Goal: Transaction & Acquisition: Purchase product/service

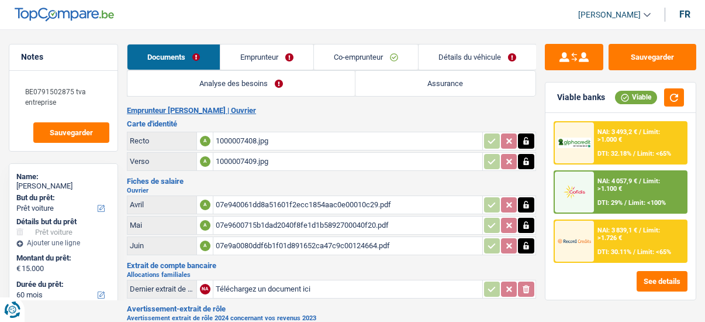
select select "car"
select select "60"
select select "record credits"
select select "applicant"
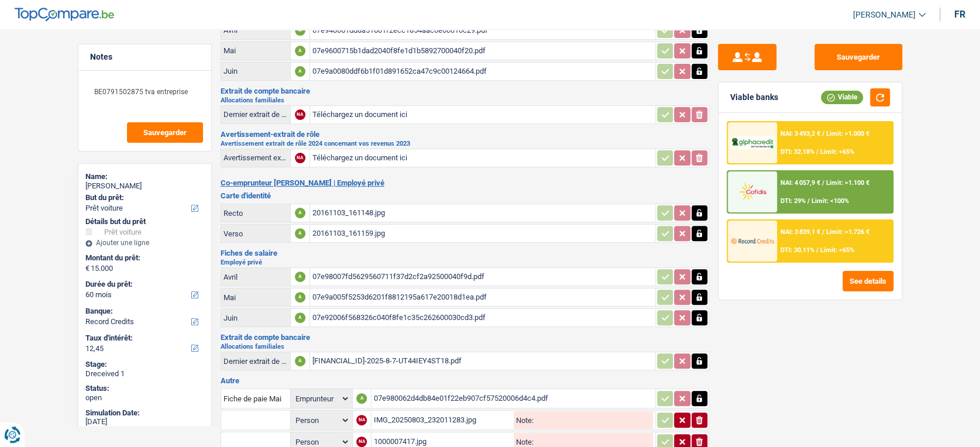
scroll to position [49, 0]
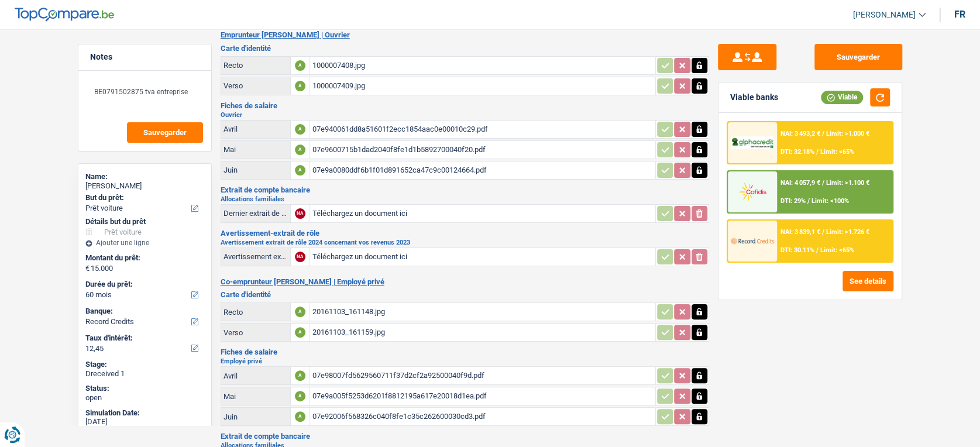
type input "C:\fakepath\Avertissement-extrait de rôle 2024 (17).pdf"
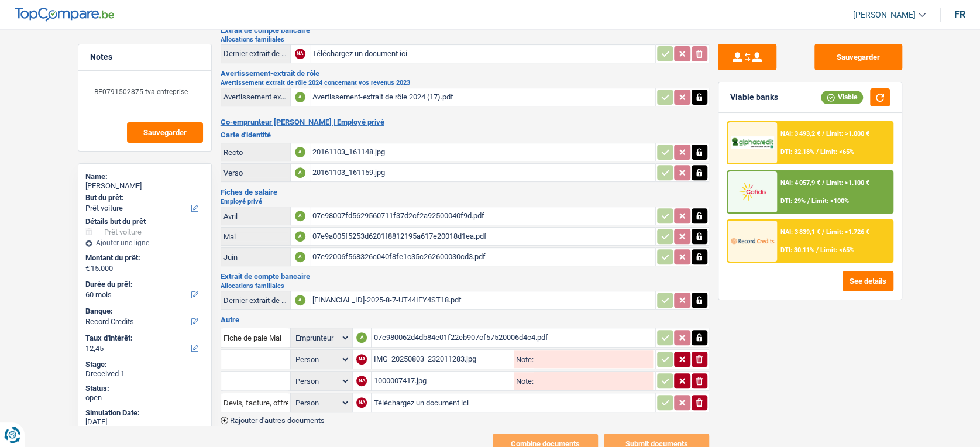
scroll to position [244, 0]
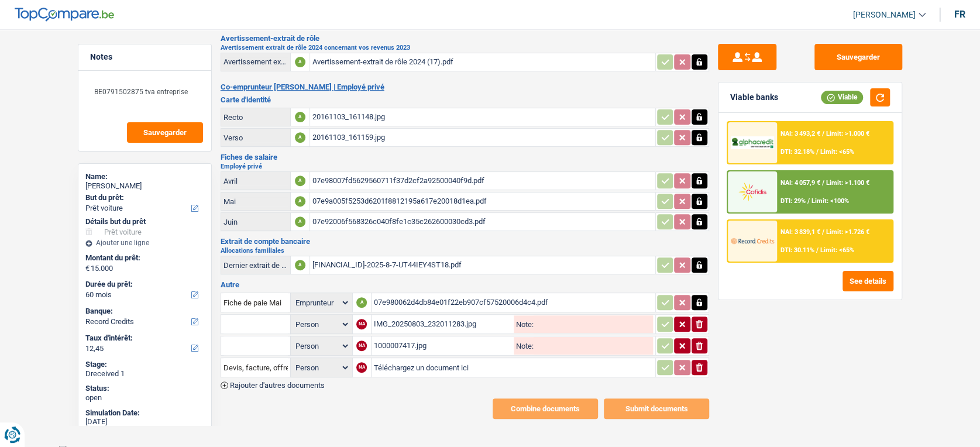
click at [437, 316] on div "IMG_20250803_232011283.jpg" at bounding box center [443, 324] width 138 height 18
click at [257, 315] on input "text" at bounding box center [255, 324] width 64 height 19
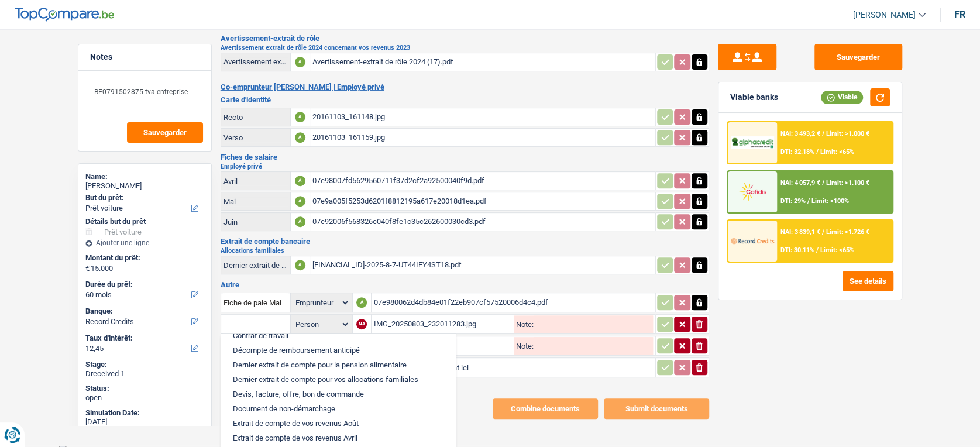
scroll to position [260, 0]
click at [297, 321] on li "Devis, facture, offre, bon de commande" at bounding box center [338, 365] width 223 height 15
type input "Devis, facture, offre, bon de commande"
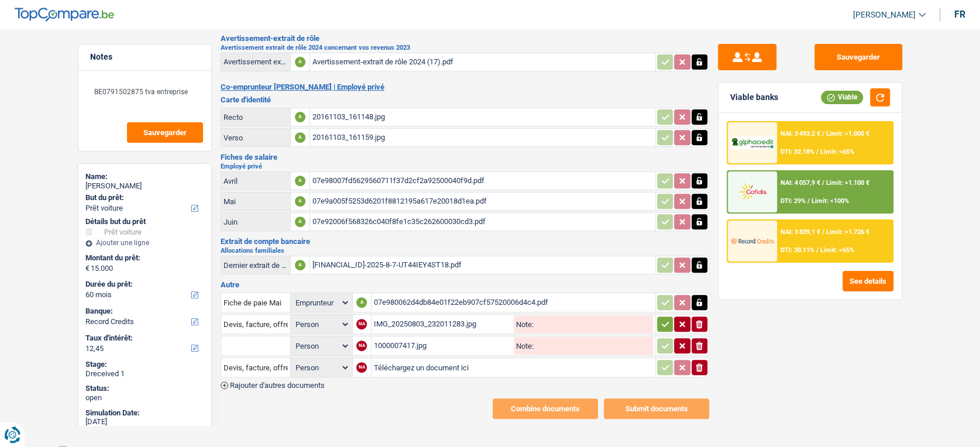
click at [657, 319] on button "button" at bounding box center [665, 323] width 16 height 15
click at [365, 321] on div "NA" at bounding box center [361, 345] width 11 height 11
click at [374, 321] on div "1000007417.jpg" at bounding box center [443, 346] width 138 height 18
click at [277, 321] on input "text" at bounding box center [255, 345] width 64 height 19
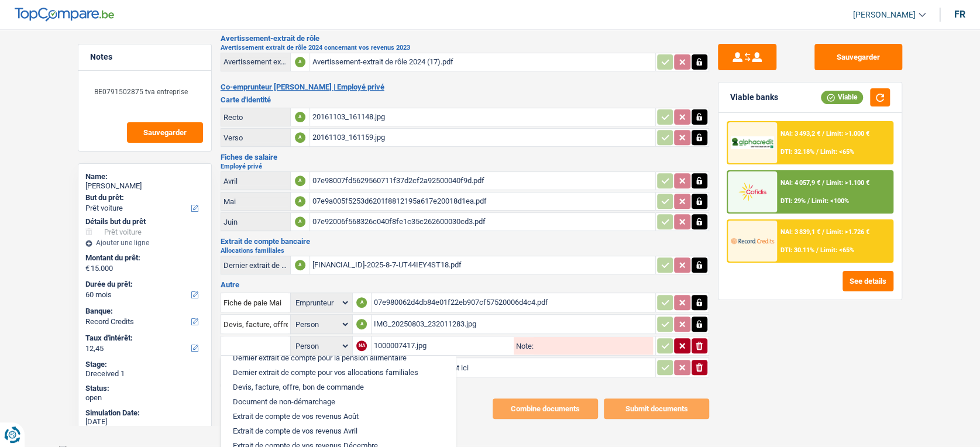
click at [257, 321] on li "Devis, facture, offre, bon de commande" at bounding box center [338, 387] width 223 height 15
type input "Devis, facture, offre, bon de commande"
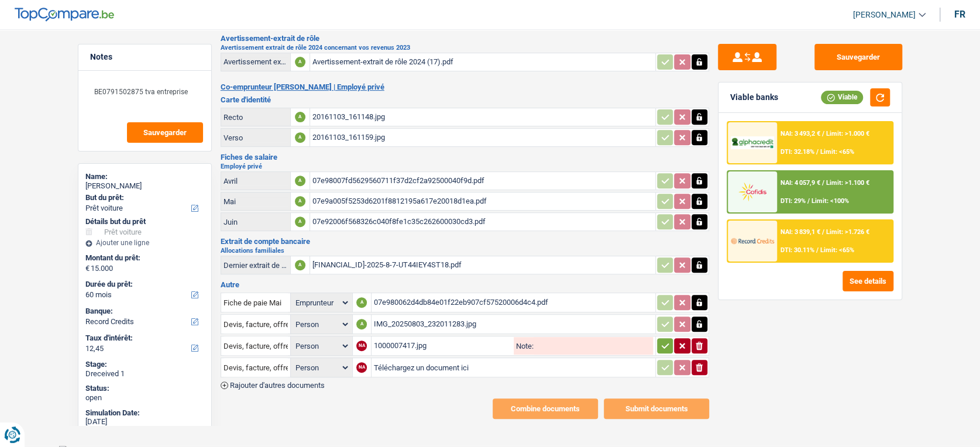
drag, startPoint x: 663, startPoint y: 335, endPoint x: 794, endPoint y: 189, distance: 195.1
click at [667, 321] on icon "button" at bounding box center [664, 346] width 9 height 12
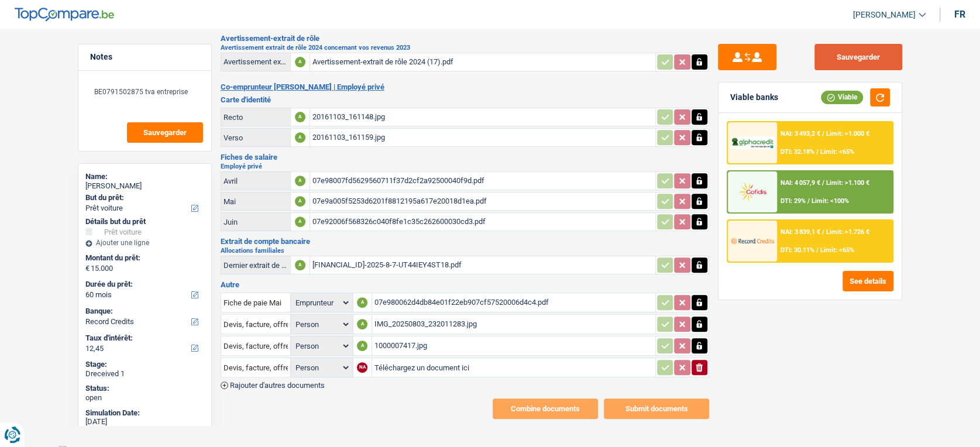
click at [705, 56] on button "Sauvegarder" at bounding box center [858, 57] width 88 height 26
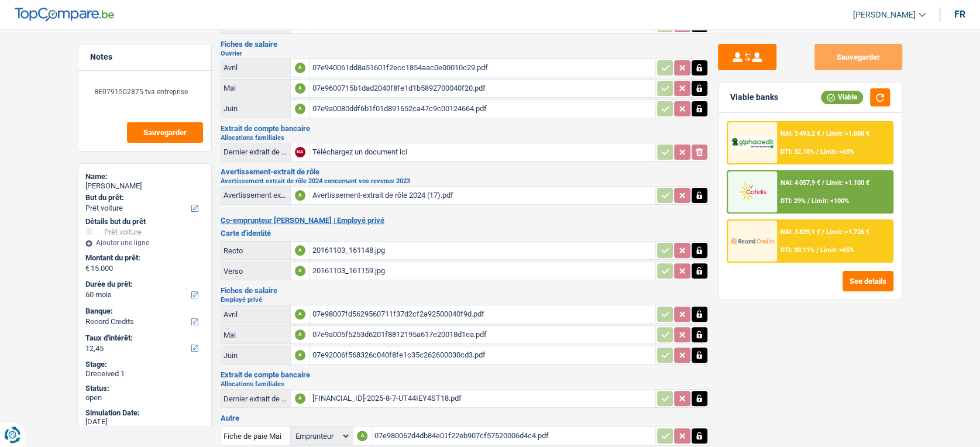
scroll to position [0, 0]
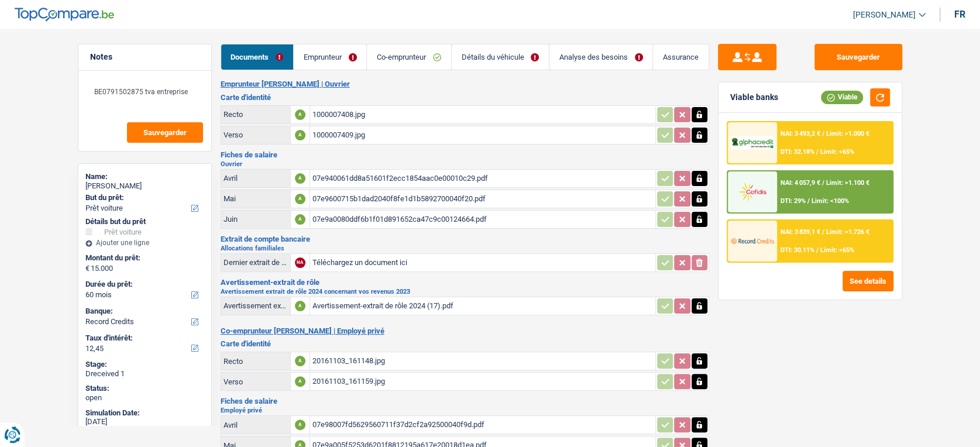
click at [306, 56] on link "Emprunteur" at bounding box center [330, 56] width 73 height 25
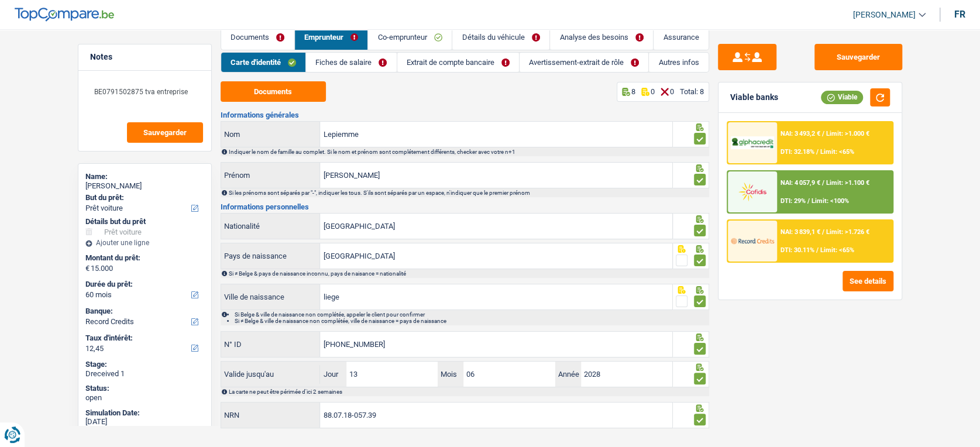
scroll to position [39, 0]
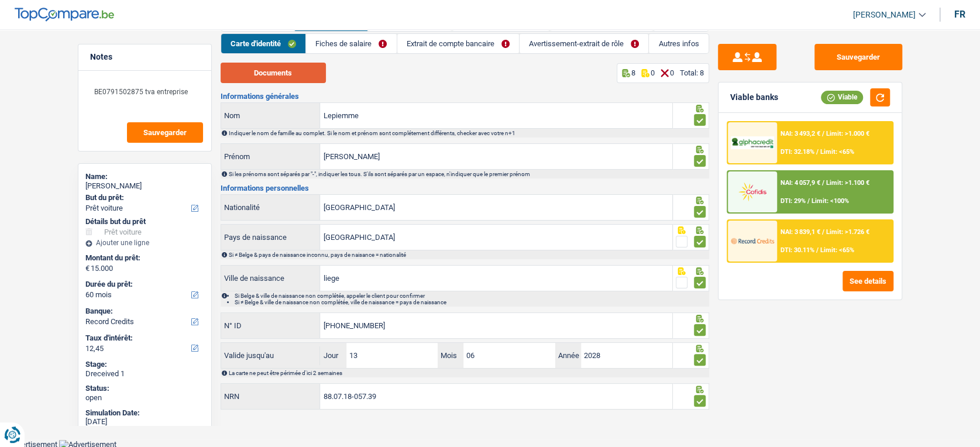
click at [271, 80] on button "Documents" at bounding box center [272, 73] width 105 height 20
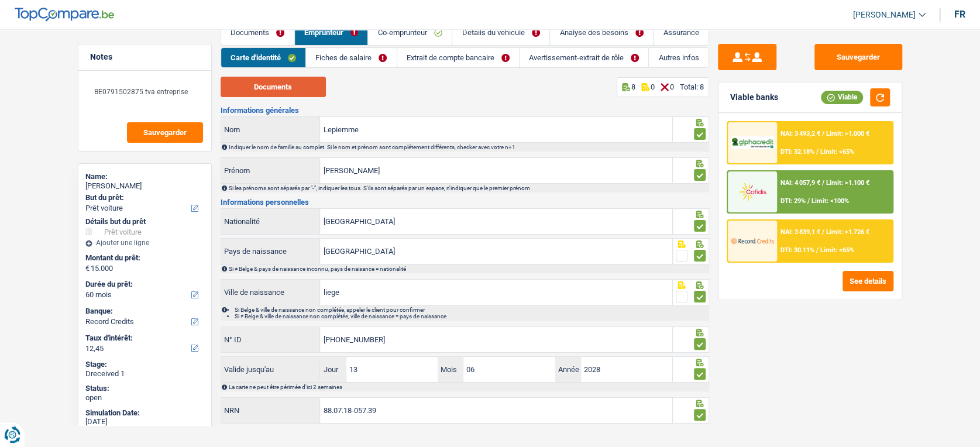
scroll to position [0, 0]
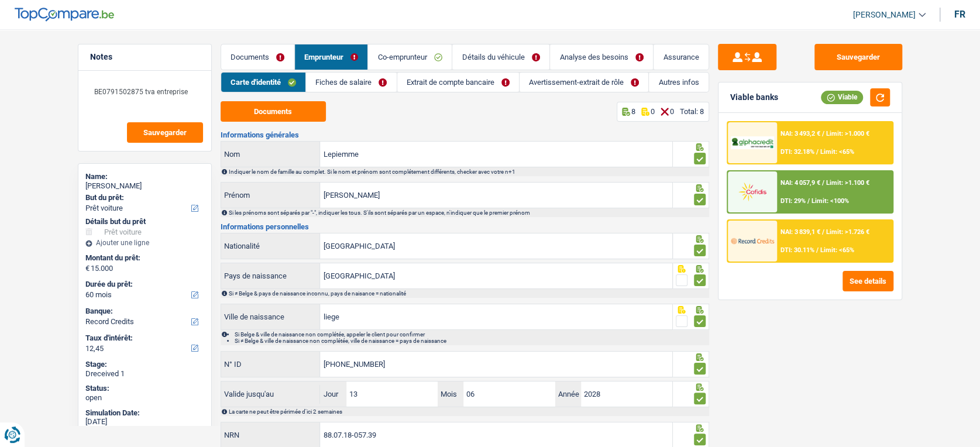
click at [332, 88] on link "Fiches de salaire" at bounding box center [351, 82] width 90 height 19
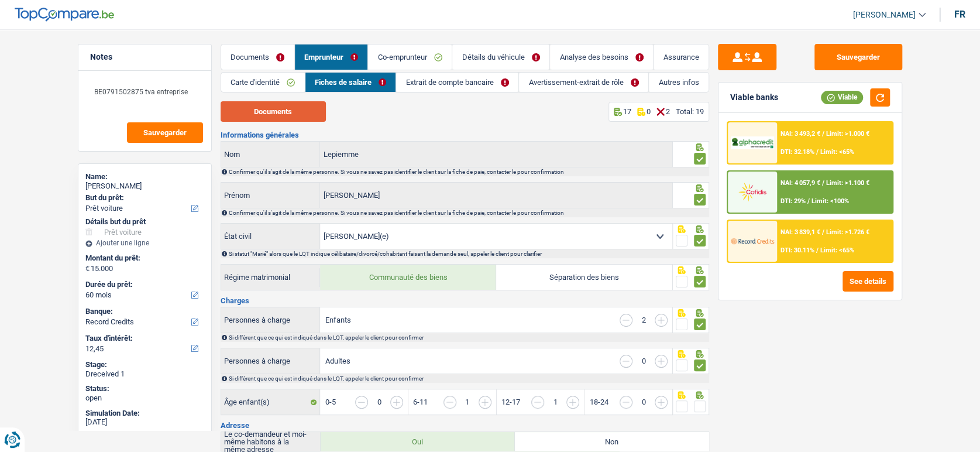
click at [265, 104] on button "Documents" at bounding box center [272, 111] width 105 height 20
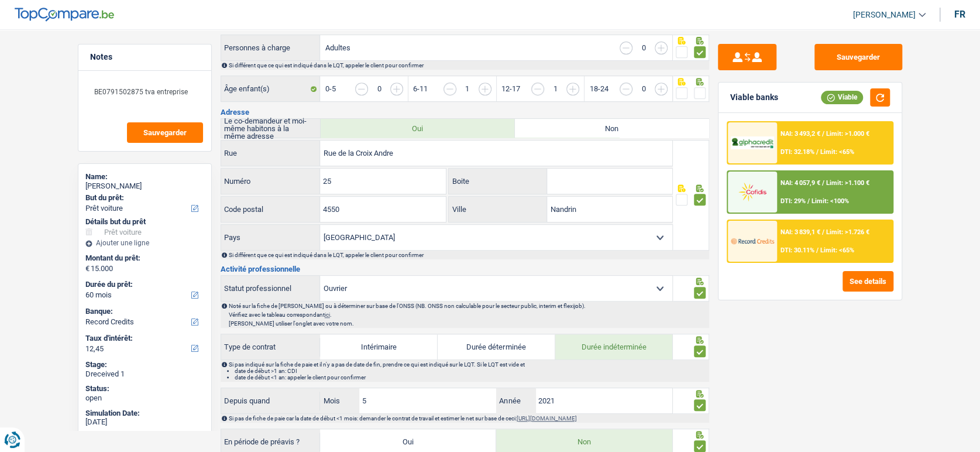
scroll to position [195, 0]
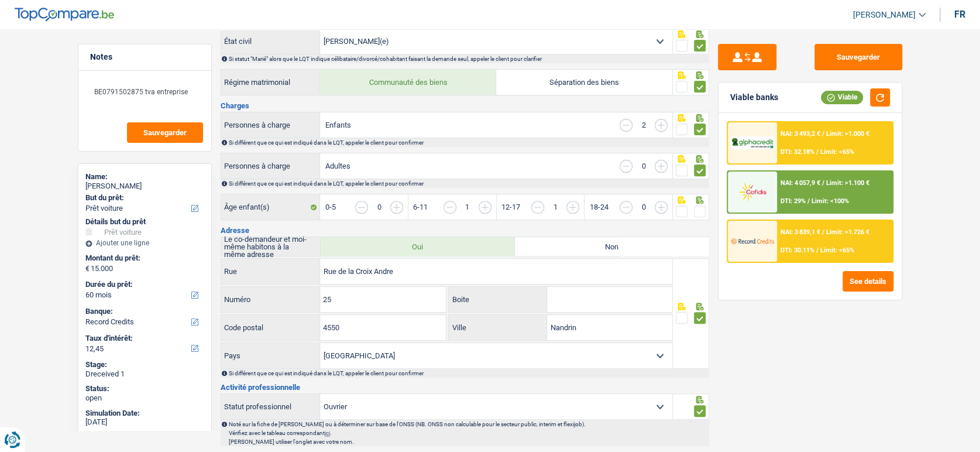
click at [698, 205] on span at bounding box center [700, 211] width 12 height 12
click at [0, 0] on input "radio" at bounding box center [0, 0] width 0 height 0
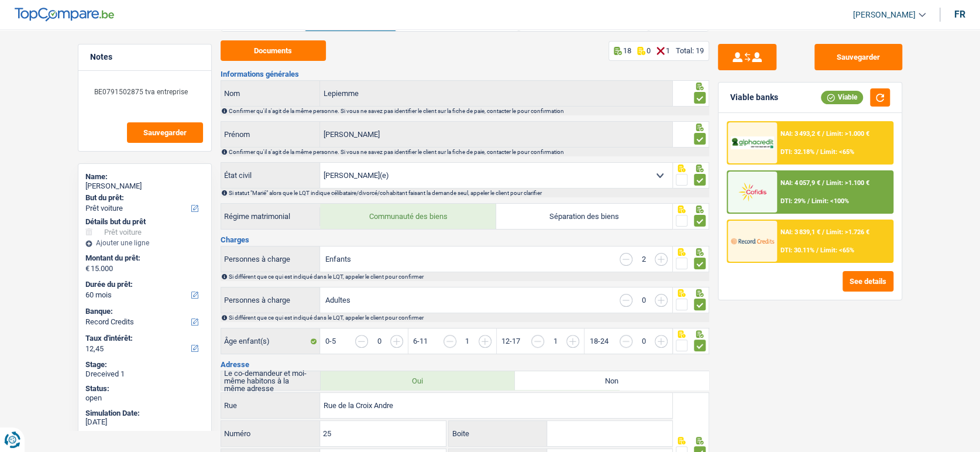
scroll to position [0, 0]
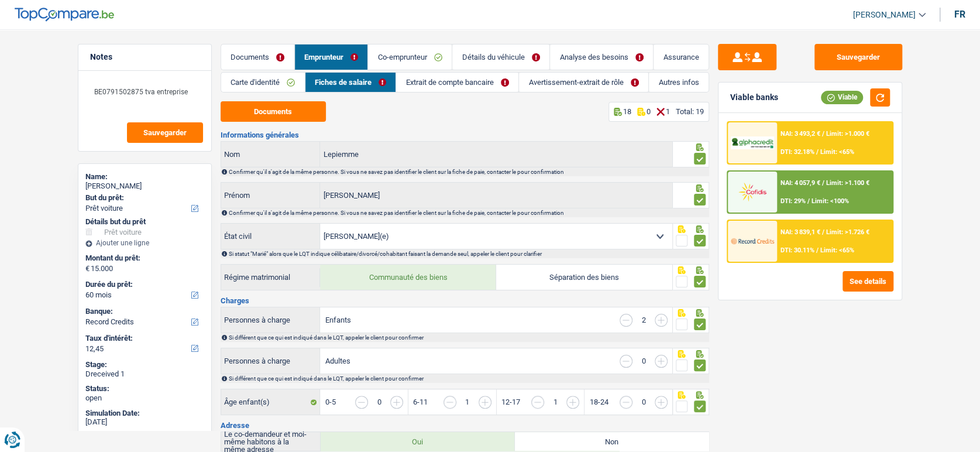
click at [243, 63] on link "Documents" at bounding box center [257, 56] width 73 height 25
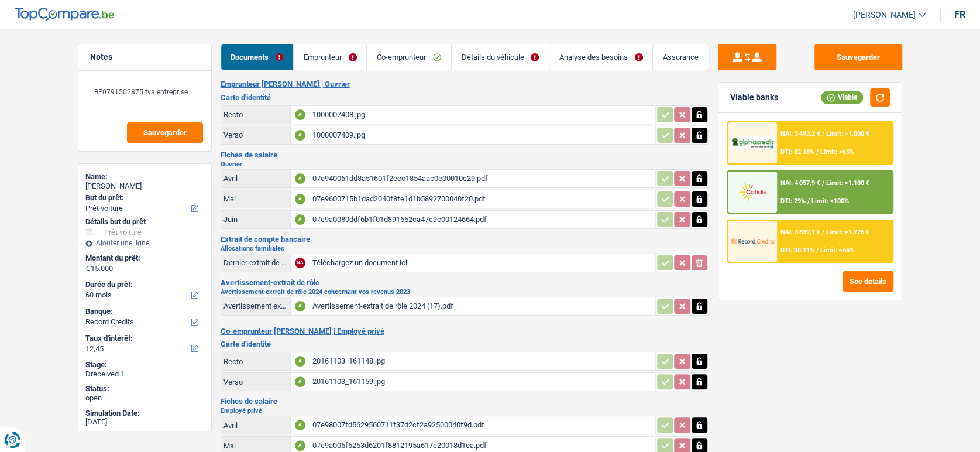
click at [388, 306] on div "Avertissement-extrait de rôle 2024 (17).pdf" at bounding box center [482, 306] width 340 height 18
click at [98, 99] on textarea "BE0791502875 tva entreprise" at bounding box center [145, 96] width 116 height 35
click at [99, 89] on textarea "BE0791502875 tva entreprise" at bounding box center [145, 96] width 116 height 35
drag, startPoint x: 308, startPoint y: 62, endPoint x: 320, endPoint y: 62, distance: 12.3
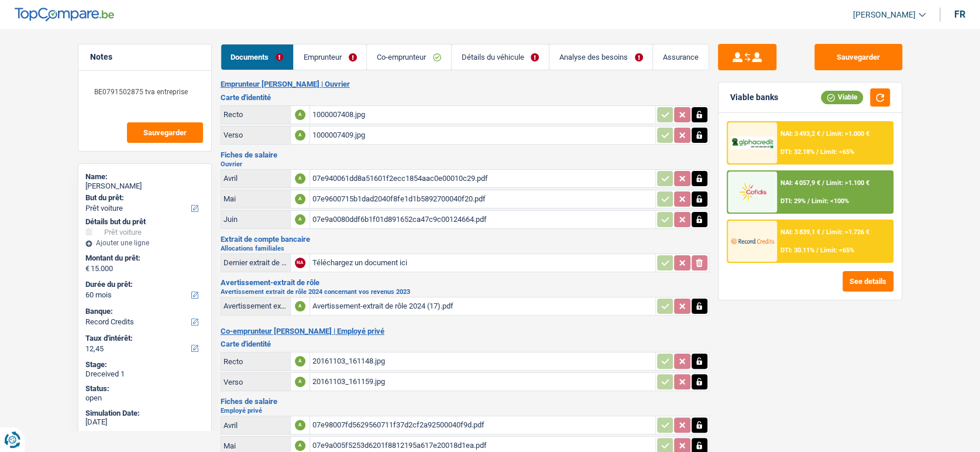
click at [308, 61] on link "Emprunteur" at bounding box center [330, 56] width 73 height 25
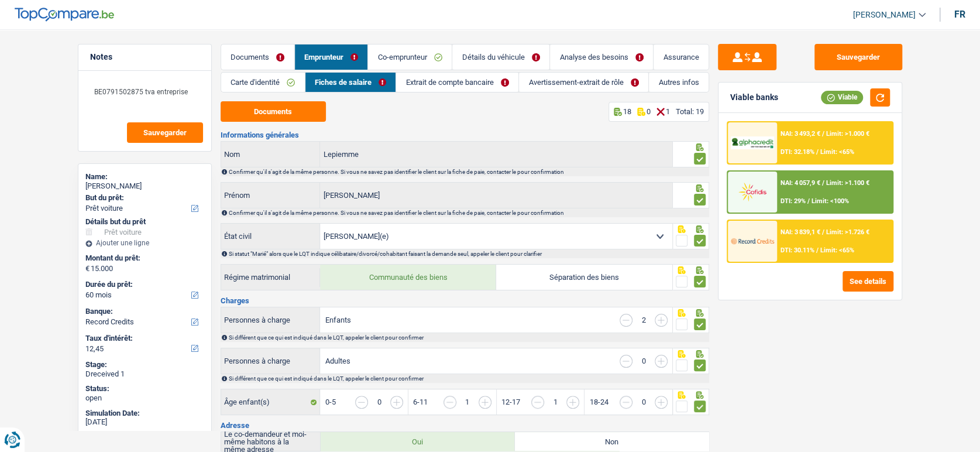
click at [415, 84] on link "Extrait de compte bancaire" at bounding box center [457, 82] width 122 height 19
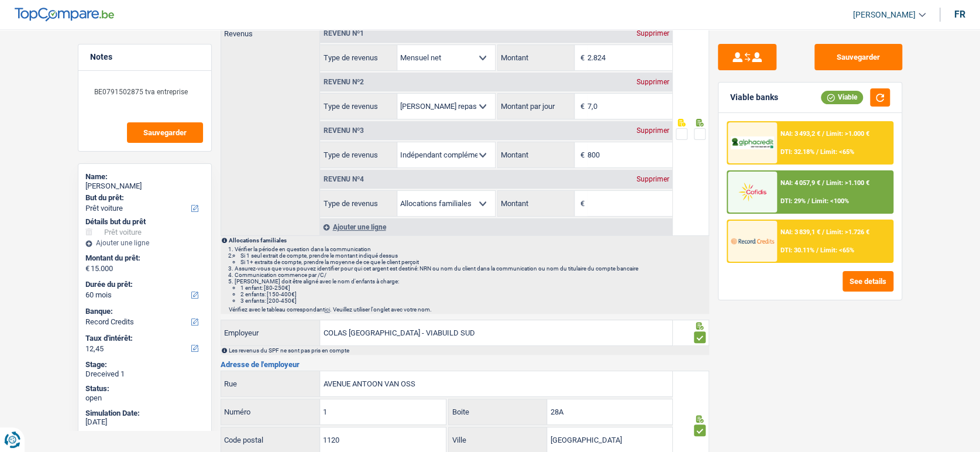
scroll to position [130, 0]
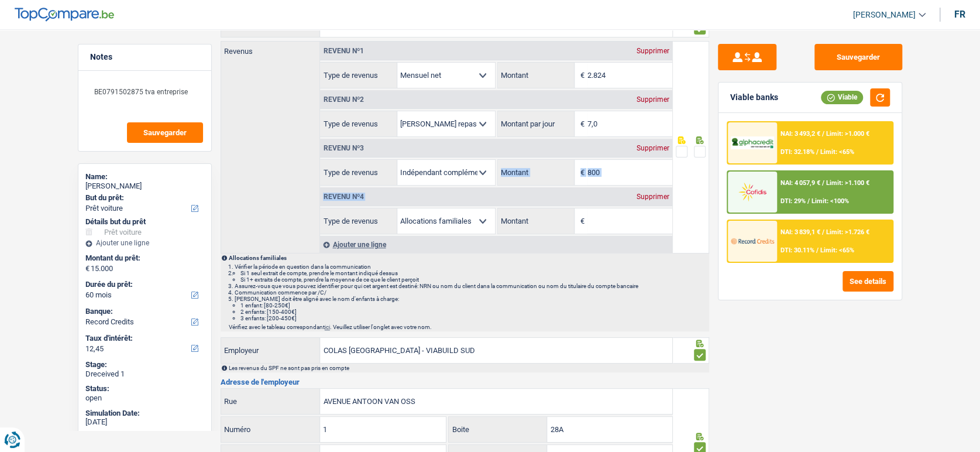
click at [613, 180] on div "Revenu nº1 Supprimer Allocation d'handicap Allocations chômage Allocations fami…" at bounding box center [496, 138] width 352 height 192
click at [624, 160] on input "800" at bounding box center [629, 172] width 85 height 25
drag, startPoint x: 622, startPoint y: 172, endPoint x: 511, endPoint y: 160, distance: 112.3
click at [511, 160] on div "800 € Montant" at bounding box center [585, 172] width 174 height 25
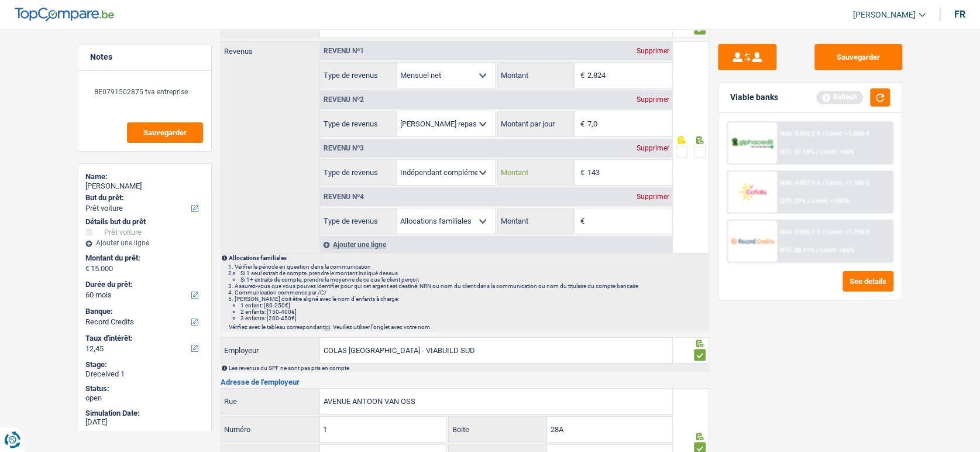
type input "143"
click at [701, 156] on span at bounding box center [700, 152] width 12 height 12
click at [0, 0] on input "radio" at bounding box center [0, 0] width 0 height 0
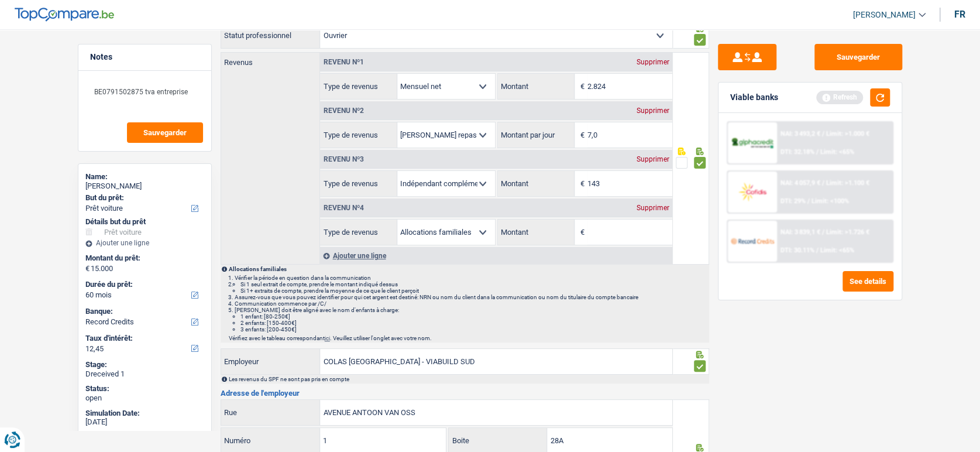
scroll to position [0, 0]
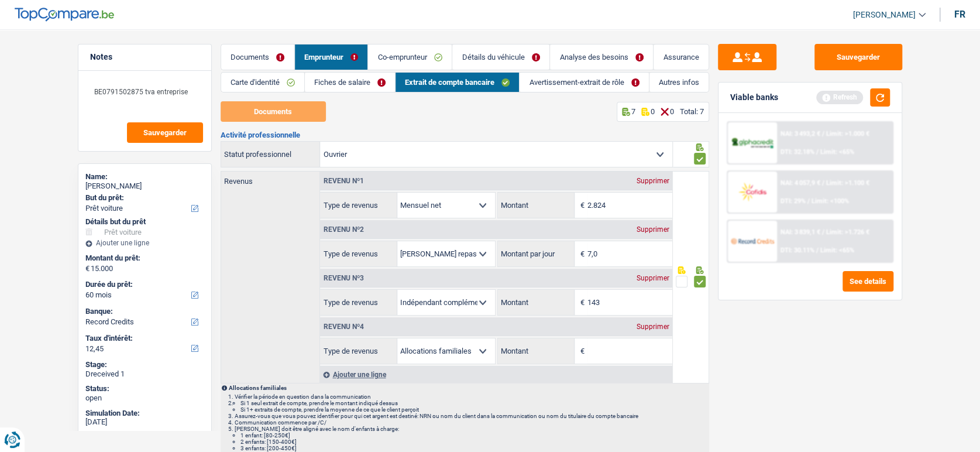
click at [598, 87] on link "Avertissement-extrait de rôle" at bounding box center [583, 82] width 129 height 19
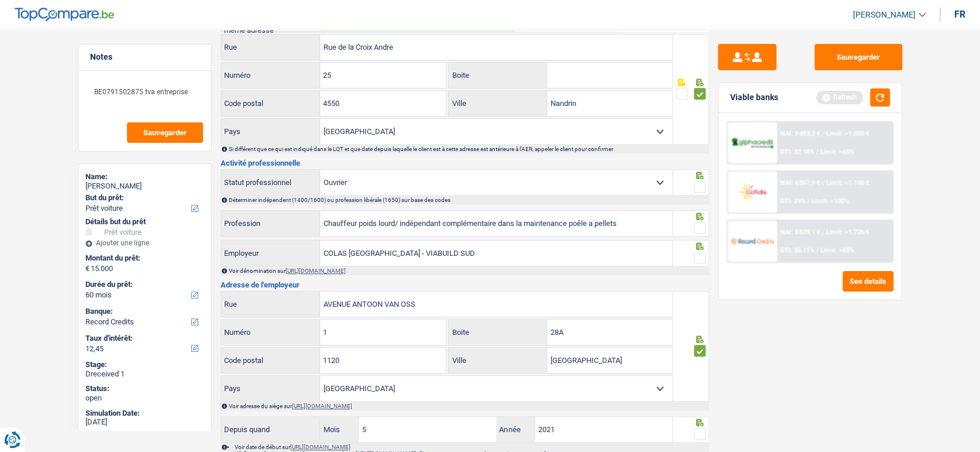
scroll to position [585, 0]
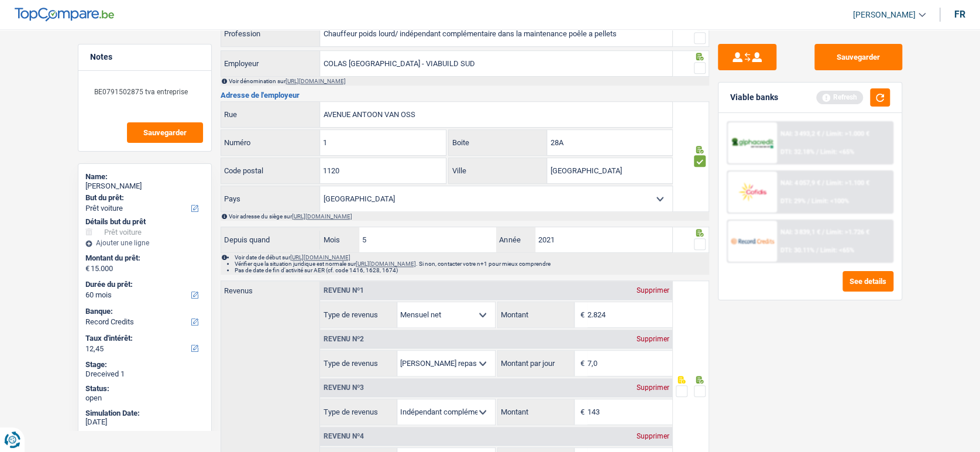
click at [697, 69] on span at bounding box center [700, 68] width 12 height 12
click at [0, 0] on input "radio" at bounding box center [0, 0] width 0 height 0
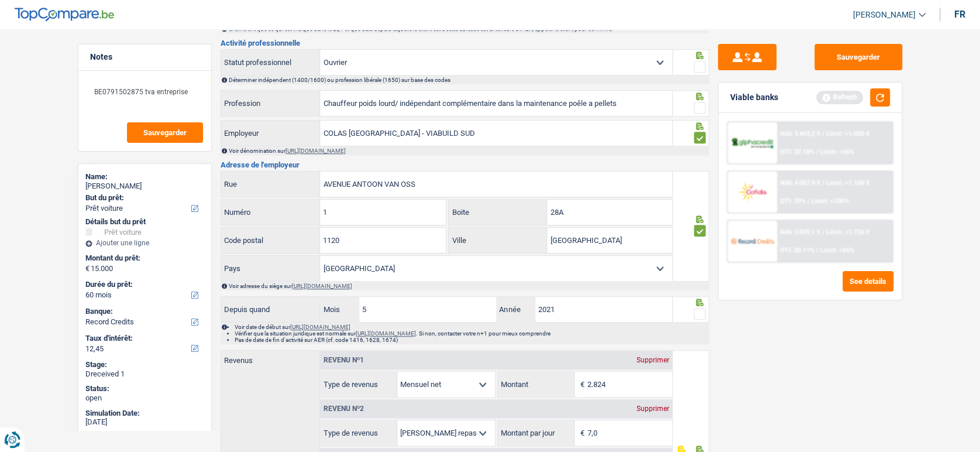
scroll to position [390, 0]
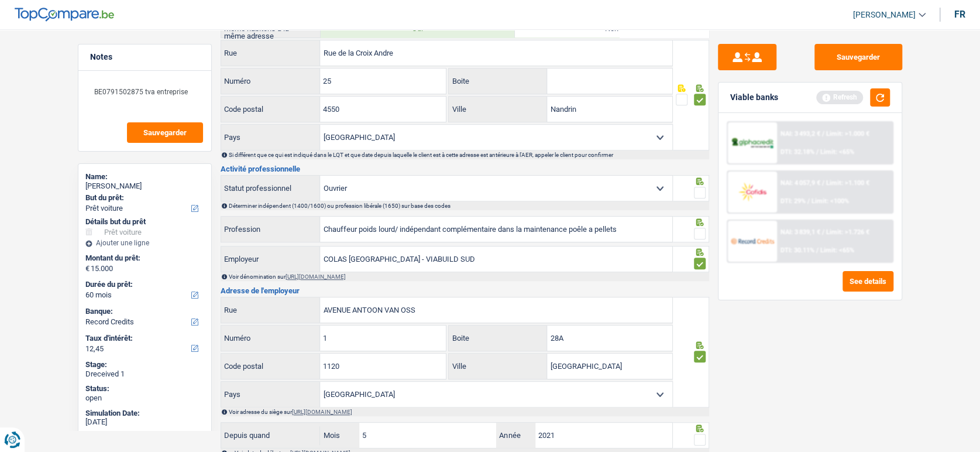
click at [699, 188] on span at bounding box center [700, 193] width 12 height 12
click at [0, 0] on input "radio" at bounding box center [0, 0] width 0 height 0
click at [698, 235] on span at bounding box center [700, 234] width 12 height 12
click at [0, 0] on input "radio" at bounding box center [0, 0] width 0 height 0
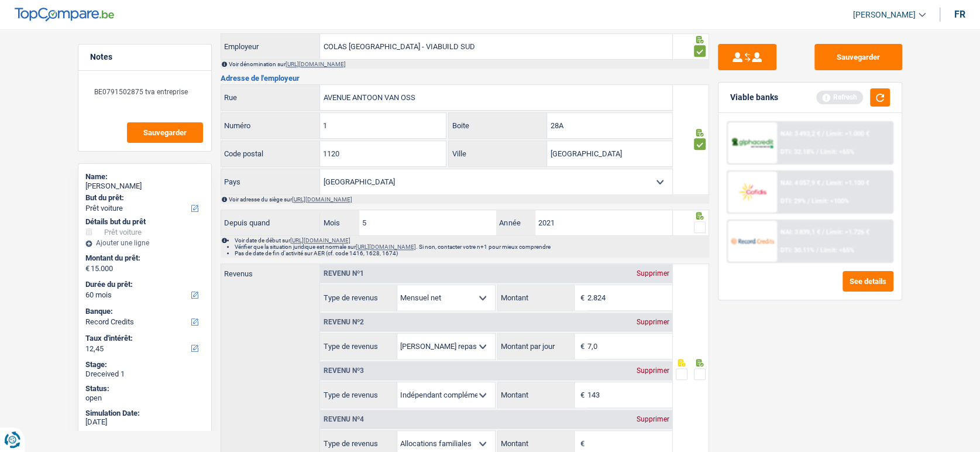
scroll to position [673, 0]
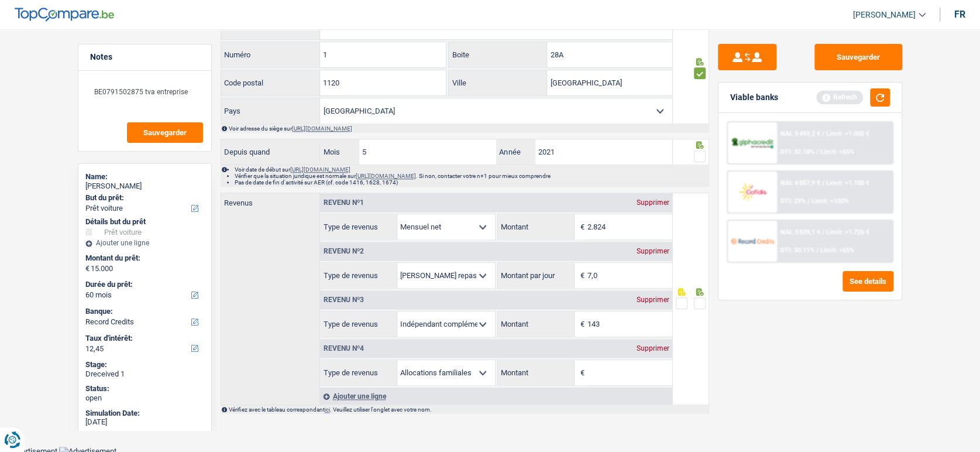
click at [702, 153] on span at bounding box center [700, 156] width 12 height 12
click at [0, 0] on input "radio" at bounding box center [0, 0] width 0 height 0
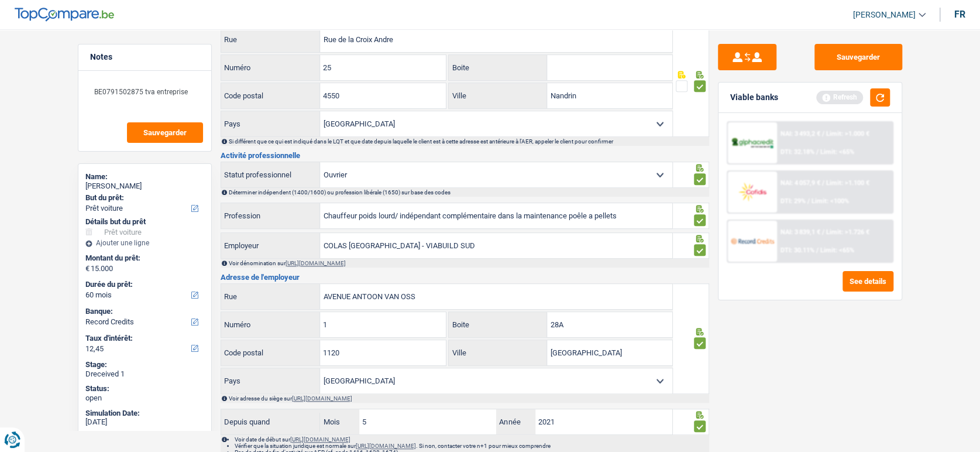
scroll to position [454, 0]
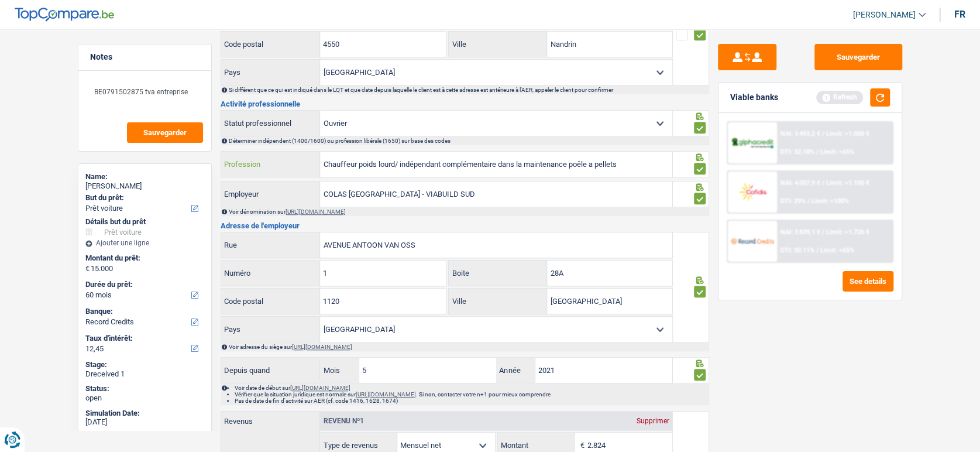
drag, startPoint x: 400, startPoint y: 162, endPoint x: 216, endPoint y: 166, distance: 184.3
click at [216, 166] on div "Notes BE0791502875 tva entreprise Sauvegarder Name: Gaetan Lepiemme But du prêt…" at bounding box center [490, 113] width 842 height 1048
drag, startPoint x: 553, startPoint y: 177, endPoint x: 250, endPoint y: 174, distance: 303.6
click at [250, 174] on div "Chauffeur poids lourd/ indépendant complémentaire dans la maintenance poêle a p…" at bounding box center [447, 163] width 452 height 25
drag, startPoint x: 142, startPoint y: 97, endPoint x: 102, endPoint y: 92, distance: 40.0
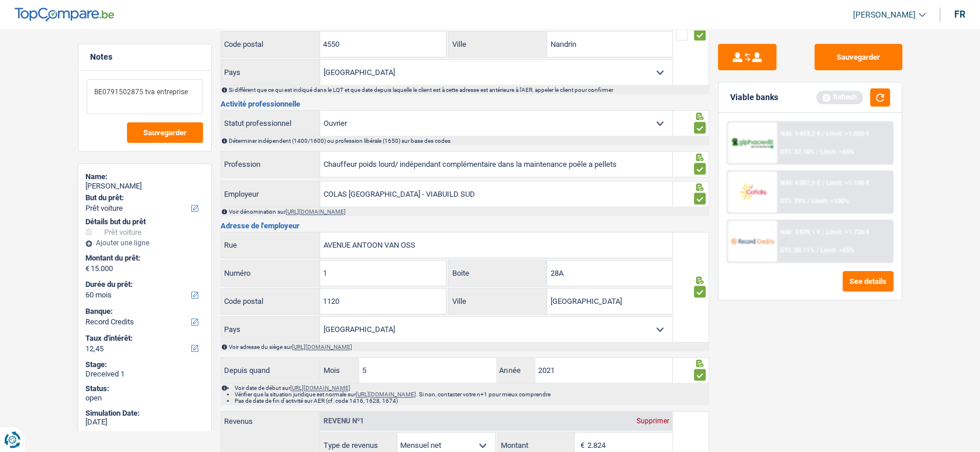
click at [102, 92] on textarea "BE0791502875 tva entreprise" at bounding box center [145, 96] width 116 height 35
drag, startPoint x: 663, startPoint y: 152, endPoint x: 643, endPoint y: 156, distance: 20.9
click at [662, 152] on input "Chauffeur poids lourd/ indépendant complémentaire dans la maintenance poêle a p…" at bounding box center [496, 163] width 352 height 25
drag, startPoint x: 643, startPoint y: 156, endPoint x: 174, endPoint y: 151, distance: 468.5
click at [174, 151] on div "Notes BE0791502875 tva entreprise Sauvegarder Name: Gaetan Lepiemme But du prêt…" at bounding box center [490, 113] width 842 height 1048
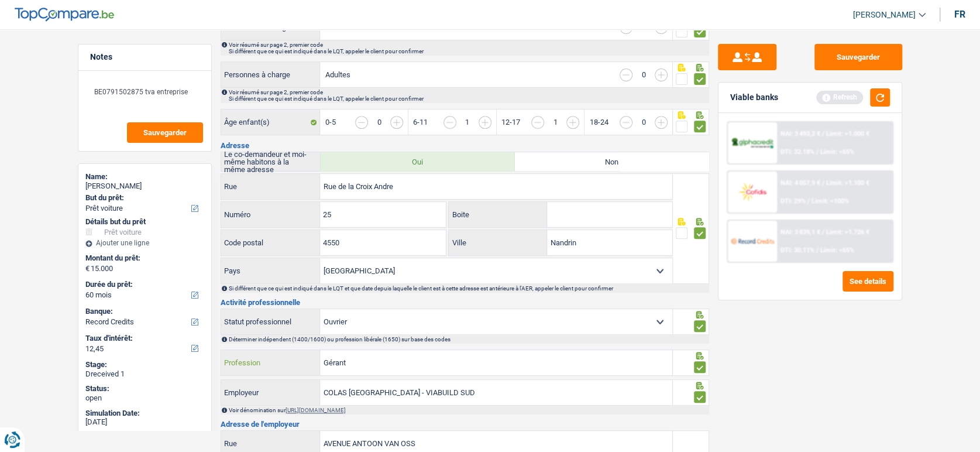
scroll to position [390, 0]
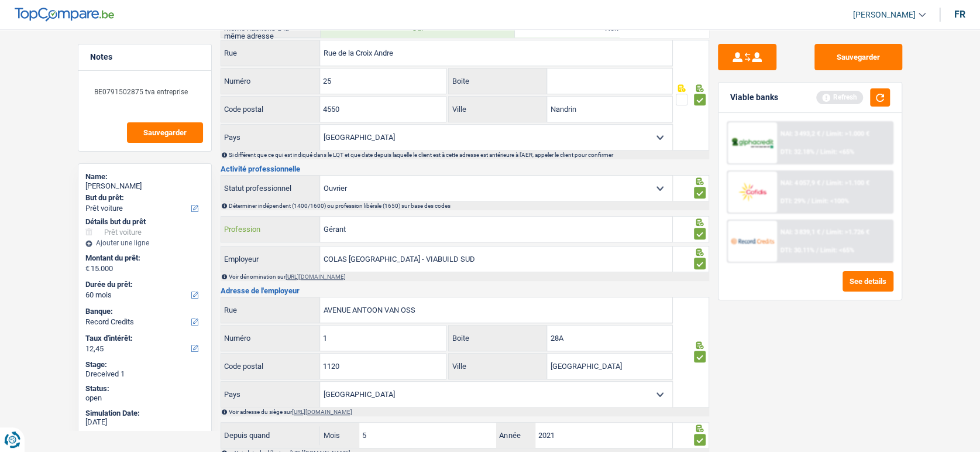
type input "Gérant"
click at [351, 175] on select "Ouvrier Employé privé Employé public Invalide Indépendant Pensionné Chômeur Mut…" at bounding box center [496, 187] width 352 height 25
click at [705, 321] on div "Sauvegarder Viable banks Refresh NAI: 3 493,2 € / Limit: >1.000 € DTI: 32.18% /…" at bounding box center [810, 237] width 202 height 386
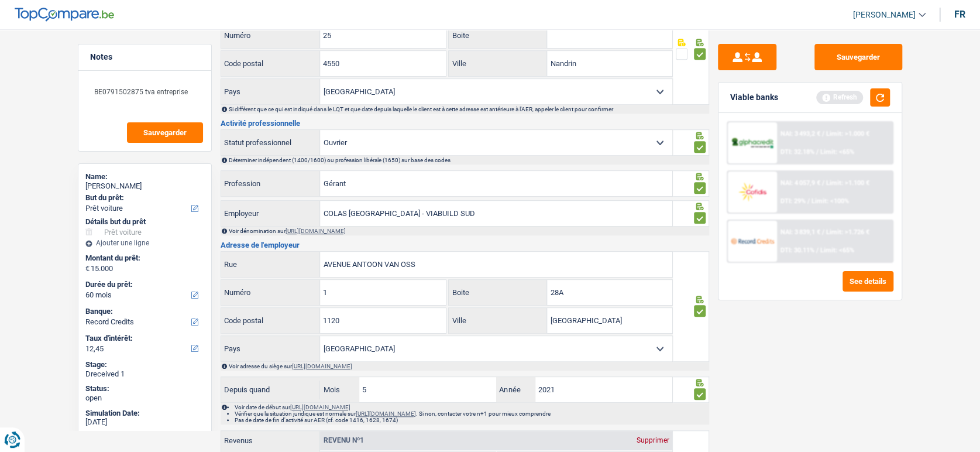
scroll to position [412, 0]
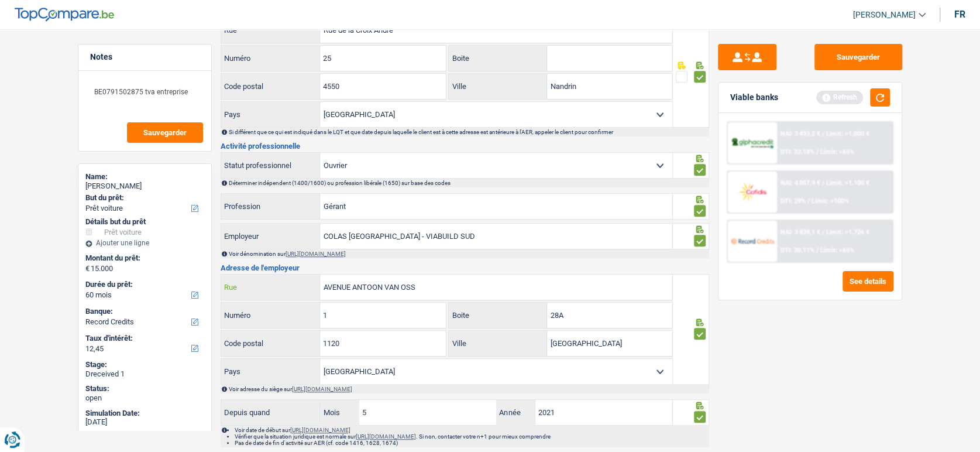
drag, startPoint x: 430, startPoint y: 285, endPoint x: 374, endPoint y: 283, distance: 56.2
click at [277, 288] on div "AVENUE ANTOON VAN OSS Rue" at bounding box center [447, 286] width 452 height 25
click at [339, 165] on select "Ouvrier Employé privé Employé public Invalide Indépendant Pensionné Chômeur Mut…" at bounding box center [496, 165] width 352 height 25
select select "independent"
click at [320, 178] on select "Ouvrier Employé privé Employé public Invalide Indépendant Pensionné Chômeur Mut…" at bounding box center [496, 165] width 352 height 25
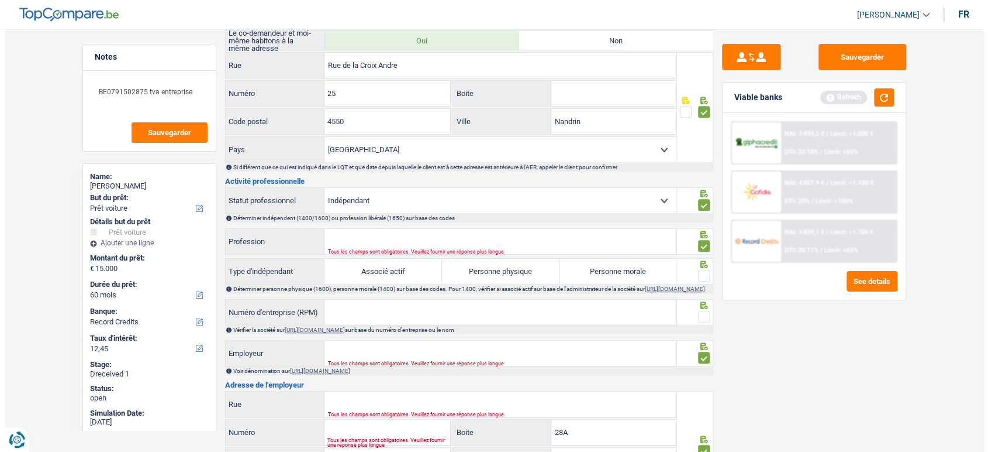
scroll to position [390, 0]
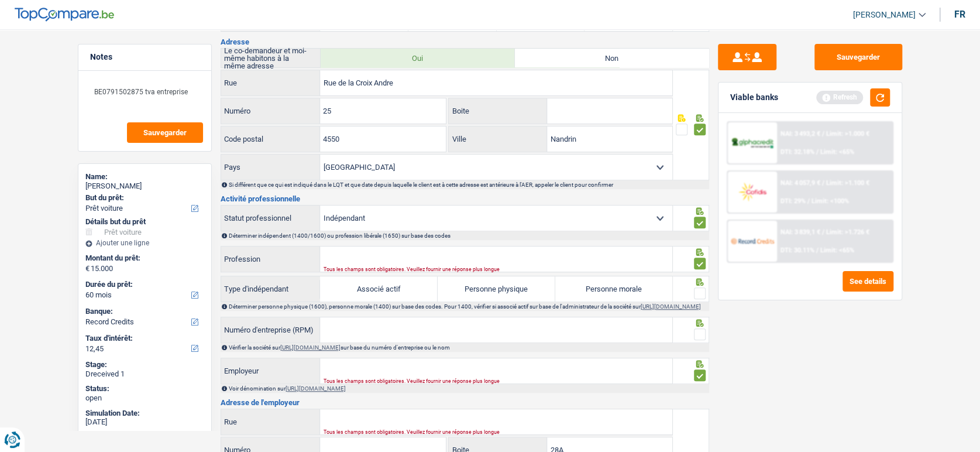
click at [404, 219] on select "Ouvrier Employé privé Employé public Invalide Indépendant Pensionné Chômeur Mut…" at bounding box center [496, 217] width 352 height 25
select select "married"
select select "BE"
select select "worker"
select select "BE"
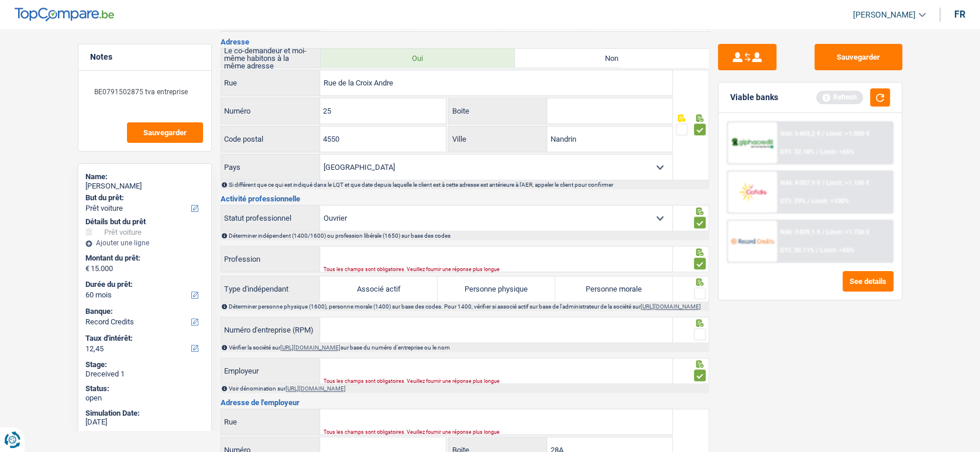
select select "netSalary"
select select "mealVouchers"
select select "parttimeSelfemployed"
select select "familyAllowances"
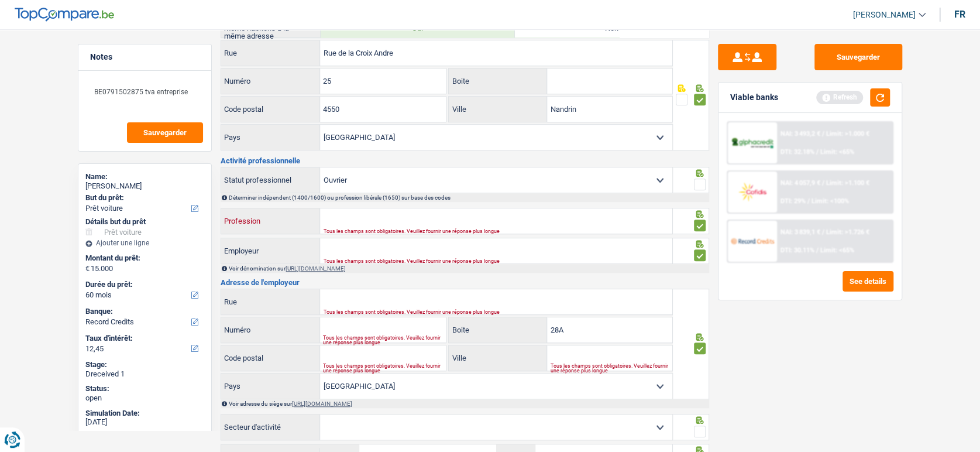
click at [360, 220] on input "Profession" at bounding box center [496, 220] width 352 height 25
click at [357, 304] on input "Rue" at bounding box center [496, 301] width 352 height 25
paste input "AVENUE ANTOON VAN OSS"
type input "AVENUE ANTOON VAN OSS"
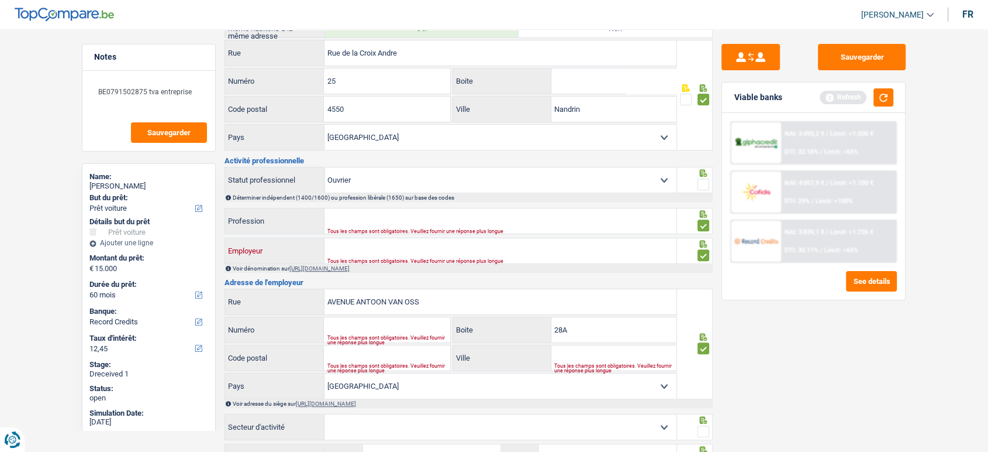
click at [382, 239] on input "Employeur" at bounding box center [501, 250] width 352 height 25
paste input "COLAS BELGIUM"
type input "COLAS BELGIUM"
click at [388, 208] on input "Profession" at bounding box center [501, 220] width 352 height 25
paste input "chauffeur"
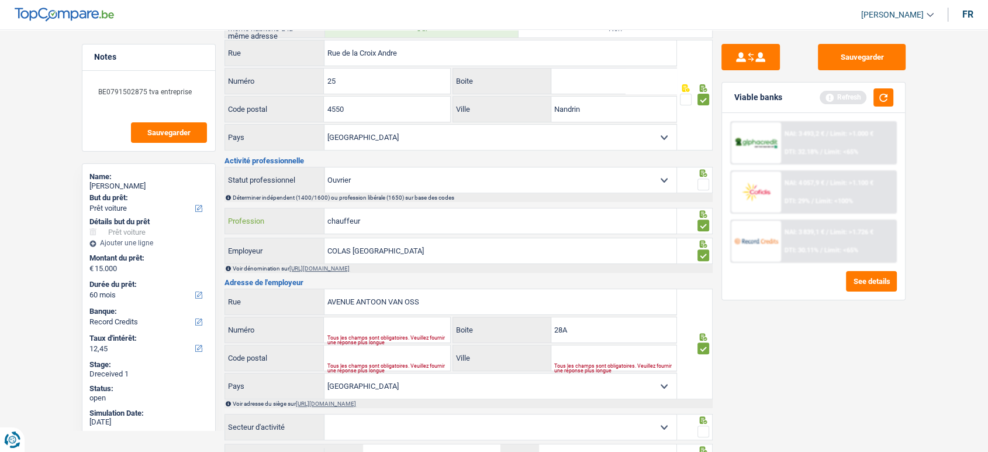
type input "chauffeur"
click at [366, 321] on div "Tous les champs sont obligatoires. Veuillez fournir une réponse plus longue" at bounding box center [388, 339] width 123 height 5
drag, startPoint x: 364, startPoint y: 327, endPoint x: 384, endPoint y: 128, distance: 199.8
click at [364, 321] on input "Numéro" at bounding box center [387, 329] width 126 height 25
paste input "1/28A"
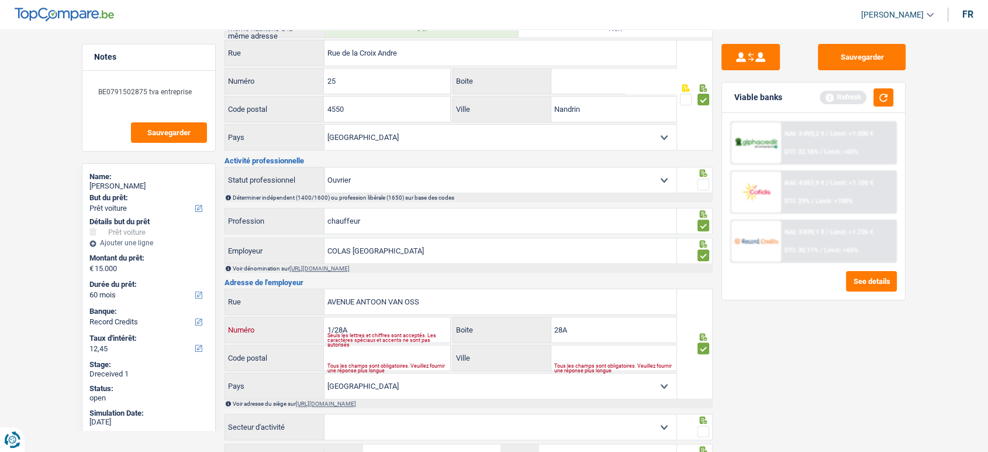
click at [377, 321] on input "1/28A" at bounding box center [387, 329] width 126 height 25
type input "1"
drag, startPoint x: 363, startPoint y: 348, endPoint x: 364, endPoint y: 341, distance: 7.1
click at [363, 321] on input "Code postal" at bounding box center [387, 357] width 126 height 25
paste input "1120"
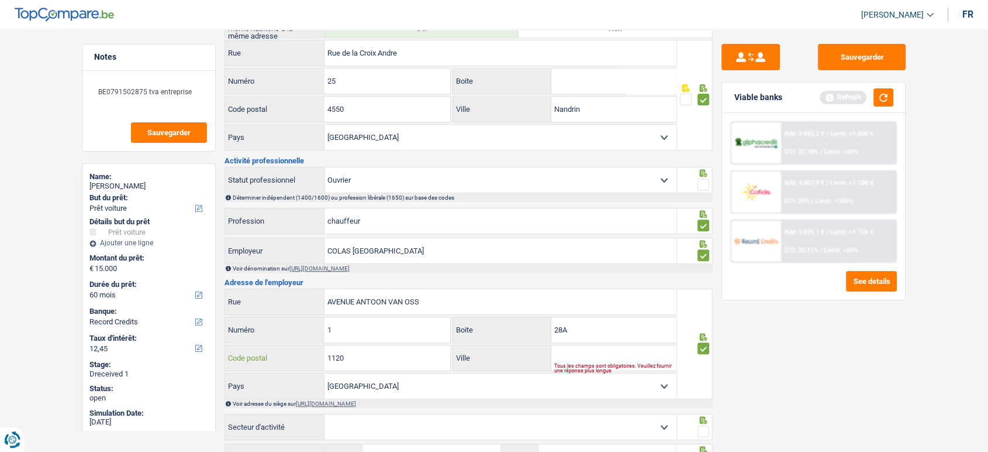
type input "1120"
click at [585, 321] on input "Ville" at bounding box center [614, 357] width 125 height 25
paste input "BRUXELLES"
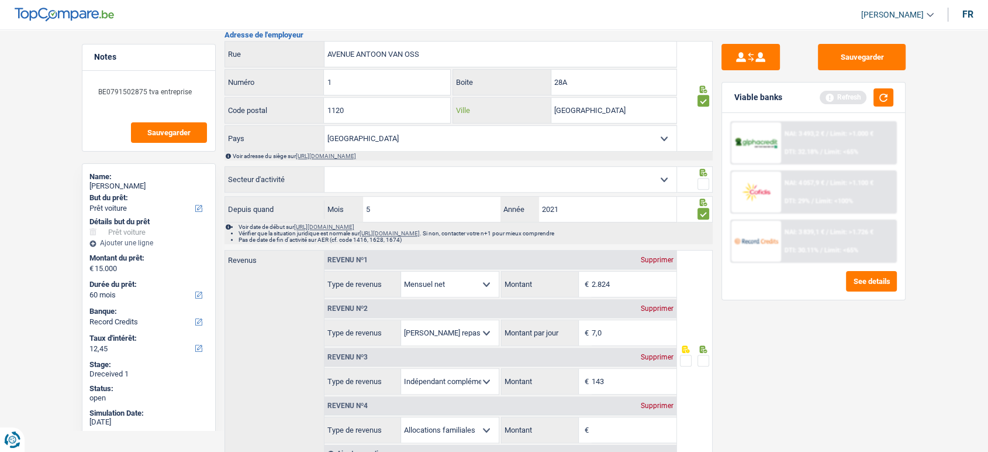
scroll to position [650, 0]
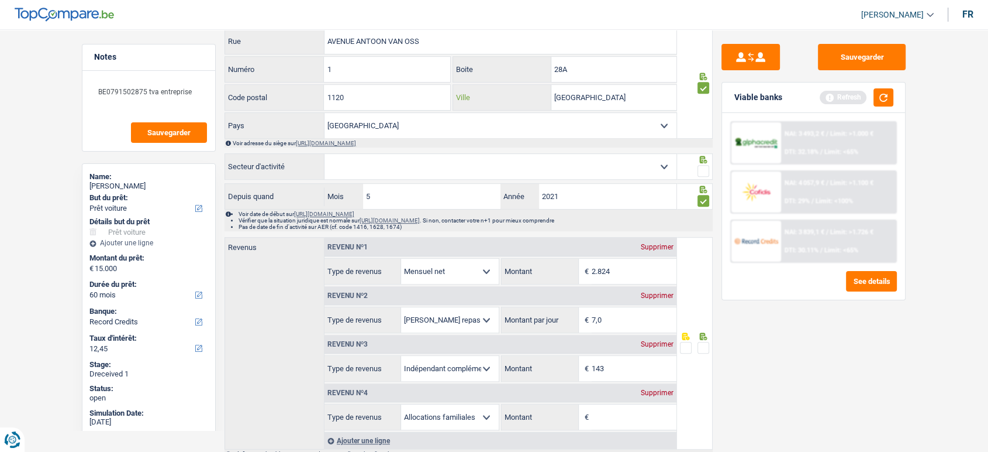
type input "BRUXELLES"
click at [339, 161] on select "Agriculture/Pêche Industrie Horeca Courier/Fitness/Taxi Construction Banques/As…" at bounding box center [501, 166] width 352 height 25
select select "smallCompanies"
click at [325, 154] on select "Agriculture/Pêche Industrie Horeca Courier/Fitness/Taxi Construction Banques/As…" at bounding box center [501, 166] width 352 height 25
click at [705, 321] on span at bounding box center [704, 348] width 12 height 12
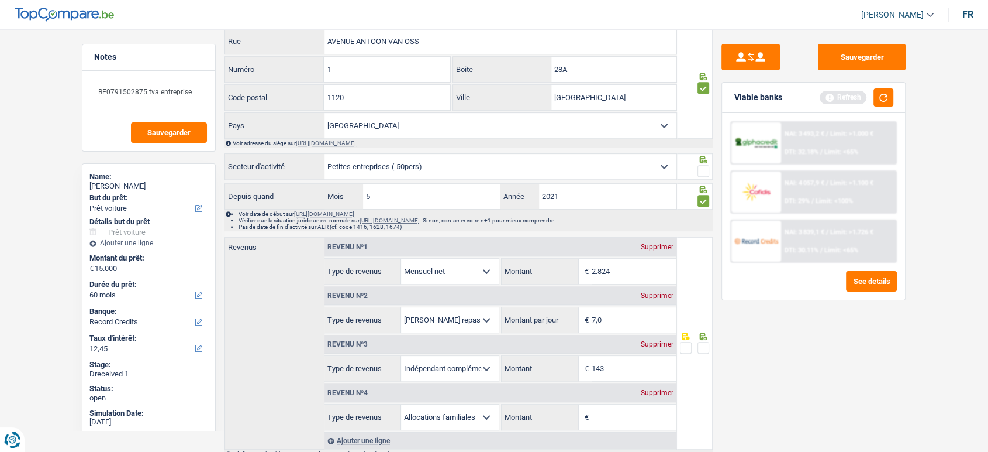
click at [0, 0] on input "radio" at bounding box center [0, 0] width 0 height 0
click at [702, 171] on span at bounding box center [704, 171] width 12 height 12
click at [0, 0] on input "radio" at bounding box center [0, 0] width 0 height 0
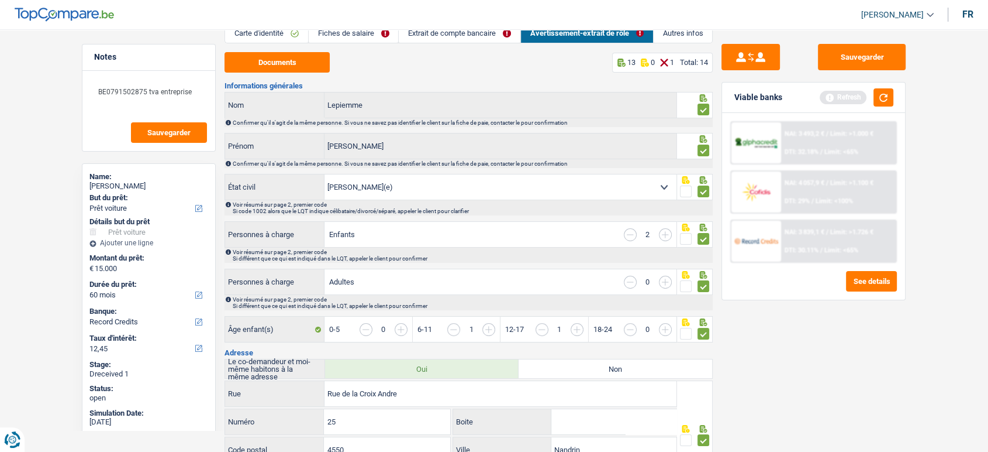
scroll to position [0, 0]
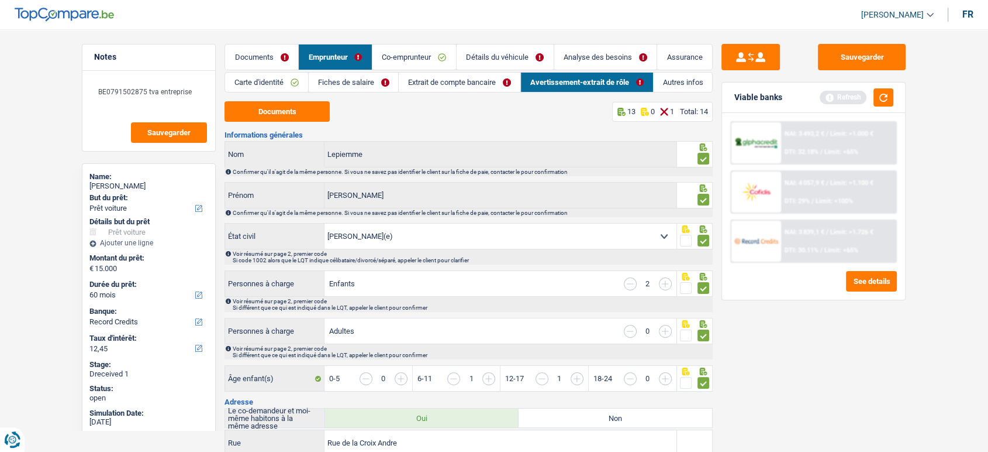
click at [275, 63] on link "Documents" at bounding box center [261, 56] width 73 height 25
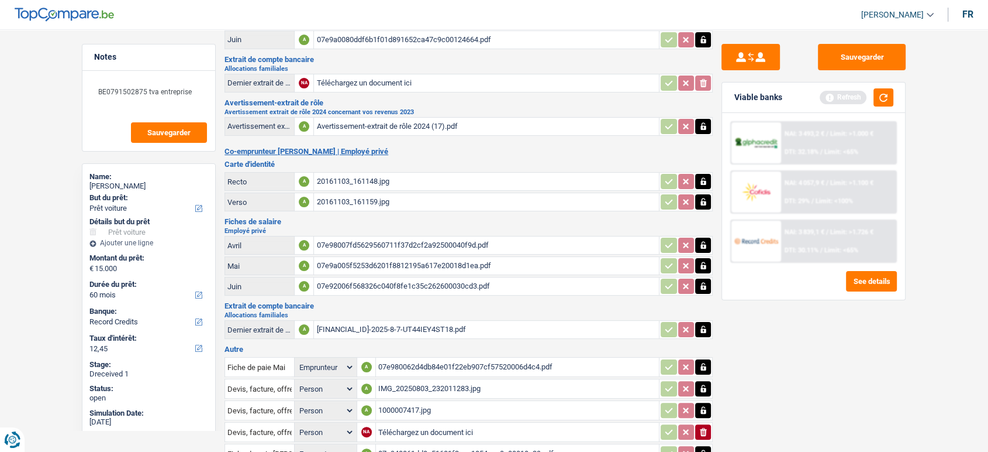
scroll to position [195, 0]
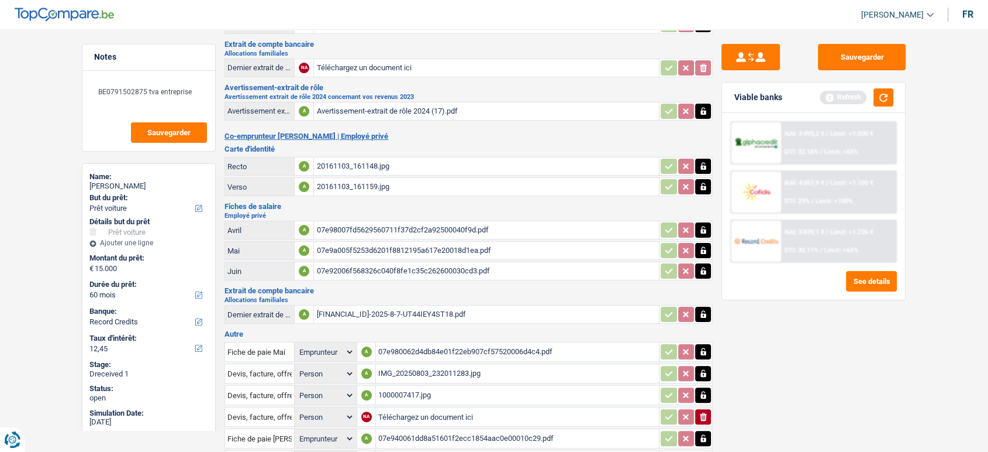
click at [363, 305] on div "BE39001377169119-2025-8-7-UT44IEY4ST18.pdf" at bounding box center [486, 314] width 340 height 18
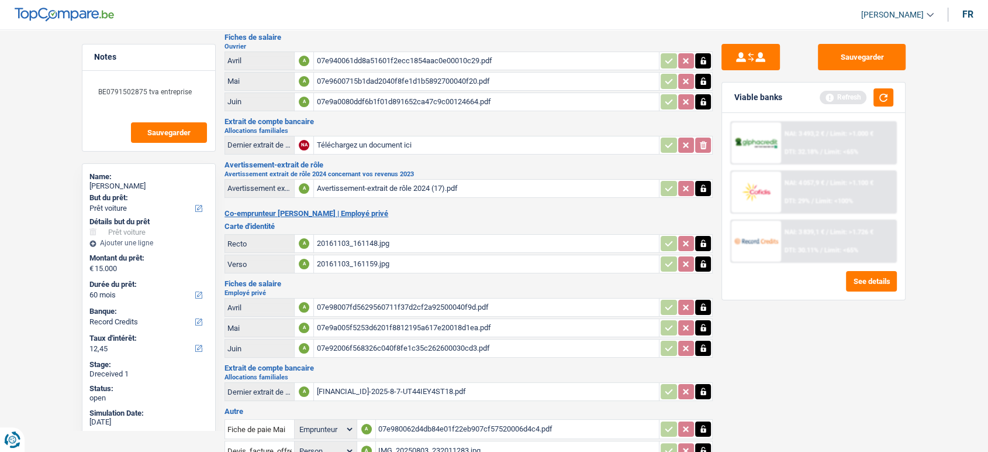
scroll to position [0, 0]
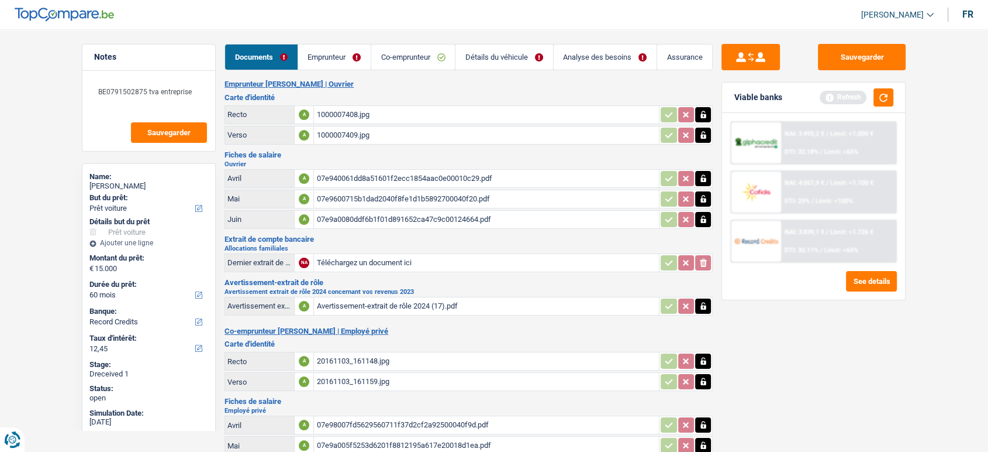
click at [433, 40] on main "Notes BE0791502875 tva entreprise Sauvegarder Name: Gaetan Lepiemme But du prêt…" at bounding box center [494, 386] width 988 height 736
click at [423, 60] on link "Co-emprunteur" at bounding box center [413, 56] width 84 height 25
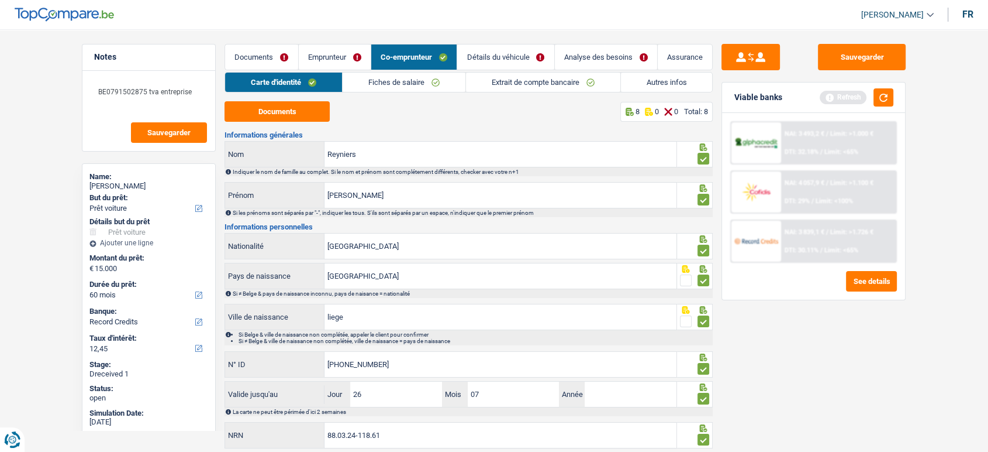
click at [446, 85] on link "Fiches de salaire" at bounding box center [404, 82] width 123 height 19
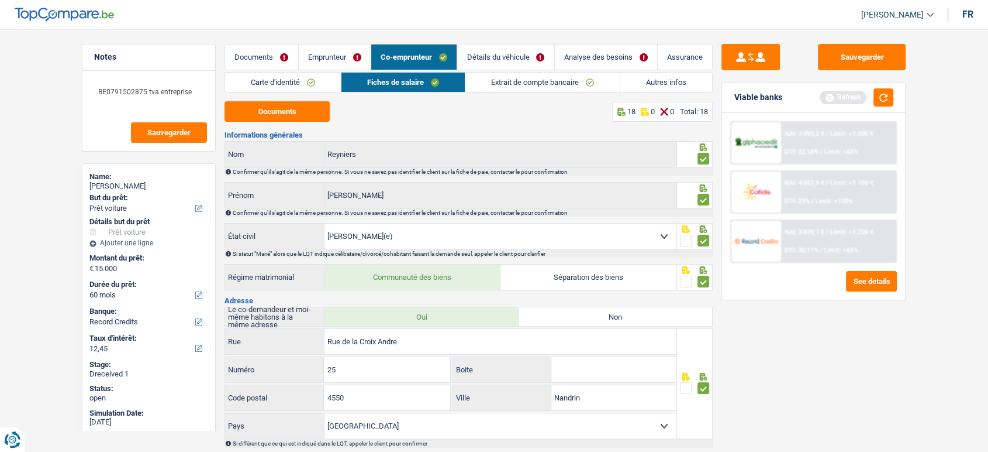
click at [513, 84] on link "Extrait de compte bancaire" at bounding box center [543, 82] width 154 height 19
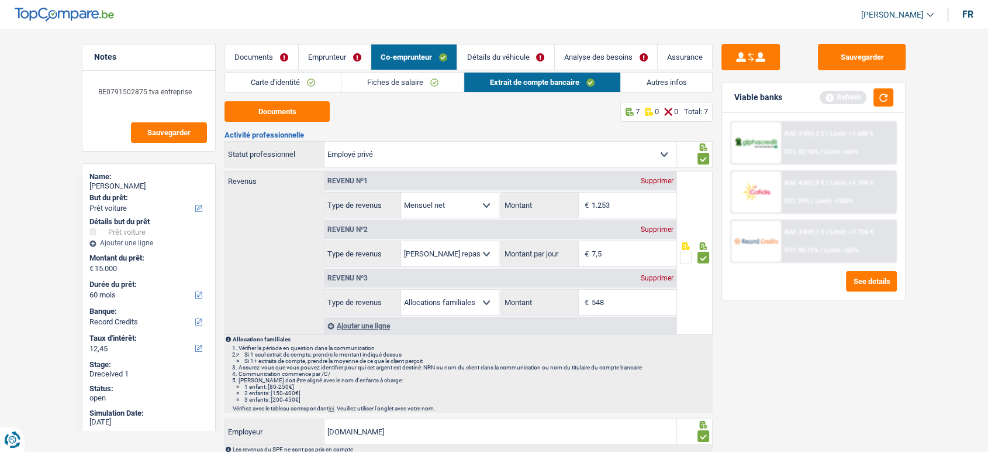
click at [374, 73] on link "Fiches de salaire" at bounding box center [403, 82] width 123 height 19
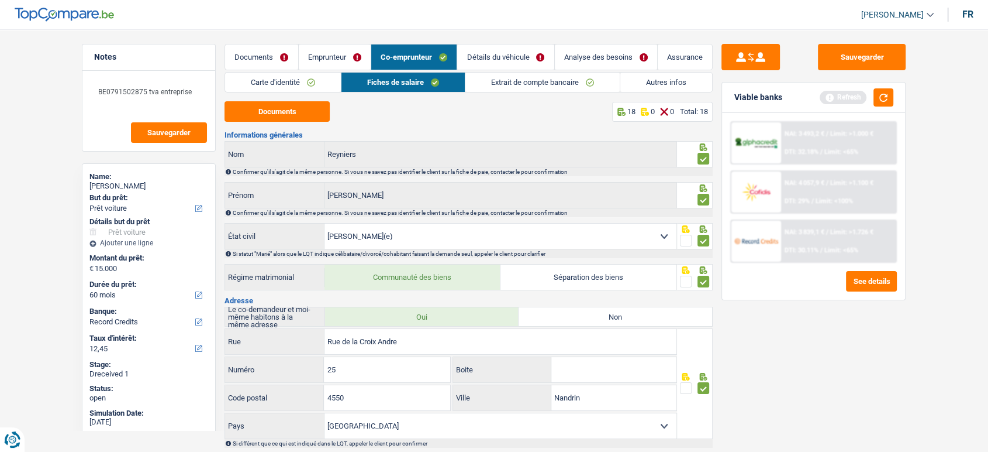
click at [335, 72] on li "Carte d'identité" at bounding box center [283, 82] width 116 height 20
click at [335, 66] on link "Emprunteur" at bounding box center [335, 56] width 72 height 25
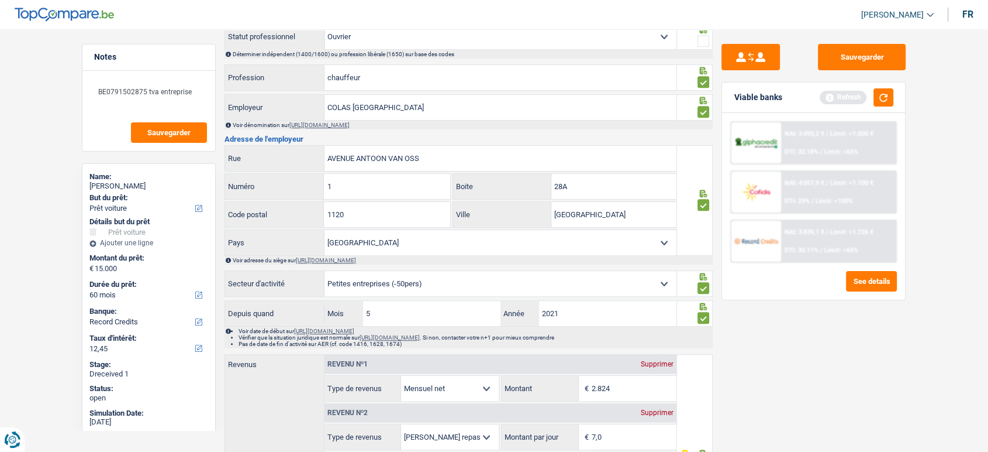
scroll to position [390, 0]
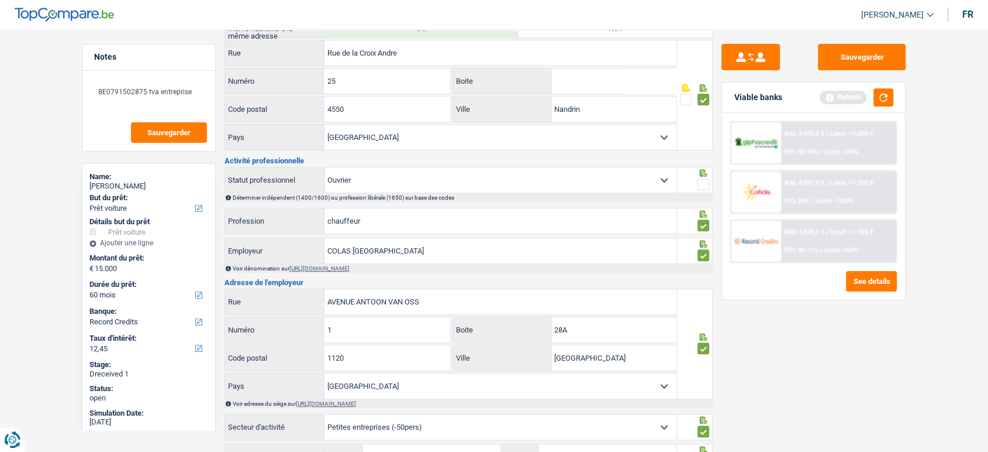
click at [704, 185] on span at bounding box center [704, 184] width 12 height 12
click at [0, 0] on input "radio" at bounding box center [0, 0] width 0 height 0
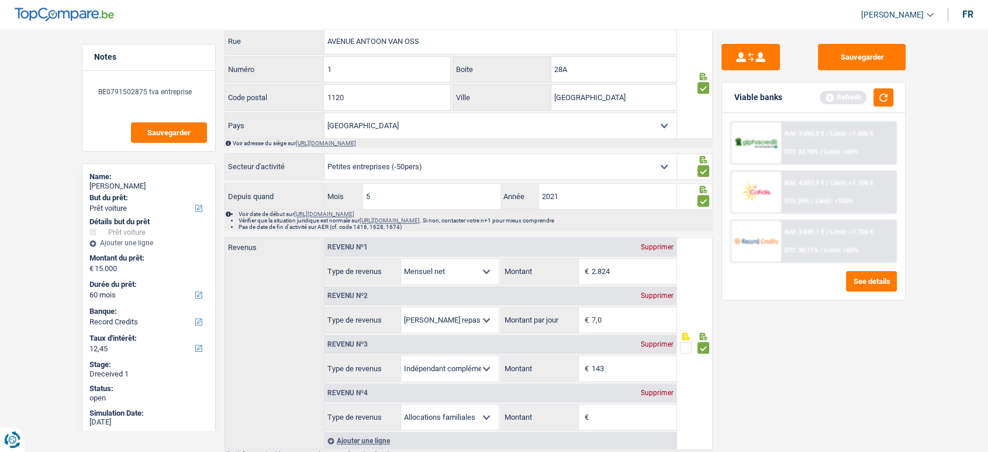
scroll to position [694, 0]
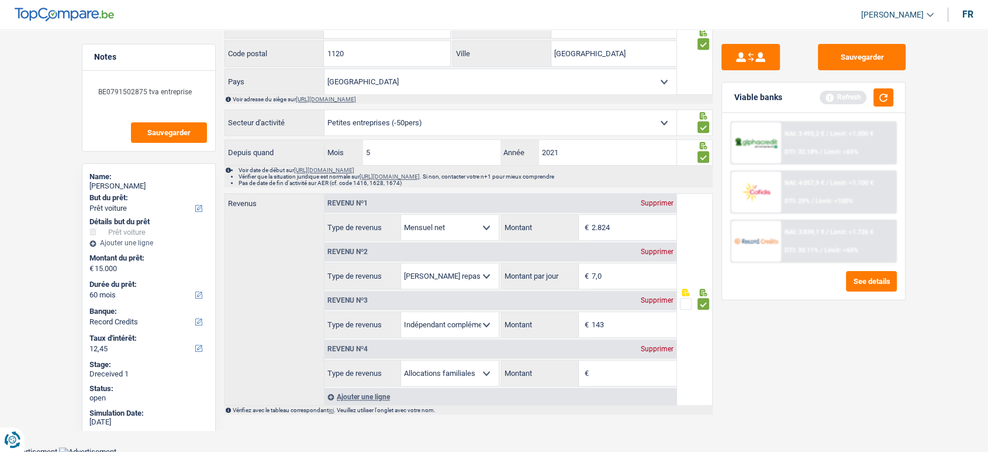
click at [652, 321] on div "Supprimer" at bounding box center [657, 348] width 39 height 7
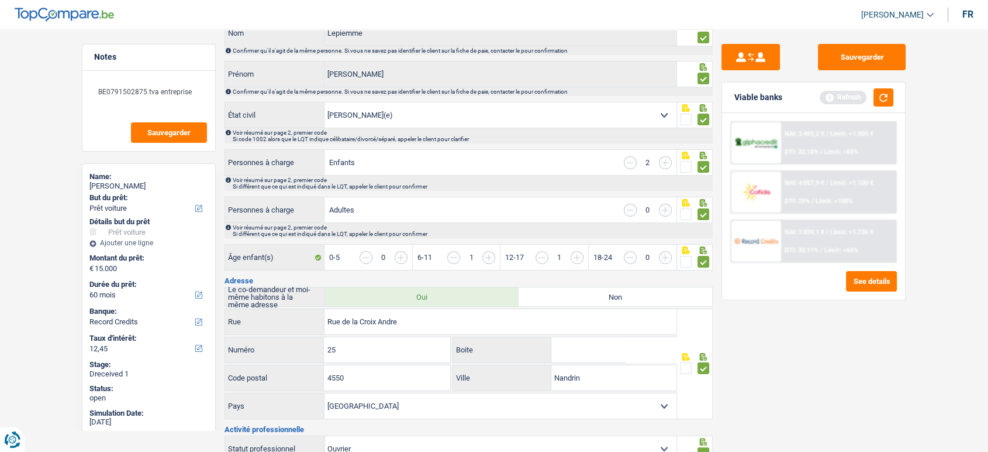
scroll to position [0, 0]
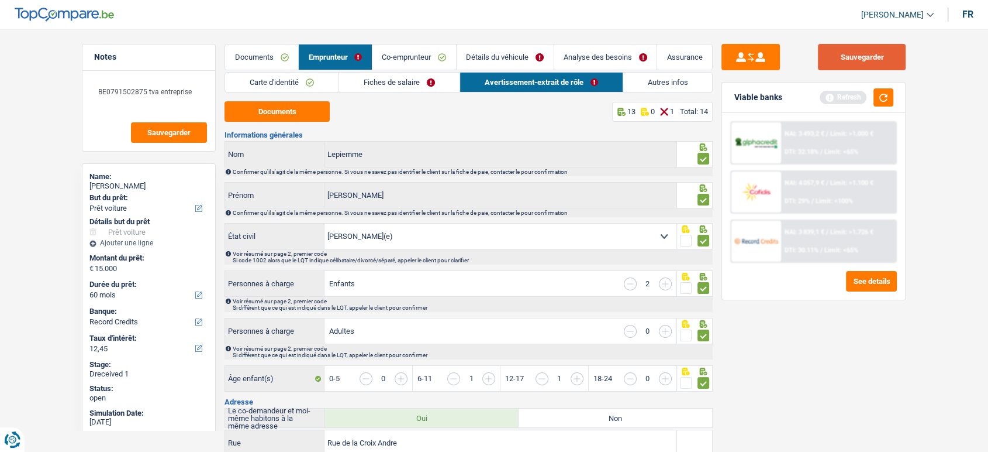
drag, startPoint x: 678, startPoint y: 83, endPoint x: 845, endPoint y: 67, distance: 167.4
click at [679, 83] on link "Autres infos" at bounding box center [667, 82] width 89 height 19
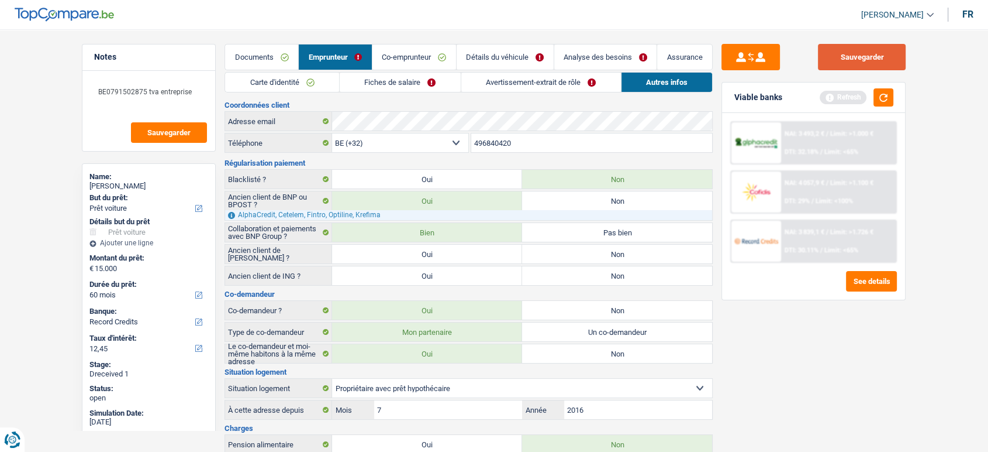
click at [705, 61] on button "Sauvegarder" at bounding box center [862, 57] width 88 height 26
click at [705, 92] on button "button" at bounding box center [884, 97] width 20 height 18
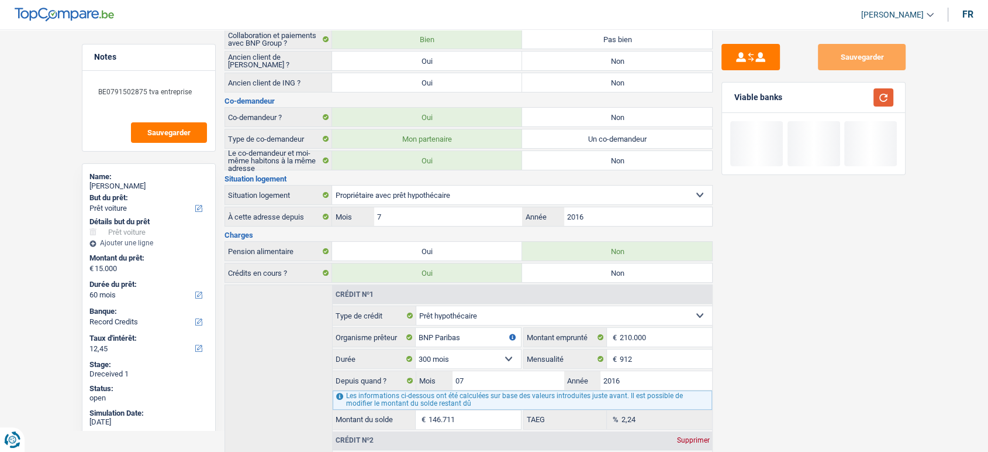
scroll to position [195, 0]
click at [590, 62] on label "Non" at bounding box center [617, 59] width 190 height 19
click at [590, 62] on input "Non" at bounding box center [617, 59] width 190 height 19
radio input "true"
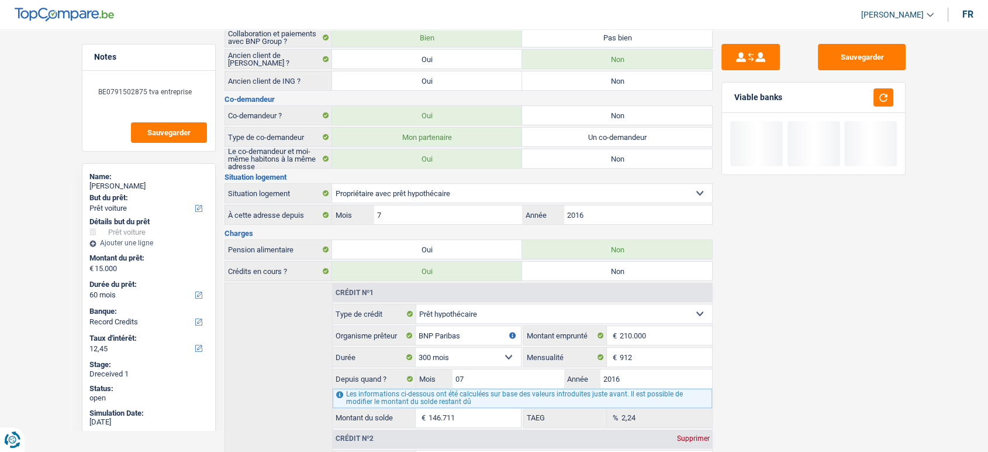
click at [587, 81] on label "Non" at bounding box center [617, 80] width 190 height 19
click at [587, 81] on input "Non" at bounding box center [617, 80] width 190 height 19
radio input "true"
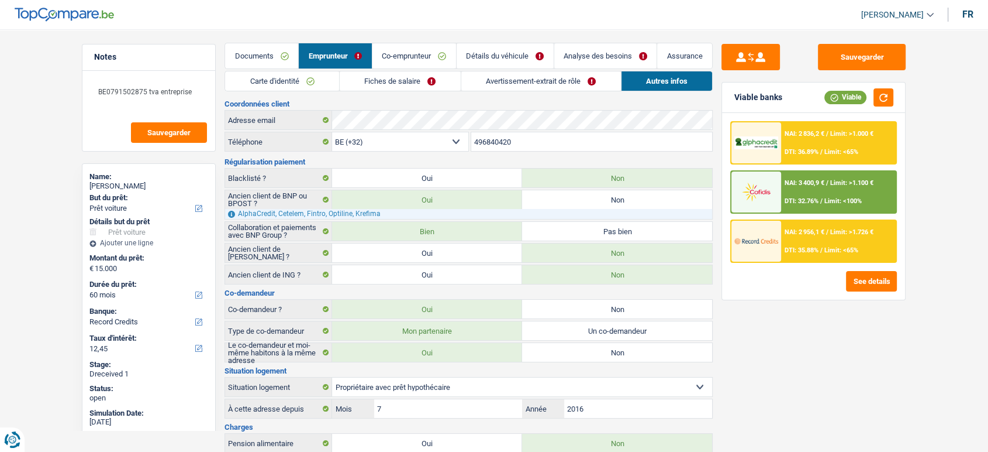
scroll to position [0, 0]
click at [381, 44] on link "Co-emprunteur" at bounding box center [415, 56] width 84 height 25
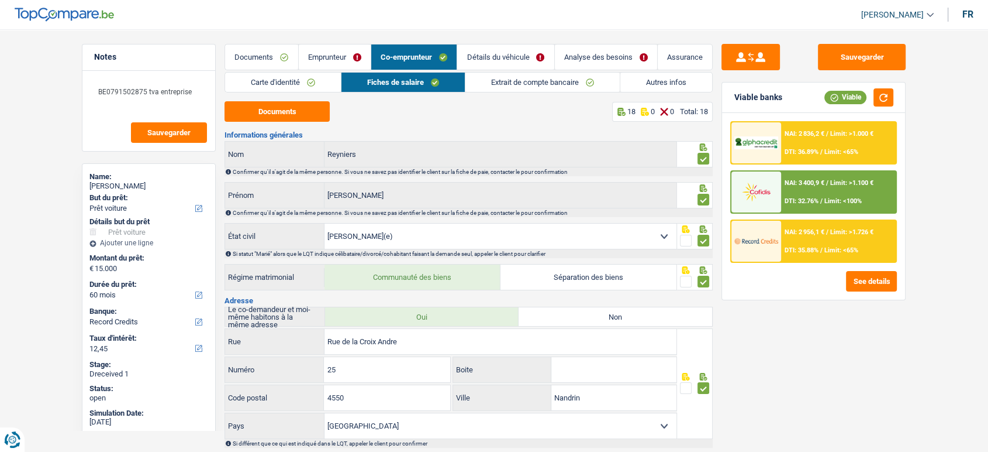
click at [314, 82] on link "Carte d'identité" at bounding box center [283, 82] width 116 height 19
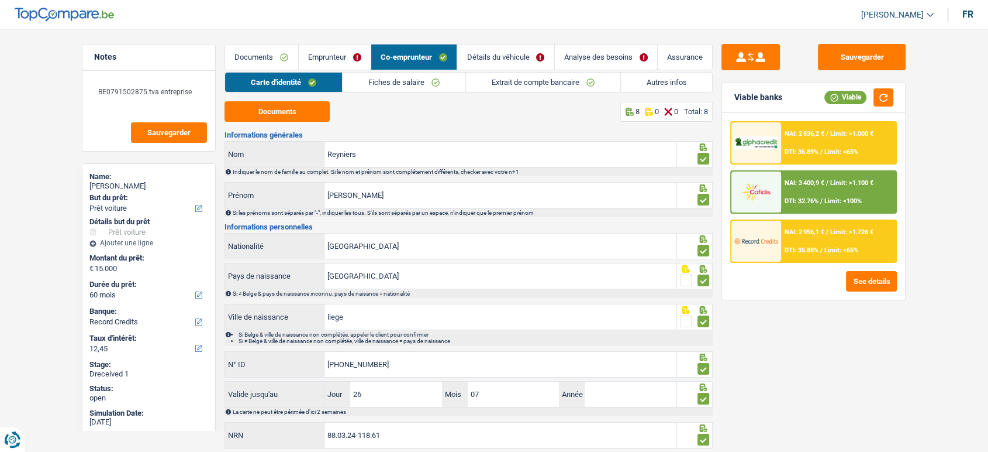
click at [554, 84] on link "Extrait de compte bancaire" at bounding box center [543, 82] width 154 height 19
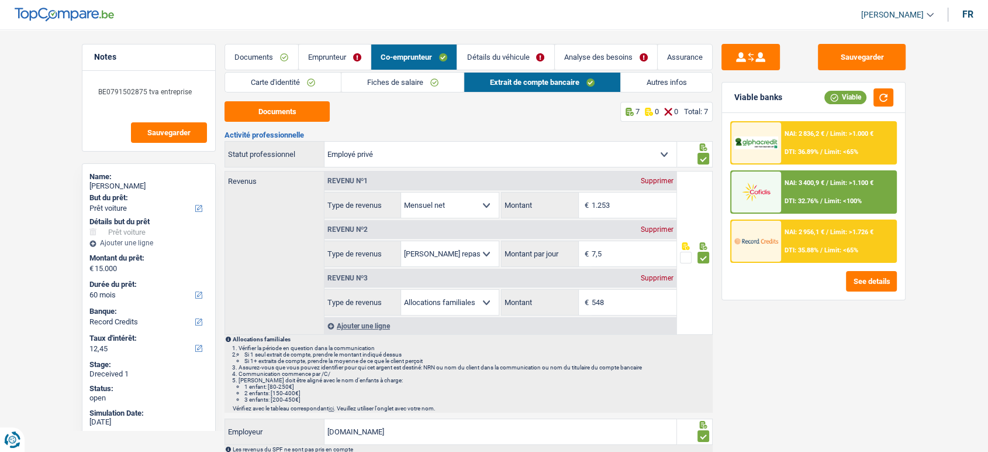
click at [661, 84] on link "Autres infos" at bounding box center [667, 82] width 92 height 19
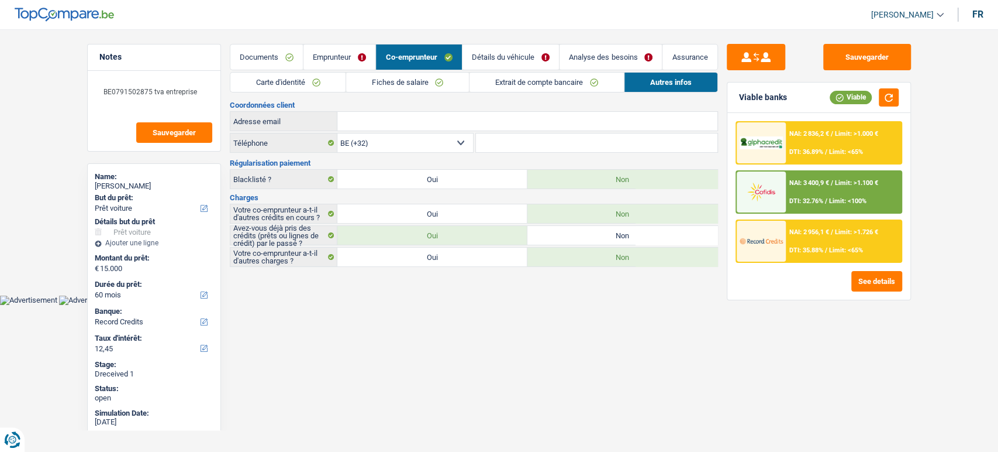
click at [390, 88] on link "Fiches de salaire" at bounding box center [407, 82] width 123 height 19
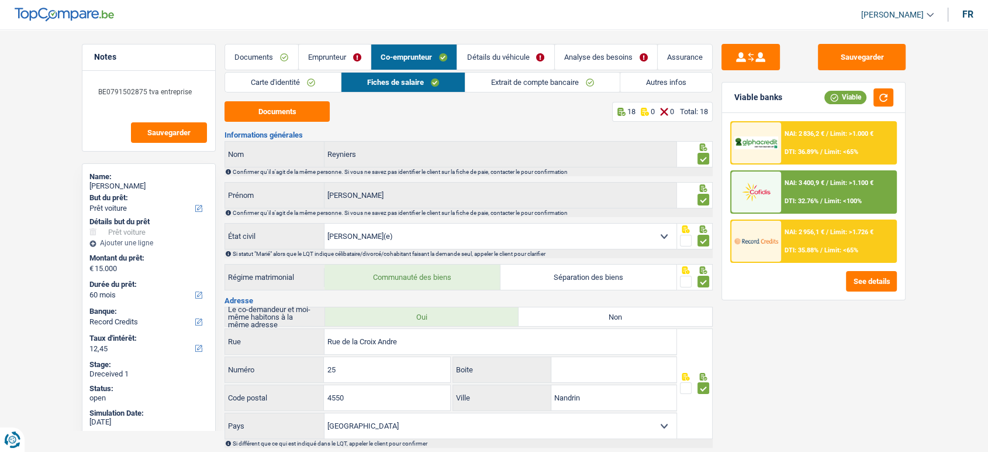
click at [313, 83] on link "Carte d'identité" at bounding box center [283, 82] width 116 height 19
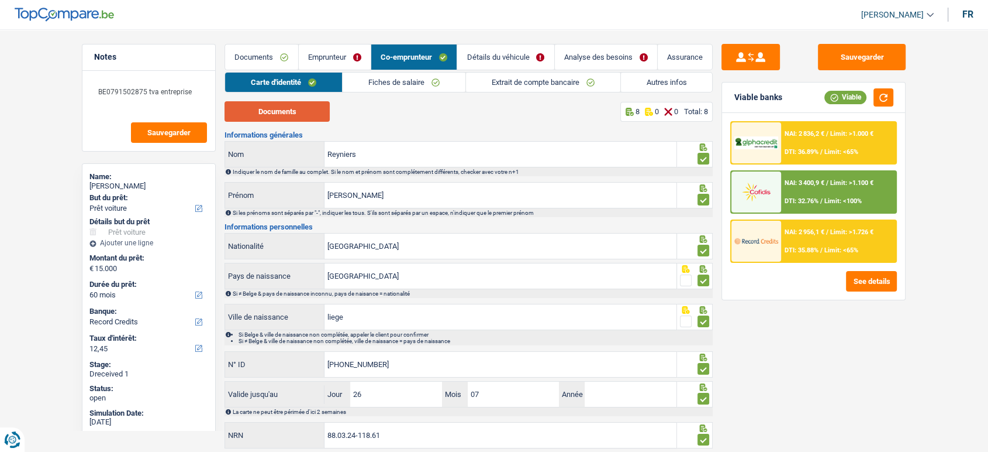
click at [311, 111] on button "Documents" at bounding box center [277, 111] width 105 height 20
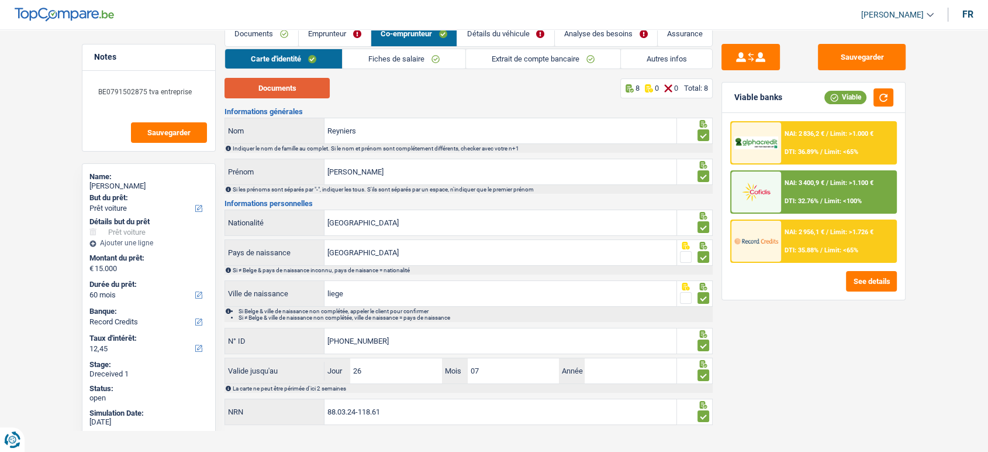
scroll to position [34, 0]
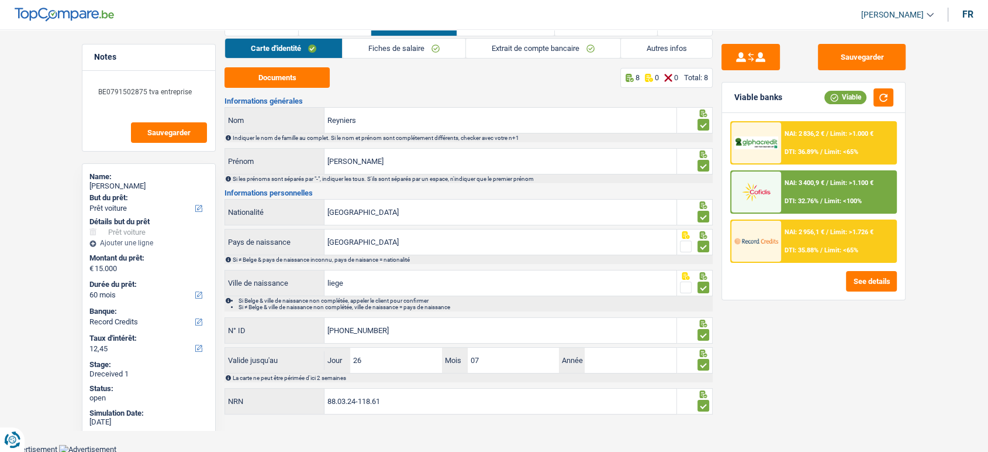
click at [418, 59] on div "Carte d'identité Fiches de salaire Extrait de compte bancaire Autres infos Docu…" at bounding box center [469, 227] width 488 height 378
click at [418, 49] on link "Fiches de salaire" at bounding box center [404, 48] width 123 height 19
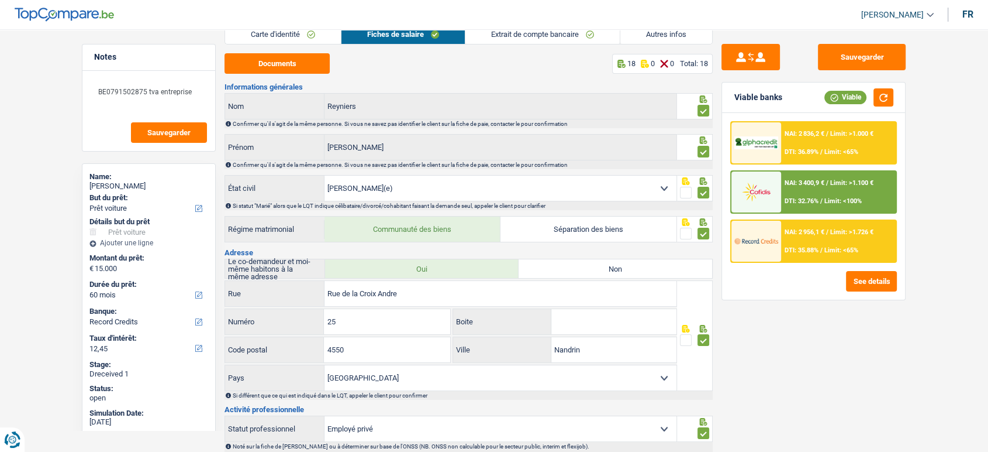
scroll to position [0, 0]
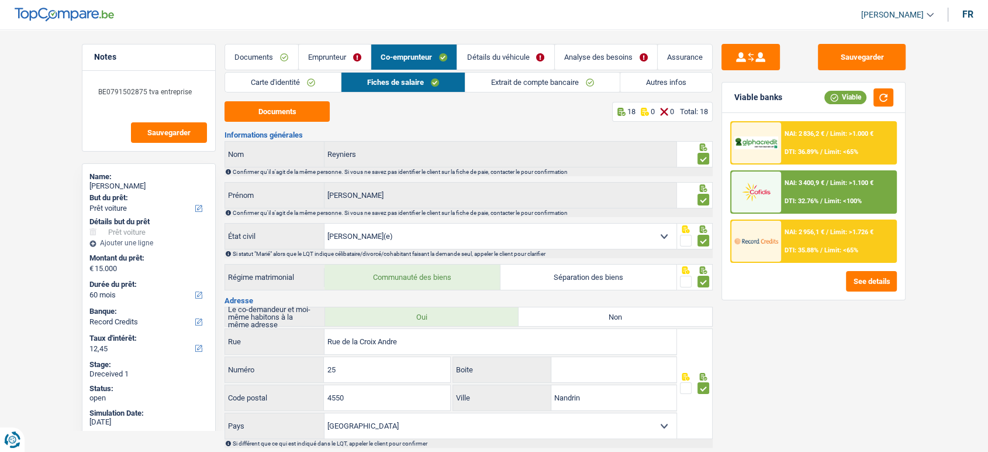
click at [501, 75] on link "Extrait de compte bancaire" at bounding box center [543, 82] width 154 height 19
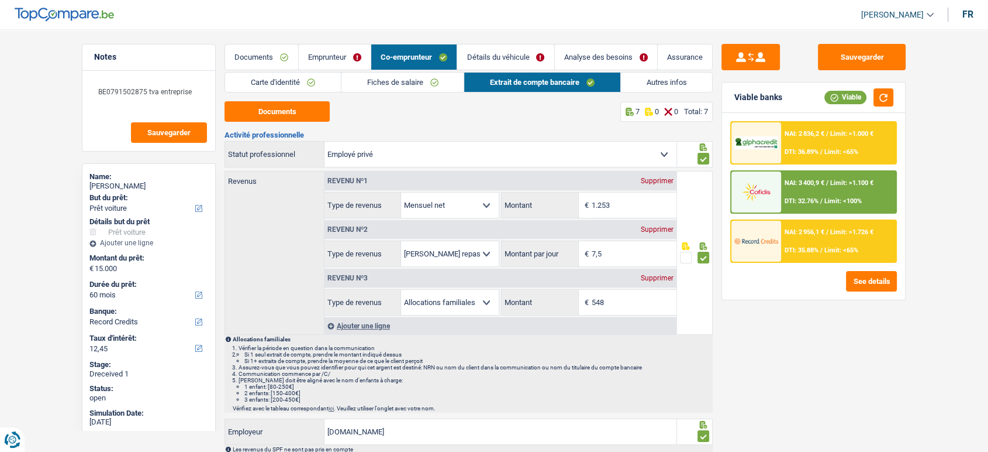
click at [678, 78] on link "Autres infos" at bounding box center [667, 82] width 92 height 19
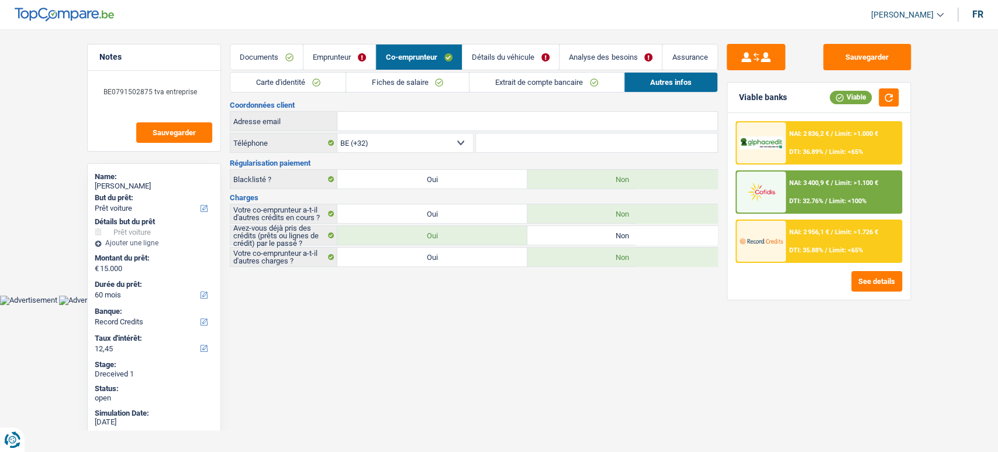
click at [705, 148] on span "Limit: <65%" at bounding box center [846, 152] width 34 height 8
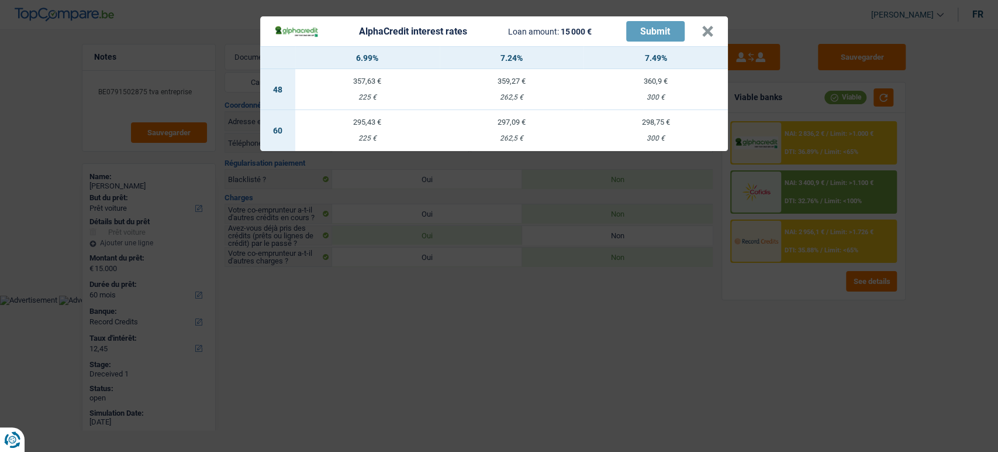
click at [705, 36] on header "AlphaCredit interest rates Loan amount: 15 000 € Submit ×" at bounding box center [494, 31] width 468 height 30
click at [705, 30] on button "×" at bounding box center [708, 32] width 12 height 12
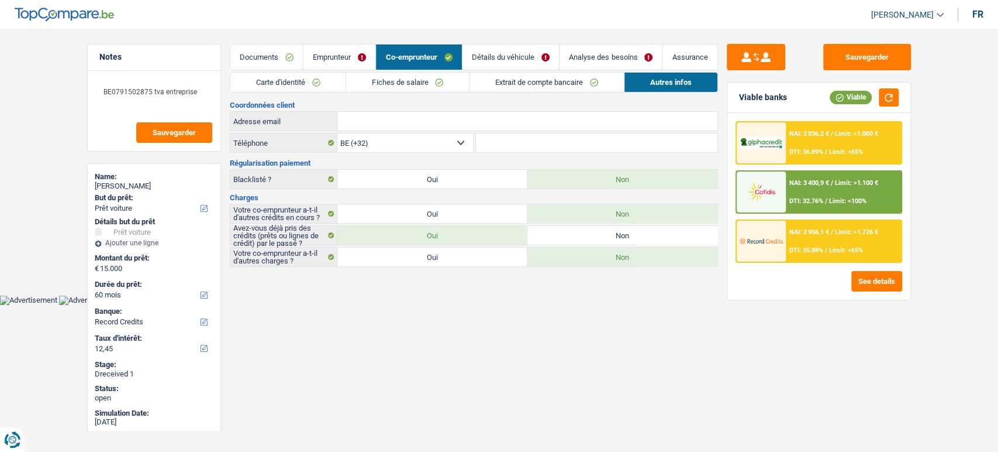
click at [595, 53] on link "Analyse des besoins" at bounding box center [611, 56] width 102 height 25
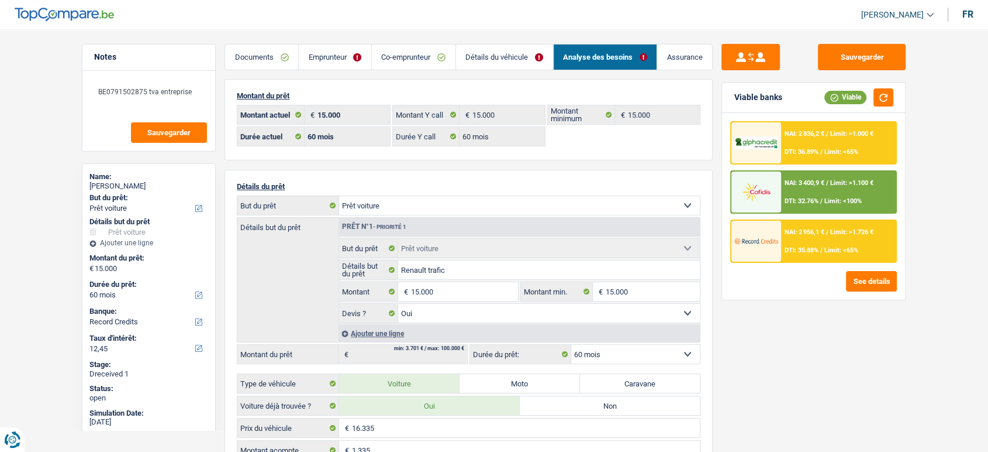
click at [705, 138] on div "NAI: 2 836,2 € / Limit: >1.000 € DTI: 36.89% / Limit: <65%" at bounding box center [838, 142] width 115 height 41
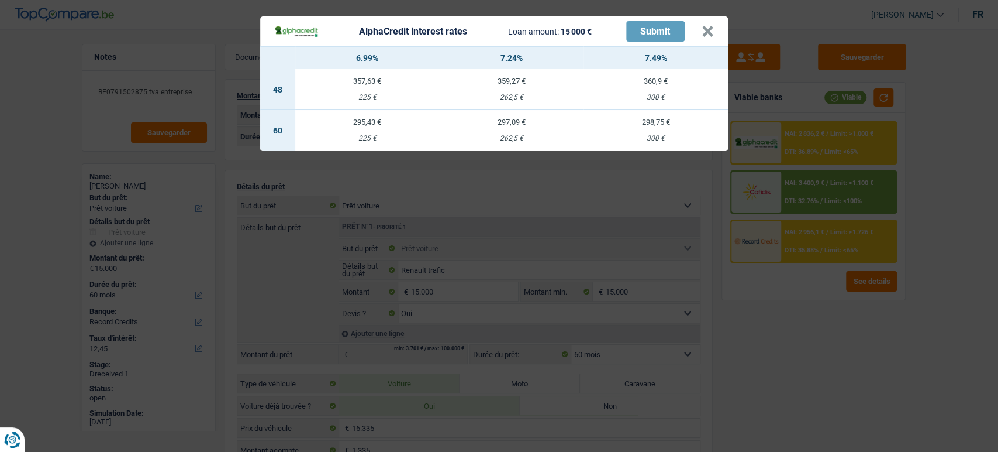
click at [625, 126] on td "298,75 € 300 €" at bounding box center [656, 130] width 144 height 41
select select "alphacredit"
type input "7,49"
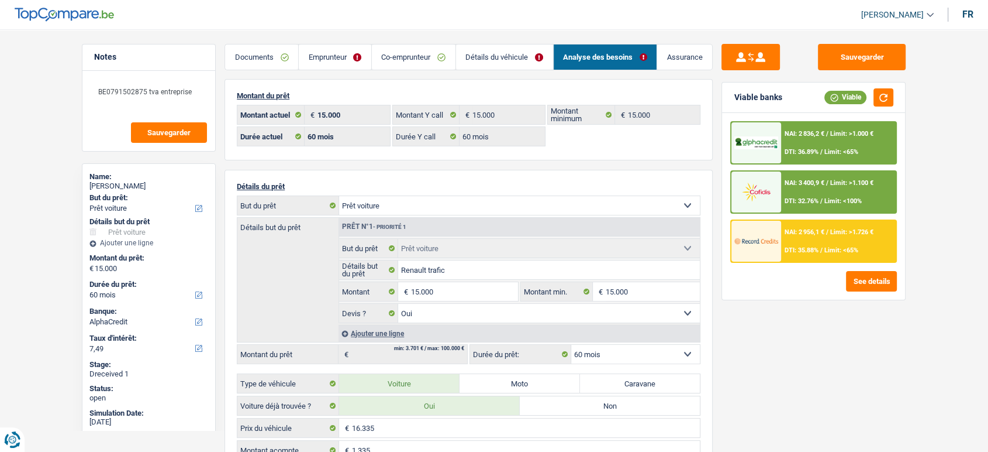
click at [705, 135] on span "Limit: >1.000 €" at bounding box center [851, 134] width 43 height 8
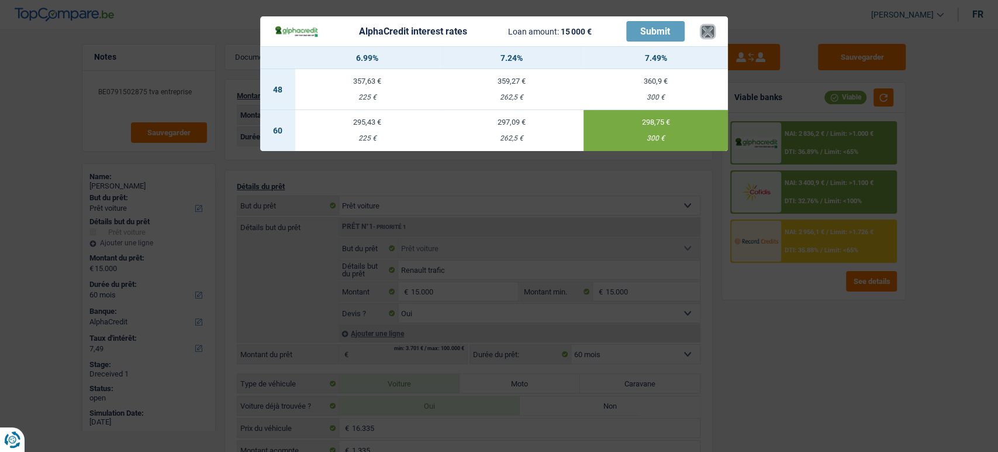
click at [705, 32] on button "×" at bounding box center [708, 32] width 12 height 12
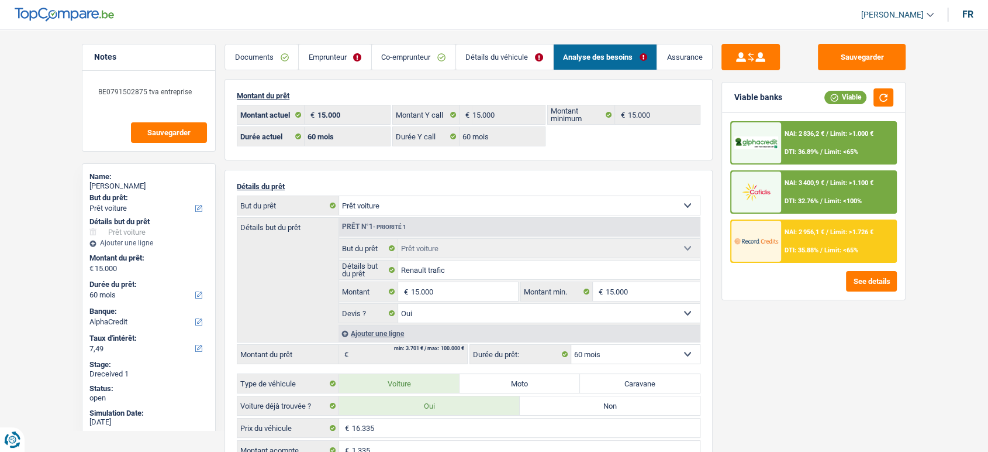
click at [302, 57] on link "Emprunteur" at bounding box center [335, 56] width 73 height 25
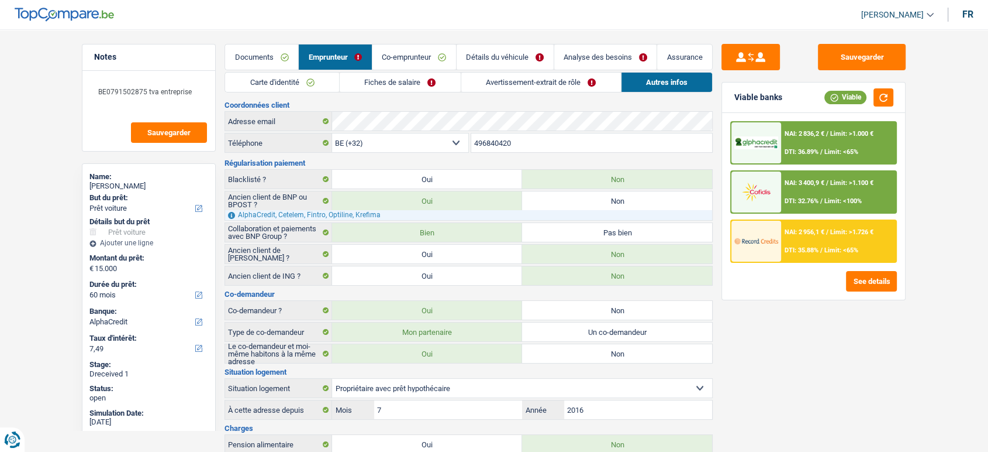
click at [288, 75] on link "Carte d'identité" at bounding box center [282, 82] width 114 height 19
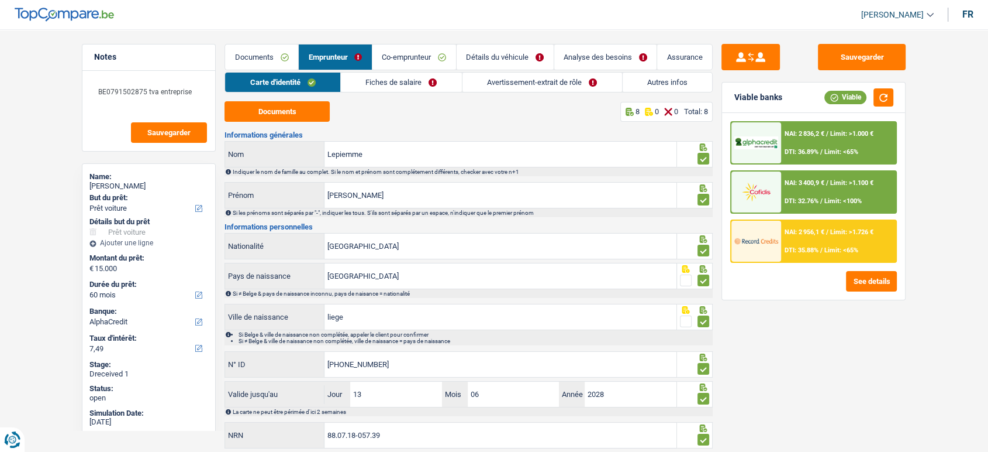
click at [436, 77] on link "Fiches de salaire" at bounding box center [401, 82] width 121 height 19
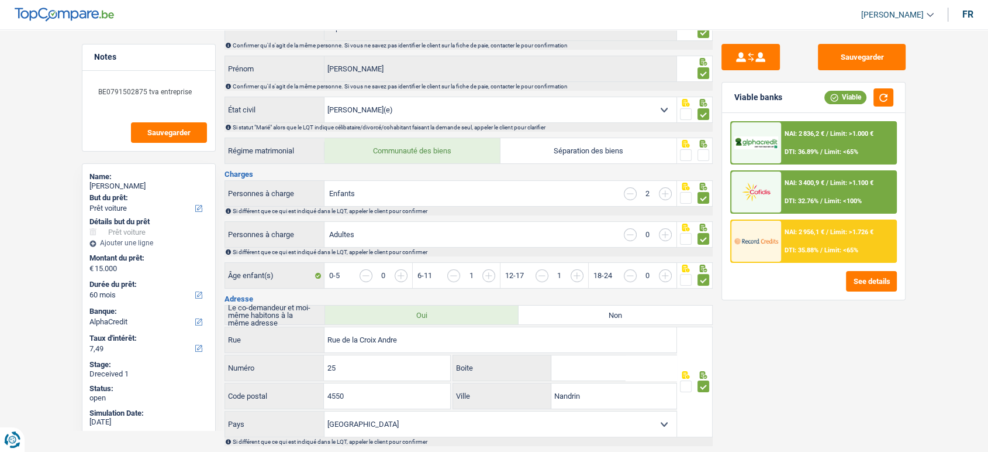
scroll to position [130, 0]
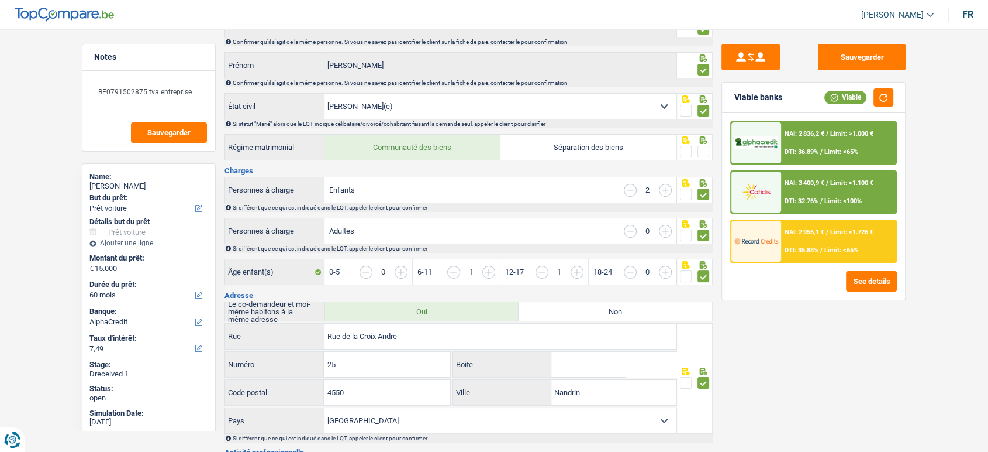
click at [705, 151] on span at bounding box center [704, 152] width 12 height 12
click at [0, 0] on input "radio" at bounding box center [0, 0] width 0 height 0
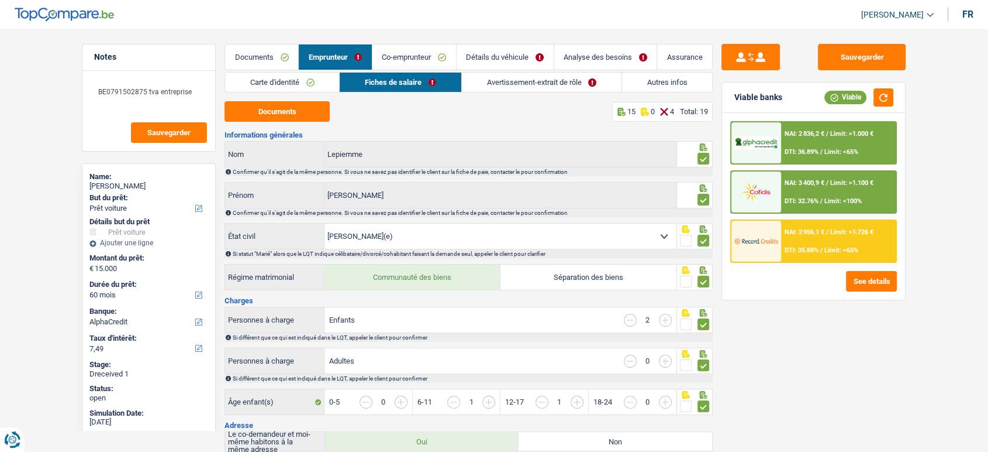
scroll to position [519, 0]
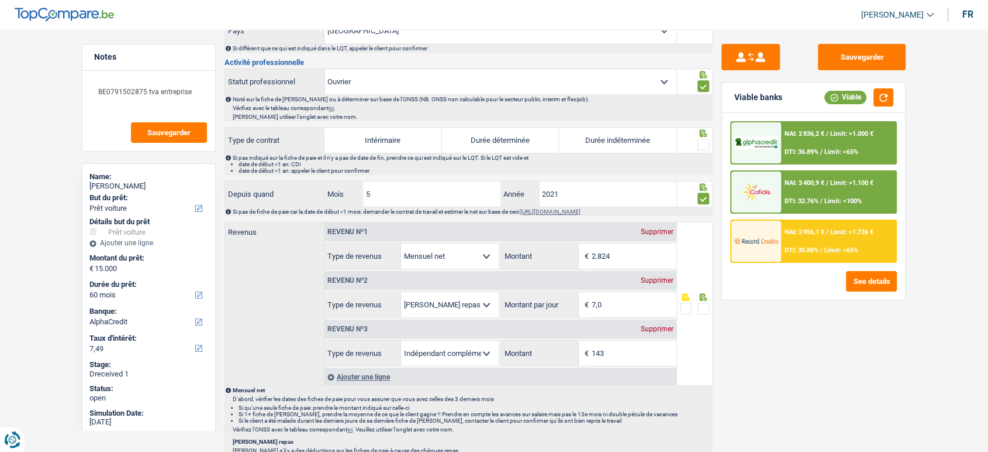
click at [660, 143] on label "Durée indéterminée" at bounding box center [618, 139] width 118 height 25
click at [660, 143] on input "Durée indéterminée" at bounding box center [618, 139] width 118 height 25
radio input "true"
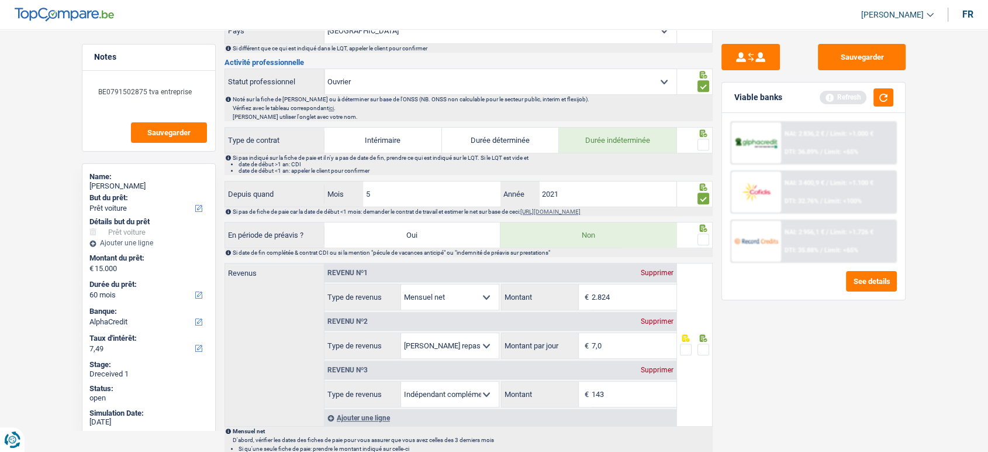
click at [704, 140] on span at bounding box center [704, 145] width 12 height 12
click at [0, 0] on input "radio" at bounding box center [0, 0] width 0 height 0
click at [697, 237] on fieldset at bounding box center [695, 239] width 30 height 15
click at [702, 237] on span at bounding box center [704, 239] width 12 height 12
click at [0, 0] on input "radio" at bounding box center [0, 0] width 0 height 0
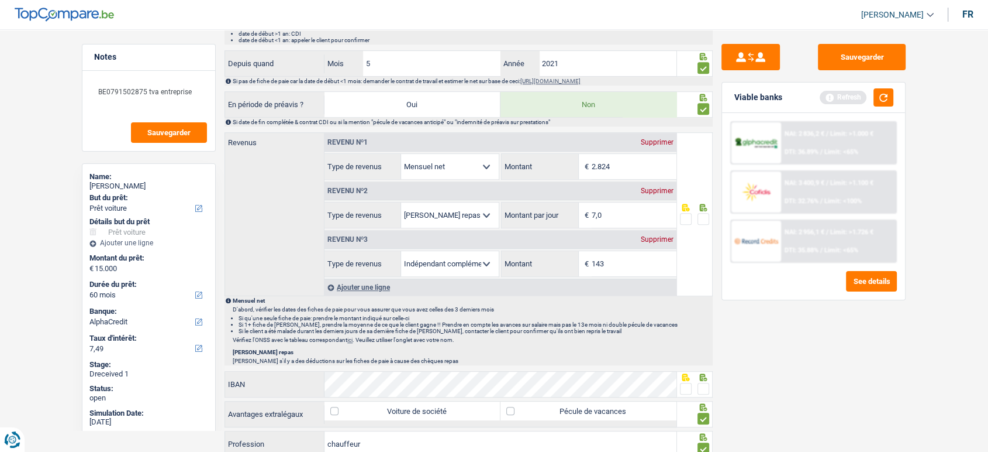
click at [704, 214] on span at bounding box center [704, 219] width 12 height 12
click at [0, 0] on input "radio" at bounding box center [0, 0] width 0 height 0
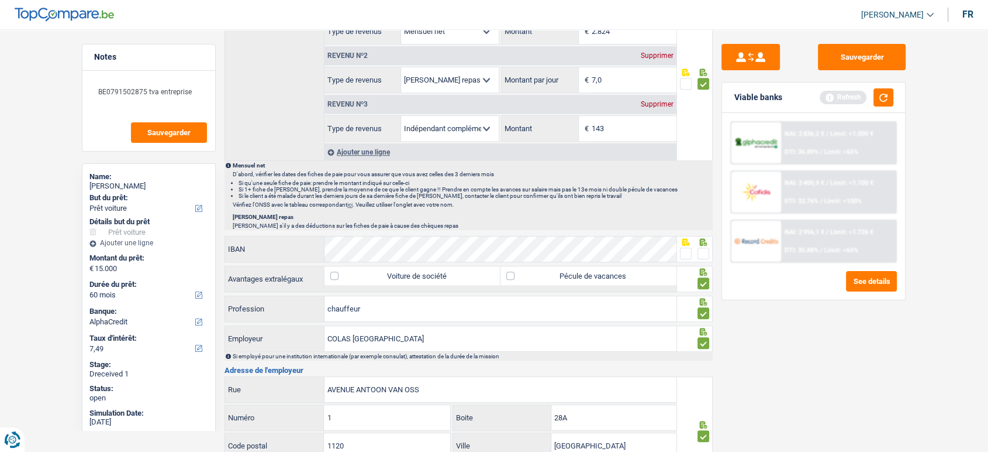
scroll to position [909, 0]
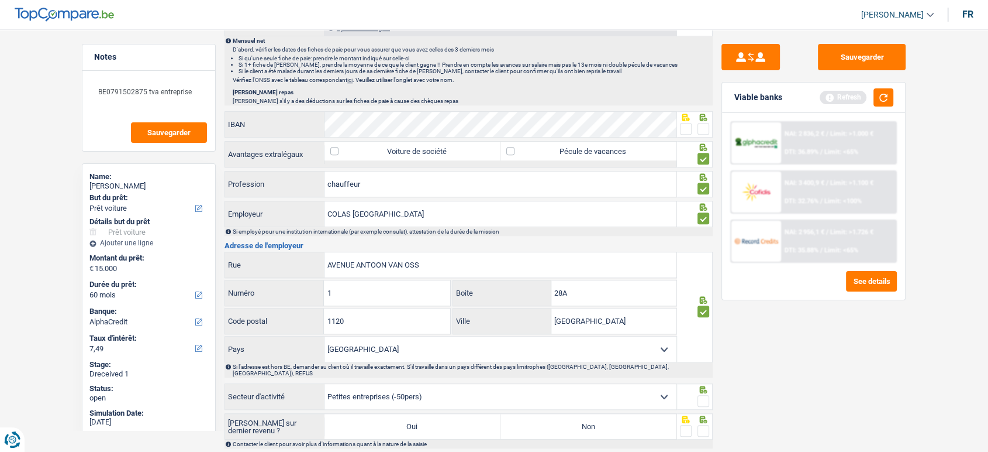
click at [705, 129] on span at bounding box center [704, 129] width 12 height 12
click at [0, 0] on input "radio" at bounding box center [0, 0] width 0 height 0
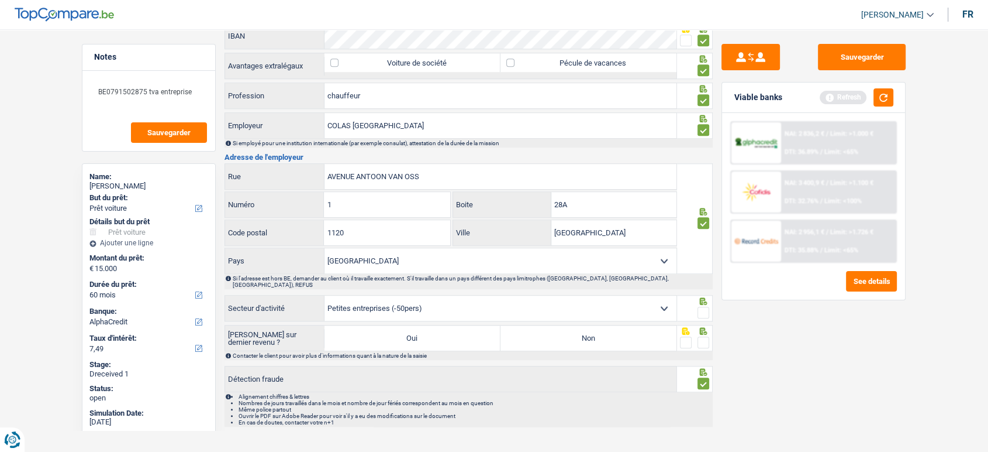
scroll to position [1003, 0]
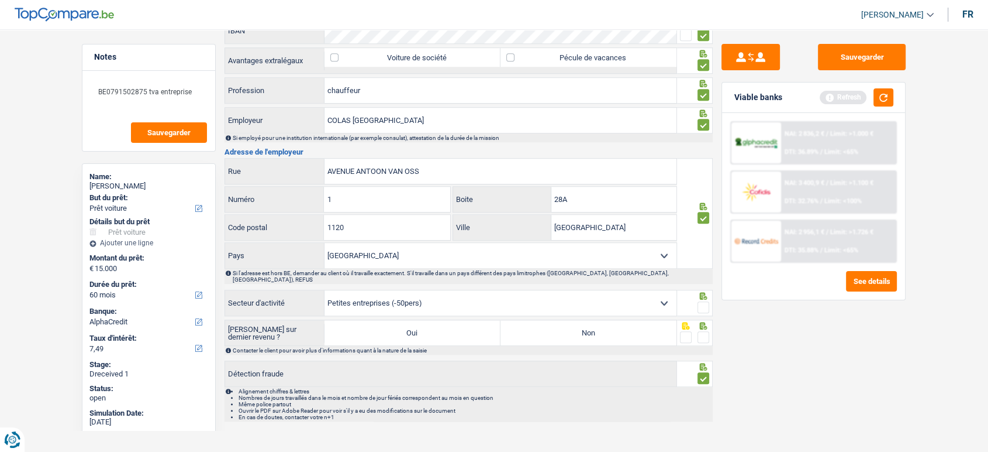
click at [705, 301] on span at bounding box center [704, 307] width 12 height 12
click at [0, 0] on input "radio" at bounding box center [0, 0] width 0 height 0
click at [705, 321] on span at bounding box center [704, 337] width 12 height 12
click at [0, 0] on input "radio" at bounding box center [0, 0] width 0 height 0
click at [626, 320] on label "Non" at bounding box center [589, 332] width 176 height 25
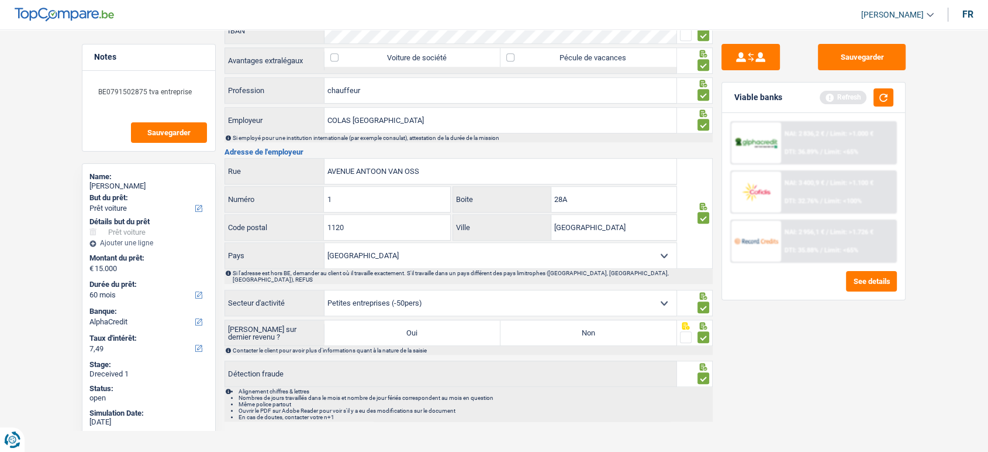
click at [626, 320] on input "Non" at bounding box center [589, 332] width 176 height 25
radio input "true"
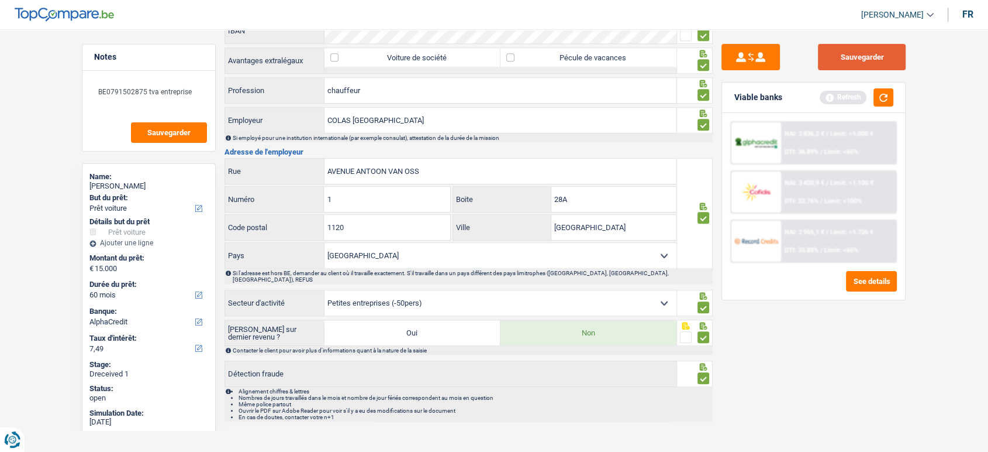
click at [705, 55] on button "Sauvegarder" at bounding box center [862, 57] width 88 height 26
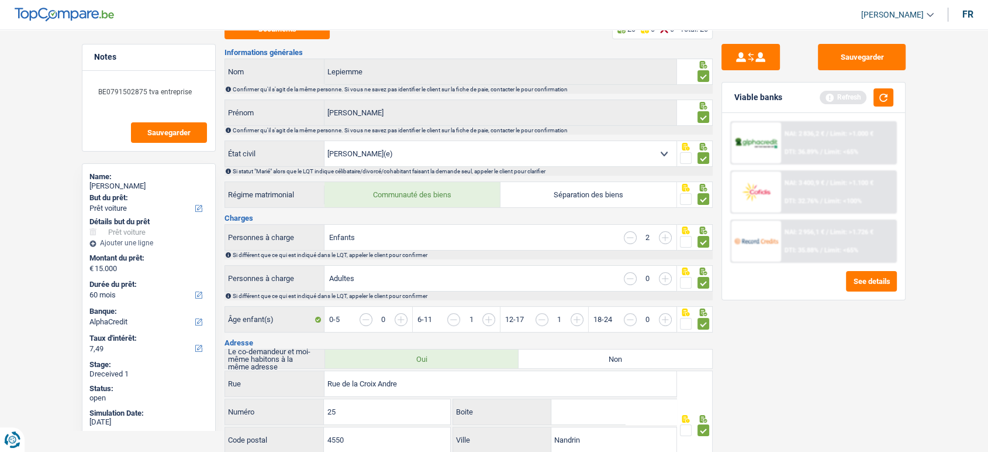
scroll to position [0, 0]
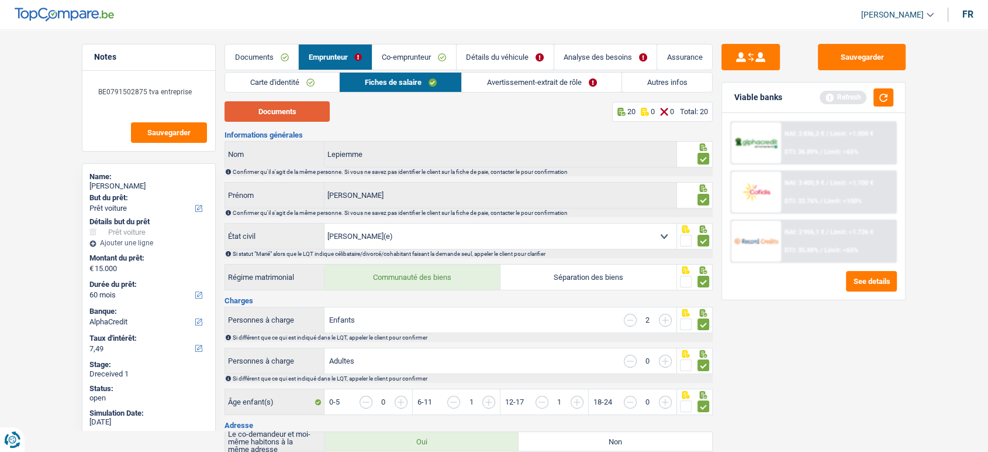
click at [305, 115] on button "Documents" at bounding box center [277, 111] width 105 height 20
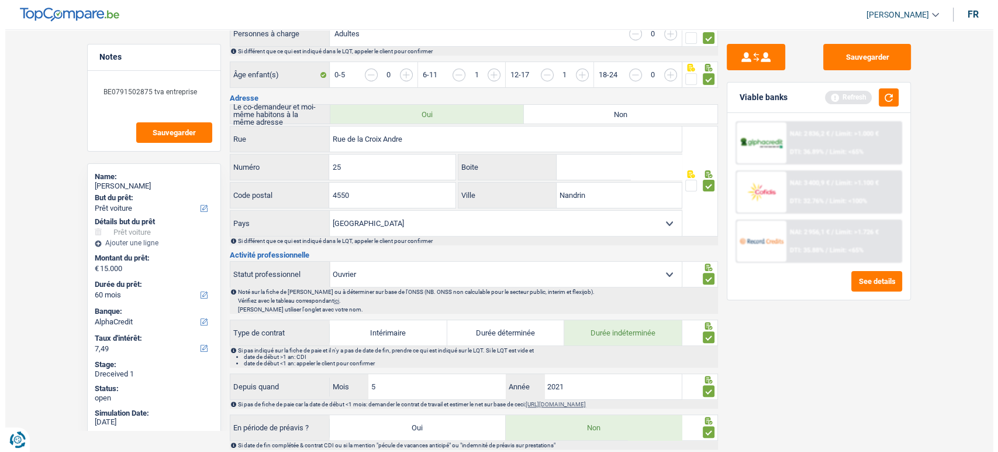
scroll to position [650, 0]
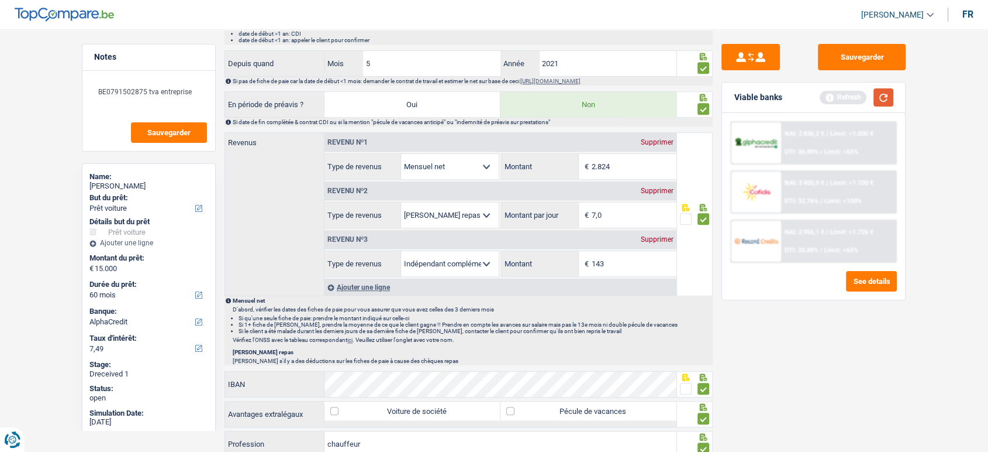
click at [705, 95] on button "button" at bounding box center [884, 97] width 20 height 18
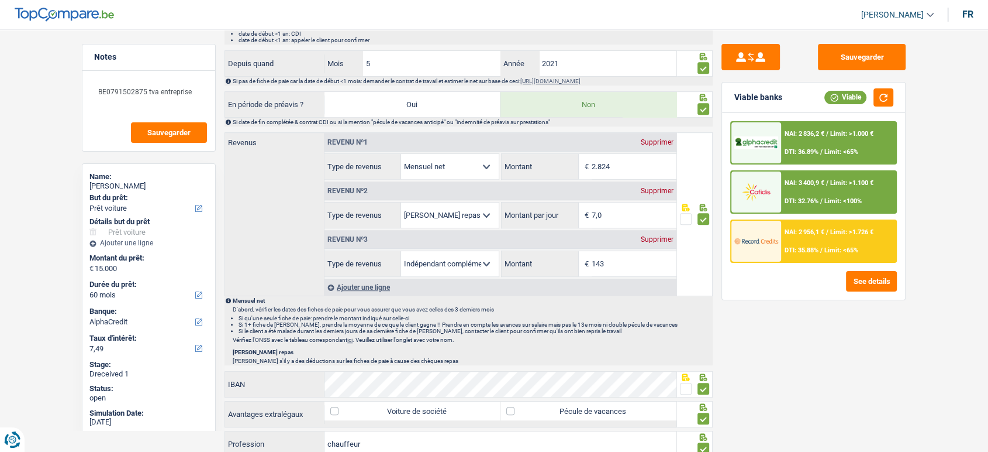
click at [705, 142] on div "NAI: 2 836,2 € / Limit: >1.000 € DTI: 36.89% / Limit: <65%" at bounding box center [838, 142] width 115 height 41
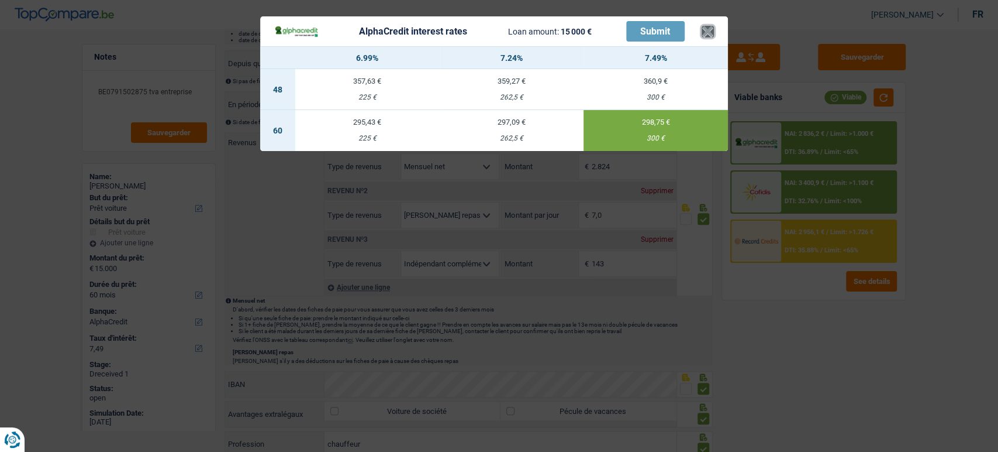
click at [705, 33] on button "×" at bounding box center [708, 32] width 12 height 12
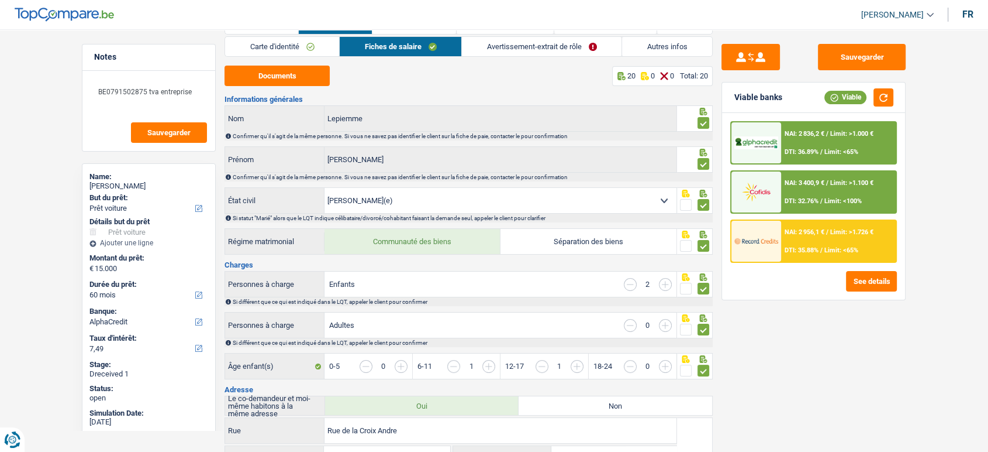
scroll to position [0, 0]
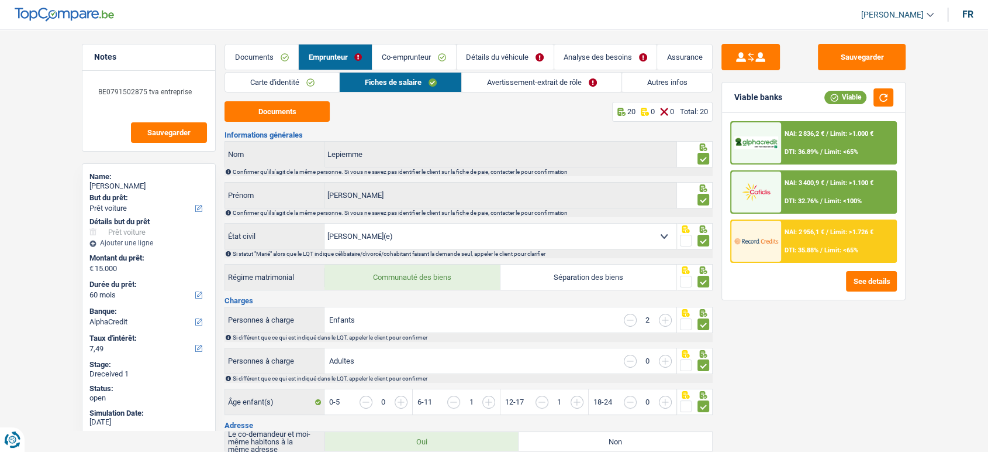
click at [505, 75] on link "Avertissement-extrait de rôle" at bounding box center [542, 82] width 160 height 19
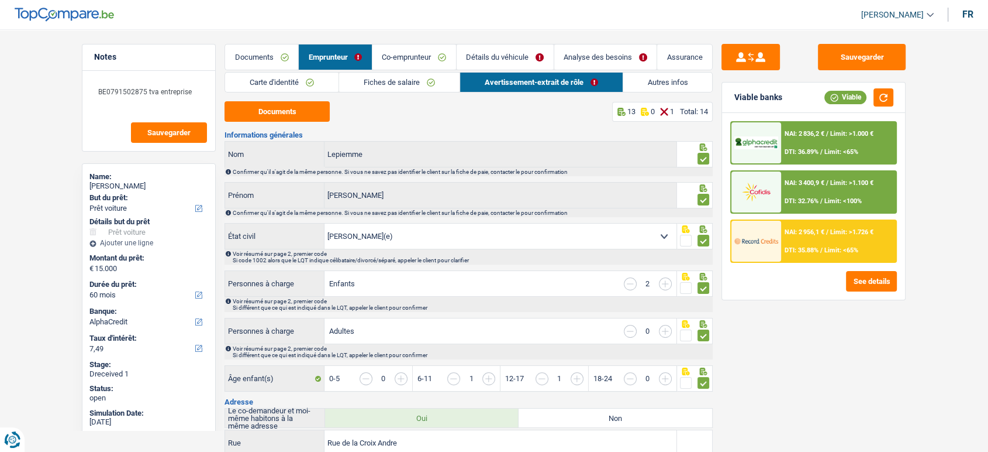
click at [699, 158] on span at bounding box center [704, 159] width 12 height 12
click at [0, 0] on input "radio" at bounding box center [0, 0] width 0 height 0
click at [699, 158] on span at bounding box center [704, 159] width 12 height 12
click at [0, 0] on input "radio" at bounding box center [0, 0] width 0 height 0
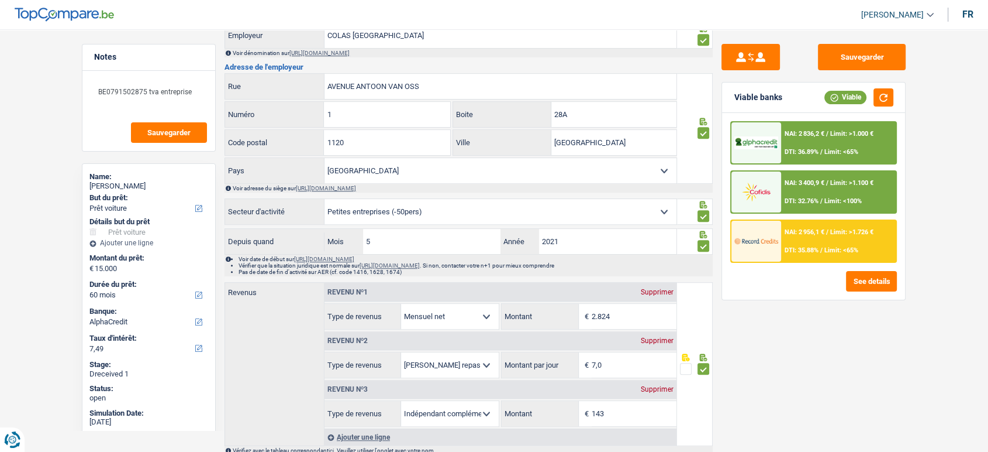
scroll to position [646, 0]
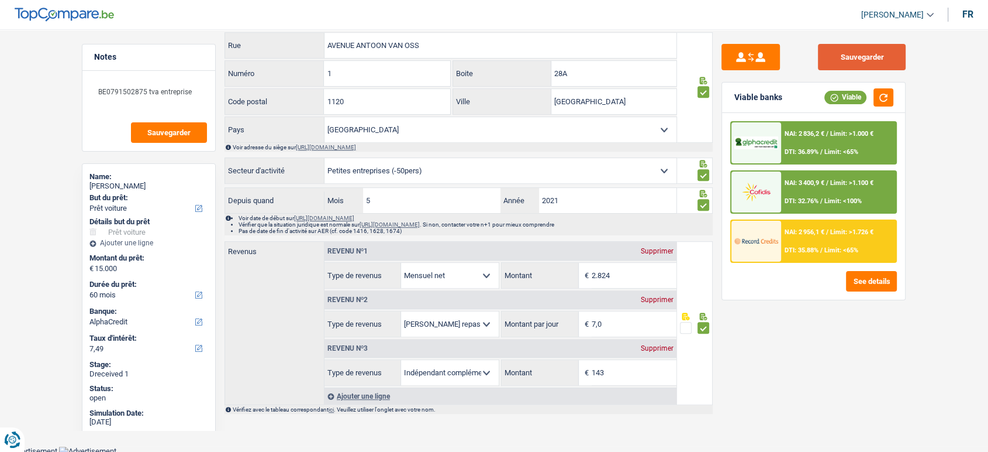
click at [705, 61] on button "Sauvegarder" at bounding box center [862, 57] width 88 height 26
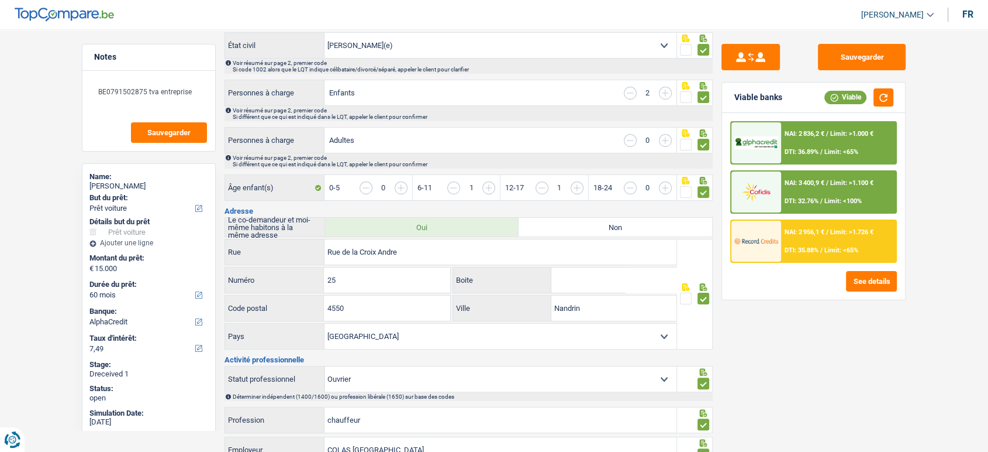
scroll to position [0, 0]
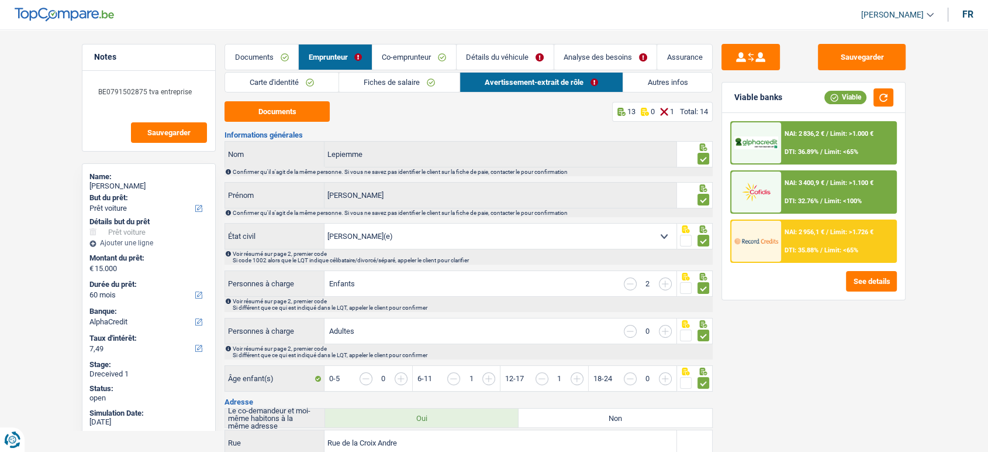
click at [653, 83] on link "Autres infos" at bounding box center [667, 82] width 89 height 19
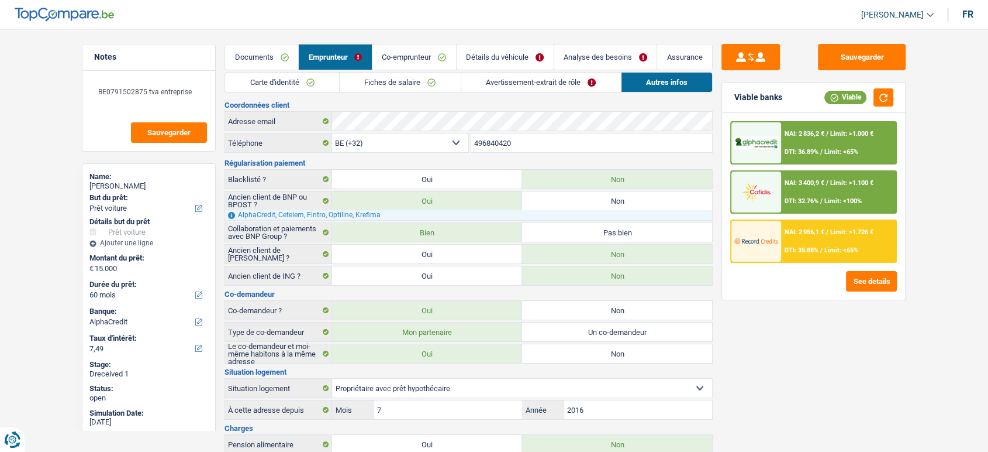
drag, startPoint x: 593, startPoint y: 83, endPoint x: 401, endPoint y: 78, distance: 192.5
click at [591, 83] on link "Avertissement-extrait de rôle" at bounding box center [541, 82] width 160 height 19
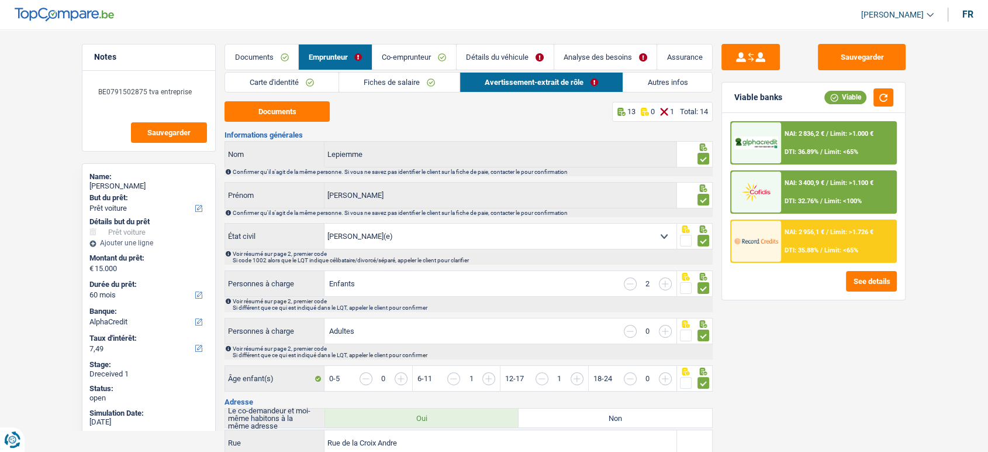
click at [365, 76] on link "Fiches de salaire" at bounding box center [399, 82] width 120 height 19
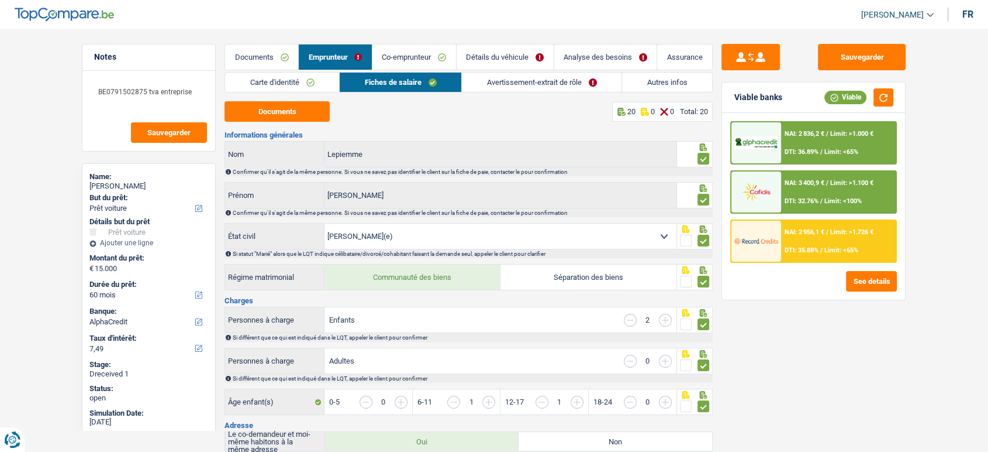
click at [310, 82] on link "Carte d'identité" at bounding box center [282, 82] width 114 height 19
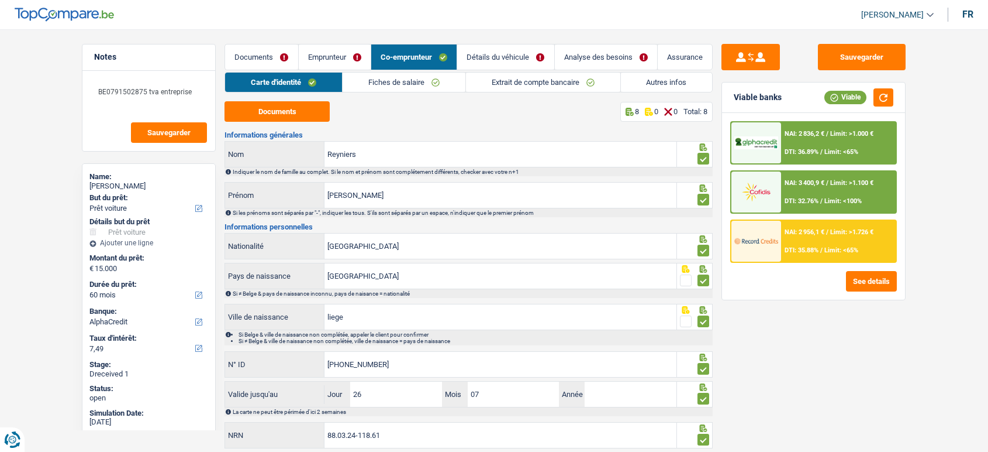
select select "car"
select select "60"
select select "alphacredit"
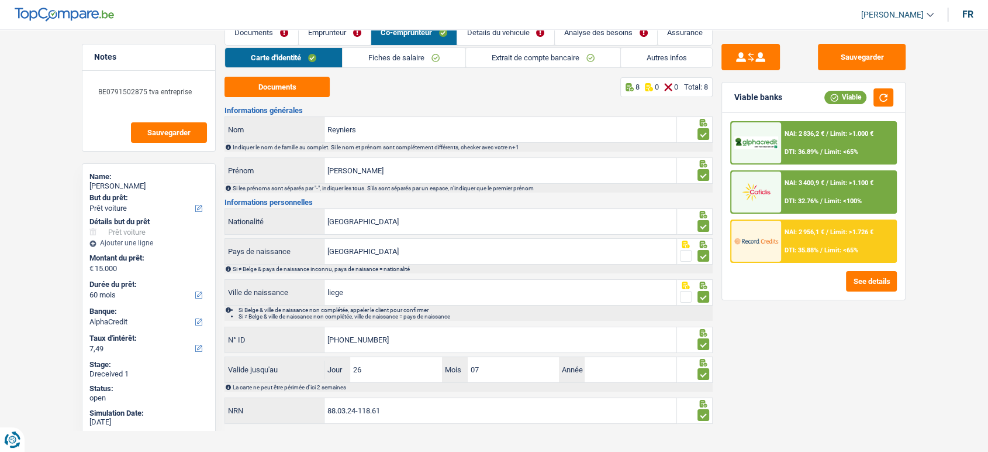
drag, startPoint x: 435, startPoint y: 56, endPoint x: 449, endPoint y: 97, distance: 44.0
click at [435, 56] on link "Fiches de salaire" at bounding box center [404, 57] width 123 height 19
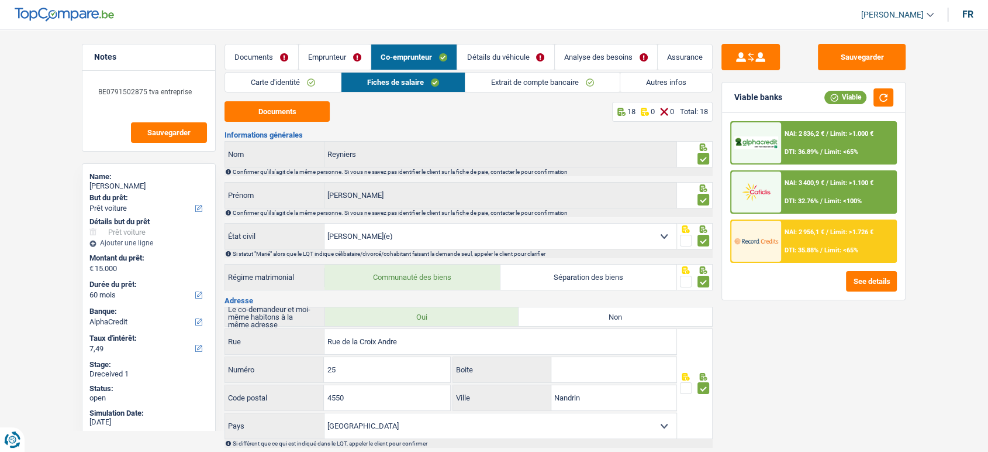
click at [303, 66] on link "Emprunteur" at bounding box center [335, 56] width 72 height 25
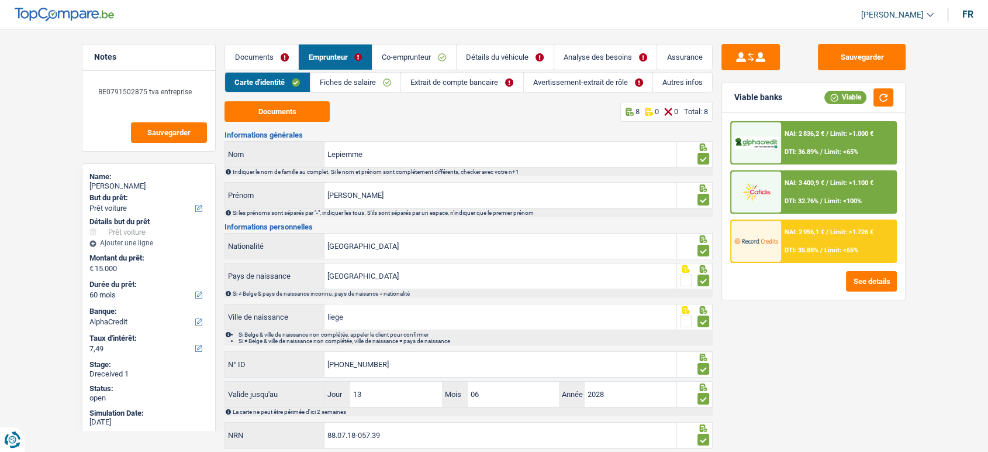
drag, startPoint x: 370, startPoint y: 52, endPoint x: 391, endPoint y: 52, distance: 21.1
click at [370, 51] on link "Emprunteur" at bounding box center [335, 56] width 73 height 25
click at [400, 52] on link "Co-emprunteur" at bounding box center [415, 56] width 84 height 25
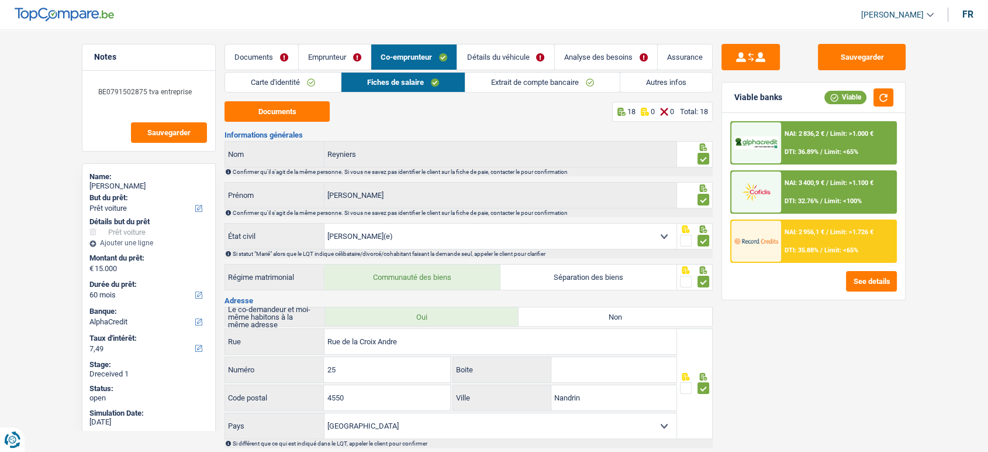
drag, startPoint x: 278, startPoint y: 82, endPoint x: 296, endPoint y: 82, distance: 17.5
click at [277, 82] on link "Carte d'identité" at bounding box center [283, 82] width 116 height 19
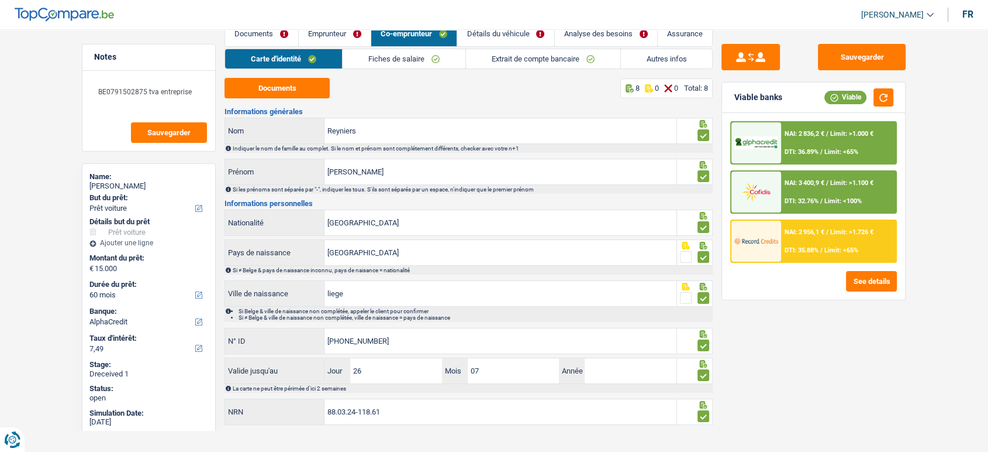
scroll to position [34, 0]
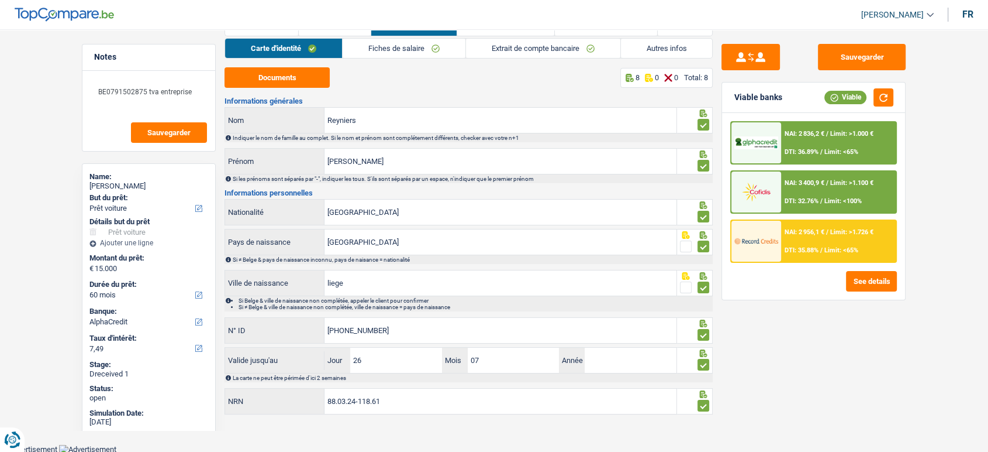
drag, startPoint x: 706, startPoint y: 361, endPoint x: 719, endPoint y: 331, distance: 33.3
click at [706, 361] on span at bounding box center [704, 365] width 12 height 12
click at [0, 0] on input "radio" at bounding box center [0, 0] width 0 height 0
click at [880, 63] on button "Sauvegarder" at bounding box center [862, 57] width 88 height 26
click at [417, 54] on link "Fiches de salaire" at bounding box center [403, 48] width 123 height 19
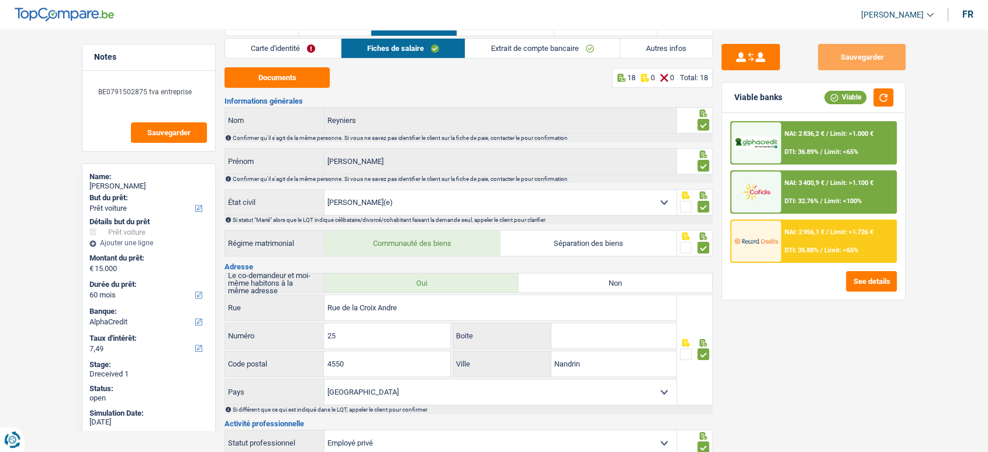
click at [491, 51] on link "Extrait de compte bancaire" at bounding box center [543, 48] width 154 height 19
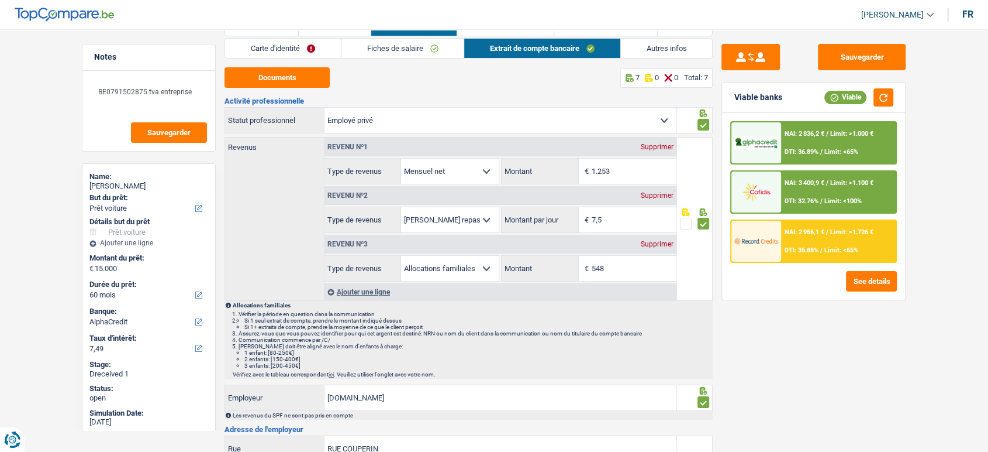
click at [678, 48] on link "Autres infos" at bounding box center [667, 48] width 92 height 19
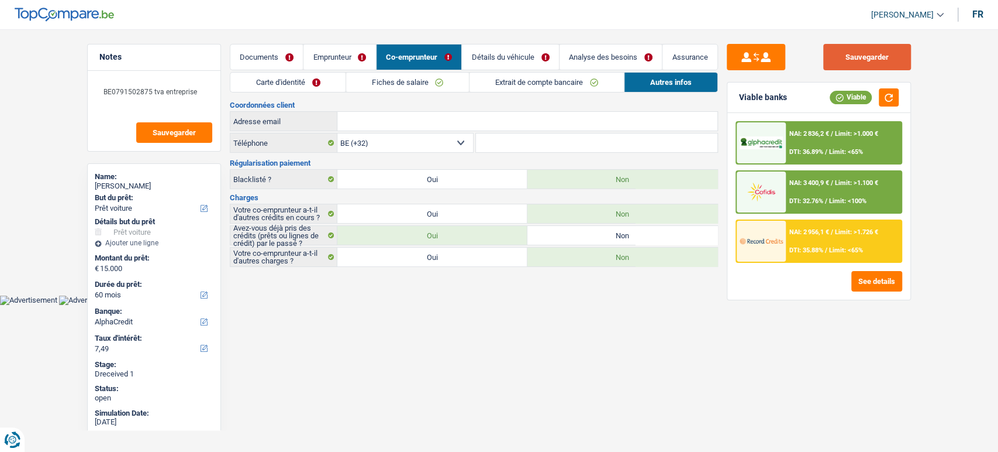
click at [863, 58] on button "Sauvegarder" at bounding box center [867, 57] width 88 height 26
click at [285, 49] on link "Documents" at bounding box center [266, 56] width 73 height 25
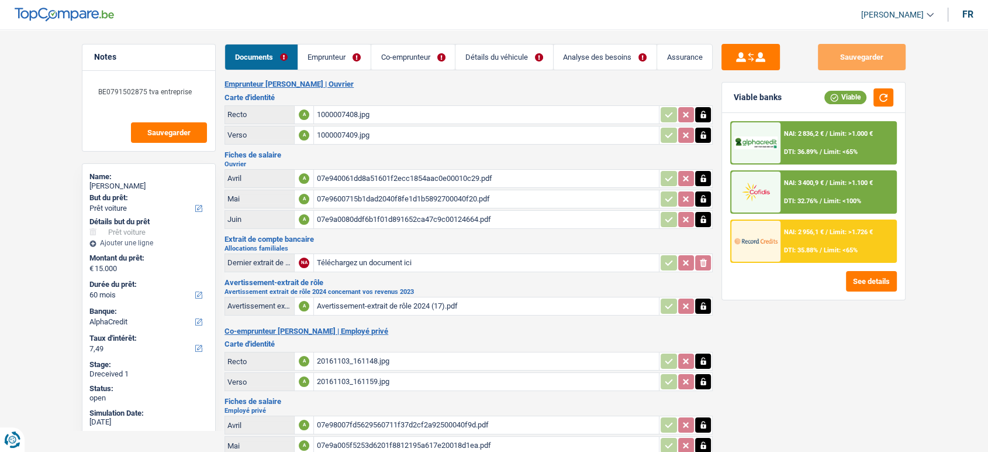
click at [326, 52] on link "Emprunteur" at bounding box center [334, 56] width 73 height 25
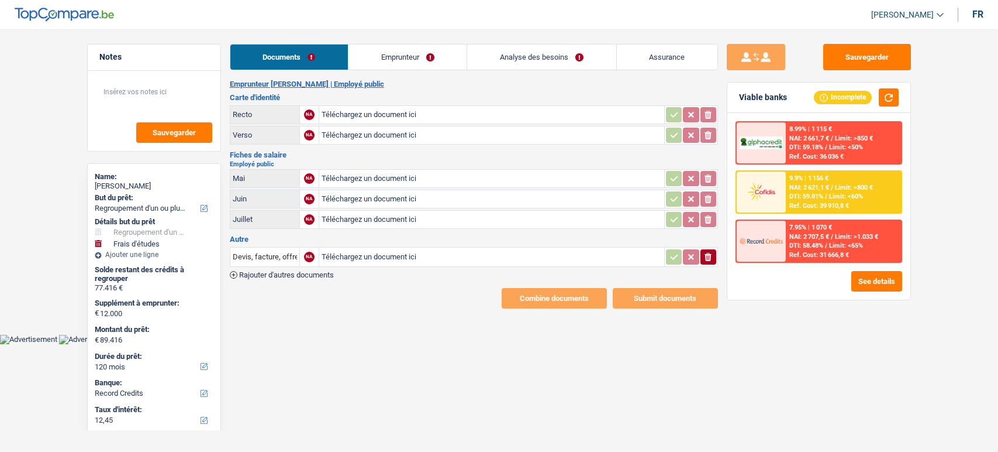
select select "refinancing"
select select "study"
select select "120"
select select "record credits"
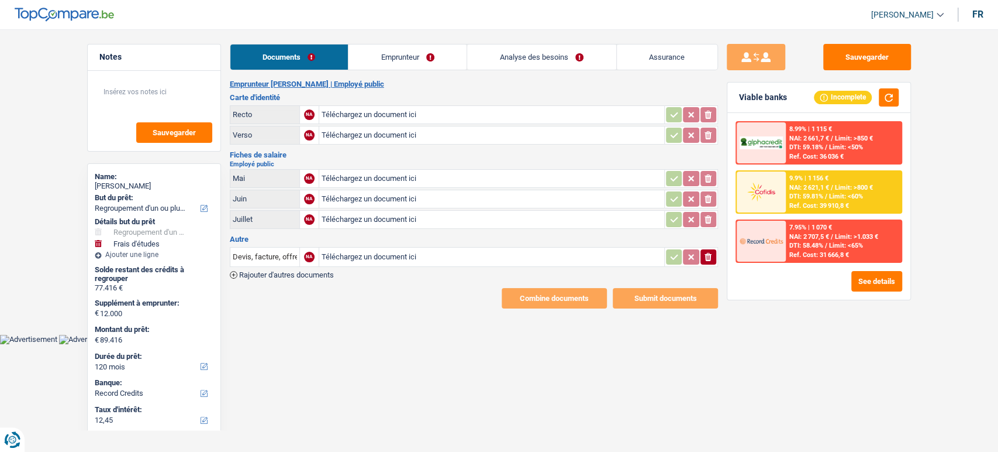
click at [381, 53] on link "Emprunteur" at bounding box center [408, 56] width 118 height 25
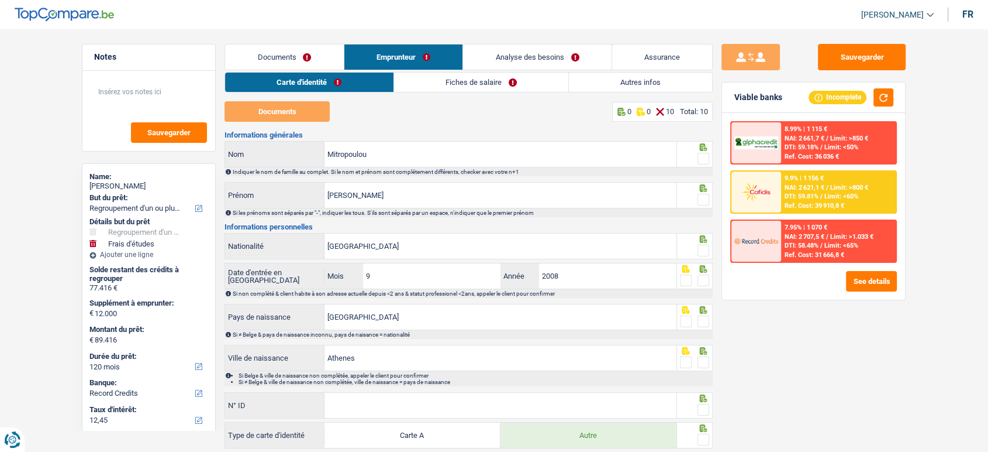
click at [561, 74] on link "Fiches de salaire" at bounding box center [481, 82] width 174 height 19
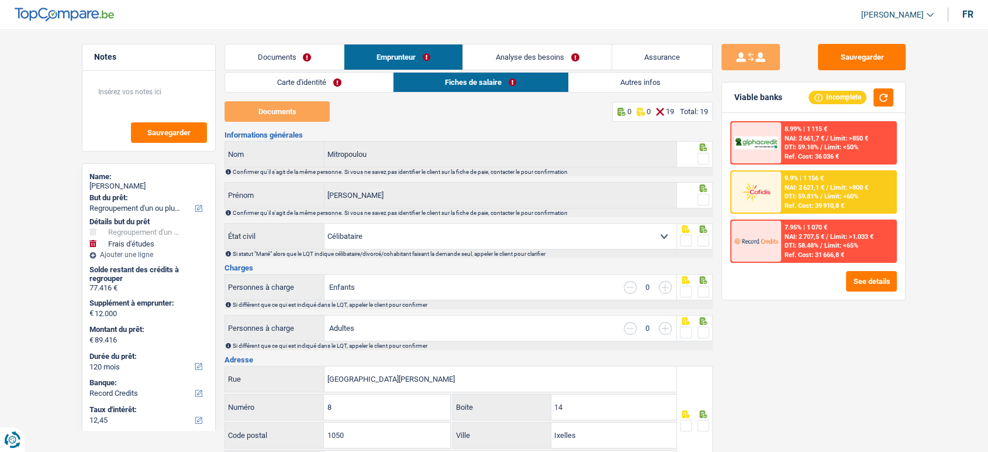
click at [635, 77] on link "Autres infos" at bounding box center [641, 82] width 144 height 19
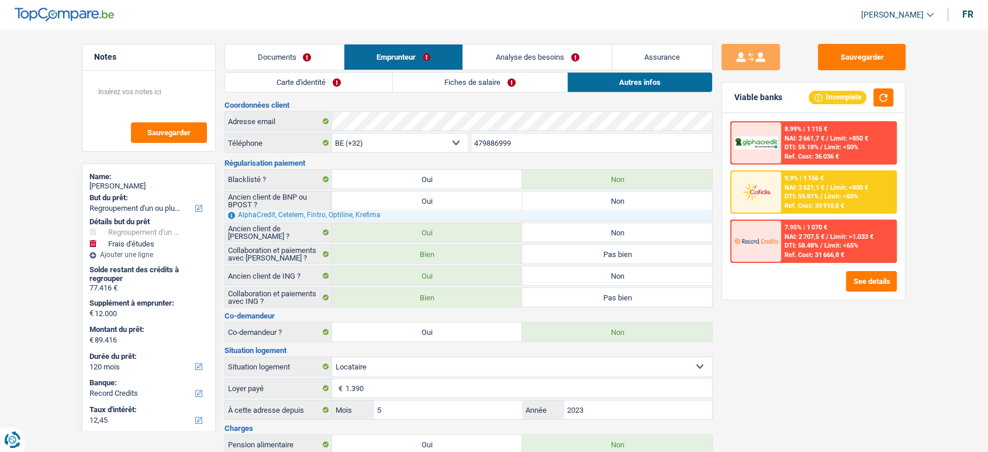
click at [276, 57] on link "Documents" at bounding box center [284, 56] width 119 height 25
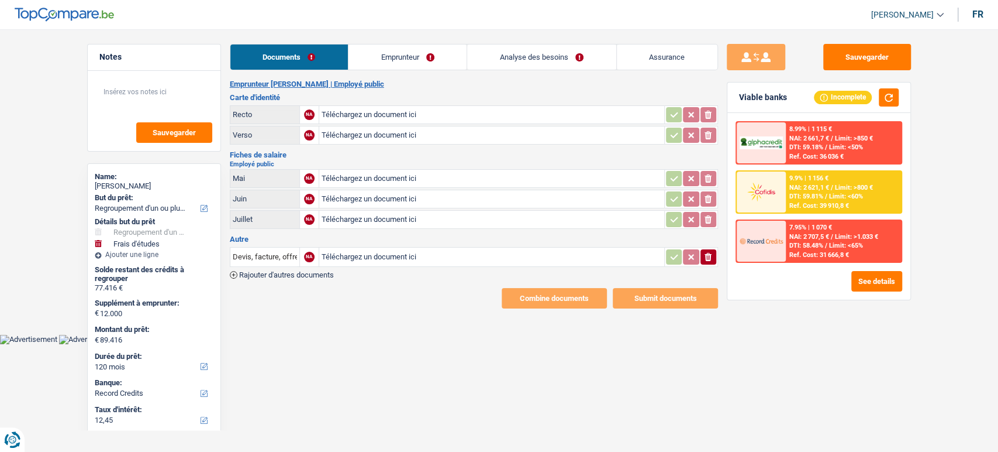
click at [381, 108] on input "Téléchargez un document ici" at bounding box center [492, 115] width 340 height 18
type input "C:\fakepath\ID.pdf"
click at [336, 218] on input "Téléchargez un document ici" at bounding box center [492, 220] width 340 height 18
type input "C:\fakepath\072025.png"
click at [333, 198] on input "Téléchargez un document ici" at bounding box center [492, 199] width 340 height 18
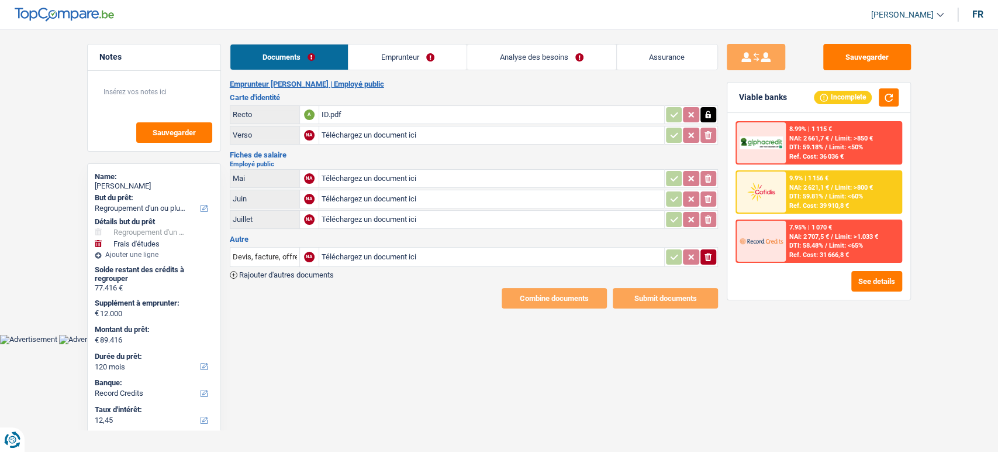
type input "C:\fakepath\062025.png"
type input "C:\fakepath\052025.jpg"
click at [368, 63] on link "Emprunteur" at bounding box center [408, 56] width 118 height 25
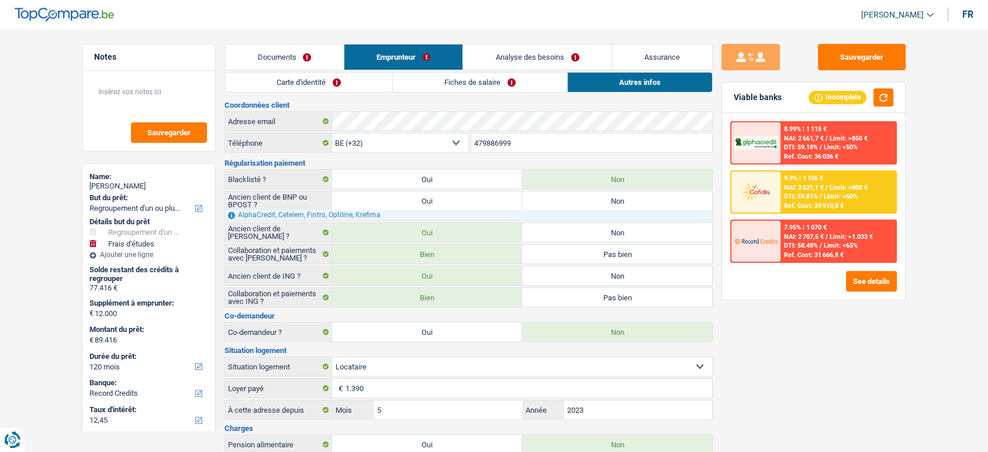
click at [301, 74] on link "Carte d'identité" at bounding box center [308, 82] width 167 height 19
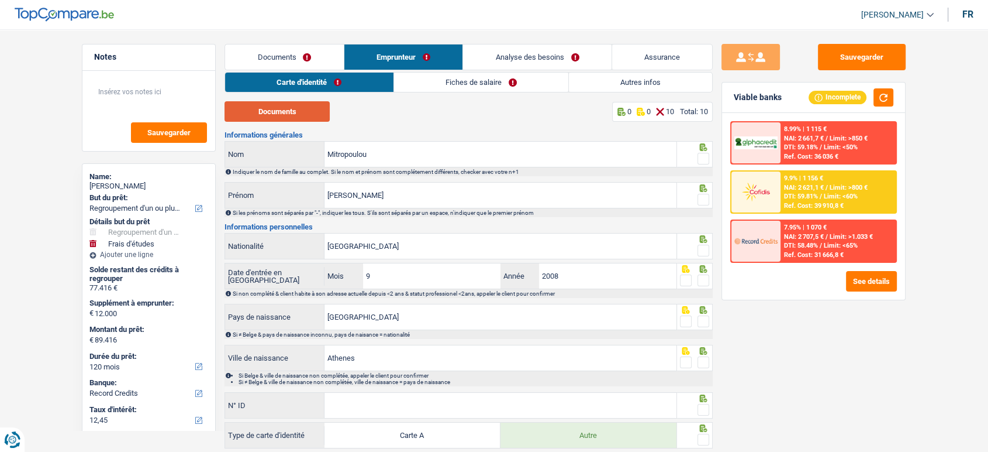
click at [285, 120] on button "Documents" at bounding box center [277, 111] width 105 height 20
drag, startPoint x: 701, startPoint y: 154, endPoint x: 701, endPoint y: 160, distance: 6.4
click at [701, 156] on span at bounding box center [704, 159] width 12 height 12
click at [0, 0] on input "radio" at bounding box center [0, 0] width 0 height 0
click at [698, 195] on span at bounding box center [704, 200] width 12 height 12
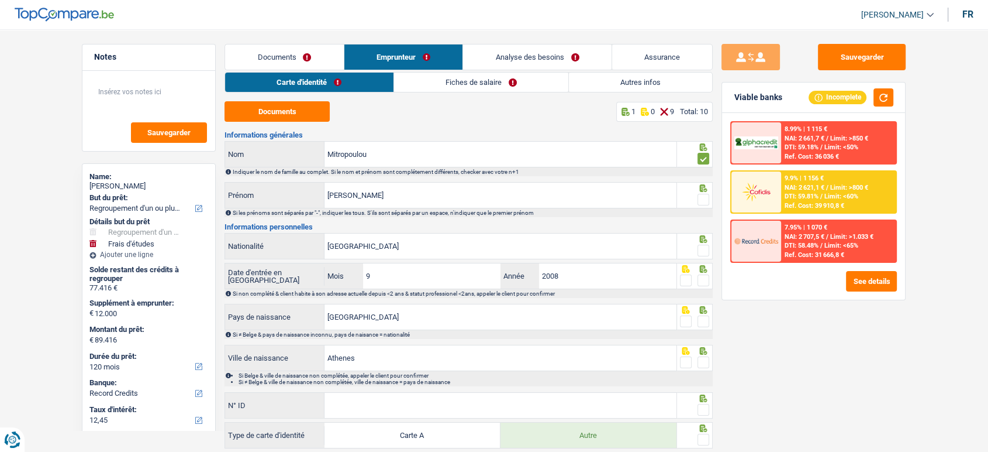
click at [0, 0] on input "radio" at bounding box center [0, 0] width 0 height 0
click at [702, 248] on span at bounding box center [704, 250] width 12 height 12
click at [0, 0] on input "radio" at bounding box center [0, 0] width 0 height 0
click at [701, 284] on span at bounding box center [704, 280] width 12 height 12
click at [0, 0] on input "radio" at bounding box center [0, 0] width 0 height 0
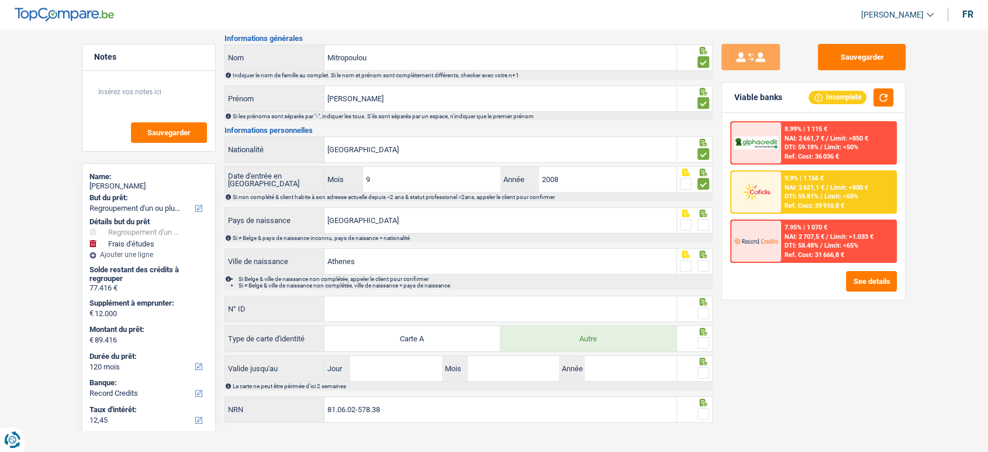
scroll to position [105, 0]
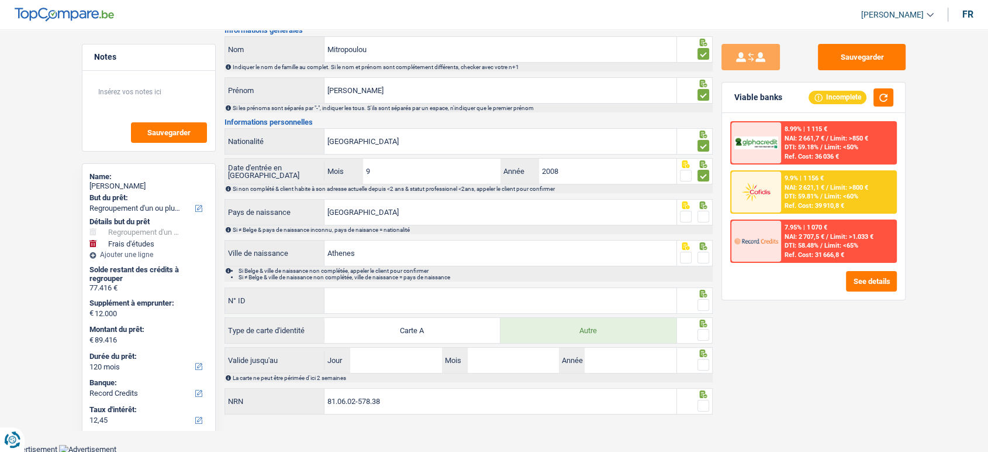
click at [707, 204] on icon at bounding box center [704, 205] width 12 height 8
click at [708, 259] on span at bounding box center [704, 257] width 12 height 12
click at [0, 0] on input "radio" at bounding box center [0, 0] width 0 height 0
click at [704, 211] on span at bounding box center [704, 217] width 12 height 12
click at [0, 0] on input "radio" at bounding box center [0, 0] width 0 height 0
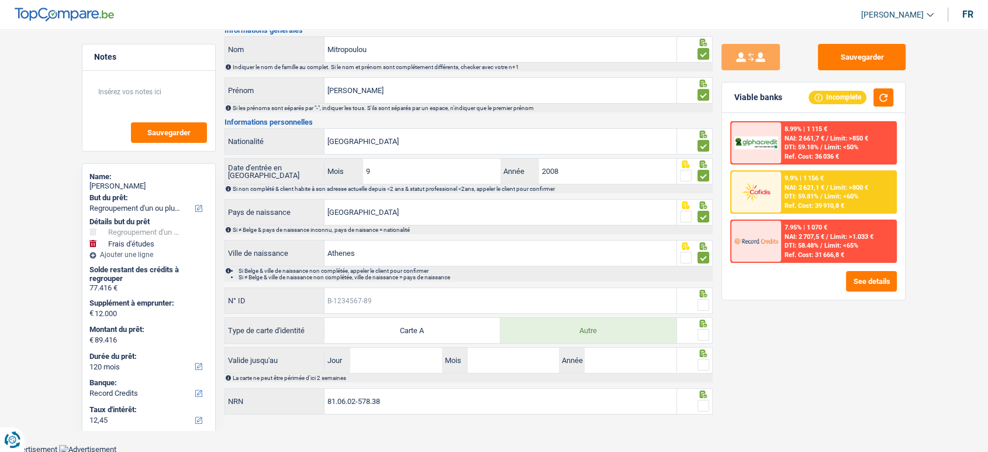
drag, startPoint x: 453, startPoint y: 298, endPoint x: 453, endPoint y: 287, distance: 11.7
click at [453, 298] on input "N° ID" at bounding box center [501, 300] width 352 height 25
paste input "B-5442431-52"
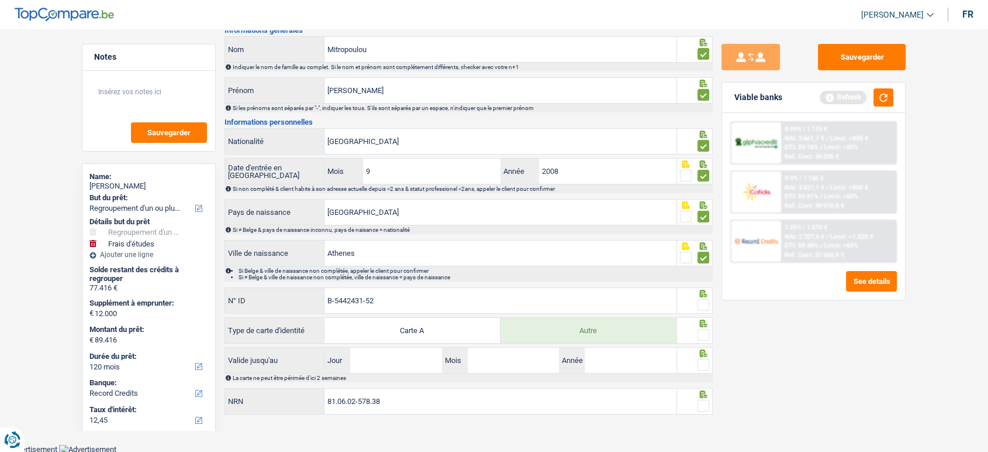
type input "B-5442431-52"
click at [408, 368] on input "Jour" at bounding box center [395, 359] width 91 height 25
type input "07"
click at [501, 356] on input "07" at bounding box center [513, 359] width 91 height 25
type input "02"
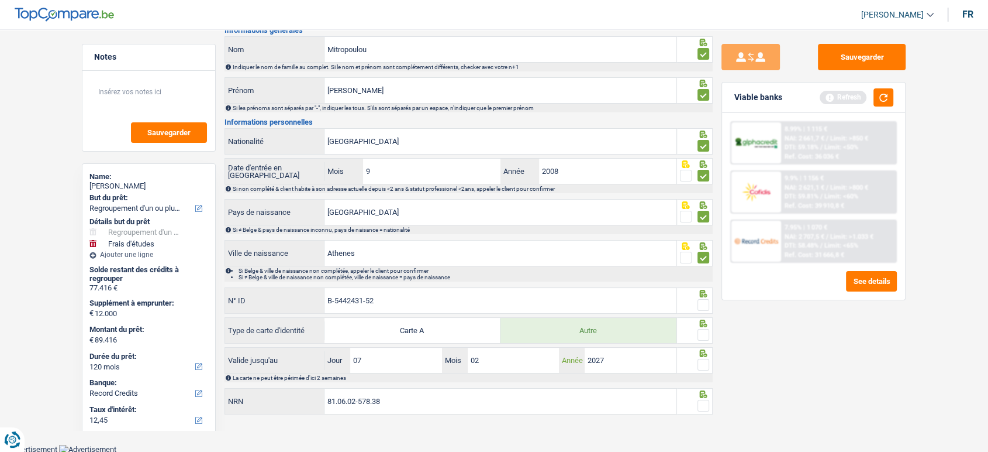
type input "2027"
click at [697, 360] on fieldset at bounding box center [695, 364] width 30 height 15
click at [702, 361] on span at bounding box center [704, 365] width 12 height 12
click at [0, 0] on input "radio" at bounding box center [0, 0] width 0 height 0
click at [702, 331] on span at bounding box center [704, 335] width 12 height 12
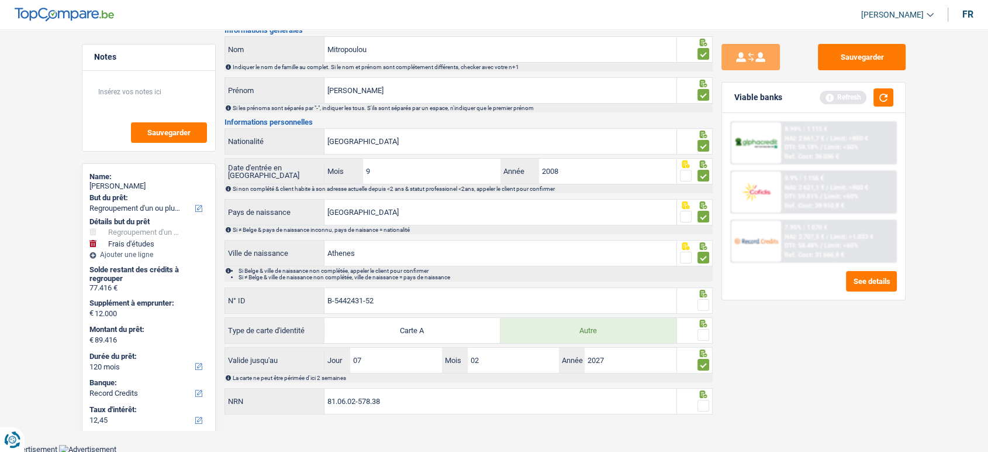
click at [0, 0] on input "radio" at bounding box center [0, 0] width 0 height 0
click at [702, 303] on span at bounding box center [704, 305] width 12 height 12
click at [0, 0] on input "radio" at bounding box center [0, 0] width 0 height 0
click at [704, 402] on span at bounding box center [704, 405] width 12 height 12
click at [0, 0] on input "radio" at bounding box center [0, 0] width 0 height 0
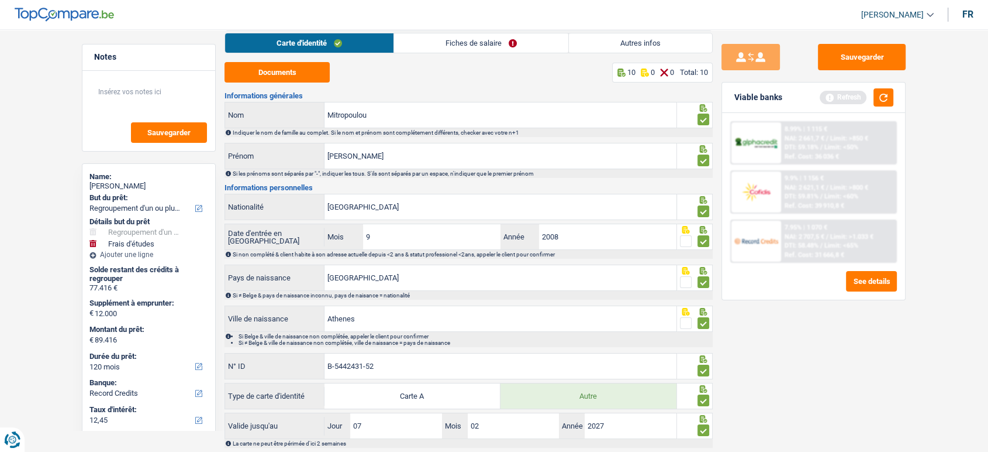
scroll to position [0, 0]
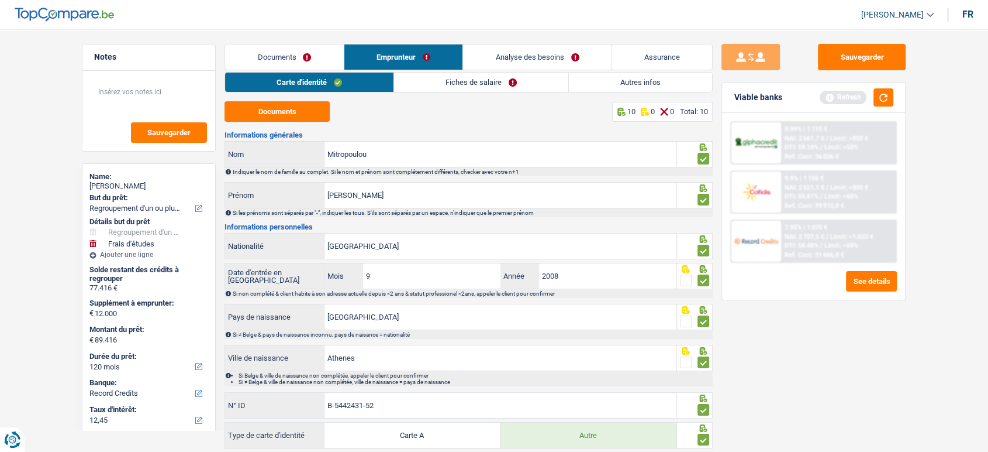
click at [432, 83] on link "Fiches de salaire" at bounding box center [481, 82] width 174 height 19
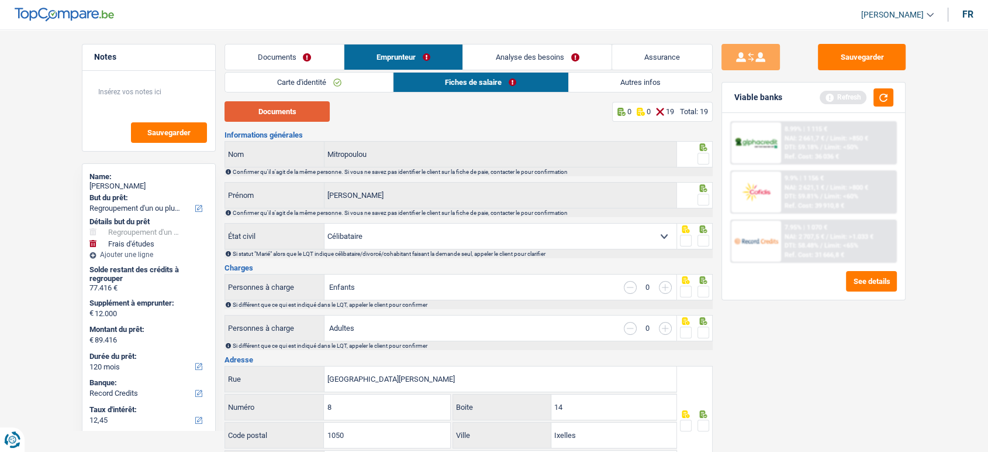
drag, startPoint x: 295, startPoint y: 114, endPoint x: 306, endPoint y: 109, distance: 12.8
click at [295, 114] on button "Documents" at bounding box center [277, 111] width 105 height 20
click at [705, 160] on span at bounding box center [704, 159] width 12 height 12
click at [0, 0] on input "radio" at bounding box center [0, 0] width 0 height 0
click at [704, 197] on span at bounding box center [704, 200] width 12 height 12
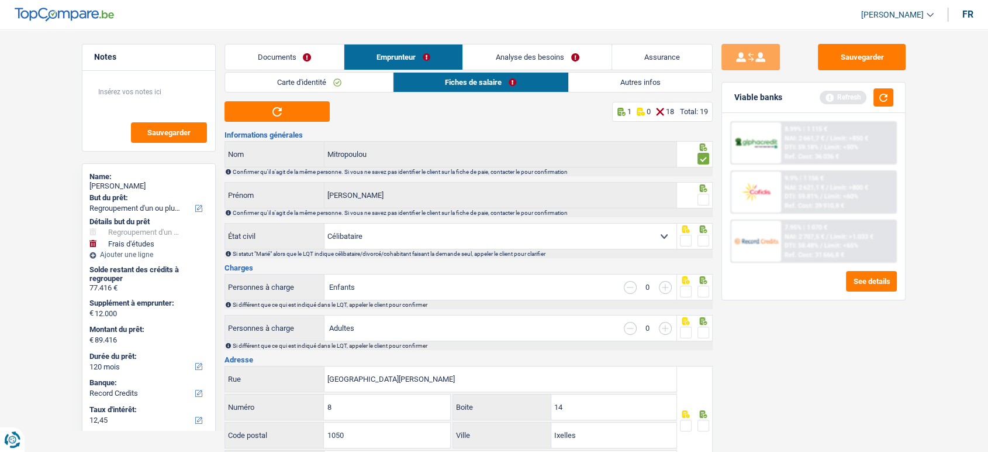
click at [0, 0] on input "radio" at bounding box center [0, 0] width 0 height 0
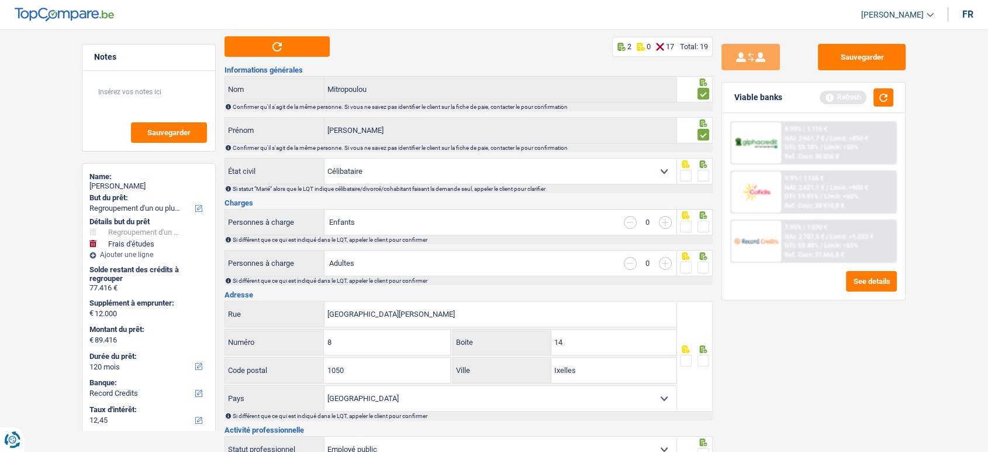
click at [703, 171] on span at bounding box center [704, 176] width 12 height 12
click at [0, 0] on input "radio" at bounding box center [0, 0] width 0 height 0
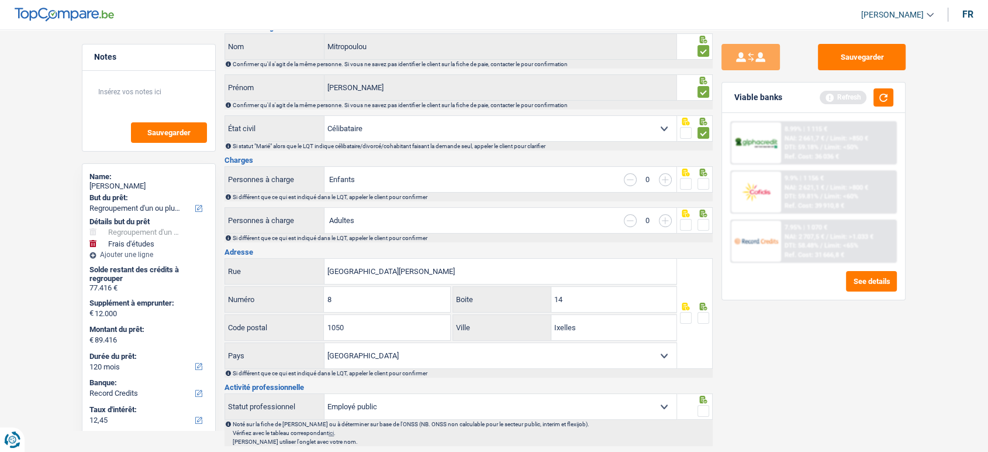
scroll to position [130, 0]
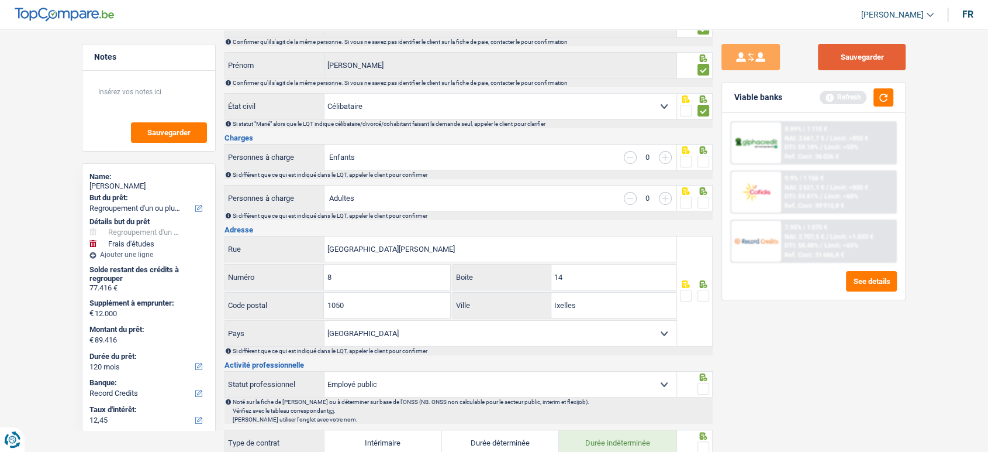
click at [836, 55] on button "Sauvegarder" at bounding box center [862, 57] width 88 height 26
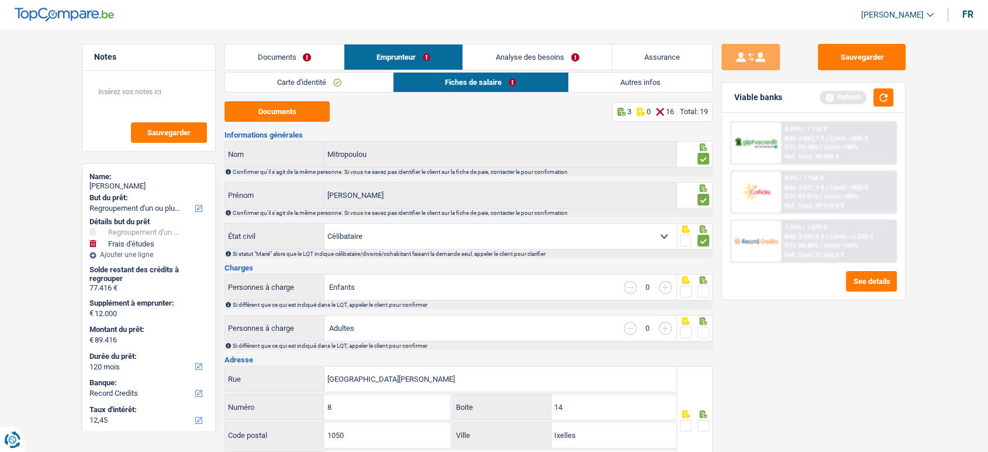
click at [702, 288] on span at bounding box center [704, 291] width 12 height 12
click at [0, 0] on input "radio" at bounding box center [0, 0] width 0 height 0
click at [705, 329] on span at bounding box center [704, 332] width 12 height 12
click at [0, 0] on input "radio" at bounding box center [0, 0] width 0 height 0
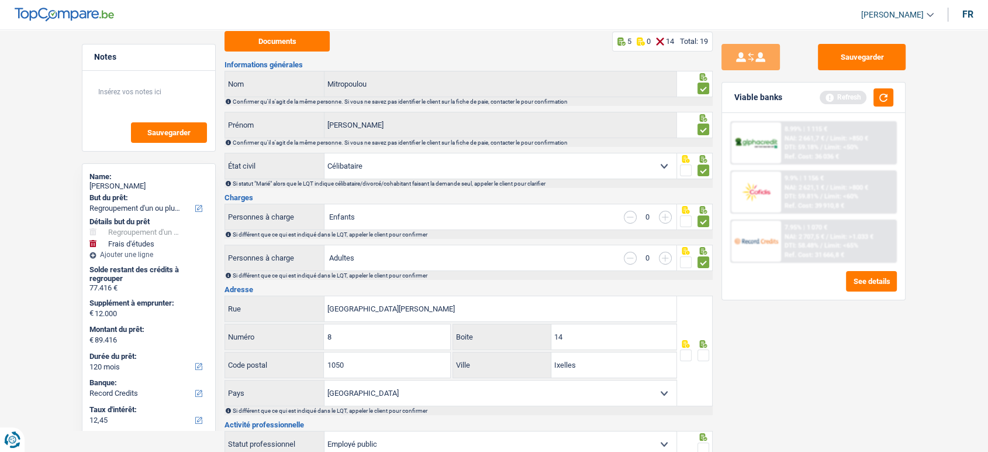
scroll to position [195, 0]
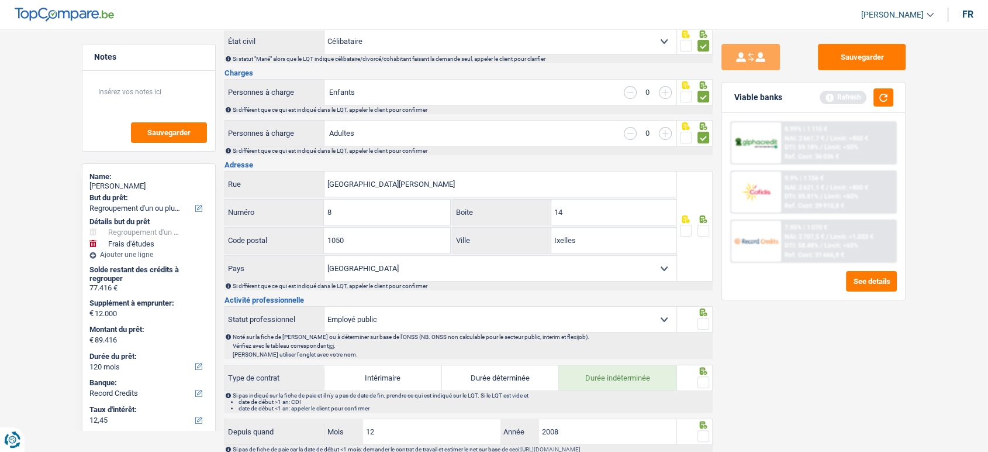
click at [705, 38] on icon at bounding box center [704, 34] width 8 height 8
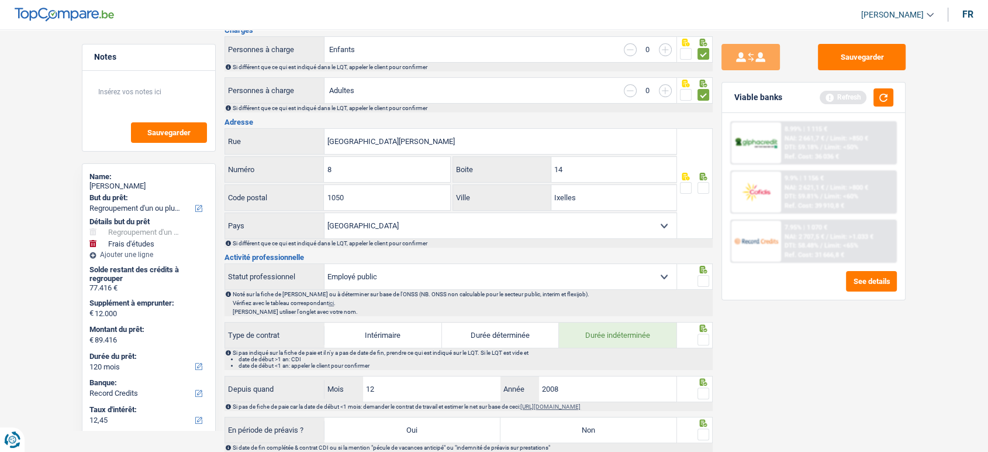
scroll to position [325, 0]
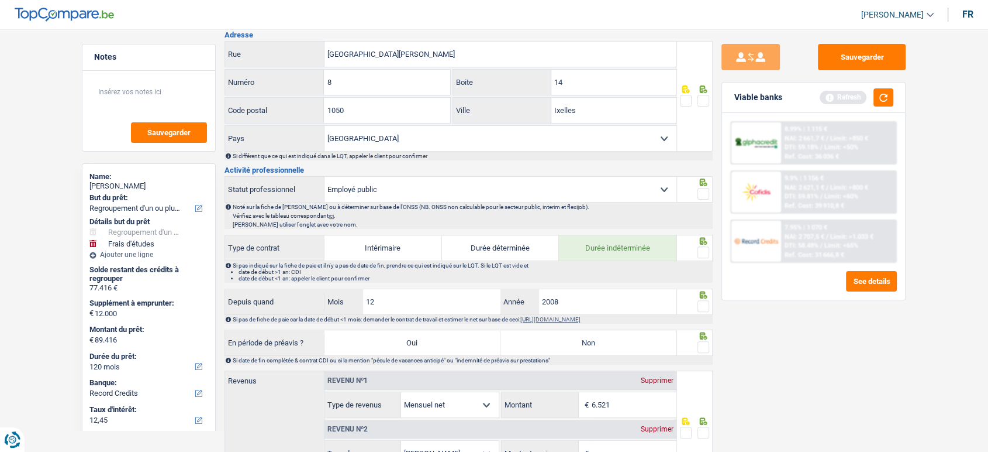
drag, startPoint x: 706, startPoint y: 191, endPoint x: 704, endPoint y: 205, distance: 14.8
click at [705, 191] on span at bounding box center [704, 194] width 12 height 12
click at [0, 0] on input "radio" at bounding box center [0, 0] width 0 height 0
click at [702, 251] on span at bounding box center [704, 252] width 12 height 12
click at [0, 0] on input "radio" at bounding box center [0, 0] width 0 height 0
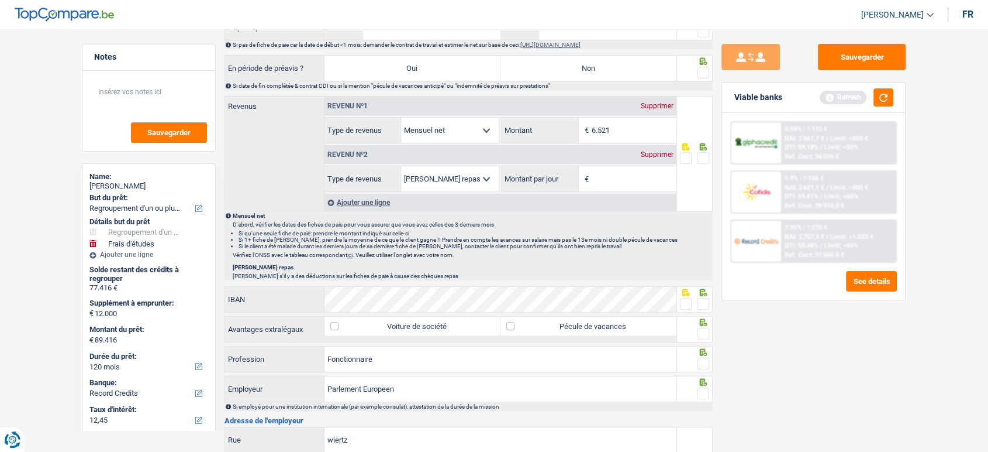
scroll to position [585, 0]
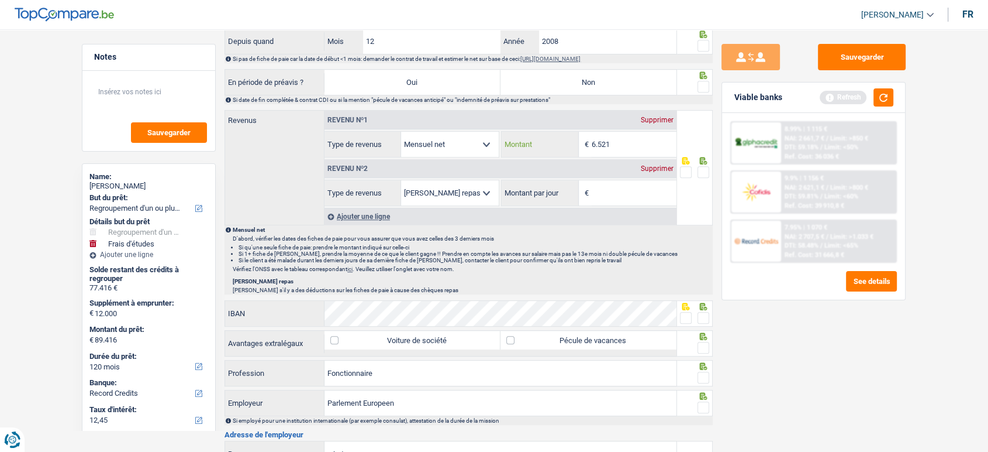
drag, startPoint x: 631, startPoint y: 147, endPoint x: 478, endPoint y: 144, distance: 153.3
click at [478, 144] on div "Allocation d'handicap Allocations chômage Allocations familiales Chèques repas …" at bounding box center [501, 144] width 352 height 26
click at [640, 127] on div "Revenu nº1 Supprimer" at bounding box center [501, 120] width 352 height 19
click at [625, 149] on input "6.521" at bounding box center [634, 144] width 85 height 25
click at [616, 140] on input "6.521" at bounding box center [634, 144] width 85 height 25
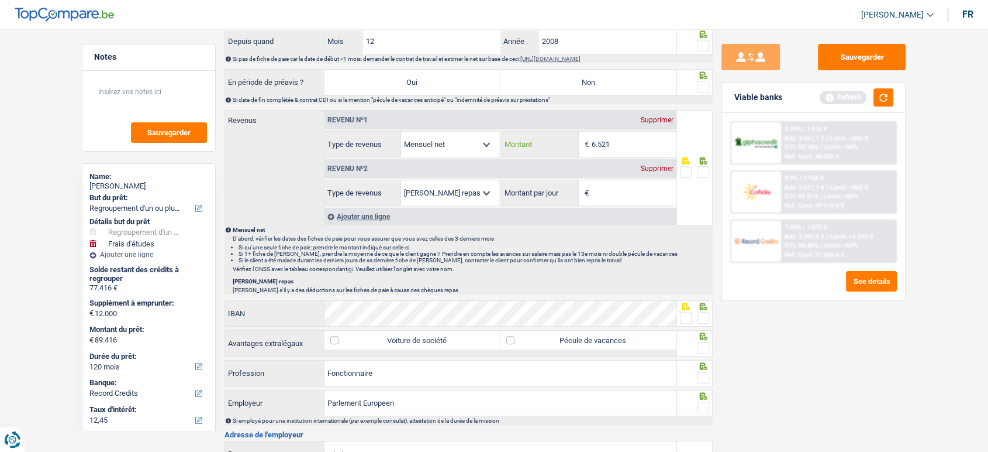
drag, startPoint x: 618, startPoint y: 140, endPoint x: 515, endPoint y: 138, distance: 103.0
click at [516, 138] on div "6.521 € Montant" at bounding box center [589, 144] width 174 height 25
type input "7.136"
click at [809, 422] on div "Sauvegarder Viable banks Refresh 8.99% | 1 115 € NAI: 2 661,7 € / Limit: >850 €…" at bounding box center [814, 237] width 202 height 386
click at [669, 168] on div "Supprimer" at bounding box center [657, 168] width 39 height 7
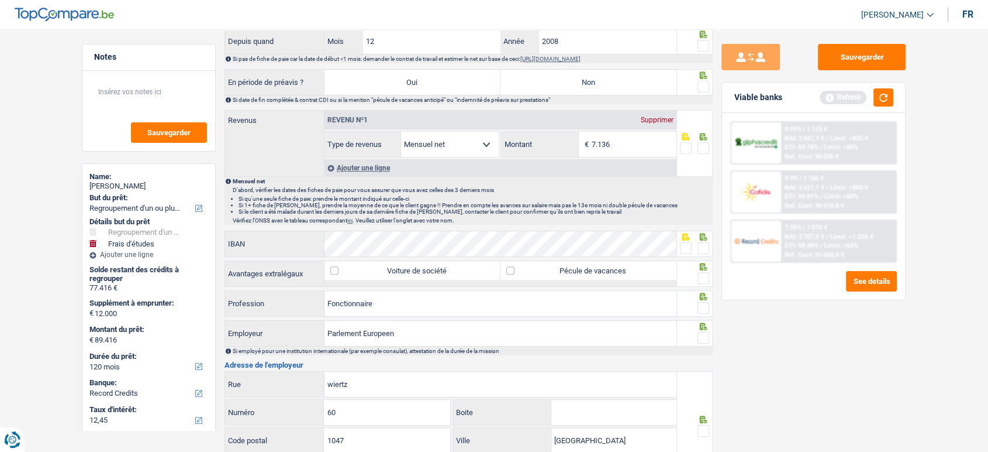
click at [702, 142] on span at bounding box center [704, 148] width 12 height 12
click at [0, 0] on input "radio" at bounding box center [0, 0] width 0 height 0
click at [705, 81] on span at bounding box center [704, 87] width 12 height 12
click at [0, 0] on input "radio" at bounding box center [0, 0] width 0 height 0
click at [632, 85] on label "Non" at bounding box center [589, 82] width 176 height 25
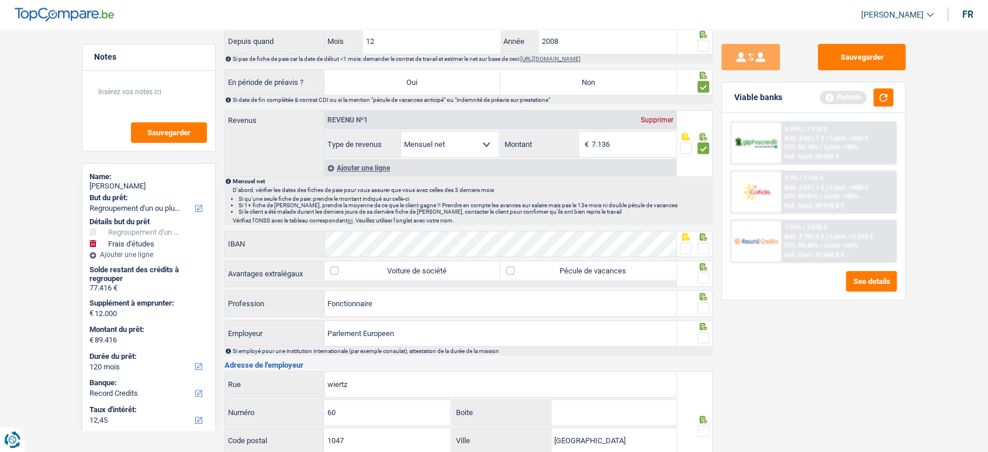
click at [632, 85] on input "Non" at bounding box center [589, 82] width 176 height 25
radio input "true"
click at [706, 43] on span at bounding box center [704, 46] width 12 height 12
click at [0, 0] on input "radio" at bounding box center [0, 0] width 0 height 0
click at [680, 242] on span at bounding box center [686, 248] width 12 height 12
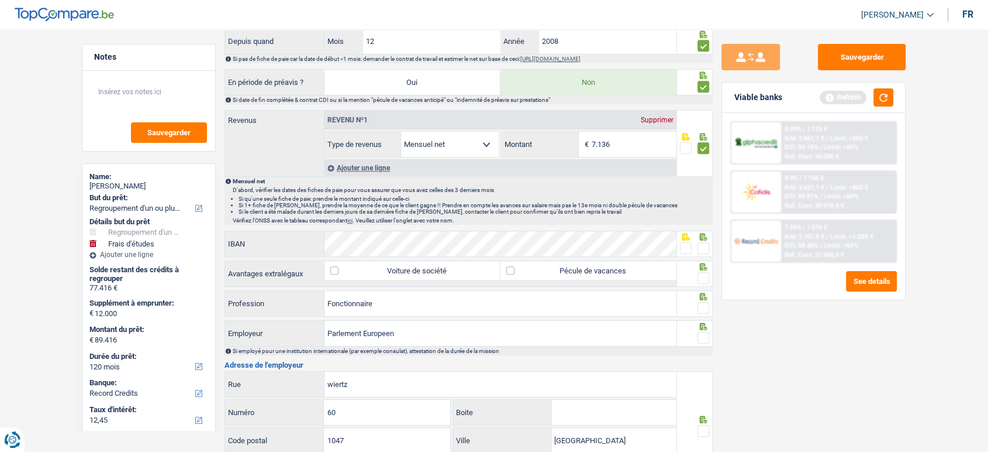
click at [0, 0] on input "radio" at bounding box center [0, 0] width 0 height 0
click at [706, 279] on span at bounding box center [704, 278] width 12 height 12
click at [0, 0] on input "radio" at bounding box center [0, 0] width 0 height 0
click at [705, 303] on span at bounding box center [704, 308] width 12 height 12
click at [0, 0] on input "radio" at bounding box center [0, 0] width 0 height 0
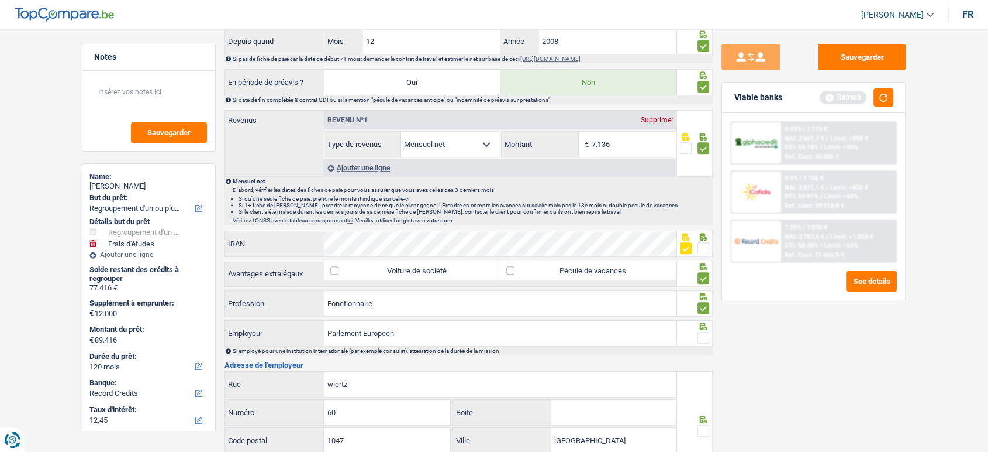
click at [708, 336] on span at bounding box center [704, 338] width 12 height 12
click at [0, 0] on input "radio" at bounding box center [0, 0] width 0 height 0
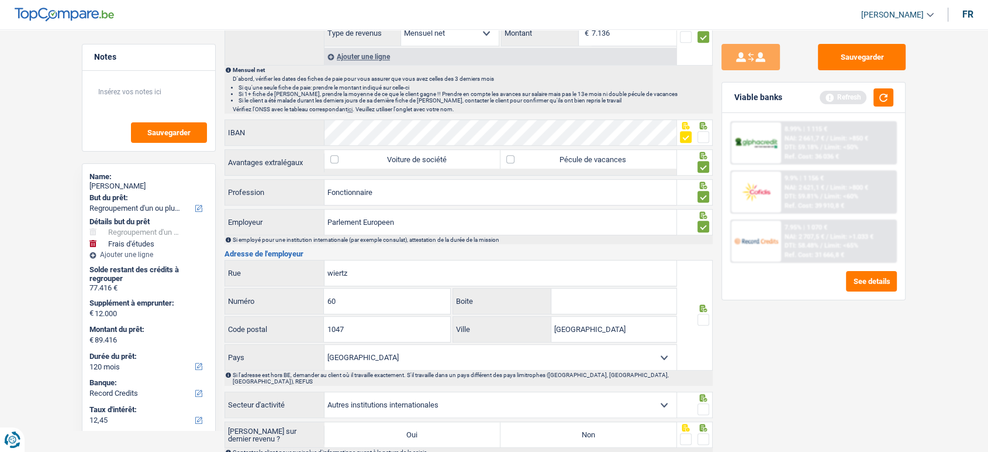
scroll to position [799, 0]
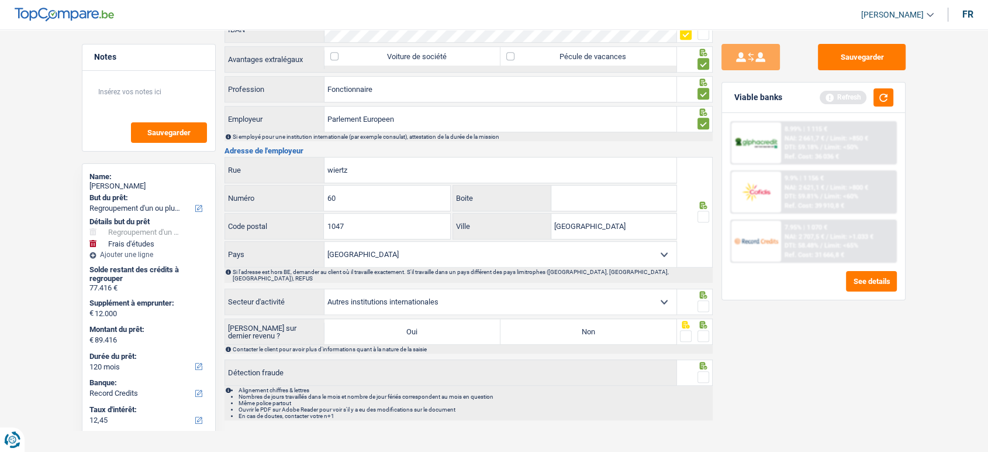
drag, startPoint x: 705, startPoint y: 215, endPoint x: 539, endPoint y: 214, distance: 166.7
click at [705, 215] on span at bounding box center [704, 217] width 12 height 12
click at [0, 0] on input "radio" at bounding box center [0, 0] width 0 height 0
click at [590, 328] on label "Non" at bounding box center [589, 331] width 176 height 25
click at [590, 328] on input "Non" at bounding box center [589, 331] width 176 height 25
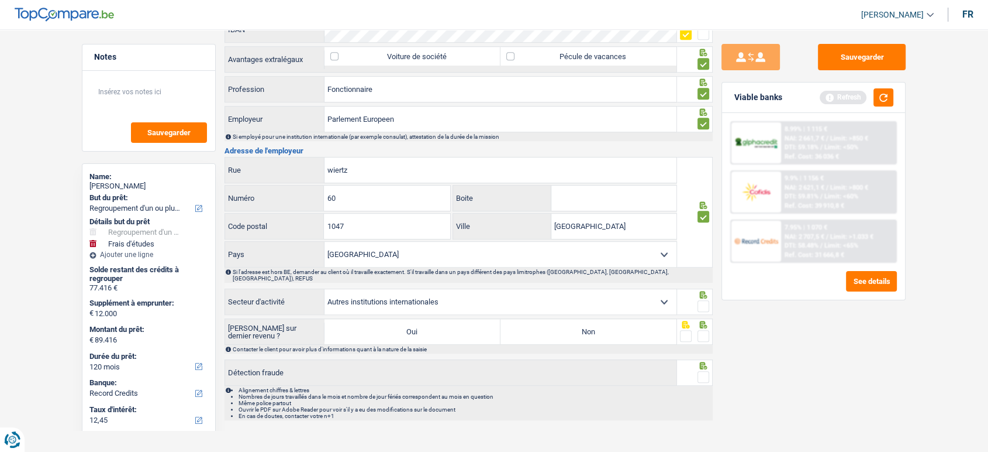
radio input "true"
drag, startPoint x: 704, startPoint y: 294, endPoint x: 702, endPoint y: 304, distance: 9.4
click at [704, 300] on span at bounding box center [704, 306] width 12 height 12
click at [0, 0] on input "radio" at bounding box center [0, 0] width 0 height 0
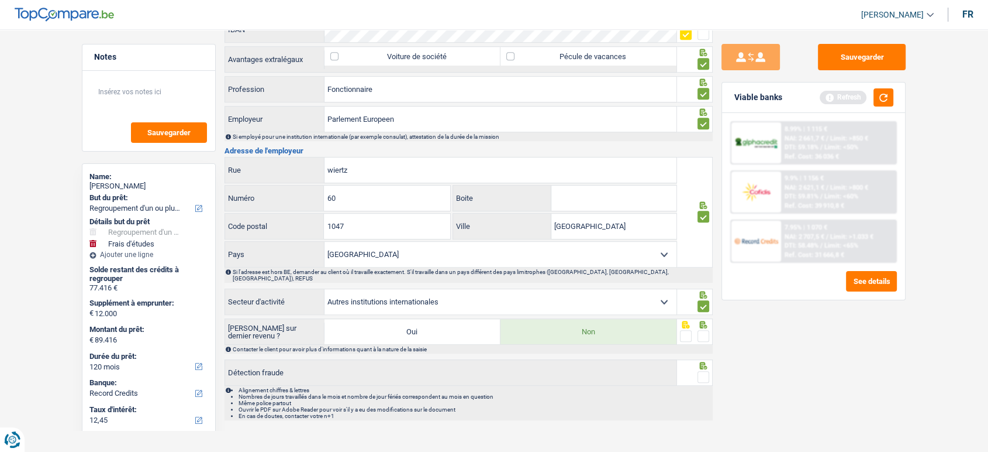
drag, startPoint x: 703, startPoint y: 325, endPoint x: 708, endPoint y: 377, distance: 52.3
click at [704, 330] on span at bounding box center [704, 336] width 12 height 12
click at [0, 0] on input "radio" at bounding box center [0, 0] width 0 height 0
click at [706, 387] on li "Alignement chiffres & lettres" at bounding box center [475, 390] width 473 height 6
click at [706, 373] on div at bounding box center [704, 377] width 12 height 15
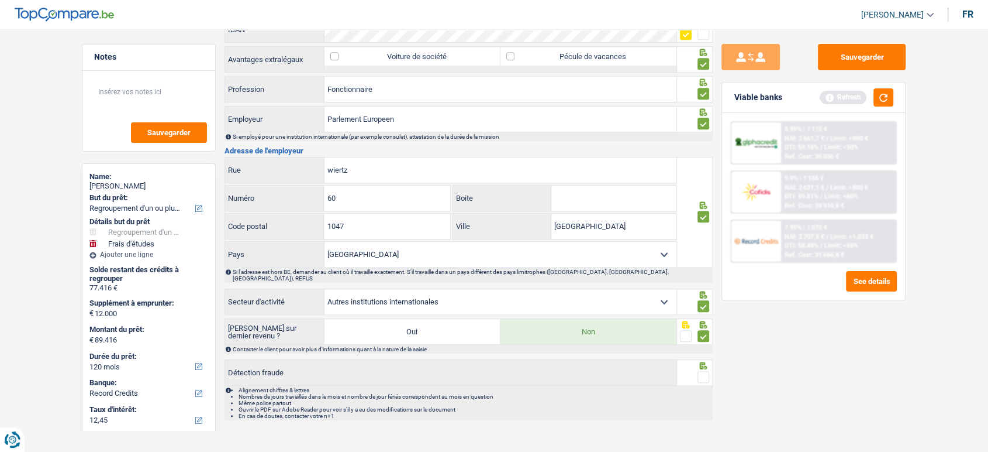
click at [705, 371] on span at bounding box center [704, 377] width 12 height 12
click at [0, 0] on input "radio" at bounding box center [0, 0] width 0 height 0
click at [869, 54] on button "Sauvegarder" at bounding box center [862, 57] width 88 height 26
click at [878, 95] on button "button" at bounding box center [884, 97] width 20 height 18
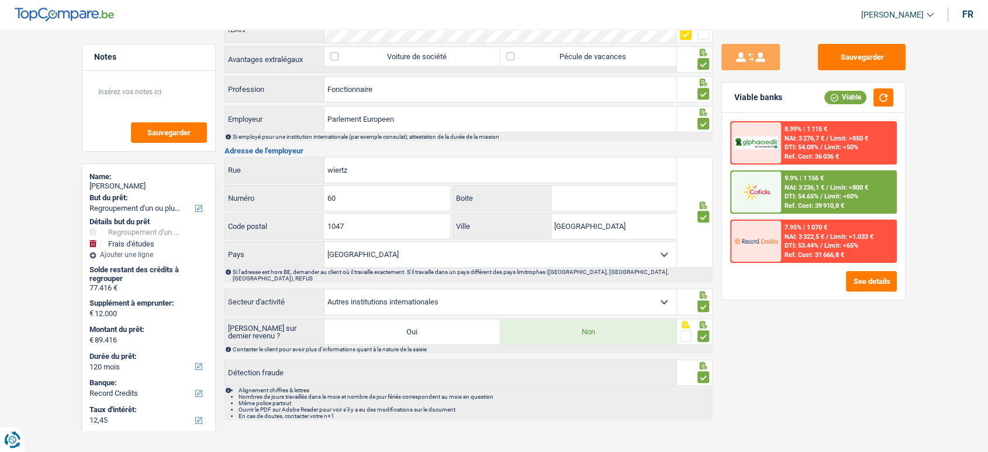
click at [828, 194] on span "Limit: <60%" at bounding box center [842, 196] width 34 height 8
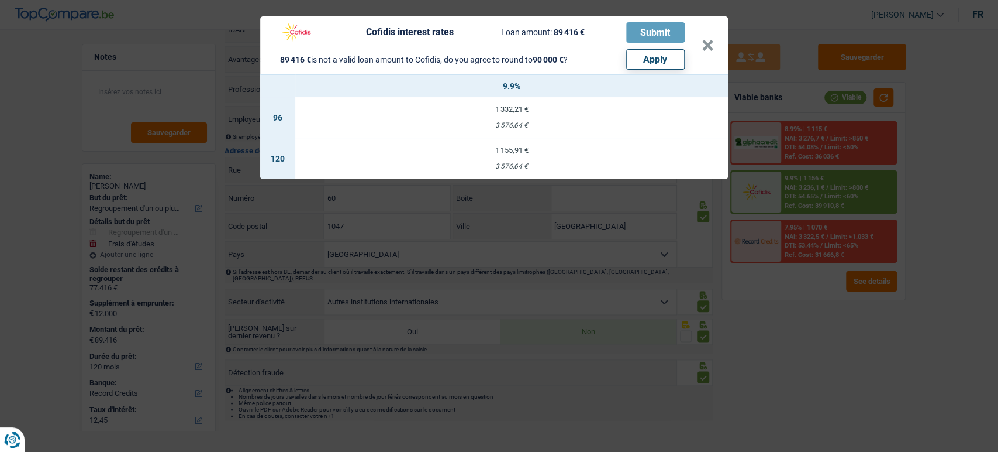
click at [650, 68] on button "Apply" at bounding box center [655, 59] width 58 height 20
type input "12.584"
type input "90.000"
select select "144"
select select "other"
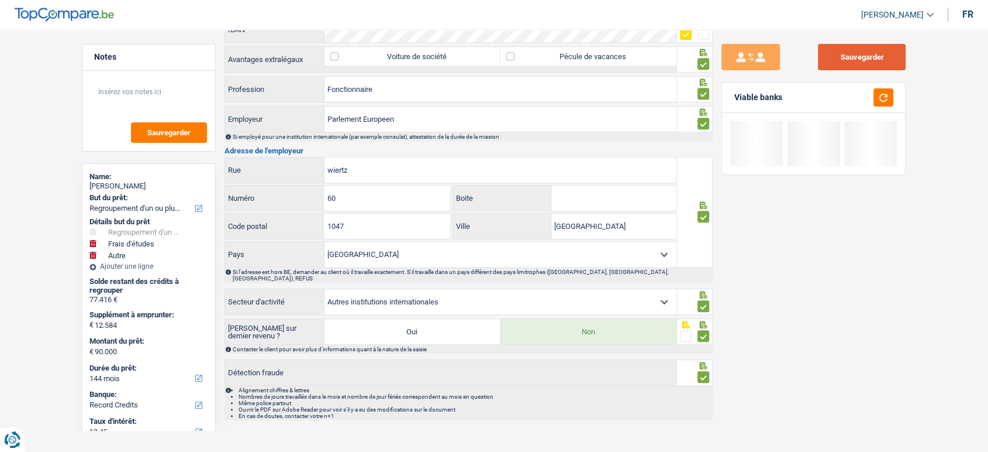
drag, startPoint x: 883, startPoint y: 58, endPoint x: 883, endPoint y: 73, distance: 14.6
click at [883, 58] on button "Sauvegarder" at bounding box center [862, 57] width 88 height 26
click at [881, 94] on button "button" at bounding box center [884, 97] width 20 height 18
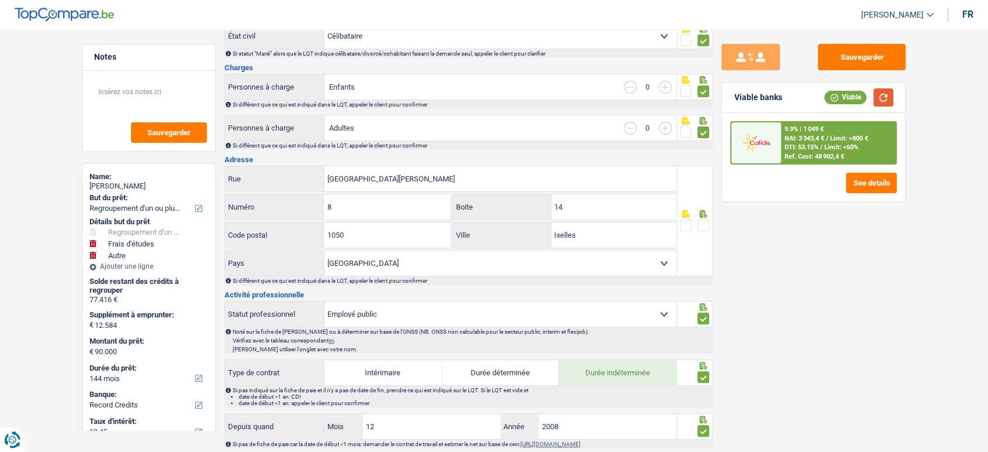
scroll to position [325, 0]
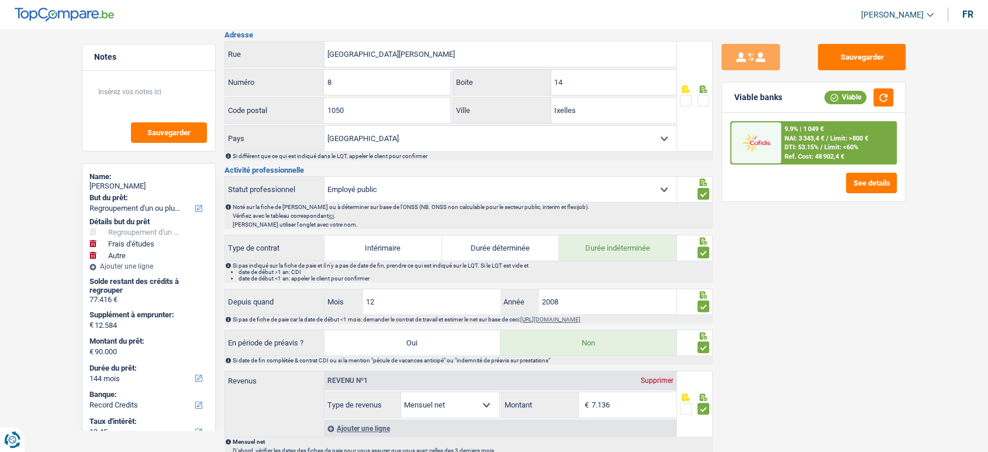
click at [700, 102] on span at bounding box center [704, 101] width 12 height 12
click at [0, 0] on input "radio" at bounding box center [0, 0] width 0 height 0
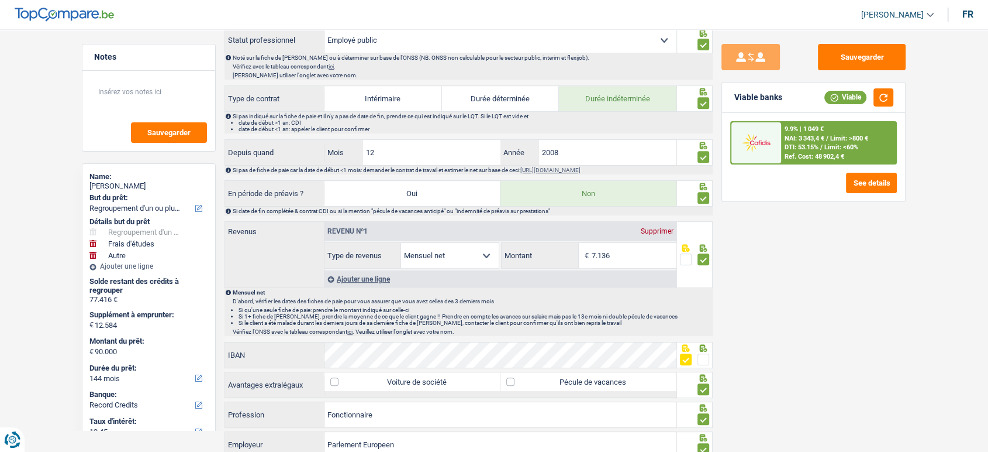
scroll to position [799, 0]
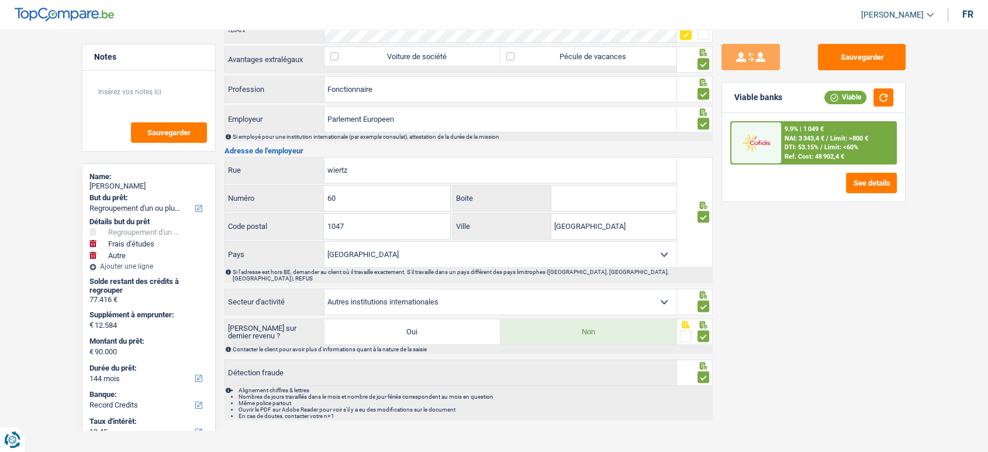
drag, startPoint x: 427, startPoint y: 130, endPoint x: 285, endPoint y: 119, distance: 142.0
click at [230, 120] on div "Parlement Europeen Employeur Si employé pour une institution internationale (pa…" at bounding box center [469, 123] width 488 height 35
click at [462, 116] on input "Parlement Europeen" at bounding box center [501, 118] width 352 height 25
drag, startPoint x: 366, startPoint y: 120, endPoint x: 299, endPoint y: 119, distance: 66.1
click at [299, 119] on div "Parlement Europeen Employeur" at bounding box center [451, 118] width 452 height 25
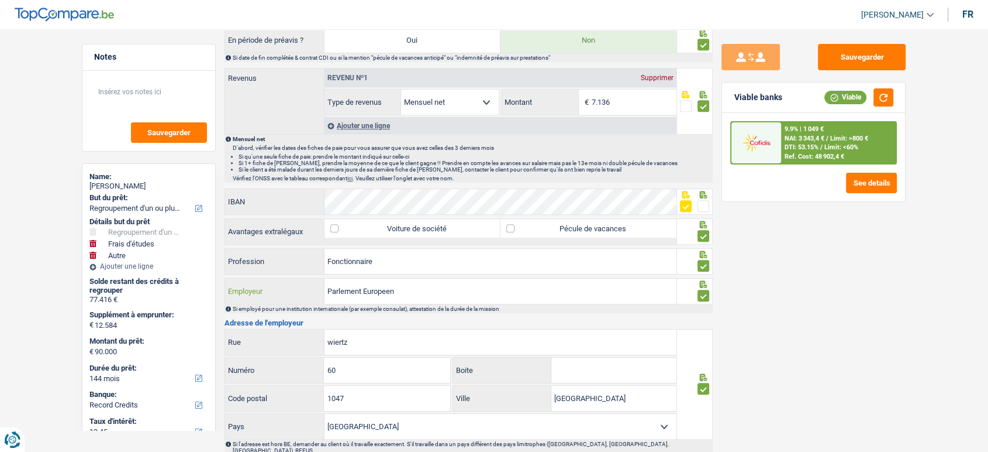
scroll to position [604, 0]
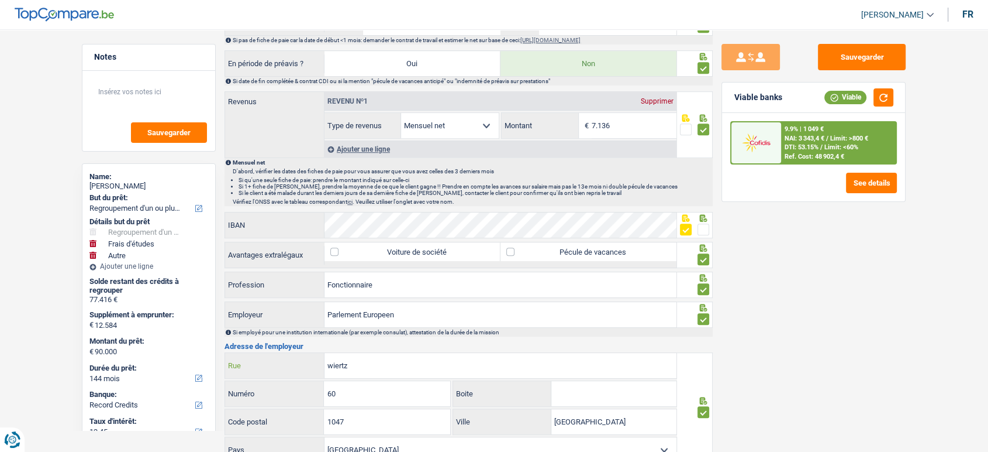
drag, startPoint x: 378, startPoint y: 356, endPoint x: 270, endPoint y: 356, distance: 107.6
click at [270, 356] on div "wiertz Rue" at bounding box center [451, 365] width 452 height 25
drag, startPoint x: 346, startPoint y: 353, endPoint x: 347, endPoint y: 364, distance: 10.5
paste input "60 rue Wiertz à Bruxelles"
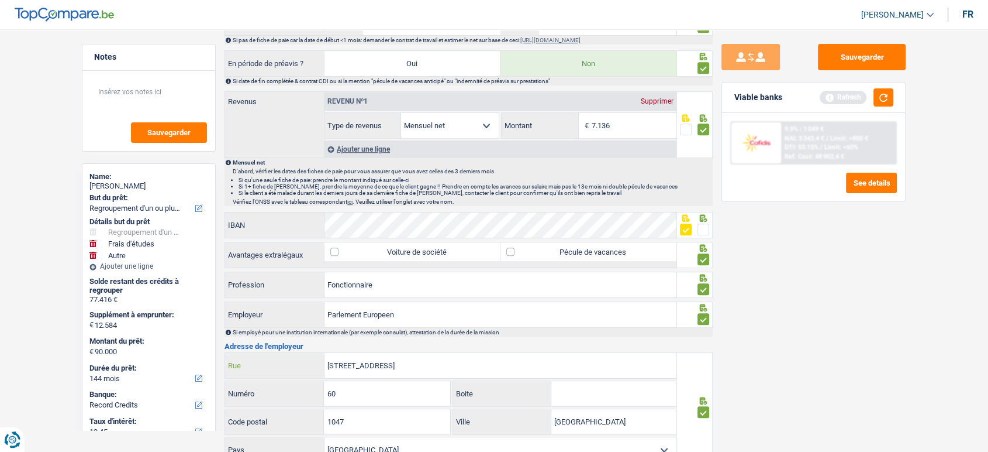
drag, startPoint x: 339, startPoint y: 361, endPoint x: 243, endPoint y: 368, distance: 95.5
click at [260, 363] on div "60 rue Wiertz à Bruxelles Rue" at bounding box center [451, 365] width 452 height 25
drag, startPoint x: 361, startPoint y: 364, endPoint x: 567, endPoint y: 337, distance: 208.3
click at [556, 354] on input "rue Wiertz à Bruxelles" at bounding box center [501, 365] width 352 height 25
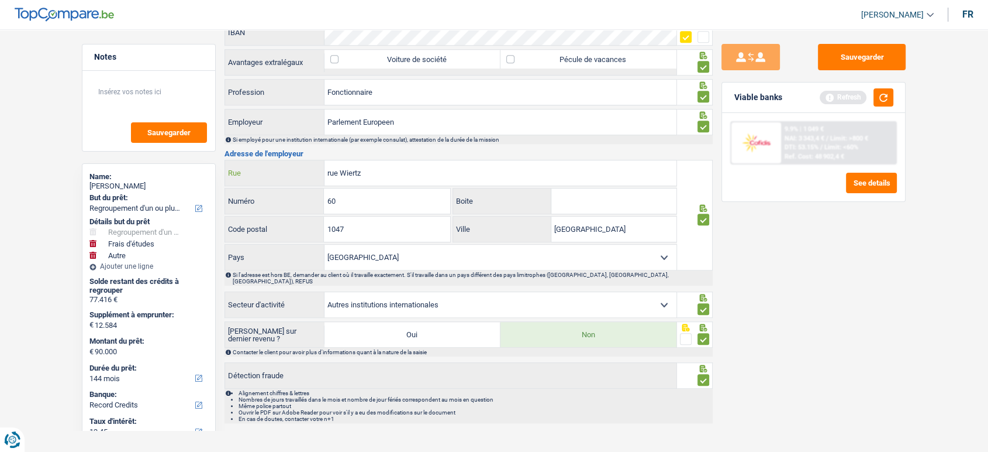
scroll to position [799, 0]
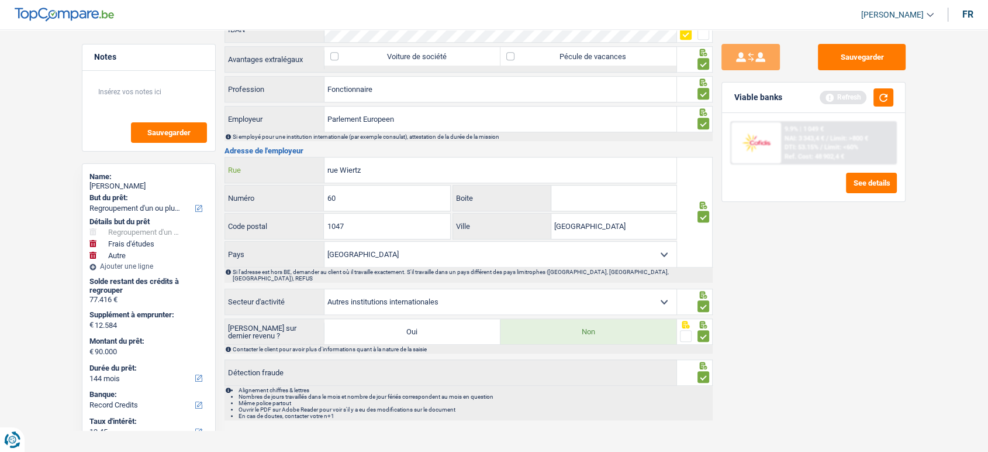
type input "rue Wiertz"
click at [847, 71] on div "Sauvegarder Viable banks Refresh 9.9% | 1 049 € NAI: 3 343,4 € / Limit: >800 € …" at bounding box center [814, 237] width 202 height 386
click at [857, 51] on button "Sauvegarder" at bounding box center [862, 57] width 88 height 26
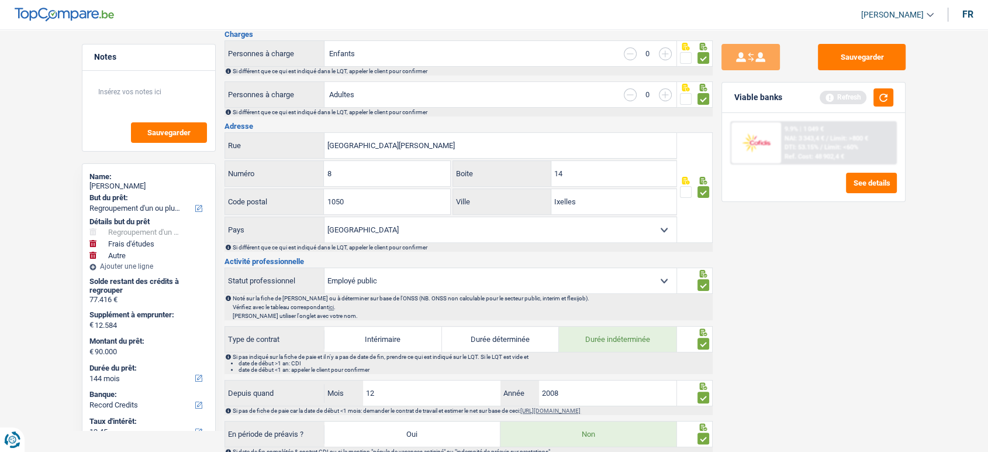
scroll to position [390, 0]
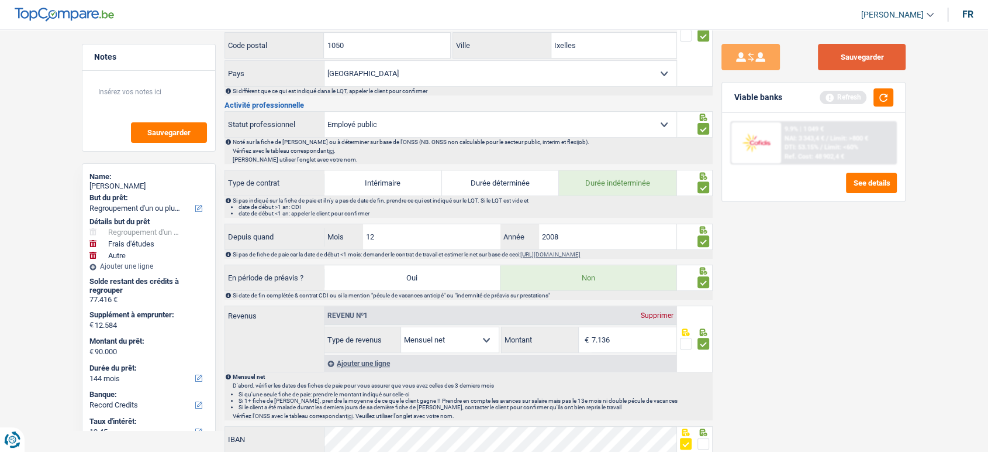
click at [865, 48] on button "Sauvegarder" at bounding box center [862, 57] width 88 height 26
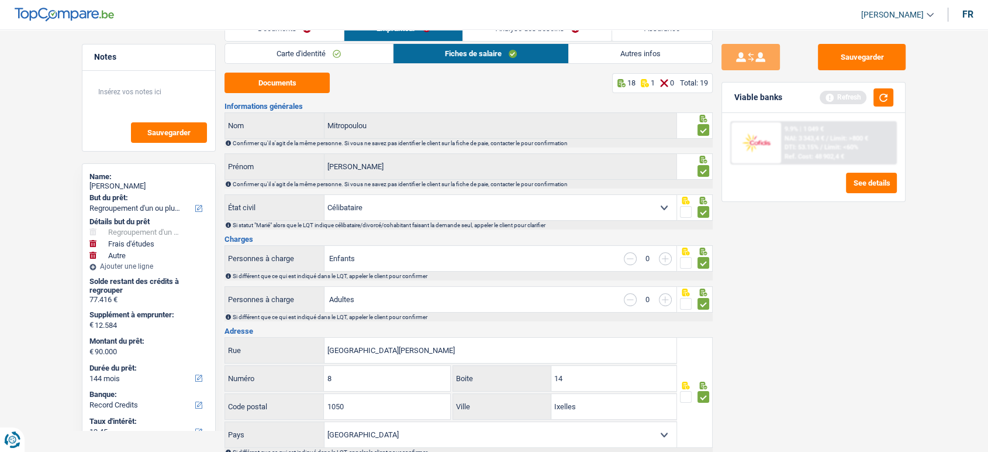
scroll to position [0, 0]
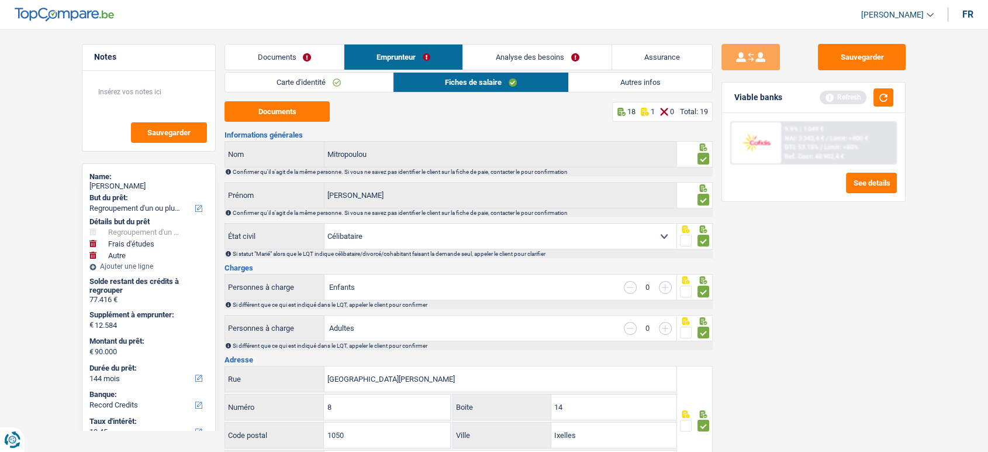
click at [664, 83] on link "Autres infos" at bounding box center [640, 82] width 143 height 19
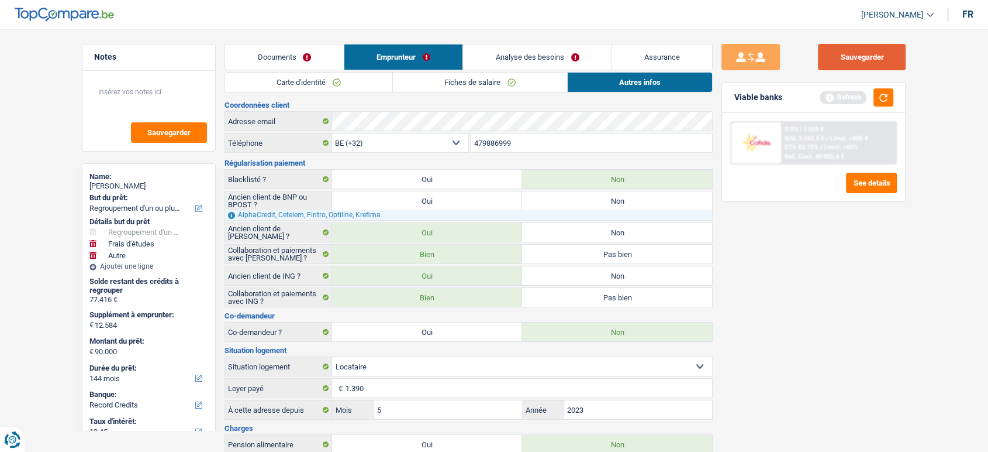
click at [861, 61] on button "Sauvegarder" at bounding box center [862, 57] width 88 height 26
click at [861, 192] on button "See details" at bounding box center [871, 183] width 51 height 20
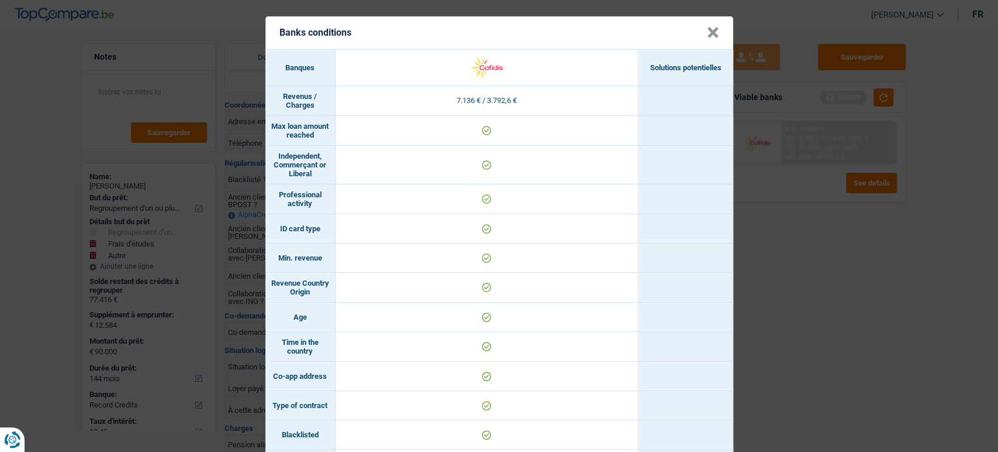
click at [711, 35] on button "×" at bounding box center [713, 33] width 12 height 12
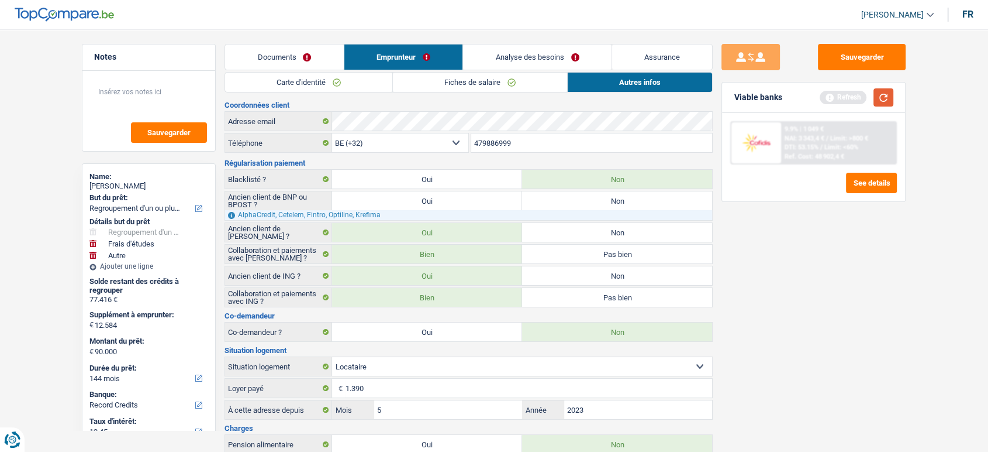
click at [884, 101] on button "button" at bounding box center [884, 97] width 20 height 18
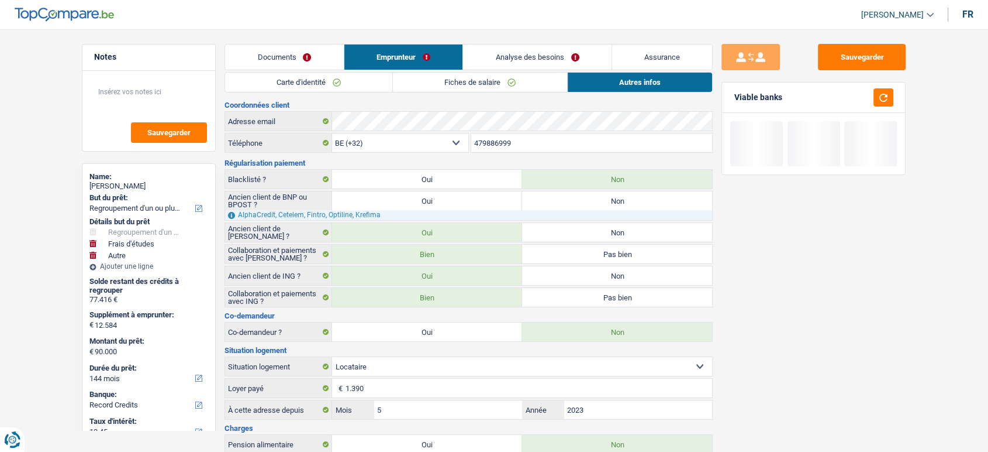
click at [536, 55] on link "Analyse des besoins" at bounding box center [537, 56] width 149 height 25
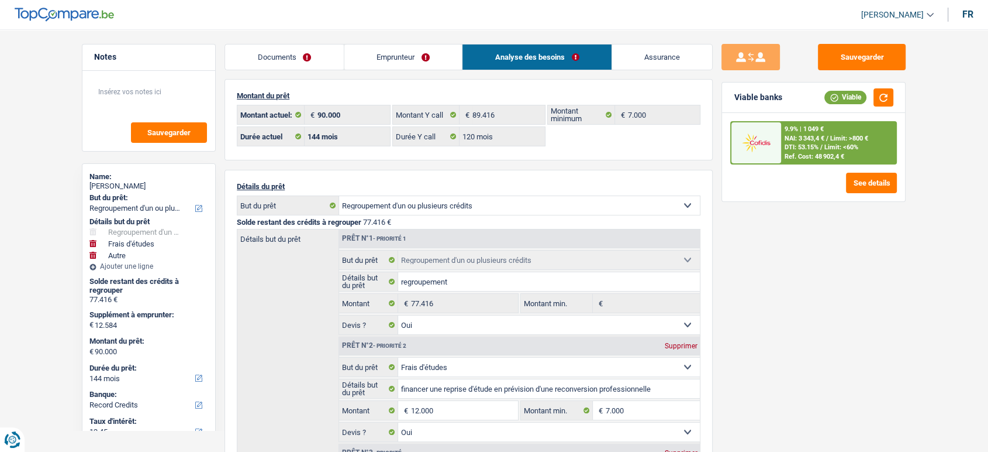
click at [412, 56] on link "Emprunteur" at bounding box center [403, 56] width 118 height 25
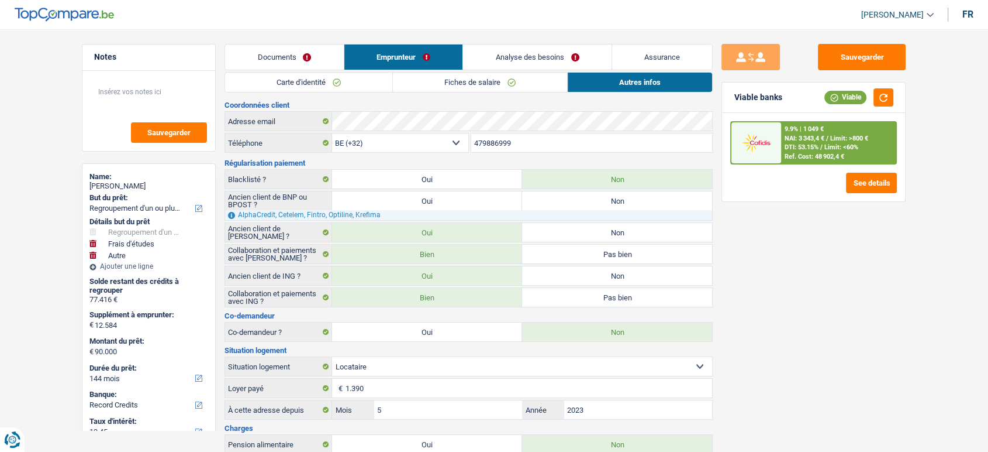
click at [492, 57] on link "Analyse des besoins" at bounding box center [537, 56] width 149 height 25
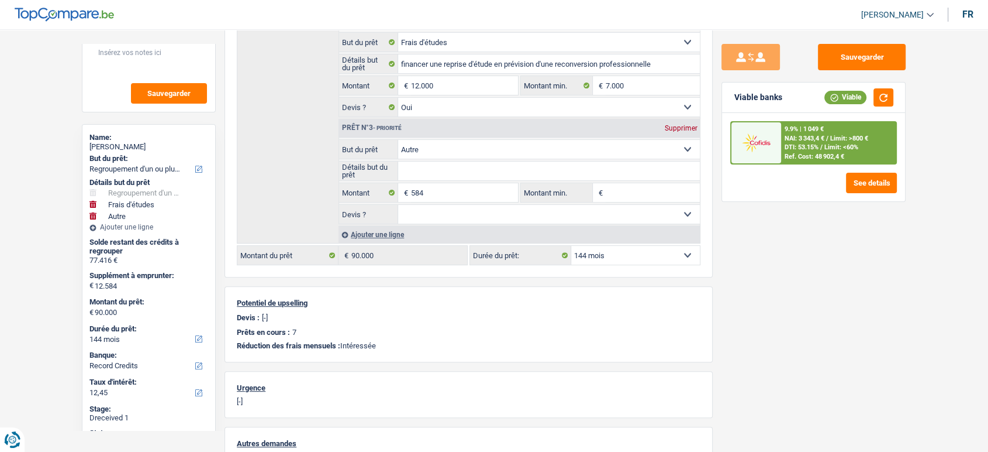
scroll to position [99, 0]
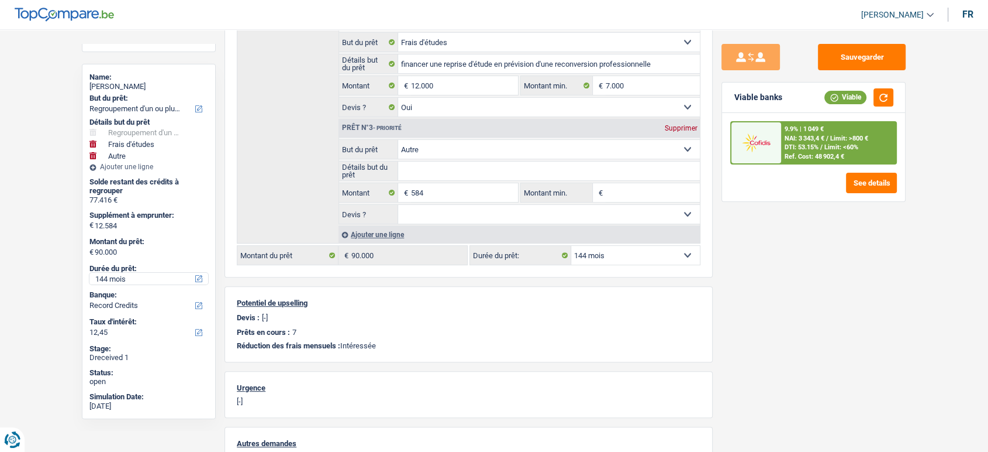
click at [143, 274] on select "12 mois 18 mois 24 mois 30 mois 36 mois 42 mois 48 mois 60 mois 72 mois 84 mois…" at bounding box center [148, 279] width 119 height 12
select select "120"
click at [89, 273] on select "12 mois 18 mois 24 mois 30 mois 36 mois 42 mois 48 mois 60 mois 72 mois 84 mois…" at bounding box center [148, 279] width 119 height 12
select select "120"
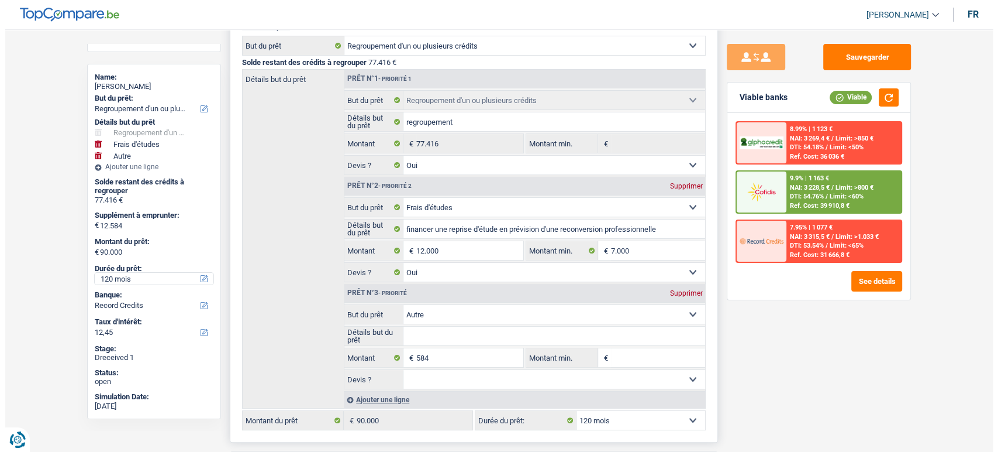
scroll to position [130, 0]
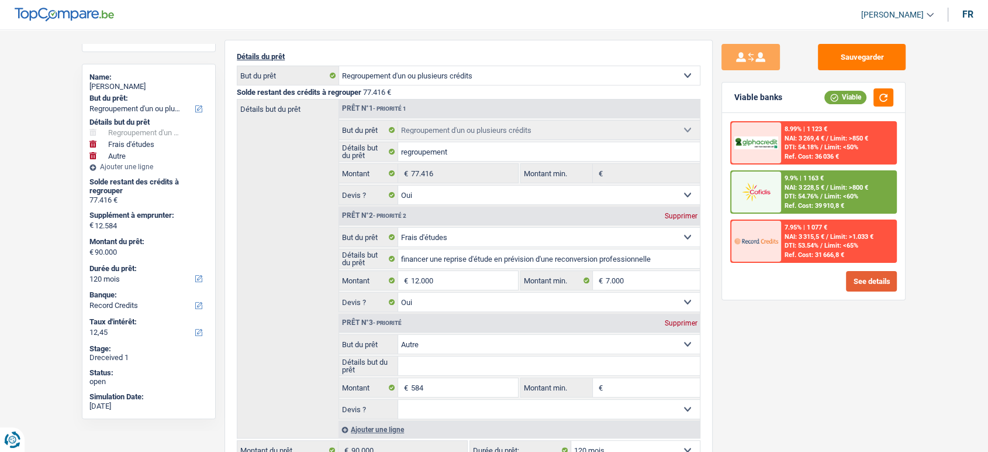
click at [876, 278] on button "See details" at bounding box center [871, 281] width 51 height 20
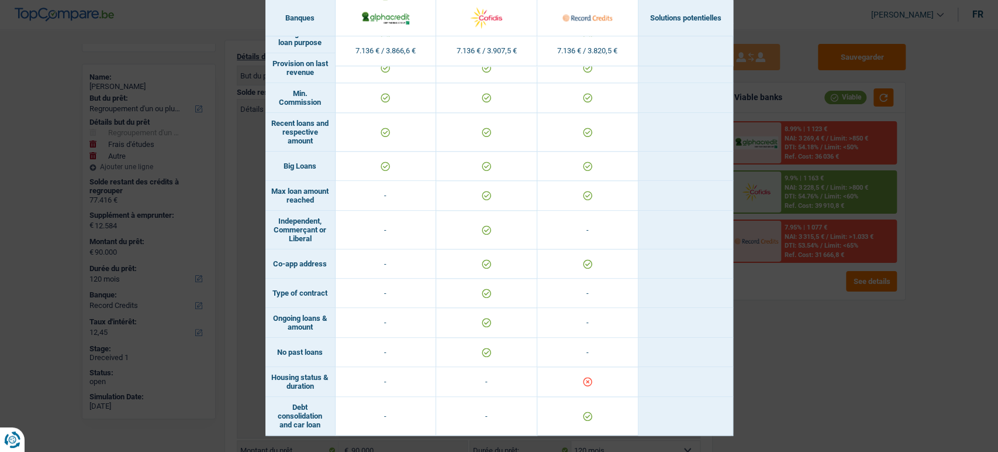
scroll to position [818, 0]
click at [901, 382] on div "Banks conditions × Banques Solutions potentielles Revenus / Charges 7.136 € / 3…" at bounding box center [499, 226] width 998 height 452
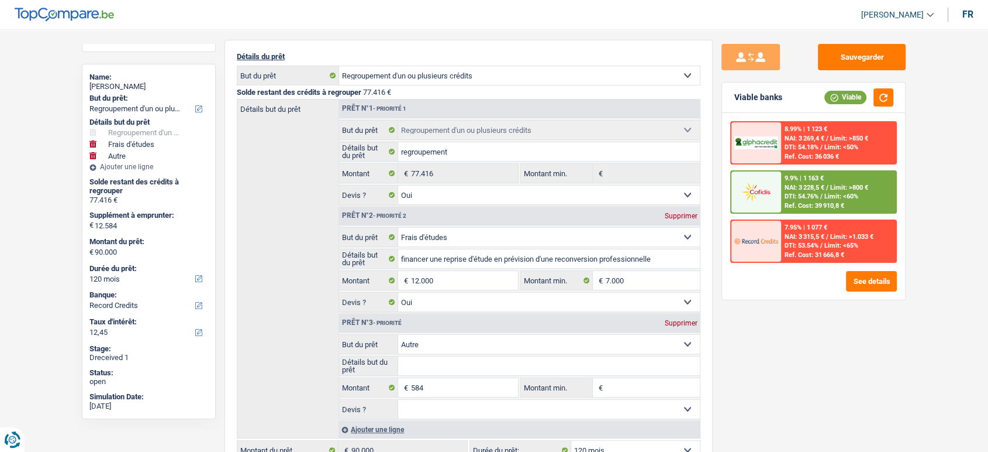
click at [829, 190] on div "NAI: 3 228,5 € / Limit: >800 €" at bounding box center [827, 188] width 84 height 8
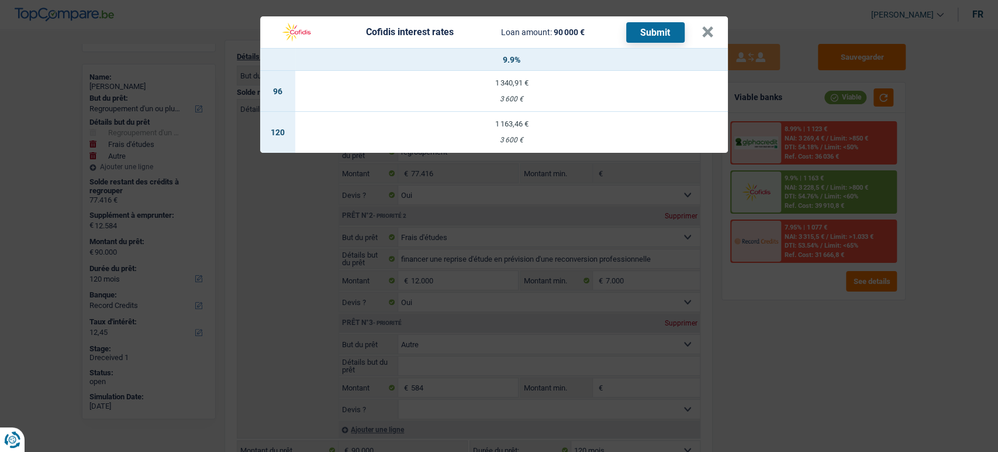
click at [526, 127] on div "1 163,46 €" at bounding box center [511, 124] width 433 height 8
select select "cofidis"
type input "9,90"
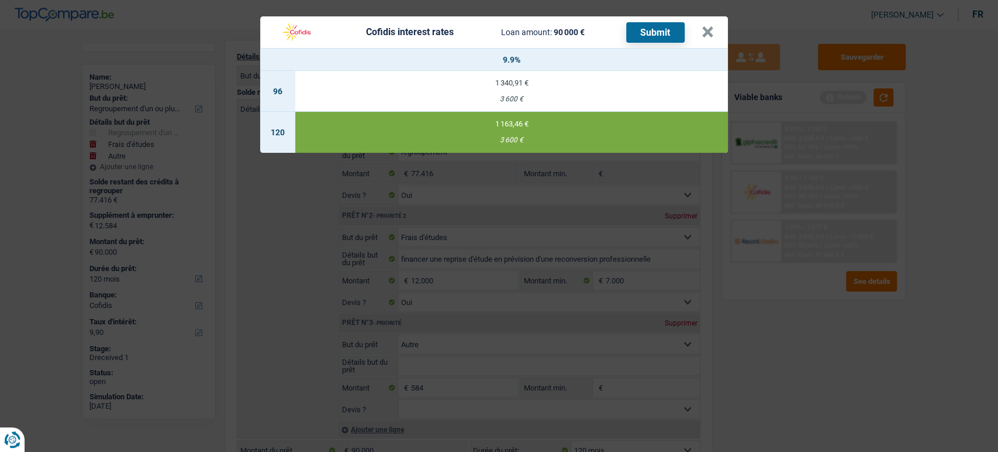
click at [662, 25] on button "Submit" at bounding box center [655, 32] width 58 height 20
click at [706, 32] on button "×" at bounding box center [708, 32] width 12 height 12
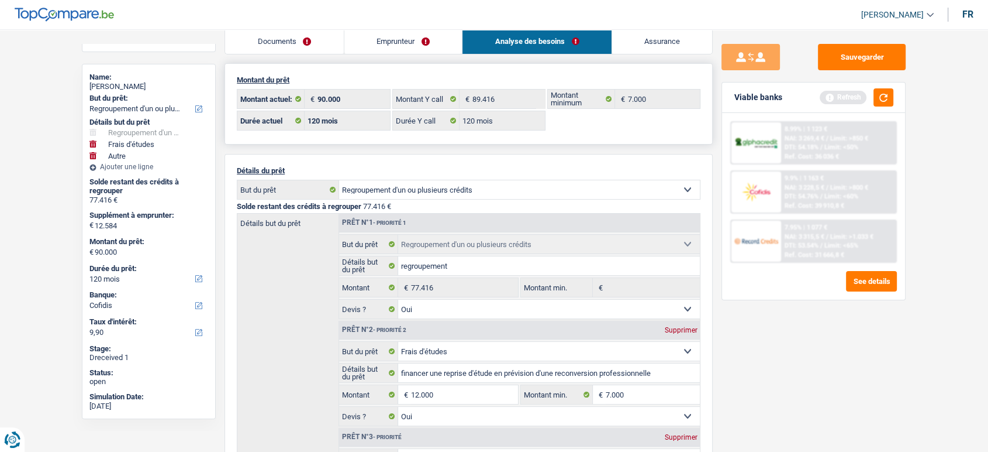
scroll to position [0, 0]
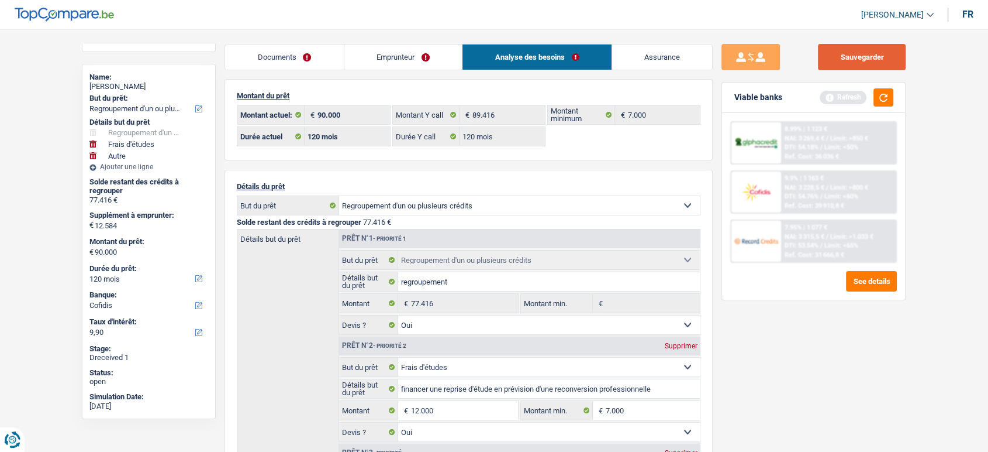
click at [848, 56] on button "Sauvegarder" at bounding box center [862, 57] width 88 height 26
click at [273, 56] on link "Documents" at bounding box center [284, 56] width 119 height 25
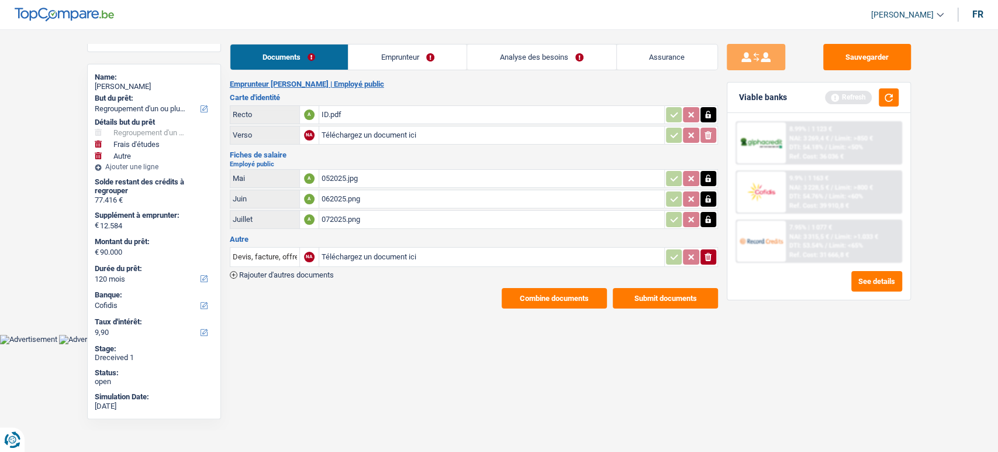
click at [666, 290] on button "Submit documents" at bounding box center [665, 298] width 105 height 20
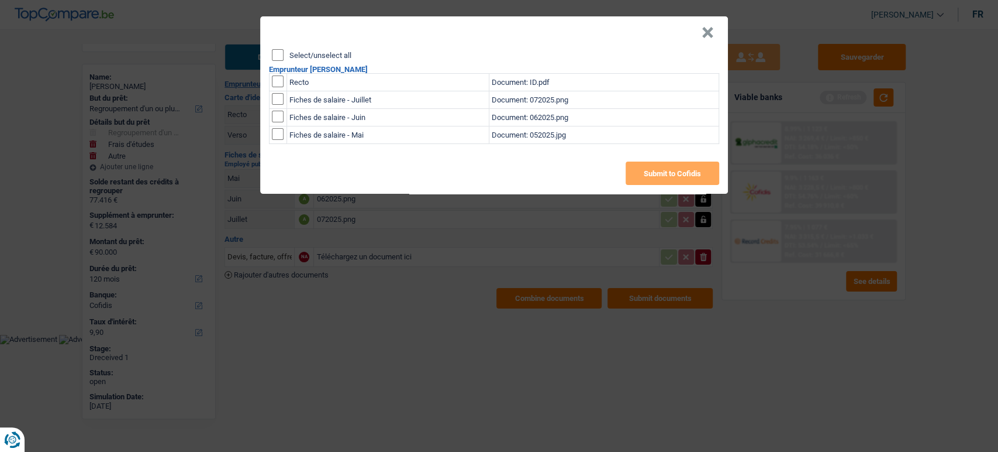
click at [277, 54] on input "Select/unselect all" at bounding box center [278, 55] width 12 height 12
checkbox input "true"
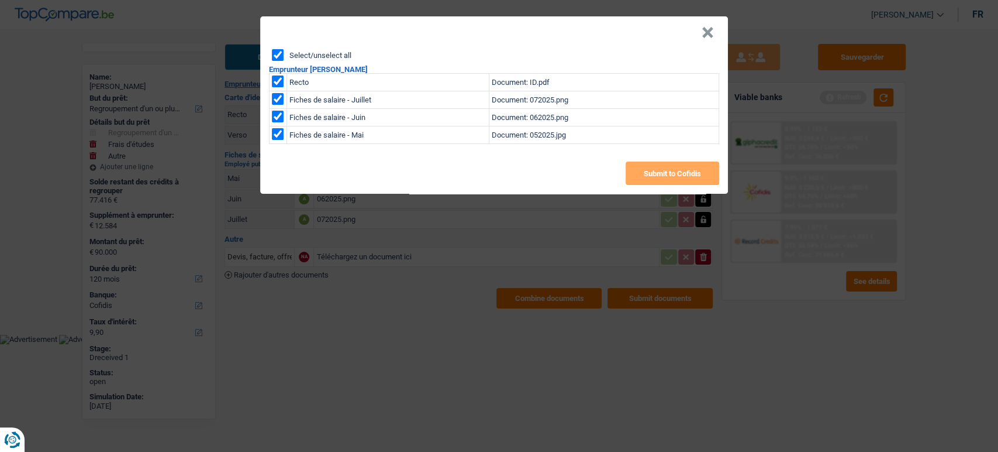
checkbox input "true"
click at [702, 175] on button "Submit to Cofidis" at bounding box center [673, 172] width 94 height 23
click at [704, 31] on button "×" at bounding box center [708, 33] width 12 height 12
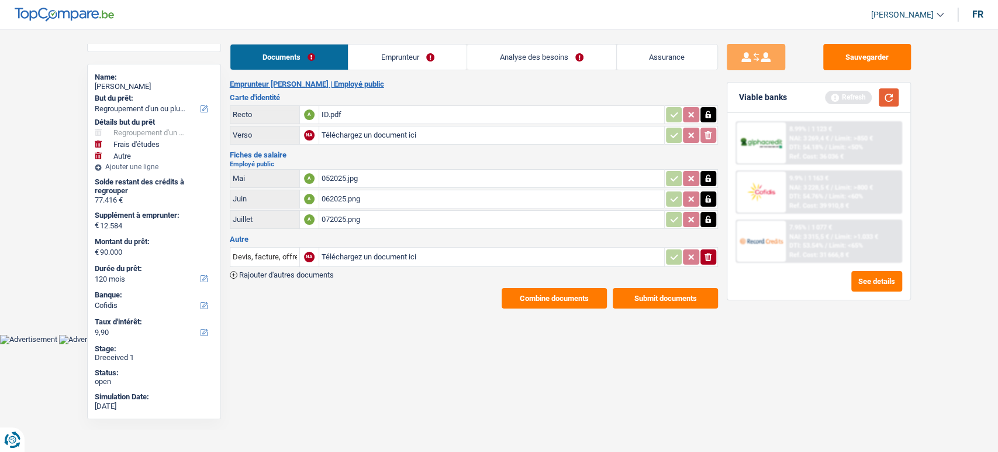
click at [883, 94] on button "button" at bounding box center [889, 97] width 20 height 18
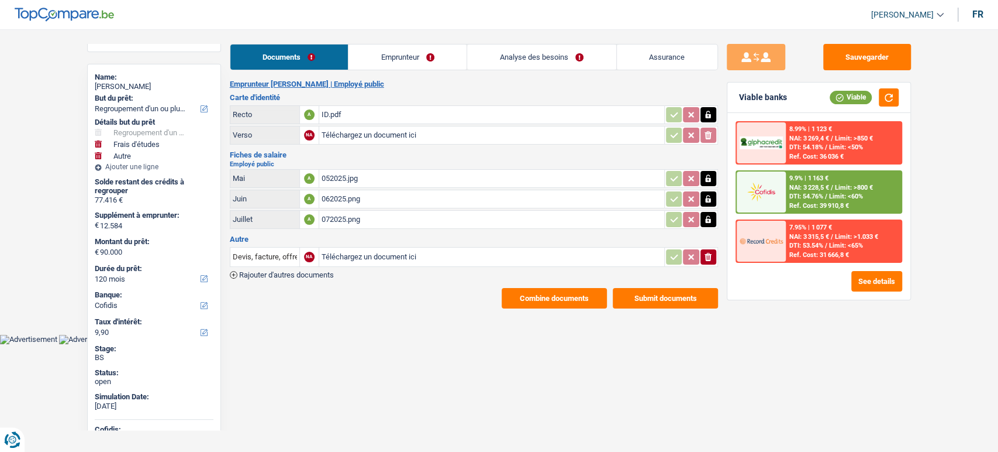
click at [846, 213] on div "8.99% | 1 123 € NAI: 3 269,4 € / Limit: >850 € DTI: 54.18% / Limit: <50% Ref. C…" at bounding box center [819, 192] width 167 height 142
click at [846, 200] on div "9.9% | 1 163 € NAI: 3 228,5 € / Limit: >800 € DTI: 54.76% / Limit: <60% Ref. Co…" at bounding box center [843, 191] width 115 height 41
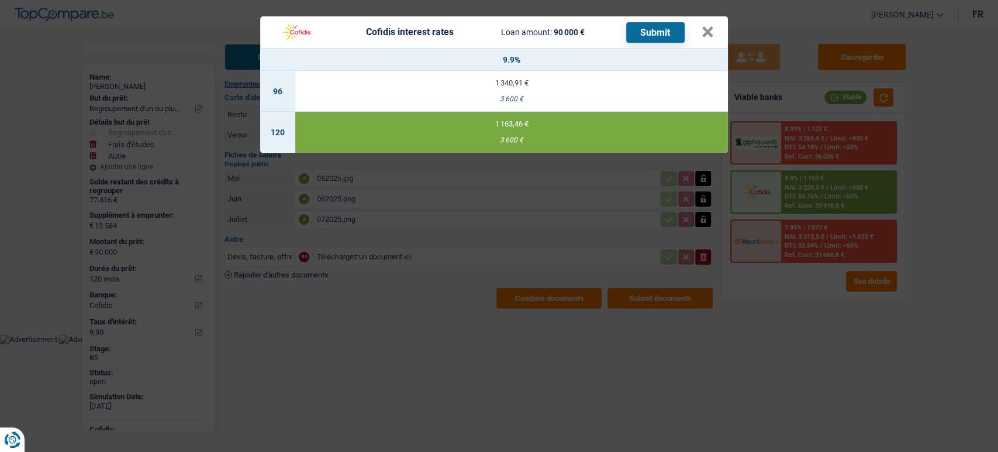
click at [713, 300] on div "Cofidis interest rates Loan amount: 90 000 € Submit × 9.9% 96 1 340,91 € 3 600 …" at bounding box center [499, 226] width 998 height 452
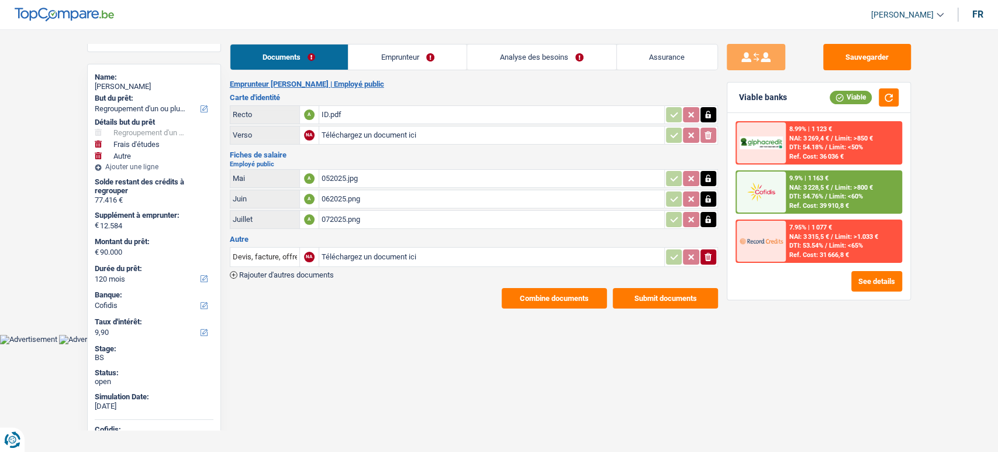
drag, startPoint x: 402, startPoint y: 54, endPoint x: 611, endPoint y: 69, distance: 208.7
click at [403, 54] on link "Emprunteur" at bounding box center [408, 56] width 118 height 25
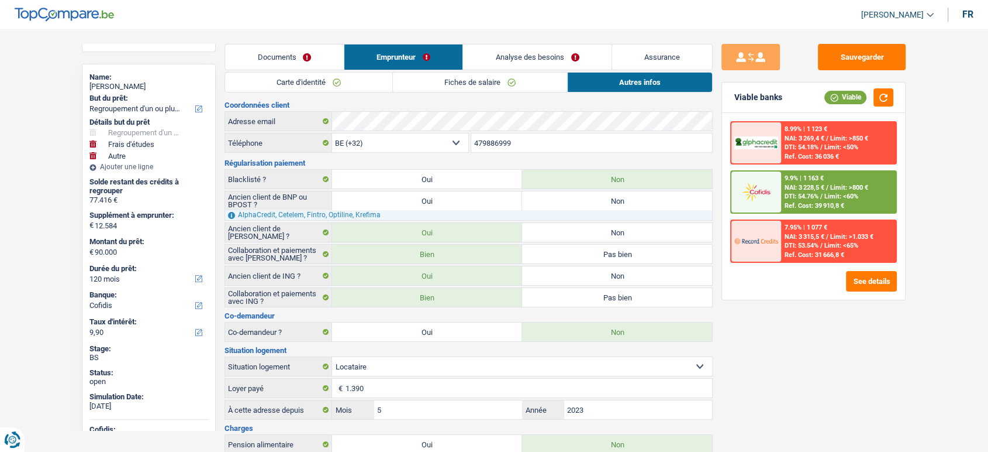
click at [532, 58] on link "Analyse des besoins" at bounding box center [537, 56] width 149 height 25
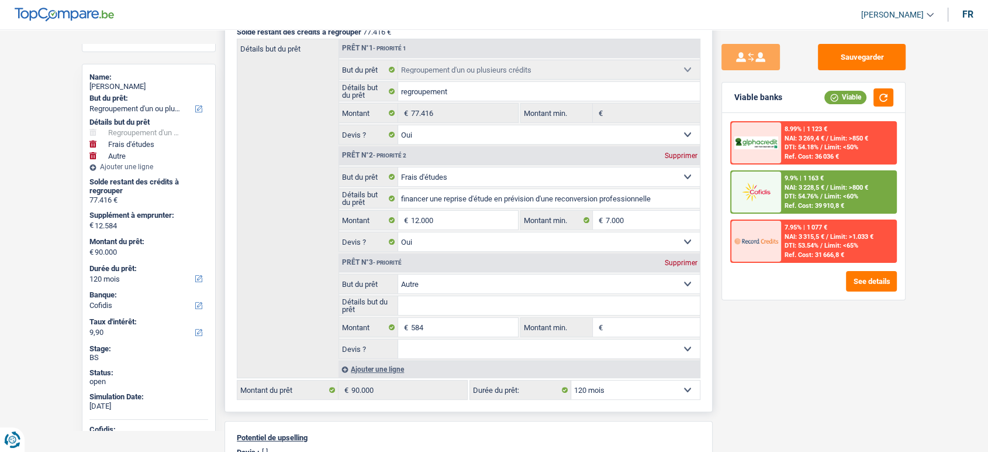
scroll to position [325, 0]
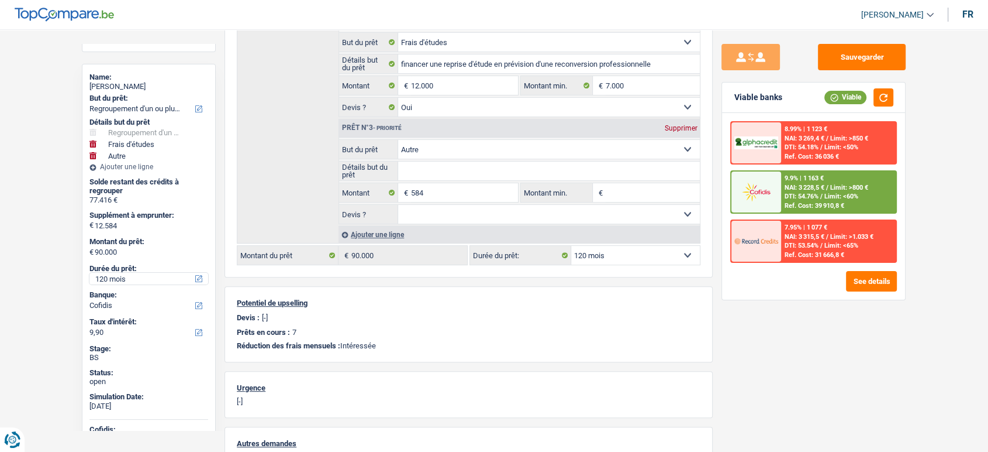
click at [101, 275] on select "12 mois 18 mois 24 mois 30 mois 36 mois 42 mois 48 mois 60 mois 72 mois 84 mois…" at bounding box center [148, 279] width 119 height 12
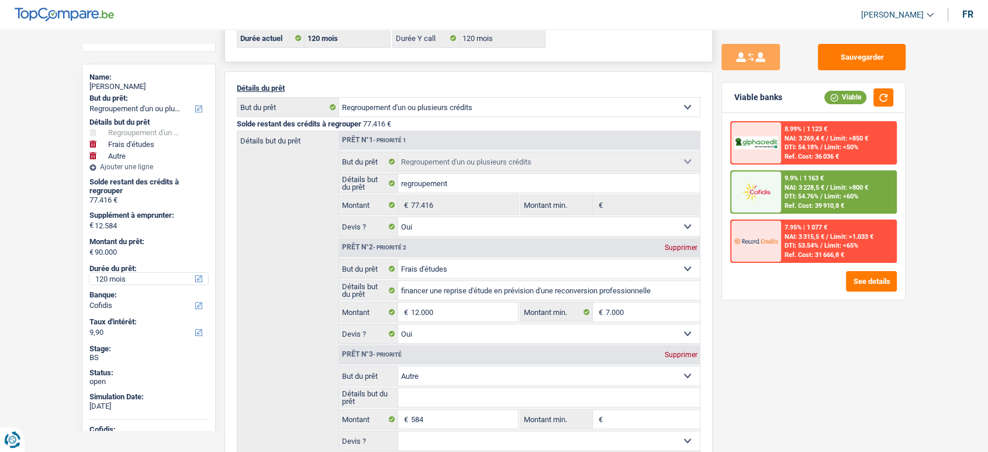
scroll to position [0, 0]
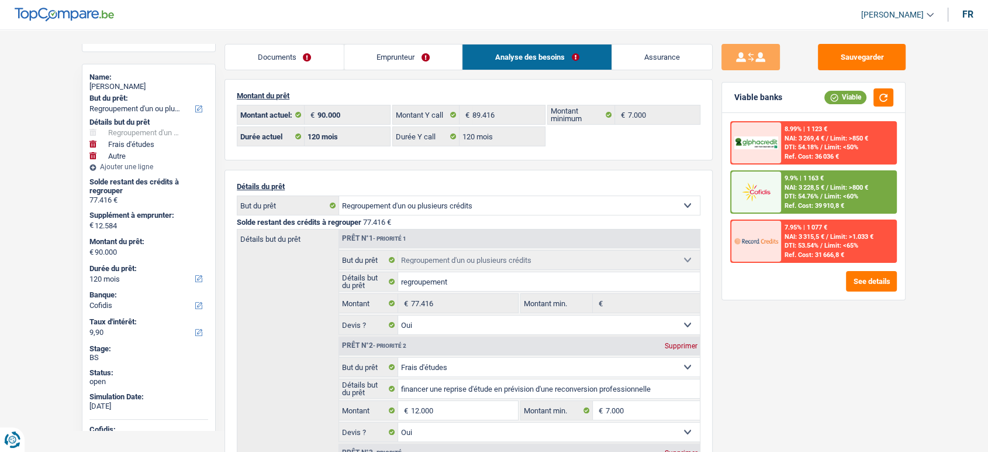
click at [368, 63] on link "Emprunteur" at bounding box center [403, 56] width 118 height 25
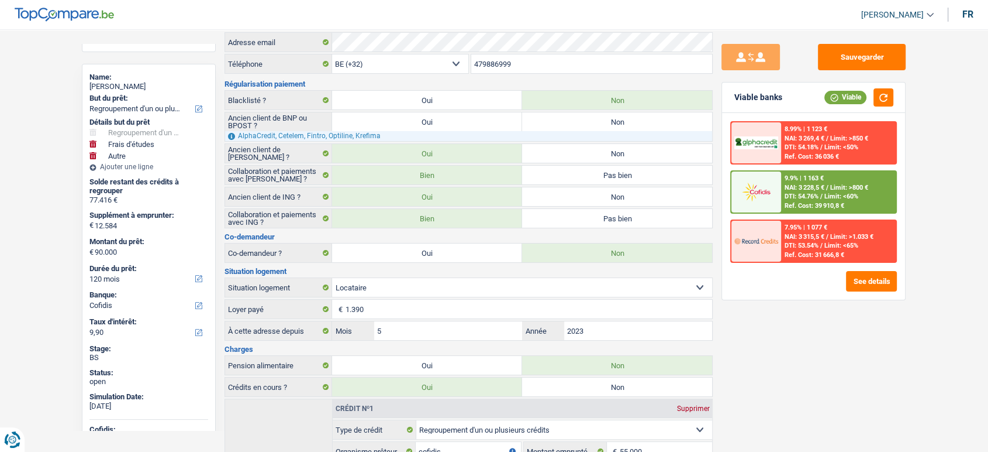
scroll to position [195, 0]
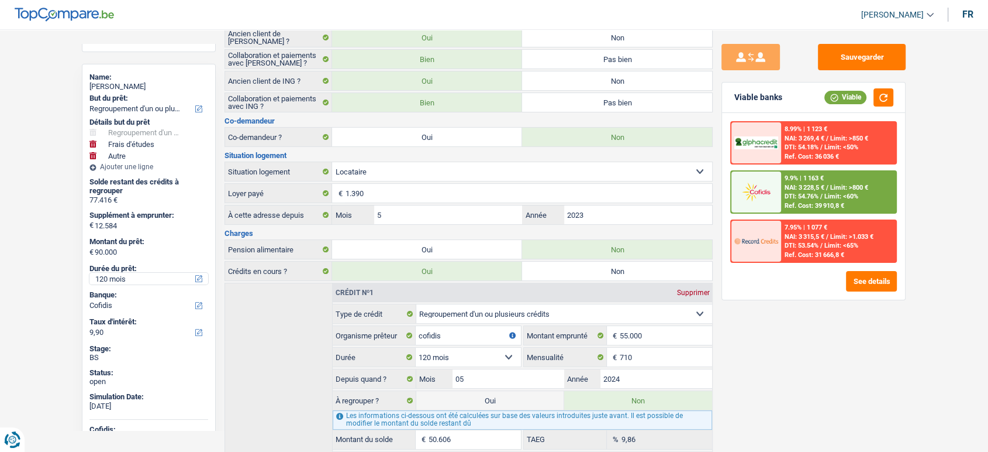
click at [117, 283] on select "12 mois 18 mois 24 mois 30 mois 36 mois 42 mois 48 mois 60 mois 72 mois 84 mois…" at bounding box center [148, 279] width 119 height 12
click at [89, 273] on select "12 mois 18 mois 24 mois 30 mois 36 mois 42 mois 48 mois 60 mois 72 mois 84 mois…" at bounding box center [148, 279] width 119 height 12
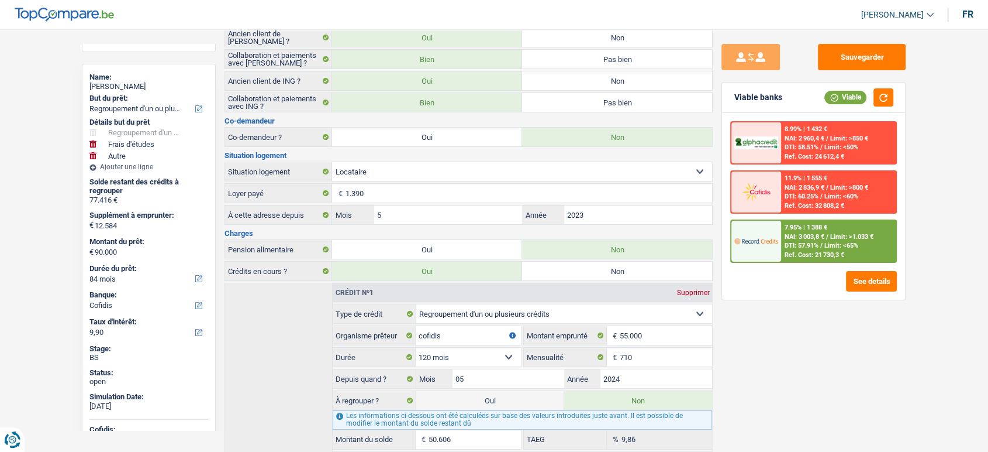
click at [835, 244] on span "Limit: <65%" at bounding box center [842, 246] width 34 height 8
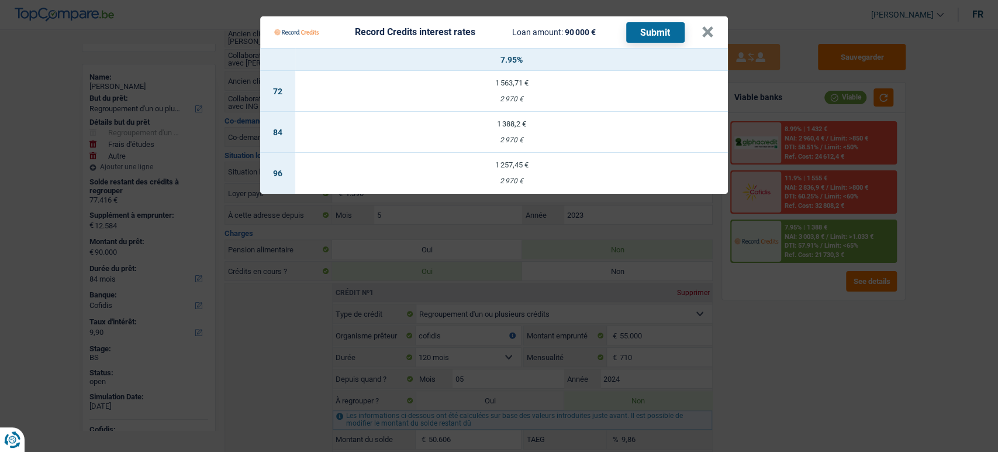
click at [475, 175] on td "1 257,45 € 2 970 €" at bounding box center [511, 173] width 433 height 41
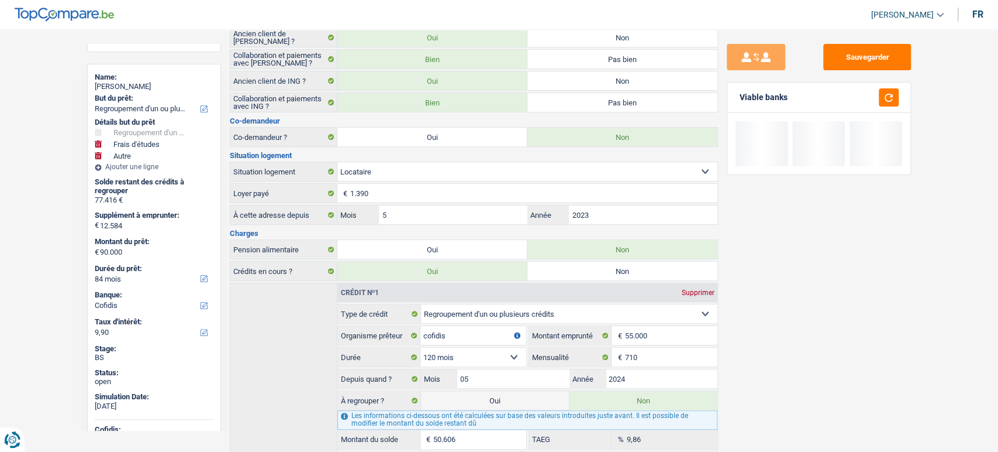
select select "96"
select select "record credits"
type input "7,95"
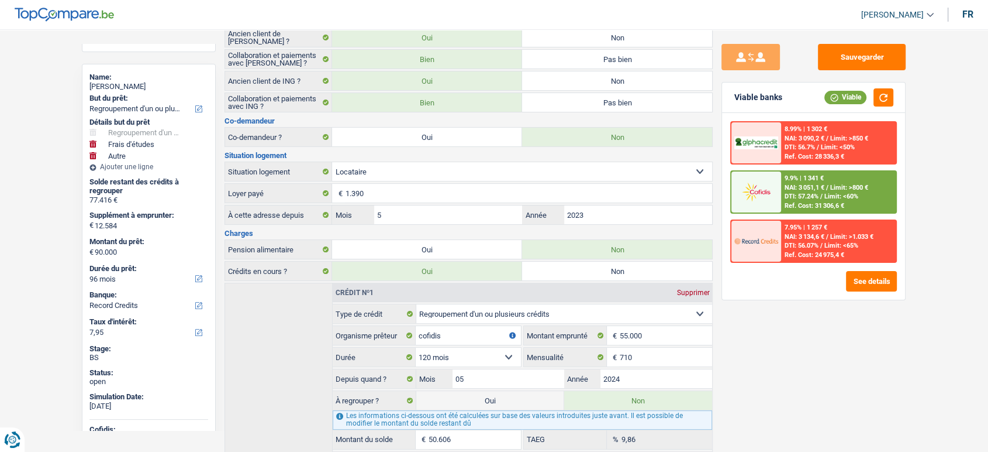
click at [828, 243] on span "Limit: <65%" at bounding box center [842, 246] width 34 height 8
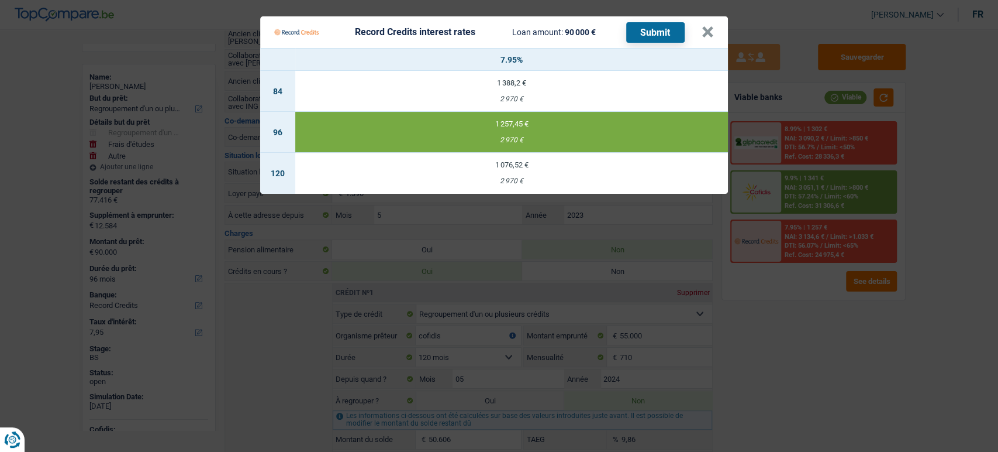
click at [453, 93] on td "1 388,2 € 2 970 €" at bounding box center [511, 91] width 433 height 41
select select "84"
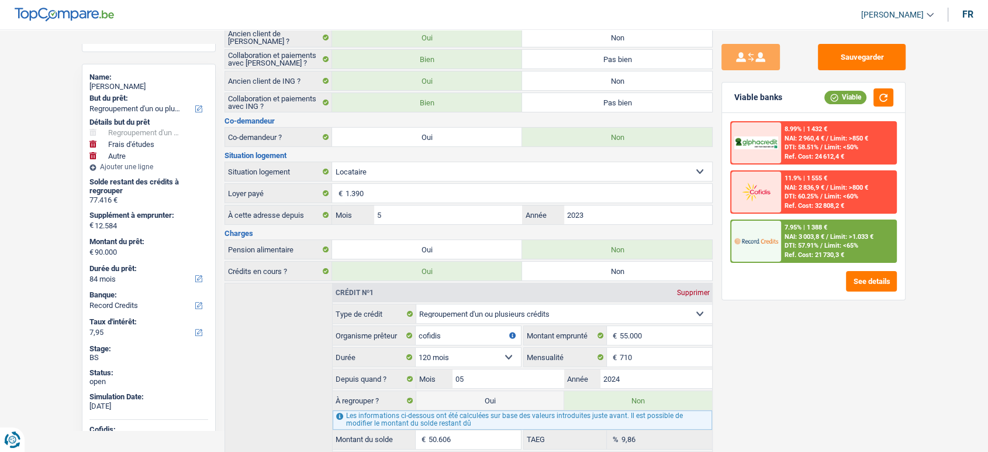
click at [809, 233] on span "NAI: 3 003,8 €" at bounding box center [805, 237] width 40 height 8
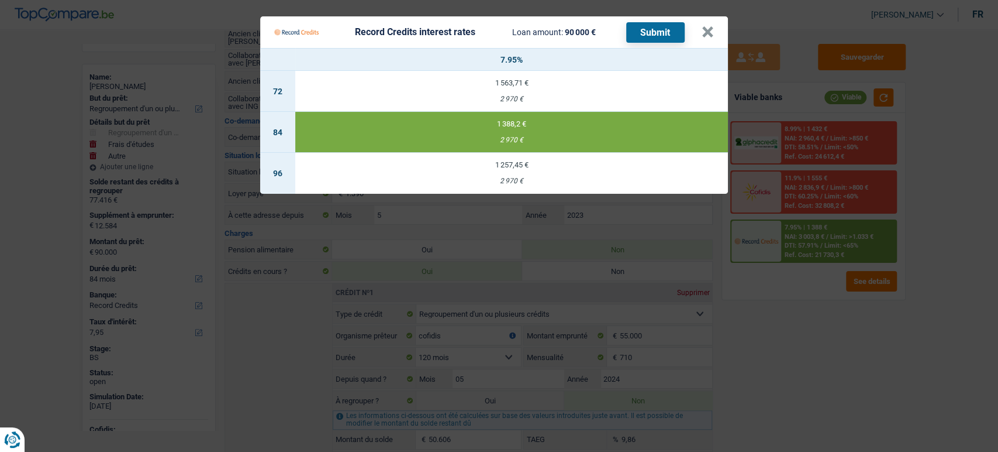
click at [647, 27] on button "Submit" at bounding box center [655, 32] width 58 height 20
click at [708, 32] on button "×" at bounding box center [708, 32] width 12 height 12
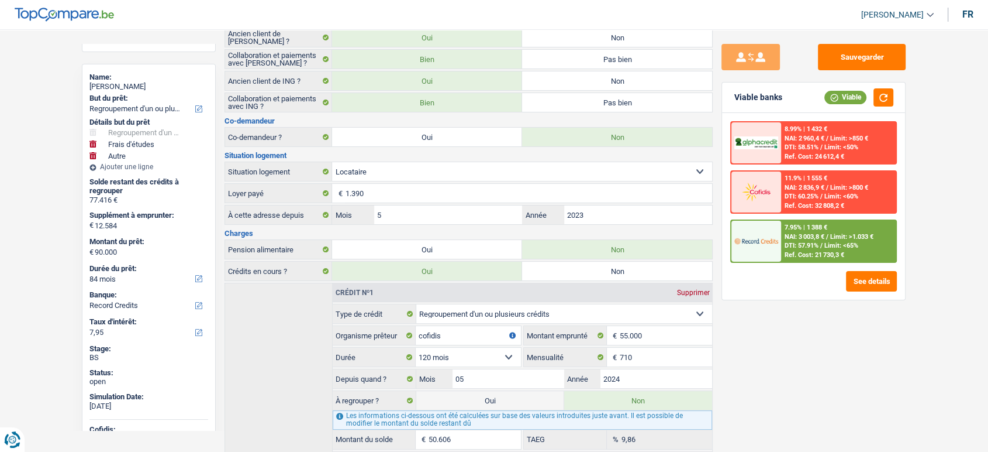
click at [154, 85] on div "Anna Maria Mitropoulou" at bounding box center [148, 86] width 119 height 9
copy div "Mitropoulou"
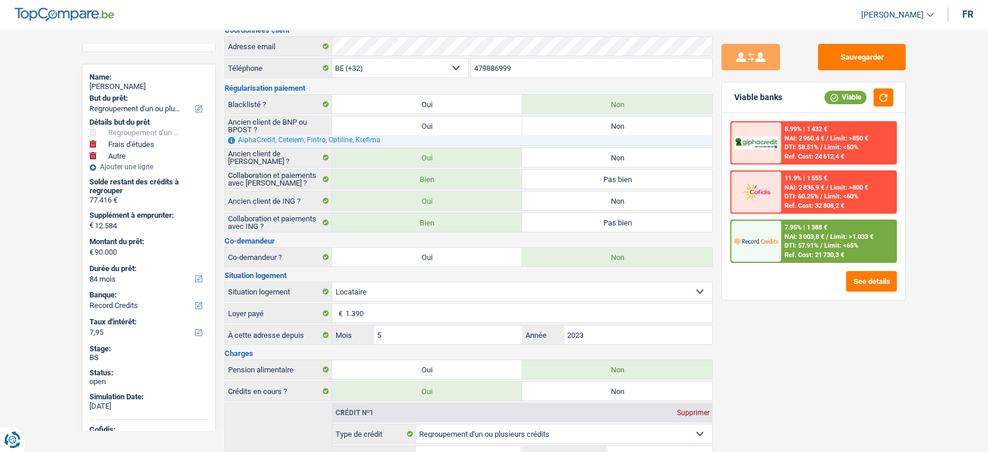
scroll to position [0, 0]
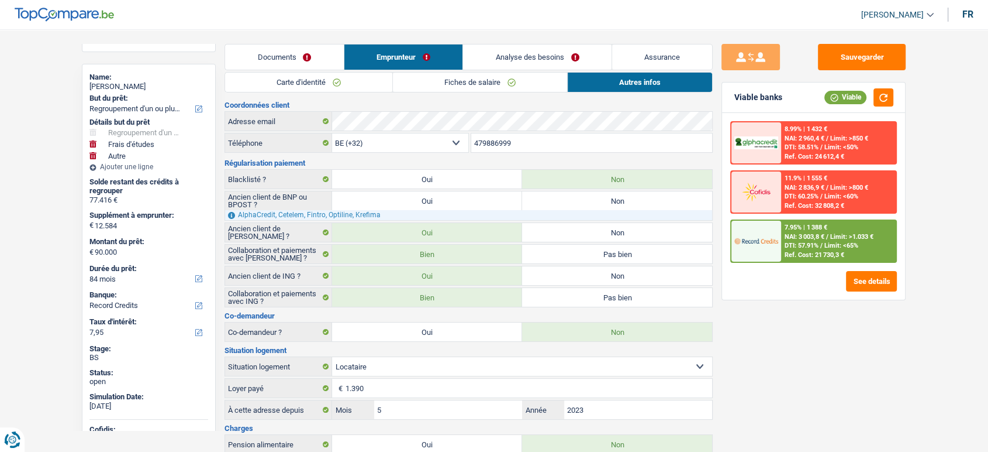
click at [342, 82] on link "Carte d'identité" at bounding box center [308, 82] width 167 height 19
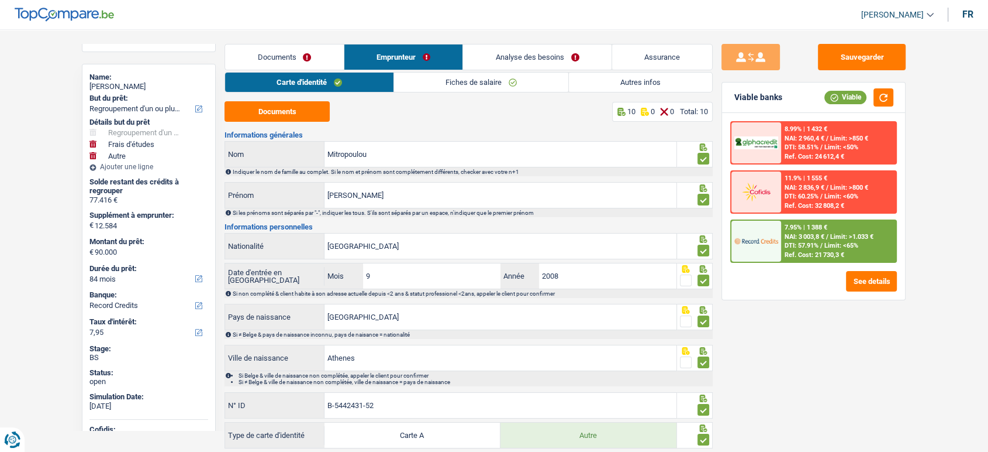
click at [320, 61] on link "Documents" at bounding box center [284, 56] width 119 height 25
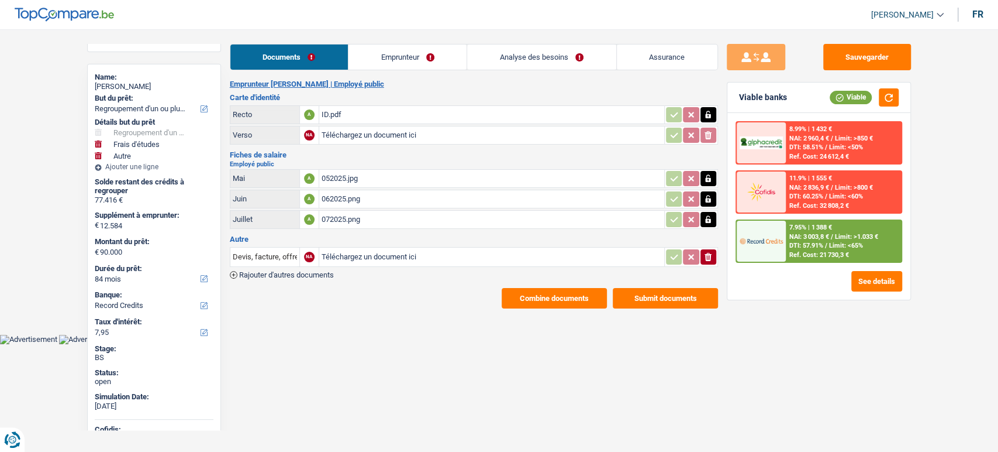
click at [325, 74] on div "Documents Emprunteur Analyse des besoins Assurance Emprunteur Anna Maria Mitrop…" at bounding box center [474, 176] width 488 height 264
click at [360, 118] on div "ID.pdf" at bounding box center [492, 115] width 340 height 18
drag, startPoint x: 373, startPoint y: 52, endPoint x: 372, endPoint y: 71, distance: 19.3
click at [373, 52] on link "Emprunteur" at bounding box center [408, 56] width 118 height 25
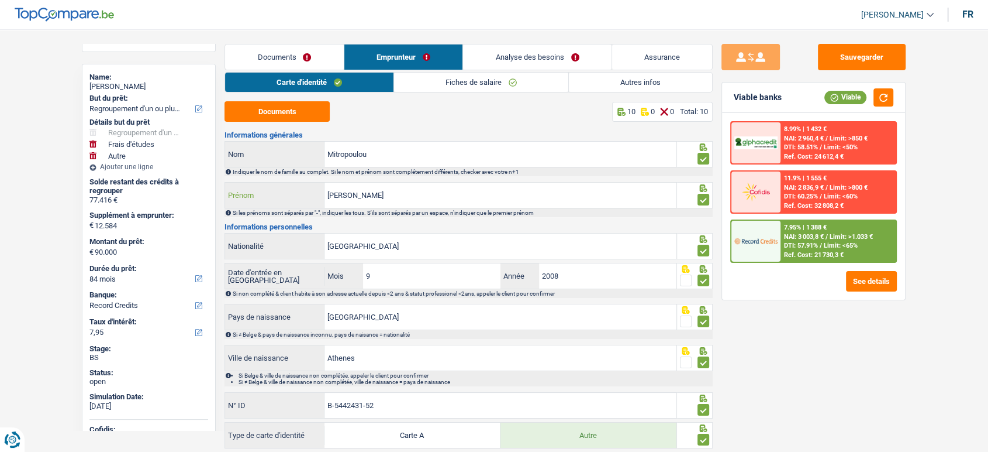
click at [357, 194] on input "Anna Maria" at bounding box center [501, 194] width 352 height 25
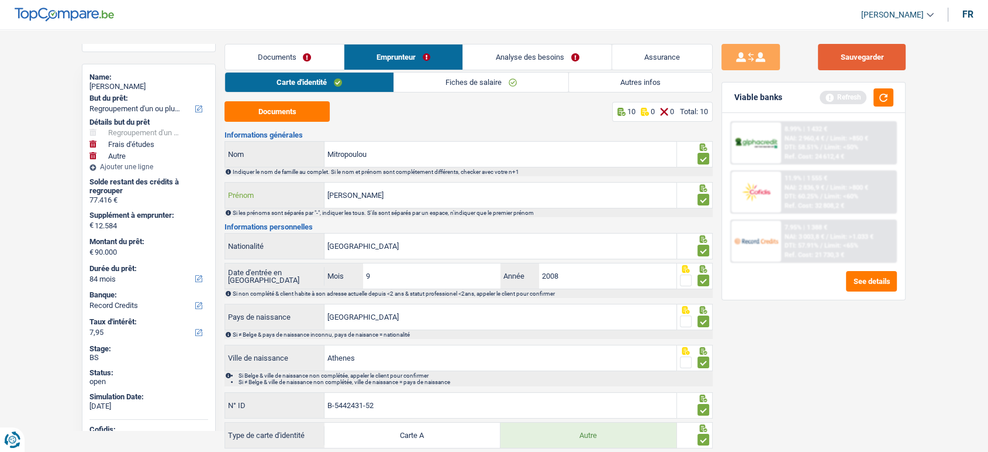
type input "Anna"
click at [869, 62] on button "Sauvegarder" at bounding box center [862, 57] width 88 height 26
click at [487, 87] on link "Fiches de salaire" at bounding box center [481, 82] width 174 height 19
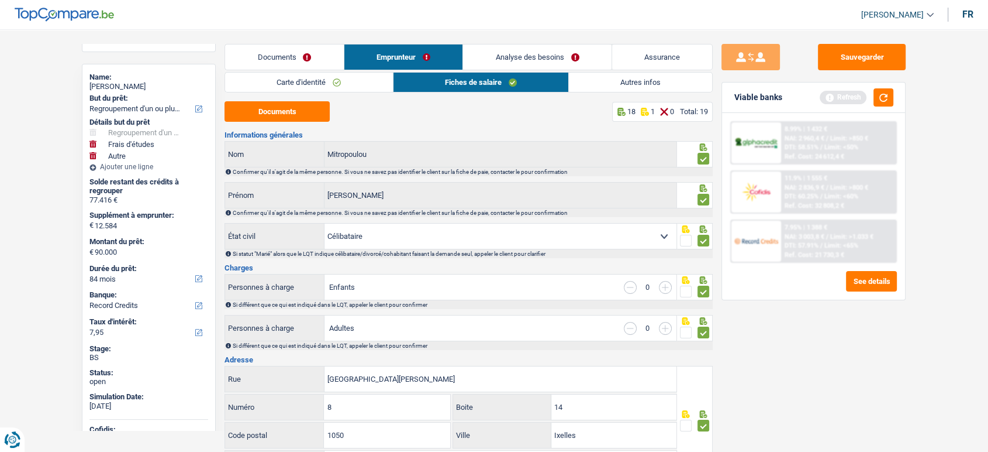
click at [625, 85] on link "Autres infos" at bounding box center [640, 82] width 143 height 19
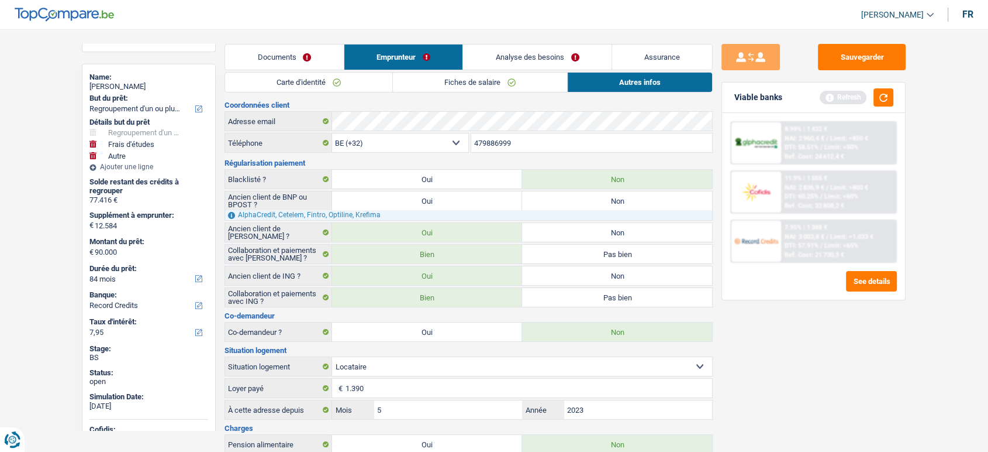
click at [852, 250] on div "7.95% | 1 388 € NAI: 3 003,8 € / Limit: >1.033 € DTI: 57.91% / Limit: <65% Ref.…" at bounding box center [838, 240] width 115 height 41
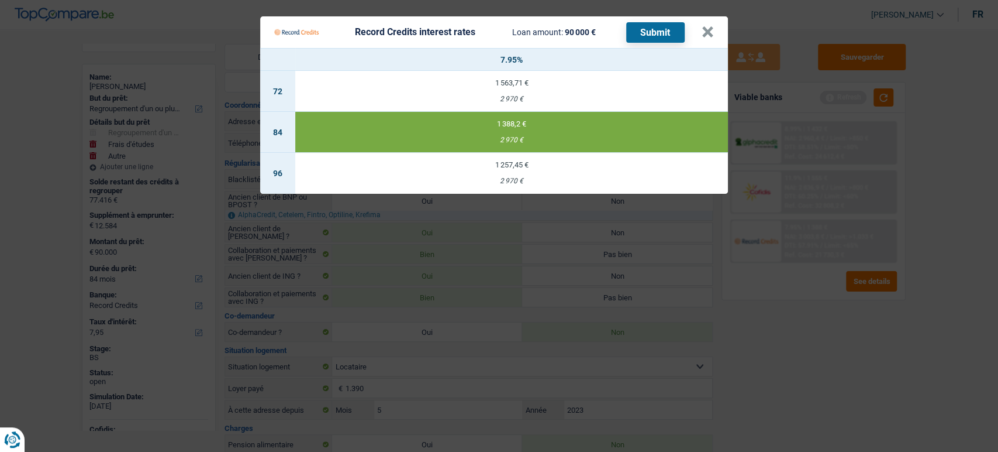
click at [798, 327] on Credits "Record Credits interest rates Loan amount: 90 000 € Submit × 7.95% 72 1 563,71 …" at bounding box center [499, 226] width 998 height 452
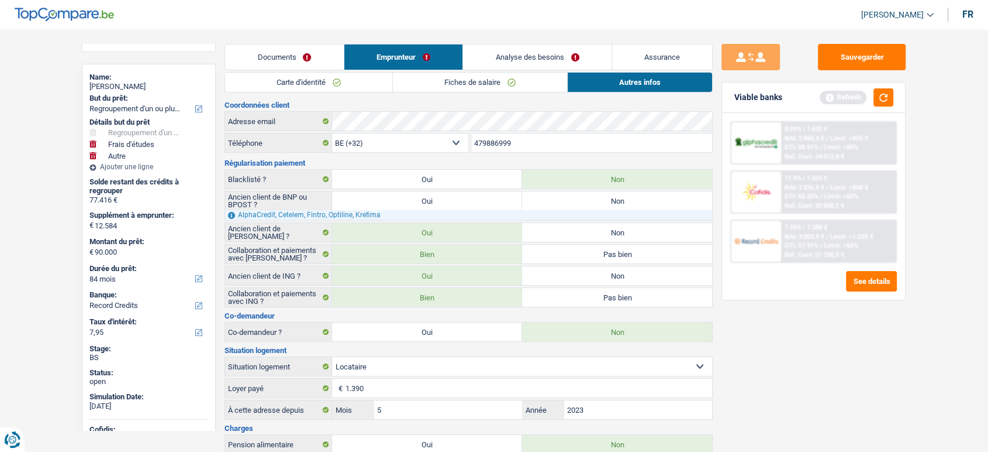
drag, startPoint x: 282, startPoint y: 49, endPoint x: 282, endPoint y: 55, distance: 6.4
click at [282, 50] on link "Documents" at bounding box center [284, 56] width 119 height 25
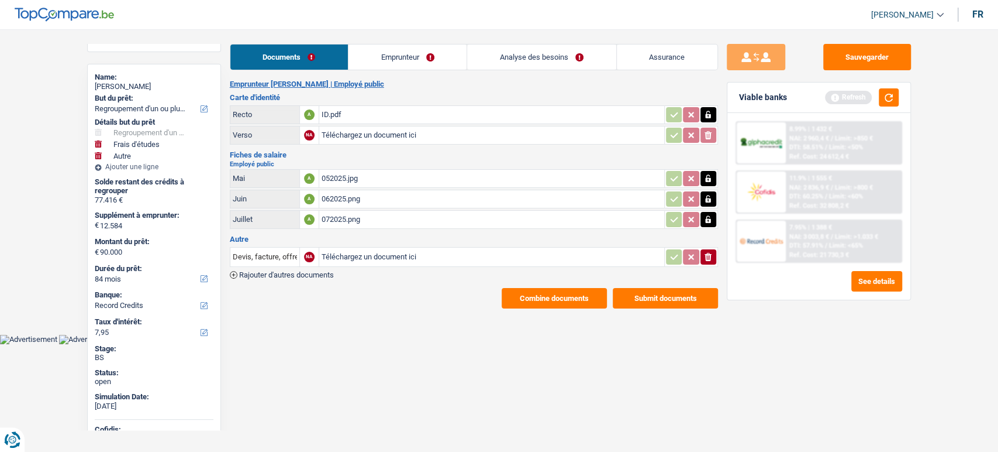
click at [360, 119] on div "ID.pdf" at bounding box center [492, 115] width 340 height 18
click at [892, 98] on button "button" at bounding box center [889, 97] width 20 height 18
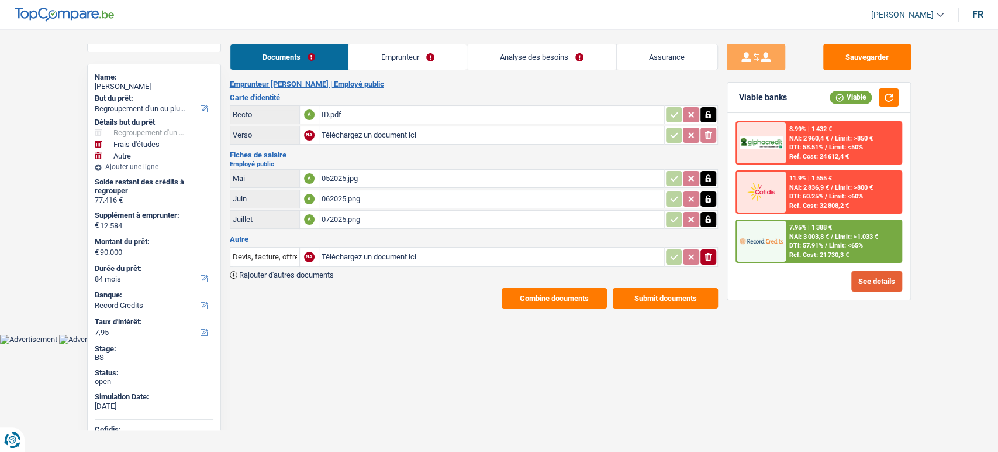
click at [876, 284] on button "See details" at bounding box center [877, 281] width 51 height 20
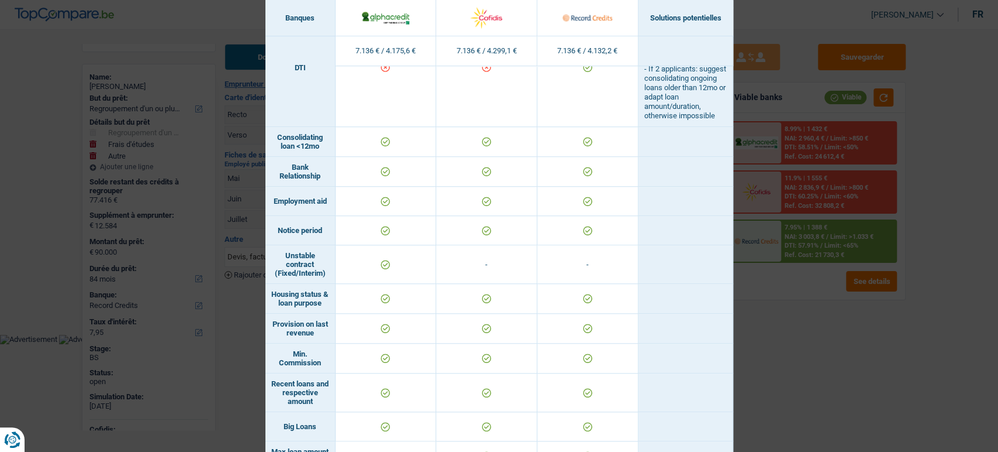
scroll to position [780, 0]
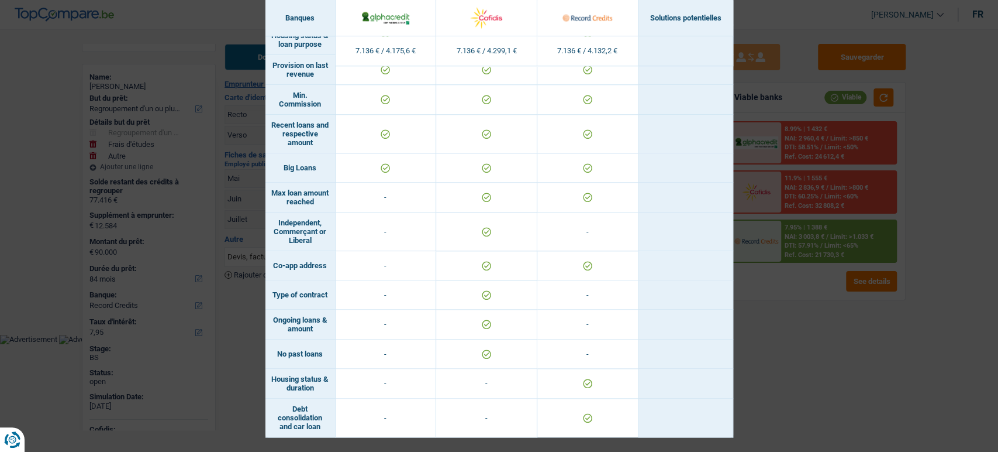
click at [883, 351] on div "Banks conditions × Banques Solutions potentielles Revenus / Charges 7.136 € / 4…" at bounding box center [499, 226] width 998 height 452
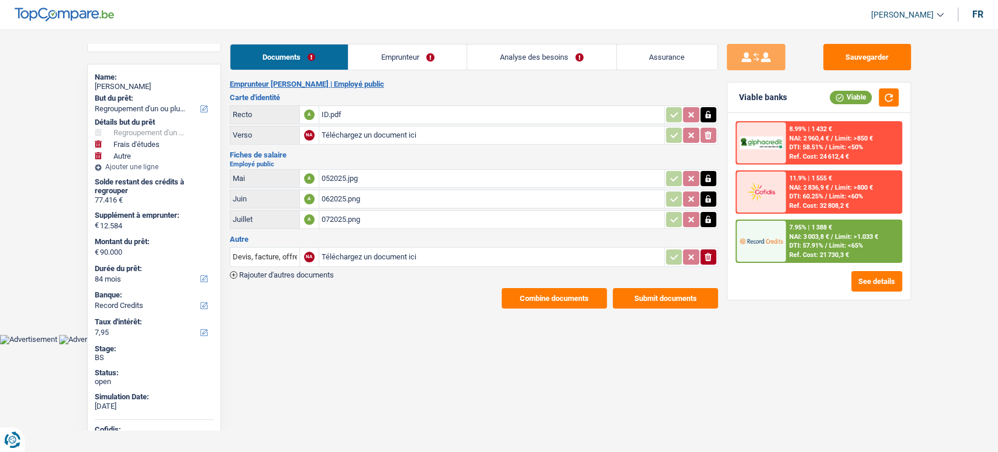
click at [869, 139] on span "Limit: >850 €" at bounding box center [854, 139] width 38 height 8
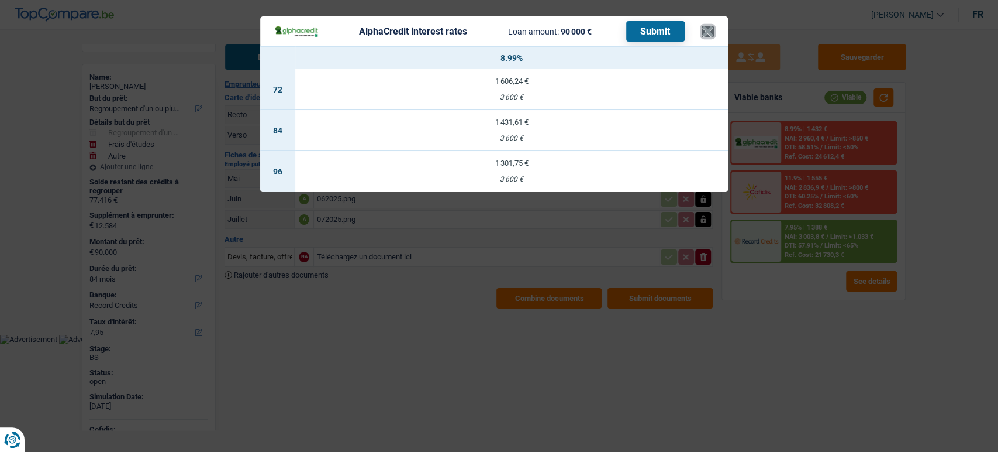
click at [704, 31] on button "×" at bounding box center [708, 32] width 12 height 12
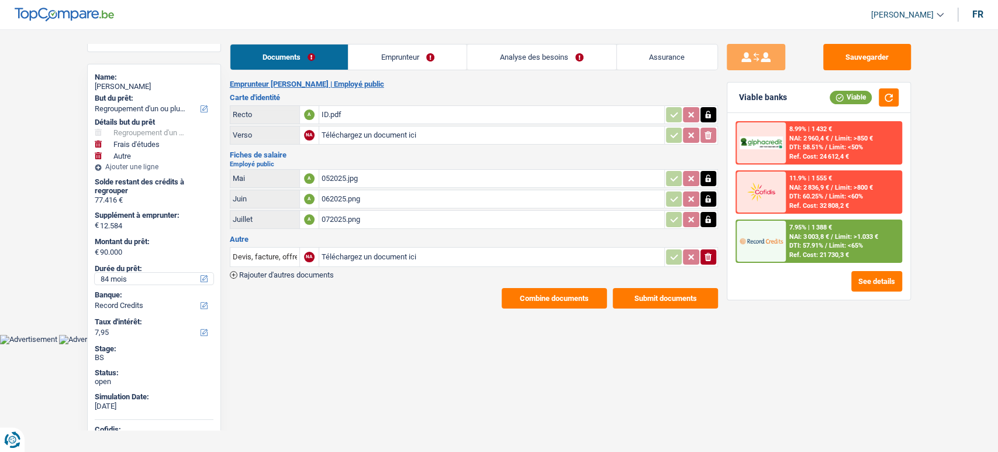
click at [132, 282] on select "12 mois 18 mois 24 mois 30 mois 36 mois 42 mois 48 mois 60 mois 72 mois 84 mois…" at bounding box center [154, 279] width 119 height 12
select select "120"
click at [95, 273] on select "12 mois 18 mois 24 mois 30 mois 36 mois 42 mois 48 mois 60 mois 72 mois 84 mois…" at bounding box center [154, 279] width 119 height 12
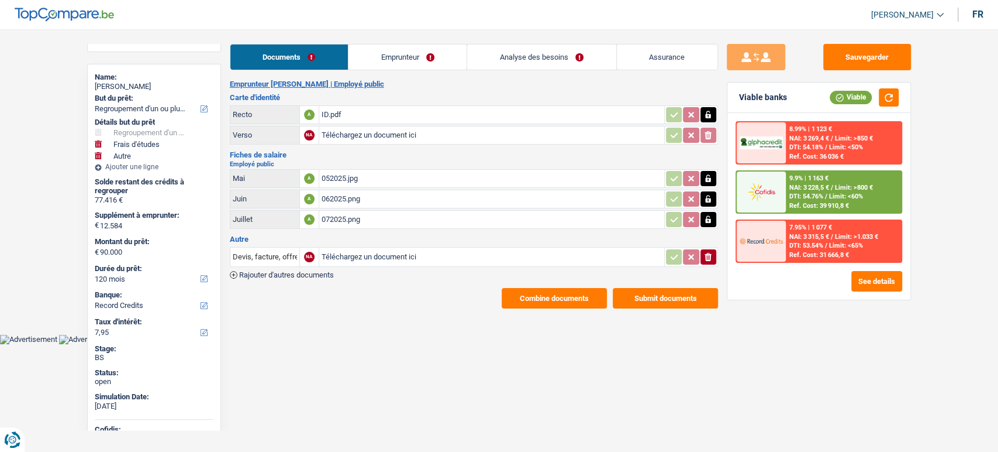
click at [808, 144] on span "DTI: 54.18%" at bounding box center [807, 147] width 34 height 8
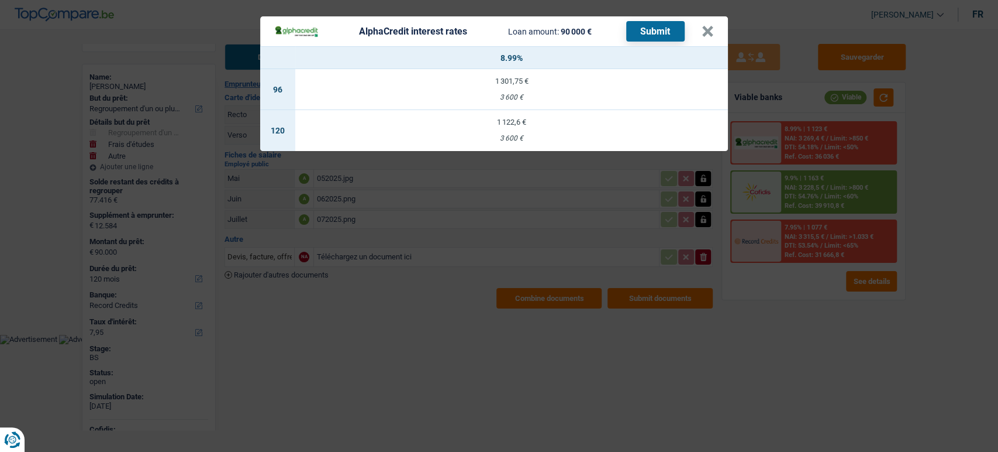
click at [551, 135] on div "3 600 €" at bounding box center [511, 139] width 433 height 8
select select "alphacredit"
type input "8,99"
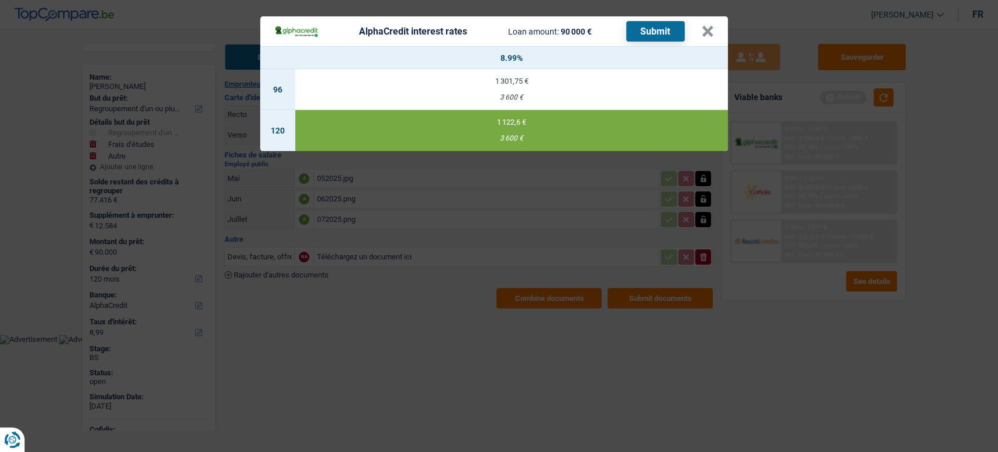
click at [657, 32] on button "Submit" at bounding box center [655, 31] width 58 height 20
click at [702, 31] on button "×" at bounding box center [708, 32] width 12 height 12
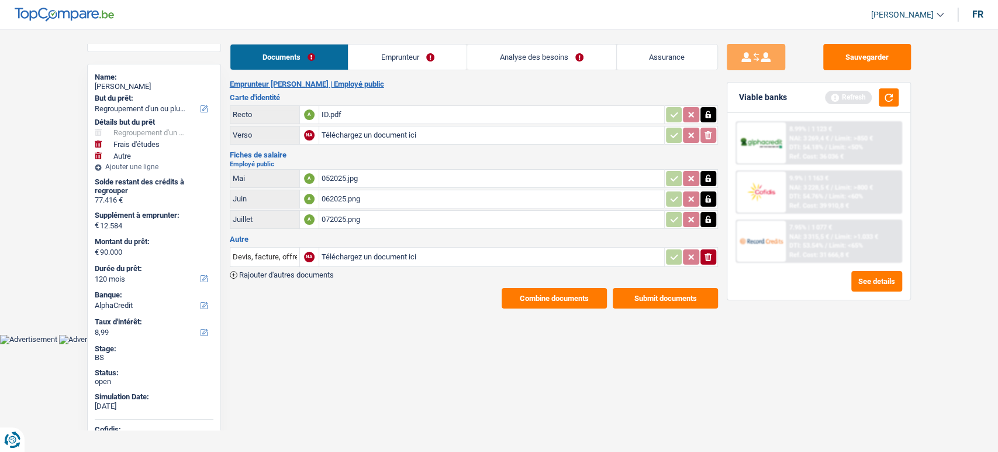
click at [363, 56] on link "Emprunteur" at bounding box center [408, 56] width 118 height 25
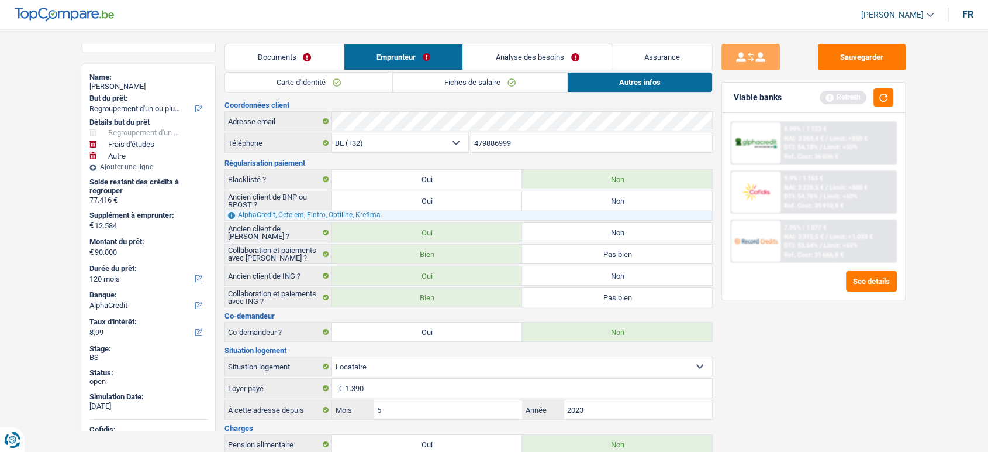
click at [306, 85] on link "Carte d'identité" at bounding box center [308, 82] width 167 height 19
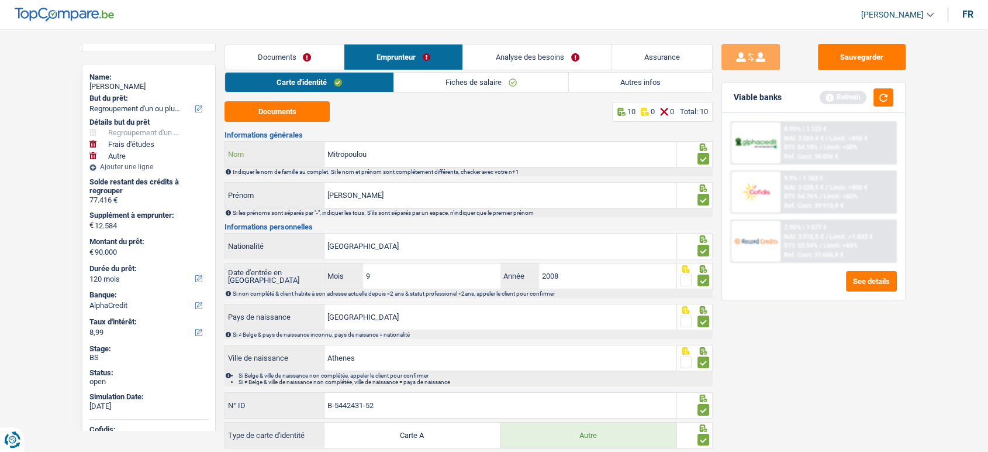
drag, startPoint x: 384, startPoint y: 158, endPoint x: 285, endPoint y: 155, distance: 98.3
click at [285, 155] on div "Mitropoulou Nom" at bounding box center [451, 154] width 452 height 25
click at [270, 66] on link "Documents" at bounding box center [284, 56] width 119 height 25
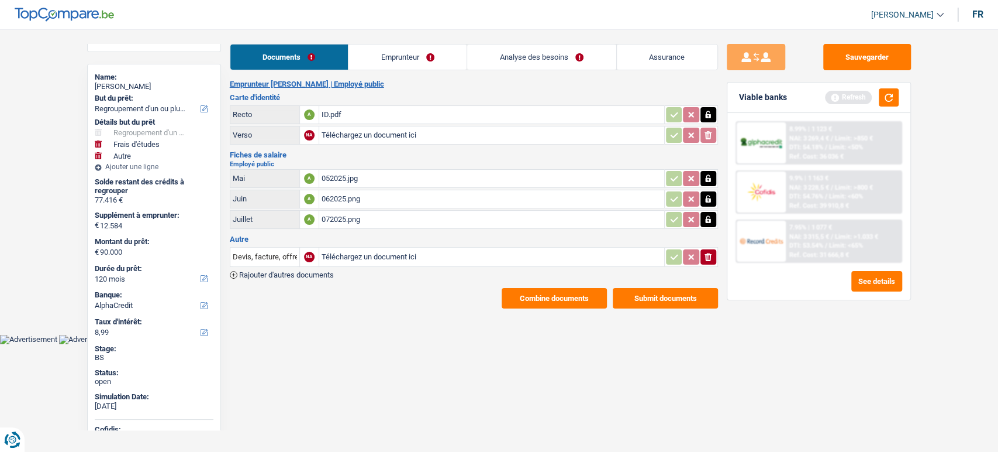
click at [577, 292] on button "Combine documents" at bounding box center [554, 298] width 105 height 20
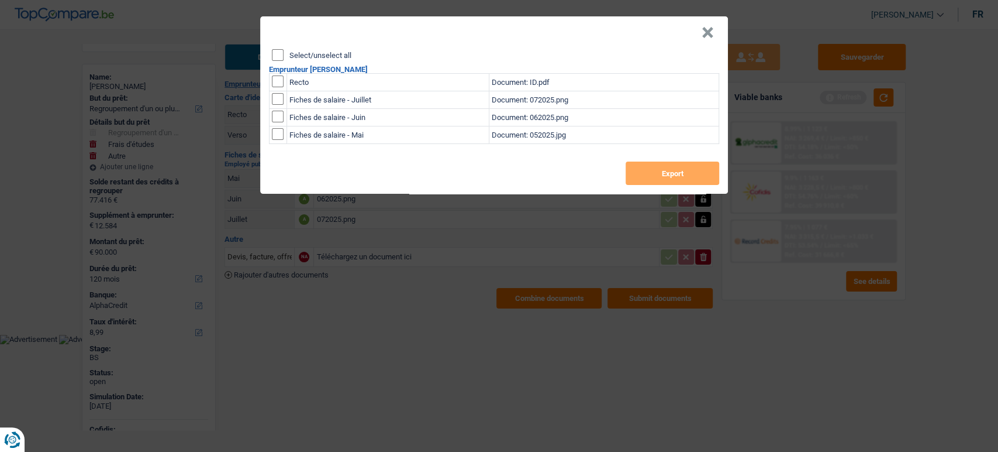
click at [285, 55] on div "Select/unselect all" at bounding box center [495, 55] width 447 height 12
click at [284, 55] on div "Select/unselect all" at bounding box center [495, 55] width 447 height 12
click at [277, 60] on input "Select/unselect all" at bounding box center [278, 55] width 12 height 12
checkbox input "true"
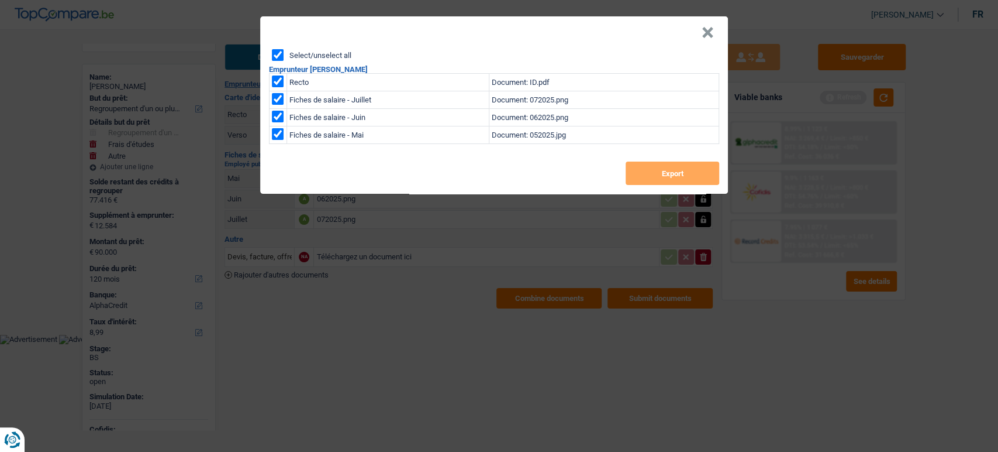
checkbox input "true"
click at [674, 162] on button "Export" at bounding box center [673, 172] width 94 height 23
drag, startPoint x: 699, startPoint y: 27, endPoint x: 749, endPoint y: 41, distance: 51.1
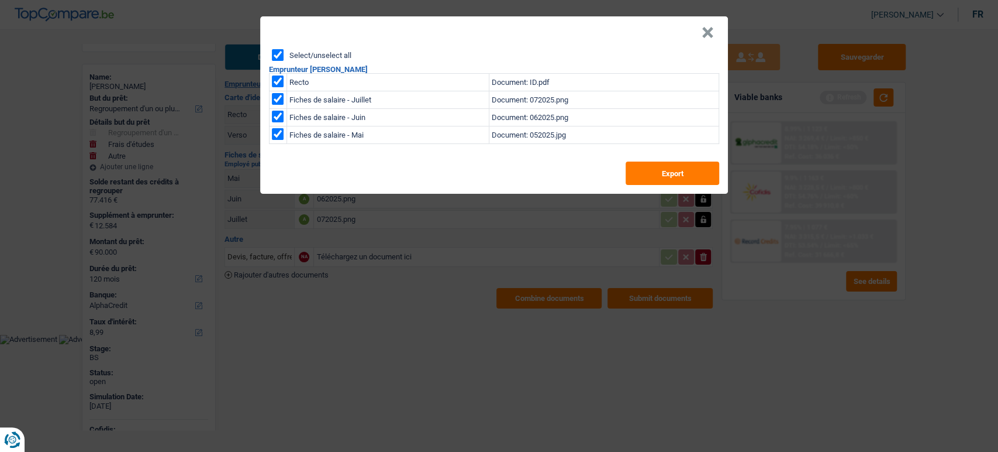
click at [706, 32] on header "×" at bounding box center [494, 32] width 468 height 33
click at [702, 39] on button "×" at bounding box center [708, 33] width 12 height 12
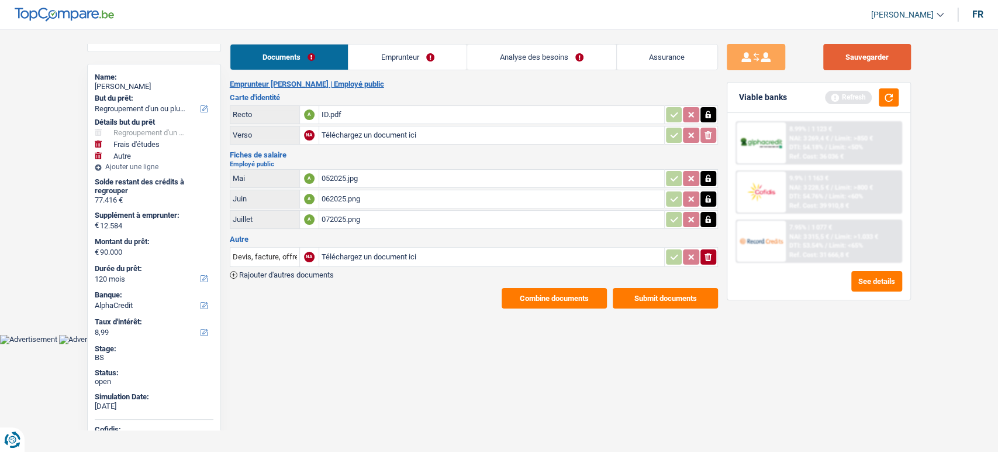
click at [852, 52] on button "Sauvegarder" at bounding box center [867, 57] width 88 height 26
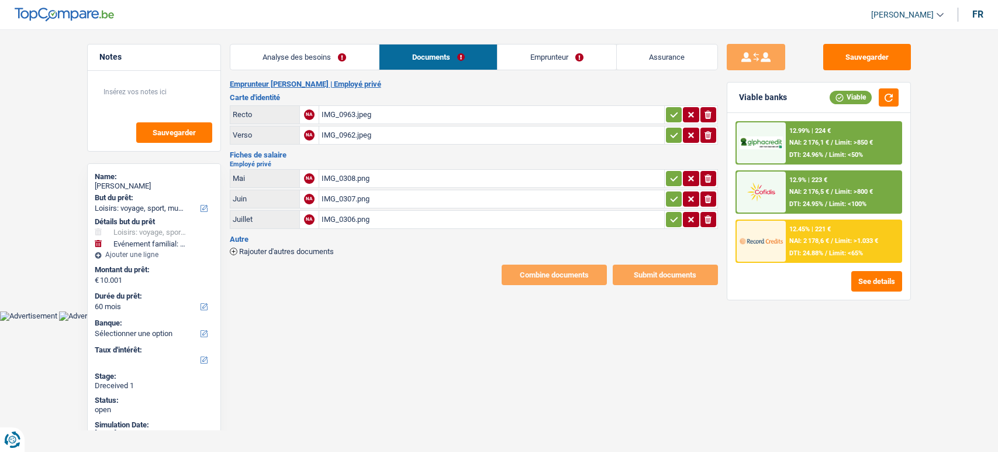
select select "hobbies"
select select "familyEvent"
select select "60"
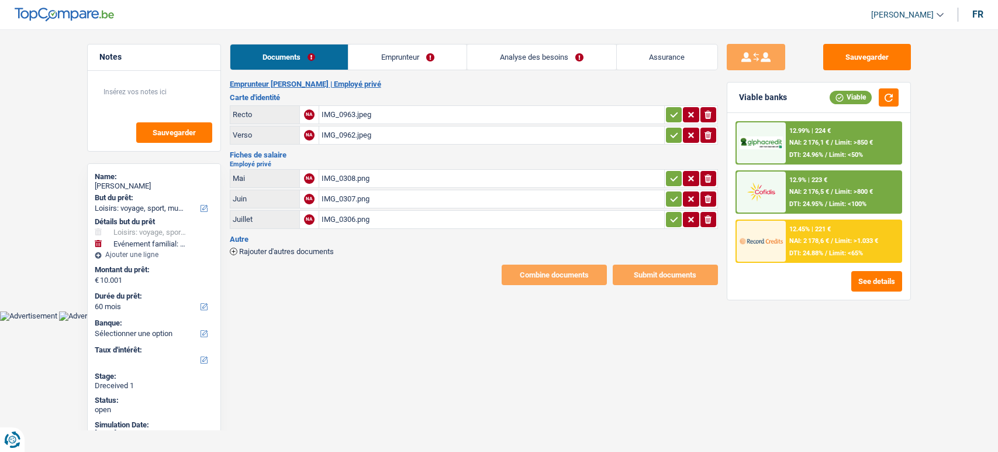
select select "hobbies"
select select "familyEvent"
select select "60"
click at [391, 116] on div "IMG_0963.jpeg" at bounding box center [492, 115] width 340 height 18
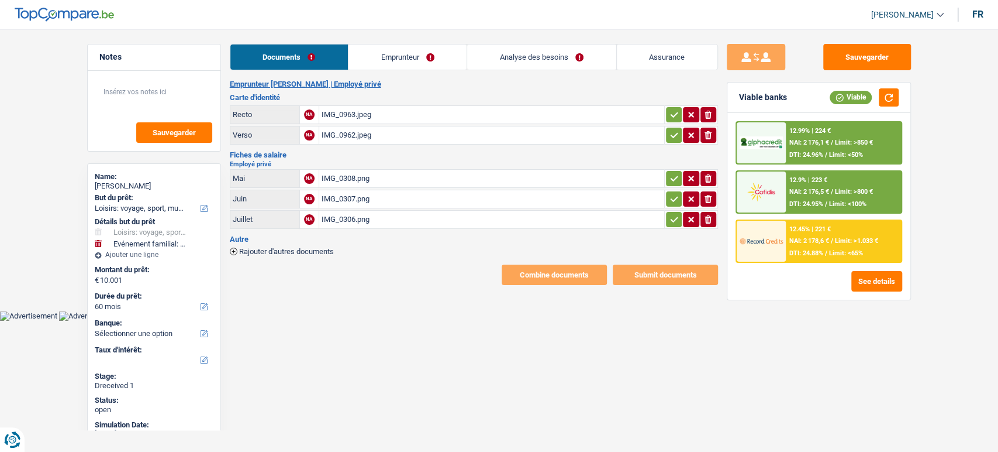
click at [450, 140] on div "IMG_0962.jpeg" at bounding box center [492, 135] width 340 height 18
click at [413, 54] on link "Emprunteur" at bounding box center [408, 56] width 118 height 25
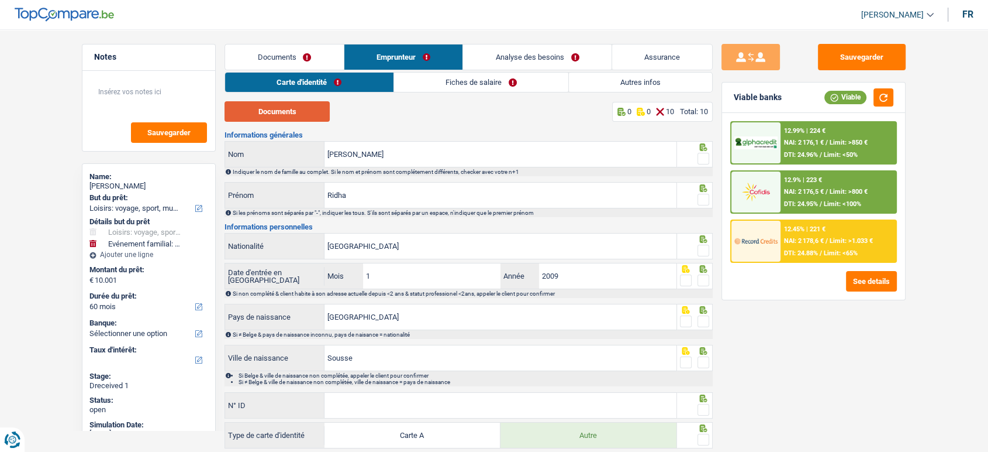
click at [314, 111] on button "Documents" at bounding box center [277, 111] width 105 height 20
click at [708, 163] on span at bounding box center [704, 159] width 12 height 12
click at [0, 0] on input "radio" at bounding box center [0, 0] width 0 height 0
click at [706, 197] on span at bounding box center [704, 200] width 12 height 12
click at [0, 0] on input "radio" at bounding box center [0, 0] width 0 height 0
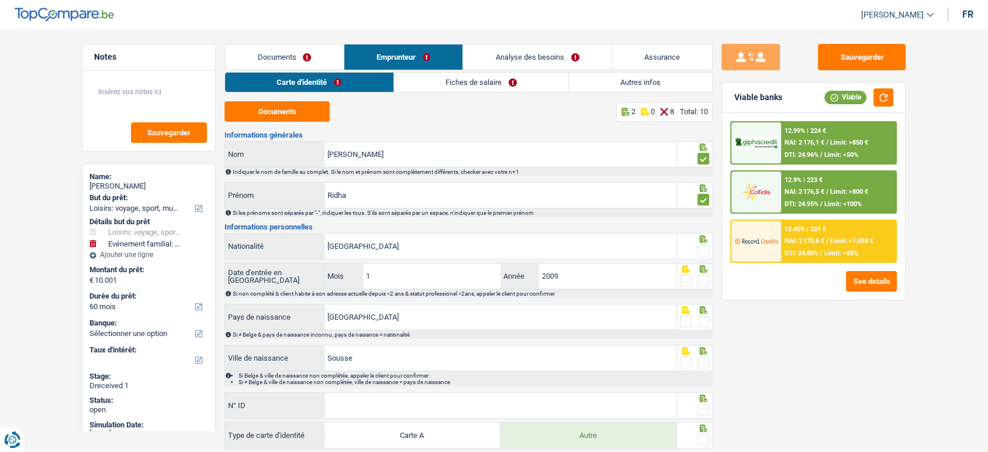
click at [704, 250] on span at bounding box center [704, 250] width 12 height 12
click at [0, 0] on input "radio" at bounding box center [0, 0] width 0 height 0
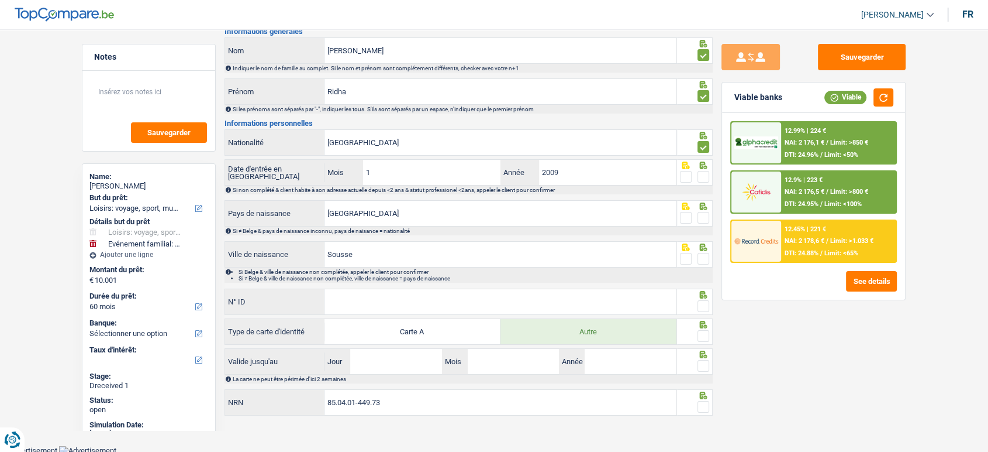
scroll to position [105, 0]
click at [698, 175] on span at bounding box center [704, 176] width 12 height 12
click at [0, 0] on input "radio" at bounding box center [0, 0] width 0 height 0
drag, startPoint x: 482, startPoint y: 298, endPoint x: 548, endPoint y: 179, distance: 135.9
click at [482, 298] on input "N° ID" at bounding box center [501, 300] width 352 height 25
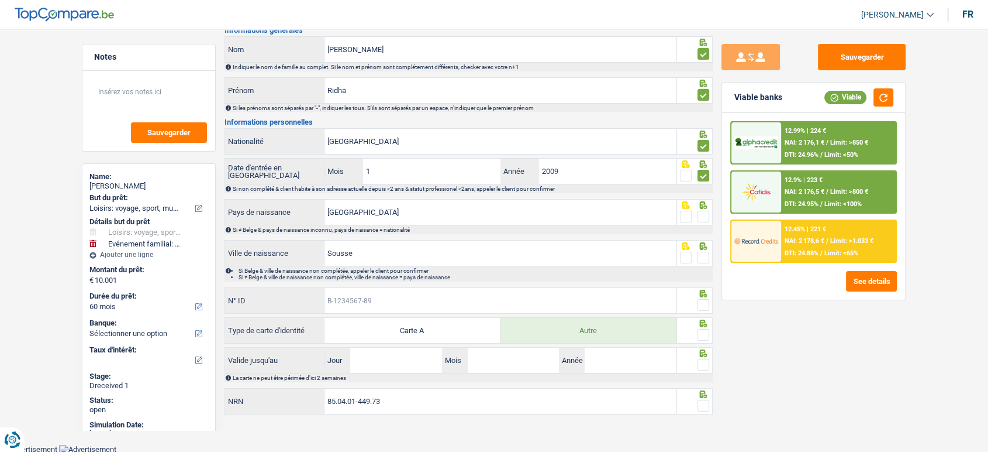
paste input "B-4550883-31"
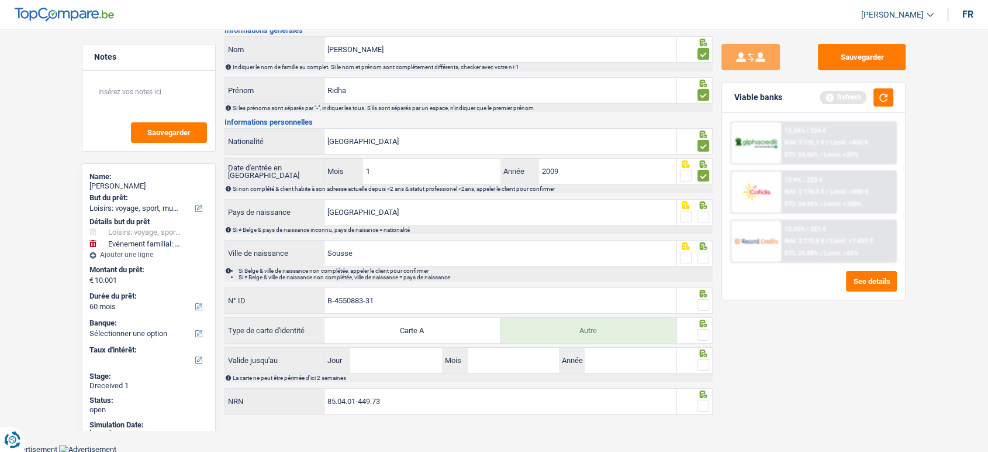
type input "B-4550883-31"
click at [706, 306] on span at bounding box center [704, 305] width 12 height 12
click at [0, 0] on input "radio" at bounding box center [0, 0] width 0 height 0
click at [697, 259] on fieldset at bounding box center [695, 257] width 30 height 15
click at [701, 212] on span at bounding box center [704, 217] width 12 height 12
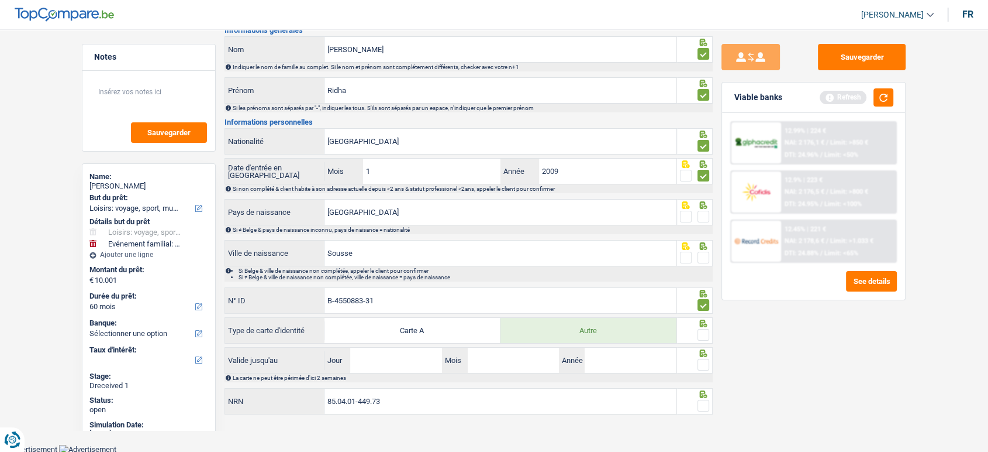
click at [0, 0] on input "radio" at bounding box center [0, 0] width 0 height 0
click at [704, 261] on span at bounding box center [704, 257] width 12 height 12
click at [0, 0] on input "radio" at bounding box center [0, 0] width 0 height 0
drag, startPoint x: 699, startPoint y: 331, endPoint x: 702, endPoint y: 336, distance: 6.0
click at [700, 331] on span at bounding box center [704, 335] width 12 height 12
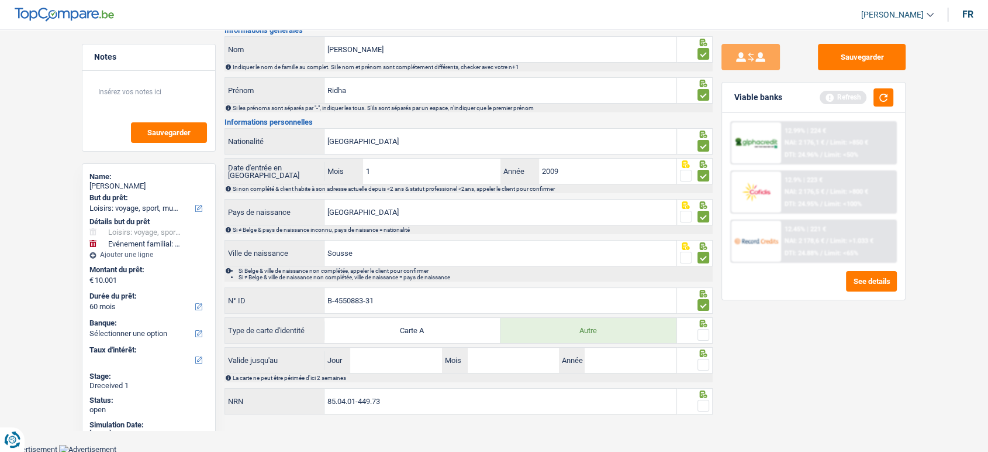
click at [0, 0] on input "radio" at bounding box center [0, 0] width 0 height 0
click at [705, 360] on span at bounding box center [704, 365] width 12 height 12
click at [0, 0] on input "radio" at bounding box center [0, 0] width 0 height 0
click at [394, 364] on input "Jour" at bounding box center [395, 359] width 91 height 25
type input "01"
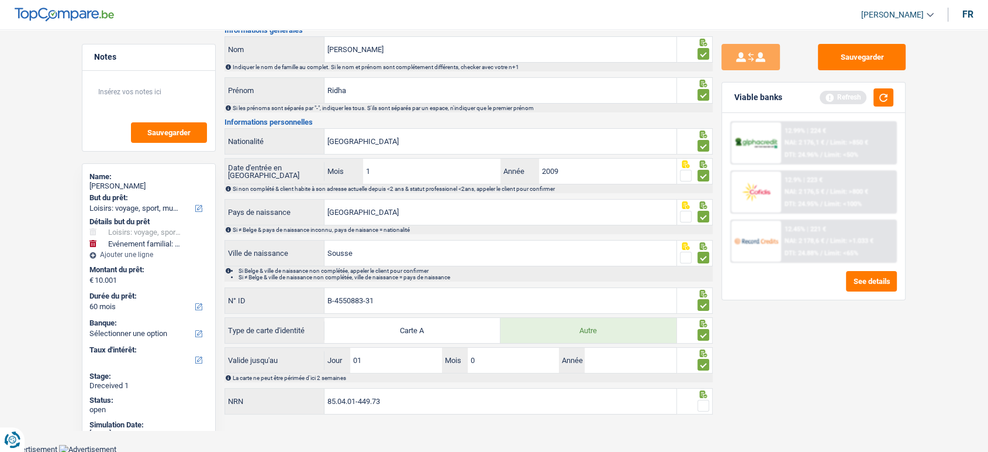
type input "06"
type input "2026"
click at [702, 401] on span at bounding box center [704, 405] width 12 height 12
click at [0, 0] on input "radio" at bounding box center [0, 0] width 0 height 0
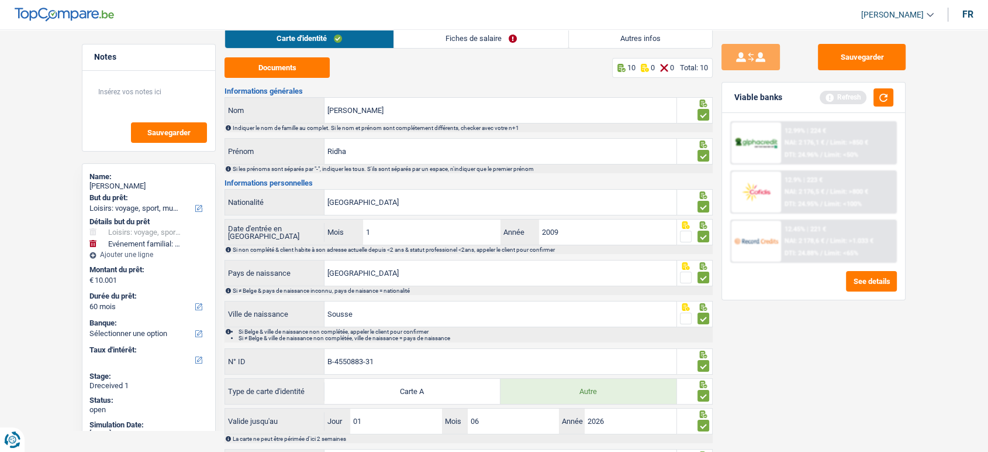
scroll to position [0, 0]
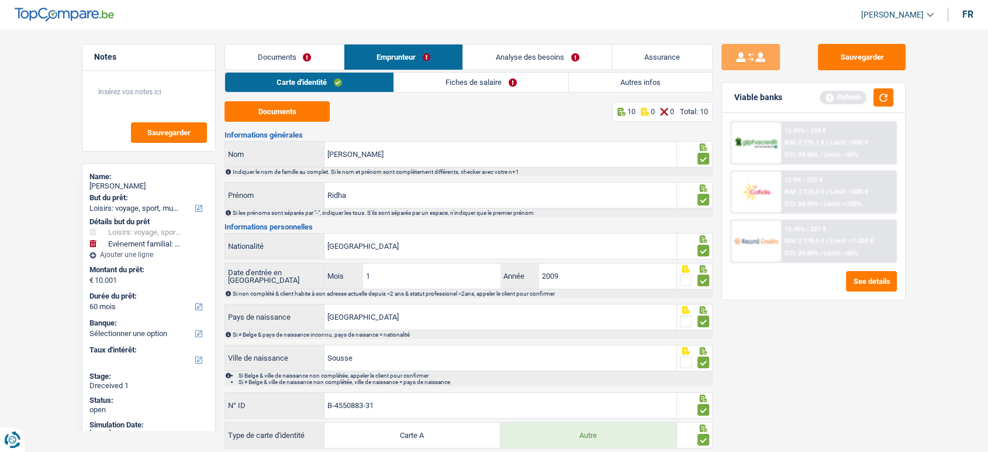
click at [475, 67] on link "Analyse des besoins" at bounding box center [537, 56] width 149 height 25
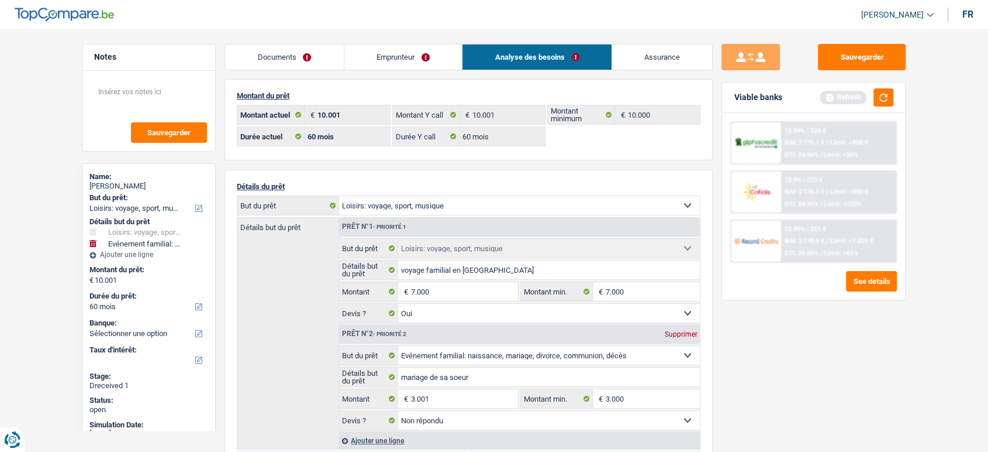
click at [426, 63] on link "Emprunteur" at bounding box center [403, 56] width 118 height 25
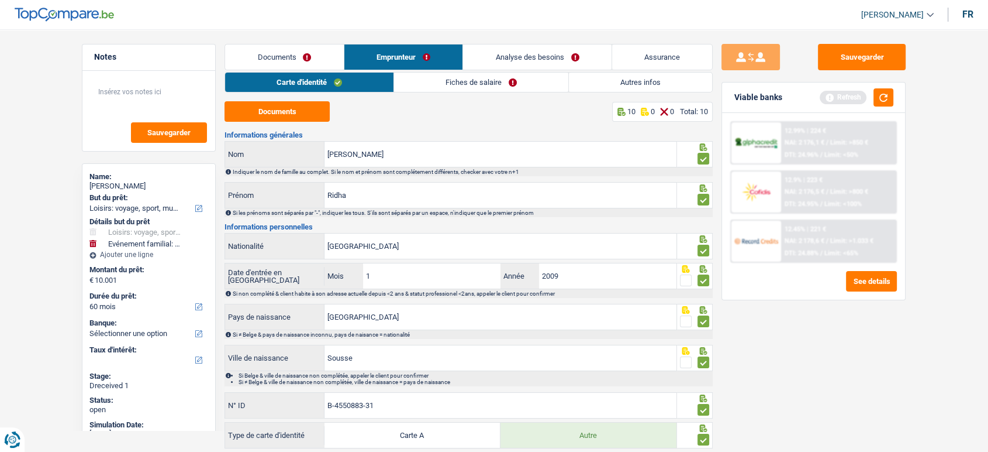
click at [435, 84] on link "Fiches de salaire" at bounding box center [481, 82] width 174 height 19
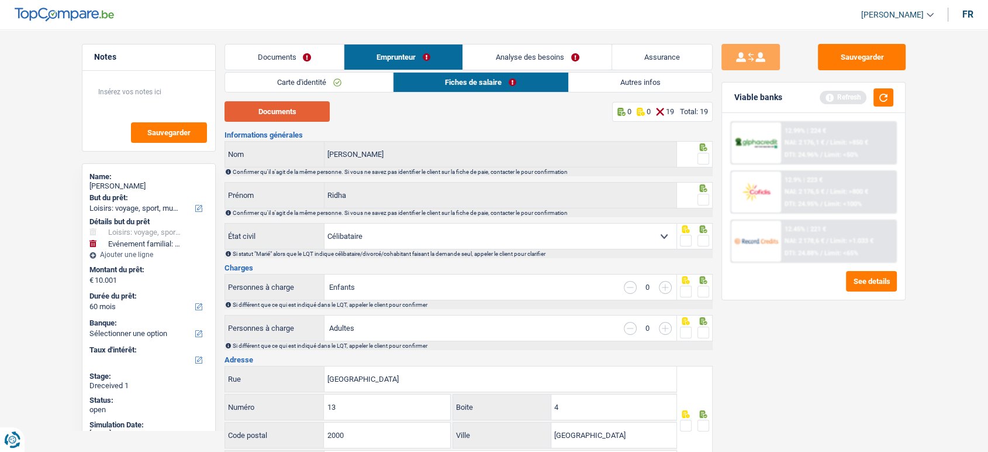
click at [282, 116] on button "Documents" at bounding box center [277, 111] width 105 height 20
drag, startPoint x: 707, startPoint y: 160, endPoint x: 706, endPoint y: 171, distance: 11.1
click at [706, 162] on span at bounding box center [704, 159] width 12 height 12
click at [0, 0] on input "radio" at bounding box center [0, 0] width 0 height 0
click at [704, 200] on span at bounding box center [704, 200] width 12 height 12
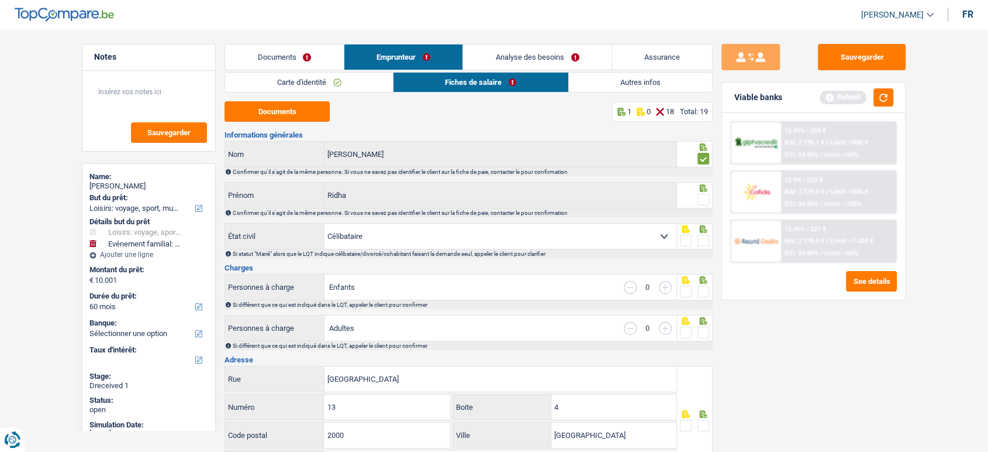
click at [0, 0] on input "radio" at bounding box center [0, 0] width 0 height 0
click at [704, 237] on span at bounding box center [704, 241] width 12 height 12
click at [0, 0] on input "radio" at bounding box center [0, 0] width 0 height 0
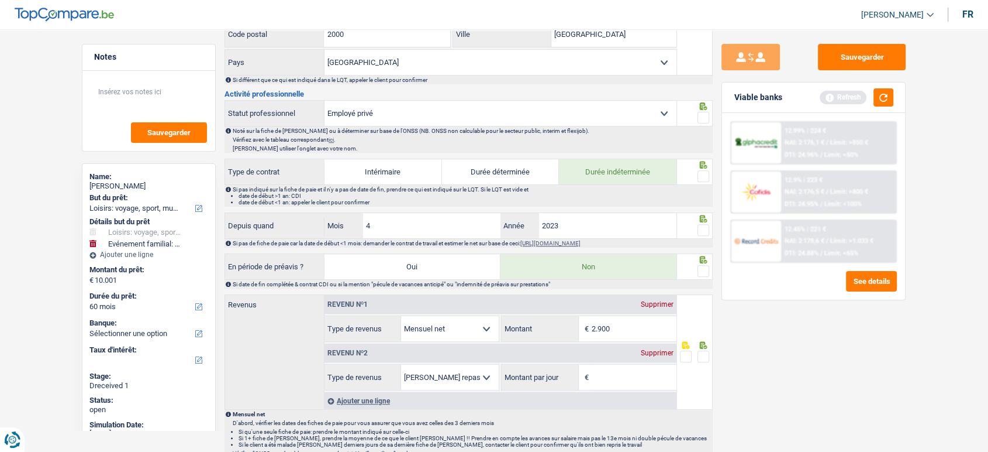
scroll to position [454, 0]
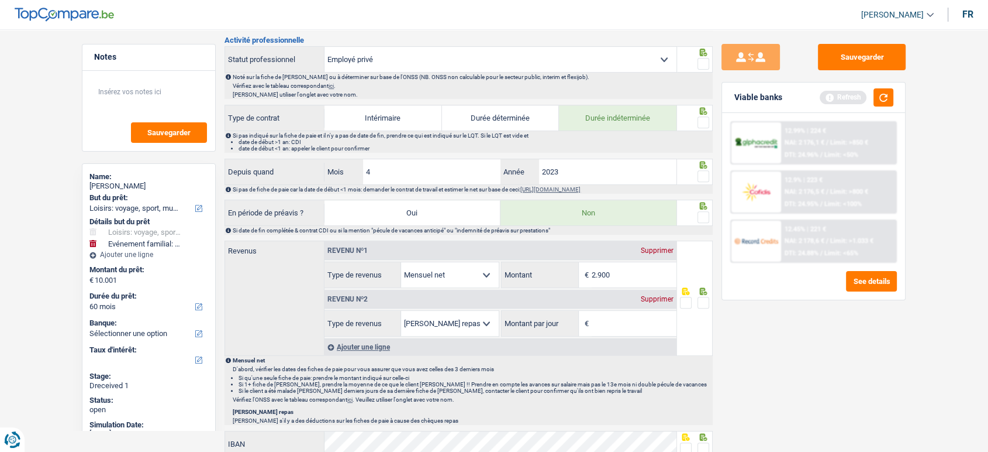
click at [702, 170] on span at bounding box center [704, 176] width 12 height 12
click at [0, 0] on input "radio" at bounding box center [0, 0] width 0 height 0
click at [627, 170] on input "2023" at bounding box center [607, 171] width 137 height 25
type input "2024"
click at [650, 272] on input "2.900" at bounding box center [634, 274] width 85 height 25
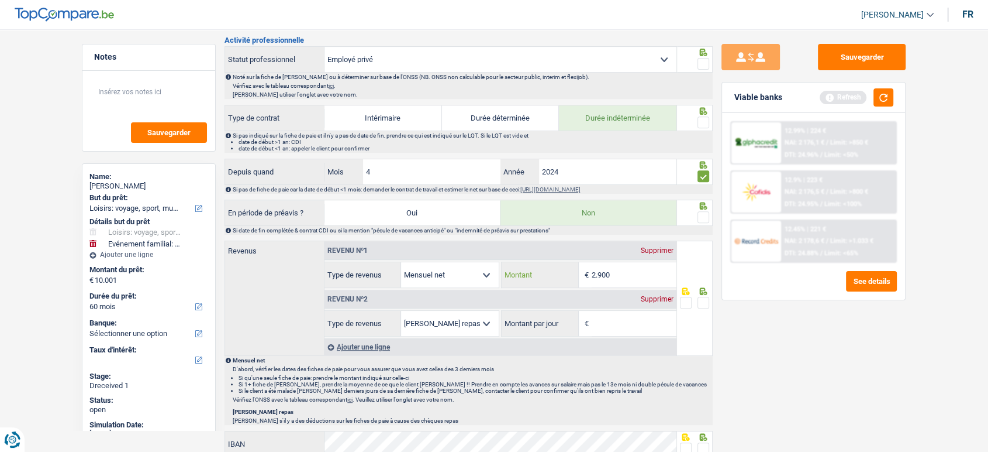
drag, startPoint x: 604, startPoint y: 272, endPoint x: 532, endPoint y: 271, distance: 71.4
click at [532, 271] on div "2.900 € Montant" at bounding box center [589, 274] width 174 height 25
type input "2.752"
click at [705, 297] on span at bounding box center [704, 303] width 12 height 12
click at [0, 0] on input "radio" at bounding box center [0, 0] width 0 height 0
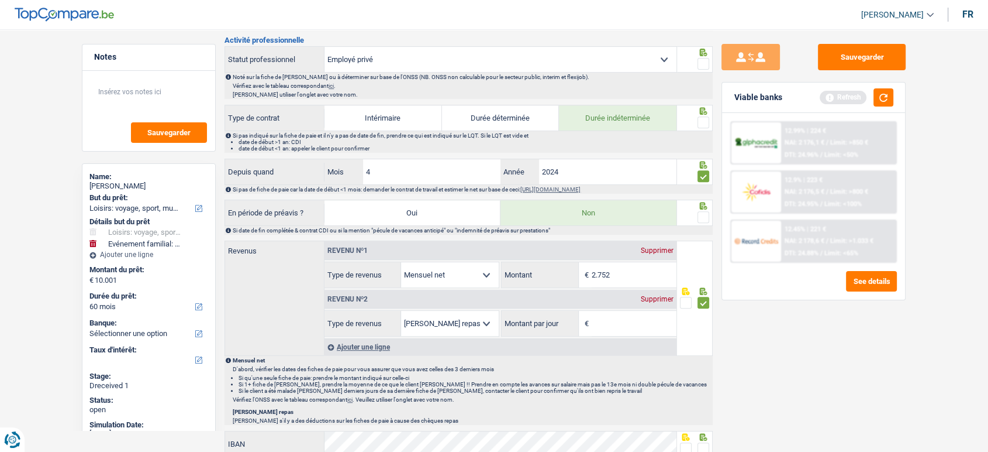
click at [702, 209] on div at bounding box center [695, 212] width 36 height 26
click at [703, 120] on span at bounding box center [704, 122] width 12 height 12
click at [0, 0] on input "radio" at bounding box center [0, 0] width 0 height 0
click at [703, 219] on span at bounding box center [704, 217] width 12 height 12
click at [0, 0] on input "radio" at bounding box center [0, 0] width 0 height 0
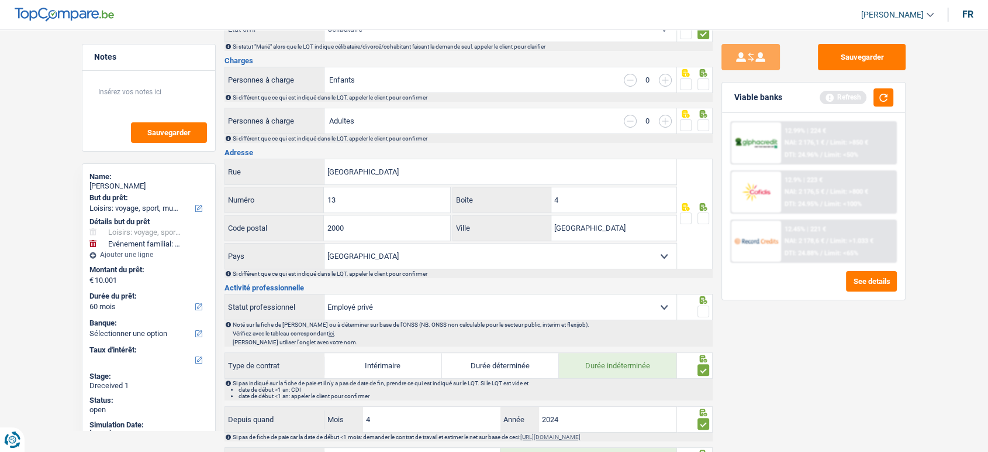
scroll to position [65, 0]
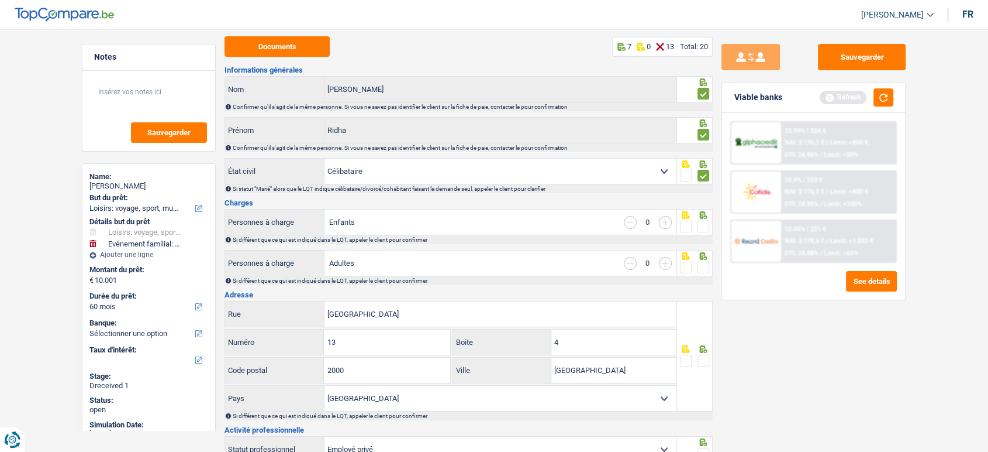
drag, startPoint x: 705, startPoint y: 223, endPoint x: 706, endPoint y: 242, distance: 18.2
click at [705, 226] on span at bounding box center [704, 226] width 12 height 12
click at [0, 0] on input "radio" at bounding box center [0, 0] width 0 height 0
click at [704, 270] on span at bounding box center [704, 267] width 12 height 12
click at [0, 0] on input "radio" at bounding box center [0, 0] width 0 height 0
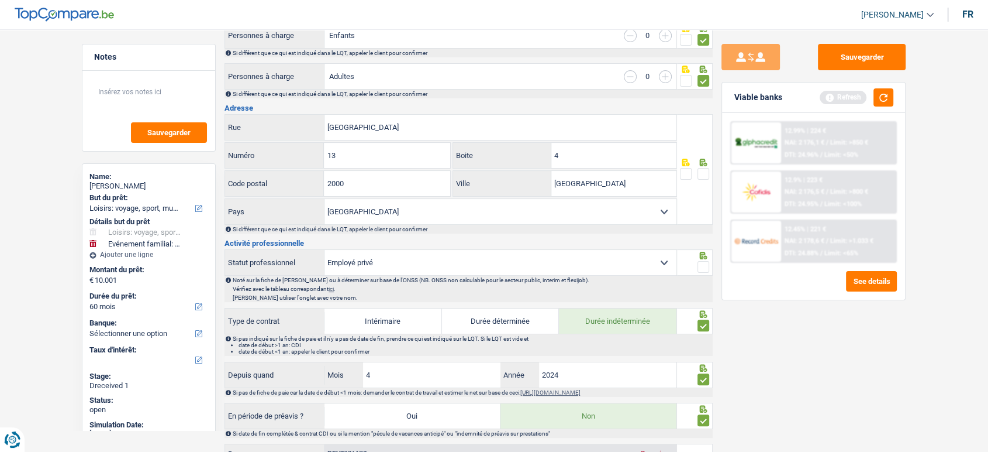
scroll to position [260, 0]
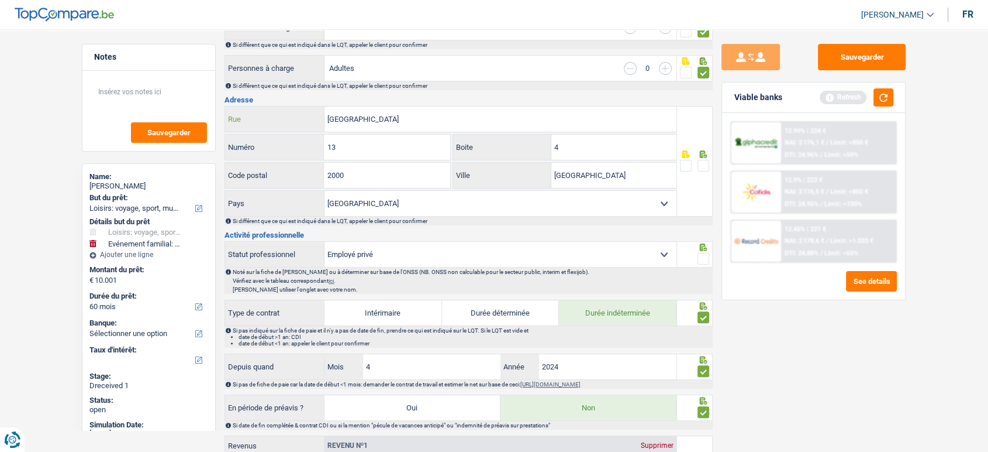
drag, startPoint x: 364, startPoint y: 106, endPoint x: 381, endPoint y: 116, distance: 18.9
click at [365, 106] on input "Bordeauxstraat" at bounding box center [501, 118] width 352 height 25
click at [353, 118] on input "Bordeauxstraat" at bounding box center [501, 118] width 352 height 25
click at [352, 118] on input "Bordeauxstraat" at bounding box center [501, 118] width 352 height 25
paste input "IRDEAUXSTRAAT"
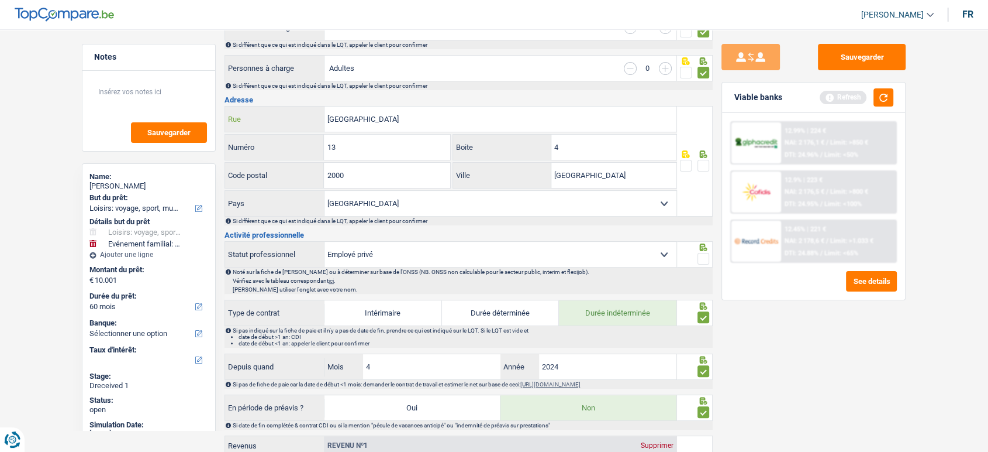
type input "BIRDEAUXSTRAAT"
click at [703, 163] on span at bounding box center [704, 166] width 12 height 12
click at [0, 0] on input "radio" at bounding box center [0, 0] width 0 height 0
drag, startPoint x: 613, startPoint y: 150, endPoint x: 601, endPoint y: 149, distance: 12.3
click at [601, 149] on input "4" at bounding box center [614, 147] width 125 height 25
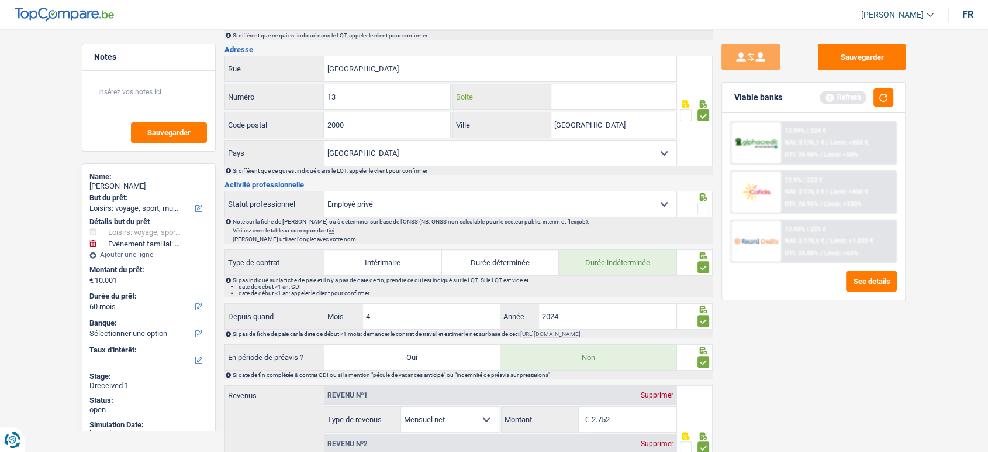
scroll to position [454, 0]
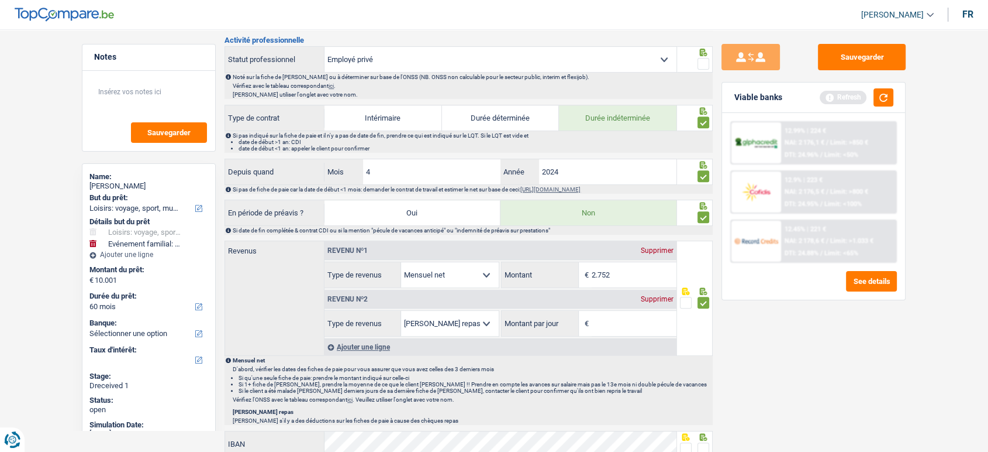
click at [698, 67] on label at bounding box center [704, 64] width 12 height 12
click at [0, 0] on input "radio" at bounding box center [0, 0] width 0 height 0
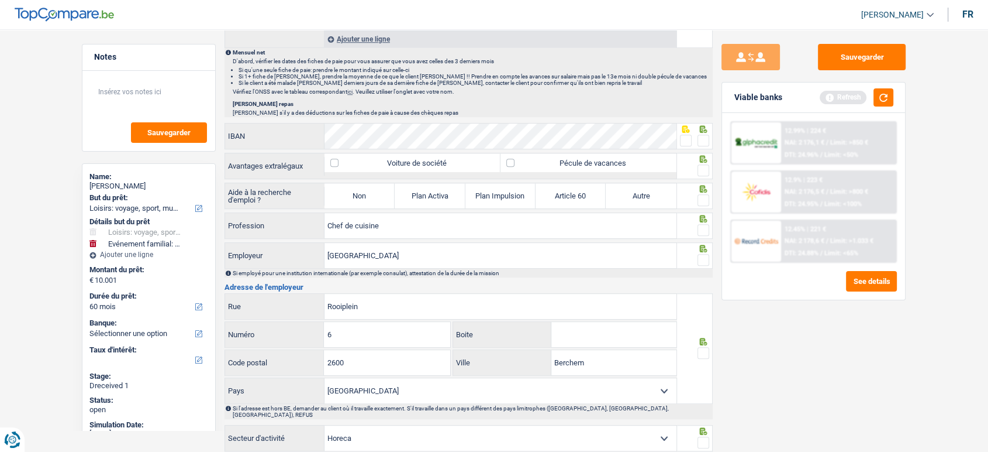
scroll to position [780, 0]
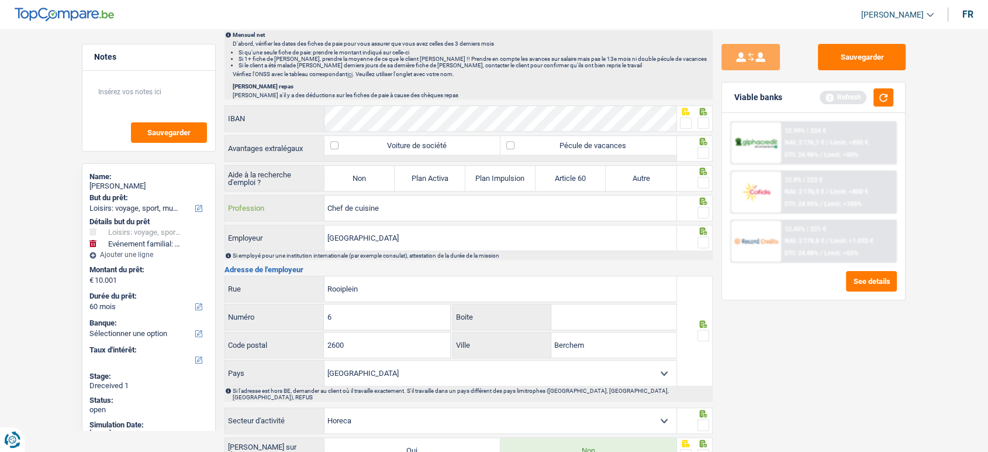
drag, startPoint x: 439, startPoint y: 209, endPoint x: 522, endPoint y: 204, distance: 82.7
click at [286, 207] on div "Chef de cuisine Profession" at bounding box center [451, 207] width 452 height 25
paste input "HEF DE PARTIE"
type input "CHEF DE PARTIE"
click at [709, 206] on span at bounding box center [704, 212] width 12 height 12
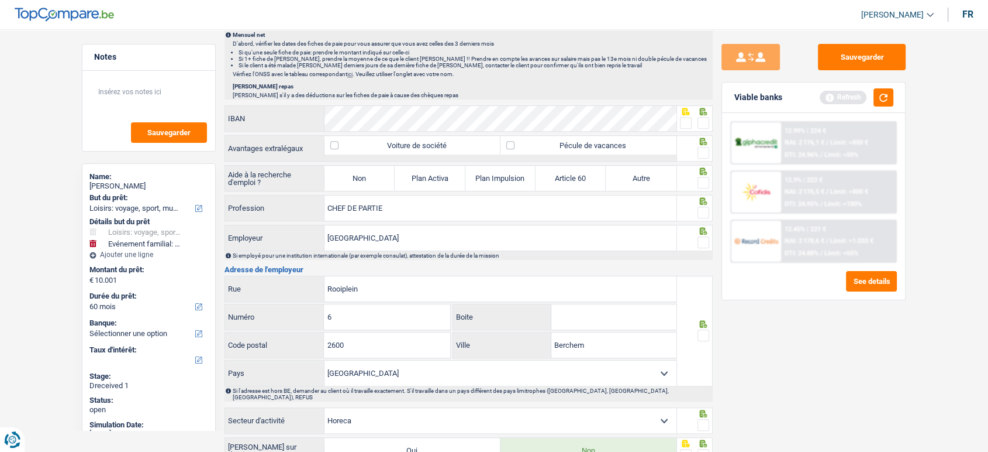
click at [0, 0] on input "radio" at bounding box center [0, 0] width 0 height 0
click at [705, 189] on div "Aide à la recherche d'emploi ? Non Plan Activa Plan Impulsion Article 60 Autre …" at bounding box center [469, 179] width 488 height 28
drag, startPoint x: 704, startPoint y: 181, endPoint x: 371, endPoint y: 164, distance: 333.2
click at [704, 181] on span at bounding box center [704, 183] width 12 height 12
click at [0, 0] on input "radio" at bounding box center [0, 0] width 0 height 0
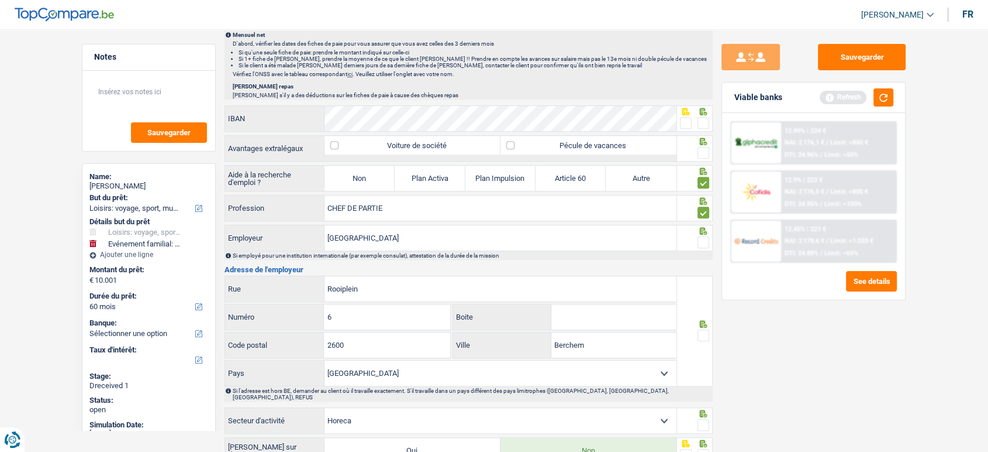
drag, startPoint x: 339, startPoint y: 178, endPoint x: 668, endPoint y: 144, distance: 331.6
click at [343, 179] on label "Non" at bounding box center [360, 178] width 70 height 25
click at [343, 179] on input "Non" at bounding box center [360, 178] width 70 height 25
radio input "true"
click at [705, 235] on div at bounding box center [704, 242] width 12 height 15
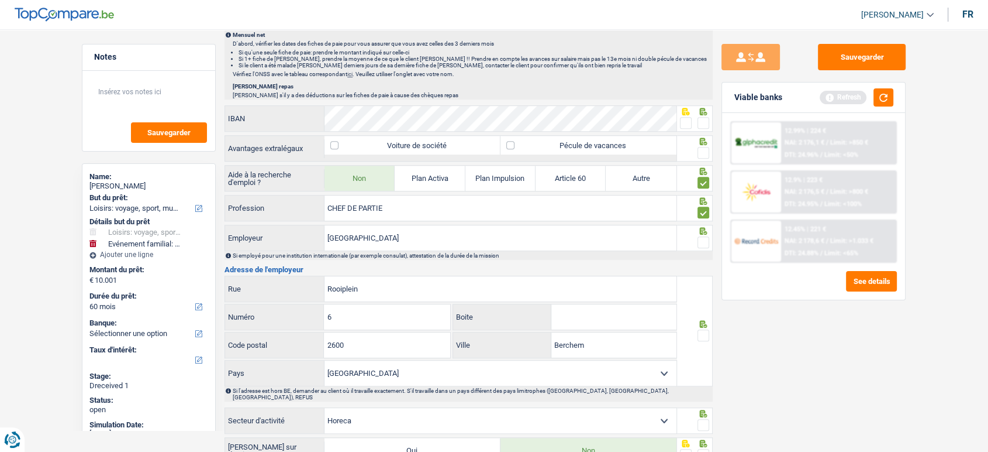
click at [705, 239] on span at bounding box center [704, 242] width 12 height 12
click at [0, 0] on input "radio" at bounding box center [0, 0] width 0 height 0
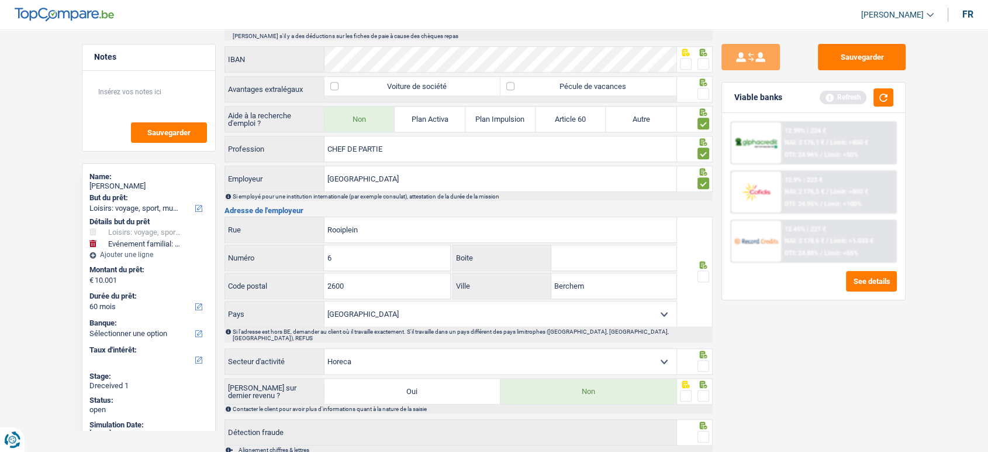
scroll to position [898, 0]
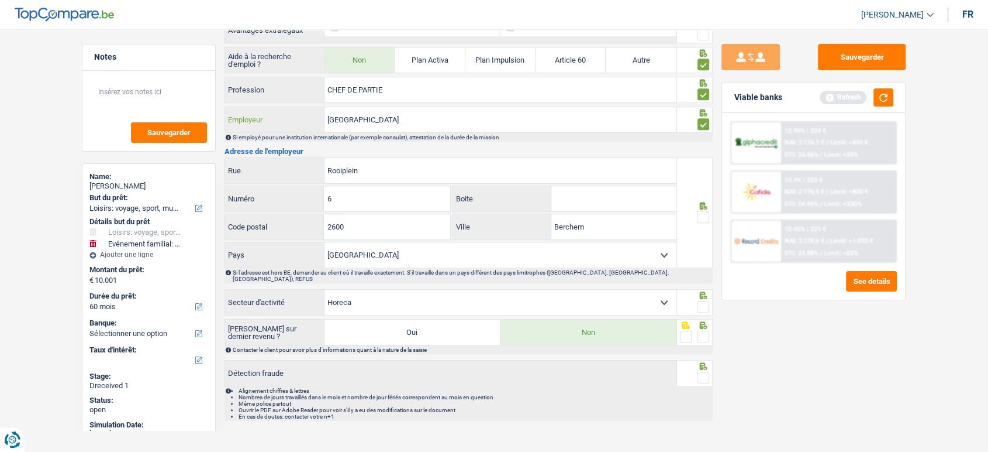
drag, startPoint x: 390, startPoint y: 109, endPoint x: 295, endPoint y: 108, distance: 94.8
click at [295, 108] on div "Park West Employeur" at bounding box center [451, 119] width 452 height 25
paste input "DE MANUFACTURE"
type input "DE MANUFACTURE"
click at [706, 216] on span at bounding box center [704, 217] width 12 height 12
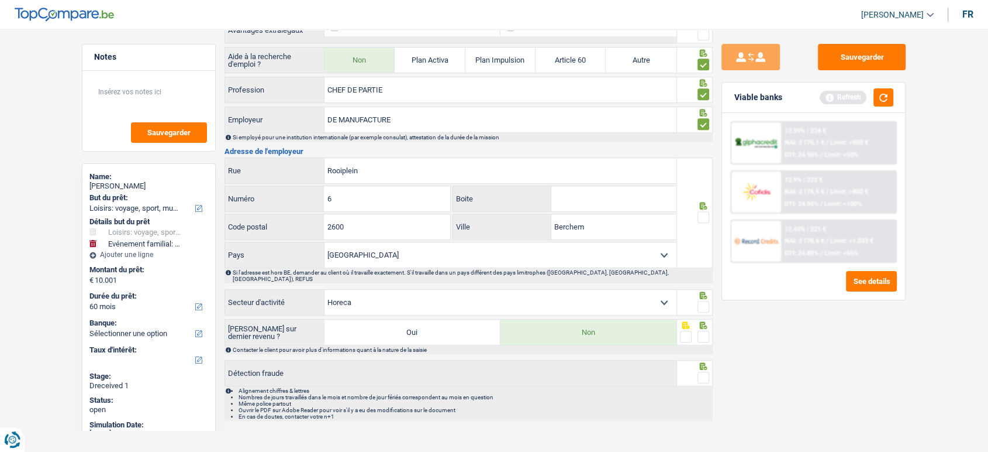
click at [0, 0] on input "radio" at bounding box center [0, 0] width 0 height 0
click at [711, 293] on div at bounding box center [695, 302] width 36 height 26
drag, startPoint x: 707, startPoint y: 294, endPoint x: 703, endPoint y: 337, distance: 42.9
click at [706, 301] on span at bounding box center [704, 307] width 12 height 12
click at [0, 0] on input "radio" at bounding box center [0, 0] width 0 height 0
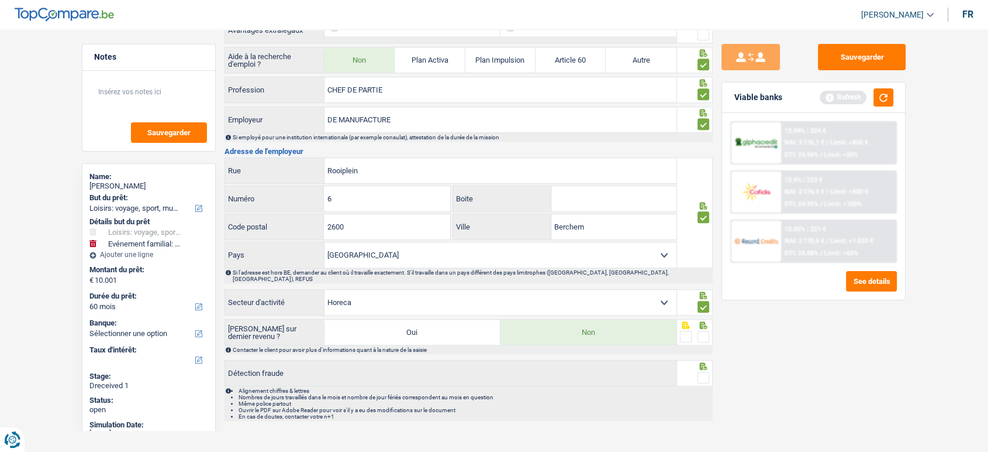
click at [702, 331] on span at bounding box center [704, 336] width 12 height 12
click at [0, 0] on input "radio" at bounding box center [0, 0] width 0 height 0
click at [701, 371] on span at bounding box center [704, 377] width 12 height 12
click at [0, 0] on input "radio" at bounding box center [0, 0] width 0 height 0
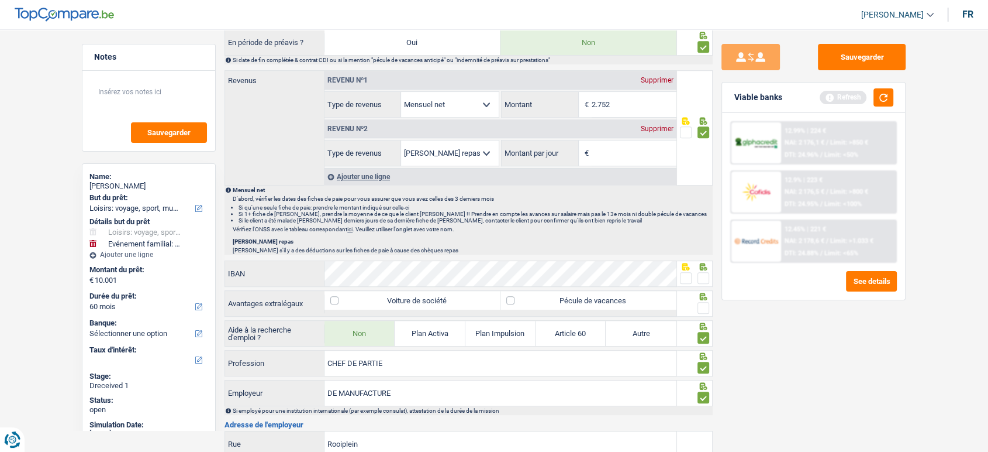
scroll to position [508, 0]
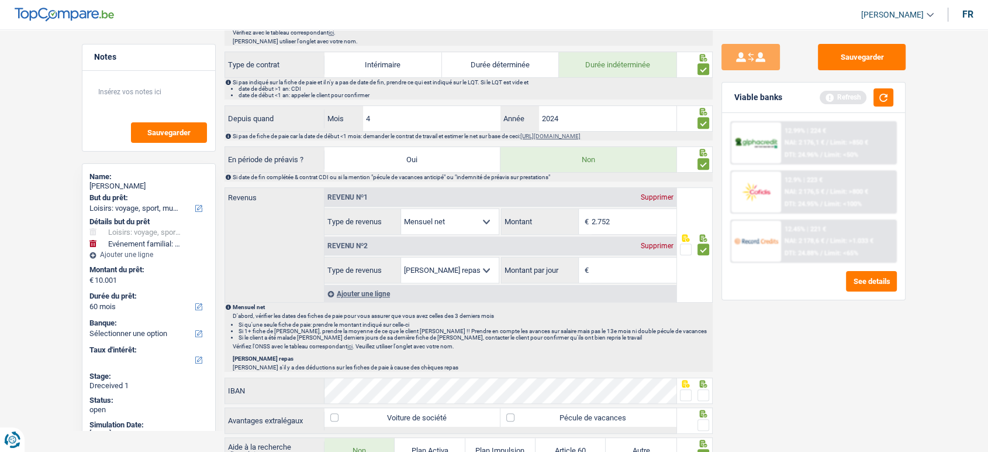
click at [705, 413] on icon at bounding box center [704, 413] width 12 height 8
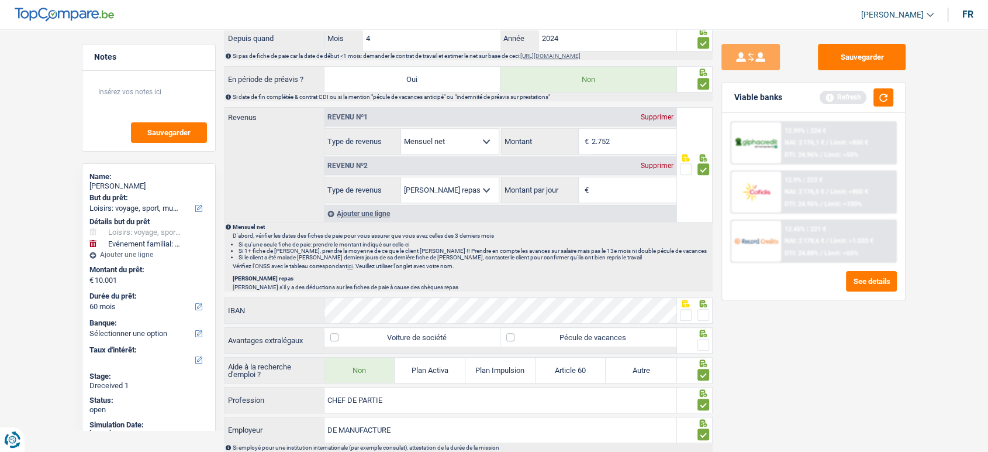
scroll to position [573, 0]
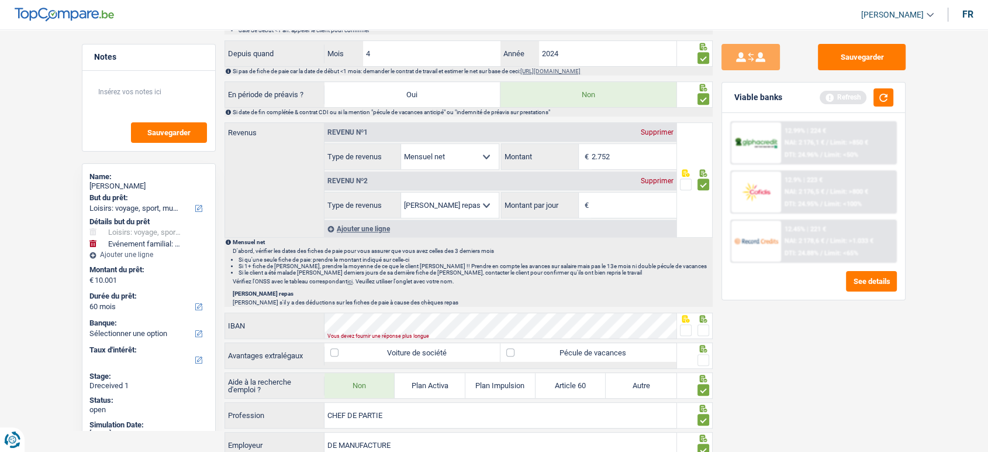
click at [700, 324] on span at bounding box center [704, 330] width 12 height 12
click at [0, 0] on input "radio" at bounding box center [0, 0] width 0 height 0
click at [701, 356] on span at bounding box center [704, 360] width 12 height 12
click at [0, 0] on input "radio" at bounding box center [0, 0] width 0 height 0
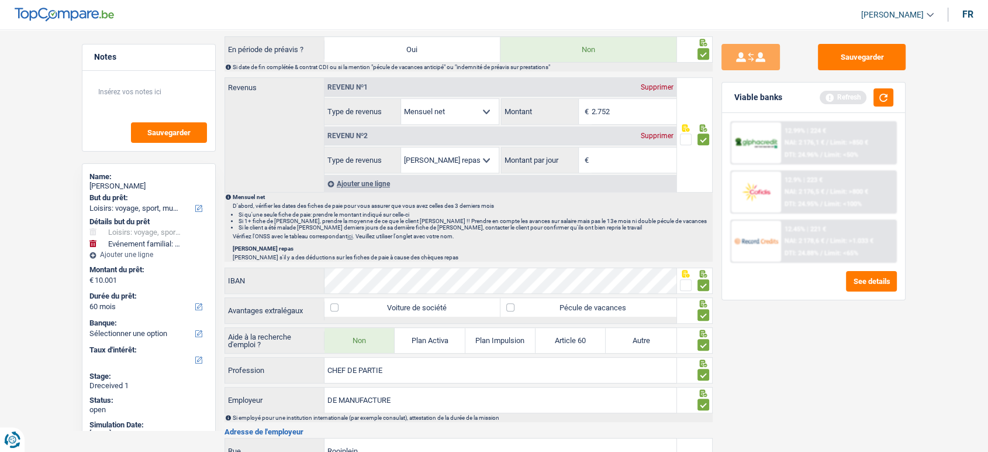
scroll to position [767, 0]
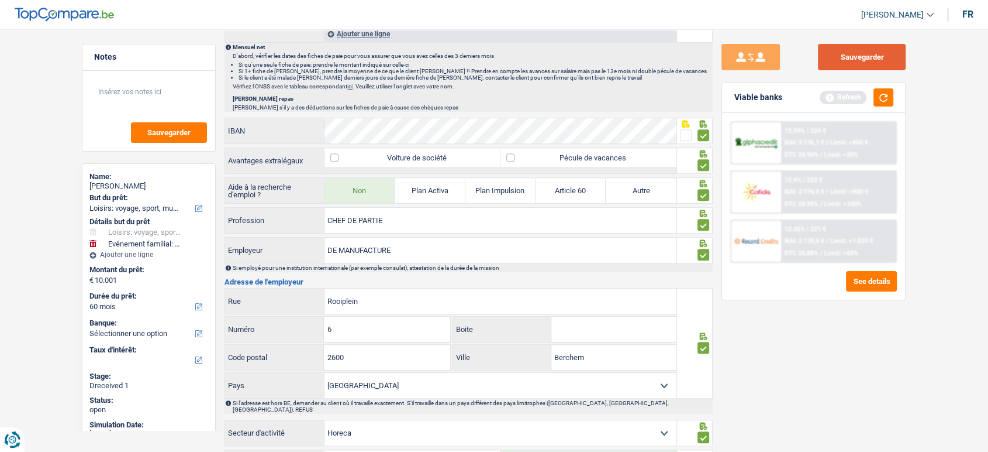
drag, startPoint x: 856, startPoint y: 53, endPoint x: 856, endPoint y: 60, distance: 7.0
click at [856, 53] on button "Sauvegarder" at bounding box center [862, 57] width 88 height 26
click at [889, 98] on button "button" at bounding box center [884, 97] width 20 height 18
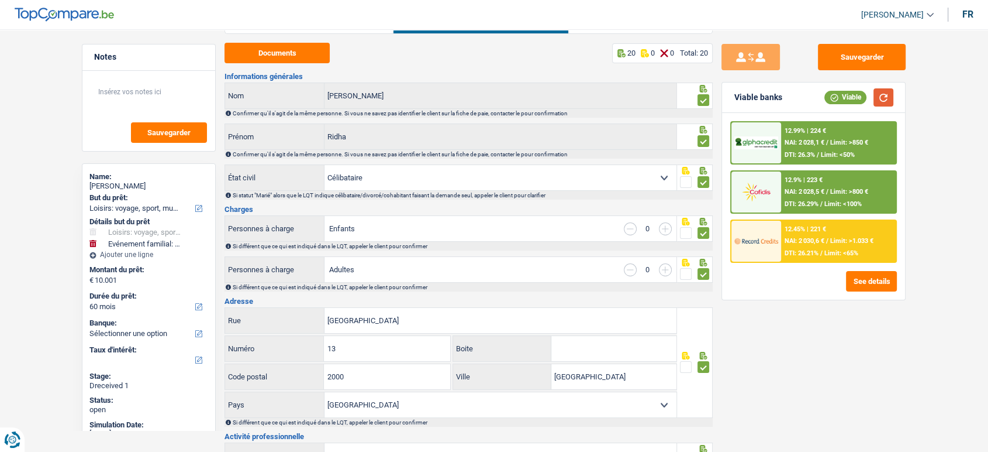
scroll to position [0, 0]
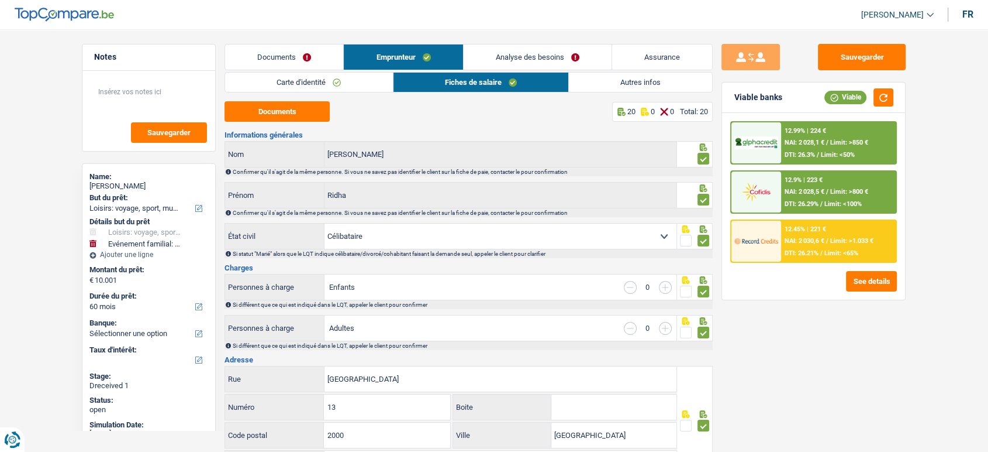
click at [597, 82] on link "Autres infos" at bounding box center [640, 82] width 143 height 19
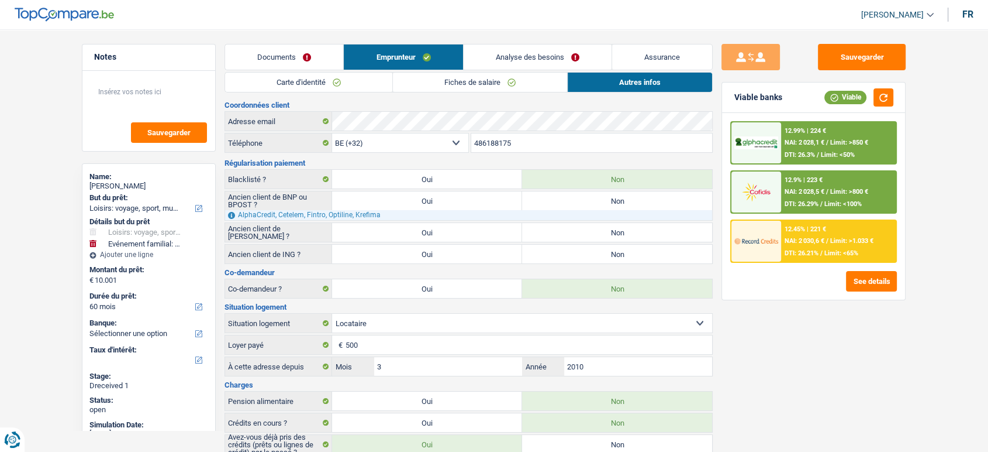
drag, startPoint x: 575, startPoint y: 232, endPoint x: 571, endPoint y: 251, distance: 19.9
click at [575, 233] on label "Non" at bounding box center [617, 232] width 190 height 19
click at [575, 233] on input "Non" at bounding box center [617, 232] width 190 height 19
radio input "true"
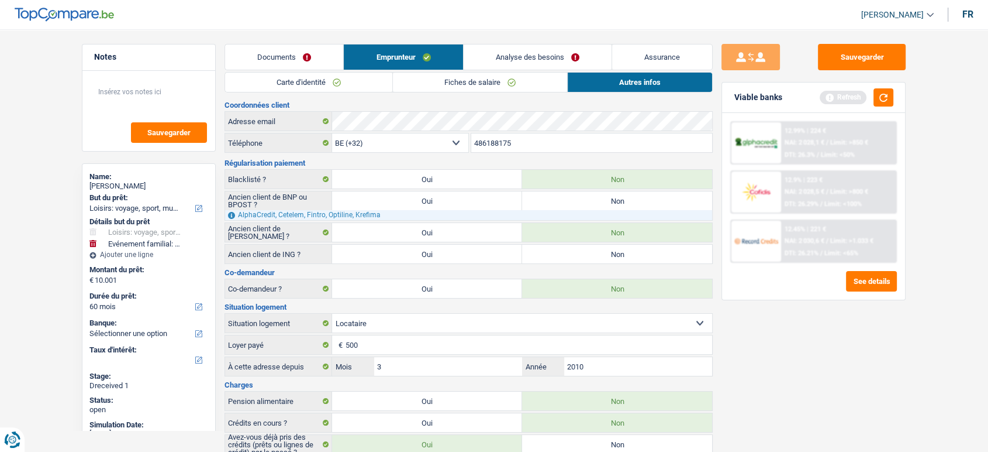
click at [571, 254] on label "Non" at bounding box center [617, 253] width 190 height 19
click at [571, 254] on input "Non" at bounding box center [617, 253] width 190 height 19
radio input "true"
click at [570, 196] on label "Non" at bounding box center [617, 200] width 190 height 19
click at [570, 196] on input "Non" at bounding box center [617, 200] width 190 height 19
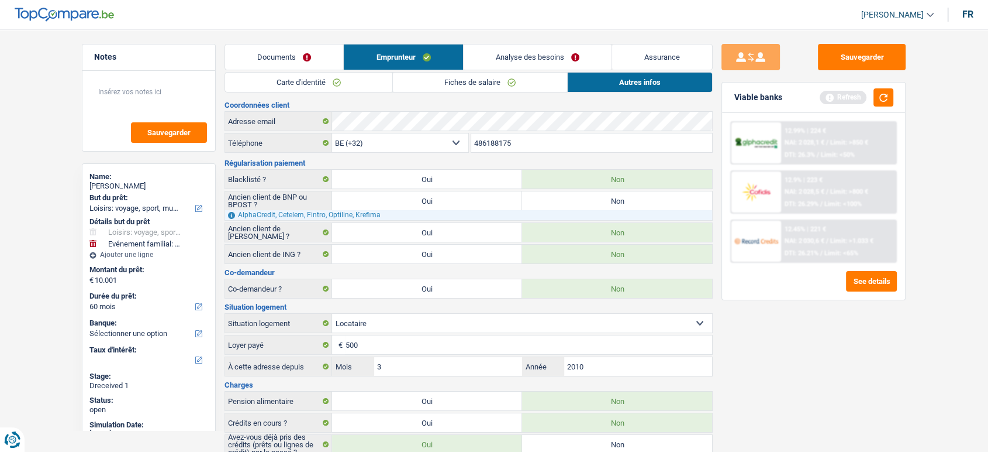
radio input "true"
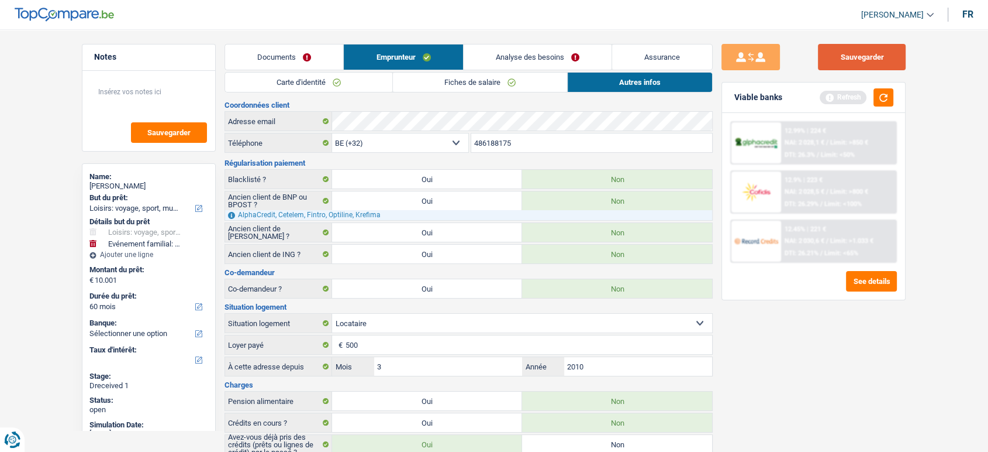
click at [872, 53] on button "Sauvegarder" at bounding box center [862, 57] width 88 height 26
click at [888, 115] on div "12.99% | 224 € NAI: 2 028,1 € / Limit: >850 € DTI: 26.3% / Limit: <50% 12.9% | …" at bounding box center [813, 206] width 183 height 187
click at [885, 104] on button "button" at bounding box center [884, 97] width 20 height 18
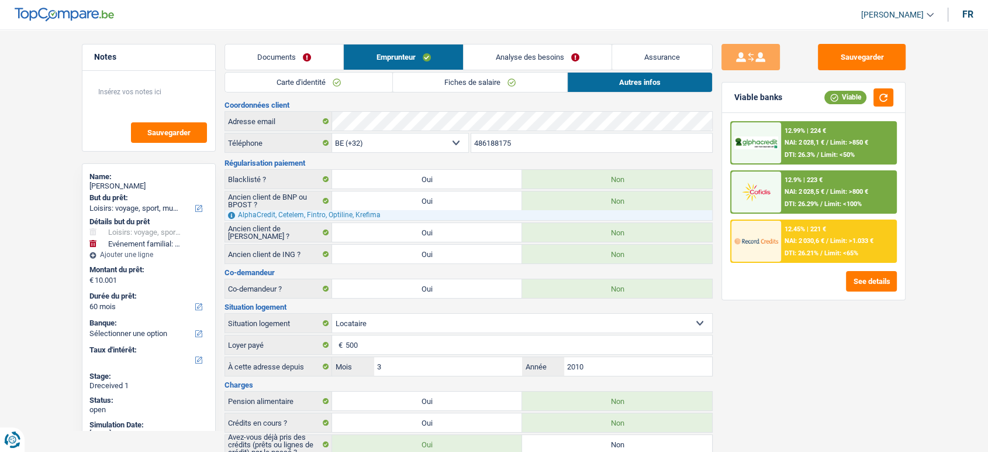
click at [518, 82] on link "Fiches de salaire" at bounding box center [480, 82] width 174 height 19
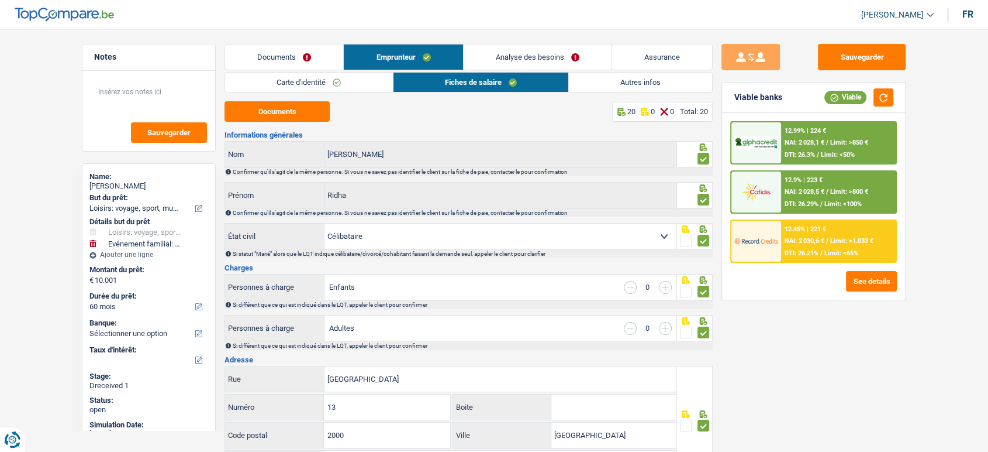
click at [385, 80] on link "Carte d'identité" at bounding box center [308, 82] width 167 height 19
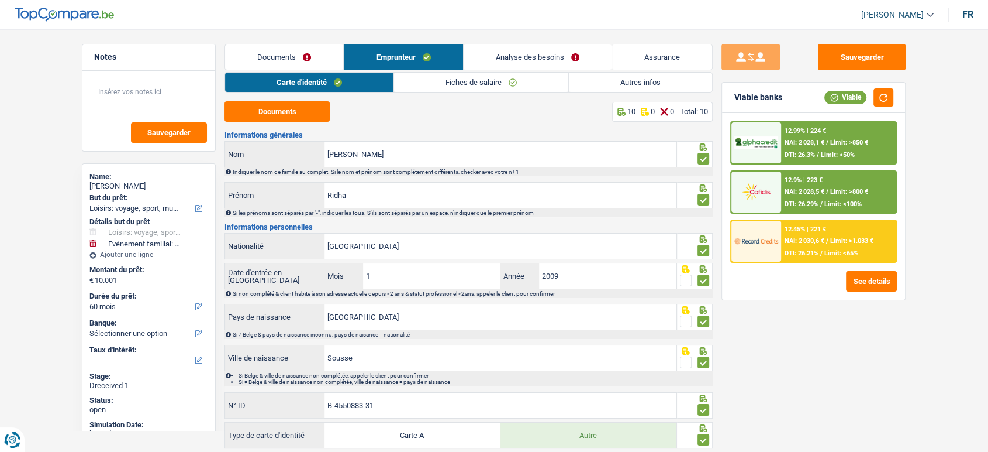
click at [864, 139] on span "Limit: >850 €" at bounding box center [849, 143] width 38 height 8
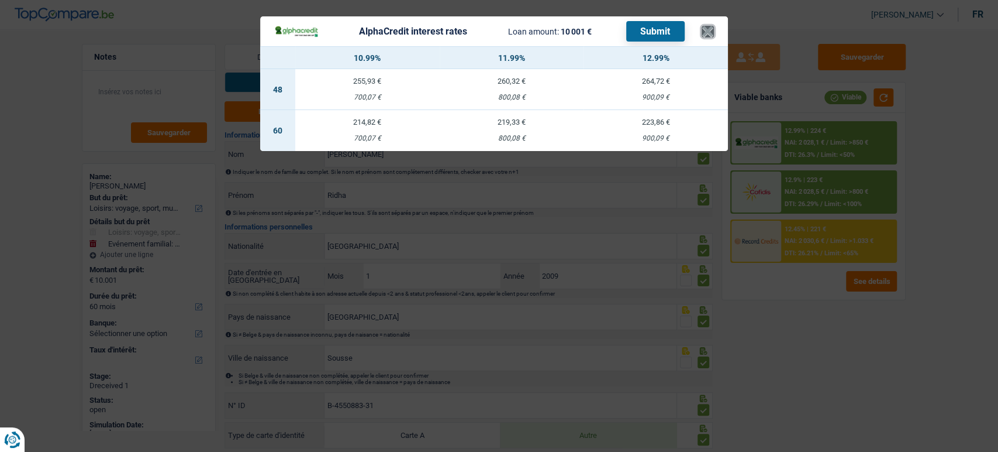
click at [706, 28] on button "×" at bounding box center [708, 32] width 12 height 12
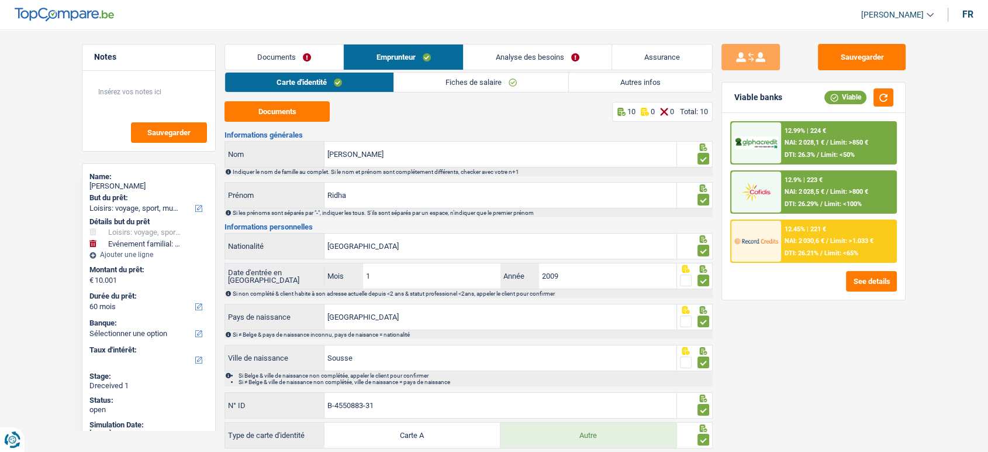
click at [864, 135] on div "12.99% | 224 € NAI: 2 028,1 € / Limit: >850 € DTI: 26.3% / Limit: <50%" at bounding box center [838, 142] width 115 height 41
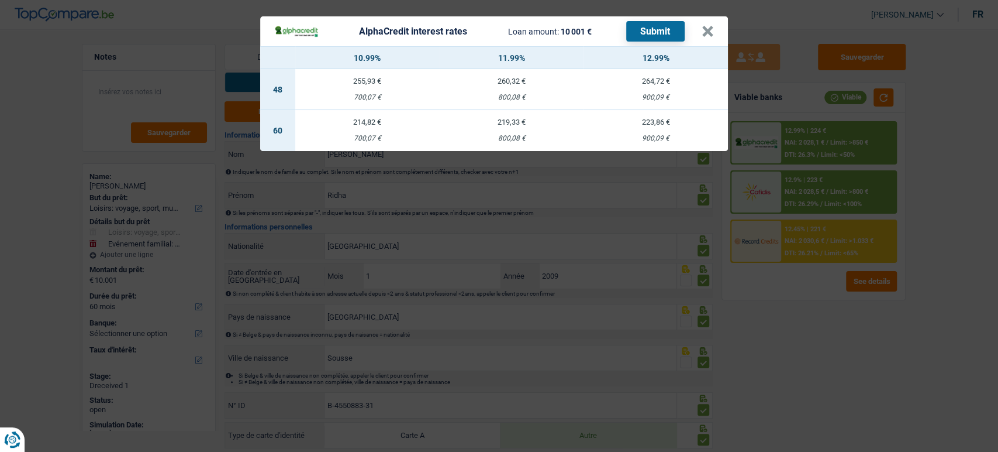
click at [637, 134] on td "223,86 € 900,09 €" at bounding box center [656, 130] width 144 height 41
select select "alphacredit"
type input "12,99"
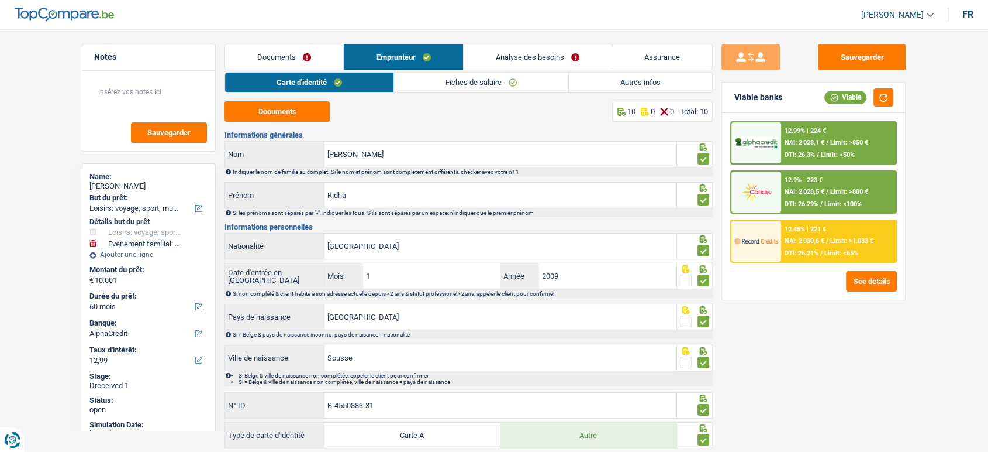
click at [830, 146] on span "Limit: >850 €" at bounding box center [849, 143] width 38 height 8
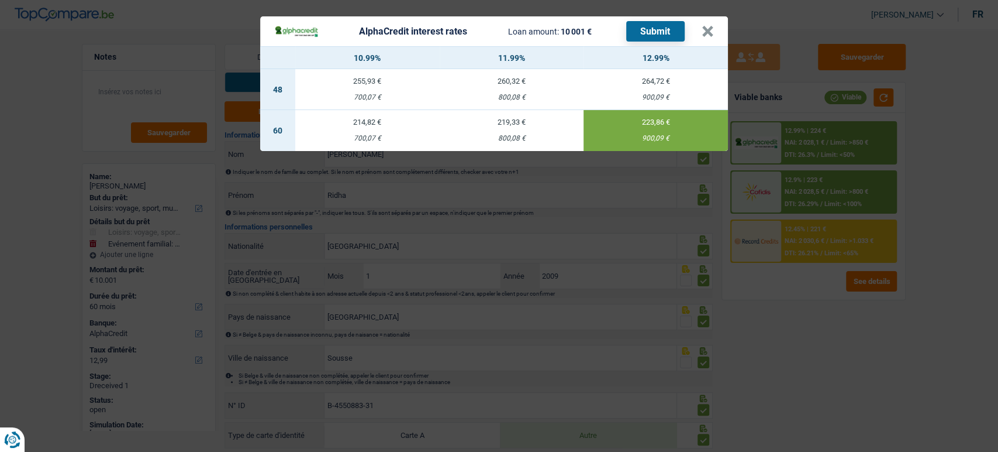
click at [654, 34] on button "Submit" at bounding box center [655, 31] width 58 height 20
click at [709, 37] on button "×" at bounding box center [708, 32] width 12 height 12
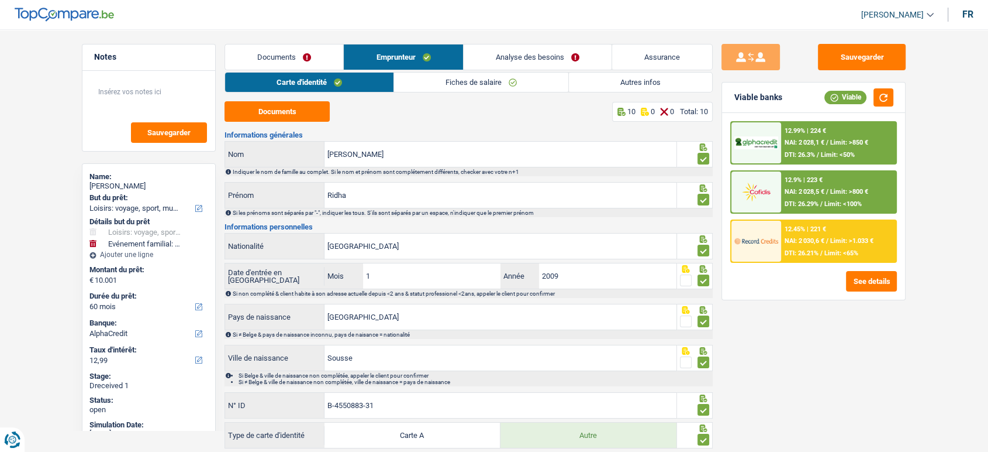
click at [840, 188] on span "Limit: >800 €" at bounding box center [849, 192] width 38 height 8
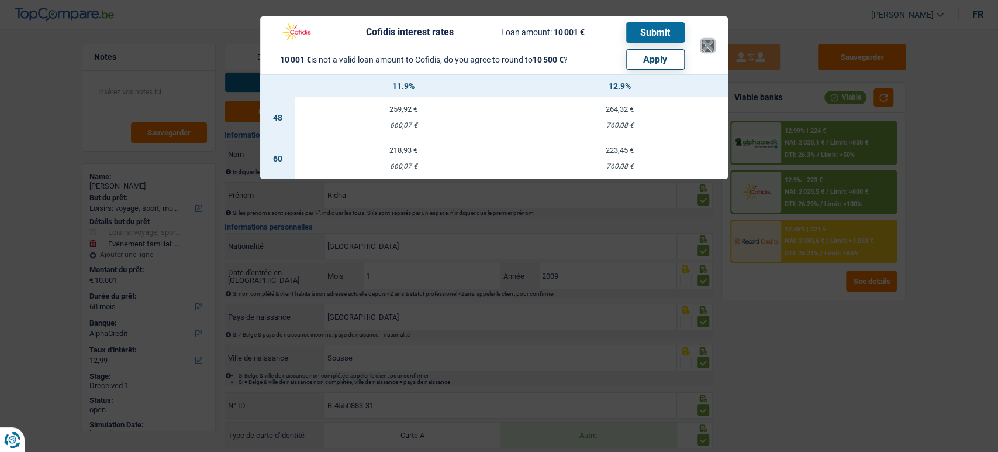
click at [709, 47] on button "×" at bounding box center [708, 46] width 12 height 12
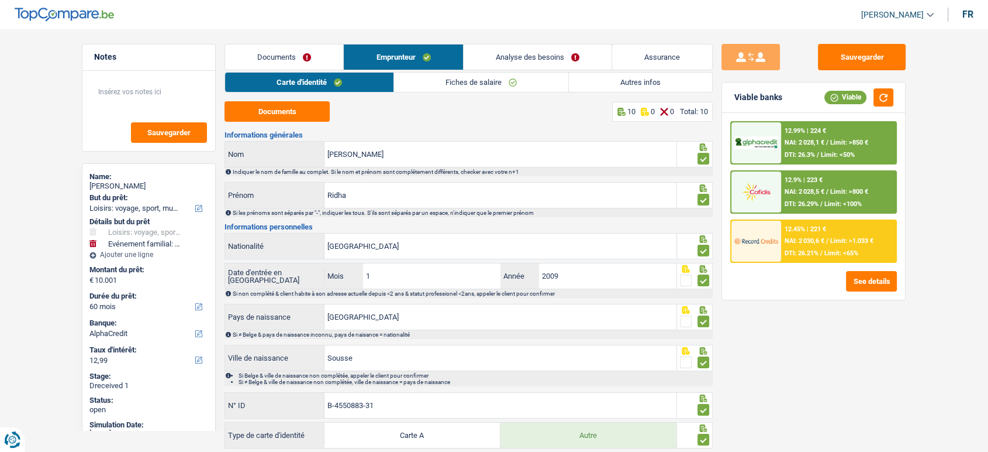
drag, startPoint x: 828, startPoint y: 83, endPoint x: 825, endPoint y: 95, distance: 12.1
click at [828, 88] on div "Viable banks Viable" at bounding box center [813, 97] width 183 height 30
click at [805, 124] on div "12.99% | 224 € NAI: 2 028,1 € / Limit: >850 € DTI: 26.3% / Limit: <50%" at bounding box center [838, 142] width 115 height 41
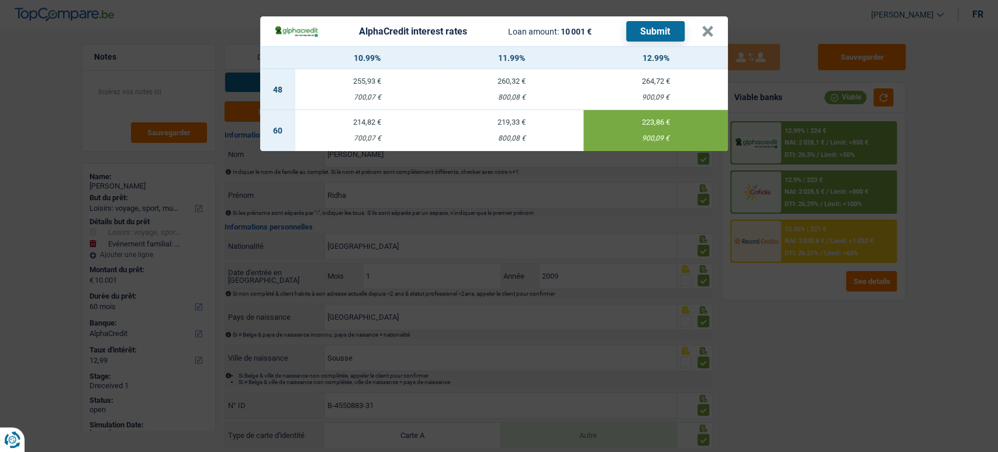
click at [859, 312] on div "AlphaCredit interest rates Loan amount: 10 001 € Submit × 10.99% 11.99% 12.99% …" at bounding box center [499, 226] width 998 height 452
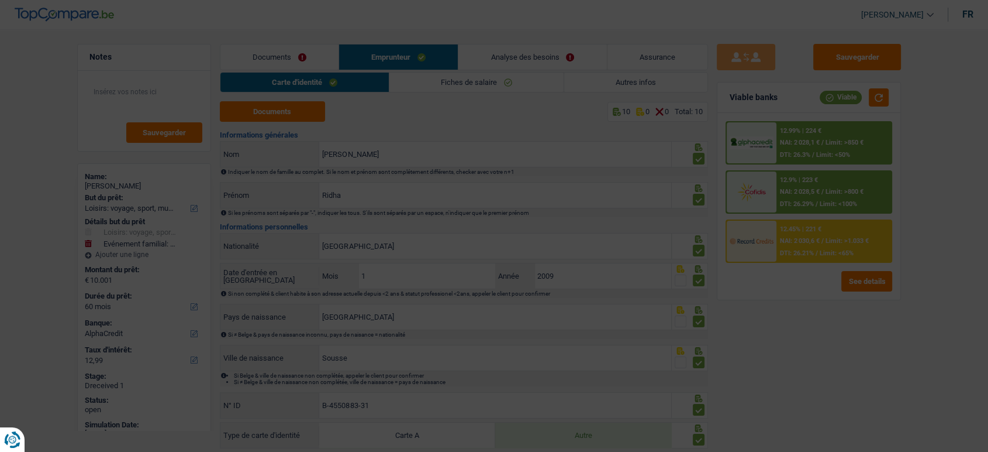
click at [817, 232] on div "12.45% | 221 €" at bounding box center [801, 229] width 42 height 8
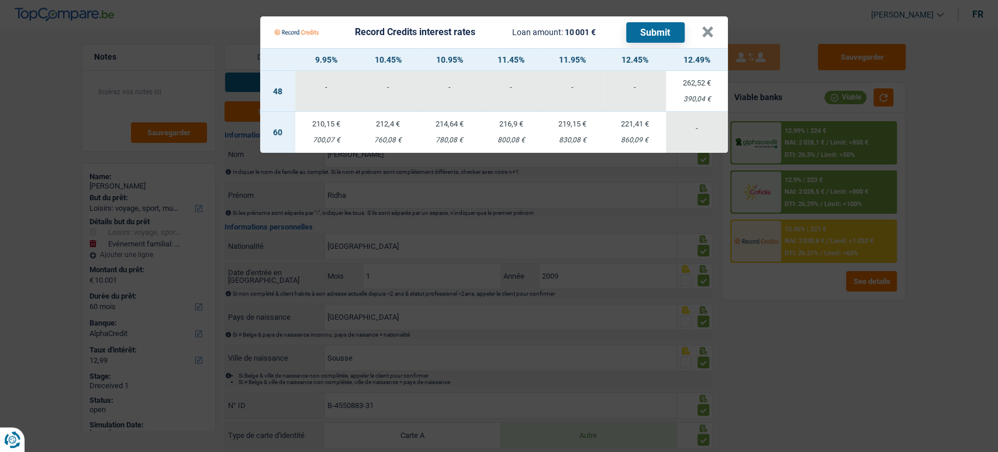
click at [618, 144] on td "221,41 € 860,09 €" at bounding box center [635, 132] width 62 height 41
select select "record credits"
type input "12,45"
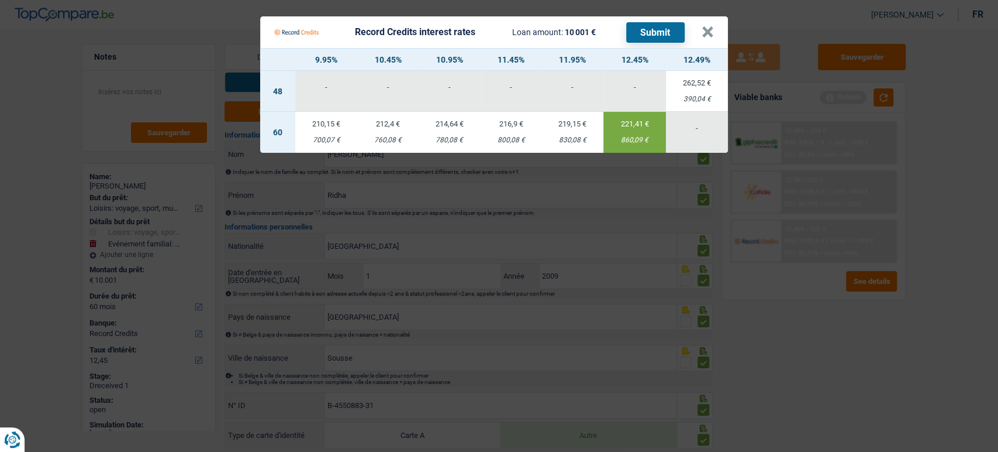
click at [643, 42] on div "Record Credits interest rates Loan amount: 10 001 € Submit" at bounding box center [479, 32] width 411 height 22
click at [642, 36] on button "Submit" at bounding box center [655, 32] width 58 height 20
click at [702, 33] on button "×" at bounding box center [708, 32] width 12 height 12
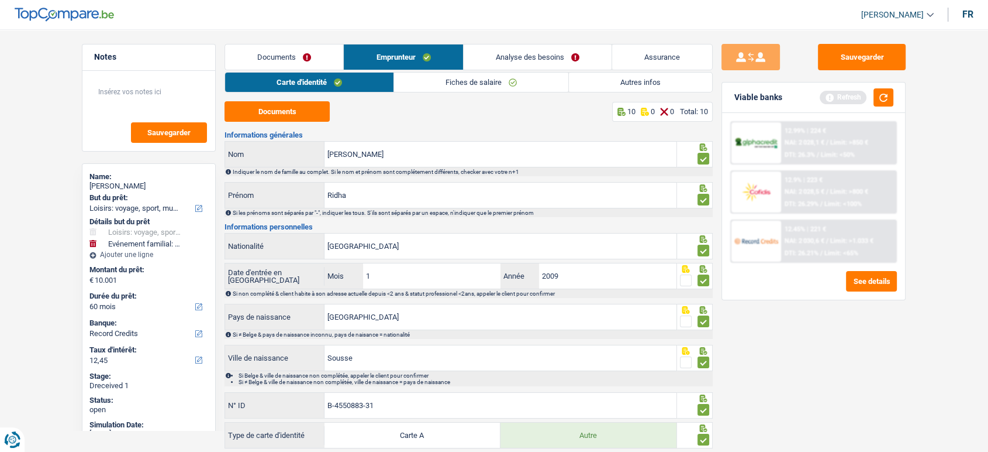
drag, startPoint x: 157, startPoint y: 189, endPoint x: 110, endPoint y: 185, distance: 47.5
click at [110, 185] on div "Ridha Ben Nejma" at bounding box center [148, 185] width 119 height 9
copy div "Ben Nejma"
click at [881, 98] on button "button" at bounding box center [884, 97] width 20 height 18
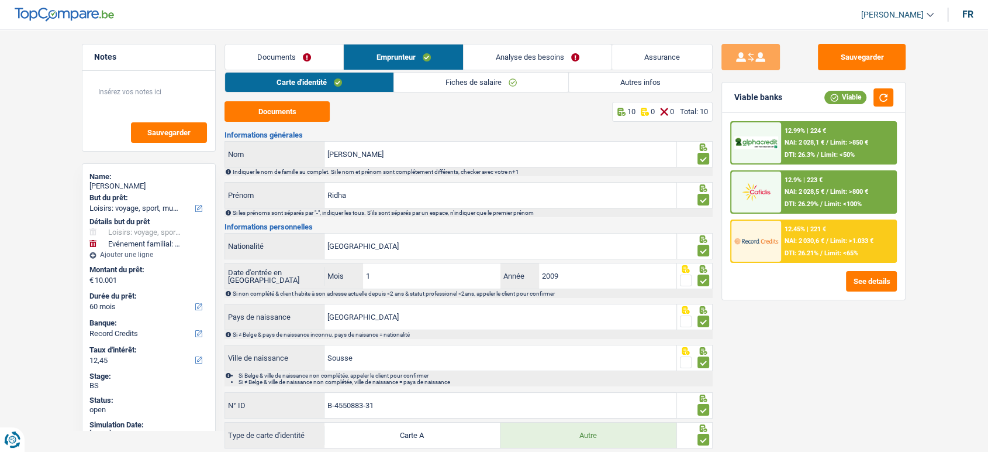
copy div "Ben Nejma"
click at [835, 244] on div "12.45% | 221 € NAI: 2 030,6 € / Limit: >1.033 € DTI: 26.21% / Limit: <65%" at bounding box center [838, 240] width 115 height 41
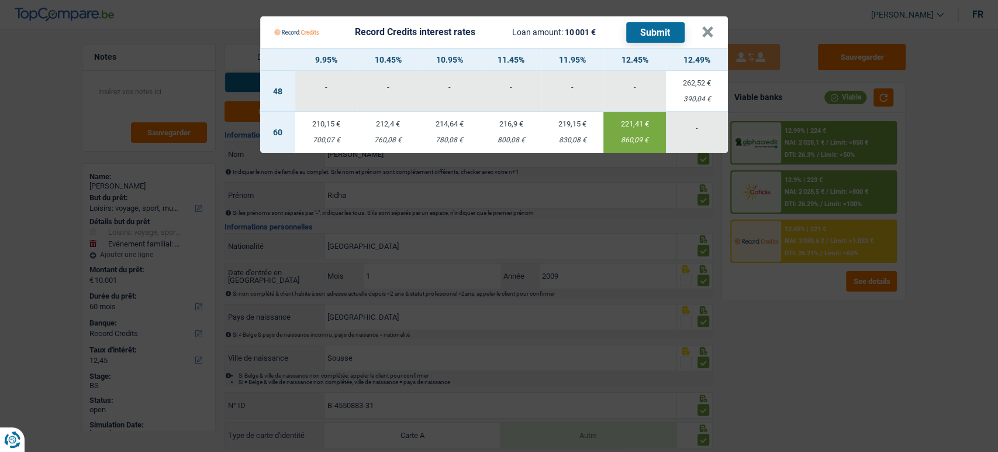
click at [818, 346] on Credits "Record Credits interest rates Loan amount: 10 001 € Submit × 9.95% 10.45% 10.95…" at bounding box center [499, 226] width 998 height 452
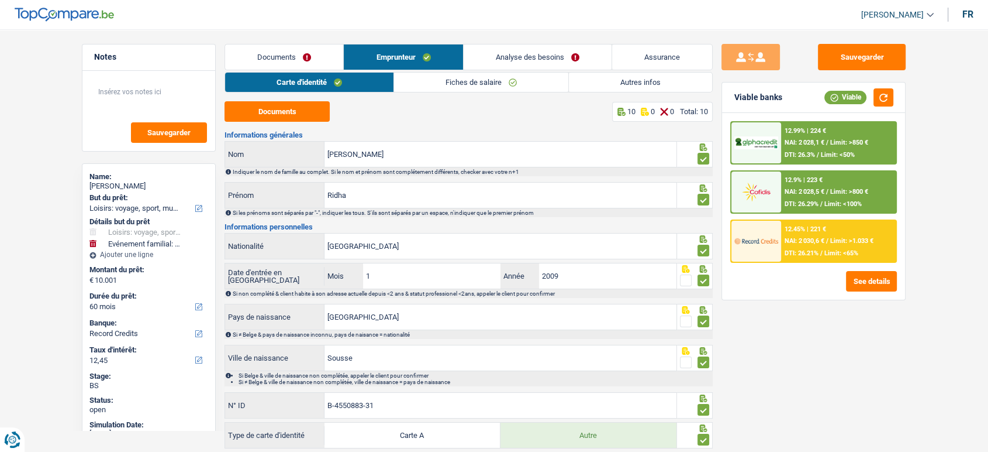
click at [814, 235] on div "12.45% | 221 € NAI: 2 030,6 € / Limit: >1.033 € DTI: 26.21% / Limit: <65%" at bounding box center [838, 240] width 115 height 41
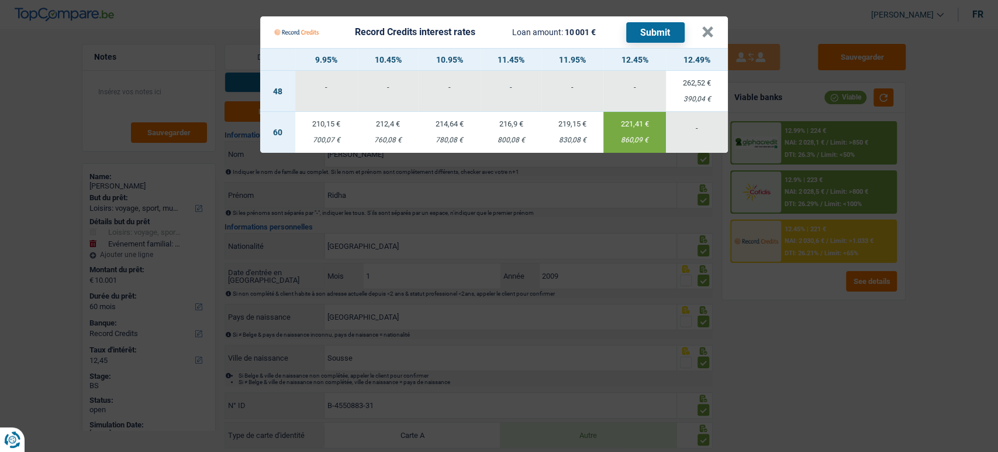
click at [828, 328] on Credits "Record Credits interest rates Loan amount: 10 001 € Submit × 9.95% 10.45% 10.95…" at bounding box center [499, 226] width 998 height 452
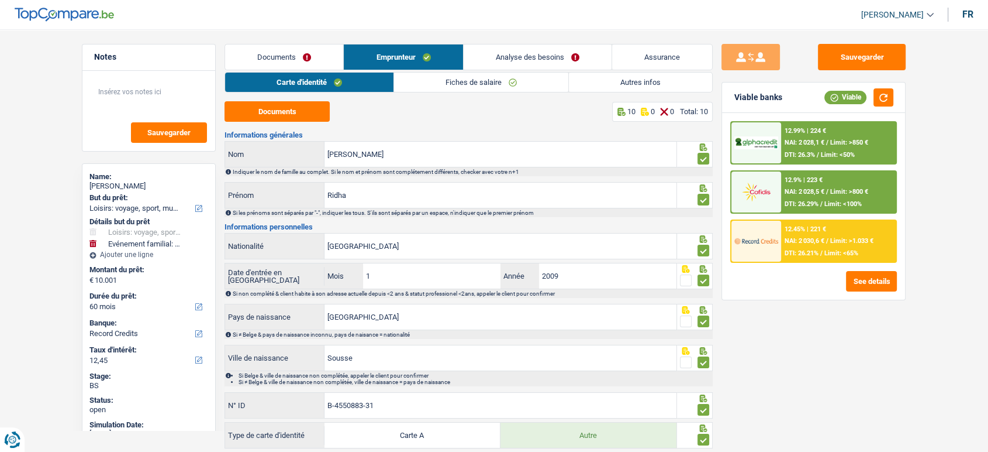
click at [627, 88] on link "Autres infos" at bounding box center [640, 82] width 143 height 19
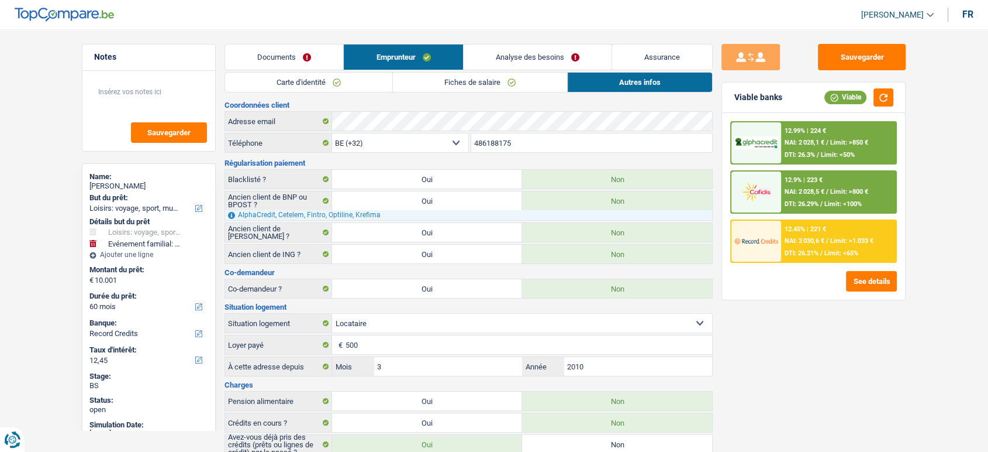
click at [536, 60] on link "Analyse des besoins" at bounding box center [538, 56] width 148 height 25
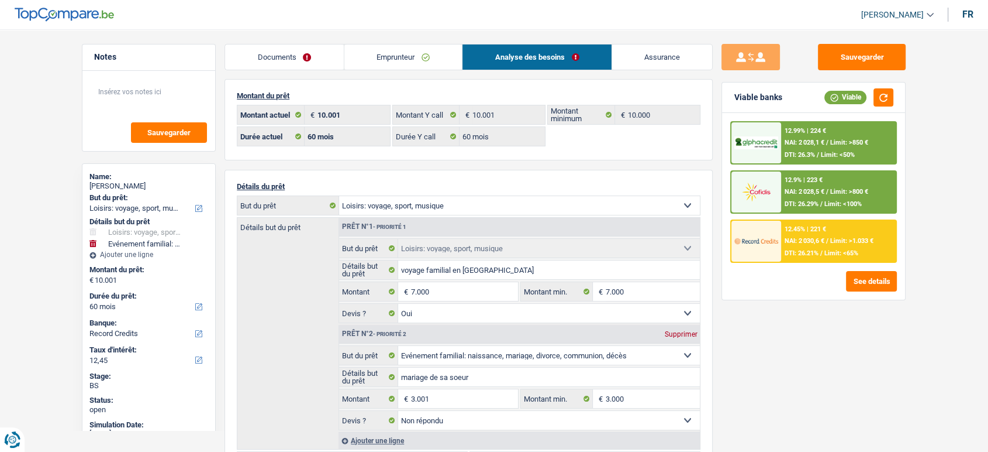
click at [320, 60] on link "Documents" at bounding box center [284, 56] width 119 height 25
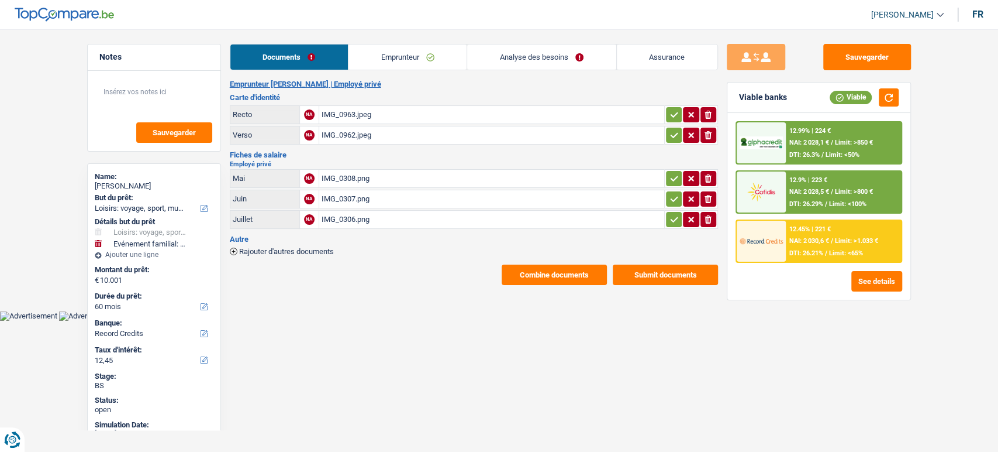
click at [353, 177] on div "IMG_0308.png" at bounding box center [492, 179] width 340 height 18
click at [888, 56] on button "Sauvegarder" at bounding box center [867, 57] width 88 height 26
click at [869, 187] on div "12.9% | 223 € NAI: 2 028,5 € / Limit: >800 € DTI: 26.29% / Limit: <100%" at bounding box center [843, 191] width 115 height 41
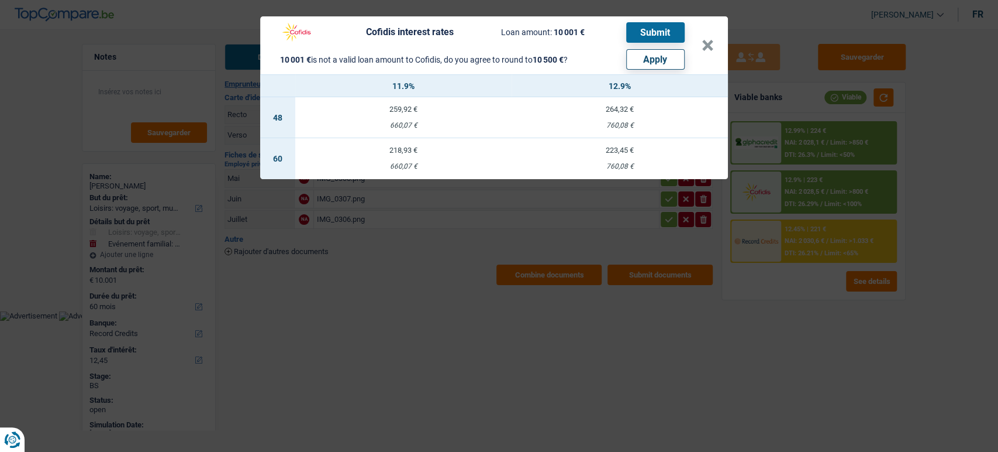
click at [670, 60] on button "Apply" at bounding box center [655, 59] width 58 height 20
type input "10.500"
select select "other"
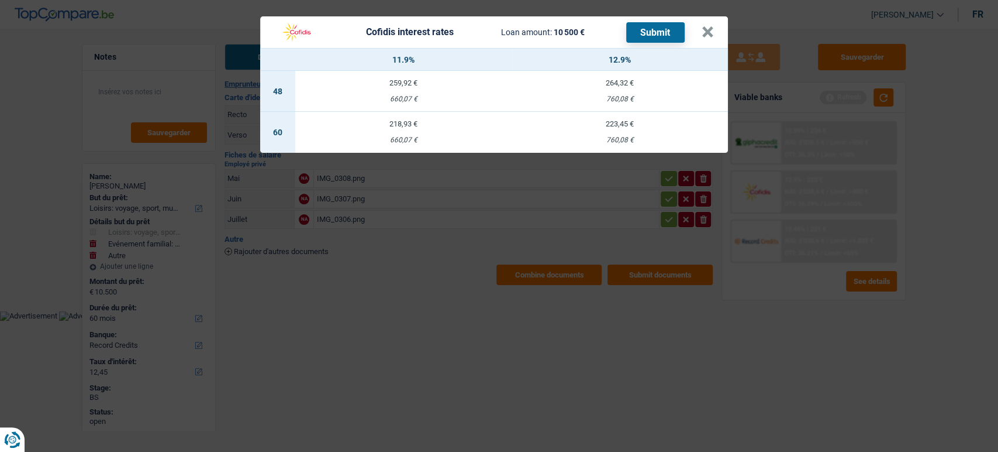
click at [618, 135] on td "223,45 € 760,08 €" at bounding box center [620, 132] width 216 height 41
select select "cofidis"
type input "12,90"
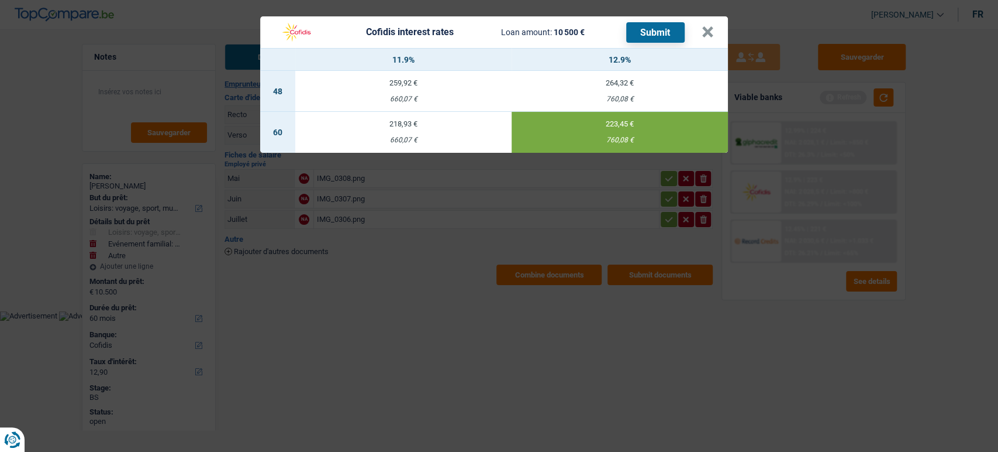
click at [637, 29] on button "Submit" at bounding box center [655, 32] width 58 height 20
click at [709, 29] on button "×" at bounding box center [708, 32] width 12 height 12
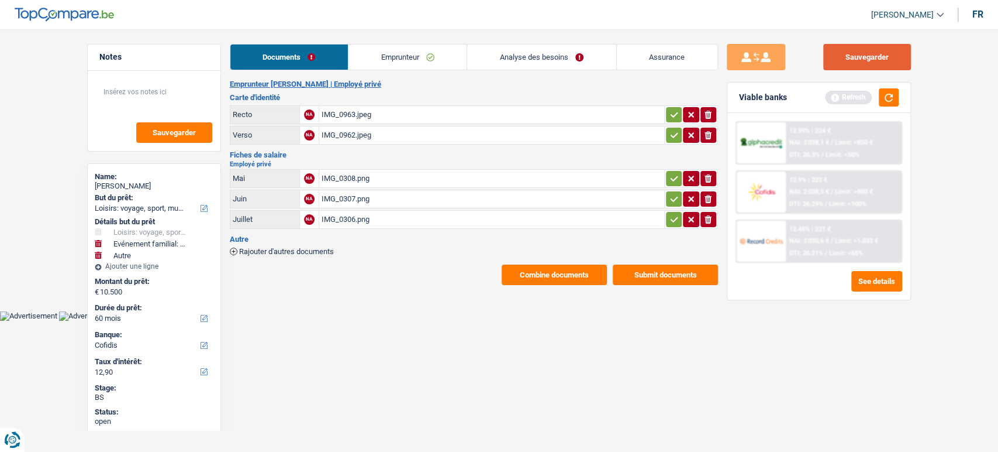
click at [876, 57] on button "Sauvegarder" at bounding box center [867, 57] width 88 height 26
click at [888, 101] on button "button" at bounding box center [889, 97] width 20 height 18
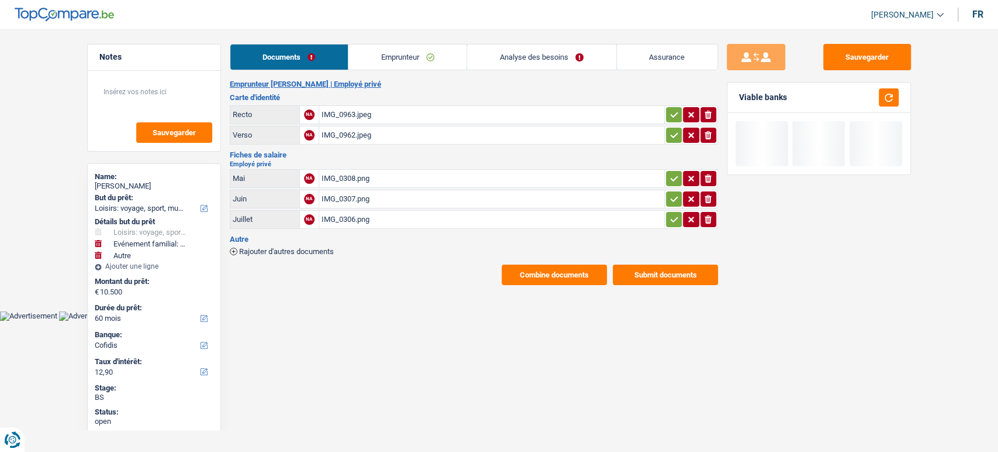
drag, startPoint x: 671, startPoint y: 115, endPoint x: 677, endPoint y: 137, distance: 22.6
click at [671, 116] on icon "button" at bounding box center [674, 114] width 8 height 5
click at [677, 137] on icon "button" at bounding box center [674, 135] width 9 height 12
drag, startPoint x: 673, startPoint y: 178, endPoint x: 670, endPoint y: 199, distance: 21.3
click at [673, 180] on icon "button" at bounding box center [674, 179] width 9 height 12
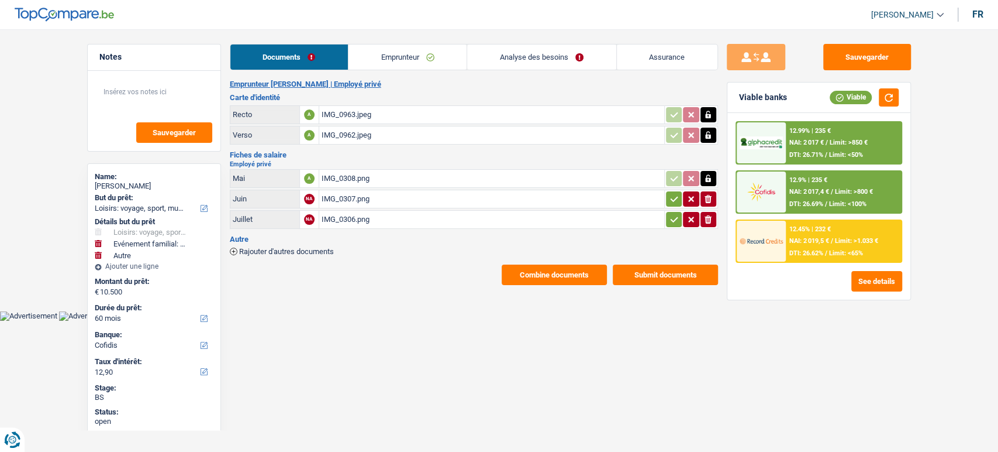
click at [670, 200] on icon "button" at bounding box center [674, 199] width 9 height 12
click at [670, 213] on icon "button" at bounding box center [674, 219] width 9 height 12
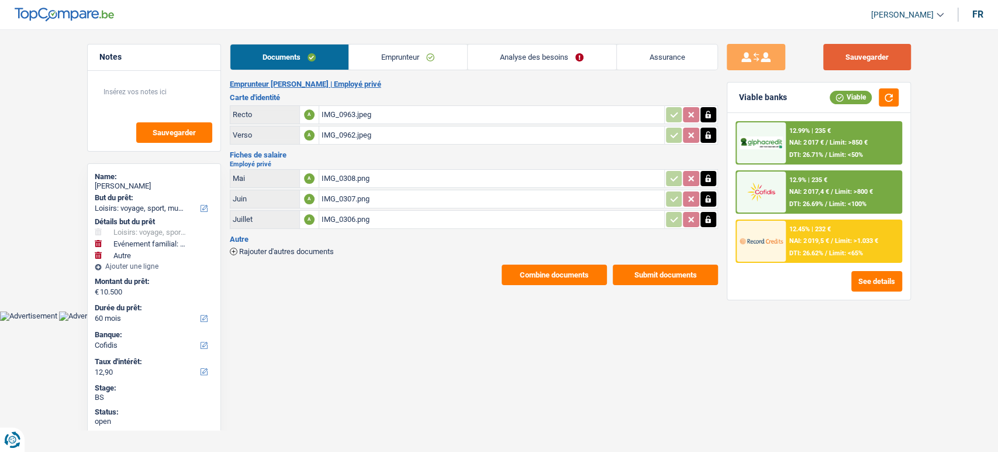
click at [894, 48] on button "Sauvegarder" at bounding box center [867, 57] width 88 height 26
click at [899, 56] on button "Sauvegarder" at bounding box center [867, 57] width 88 height 26
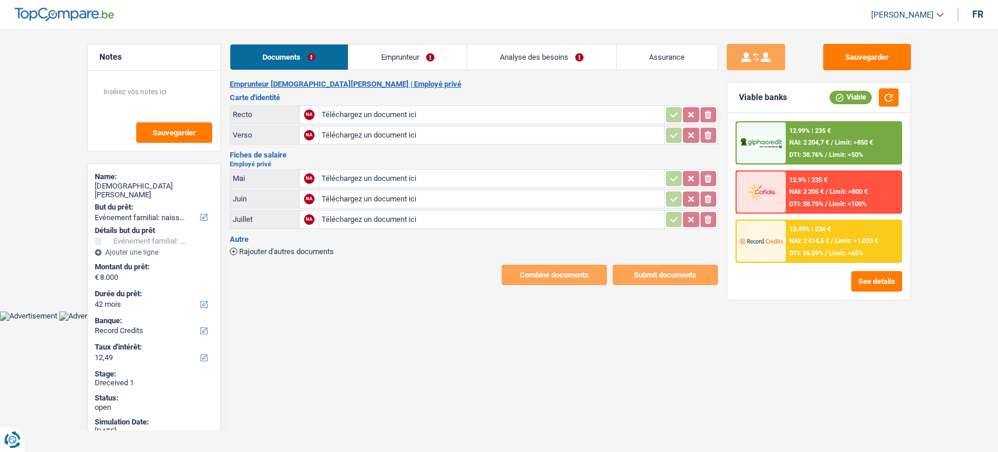
select select "familyEvent"
select select "42"
select select "record credits"
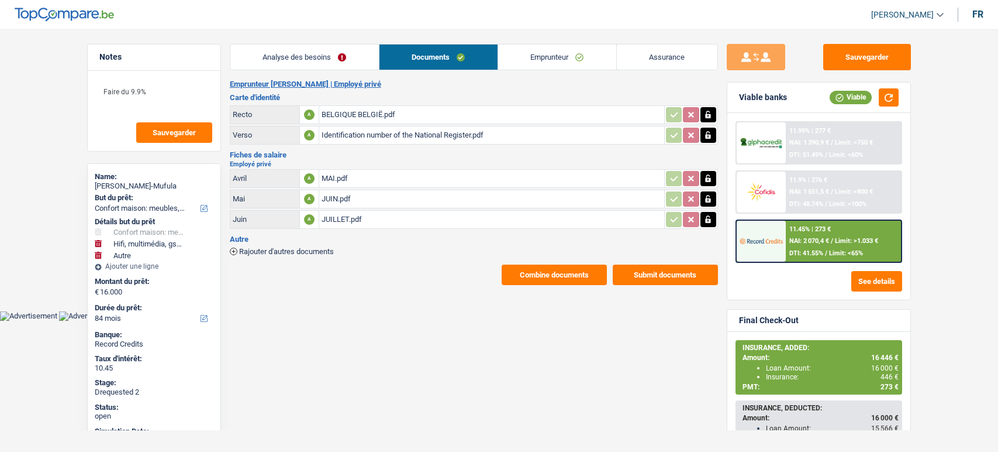
select select "household"
select select "tech"
select select "other"
select select "84"
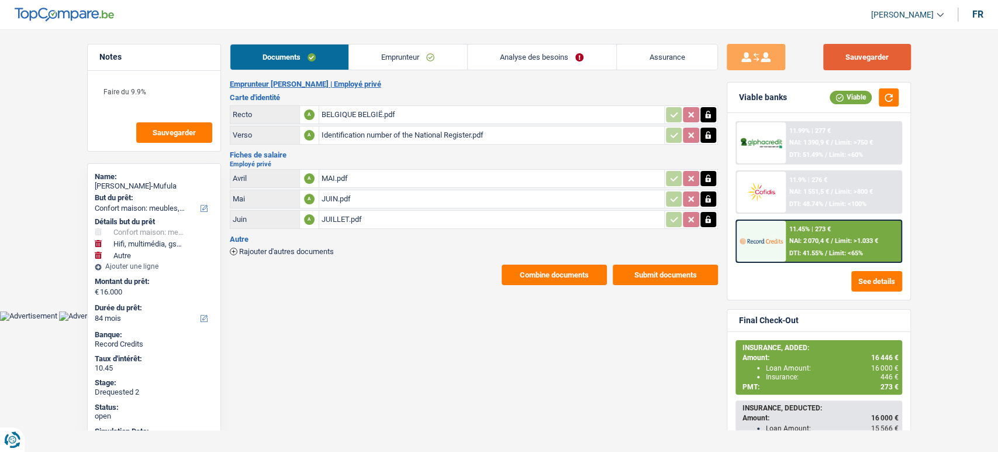
click at [832, 60] on button "Sauvegarder" at bounding box center [867, 57] width 88 height 26
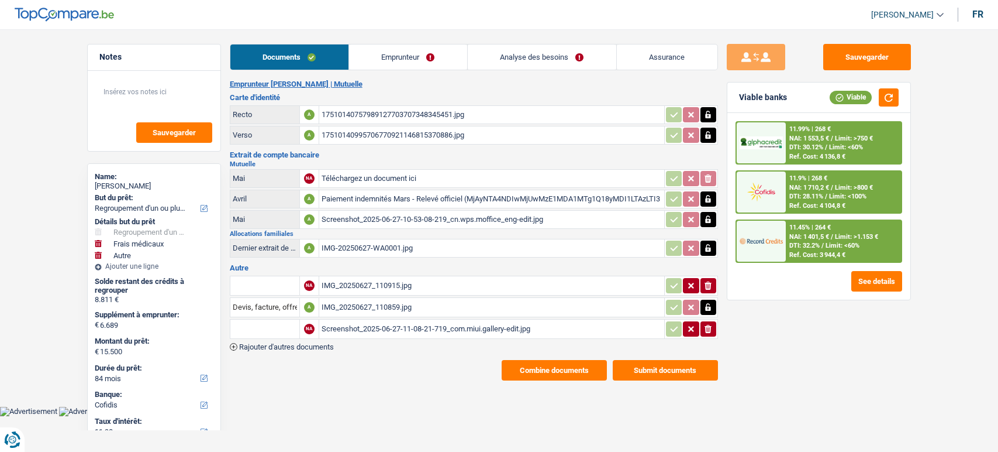
select select "refinancing"
select select "medical"
select select "other"
select select "84"
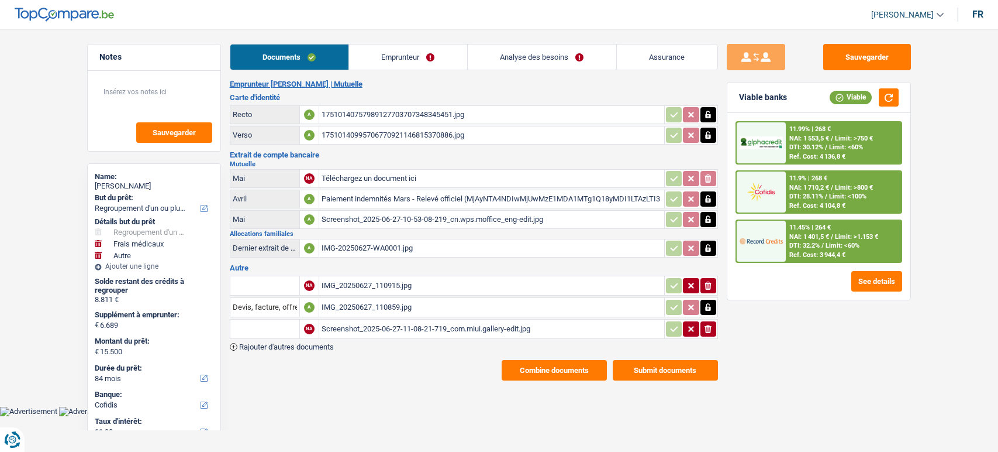
select select "cofidis"
select select "refinancing"
select select "medical"
select select "other"
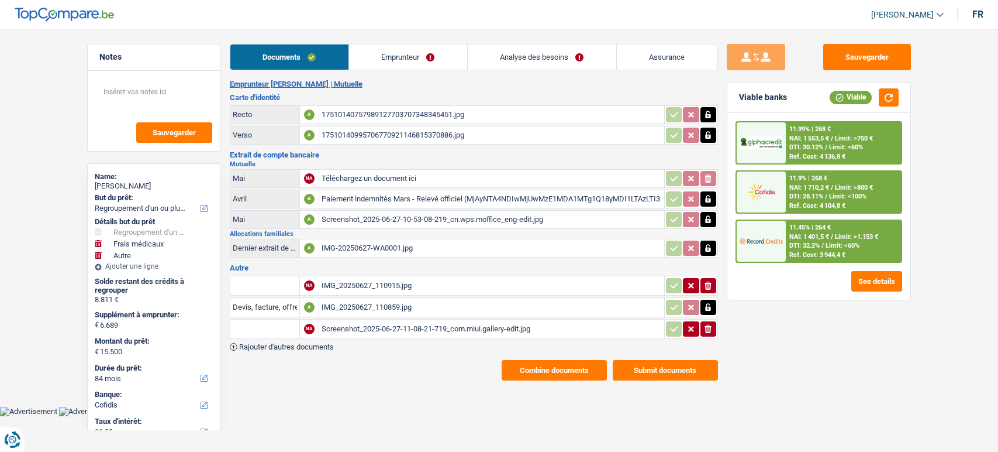
select select "84"
select select "cofidis"
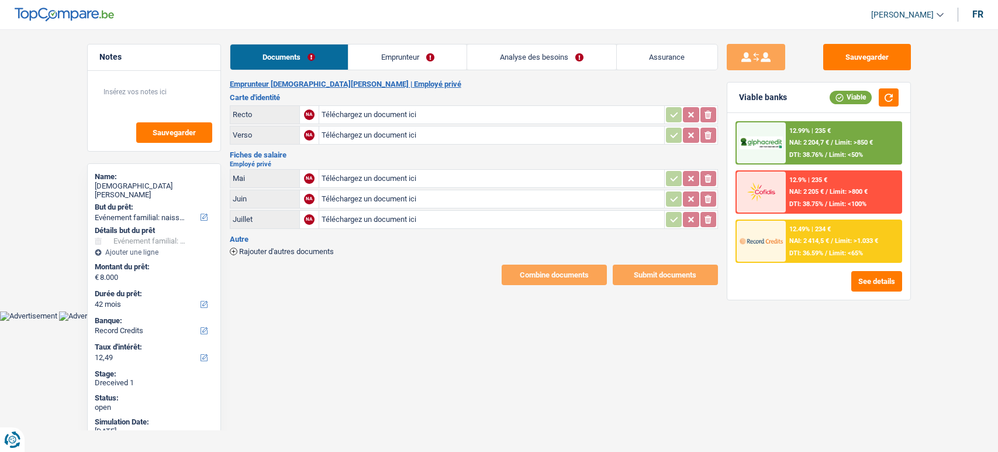
select select "familyEvent"
select select "42"
select select "record credits"
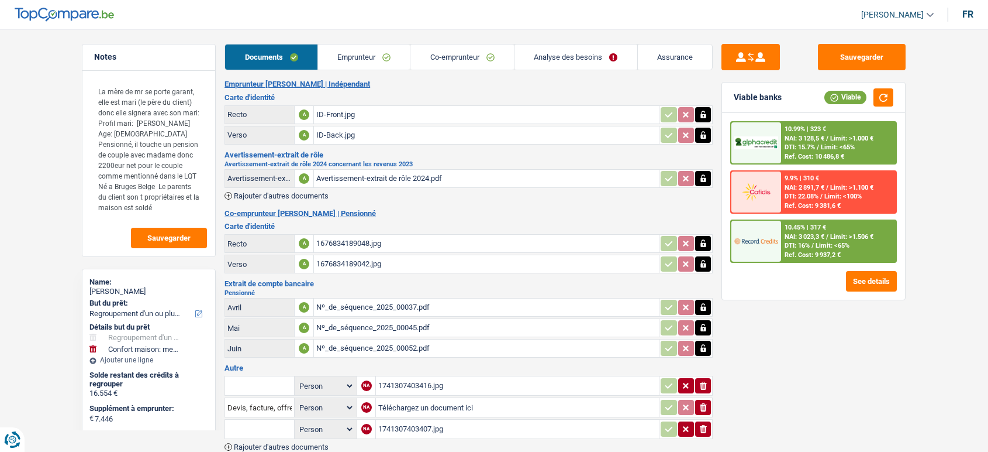
select select "refinancing"
select select "household"
select select "120"
select select "record credits"
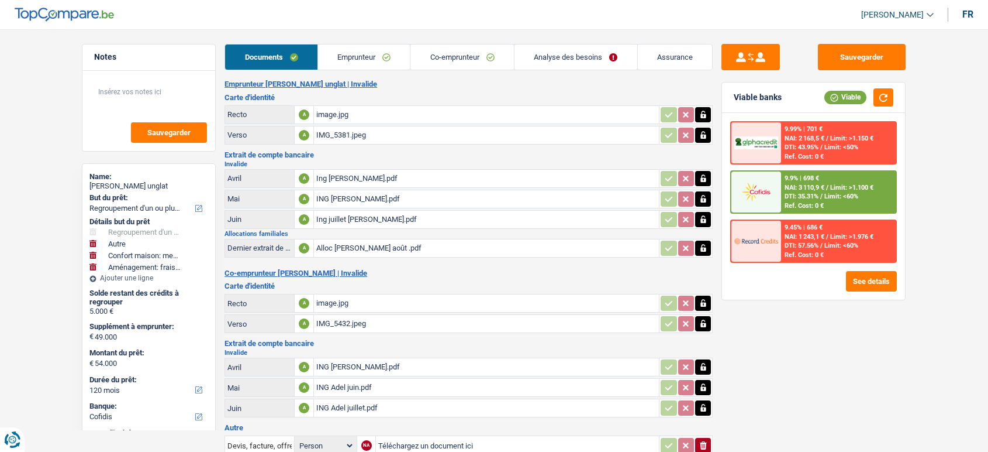
select select "refinancing"
select select "other"
select select "household"
select select "movingOrInstallation"
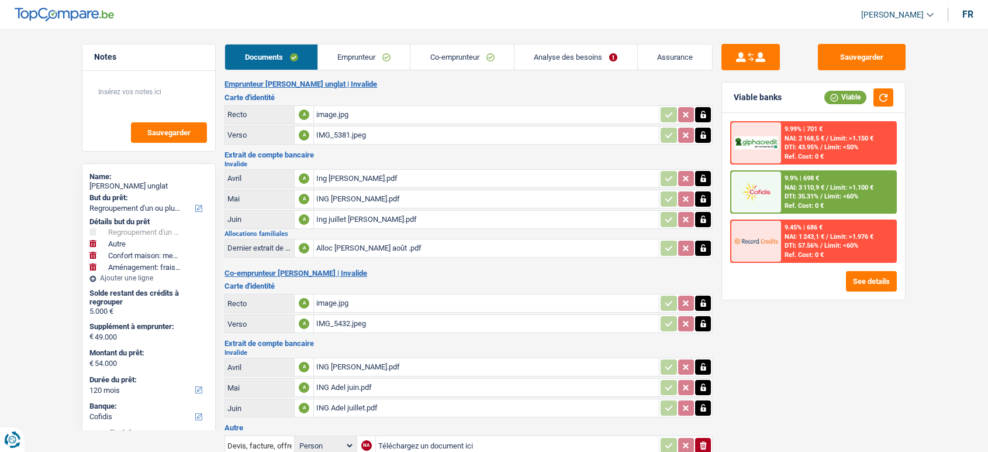
select select "120"
click at [868, 285] on button "See details" at bounding box center [871, 281] width 51 height 20
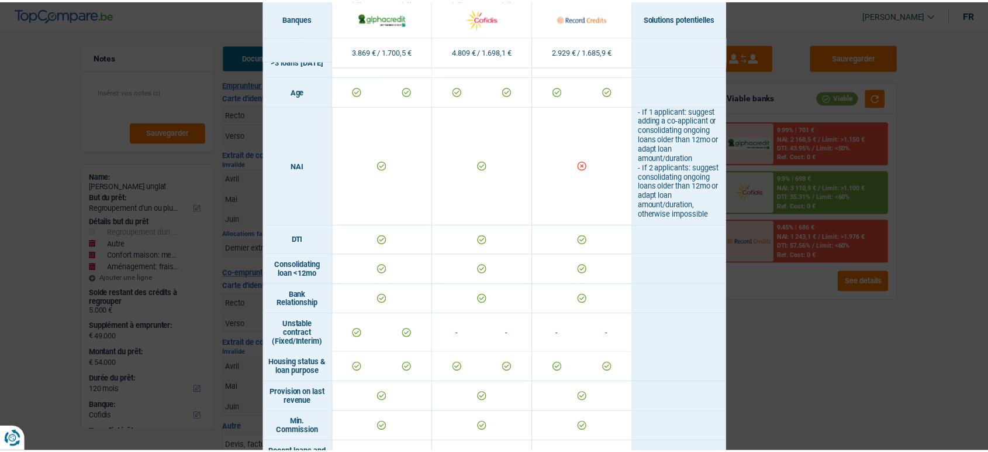
scroll to position [585, 0]
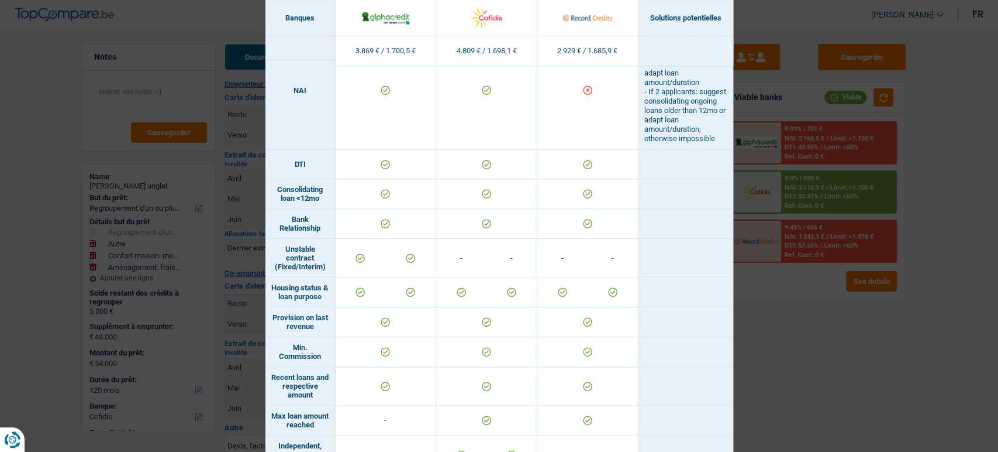
click at [908, 347] on div "Banks conditions × Banques Solutions potentielles Revenus / Charges 3.869 € / 1…" at bounding box center [499, 226] width 998 height 452
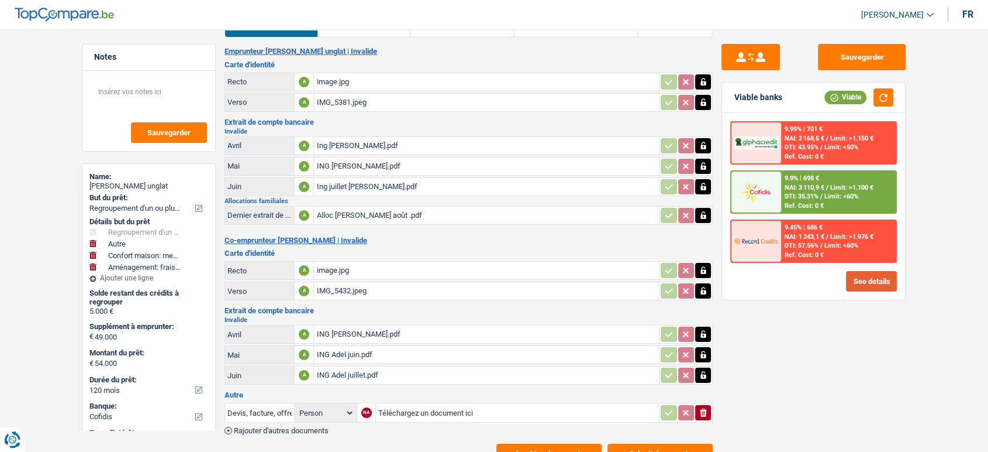
scroll to position [65, 0]
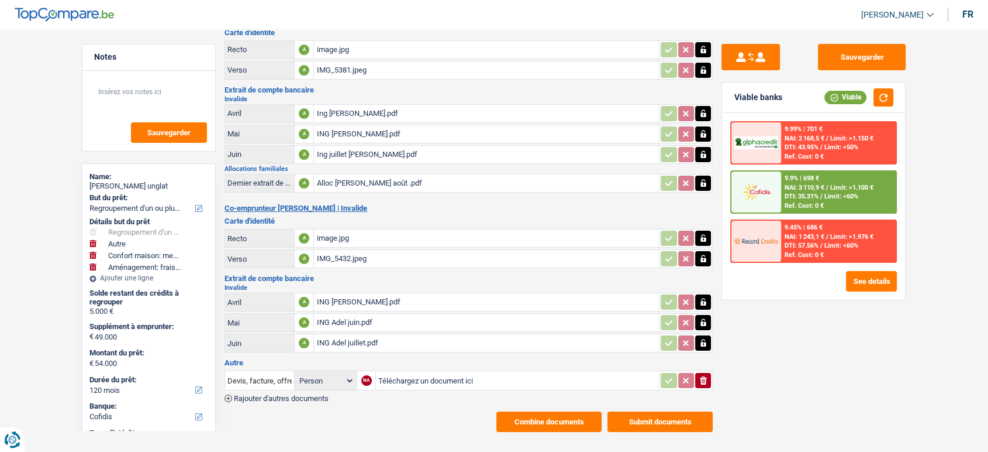
click at [856, 148] on span "Limit: <50%" at bounding box center [842, 147] width 34 height 8
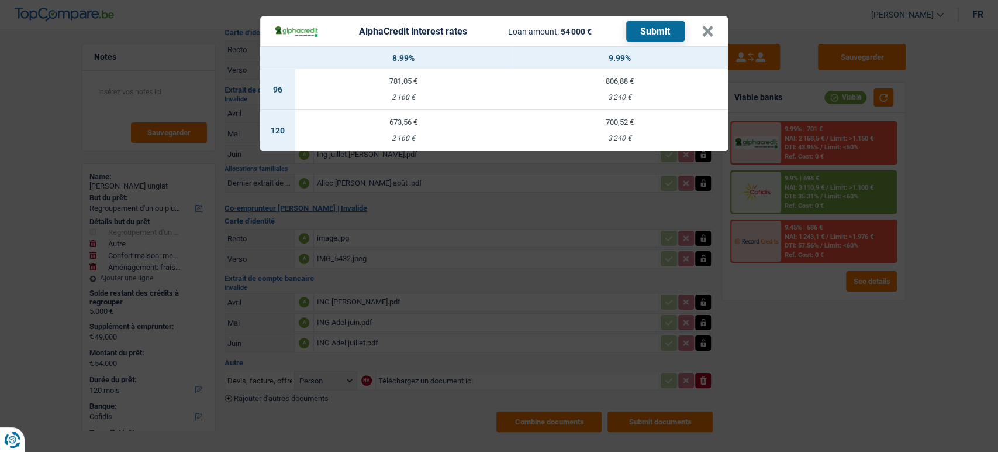
click at [425, 117] on td "673,56 € 2 160 €" at bounding box center [403, 130] width 216 height 41
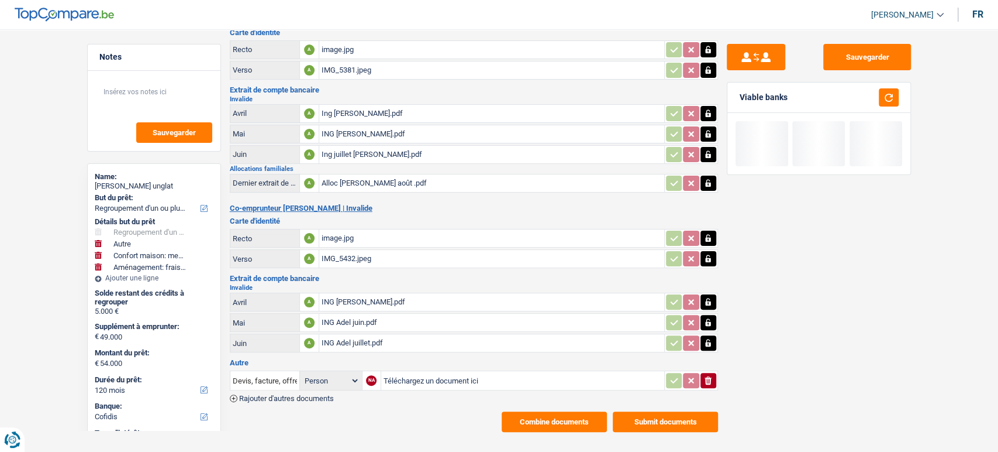
select select "alphacredit"
type input "8,99"
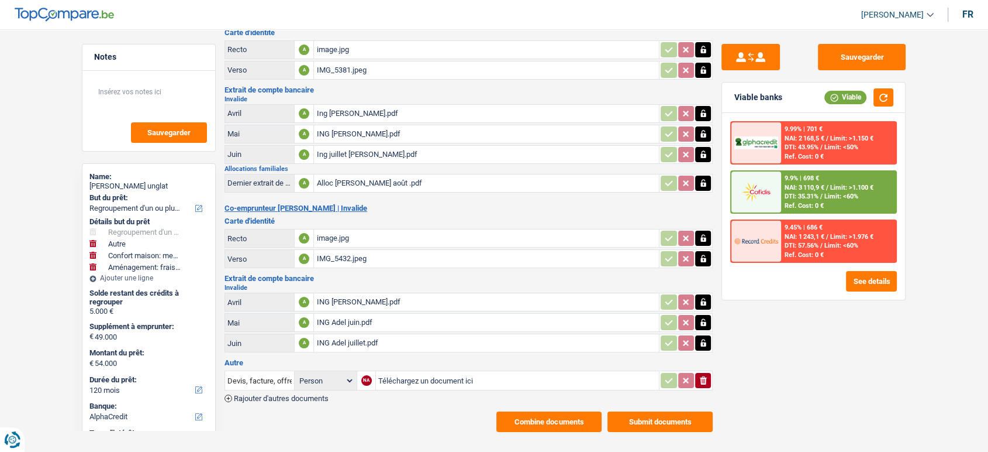
click at [857, 128] on div "9.99% | 701 € NAI: 2 168,5 € / Limit: >1.150 € DTI: 43.95% / Limit: <50% Ref. C…" at bounding box center [838, 142] width 115 height 41
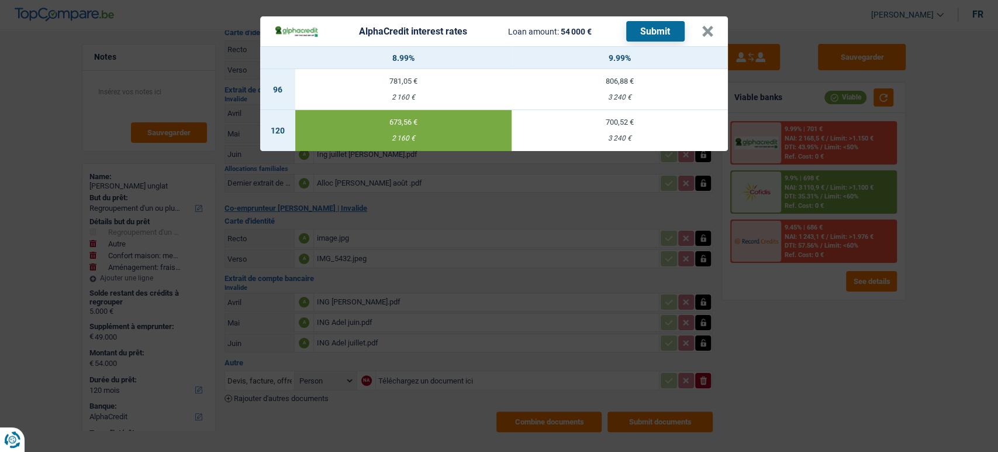
click at [639, 31] on button "Submit" at bounding box center [655, 31] width 58 height 20
click at [709, 32] on button "×" at bounding box center [708, 32] width 12 height 12
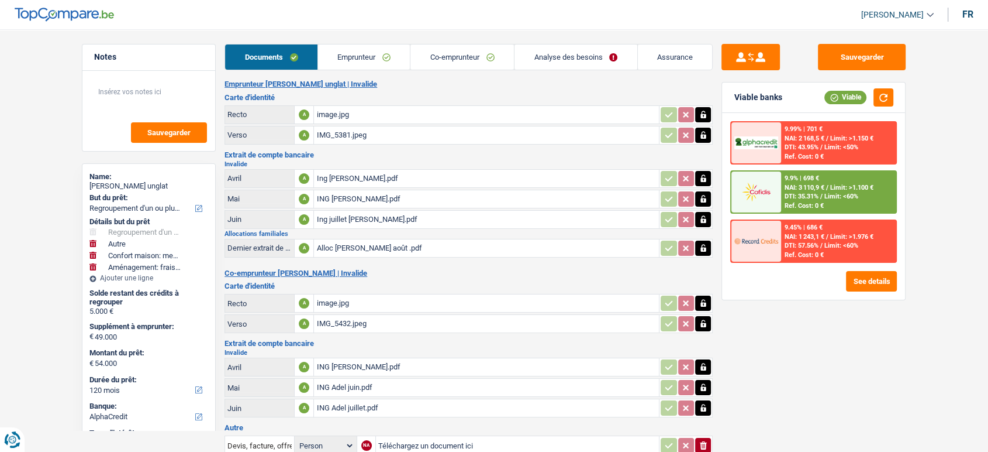
scroll to position [0, 0]
click at [356, 51] on link "Emprunteur" at bounding box center [364, 56] width 92 height 25
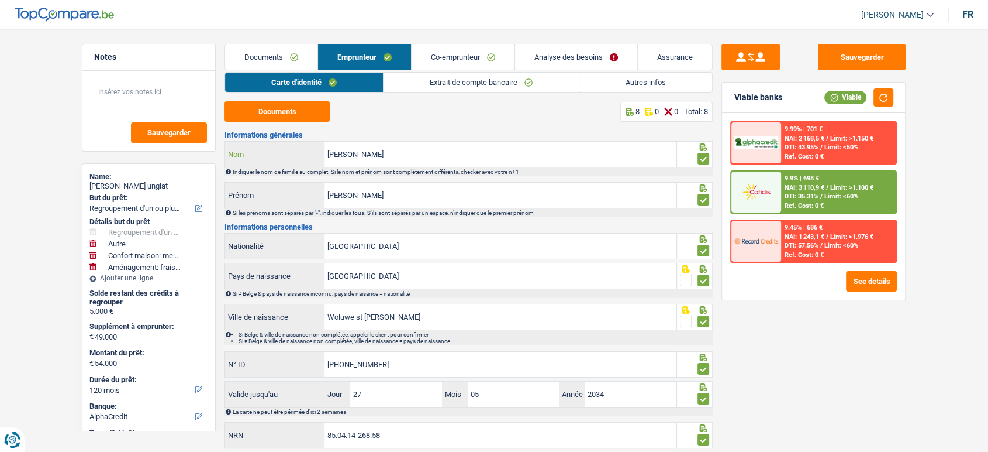
drag, startPoint x: 409, startPoint y: 161, endPoint x: 320, endPoint y: 157, distance: 89.0
click at [320, 157] on div "Maya unglat Nom" at bounding box center [451, 154] width 452 height 25
click at [247, 45] on link "Documents" at bounding box center [271, 56] width 92 height 25
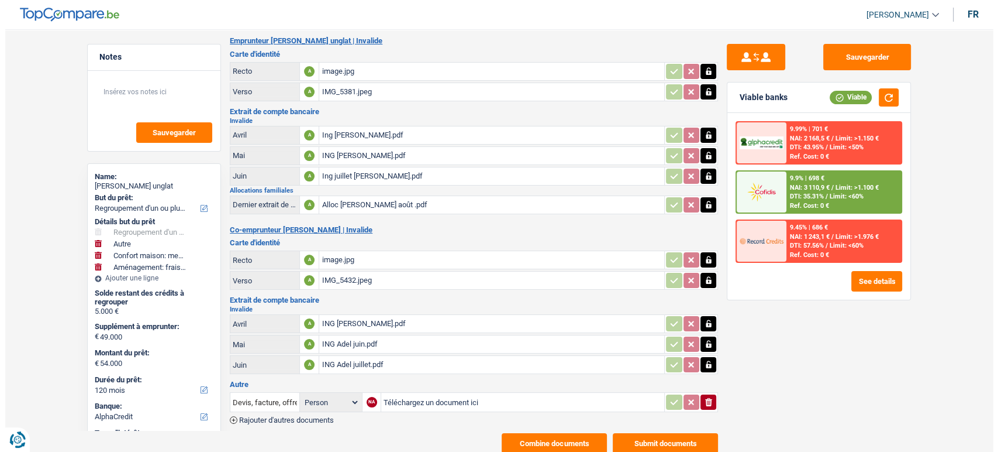
scroll to position [75, 0]
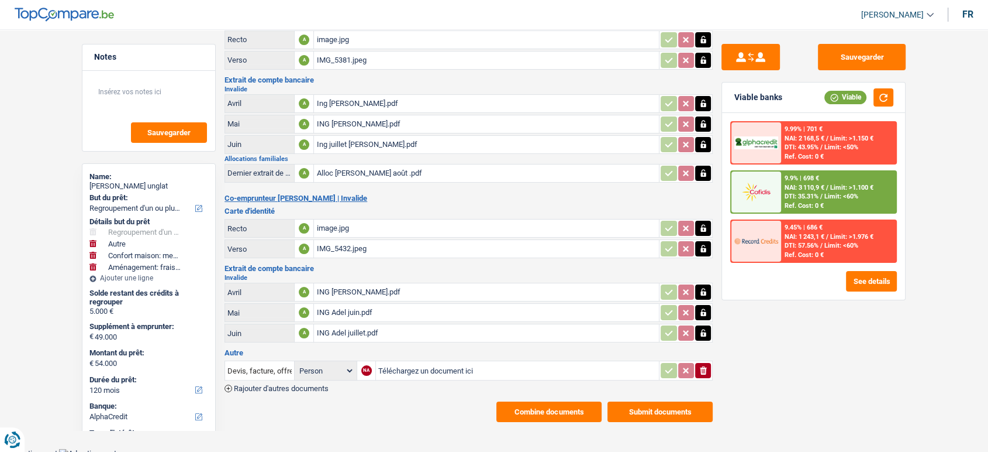
click at [557, 404] on button "Combine documents" at bounding box center [549, 411] width 105 height 20
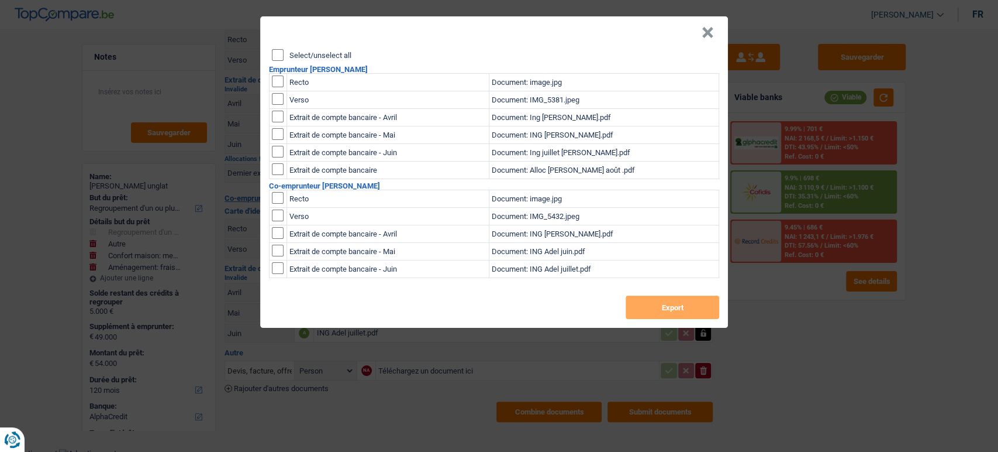
click at [280, 60] on input "Select/unselect all" at bounding box center [278, 55] width 12 height 12
checkbox input "true"
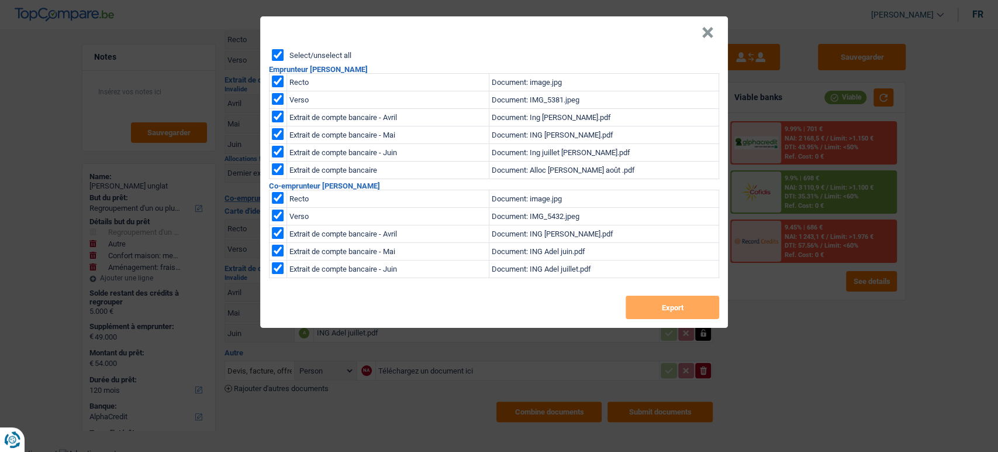
checkbox input "true"
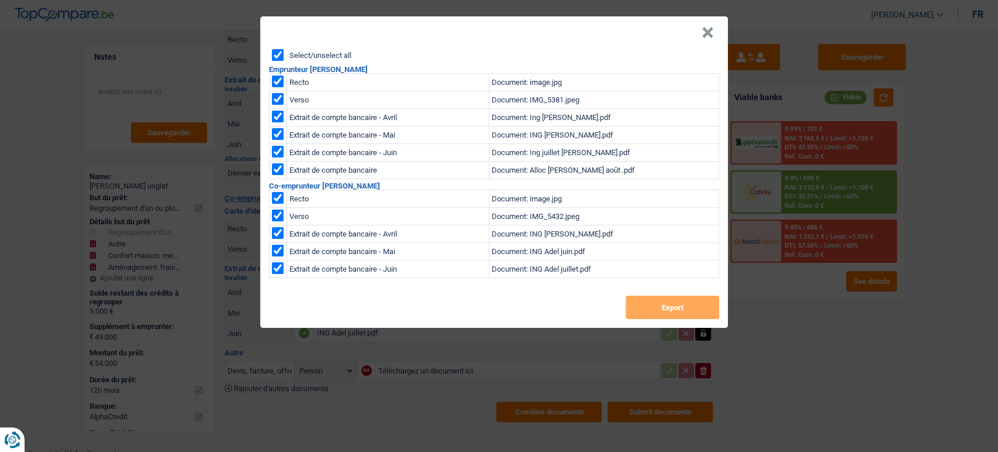
checkbox input "true"
click at [660, 324] on div "Select/unselect all Emprunteur [PERSON_NAME] unglat Recto Document: image.jpg V…" at bounding box center [494, 188] width 468 height 278
click at [661, 306] on button "Export" at bounding box center [673, 306] width 94 height 23
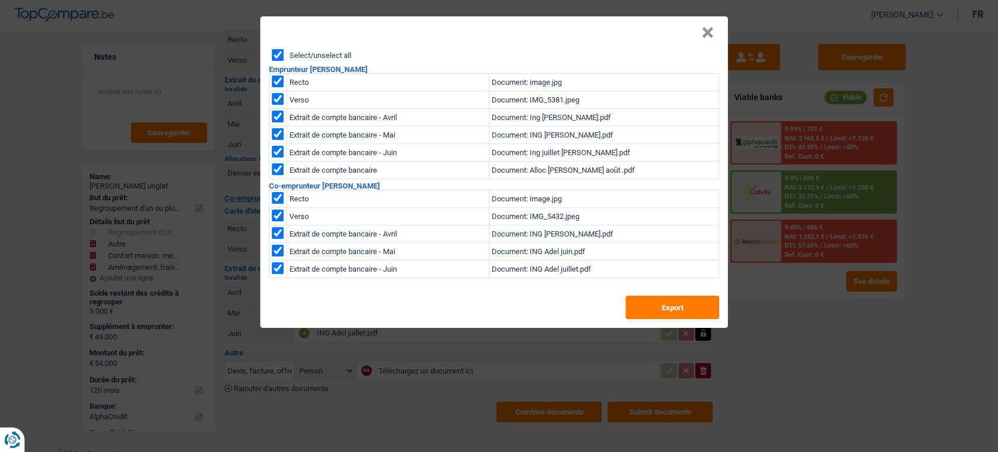
click at [716, 35] on header "×" at bounding box center [494, 32] width 468 height 33
click at [711, 32] on button "×" at bounding box center [708, 33] width 12 height 12
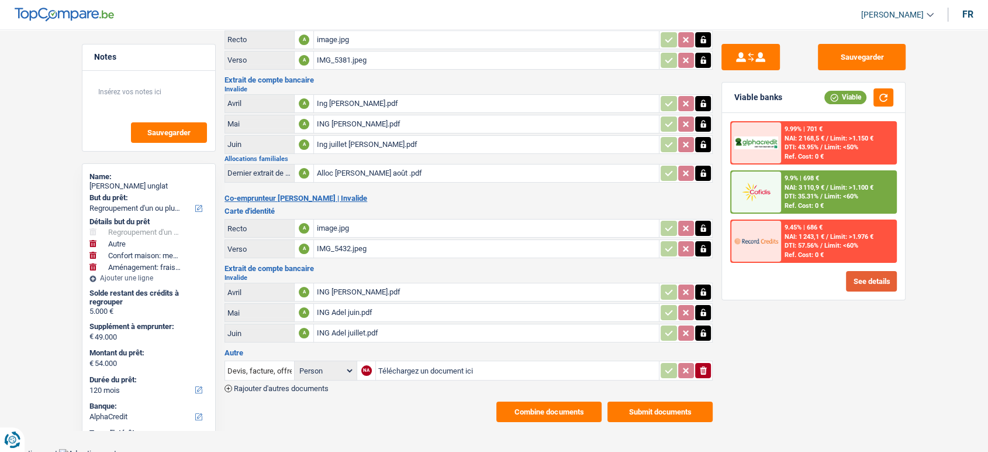
click at [866, 283] on button "See details" at bounding box center [871, 281] width 51 height 20
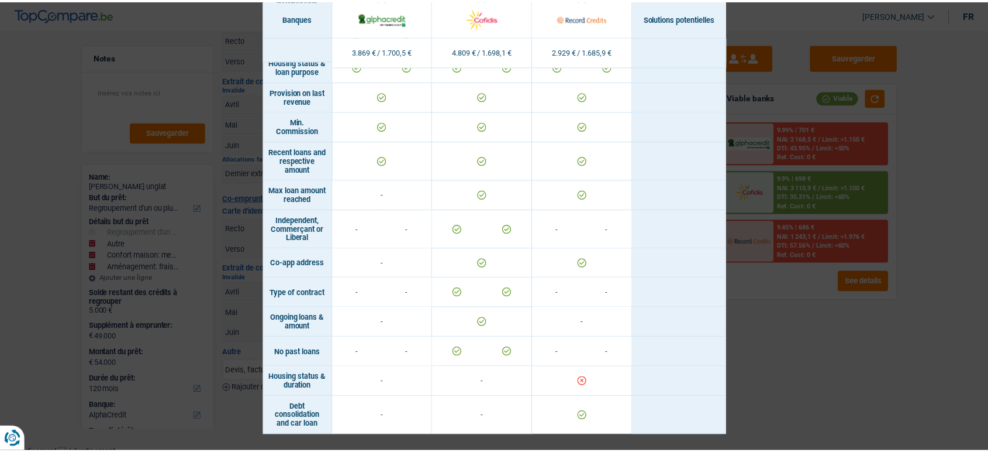
scroll to position [854, 0]
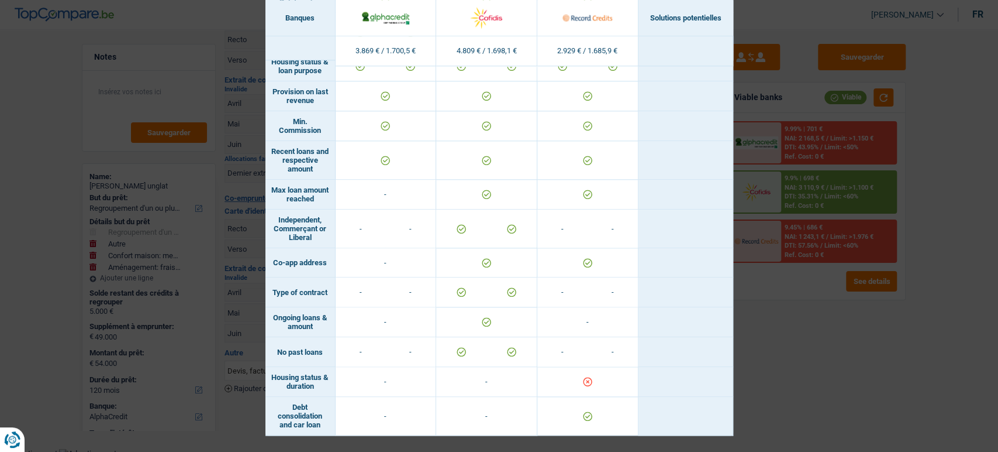
drag, startPoint x: 798, startPoint y: 350, endPoint x: 230, endPoint y: 331, distance: 568.2
click at [799, 350] on div "Banks conditions × Banques Solutions potentielles Revenus / Charges 3.869 € / 1…" at bounding box center [499, 226] width 998 height 452
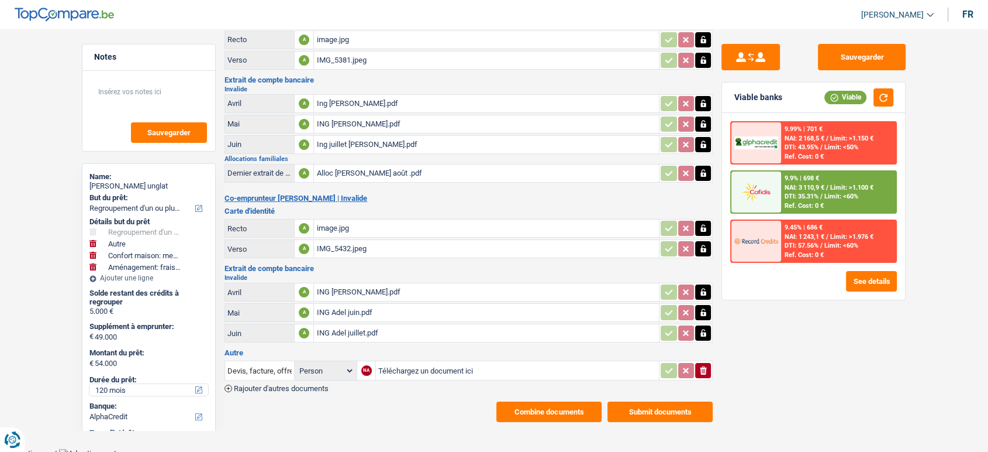
click at [131, 387] on select "12 mois 18 mois 24 mois 30 mois 36 mois 42 mois 48 mois 60 mois 72 mois 84 mois…" at bounding box center [148, 390] width 119 height 12
select select "84"
click at [89, 384] on select "12 mois 18 mois 24 mois 30 mois 36 mois 42 mois 48 mois 60 mois 72 mois 84 mois…" at bounding box center [148, 390] width 119 height 12
click at [861, 233] on span "Limit: >1.976 €" at bounding box center [851, 237] width 43 height 8
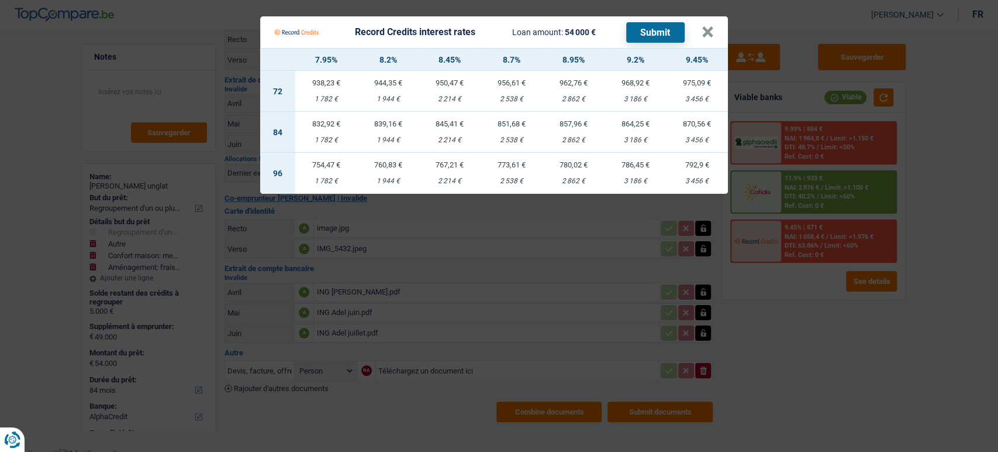
click at [839, 342] on Credits "Record Credits interest rates Loan amount: 54 000 € Submit × 7.95% 8.2% 8.45% 8…" at bounding box center [499, 226] width 998 height 452
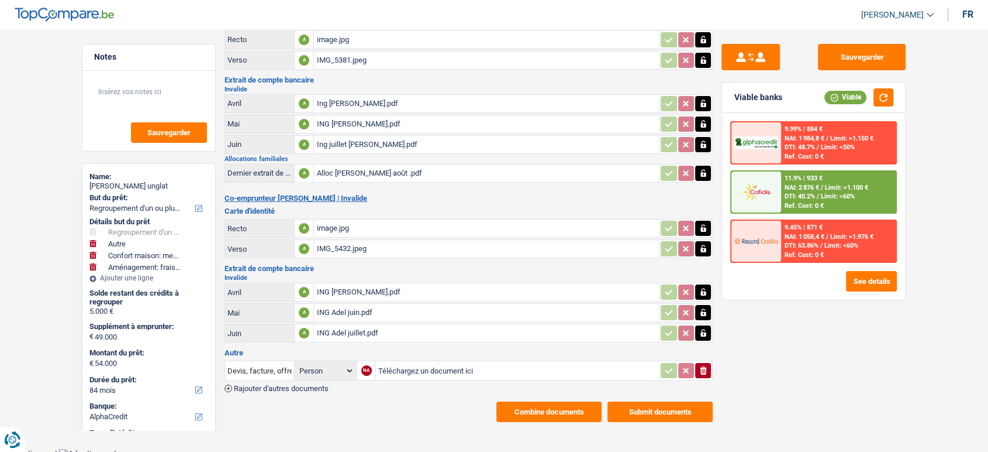
click at [874, 235] on span "Limit: >1.976 €" at bounding box center [851, 237] width 43 height 8
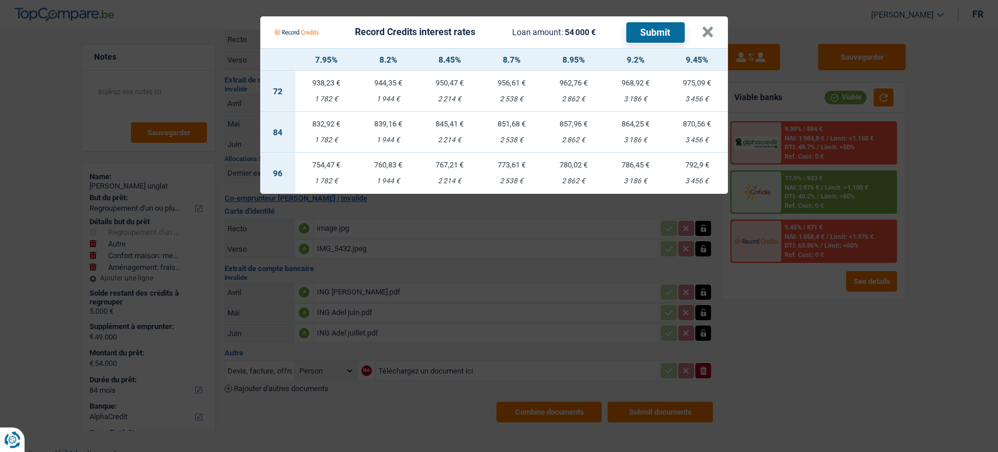
drag, startPoint x: 934, startPoint y: 303, endPoint x: 933, endPoint y: 281, distance: 22.3
click at [933, 303] on Credits "Record Credits interest rates Loan amount: 54 000 € Submit × 7.95% 8.2% 8.45% 8…" at bounding box center [499, 226] width 998 height 452
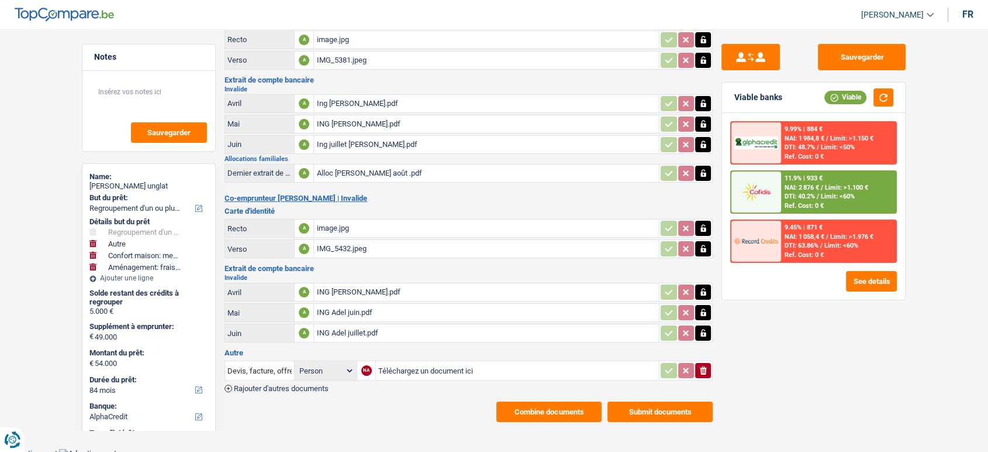
click at [866, 130] on div "9.99% | 884 € NAI: 1 984,8 € / Limit: >1.150 € DTI: 48.7% / Limit: <50% Ref. Co…" at bounding box center [838, 142] width 115 height 41
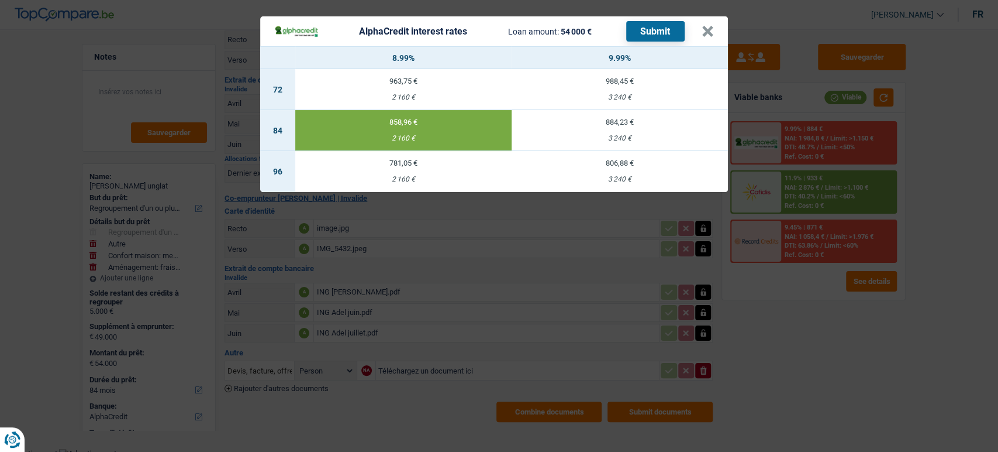
click at [957, 259] on div "AlphaCredit interest rates Loan amount: 54 000 € Submit × 8.99% 9.99% 72 963,75…" at bounding box center [499, 226] width 998 height 452
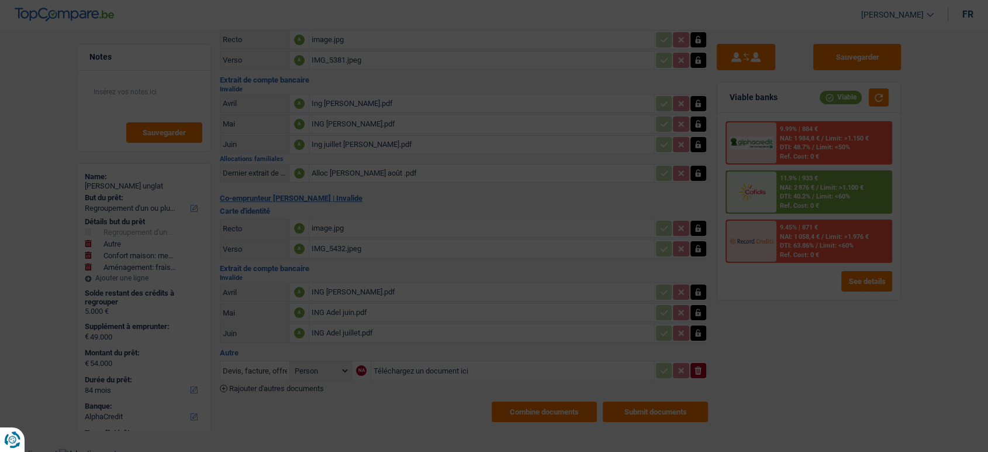
click at [845, 242] on span "Limit: <60%" at bounding box center [836, 246] width 34 height 8
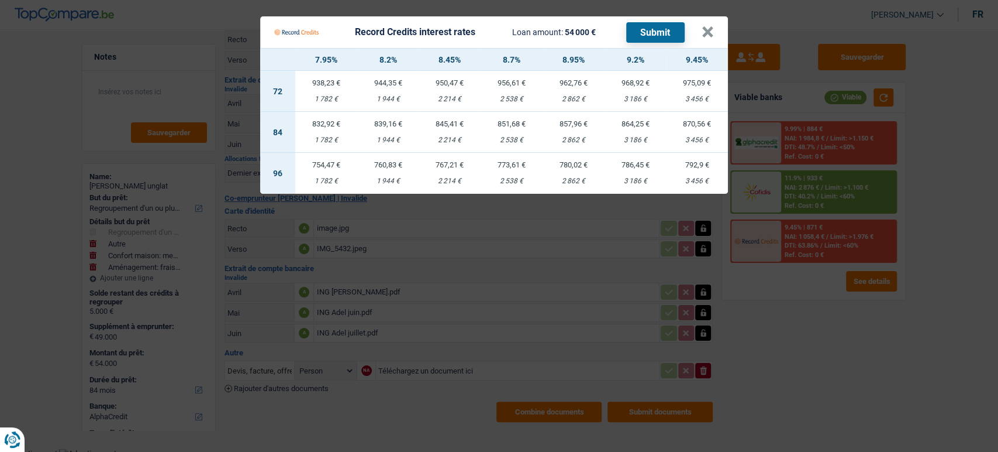
click at [568, 134] on td "857,96 € 2 862 €" at bounding box center [574, 132] width 62 height 41
select select "record credits"
type input "8,95"
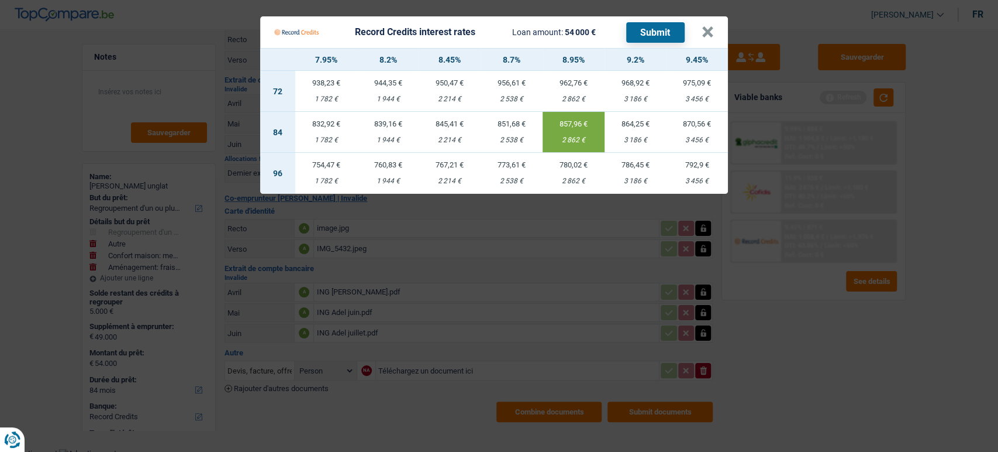
click at [650, 31] on button "Submit" at bounding box center [655, 32] width 58 height 20
click at [702, 35] on button "×" at bounding box center [708, 32] width 12 height 12
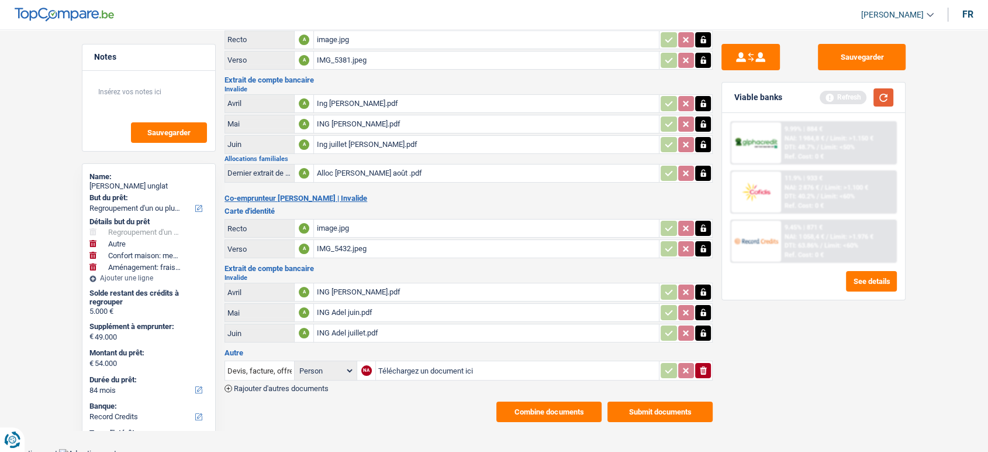
click at [888, 96] on button "button" at bounding box center [884, 97] width 20 height 18
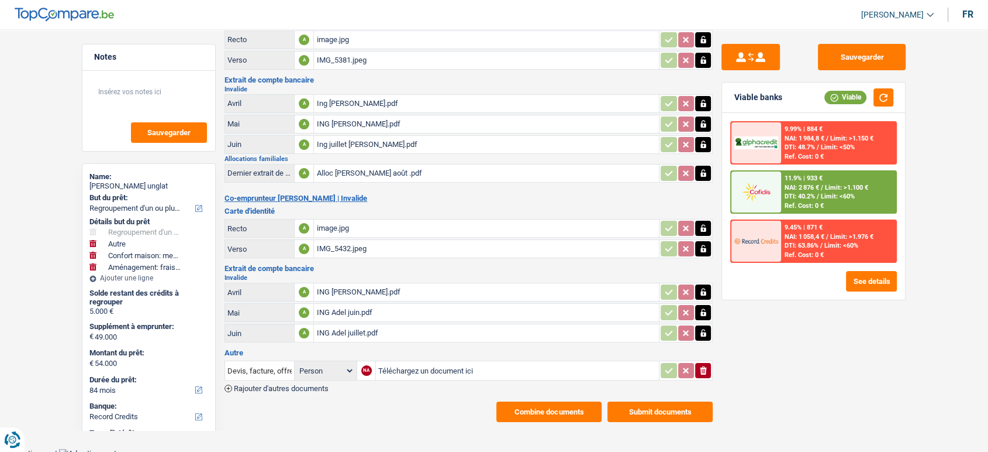
click at [829, 234] on div "NAI: 1 058,4 € / Limit: >1.976 €" at bounding box center [829, 237] width 89 height 8
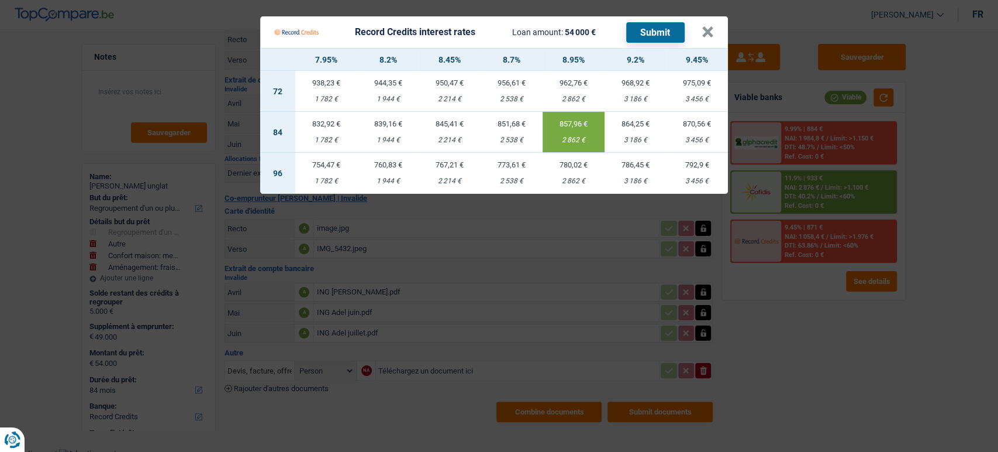
click at [806, 327] on Credits "Record Credits interest rates Loan amount: 54 000 € Submit × 7.95% 8.2% 8.45% 8…" at bounding box center [499, 226] width 998 height 452
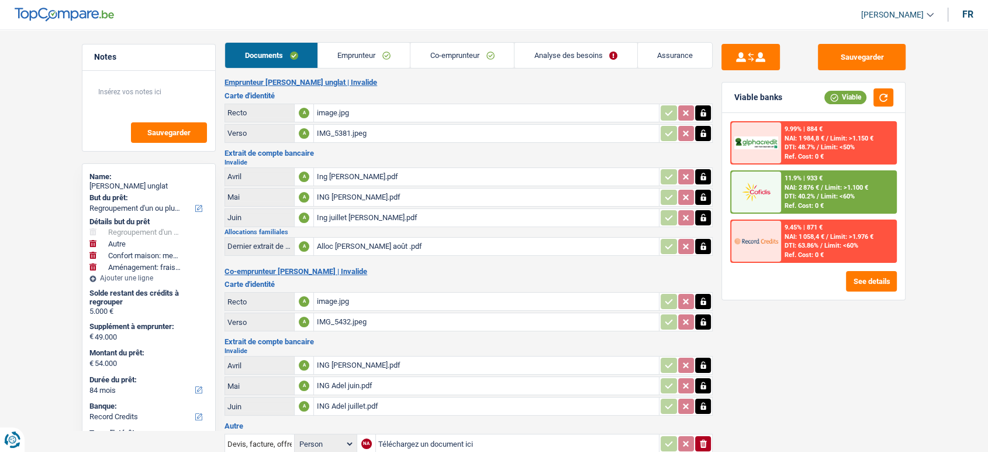
scroll to position [0, 0]
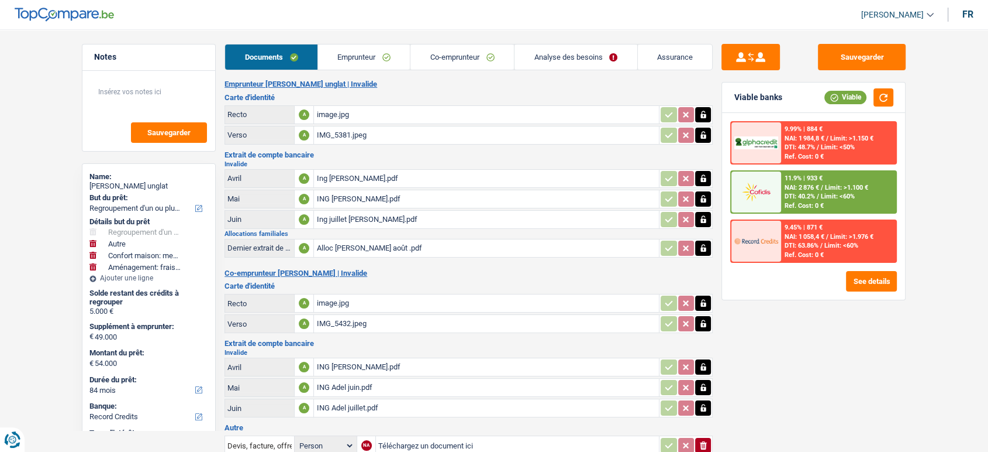
click at [346, 123] on table "Recto A image.jpg Verso A IMG_5381.jpeg" at bounding box center [469, 125] width 488 height 43
click at [346, 112] on div "image.jpg" at bounding box center [486, 115] width 340 height 18
click at [346, 143] on div "IMG_5381.jpeg" at bounding box center [486, 135] width 340 height 18
click at [341, 296] on div "image.jpg" at bounding box center [486, 303] width 340 height 18
click at [340, 322] on div "IMG_5432.jpeg" at bounding box center [486, 324] width 340 height 18
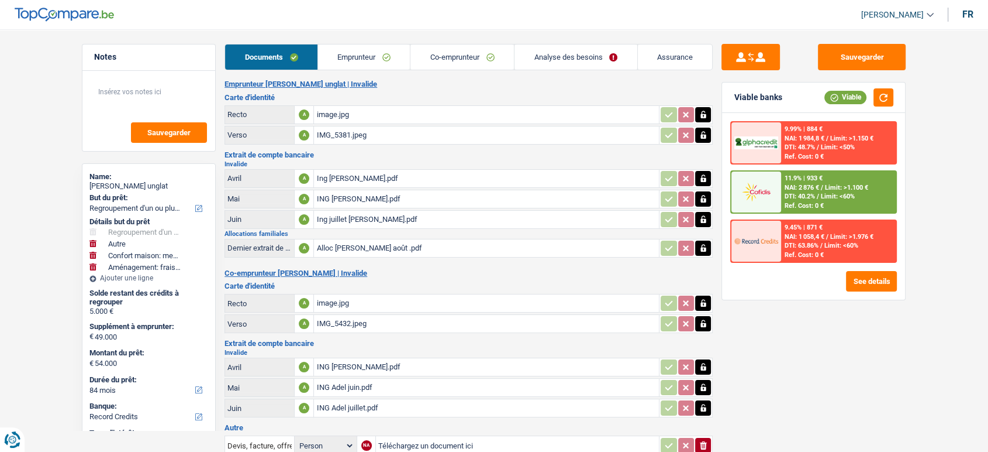
click at [367, 171] on div "Ing [PERSON_NAME].pdf" at bounding box center [486, 179] width 340 height 18
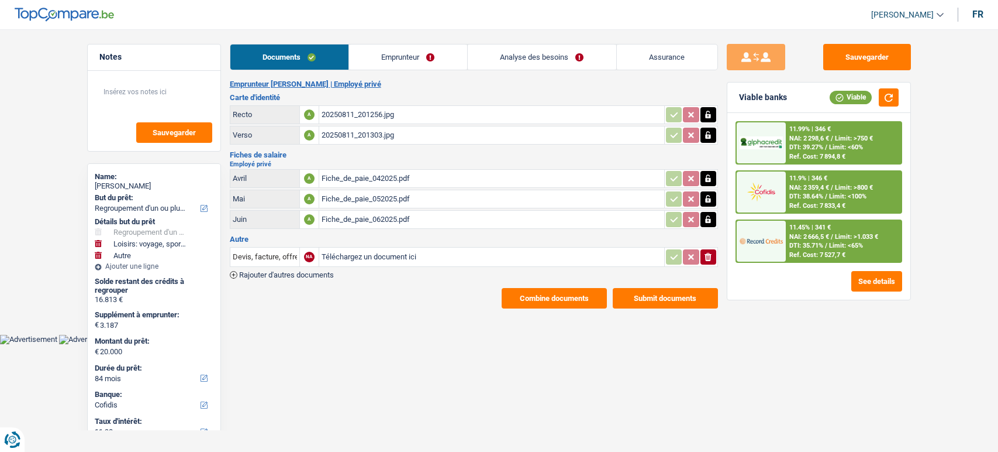
select select "refinancing"
select select "hobbies"
select select "other"
select select "84"
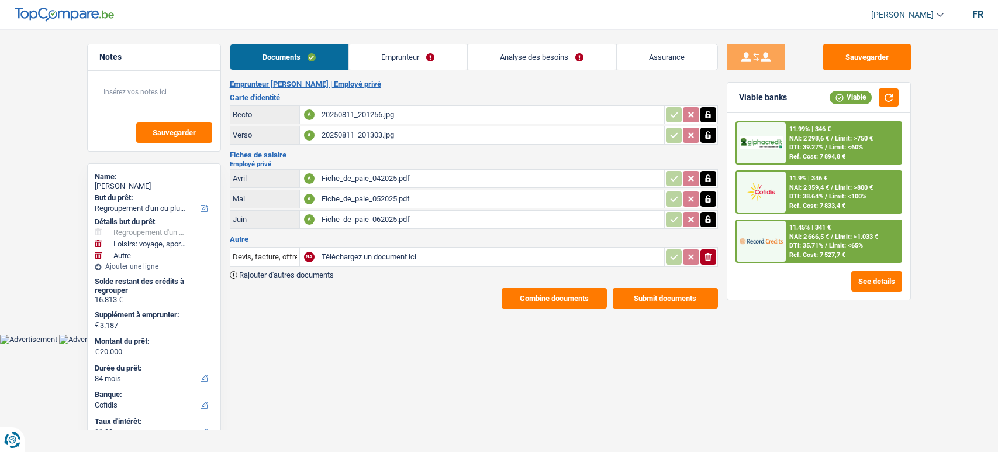
select select "cofidis"
click at [356, 175] on div "Fiche_de_paie_042025.pdf" at bounding box center [492, 179] width 340 height 18
drag, startPoint x: 394, startPoint y: 48, endPoint x: 384, endPoint y: 66, distance: 20.7
click at [394, 48] on link "Emprunteur" at bounding box center [408, 56] width 118 height 25
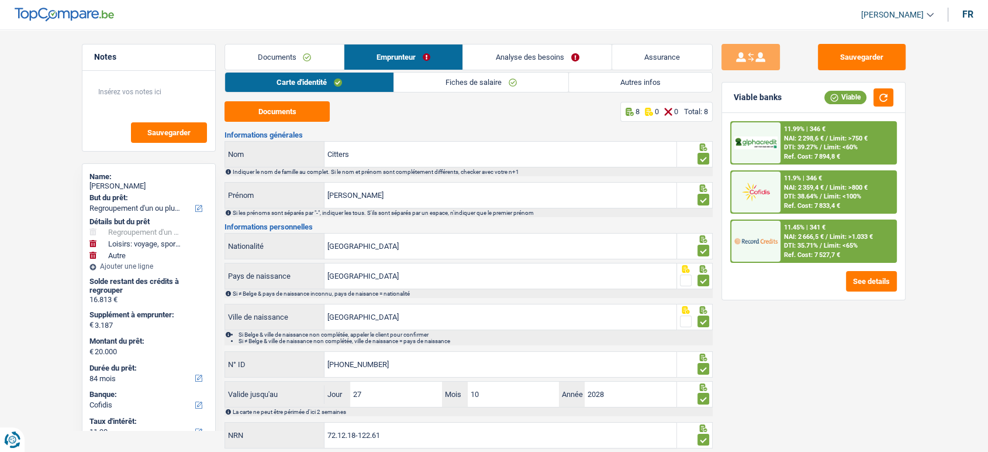
scroll to position [34, 0]
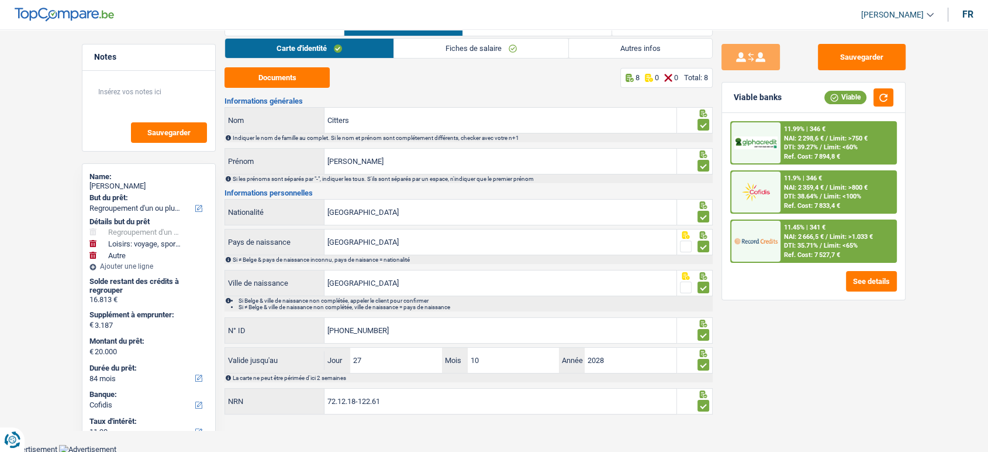
click at [483, 42] on link "Fiches de salaire" at bounding box center [481, 48] width 174 height 19
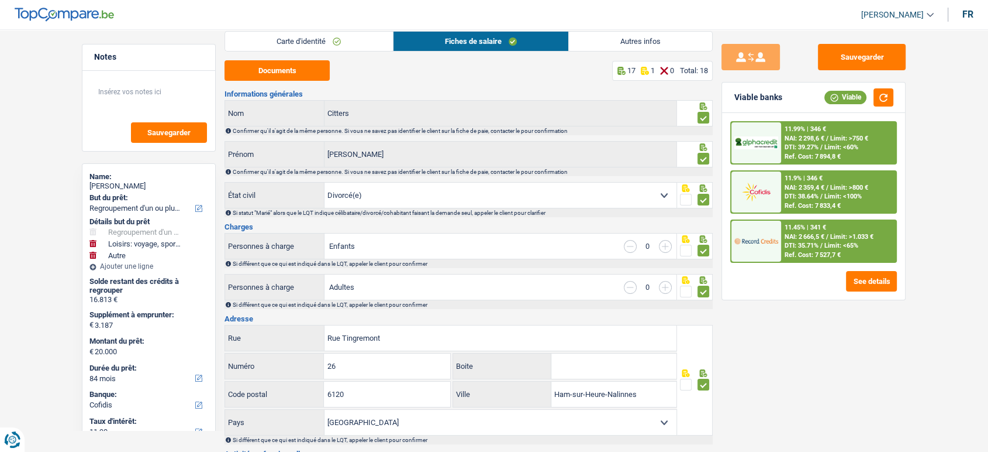
scroll to position [0, 0]
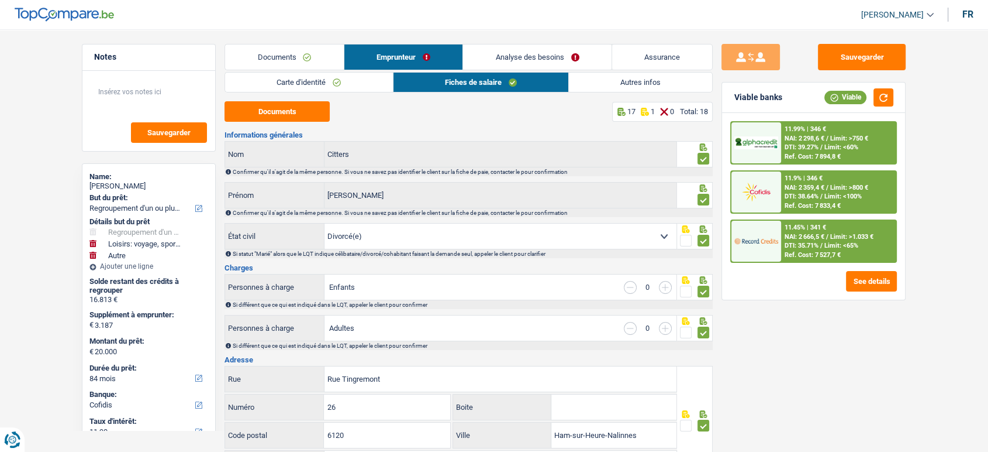
click at [597, 69] on link "Analyse des besoins" at bounding box center [537, 56] width 149 height 25
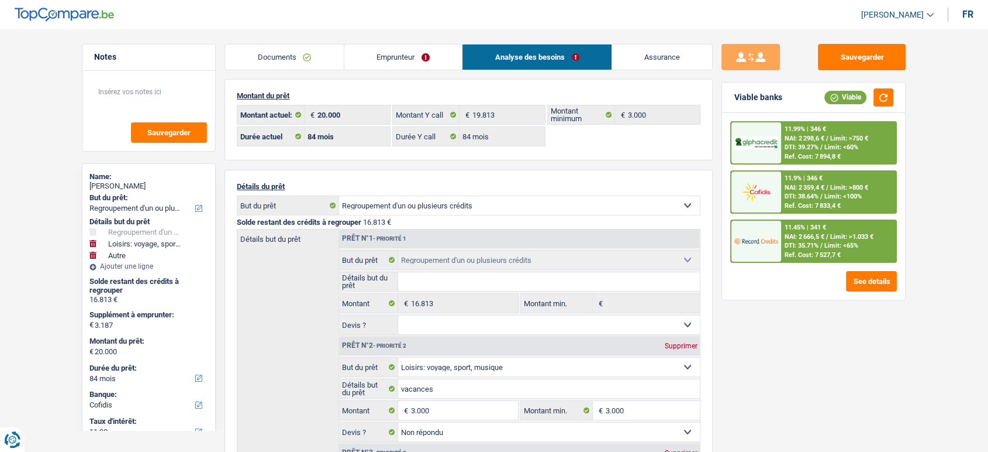
click at [818, 242] on span "DTI: 35.71%" at bounding box center [802, 246] width 34 height 8
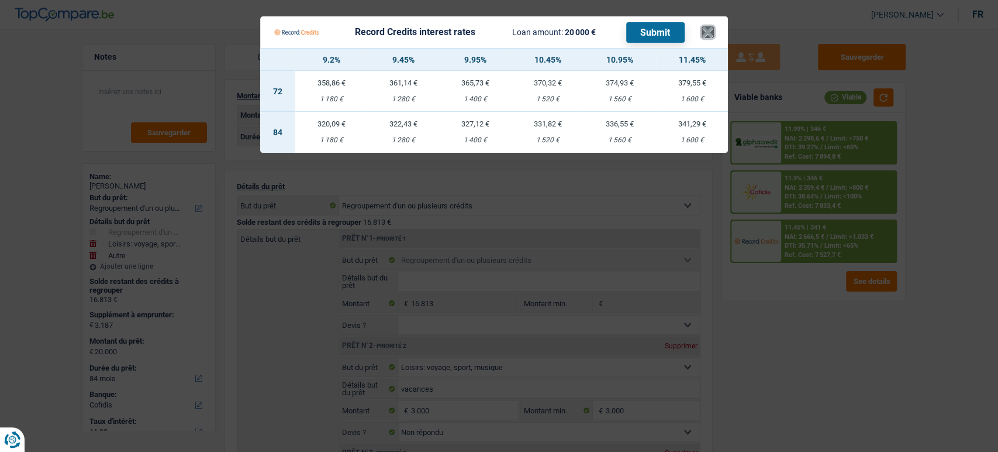
click at [702, 33] on button "×" at bounding box center [708, 32] width 12 height 12
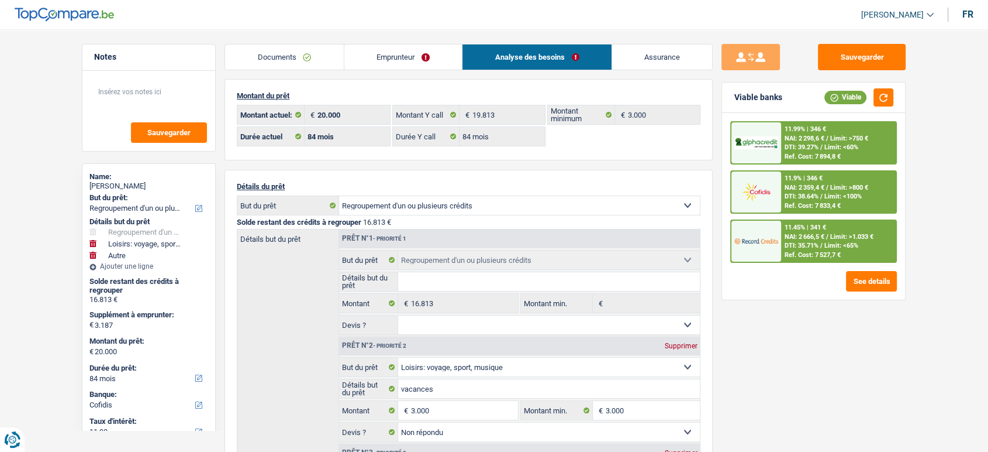
click at [262, 64] on link "Documents" at bounding box center [284, 56] width 119 height 25
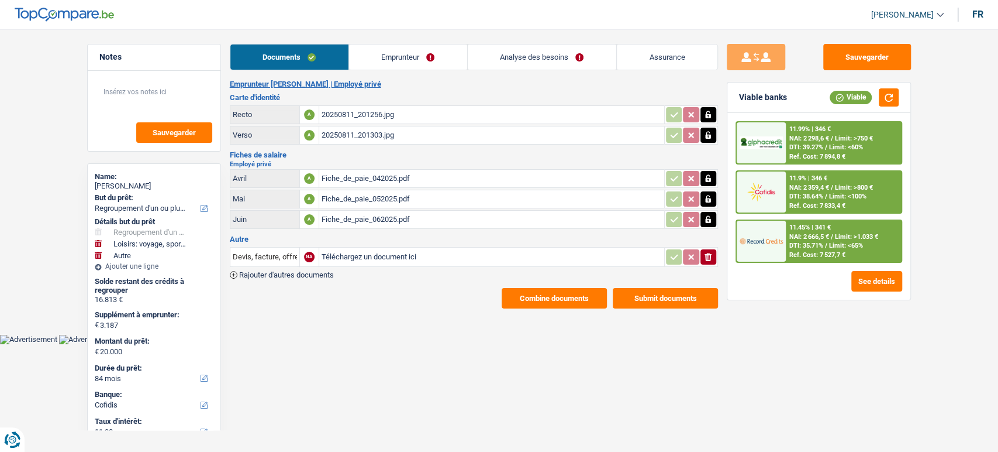
click at [496, 57] on link "Analyse des besoins" at bounding box center [542, 56] width 149 height 25
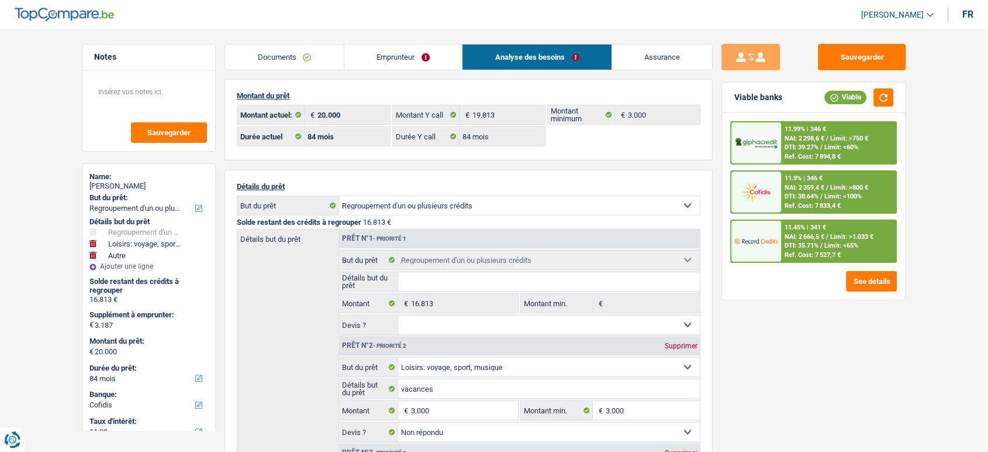
click at [294, 63] on link "Documents" at bounding box center [284, 56] width 119 height 25
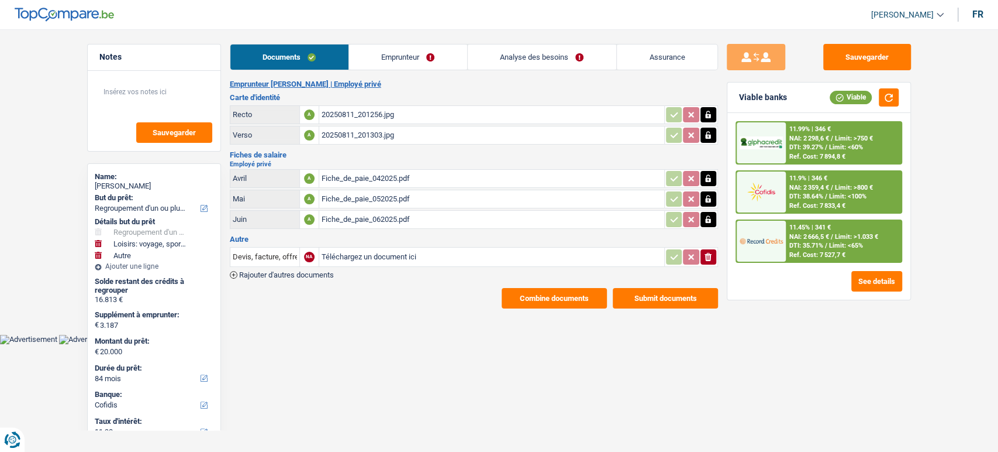
click at [571, 310] on main "Notes Sauvegarder Name: [PERSON_NAME] But du prêt: Confort maison: meubles, tex…" at bounding box center [499, 176] width 998 height 317
click at [560, 294] on button "Combine documents" at bounding box center [554, 298] width 105 height 20
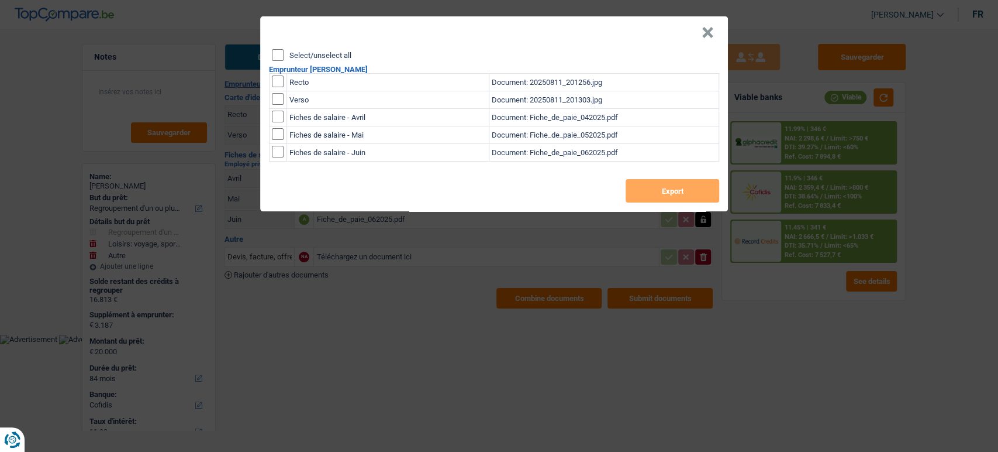
drag, startPoint x: 274, startPoint y: 47, endPoint x: 276, endPoint y: 54, distance: 6.7
click at [274, 48] on header "×" at bounding box center [494, 32] width 468 height 33
click at [276, 54] on input "Select/unselect all" at bounding box center [278, 55] width 12 height 12
checkbox input "true"
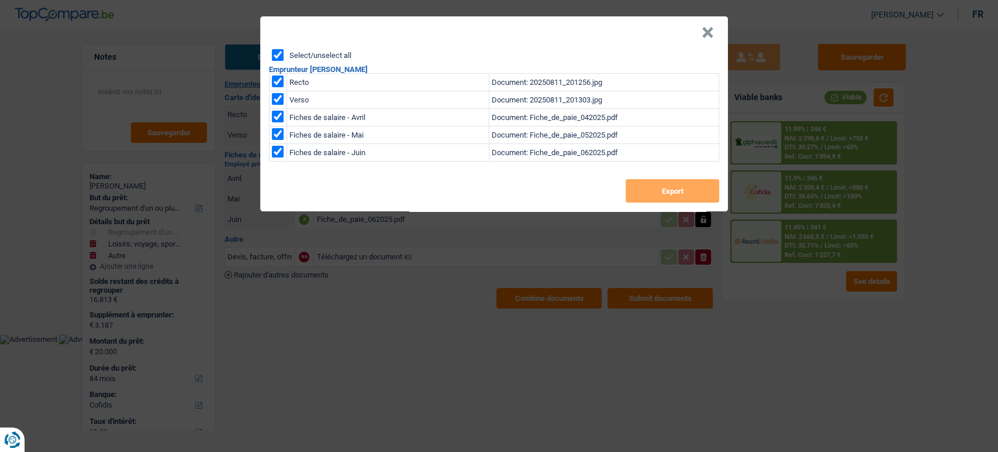
checkbox input "true"
click at [688, 191] on button "Export" at bounding box center [673, 190] width 94 height 23
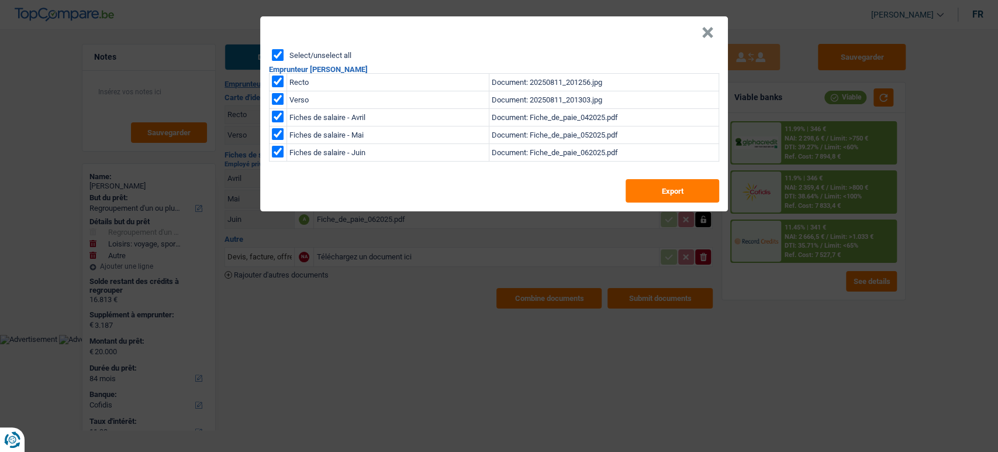
click at [696, 43] on header "×" at bounding box center [494, 32] width 468 height 33
click at [688, 30] on header "×" at bounding box center [494, 32] width 468 height 33
click at [705, 34] on button "×" at bounding box center [708, 33] width 12 height 12
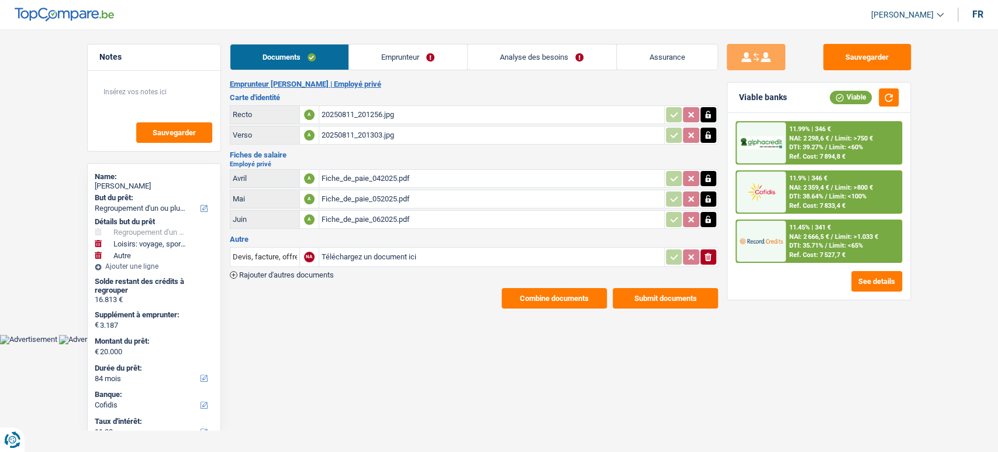
drag, startPoint x: 440, startPoint y: 59, endPoint x: 467, endPoint y: 71, distance: 29.3
click at [439, 59] on link "Emprunteur" at bounding box center [408, 56] width 118 height 25
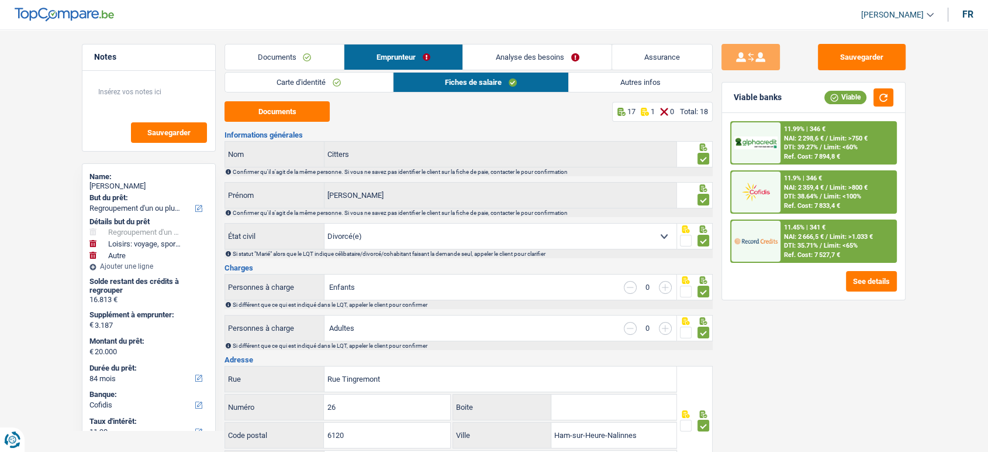
click at [640, 75] on link "Autres infos" at bounding box center [640, 82] width 143 height 19
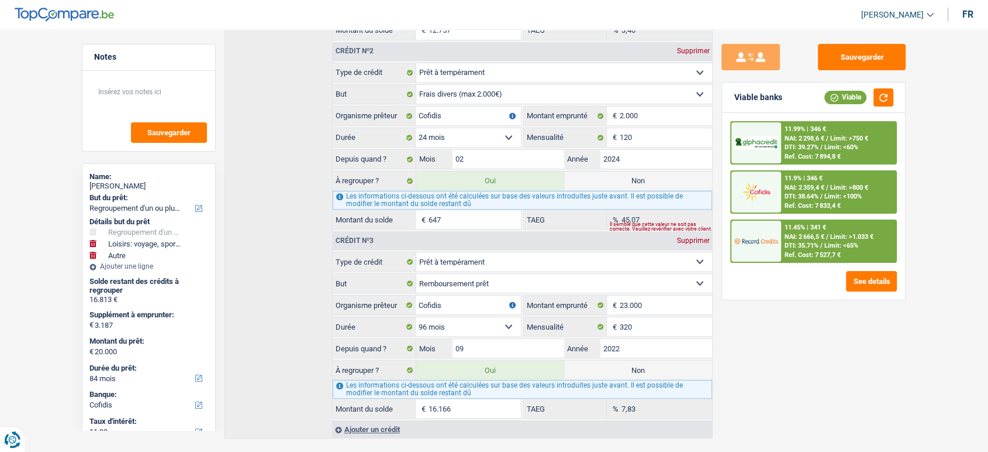
scroll to position [622, 0]
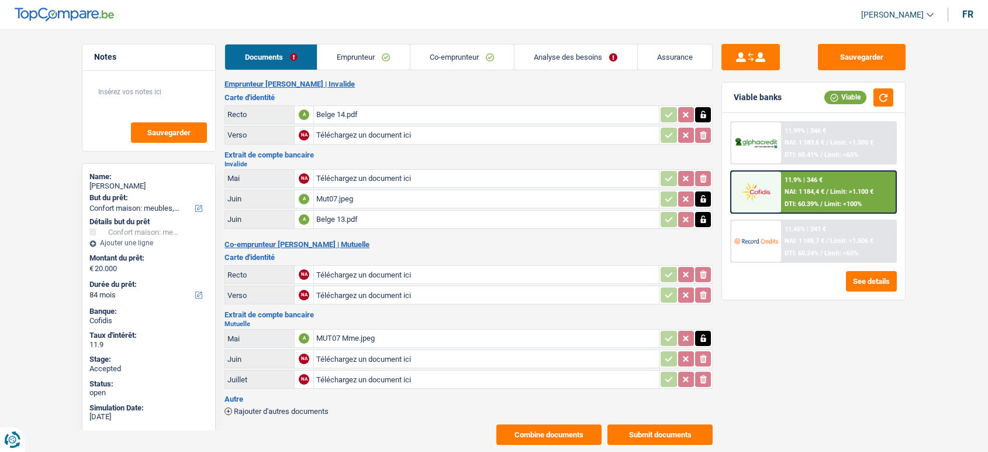
select select "household"
select select "84"
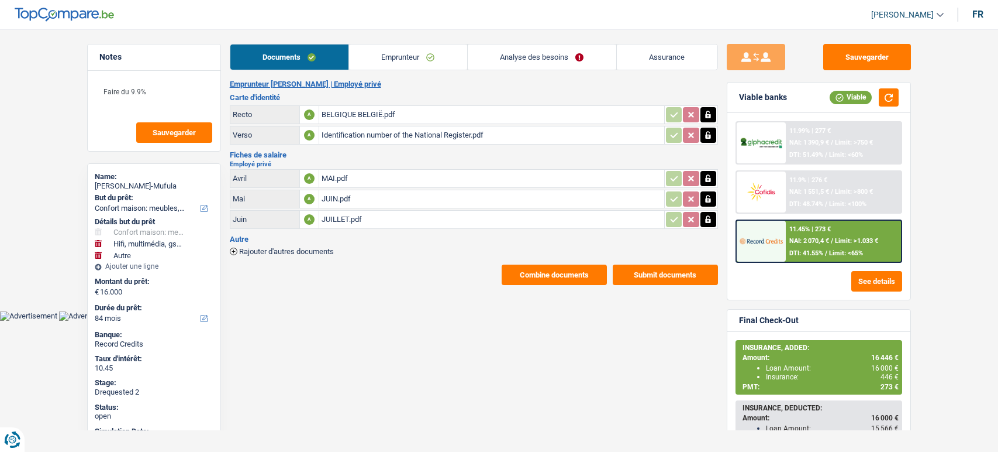
select select "household"
select select "tech"
select select "other"
select select "84"
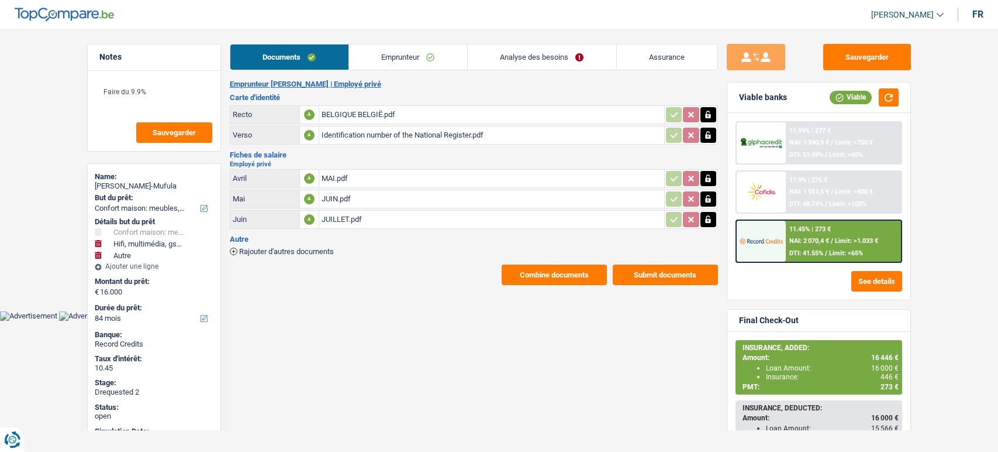
click at [372, 60] on link "Emprunteur" at bounding box center [408, 56] width 118 height 25
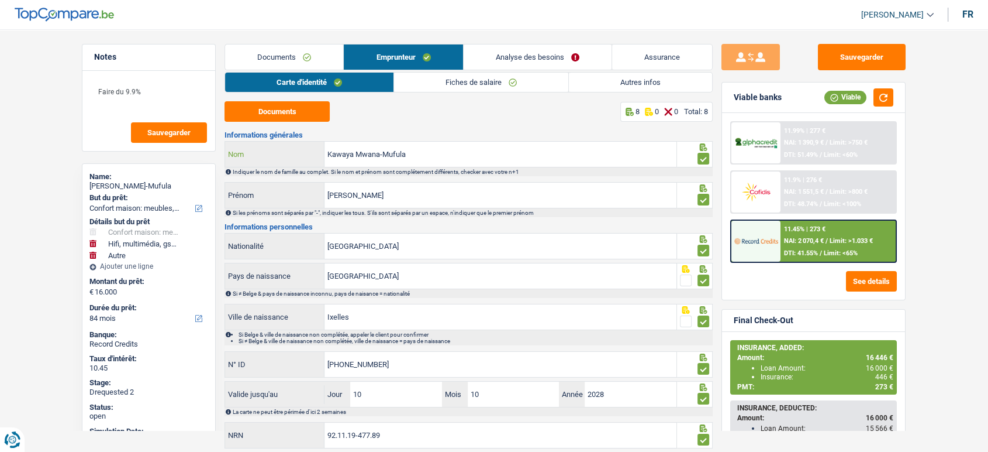
drag, startPoint x: 442, startPoint y: 155, endPoint x: 385, endPoint y: 156, distance: 57.3
click at [282, 152] on div "Kawaya Mwana-Mufula Nom" at bounding box center [451, 154] width 452 height 25
click at [346, 154] on input "Kawaya Mwana-Mufula" at bounding box center [501, 154] width 352 height 25
click at [472, 80] on link "Fiches de salaire" at bounding box center [481, 82] width 174 height 19
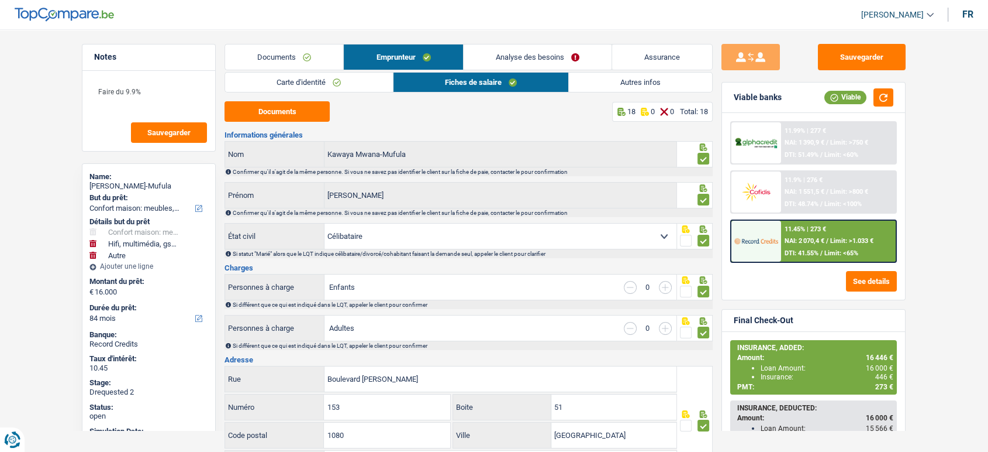
click at [608, 84] on link "Autres infos" at bounding box center [640, 82] width 143 height 19
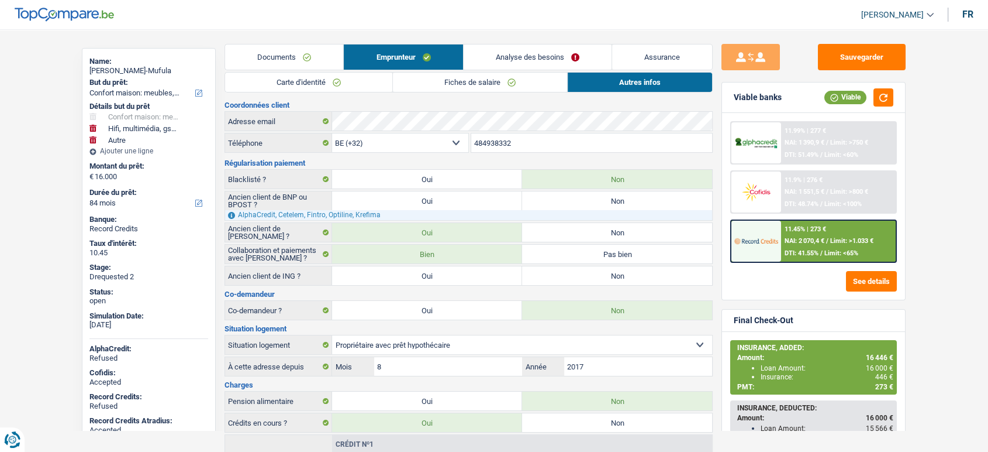
scroll to position [140, 0]
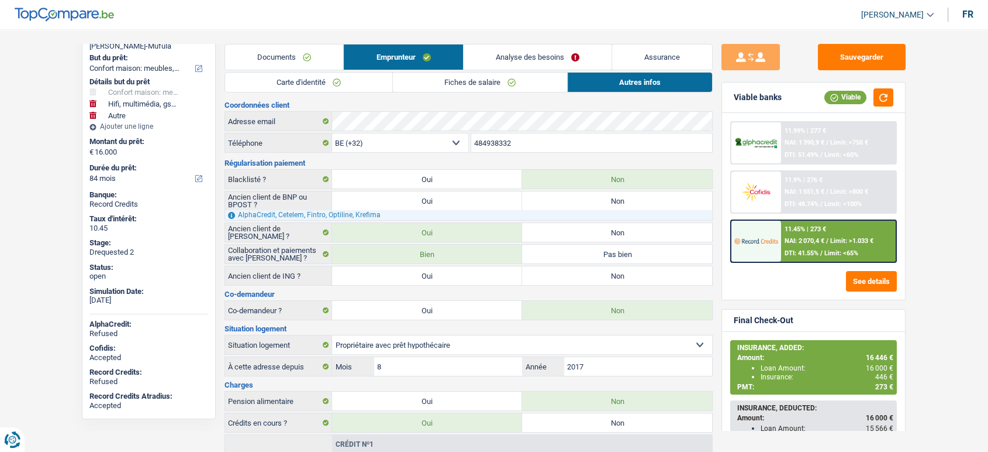
click at [290, 57] on link "Documents" at bounding box center [284, 56] width 118 height 25
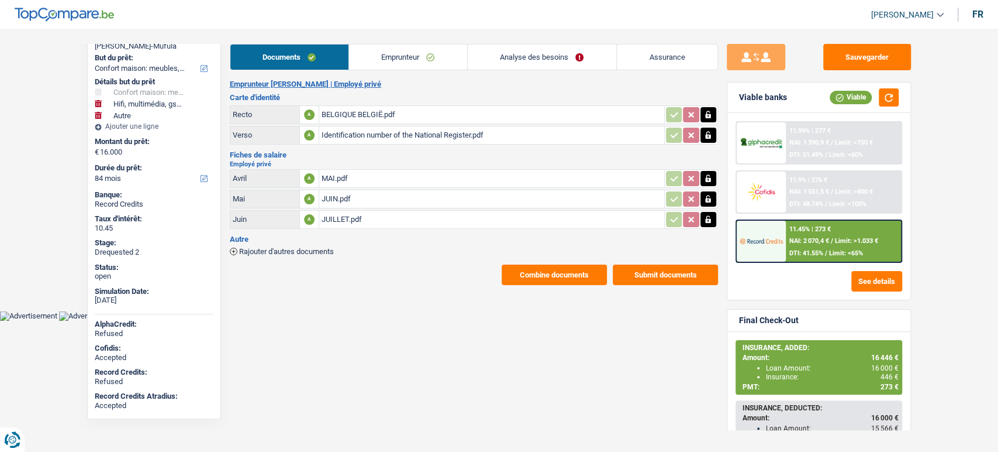
click at [588, 48] on link "Analyse des besoins" at bounding box center [542, 56] width 149 height 25
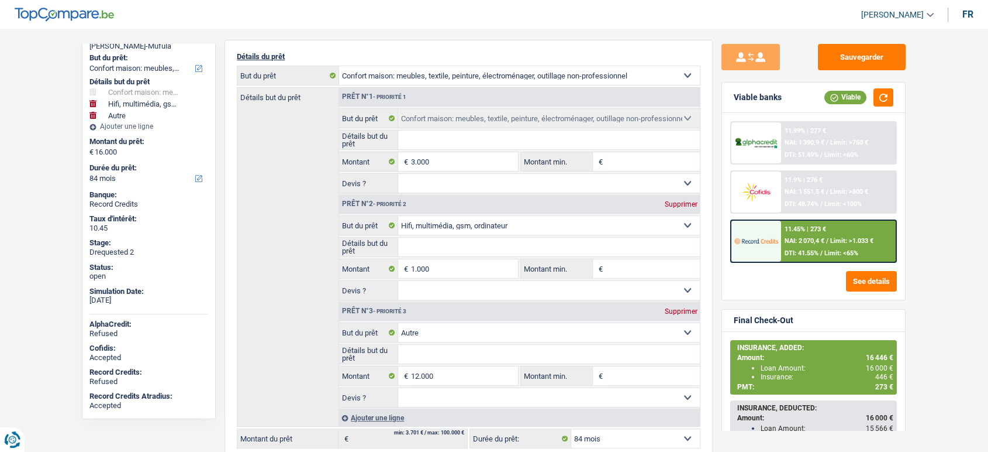
scroll to position [75, 0]
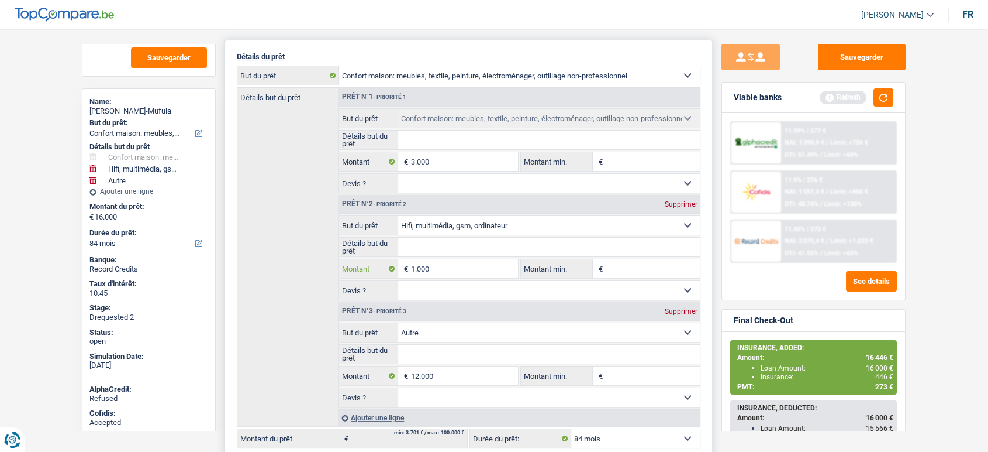
click at [411, 266] on input "1.000" at bounding box center [464, 268] width 107 height 19
click at [394, 414] on div "Ajouter une ligne" at bounding box center [519, 417] width 361 height 17
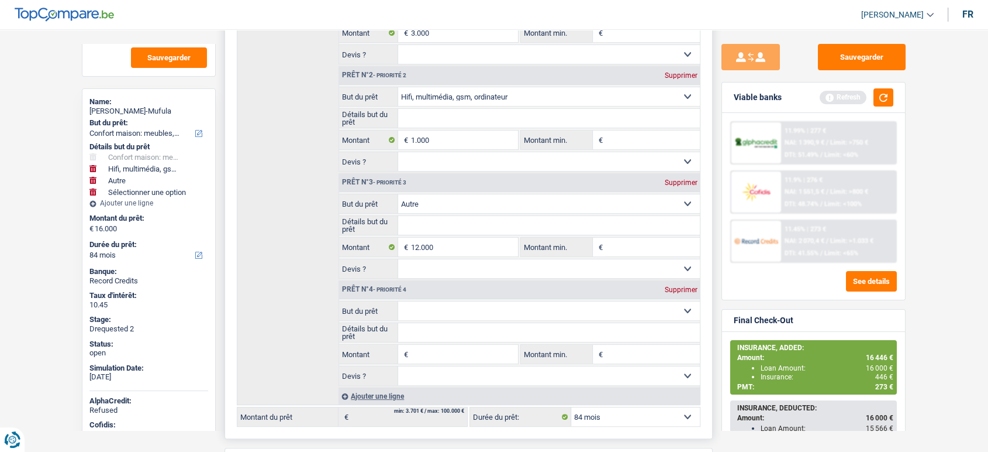
scroll to position [260, 0]
click at [420, 307] on select "Confort maison: meubles, textile, peinture, électroménager, outillage non-profe…" at bounding box center [549, 309] width 302 height 19
select select "household"
click at [398, 300] on select "Confort maison: meubles, textile, peinture, électroménager, outillage non-profe…" at bounding box center [549, 309] width 302 height 19
select select "household"
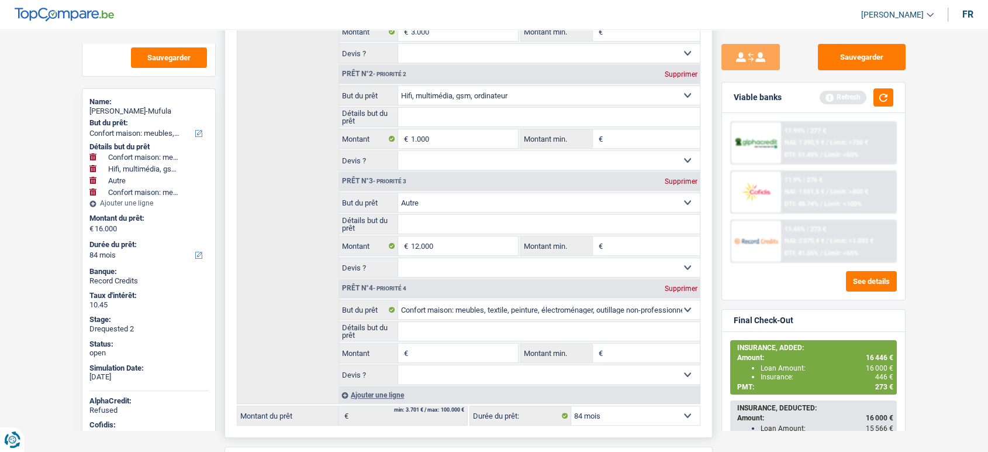
click at [463, 354] on input "Montant" at bounding box center [464, 352] width 107 height 19
type input "8.000"
type input "24.000"
select select "120"
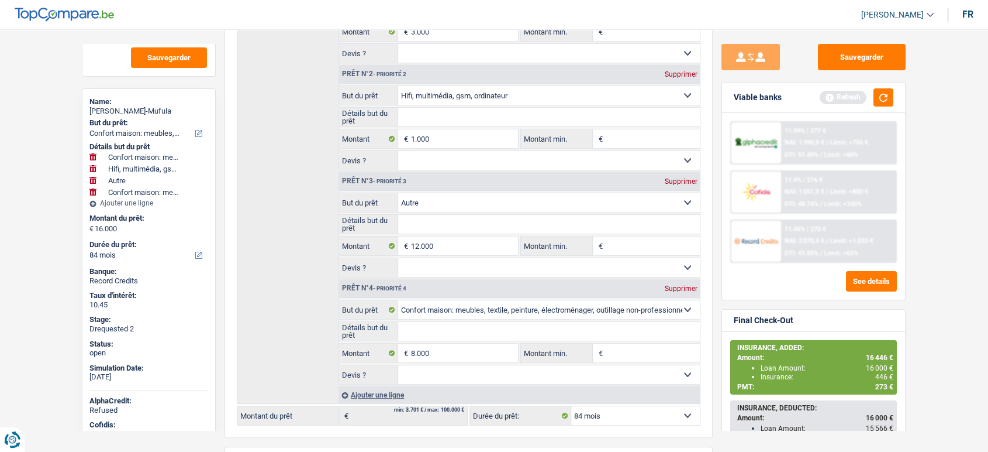
type input "24.000"
click at [0, 308] on main "Notes Faire du 9.9% Sauvegarder Name: Lorenzo Kawaya Mwana-Mufula But du prêt: …" at bounding box center [494, 269] width 988 height 1023
select select "120"
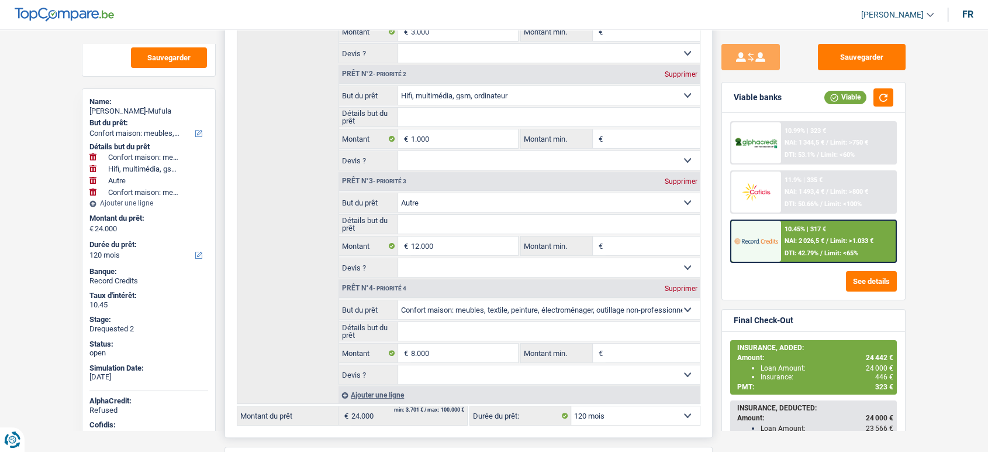
click at [410, 349] on span "€" at bounding box center [404, 352] width 13 height 19
click at [419, 350] on input "8.000" at bounding box center [464, 352] width 107 height 19
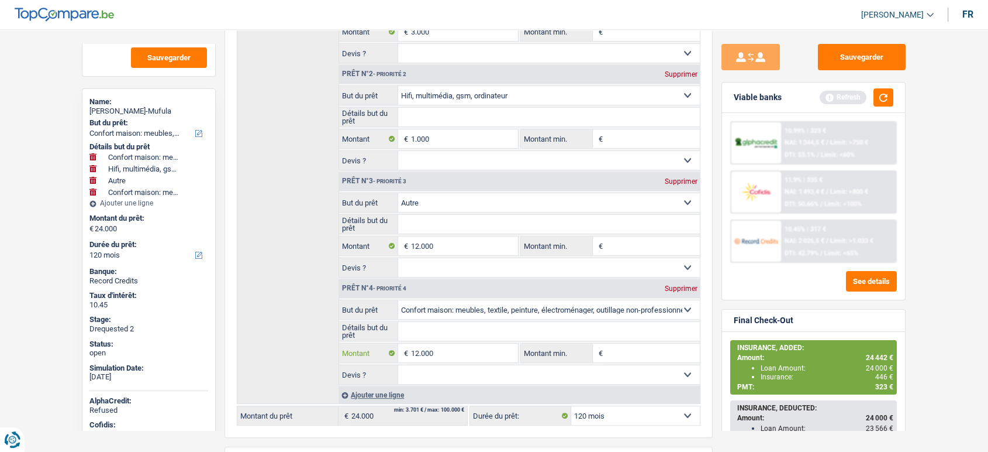
type input "12.000"
type input "28.000"
click at [67, 268] on main "Notes Faire du 9.9% Sauvegarder Name: Lorenzo Kawaya Mwana-Mufula But du prêt: …" at bounding box center [494, 269] width 988 height 1023
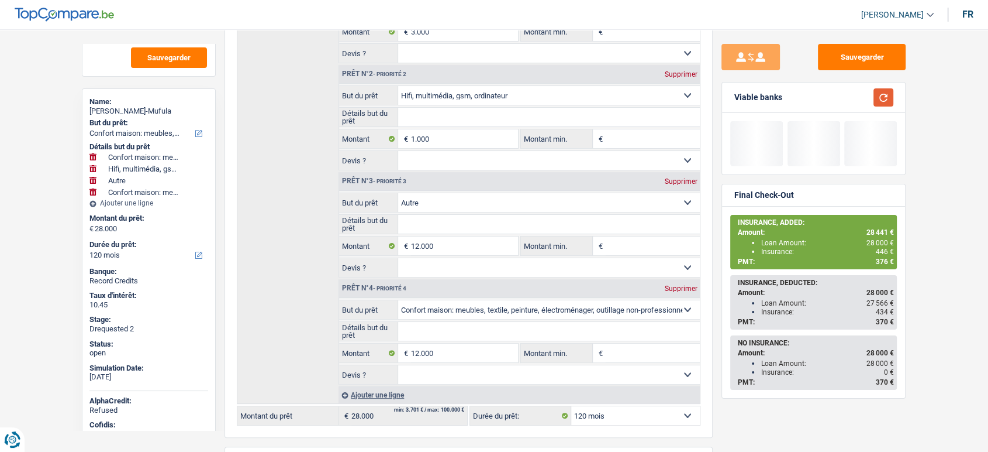
click at [884, 99] on button "button" at bounding box center [884, 97] width 20 height 18
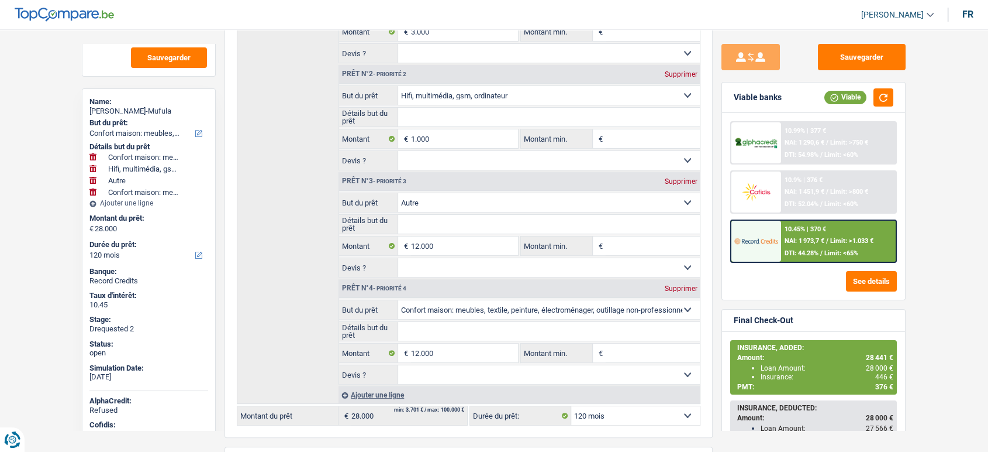
click at [833, 240] on span "Limit: >1.033 €" at bounding box center [851, 241] width 43 height 8
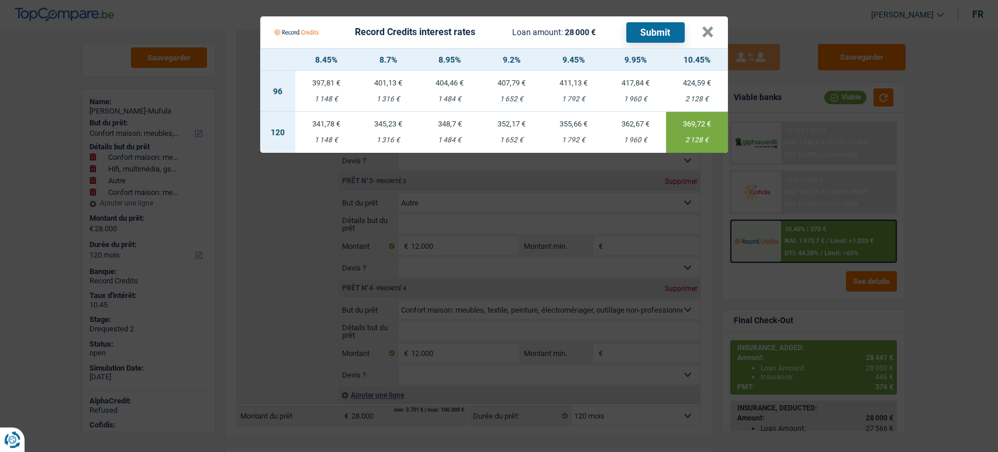
click at [941, 213] on Credits "Record Credits interest rates Loan amount: 28 000 € Submit × 8.45% 8.7% 8.95% 9…" at bounding box center [499, 226] width 998 height 452
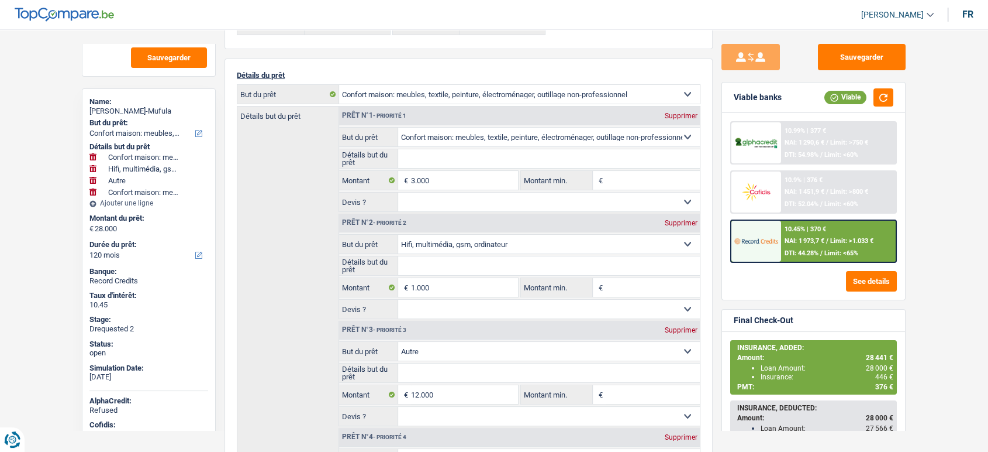
scroll to position [0, 0]
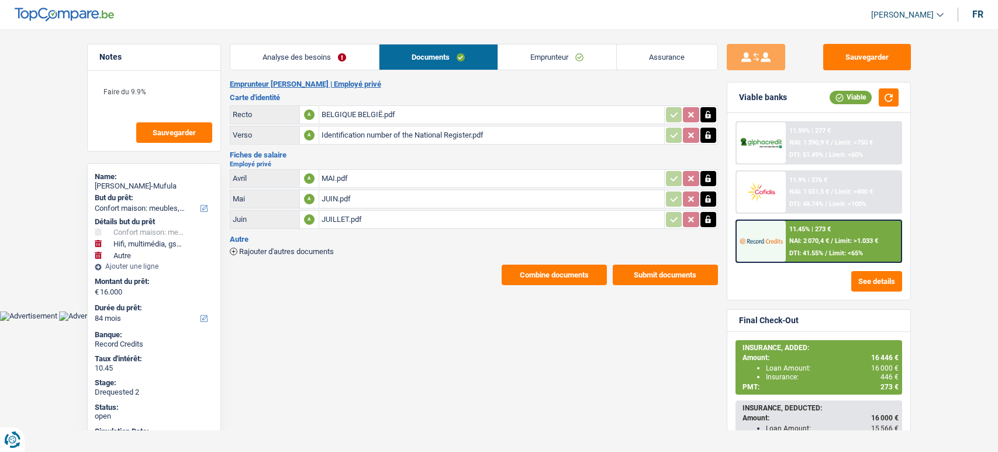
select select "household"
select select "tech"
select select "other"
select select "84"
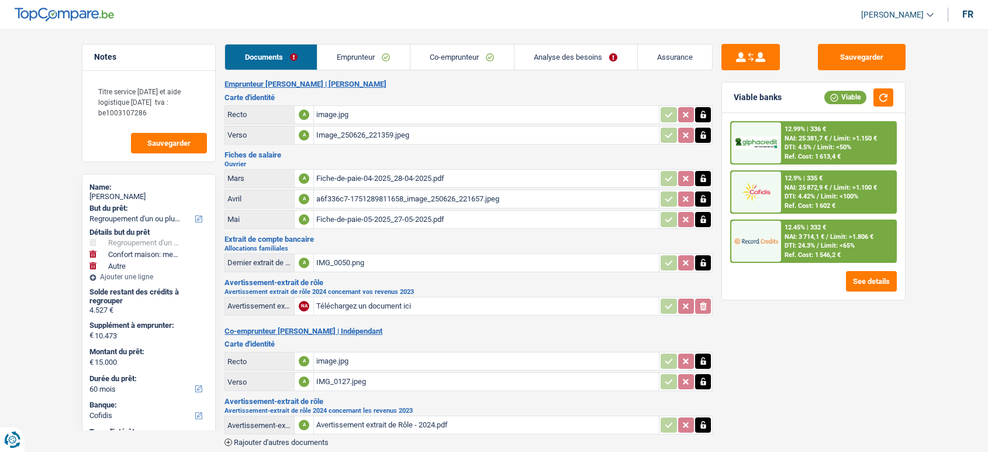
select select "refinancing"
select select "household"
select select "other"
select select "60"
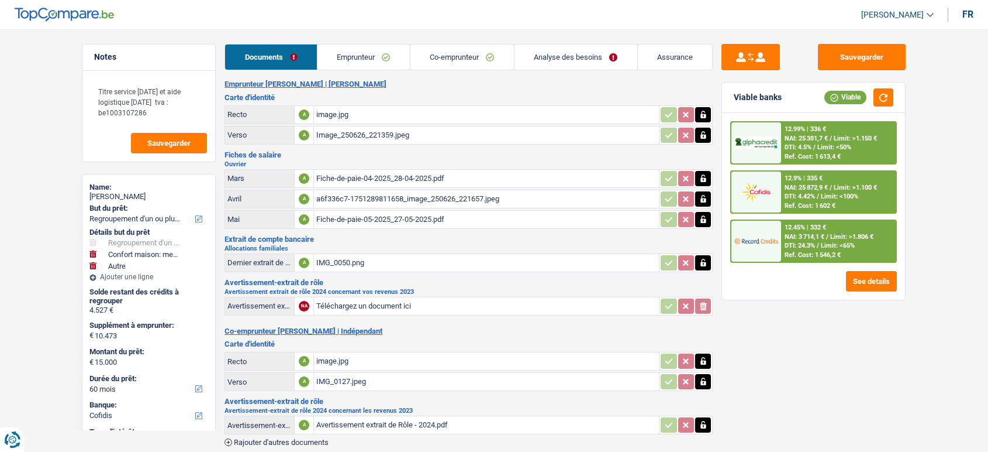
select select "cofidis"
select select "coApplicant"
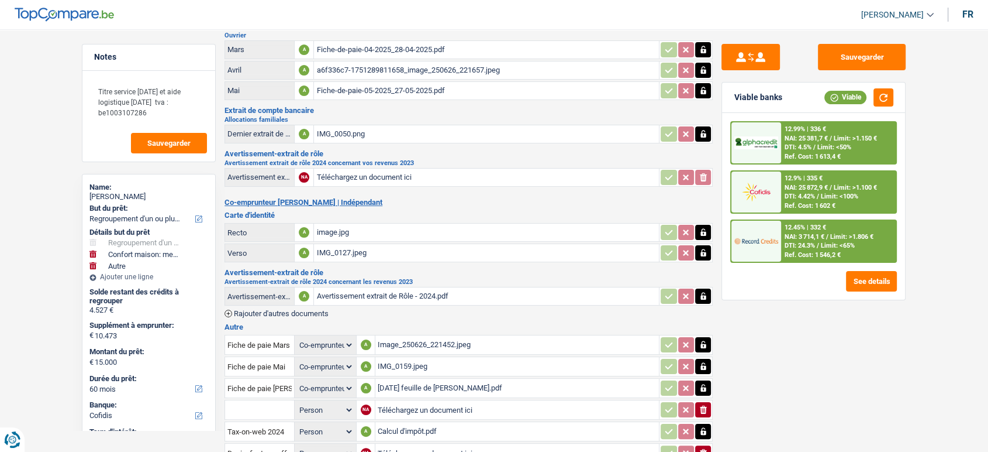
scroll to position [231, 0]
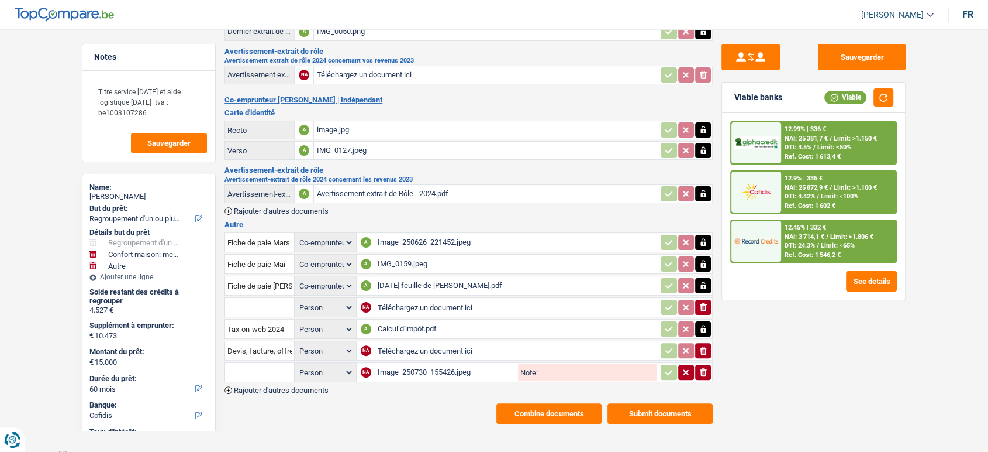
click at [274, 386] on span "Rajouter d'autres documents" at bounding box center [281, 390] width 95 height 8
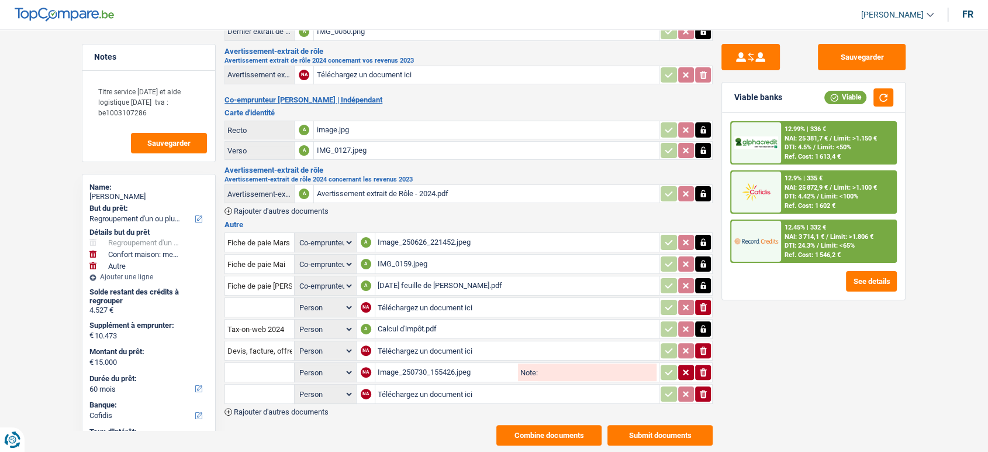
click at [398, 390] on input "Téléchargez un document ici" at bounding box center [517, 394] width 279 height 18
type input "C:\fakepath\combinepdf.pdf"
click at [656, 432] on button "Submit documents" at bounding box center [660, 435] width 105 height 20
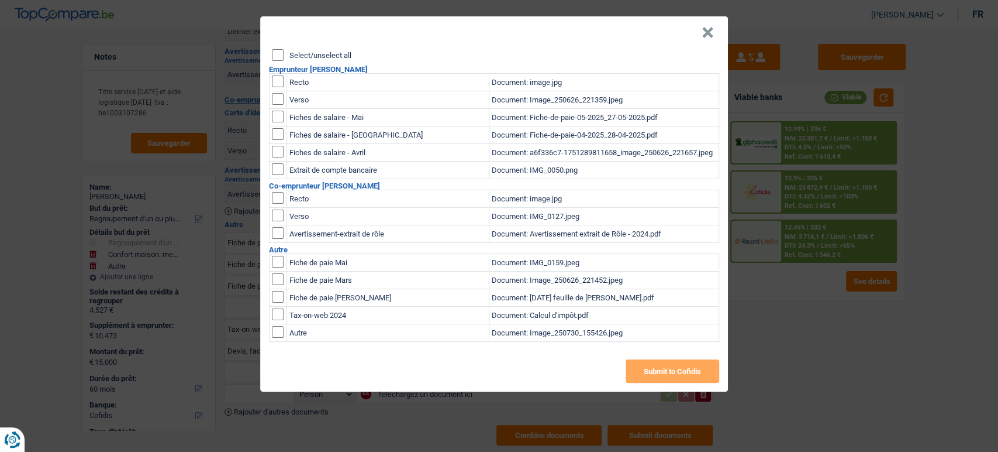
click at [285, 336] on td at bounding box center [279, 333] width 18 height 18
click at [274, 267] on input "checkbox" at bounding box center [278, 262] width 12 height 12
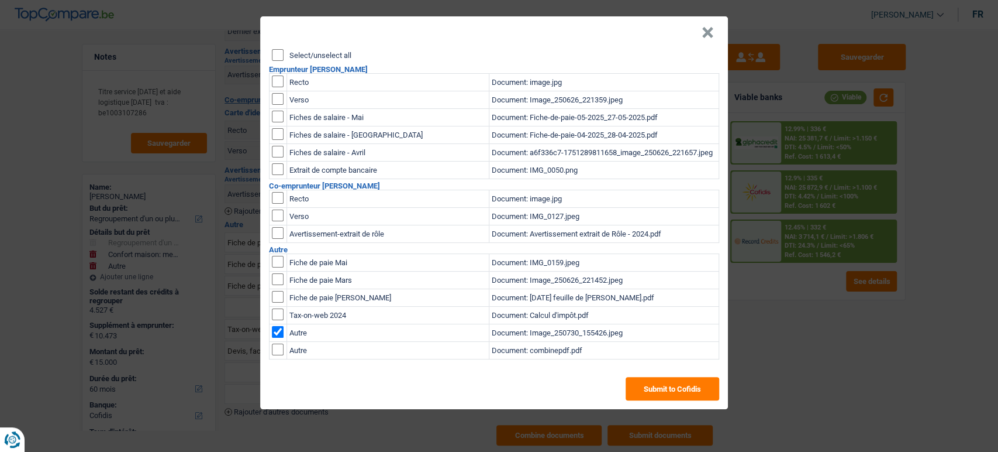
click at [272, 267] on input "checkbox" at bounding box center [278, 262] width 12 height 12
checkbox input "false"
click at [272, 267] on input "checkbox" at bounding box center [278, 262] width 12 height 12
checkbox input "true"
click at [688, 398] on button "Submit to Cofidis" at bounding box center [673, 388] width 94 height 23
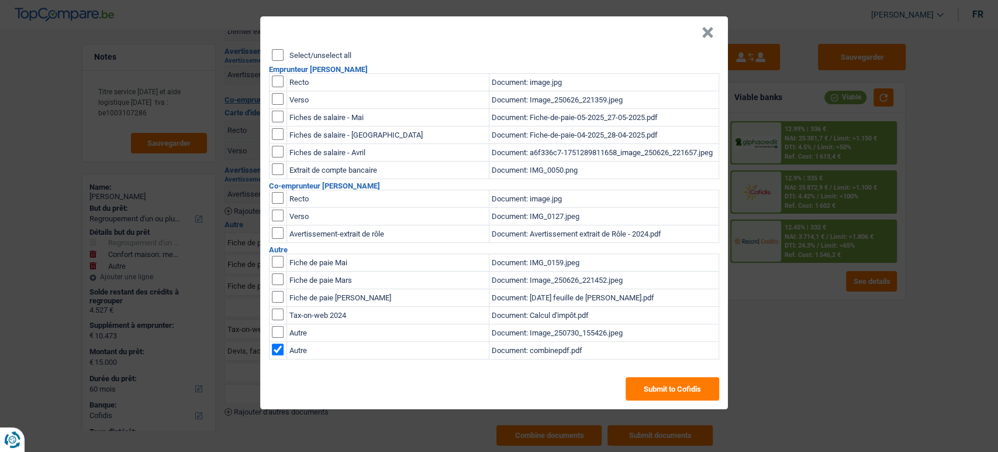
click at [711, 36] on button "×" at bounding box center [708, 33] width 12 height 12
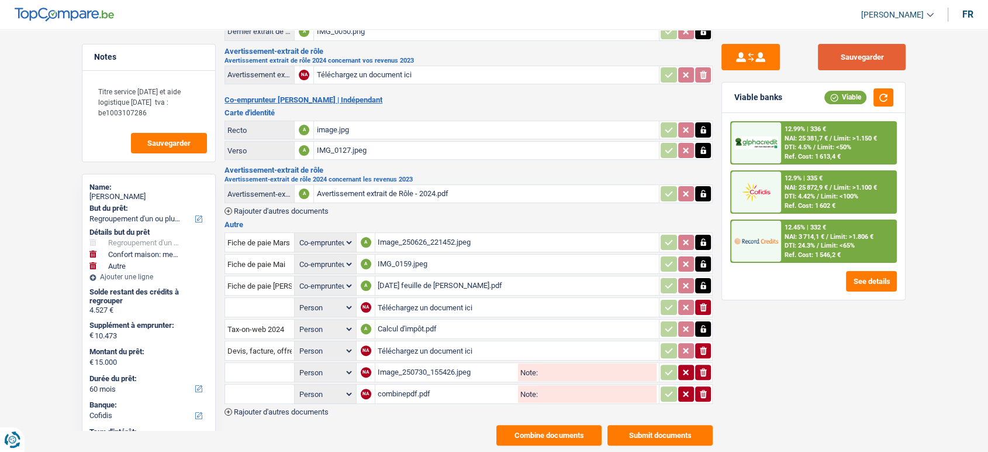
click at [845, 66] on button "Sauvegarder" at bounding box center [862, 57] width 88 height 26
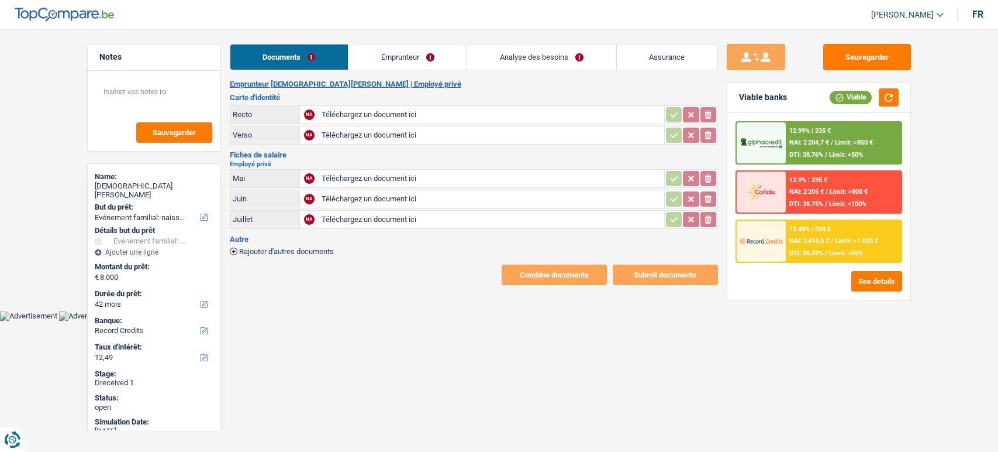
select select "familyEvent"
select select "42"
select select "record credits"
type input "C:\fakepath\Fiche-de-paie-05-2025_29-05-2025.pdf"
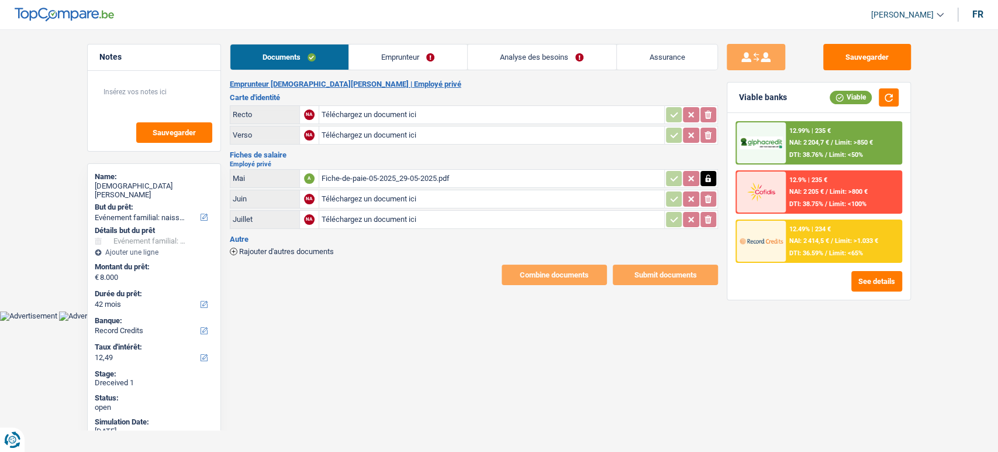
type input "C:\fakepath\Fiche-de-paie-06-2025_01-07-2025.pdf"
type input "C:\fakepath\Fiche-de-paie-07-2025_29-07-2025.pdf"
type input "C:\fakepath\processed-1C8B82F6-E6F0-44B2-9A05-41C34DE17195.jpeg"
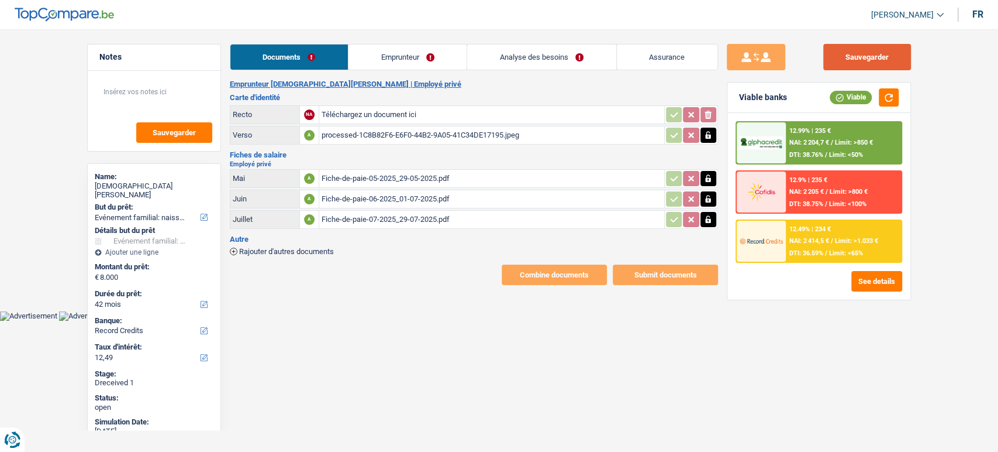
click at [838, 63] on button "Sauvegarder" at bounding box center [867, 57] width 88 height 26
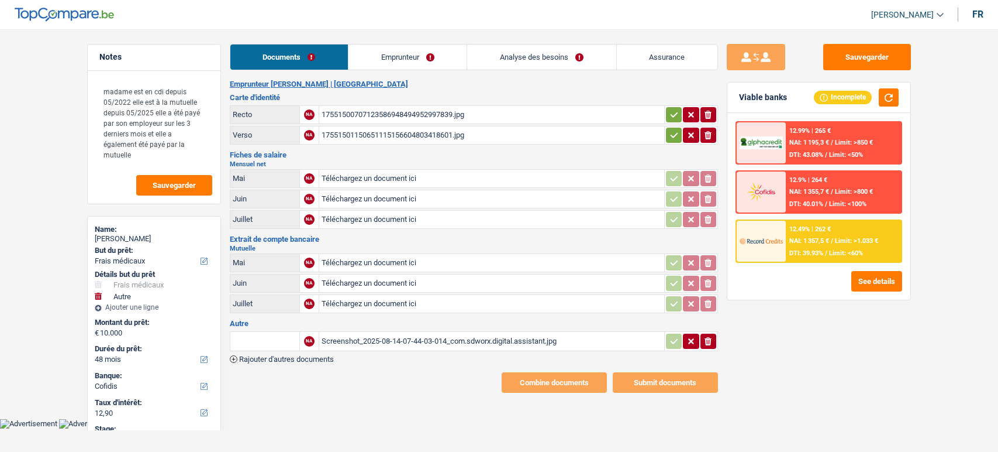
select select "medical"
select select "other"
select select "48"
select select "cofidis"
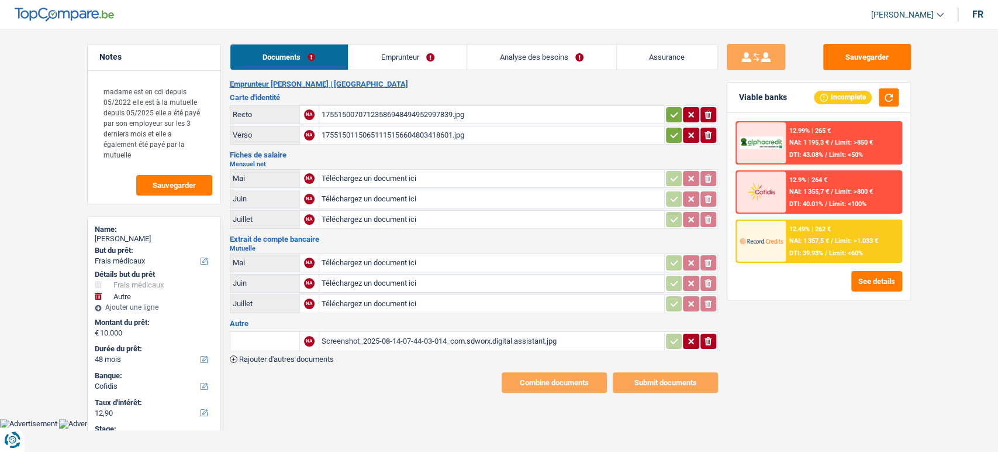
drag, startPoint x: 676, startPoint y: 111, endPoint x: 675, endPoint y: 119, distance: 8.2
click at [676, 111] on icon "button" at bounding box center [674, 115] width 9 height 12
click at [673, 136] on icon "button" at bounding box center [674, 134] width 8 height 5
click at [339, 114] on div "17551500707123586948494952997839.jpg" at bounding box center [492, 115] width 340 height 18
click at [449, 338] on div "Screenshot_2025-08-14-07-44-03-014_com.sdworx.digital.assistant.jpg" at bounding box center [492, 341] width 340 height 18
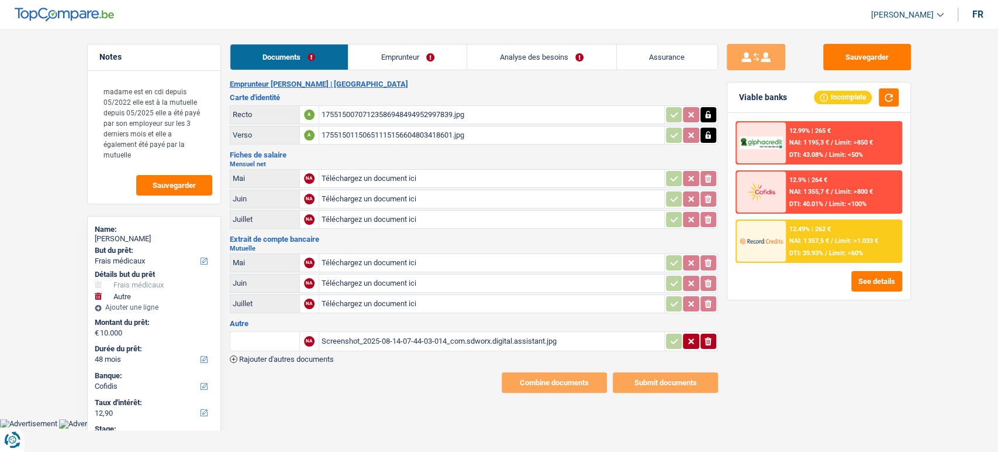
click at [353, 266] on input "Téléchargez un document ici" at bounding box center [492, 263] width 340 height 18
type input "C:\fakepath\d73ed9e1-1755163083155_screenshot_2025-08-14-07-44-29-571_com.sdwor…"
click at [398, 332] on div "Screenshot_2025-08-14-07-44-03-014_com.sdworx.digital.assistant.jpg" at bounding box center [492, 341] width 340 height 18
click at [570, 336] on div "Screenshot_2025-08-14-07-44-03-014_com.sdworx.digital.assistant.jpg" at bounding box center [492, 341] width 340 height 18
click at [709, 339] on icon "ionicons-v5-e" at bounding box center [708, 341] width 9 height 12
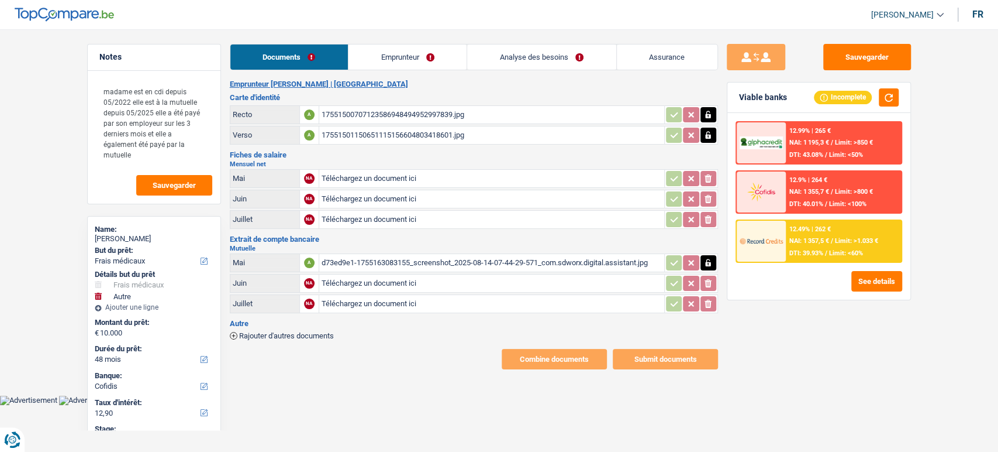
click at [384, 266] on div "d73ed9e1-1755163083155_screenshot_2025-08-14-07-44-29-571_com.sdworx.digital.as…" at bounding box center [492, 263] width 340 height 18
click at [345, 174] on input "Téléchargez un document ici" at bounding box center [492, 179] width 340 height 18
type input "C:\fakepath\d73ed9e1-1755164365701_d73ed9e1-1755163083155_screenshot_2025-08-14…"
click at [706, 259] on icon "button" at bounding box center [708, 263] width 5 height 8
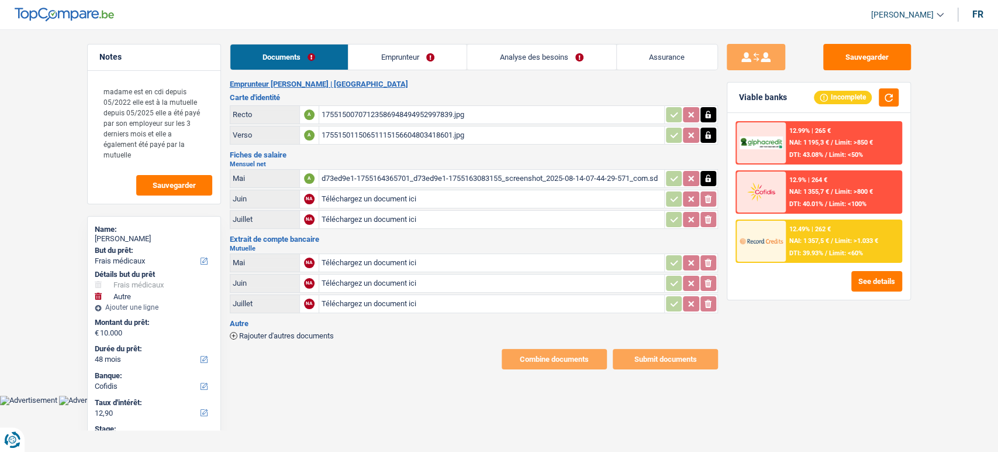
click at [392, 37] on main "Notes madame est en cdi depuis 05/2022 elle est à la mutuelle depuis 05/2025 el…" at bounding box center [499, 207] width 998 height 378
click at [397, 50] on link "Emprunteur" at bounding box center [408, 56] width 118 height 25
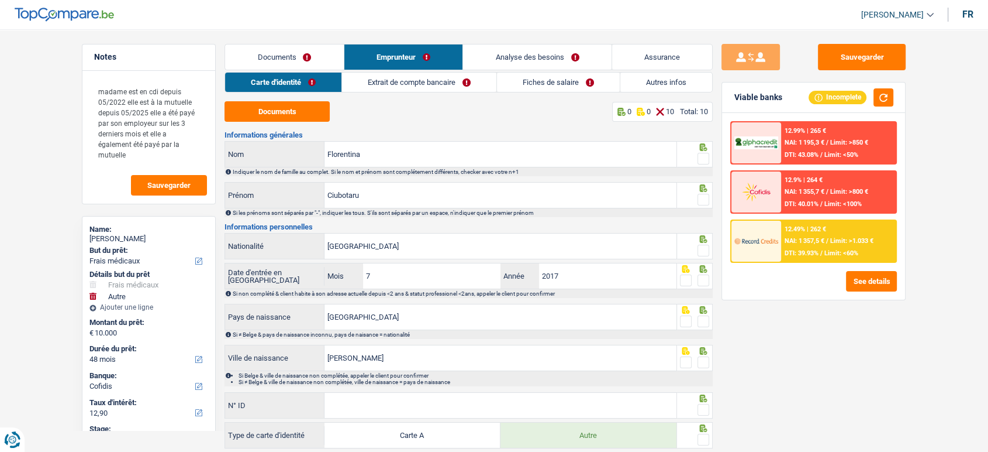
click at [440, 81] on link "Extrait de compte bancaire" at bounding box center [419, 82] width 154 height 19
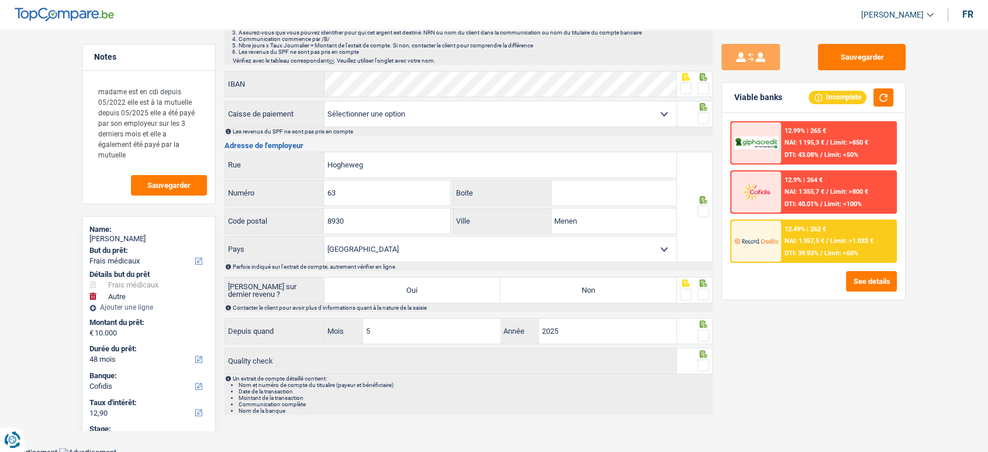
scroll to position [337, 0]
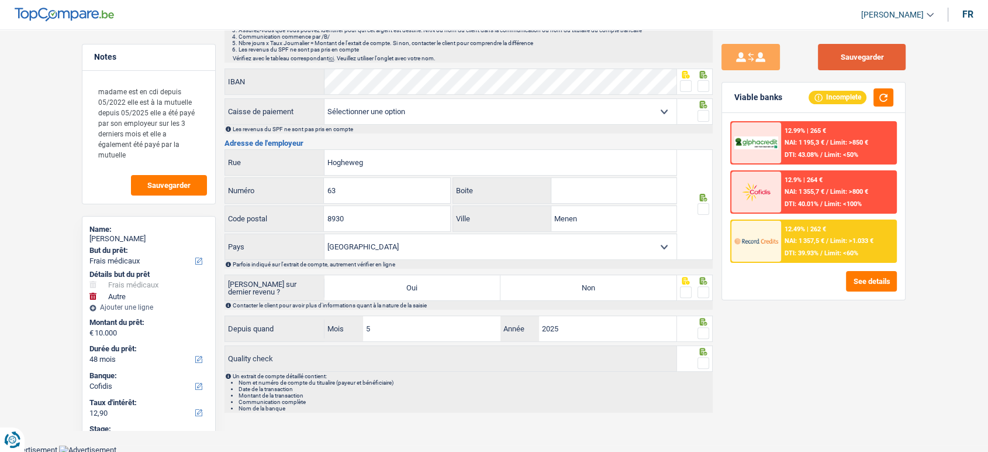
click at [832, 60] on button "Sauvegarder" at bounding box center [862, 57] width 88 height 26
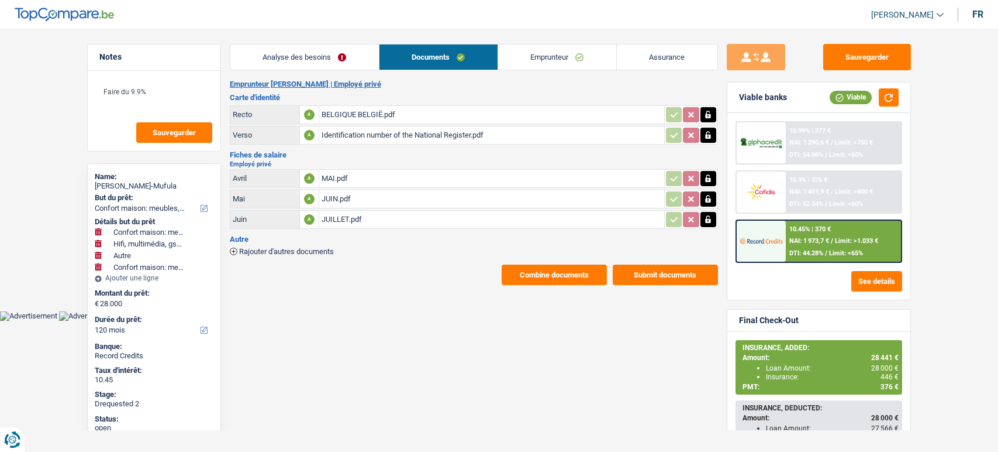
select select "household"
select select "tech"
select select "other"
select select "household"
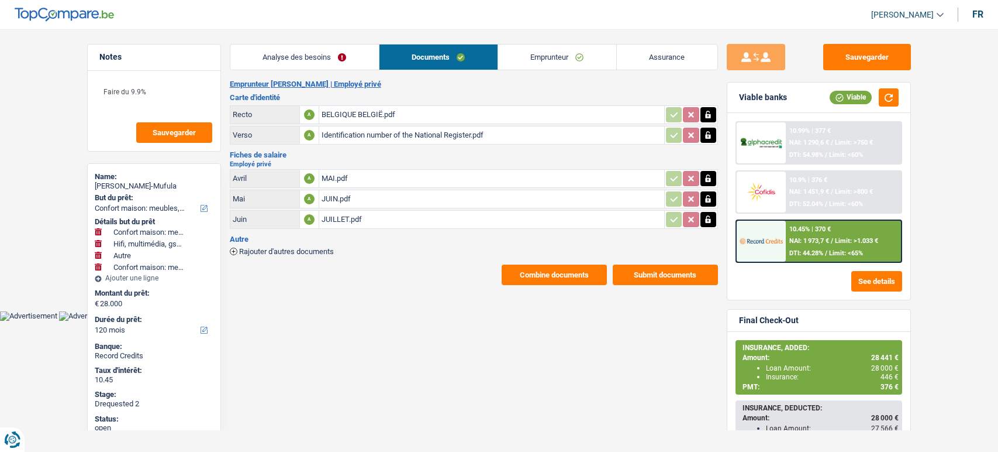
select select "120"
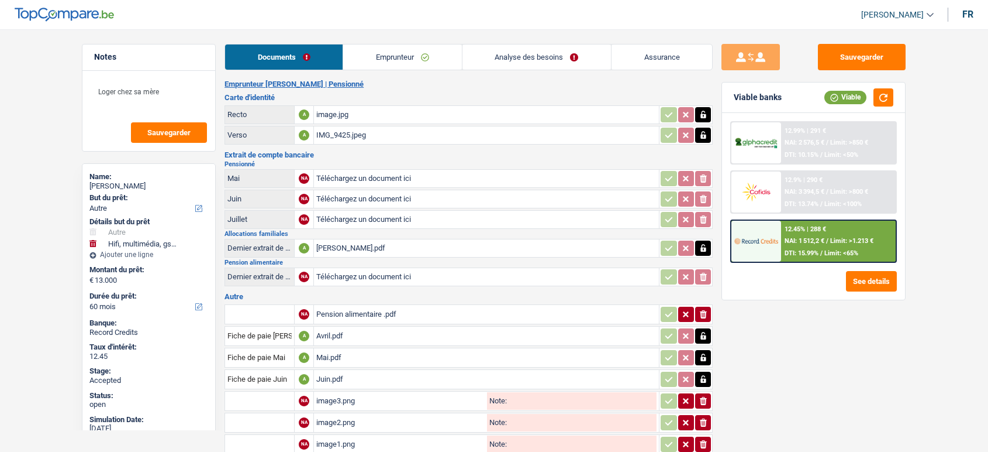
select select "other"
select select "tech"
select select "60"
click at [391, 67] on link "Emprunteur" at bounding box center [402, 56] width 118 height 25
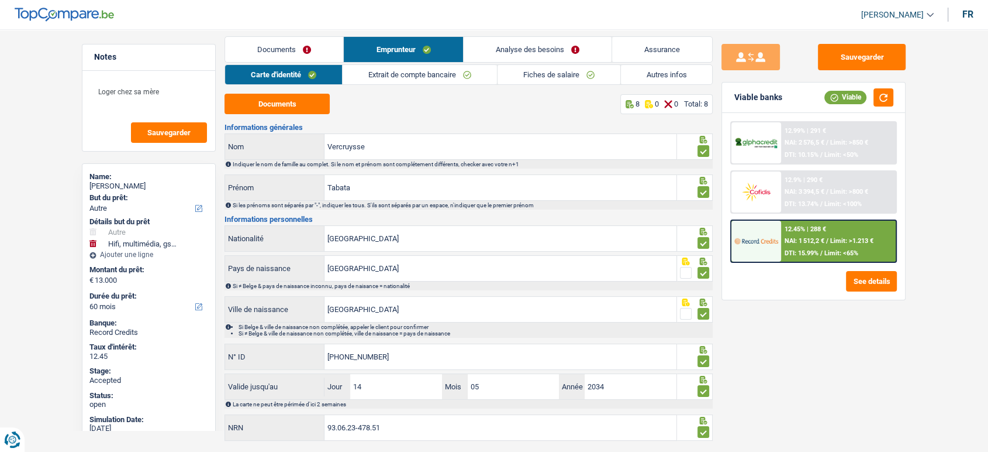
scroll to position [34, 0]
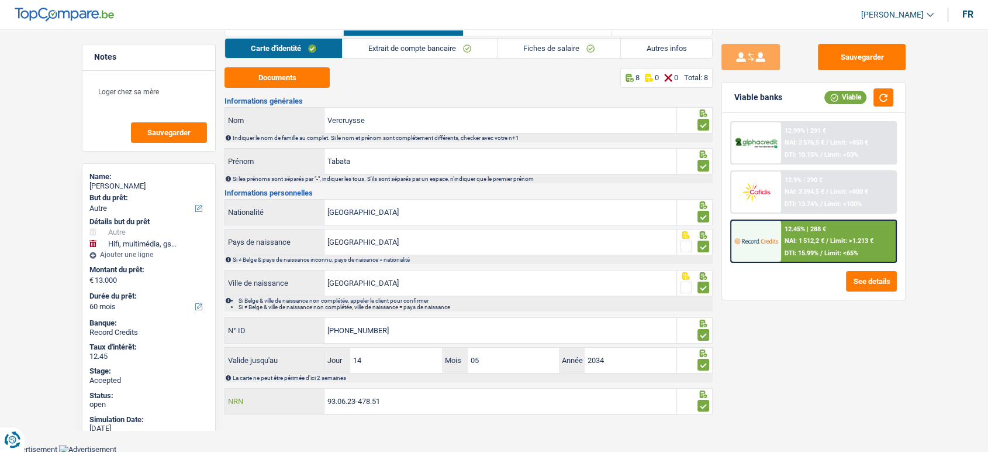
drag, startPoint x: 406, startPoint y: 406, endPoint x: 295, endPoint y: 403, distance: 111.7
click at [295, 404] on div "93.06.23-478.51 NRN" at bounding box center [451, 400] width 452 height 25
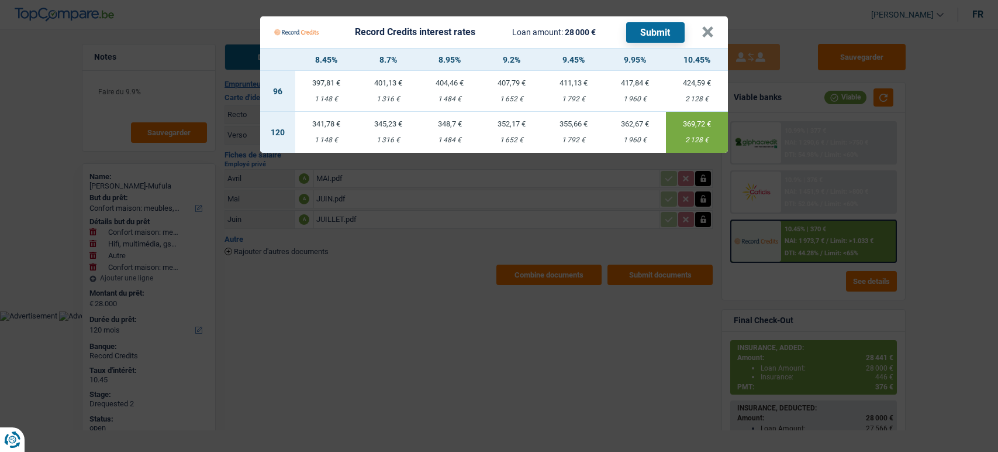
select select "household"
select select "tech"
select select "other"
select select "household"
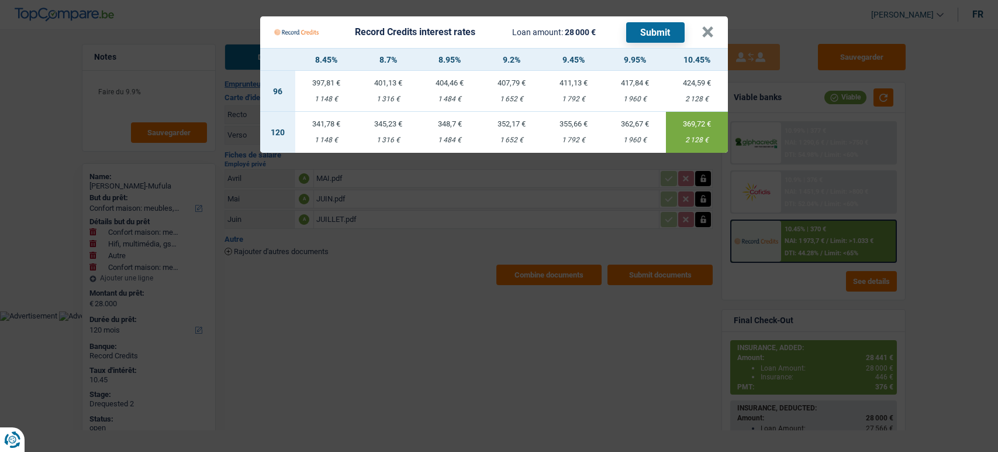
select select "120"
click at [701, 36] on div "Record Credits interest rates Loan amount: 28 000 € Submit" at bounding box center [488, 32] width 428 height 22
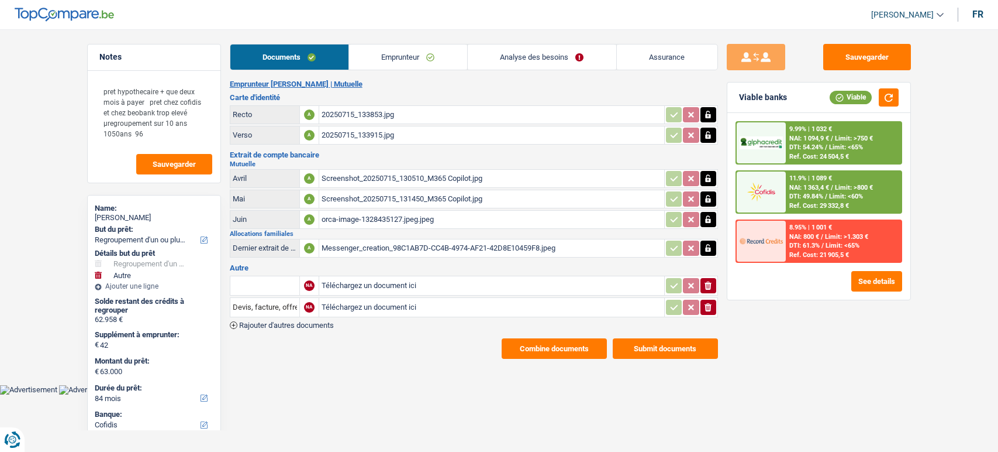
select select "refinancing"
select select "other"
select select "84"
select select "cofidis"
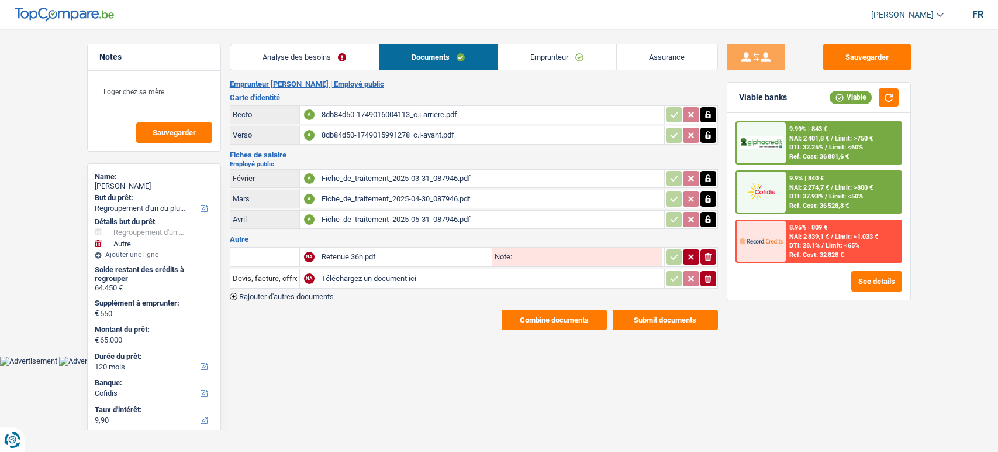
select select "refinancing"
select select "other"
select select "120"
select select "cofidis"
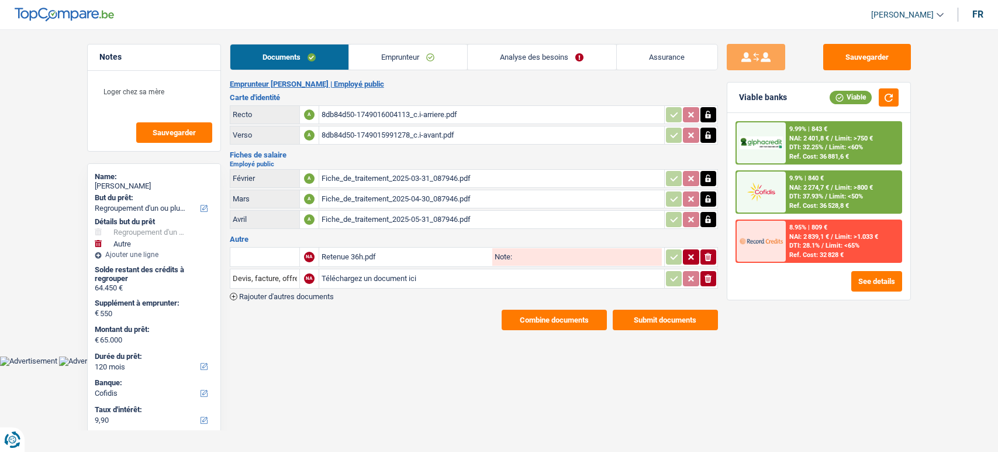
select select "refinancing"
select select "other"
select select "120"
select select "cofidis"
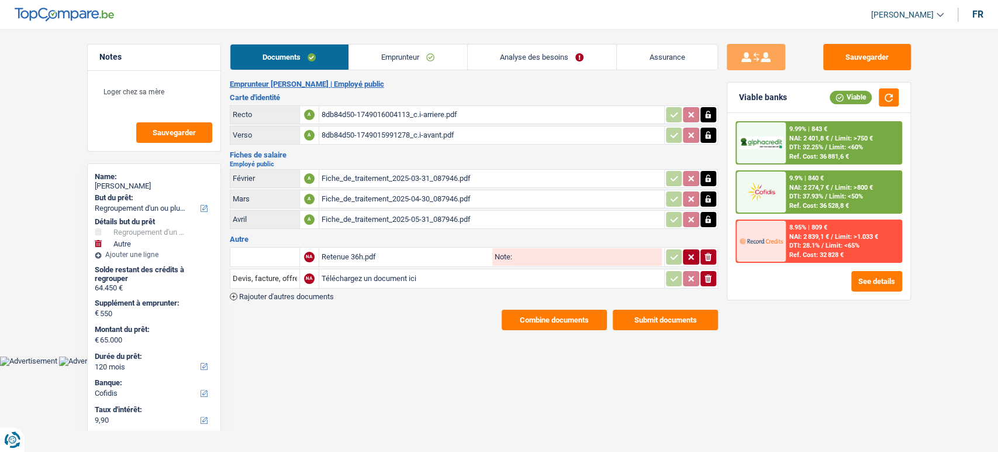
click at [374, 52] on link "Emprunteur" at bounding box center [408, 56] width 118 height 25
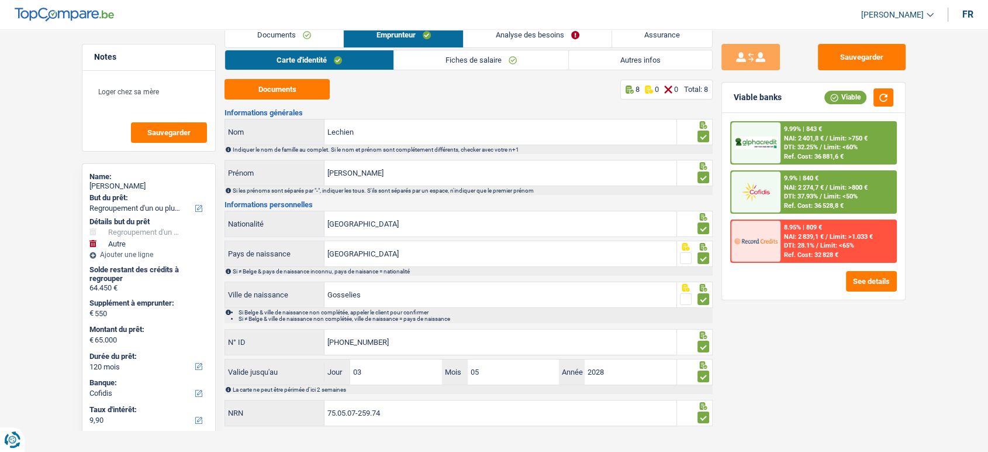
scroll to position [34, 0]
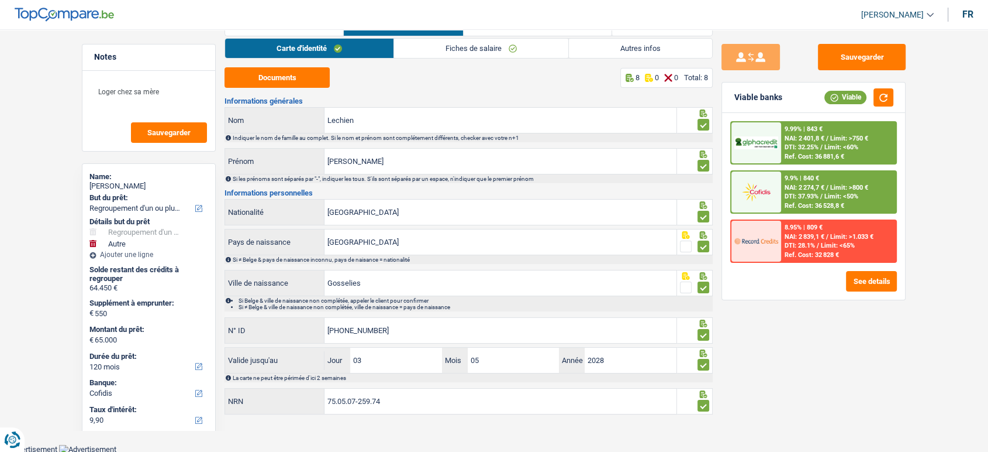
click at [825, 197] on span "Limit: <50%" at bounding box center [842, 196] width 34 height 8
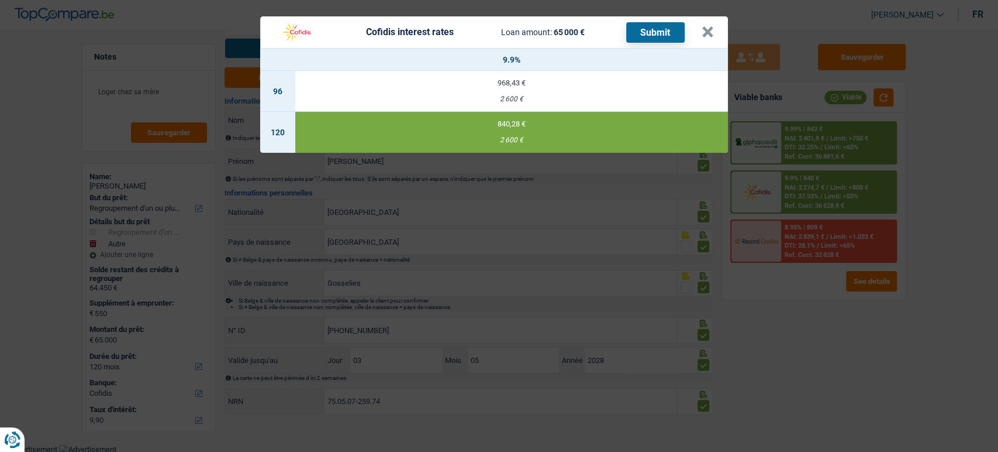
click at [672, 42] on button "Submit" at bounding box center [655, 32] width 58 height 20
click at [709, 29] on button "×" at bounding box center [708, 32] width 12 height 12
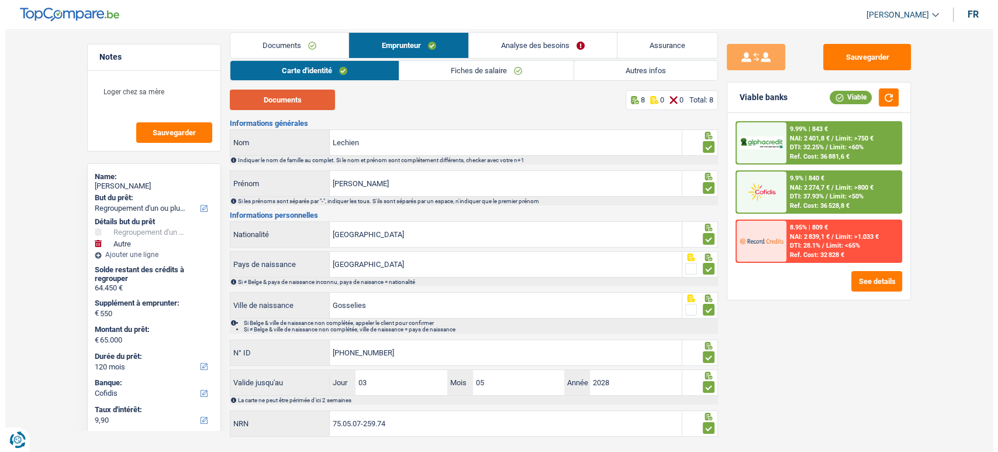
scroll to position [0, 0]
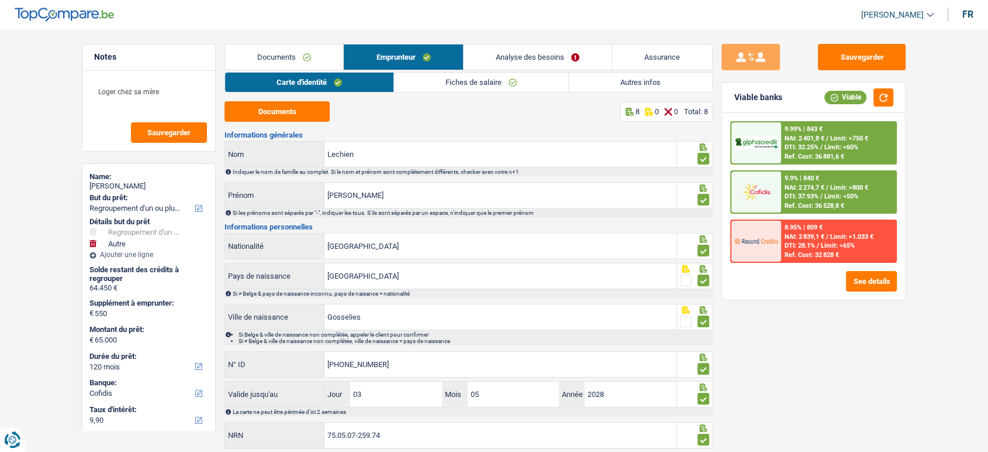
click at [285, 58] on link "Documents" at bounding box center [284, 56] width 118 height 25
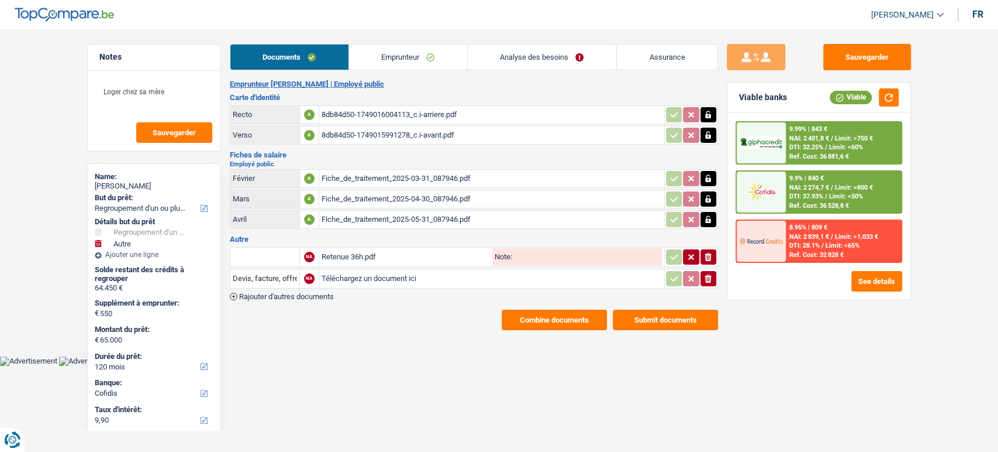
click at [551, 321] on button "Combine documents" at bounding box center [554, 319] width 105 height 20
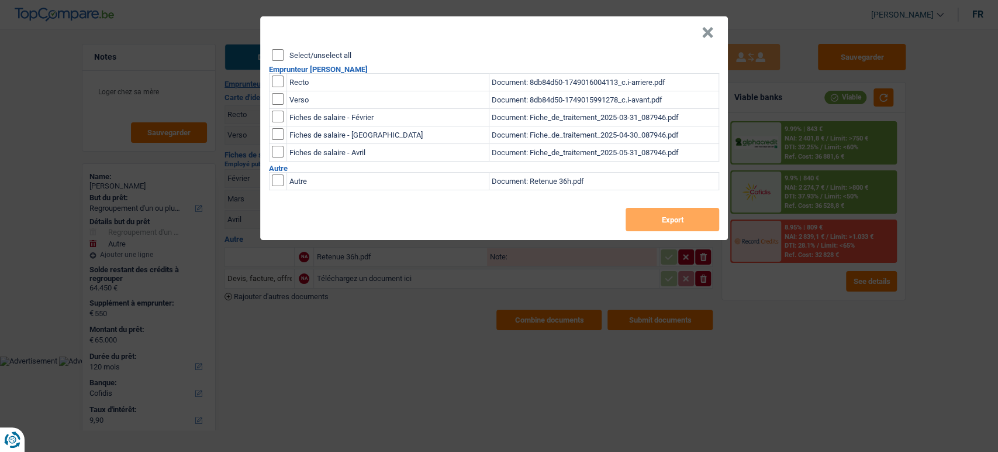
click at [276, 54] on input "Select/unselect all" at bounding box center [278, 55] width 12 height 12
checkbox input "true"
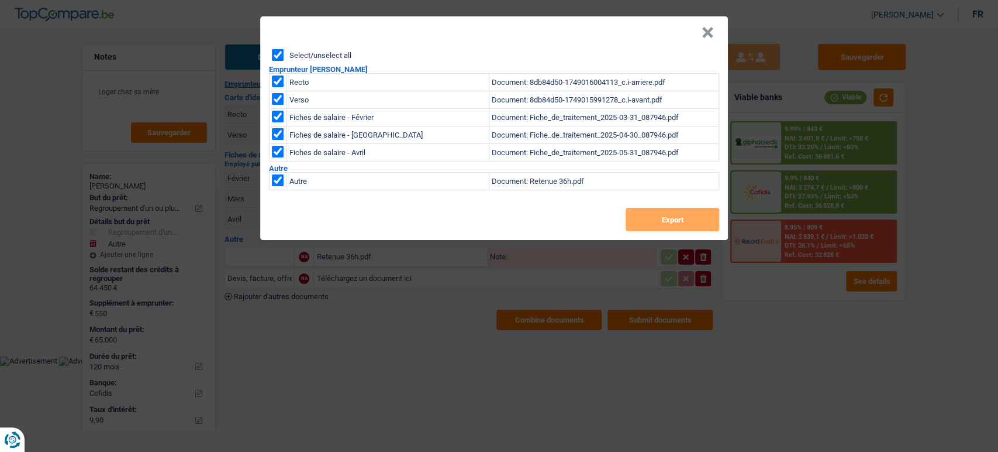
checkbox input "true"
click at [694, 223] on button "Export" at bounding box center [673, 219] width 94 height 23
click at [708, 39] on button "×" at bounding box center [708, 33] width 12 height 12
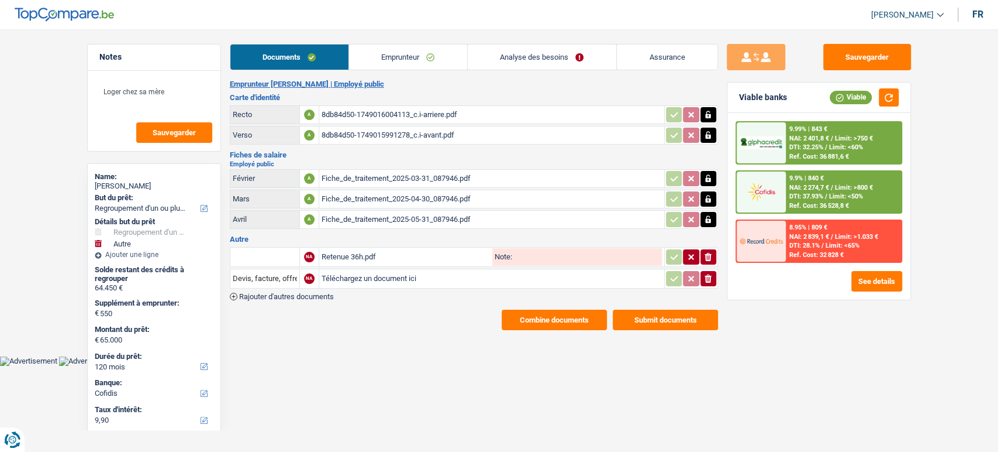
click at [628, 309] on button "Submit documents" at bounding box center [665, 319] width 105 height 20
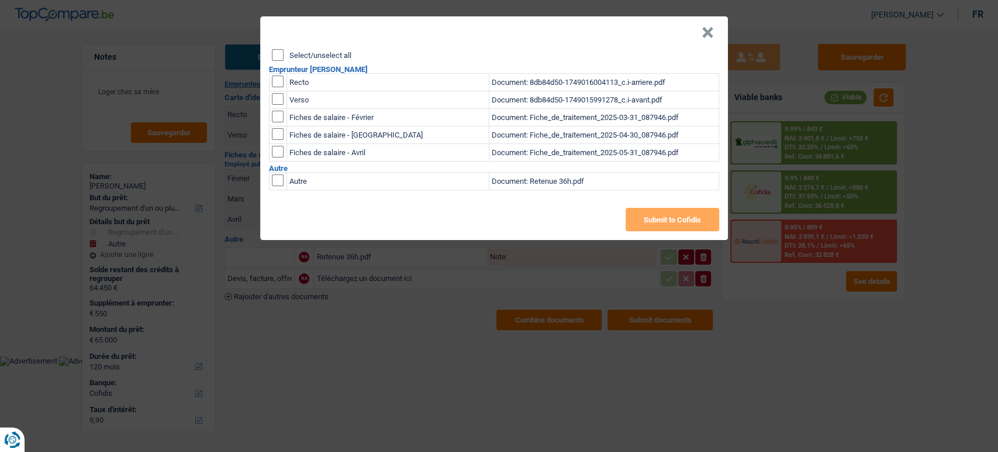
click at [273, 53] on input "Select/unselect all" at bounding box center [278, 55] width 12 height 12
checkbox input "true"
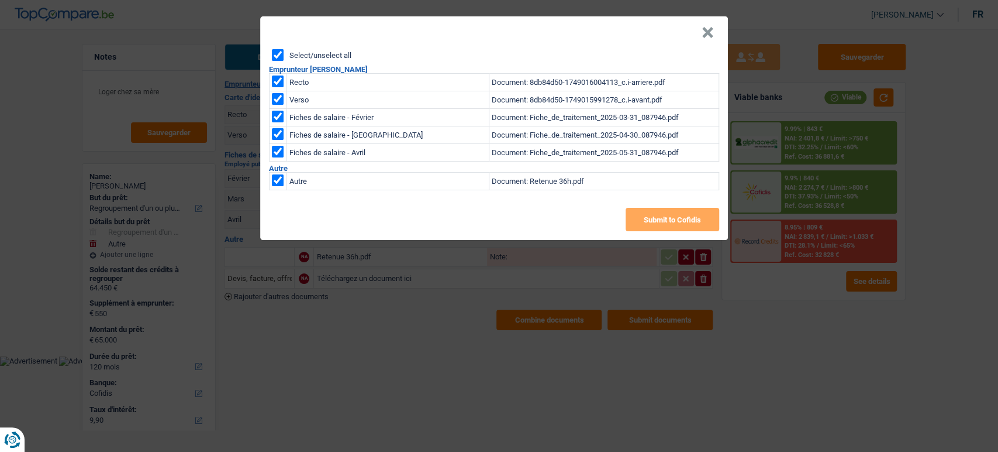
checkbox input "true"
click at [656, 232] on div "Select/unselect all Emprunteur Michael Lechien Recto Document: 8db84d50-1749016…" at bounding box center [494, 144] width 468 height 191
click at [654, 223] on button "Submit to Cofidis" at bounding box center [673, 219] width 94 height 23
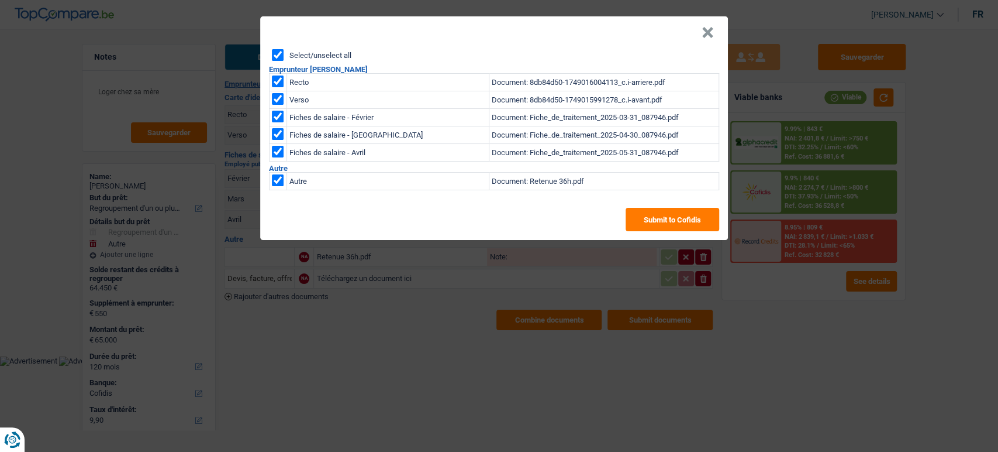
click at [711, 35] on button "×" at bounding box center [708, 33] width 12 height 12
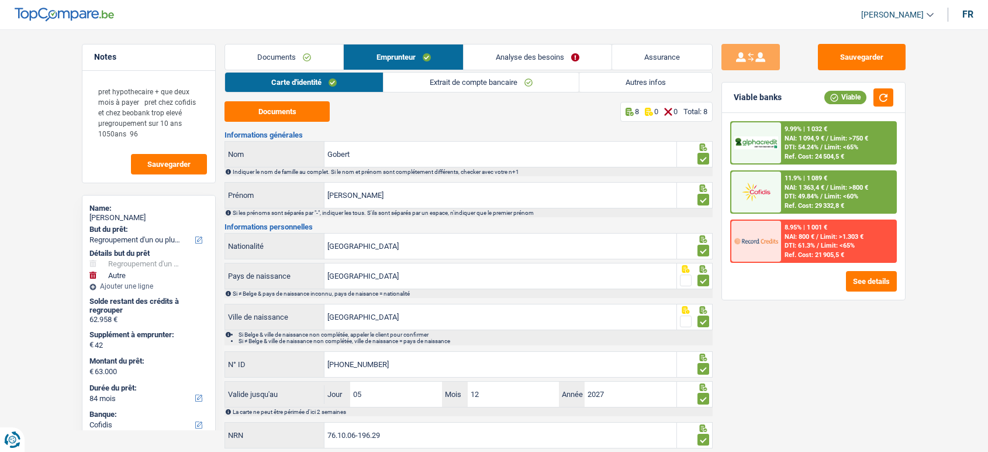
select select "refinancing"
select select "other"
select select "84"
select select "cofidis"
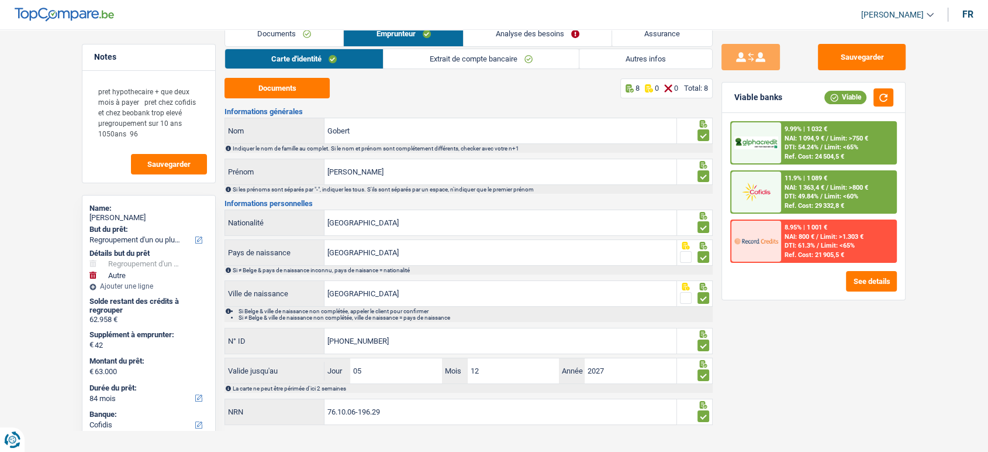
scroll to position [34, 0]
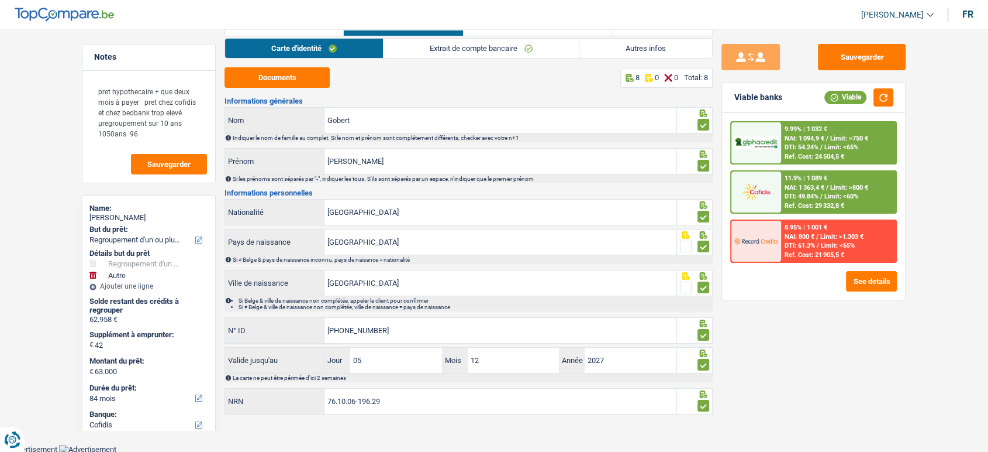
click at [800, 178] on div "11.9% | 1 089 €" at bounding box center [806, 178] width 43 height 8
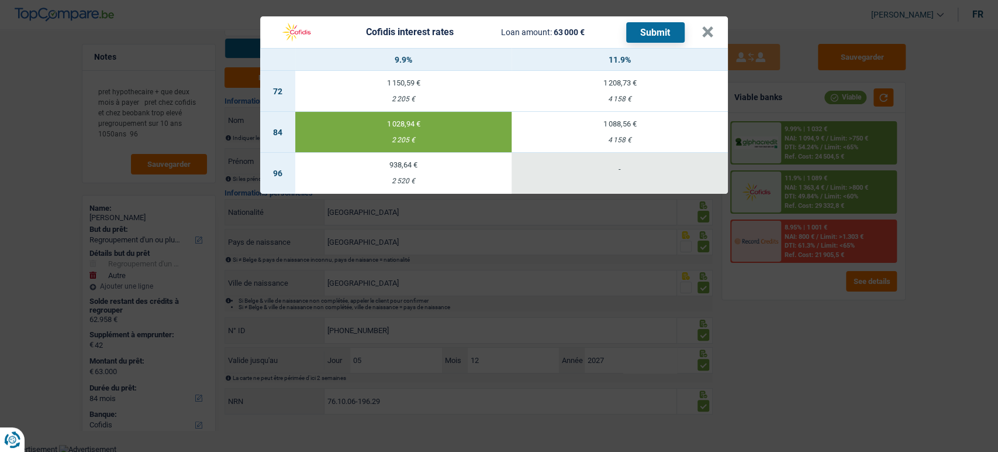
click at [636, 33] on button "Submit" at bounding box center [655, 32] width 58 height 20
click at [706, 26] on button "×" at bounding box center [708, 32] width 12 height 12
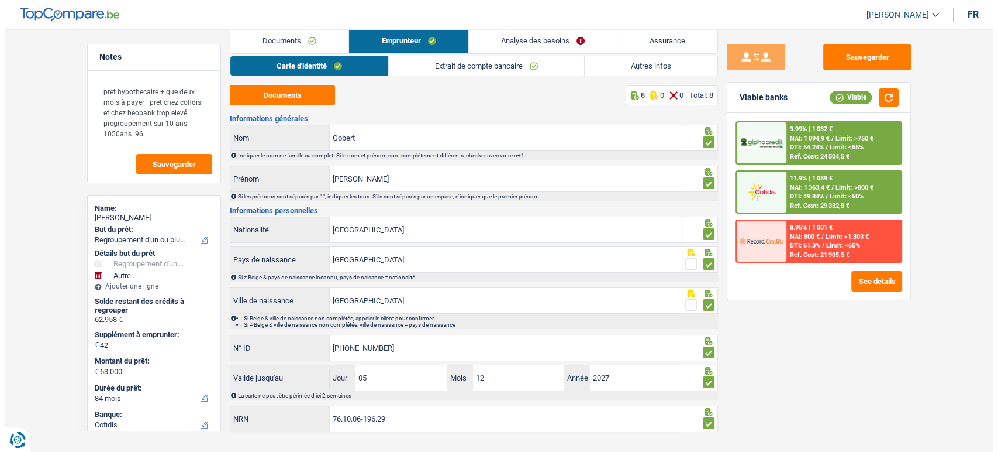
scroll to position [0, 0]
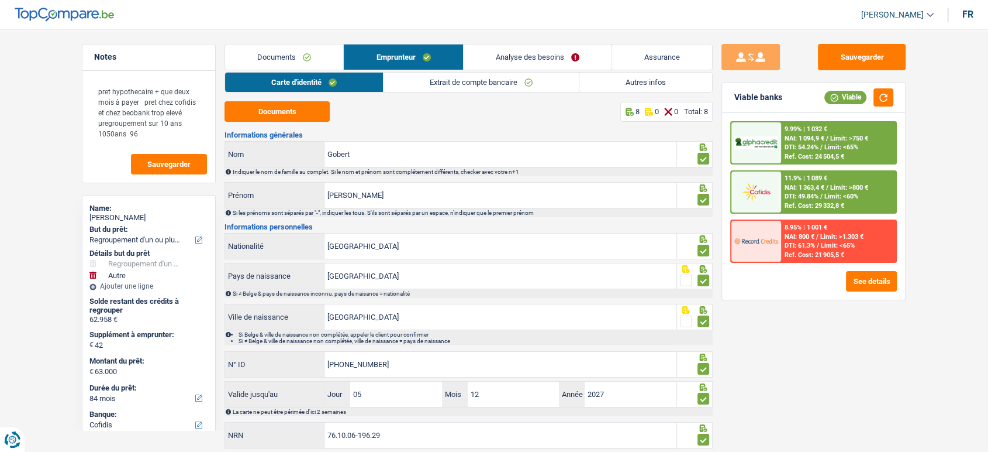
click at [284, 47] on link "Documents" at bounding box center [284, 56] width 118 height 25
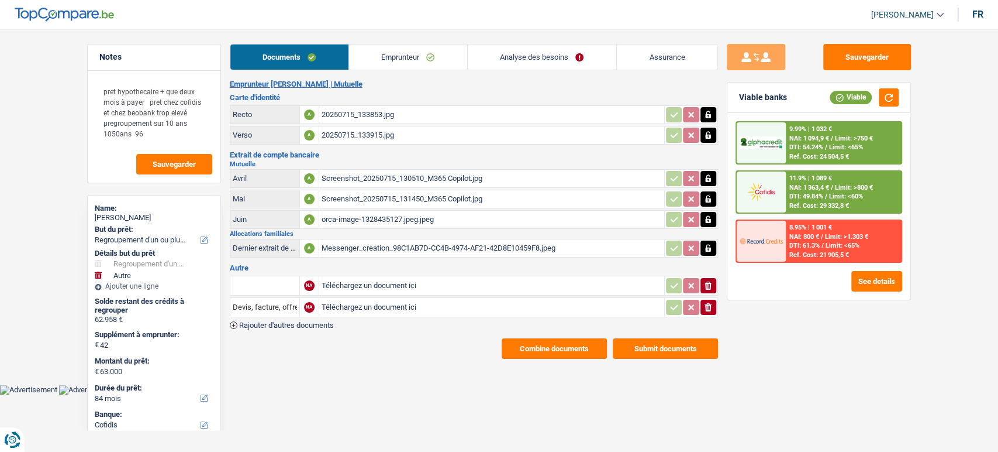
click at [669, 346] on button "Submit documents" at bounding box center [665, 348] width 105 height 20
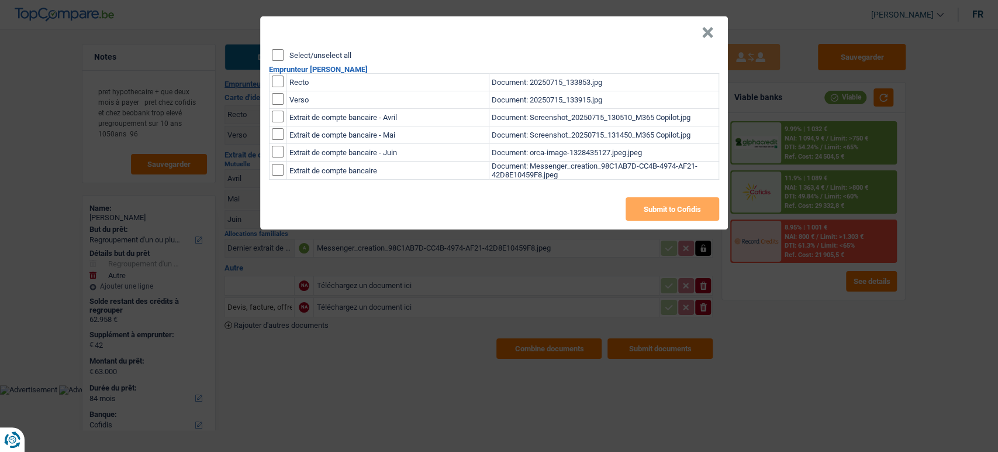
click at [277, 59] on input "Select/unselect all" at bounding box center [278, 55] width 12 height 12
checkbox input "true"
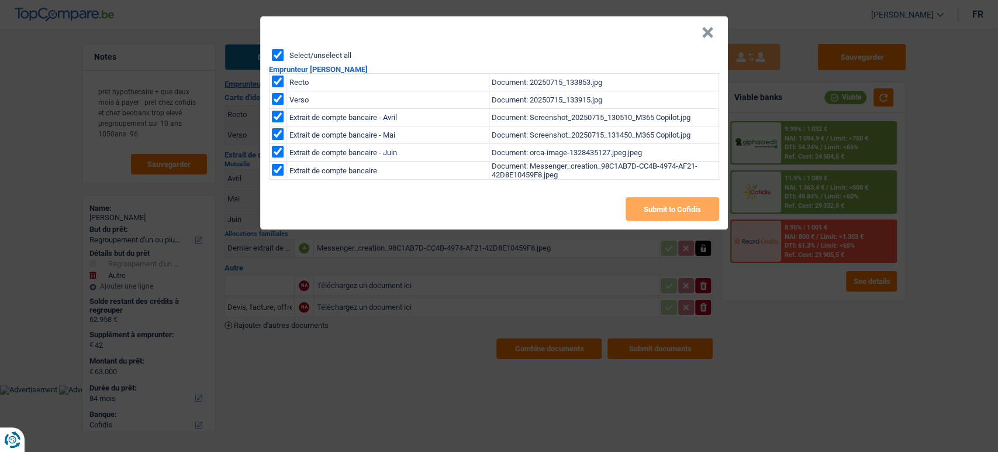
checkbox input "true"
click at [694, 207] on button "Submit to Cofidis" at bounding box center [673, 208] width 94 height 23
click at [671, 196] on div "Select/unselect all Emprunteur Christelle Virginie Gobert Recto Document: 20250…" at bounding box center [494, 139] width 468 height 180
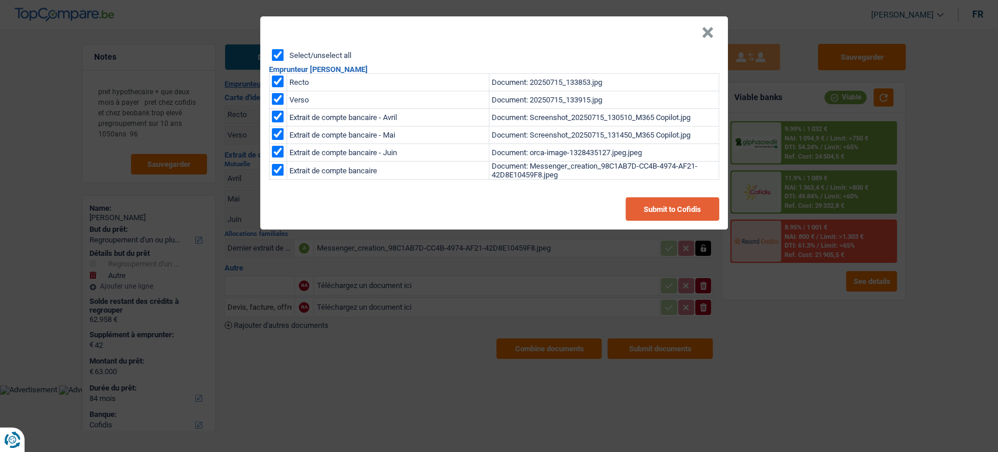
click at [672, 201] on button "Submit to Cofidis" at bounding box center [673, 208] width 94 height 23
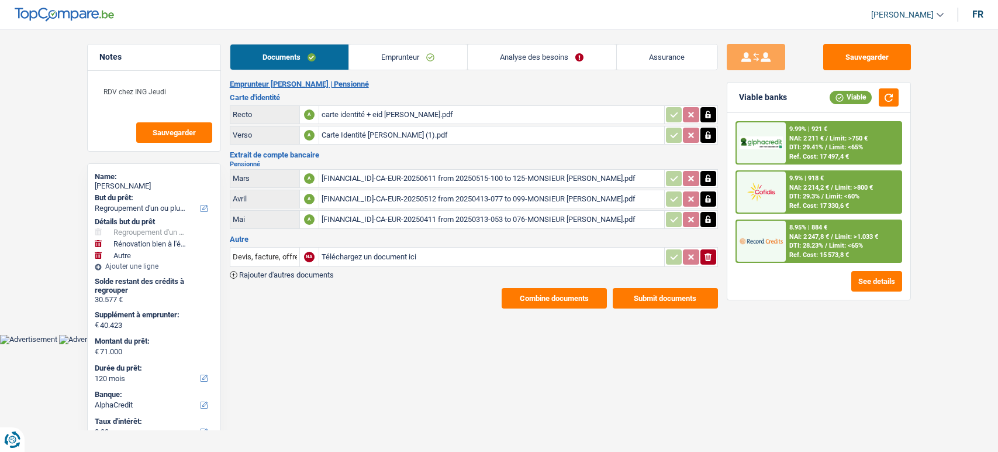
select select "refinancing"
select select "renovatingAbroad"
select select "other"
select select "120"
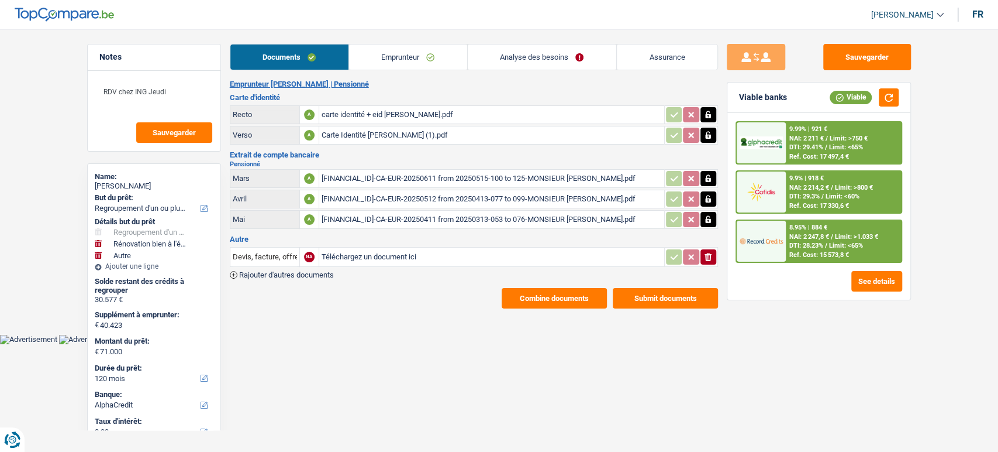
click at [402, 74] on div "Documents Emprunteur Analyse des besoins Assurance Emprunteur [PERSON_NAME] | P…" at bounding box center [474, 176] width 488 height 264
click at [401, 68] on link "Emprunteur" at bounding box center [408, 56] width 118 height 25
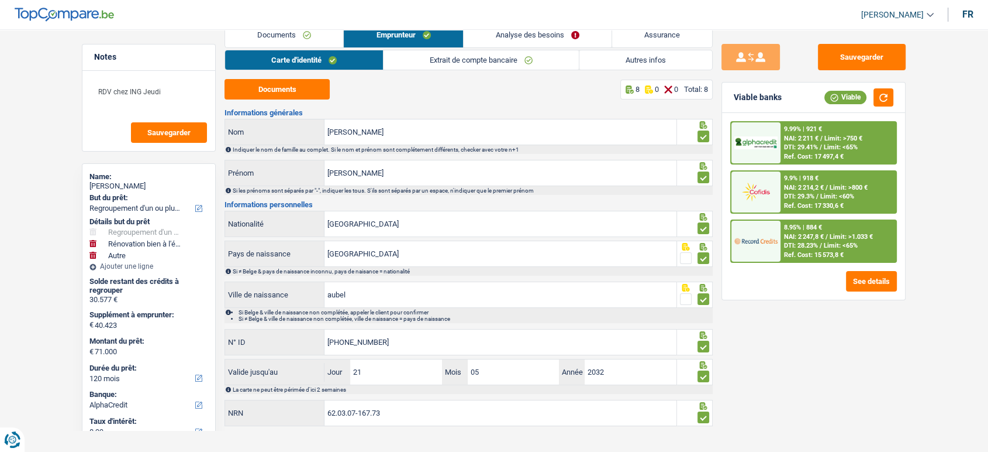
scroll to position [34, 0]
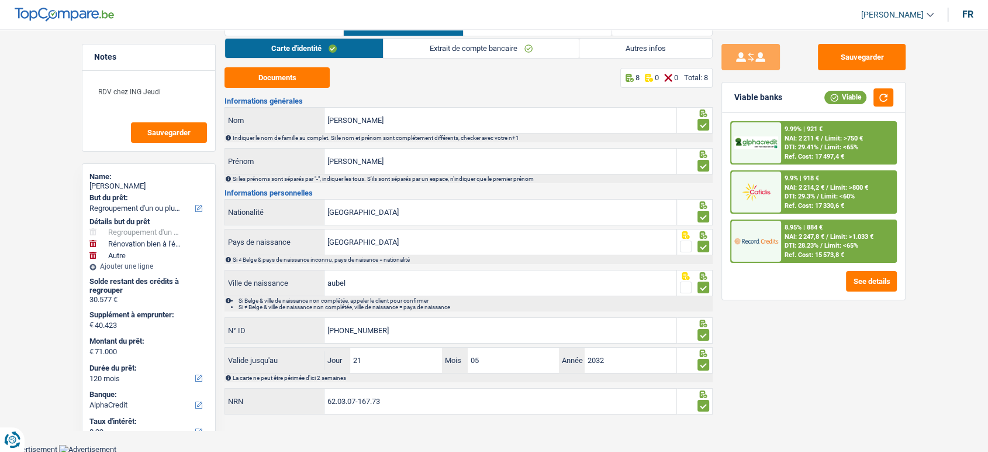
click at [818, 178] on div "9.9% | 918 €" at bounding box center [802, 178] width 35 height 8
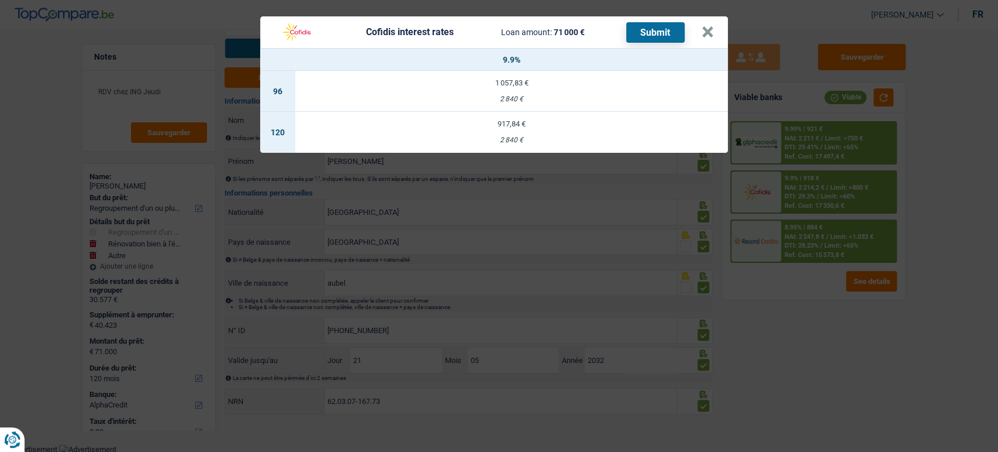
click at [484, 140] on div "2 840 €" at bounding box center [511, 140] width 433 height 8
select select "cofidis"
type input "9,90"
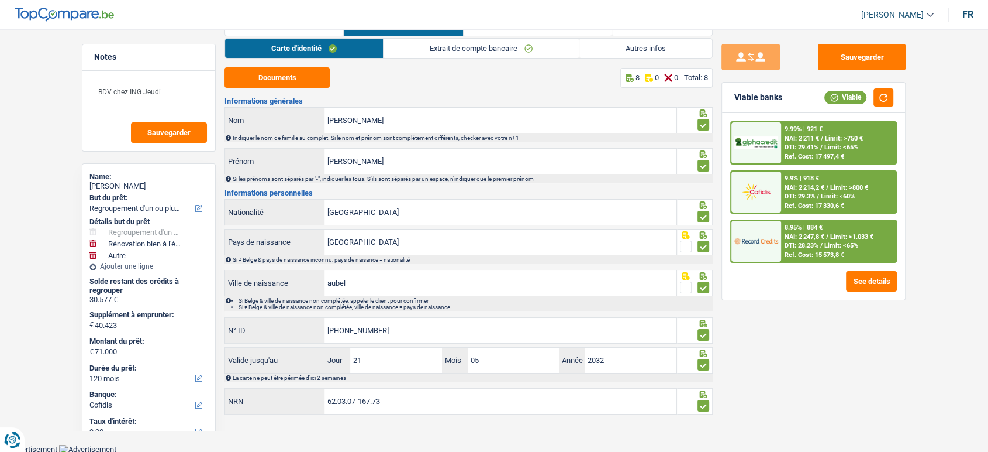
click at [847, 181] on div "9.9% | 918 € NAI: 2 214,2 € / Limit: >800 € DTI: 29.3% / Limit: <60% Ref. Cost:…" at bounding box center [838, 191] width 115 height 41
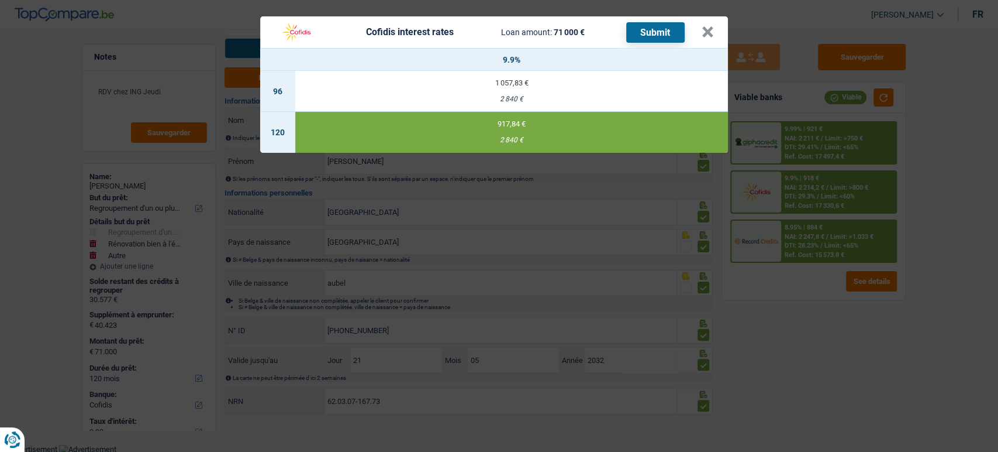
click at [681, 35] on button "Submit" at bounding box center [655, 32] width 58 height 20
click at [712, 31] on button "×" at bounding box center [708, 32] width 12 height 12
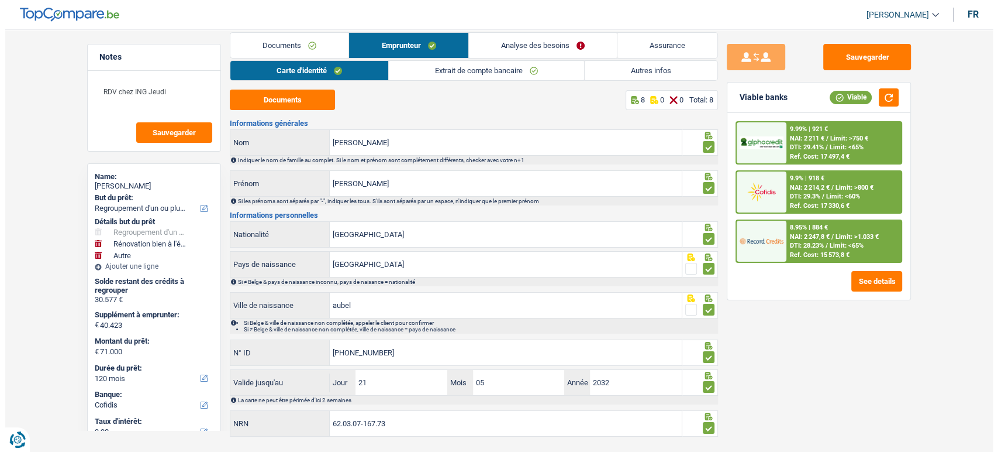
scroll to position [0, 0]
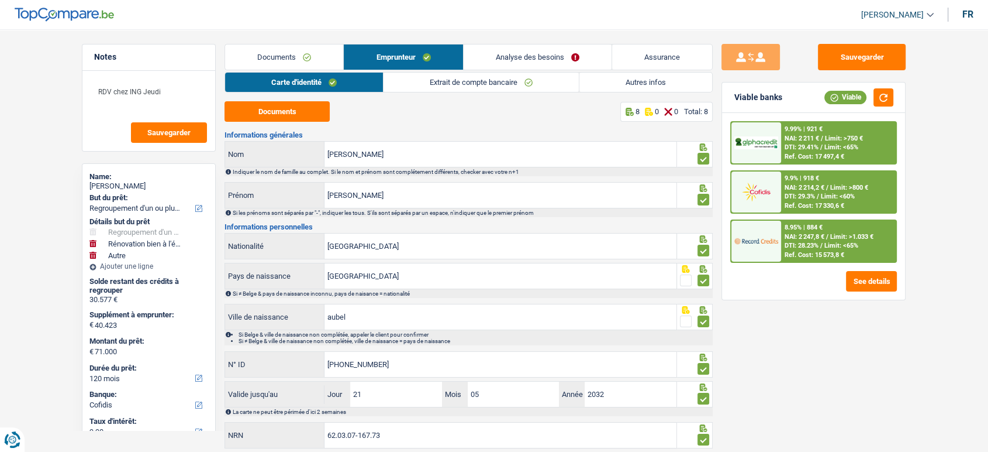
click at [287, 54] on link "Documents" at bounding box center [284, 56] width 118 height 25
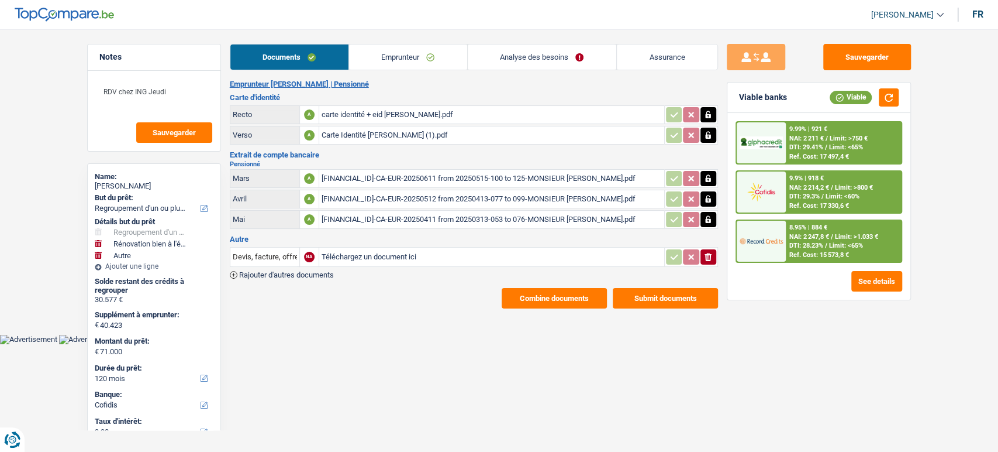
click at [674, 299] on button "Submit documents" at bounding box center [665, 298] width 105 height 20
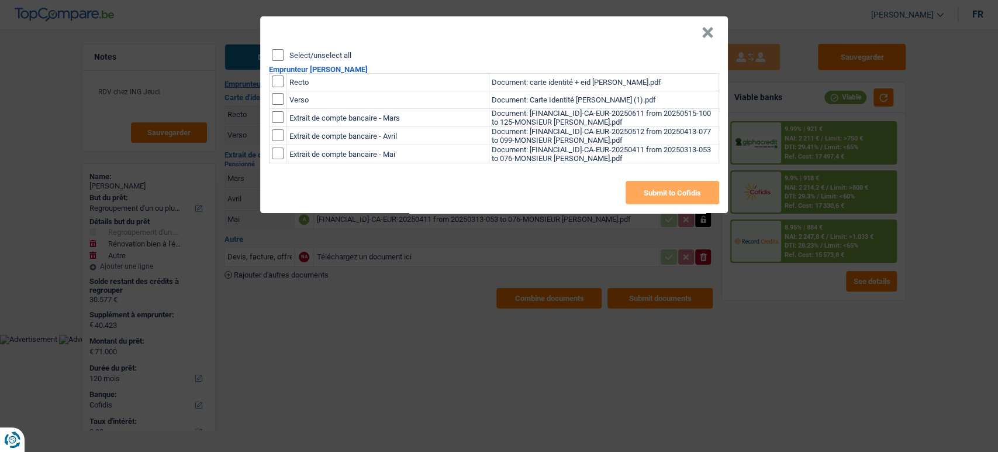
click at [267, 46] on header "×" at bounding box center [494, 32] width 468 height 33
click at [281, 61] on div "Select/unselect all Emprunteur francis lambert Recto Document: carte identité +…" at bounding box center [494, 131] width 468 height 164
click at [273, 55] on input "Select/unselect all" at bounding box center [278, 55] width 12 height 12
checkbox input "true"
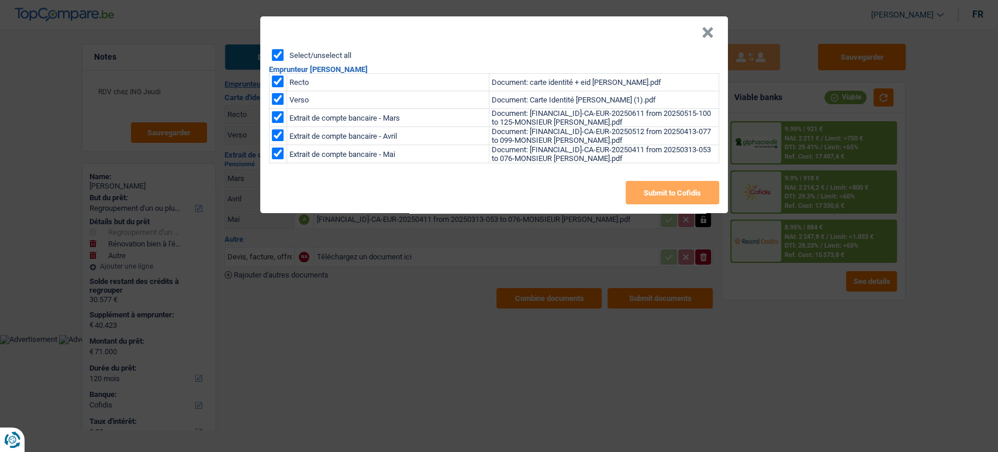
checkbox input "true"
click at [668, 191] on button "Submit to Cofidis" at bounding box center [673, 192] width 94 height 23
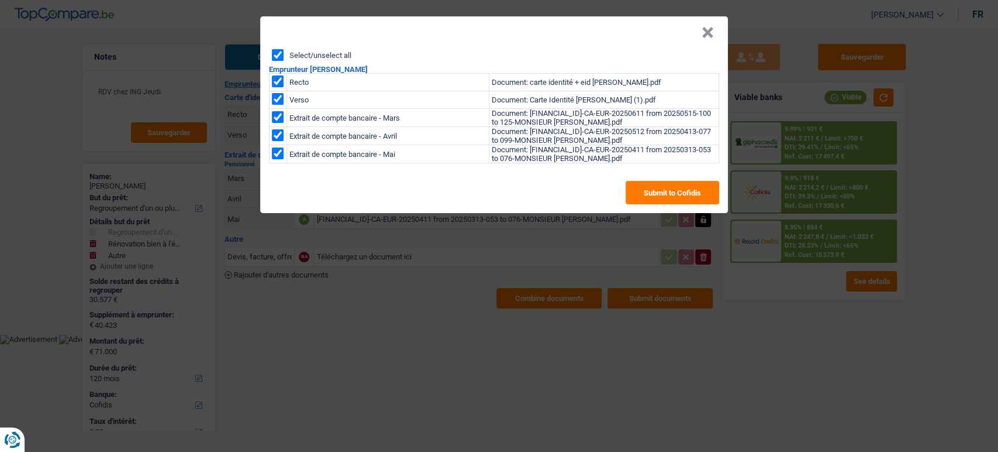
click at [703, 37] on button "×" at bounding box center [708, 33] width 12 height 12
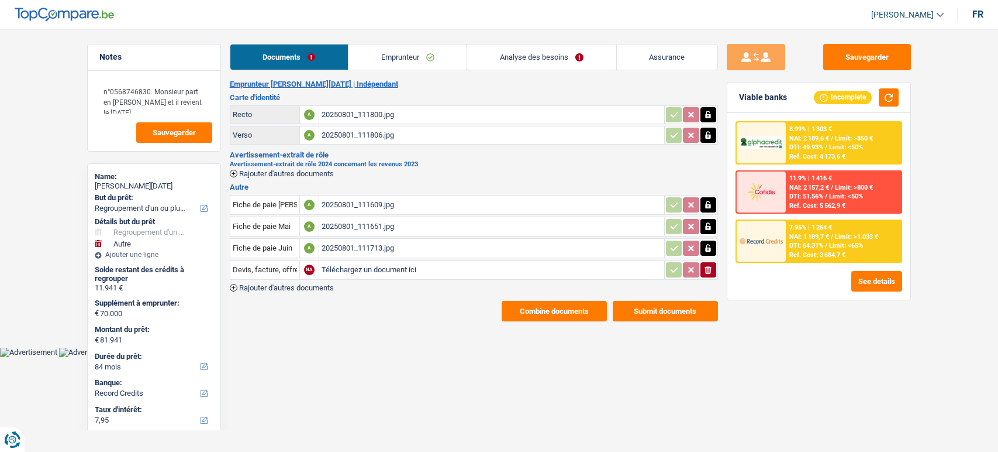
select select "refinancing"
select select "other"
select select "84"
select select "record credits"
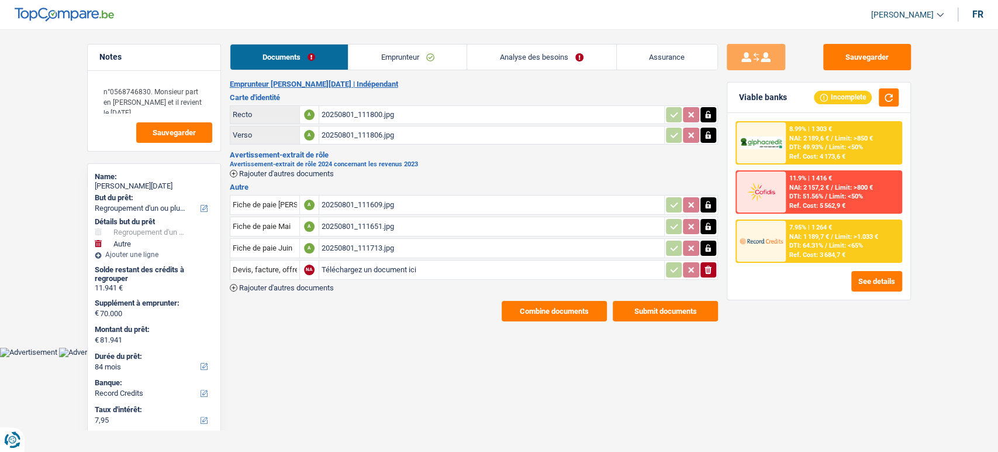
click at [335, 201] on div "20250801_111609.jpg" at bounding box center [492, 205] width 340 height 18
click at [418, 54] on link "Emprunteur" at bounding box center [408, 56] width 118 height 25
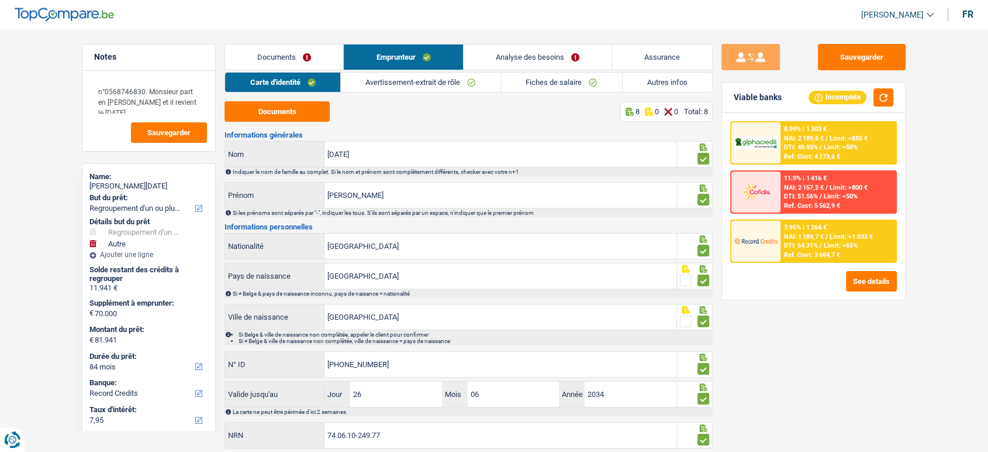
click at [466, 85] on link "Avertissement-extrait de rôle" at bounding box center [421, 82] width 160 height 19
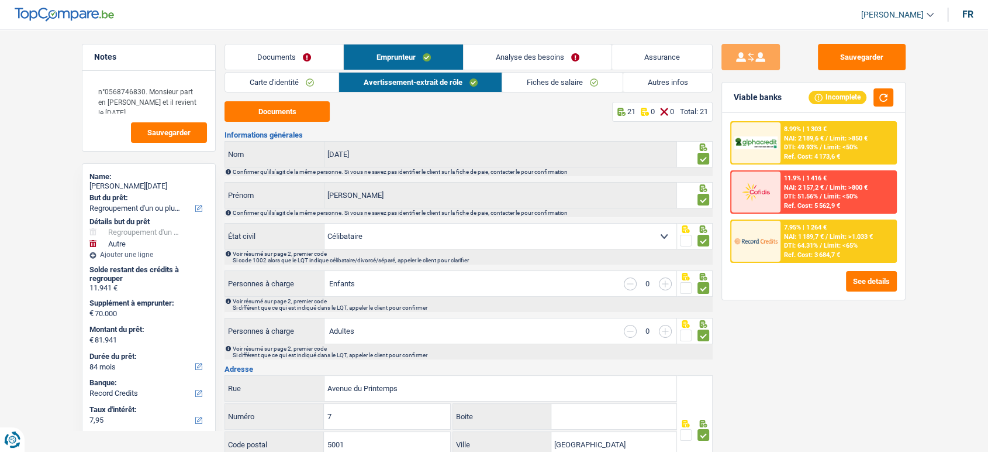
click at [509, 89] on link "Fiches de salaire" at bounding box center [562, 82] width 120 height 19
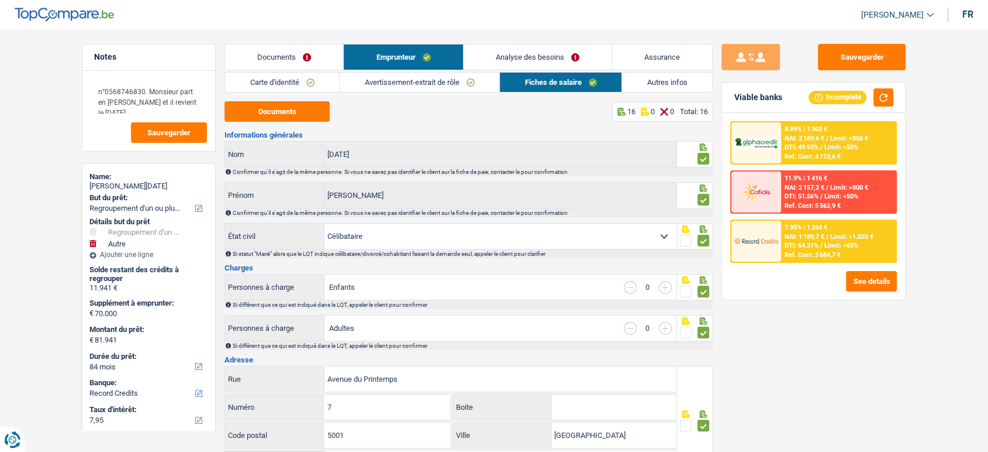
click at [398, 88] on link "Avertissement-extrait de rôle" at bounding box center [420, 82] width 160 height 19
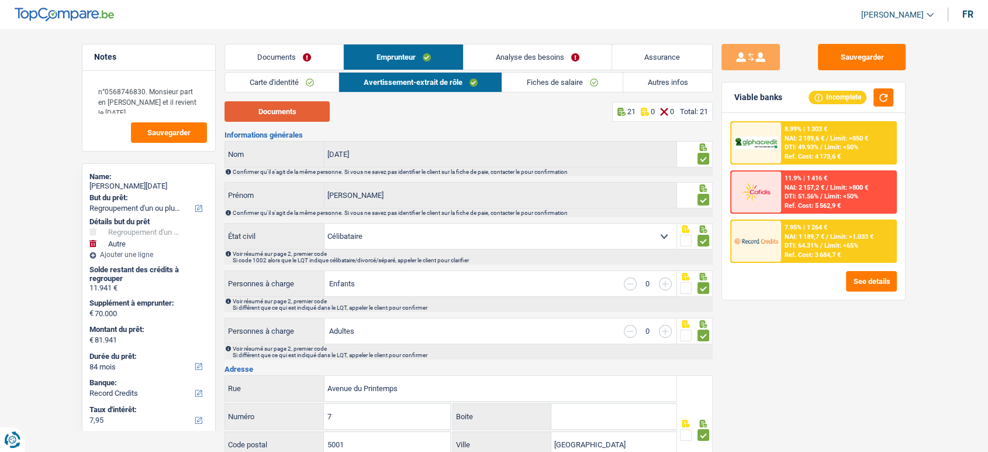
click at [285, 103] on button "Documents" at bounding box center [277, 111] width 105 height 20
click at [565, 80] on link "Fiches de salaire" at bounding box center [562, 82] width 120 height 19
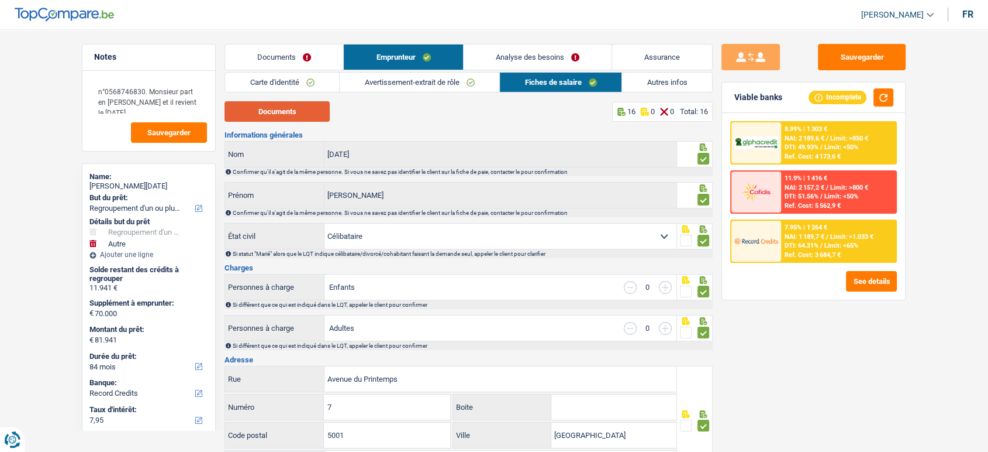
click at [241, 116] on button "Documents" at bounding box center [277, 111] width 105 height 20
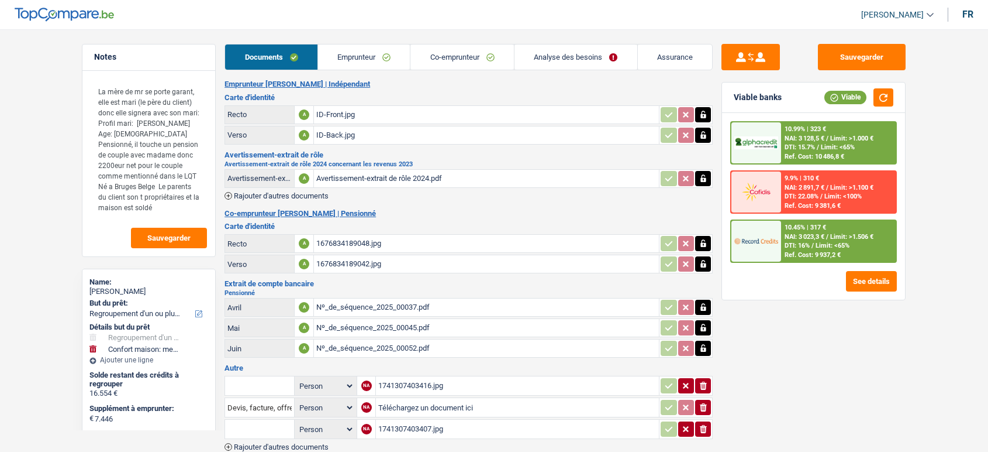
select select "refinancing"
select select "household"
select select "120"
select select "record credits"
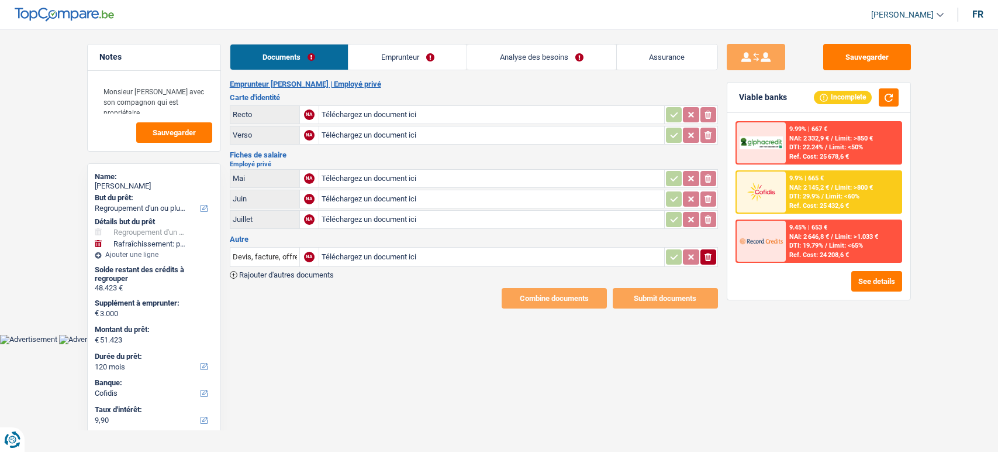
select select "refinancing"
select select "houseOrGarden"
select select "120"
select select "cofidis"
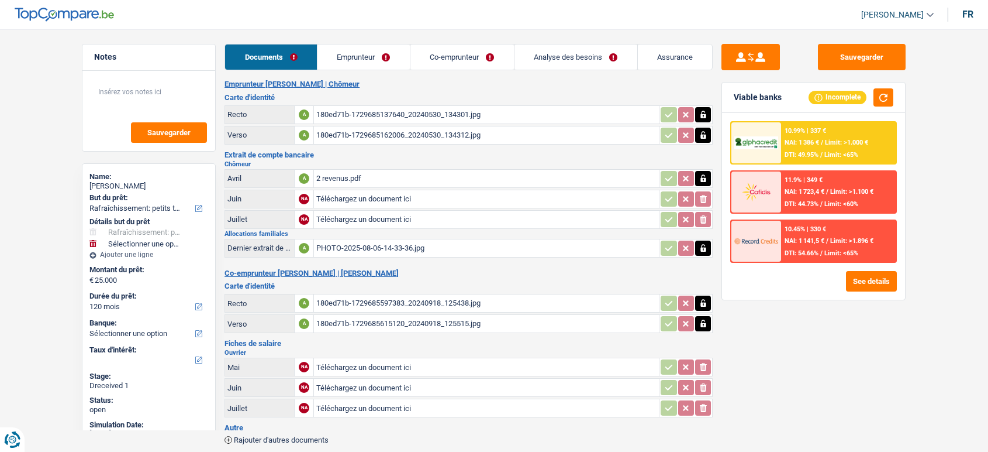
select select "houseOrGarden"
select select "120"
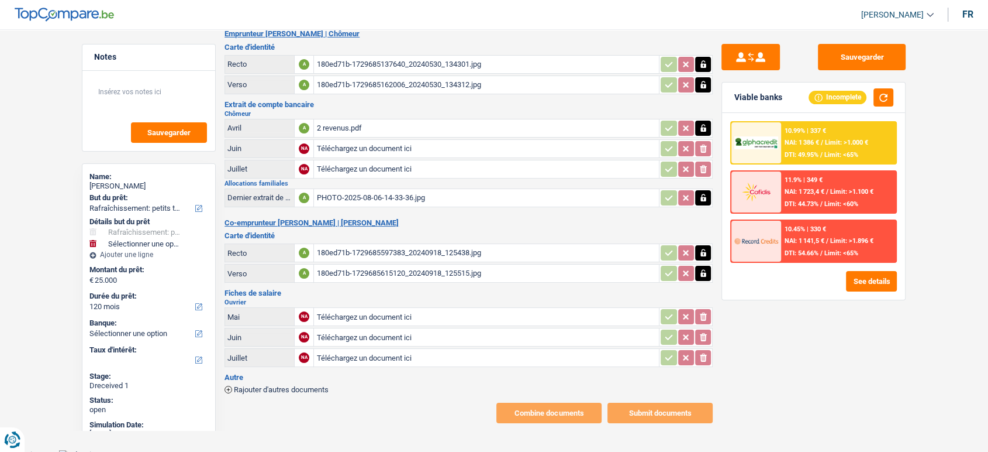
scroll to position [52, 0]
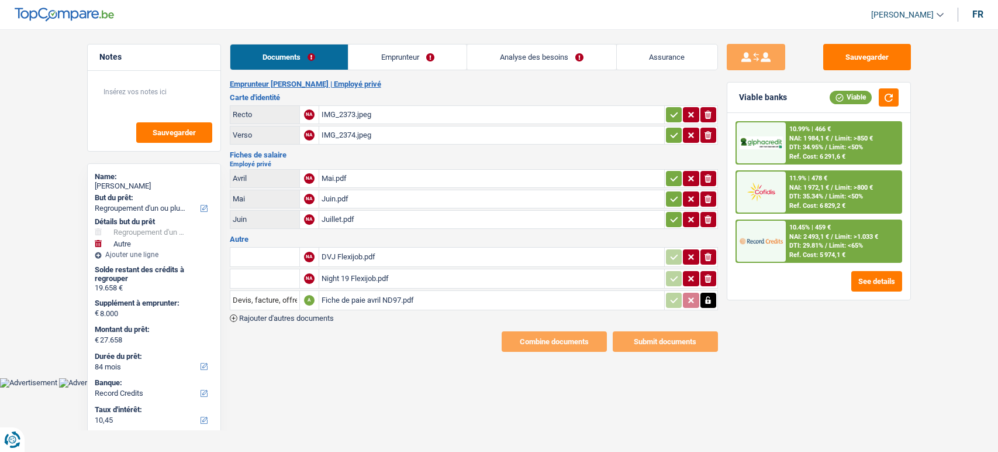
select select "refinancing"
select select "other"
select select "84"
select select "record credits"
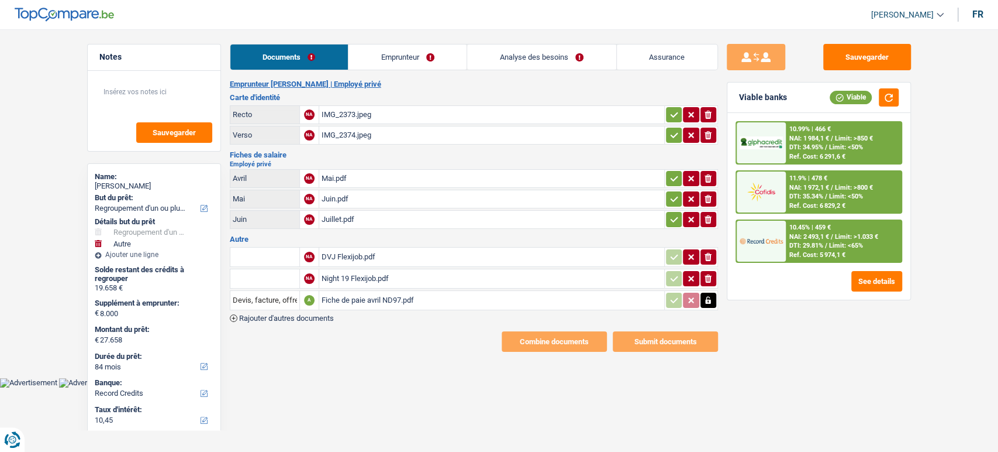
click at [525, 56] on link "Analyse des besoins" at bounding box center [541, 56] width 149 height 25
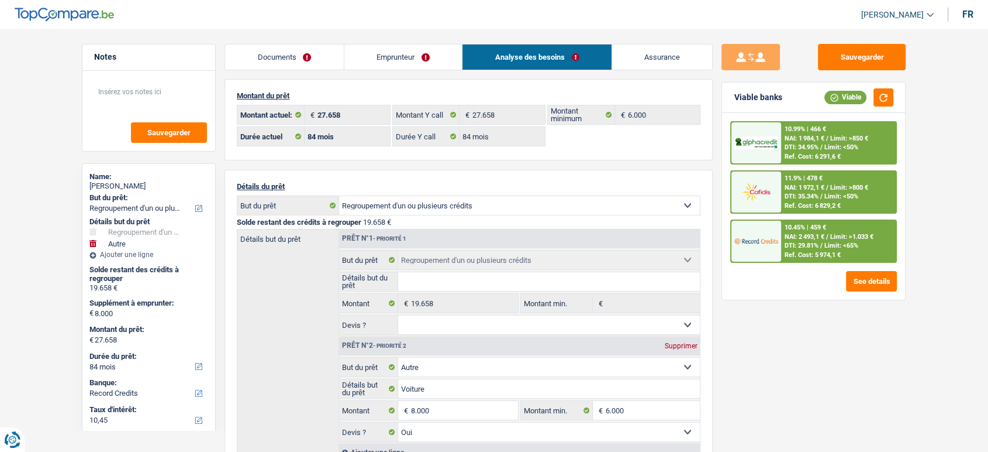
click at [268, 53] on link "Documents" at bounding box center [284, 56] width 119 height 25
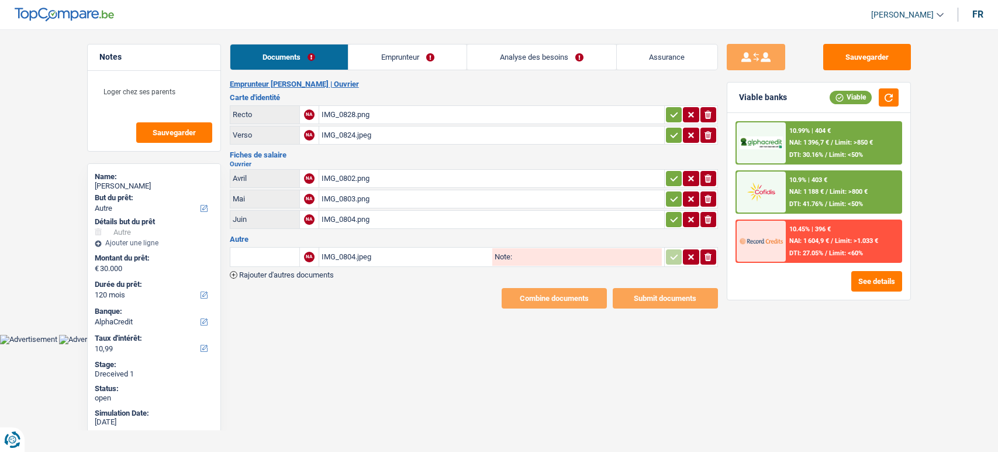
select select "other"
select select "120"
select select "alphacredit"
click at [352, 108] on div "IMG_0828.png" at bounding box center [492, 115] width 340 height 18
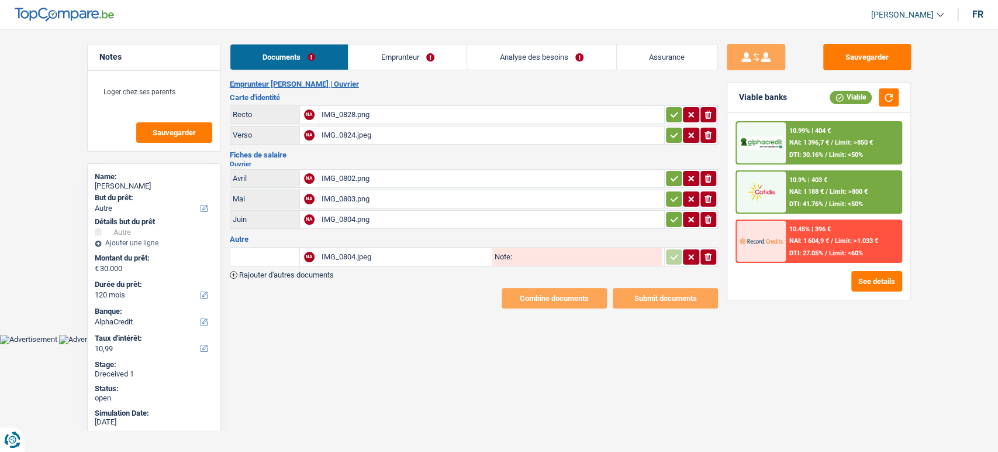
drag, startPoint x: 670, startPoint y: 217, endPoint x: 668, endPoint y: 201, distance: 15.9
click at [670, 217] on icon "button" at bounding box center [674, 218] width 8 height 5
click at [667, 198] on button "button" at bounding box center [674, 198] width 16 height 15
click at [673, 177] on icon "button" at bounding box center [674, 179] width 9 height 12
click at [673, 139] on icon "button" at bounding box center [674, 135] width 9 height 12
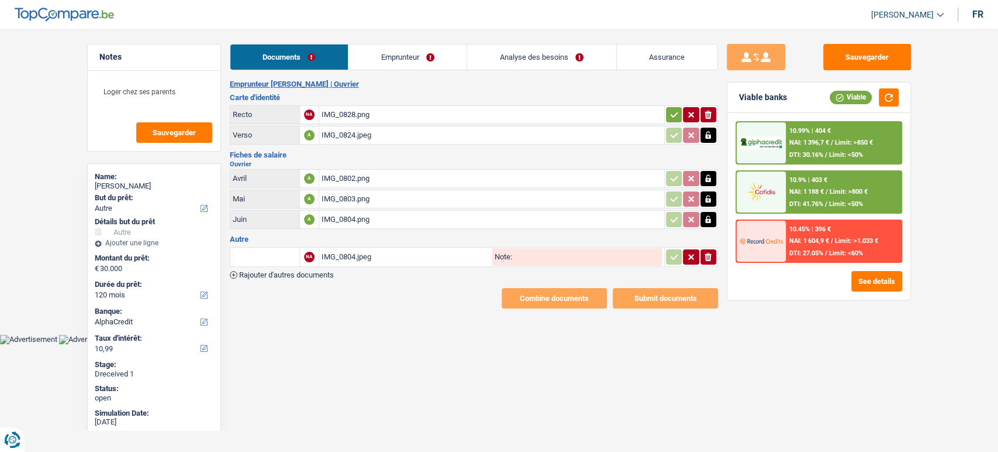
click at [674, 110] on icon "button" at bounding box center [674, 115] width 9 height 12
click at [354, 245] on table "NA IMG_0804.jpeg Note: ionicons-v5-e" at bounding box center [474, 256] width 488 height 23
click at [354, 250] on div "IMG_0804.jpeg" at bounding box center [406, 257] width 168 height 18
click at [356, 184] on div "IMG_0802.png" at bounding box center [492, 179] width 340 height 18
click at [329, 219] on div "IMG_0804.png" at bounding box center [492, 220] width 340 height 18
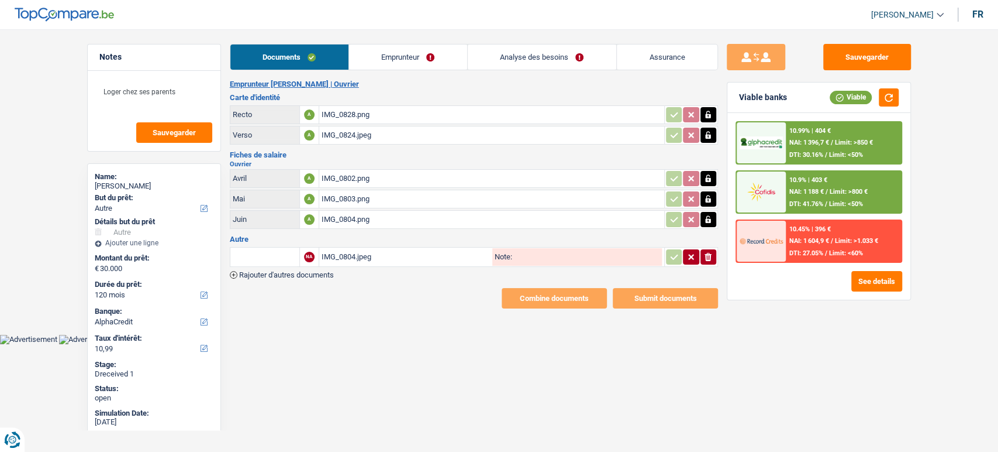
click at [702, 252] on button "ionicons-v5-e" at bounding box center [709, 256] width 16 height 15
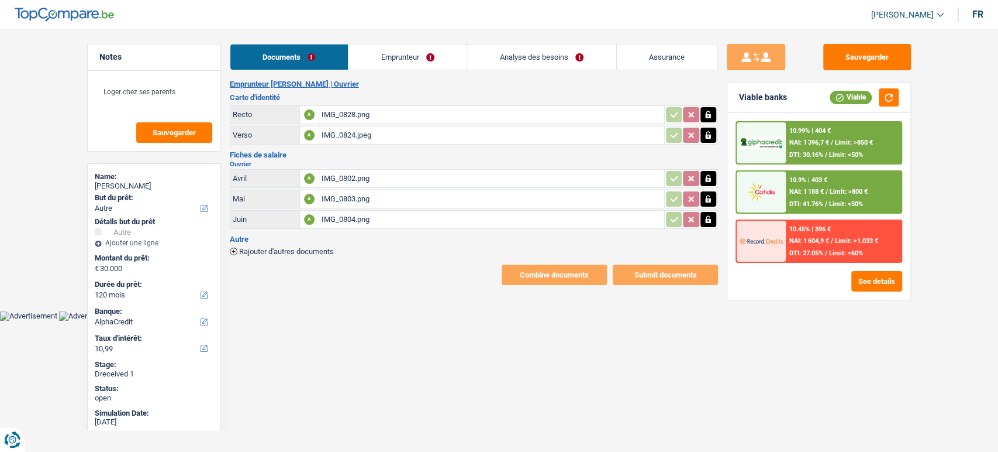
click at [702, 252] on div "Rajouter d'autres documents" at bounding box center [474, 250] width 488 height 10
click at [390, 50] on link "Emprunteur" at bounding box center [408, 56] width 118 height 25
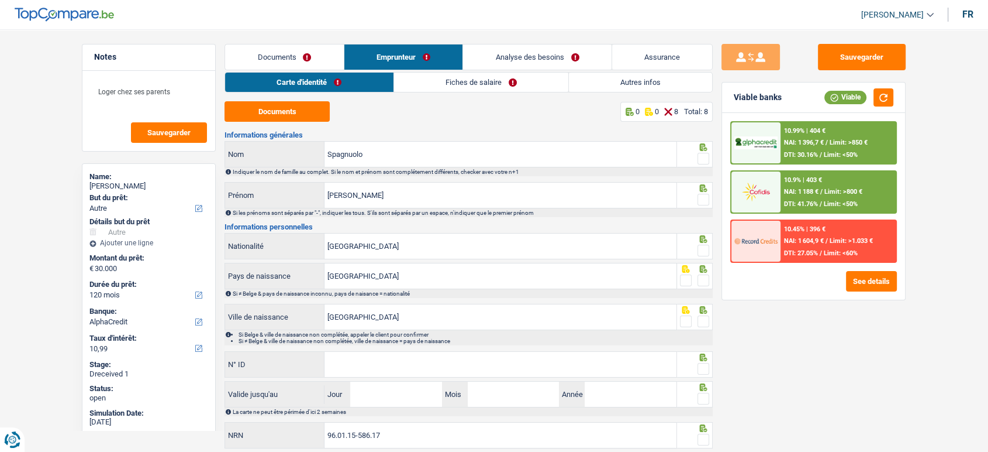
click at [429, 116] on div "Documents 0 0 8 Total: 8" at bounding box center [469, 111] width 488 height 20
click at [266, 107] on button "Documents" at bounding box center [277, 111] width 105 height 20
drag, startPoint x: 708, startPoint y: 157, endPoint x: 705, endPoint y: 189, distance: 31.7
click at [706, 157] on span at bounding box center [704, 159] width 12 height 12
click at [0, 0] on input "radio" at bounding box center [0, 0] width 0 height 0
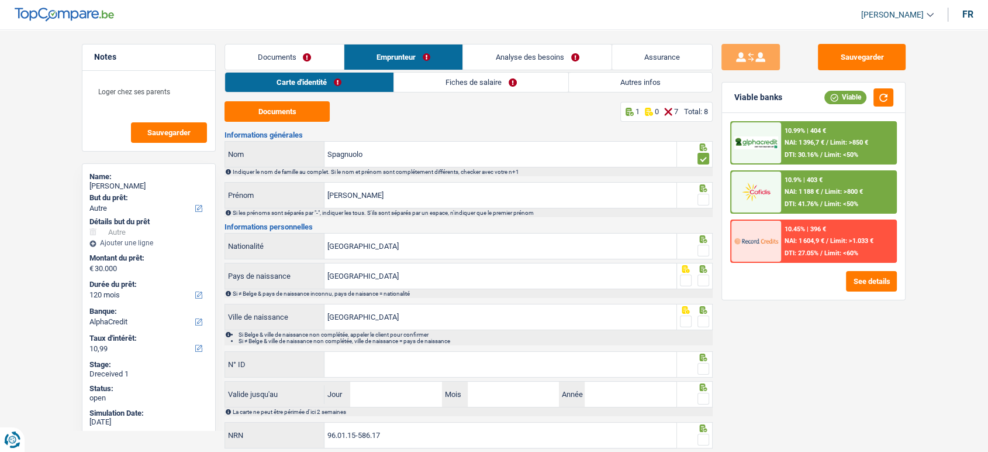
click at [706, 192] on div at bounding box center [704, 199] width 12 height 15
click at [706, 196] on span at bounding box center [704, 200] width 12 height 12
click at [0, 0] on input "radio" at bounding box center [0, 0] width 0 height 0
click at [705, 250] on span at bounding box center [704, 250] width 12 height 12
click at [0, 0] on input "radio" at bounding box center [0, 0] width 0 height 0
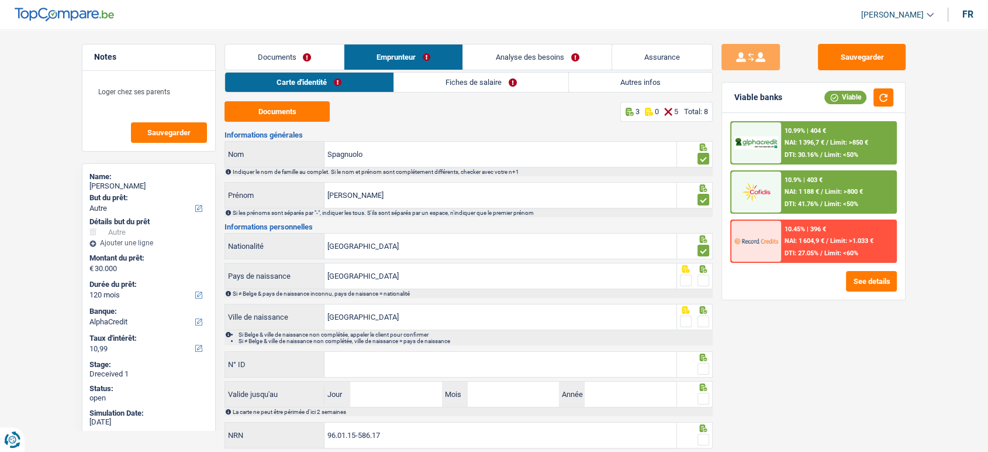
click at [704, 284] on span at bounding box center [704, 280] width 12 height 12
click at [0, 0] on input "radio" at bounding box center [0, 0] width 0 height 0
click at [708, 322] on span at bounding box center [704, 321] width 12 height 12
click at [0, 0] on input "radio" at bounding box center [0, 0] width 0 height 0
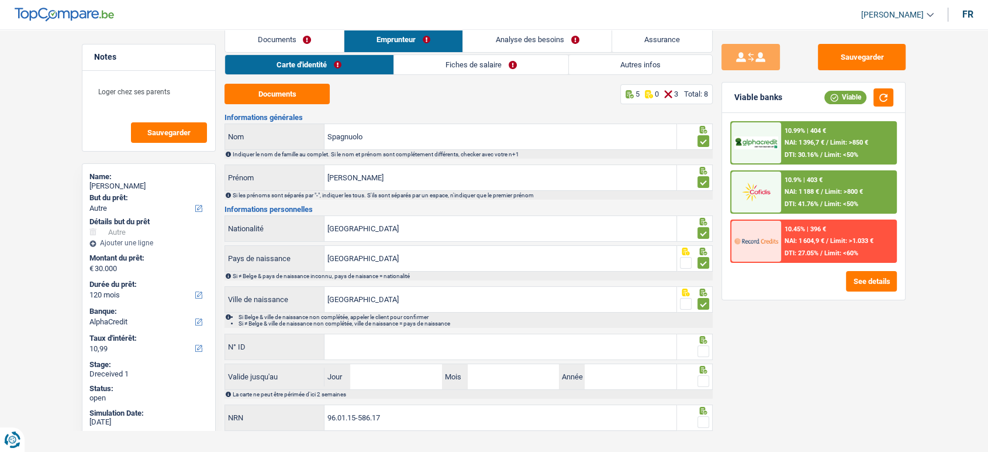
scroll to position [34, 0]
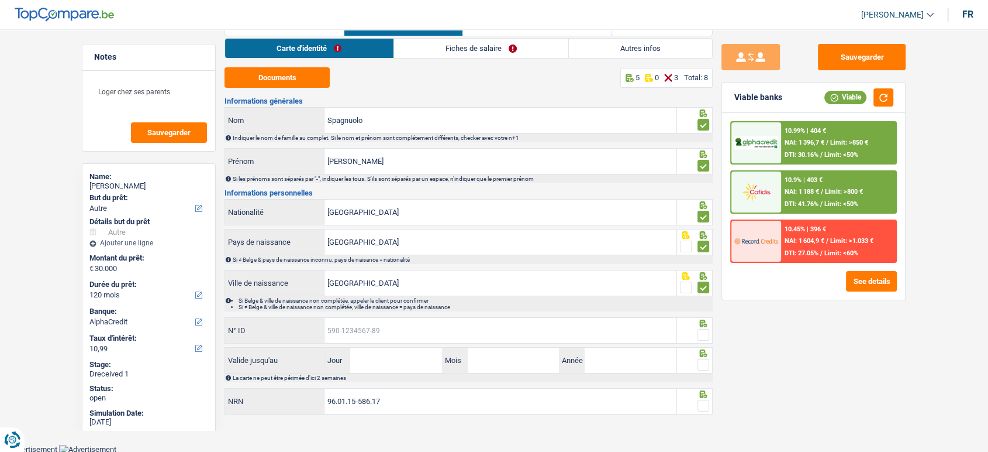
drag, startPoint x: 595, startPoint y: 325, endPoint x: 653, endPoint y: 63, distance: 268.8
click at [595, 325] on input "N° ID" at bounding box center [501, 330] width 352 height 25
paste input "592-7957258-41"
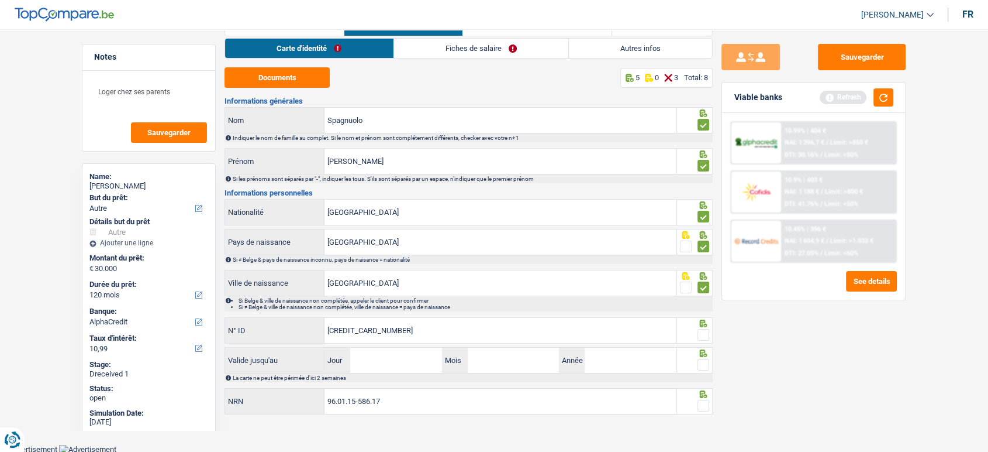
type input "592-7957258-41"
drag, startPoint x: 393, startPoint y: 365, endPoint x: 398, endPoint y: 353, distance: 12.6
click at [393, 363] on input "Jour" at bounding box center [395, 359] width 91 height 25
type input "27"
type input "04"
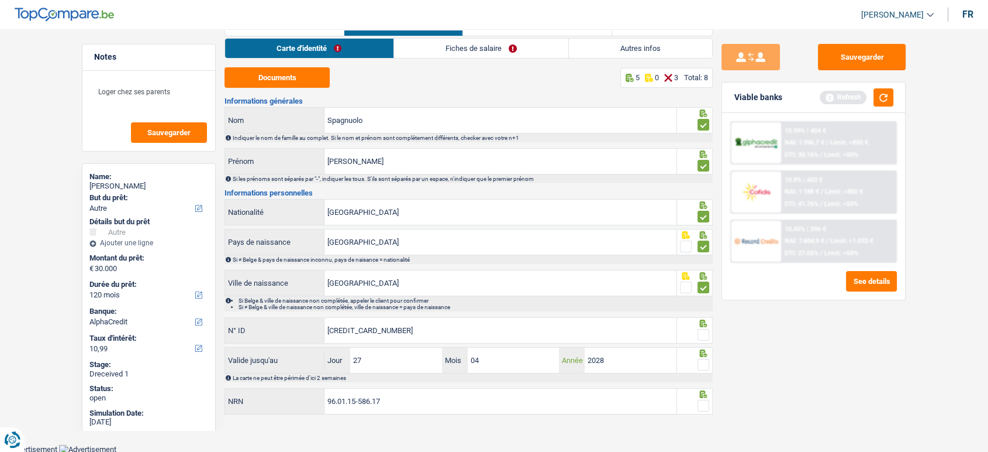
type input "2028"
click at [701, 336] on span at bounding box center [704, 335] width 12 height 12
click at [0, 0] on input "radio" at bounding box center [0, 0] width 0 height 0
click at [699, 360] on span at bounding box center [704, 365] width 12 height 12
click at [0, 0] on input "radio" at bounding box center [0, 0] width 0 height 0
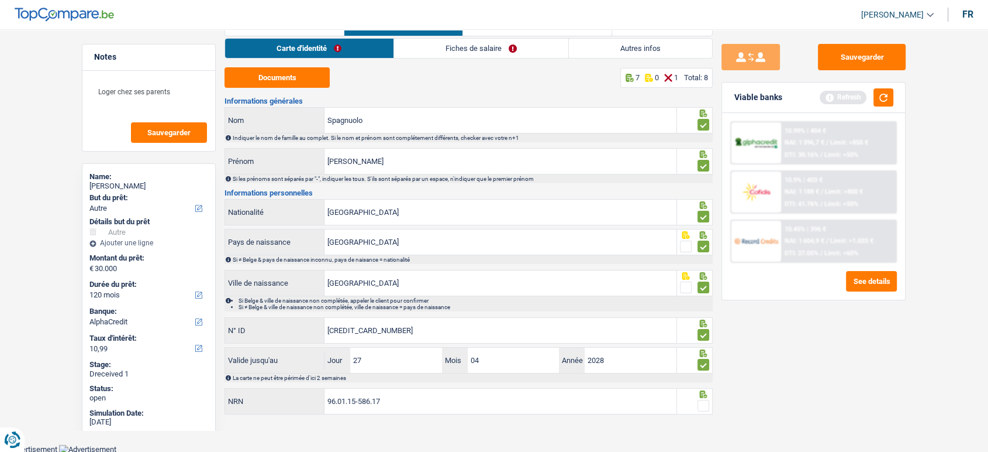
click at [706, 407] on span at bounding box center [704, 405] width 12 height 12
click at [0, 0] on input "radio" at bounding box center [0, 0] width 0 height 0
click at [884, 48] on button "Sauvegarder" at bounding box center [862, 57] width 88 height 26
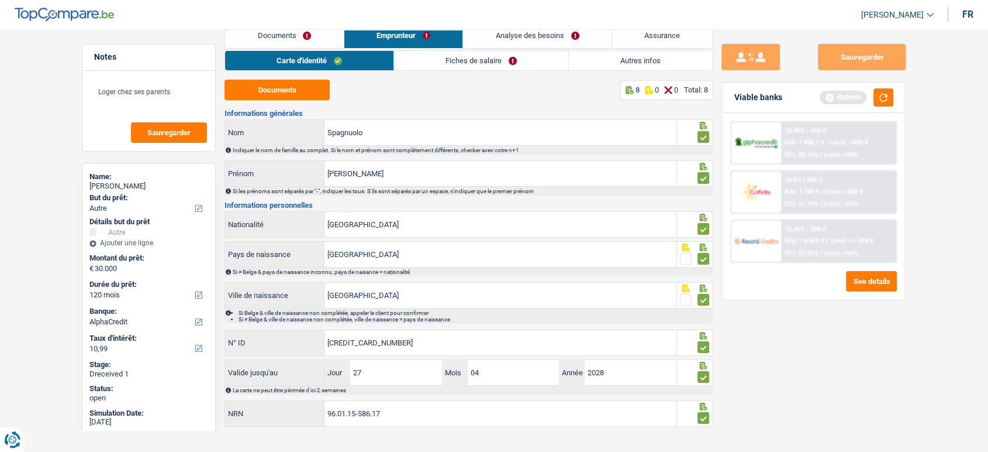
scroll to position [0, 0]
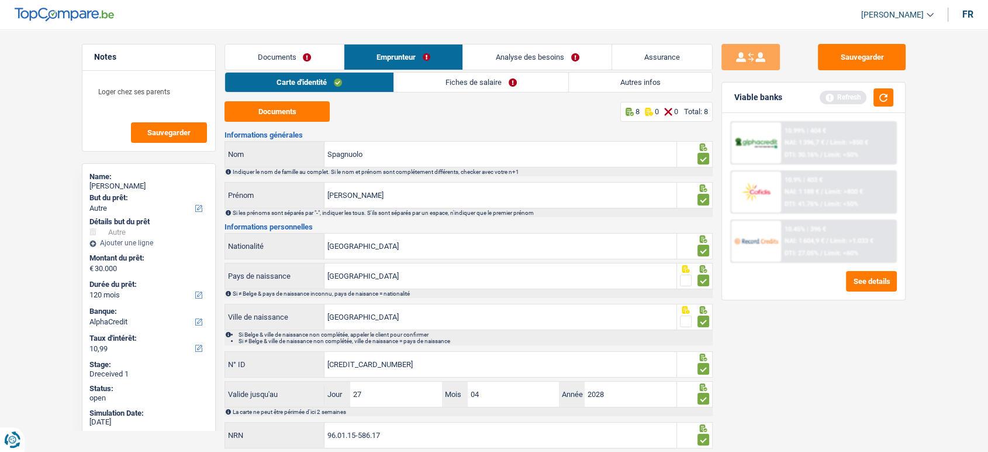
click at [473, 83] on link "Fiches de salaire" at bounding box center [481, 82] width 174 height 19
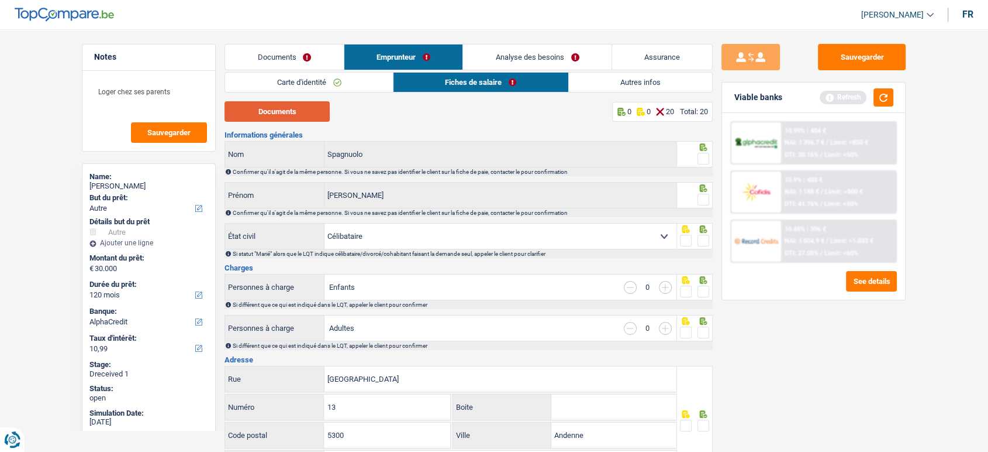
click at [311, 111] on button "Documents" at bounding box center [277, 111] width 105 height 20
drag, startPoint x: 706, startPoint y: 163, endPoint x: 707, endPoint y: 175, distance: 12.3
click at [706, 163] on span at bounding box center [704, 159] width 12 height 12
click at [0, 0] on input "radio" at bounding box center [0, 0] width 0 height 0
click at [708, 197] on span at bounding box center [704, 200] width 12 height 12
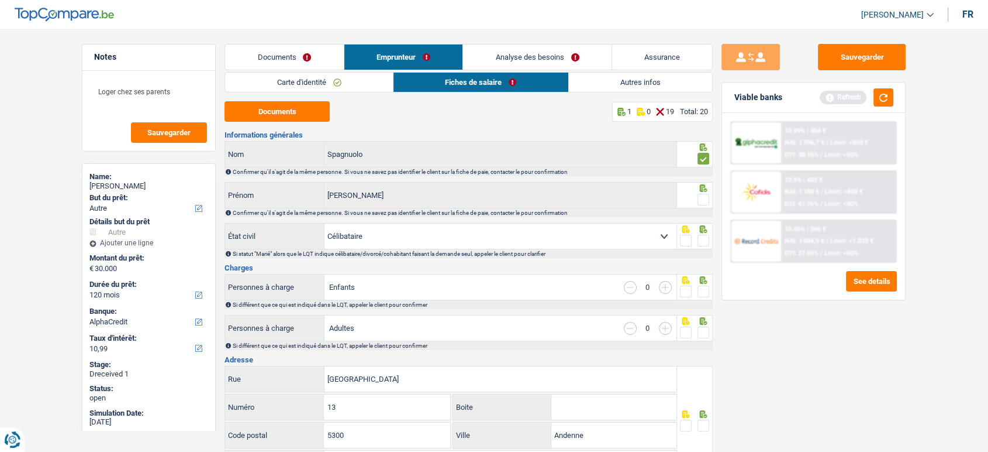
click at [0, 0] on input "radio" at bounding box center [0, 0] width 0 height 0
click at [708, 240] on span at bounding box center [704, 241] width 12 height 12
click at [0, 0] on input "radio" at bounding box center [0, 0] width 0 height 0
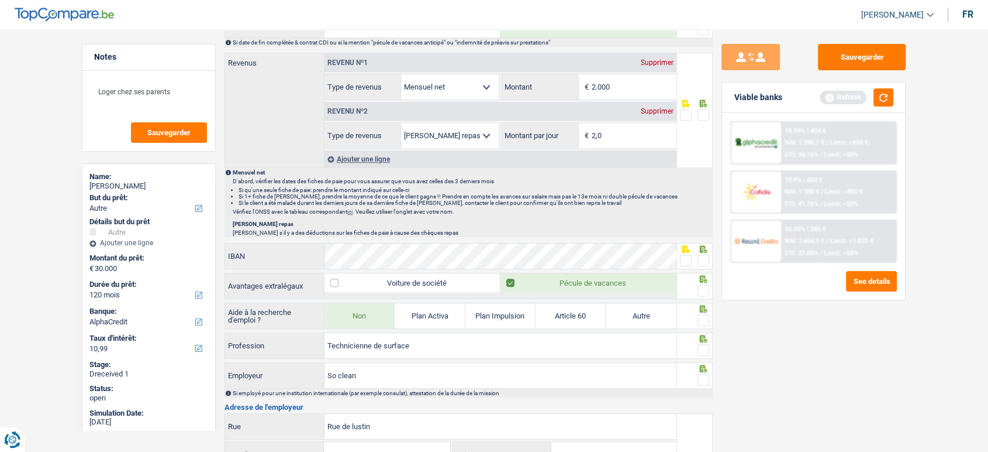
scroll to position [637, 0]
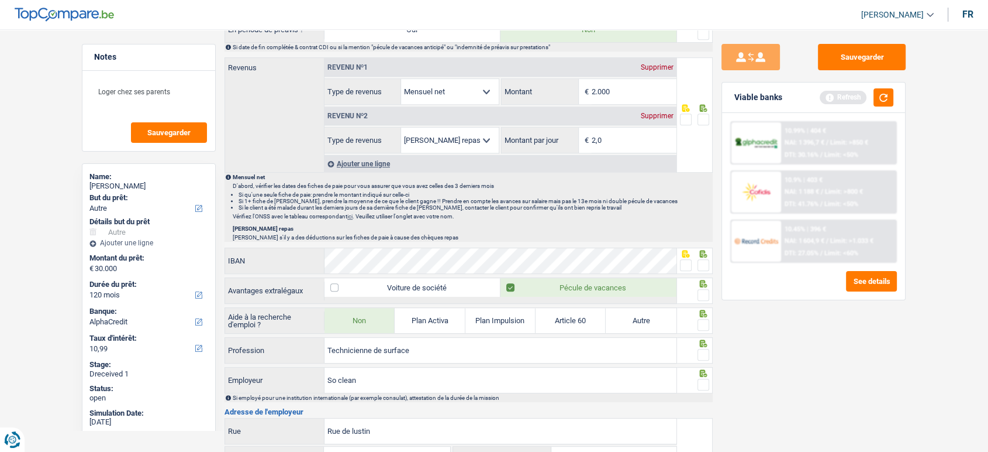
drag, startPoint x: 705, startPoint y: 260, endPoint x: 688, endPoint y: 44, distance: 216.5
click at [704, 260] on span at bounding box center [704, 265] width 12 height 12
click at [0, 0] on input "radio" at bounding box center [0, 0] width 0 height 0
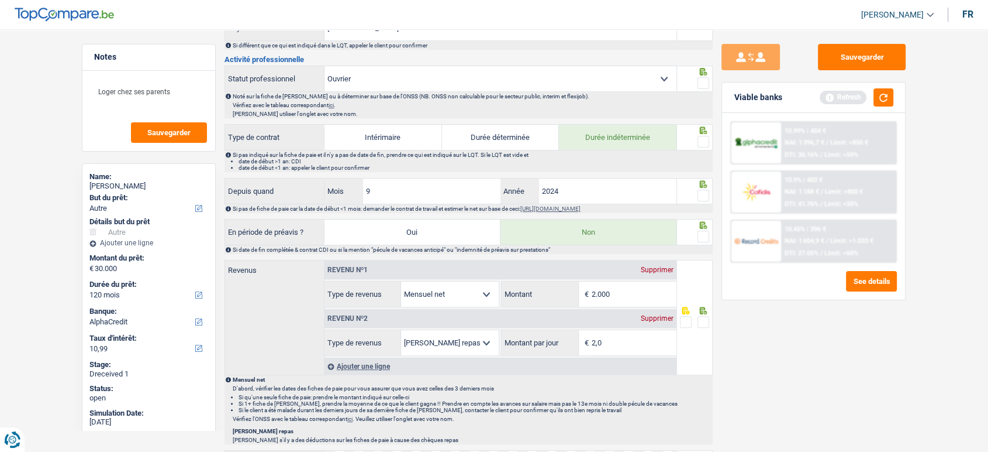
scroll to position [313, 0]
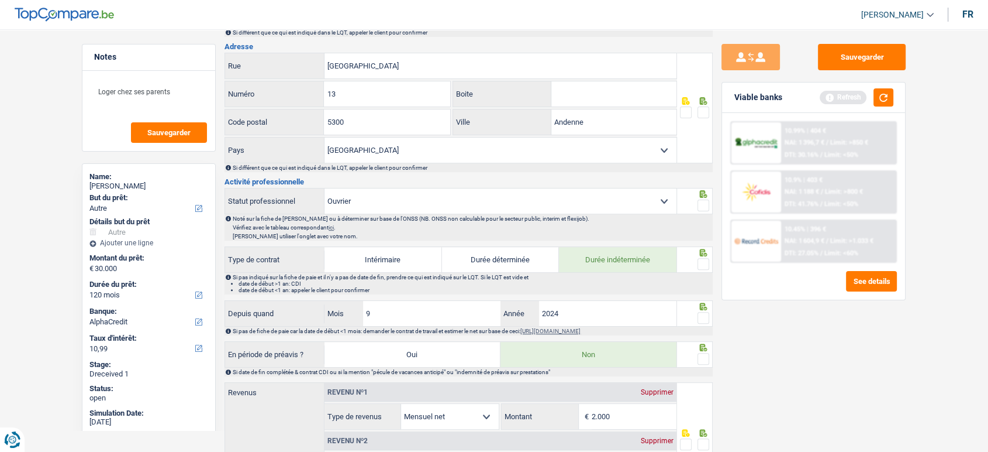
click at [704, 199] on span at bounding box center [704, 205] width 12 height 12
click at [0, 0] on input "radio" at bounding box center [0, 0] width 0 height 0
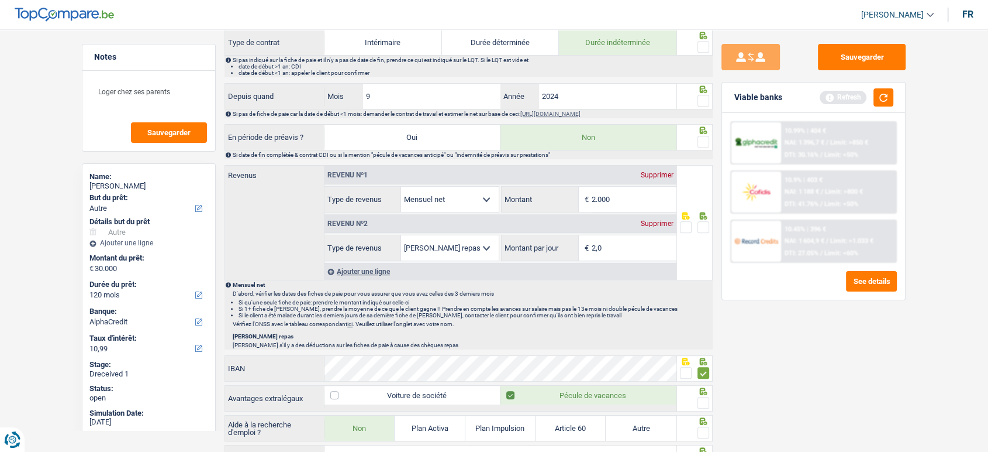
scroll to position [508, 0]
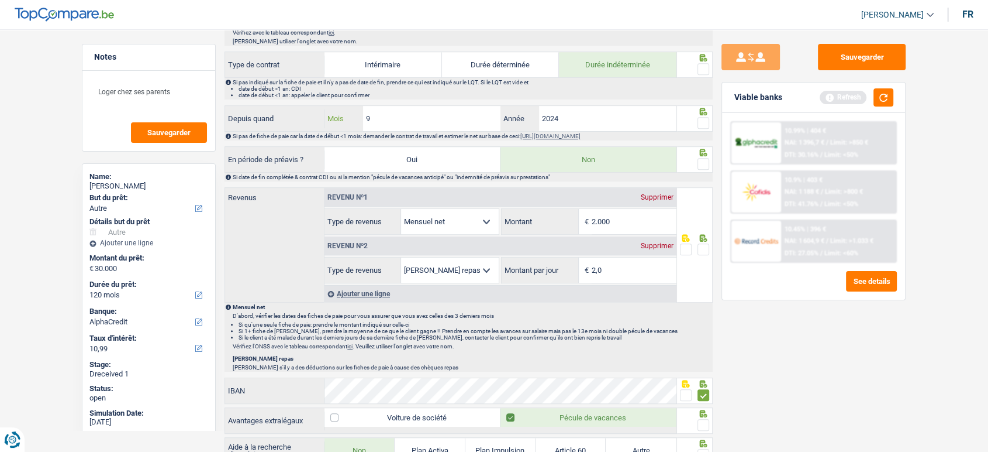
drag, startPoint x: 412, startPoint y: 112, endPoint x: 329, endPoint y: 102, distance: 83.6
click at [350, 107] on div "9 Mois" at bounding box center [413, 118] width 176 height 25
type input "12"
click at [702, 123] on span at bounding box center [704, 123] width 12 height 12
click at [0, 0] on input "radio" at bounding box center [0, 0] width 0 height 0
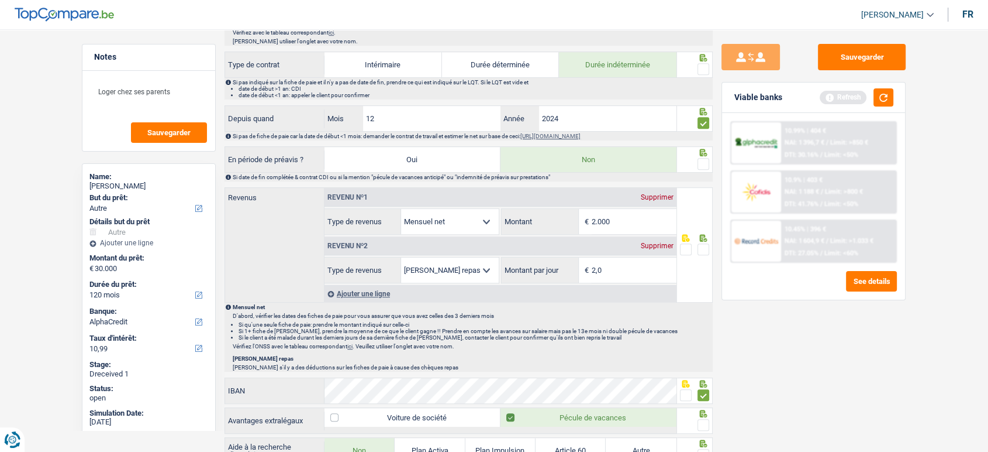
click at [700, 153] on icon at bounding box center [704, 153] width 12 height 8
click at [702, 69] on span at bounding box center [704, 69] width 12 height 12
click at [0, 0] on input "radio" at bounding box center [0, 0] width 0 height 0
click at [698, 158] on span at bounding box center [704, 164] width 12 height 12
click at [0, 0] on input "radio" at bounding box center [0, 0] width 0 height 0
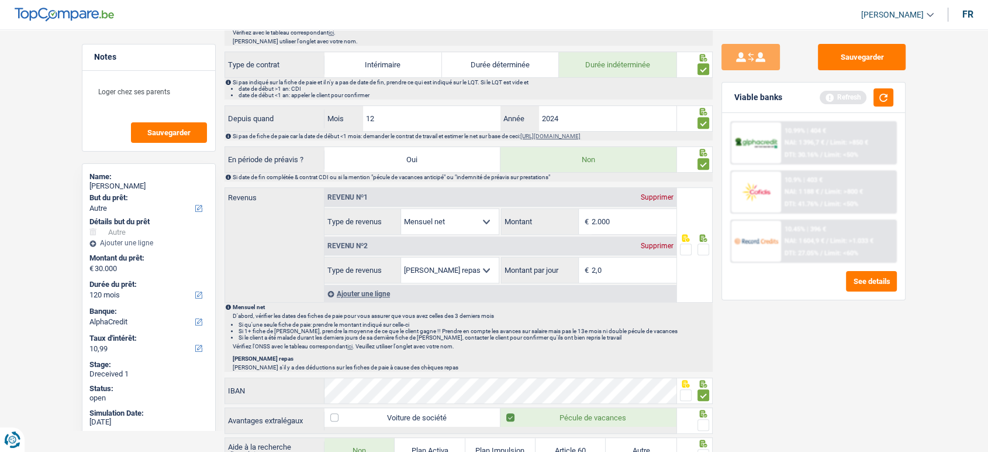
click at [706, 158] on span at bounding box center [704, 164] width 12 height 12
click at [0, 0] on input "radio" at bounding box center [0, 0] width 0 height 0
click at [701, 163] on span at bounding box center [704, 164] width 12 height 12
click at [0, 0] on input "radio" at bounding box center [0, 0] width 0 height 0
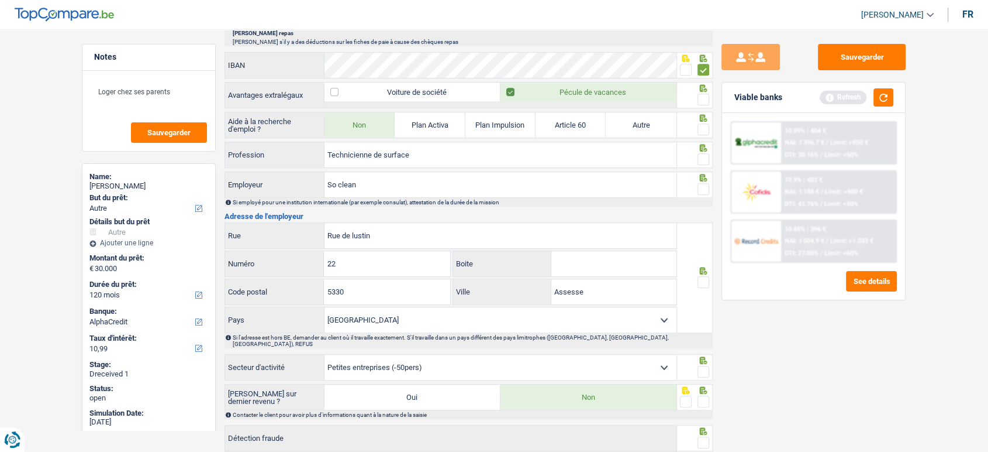
click at [699, 185] on span at bounding box center [704, 189] width 12 height 12
click at [0, 0] on input "radio" at bounding box center [0, 0] width 0 height 0
click at [704, 153] on span at bounding box center [704, 159] width 12 height 12
click at [0, 0] on input "radio" at bounding box center [0, 0] width 0 height 0
click at [703, 122] on div at bounding box center [704, 129] width 12 height 15
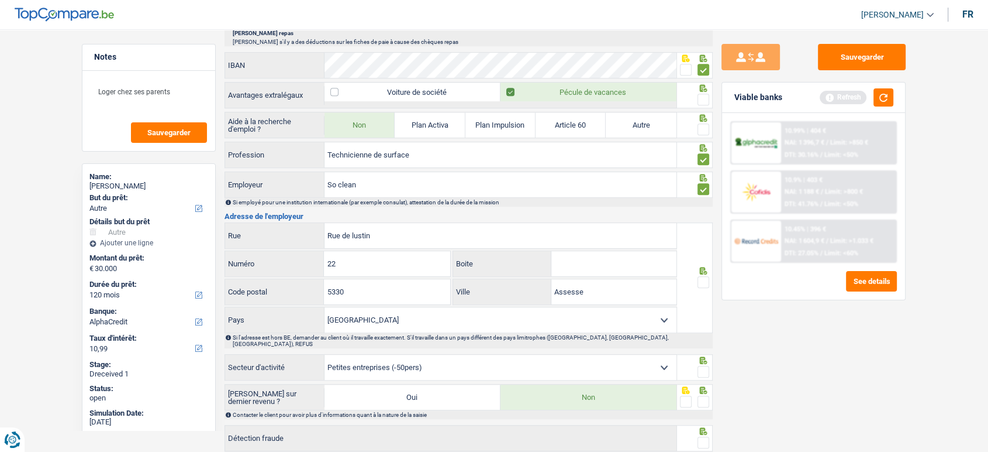
click at [702, 102] on span at bounding box center [704, 100] width 12 height 12
click at [0, 0] on input "radio" at bounding box center [0, 0] width 0 height 0
click at [702, 124] on span at bounding box center [704, 129] width 12 height 12
click at [0, 0] on input "radio" at bounding box center [0, 0] width 0 height 0
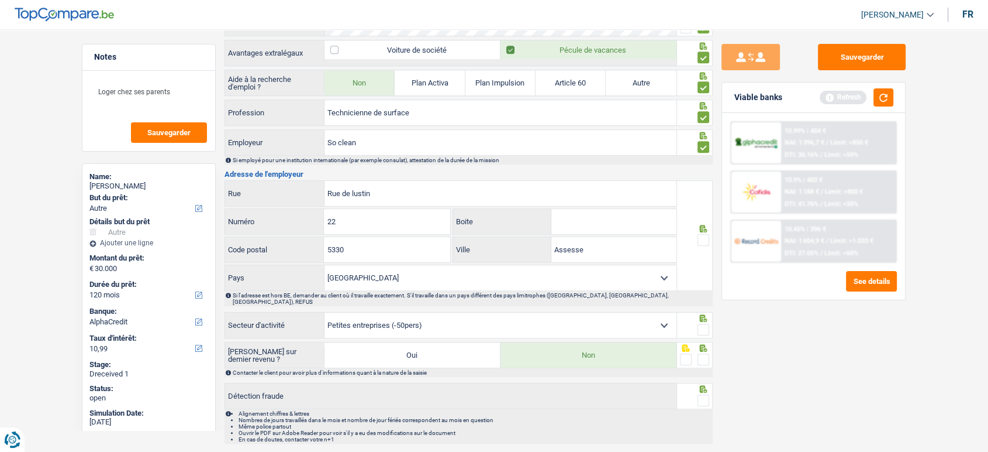
scroll to position [898, 0]
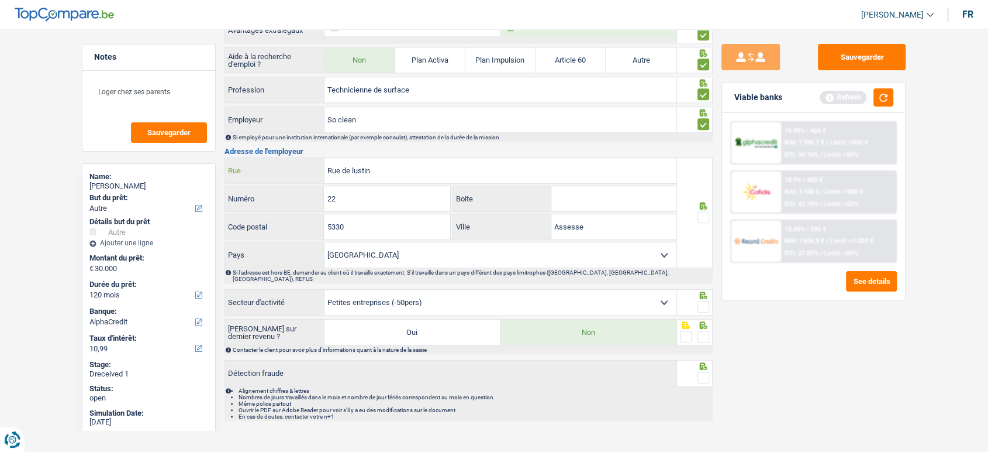
drag, startPoint x: 428, startPoint y: 172, endPoint x: 306, endPoint y: 164, distance: 122.5
click at [306, 164] on div "Rue de lustin Rue" at bounding box center [451, 170] width 452 height 25
paste input "UE DES GRANDS TERRAIN"
type input "RUE DES GRANDS TERRAINS"
drag, startPoint x: 303, startPoint y: 194, endPoint x: 275, endPoint y: 192, distance: 28.1
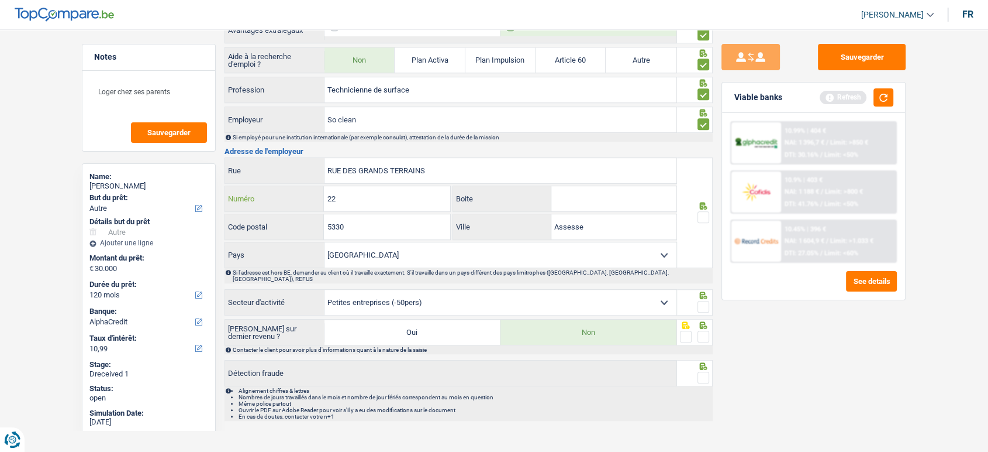
click at [275, 192] on div "22 Numéro" at bounding box center [337, 198] width 225 height 25
type input "14"
drag, startPoint x: 348, startPoint y: 225, endPoint x: 239, endPoint y: 223, distance: 109.4
click at [239, 223] on div "5330 Code postal" at bounding box center [337, 226] width 225 height 25
type input "5100"
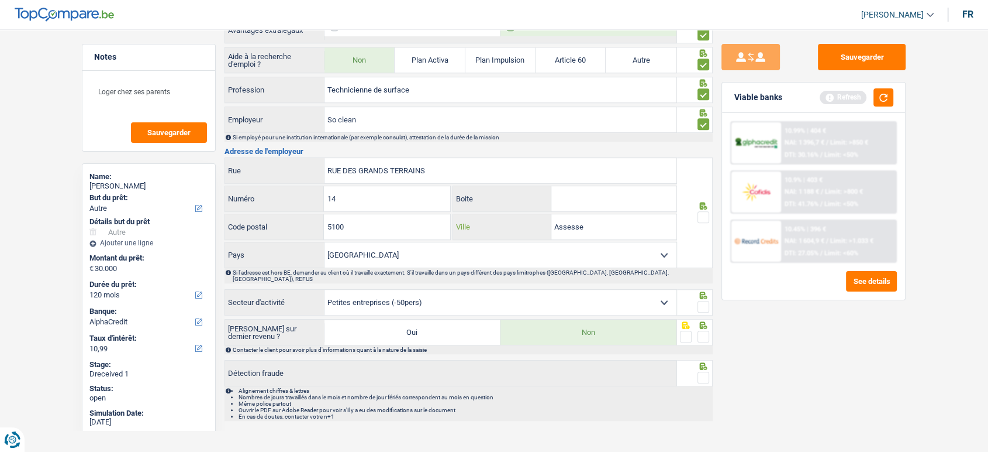
click at [573, 229] on input "Assesse" at bounding box center [614, 226] width 125 height 25
paste input "NAMUR"
type input "NAMUR"
click at [700, 213] on span at bounding box center [704, 217] width 12 height 12
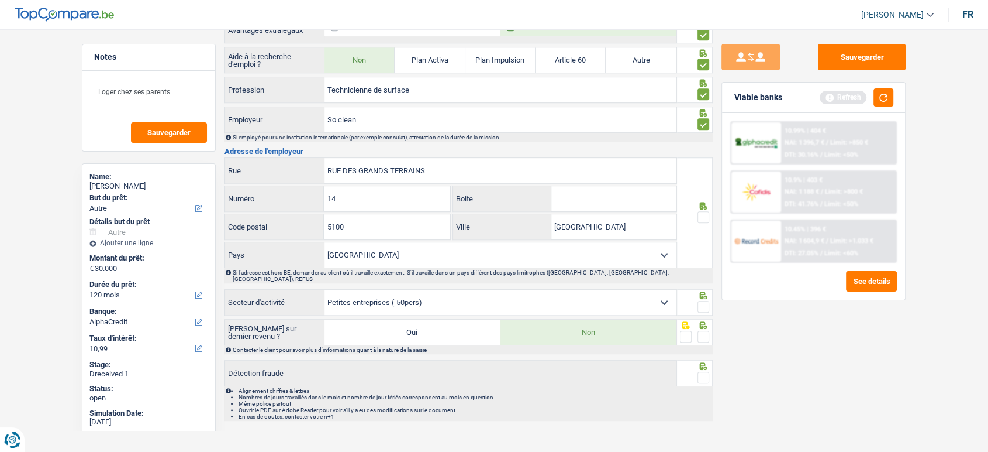
click at [0, 0] on input "radio" at bounding box center [0, 0] width 0 height 0
click at [704, 301] on span at bounding box center [704, 307] width 12 height 12
click at [0, 0] on input "radio" at bounding box center [0, 0] width 0 height 0
click at [702, 301] on span at bounding box center [704, 307] width 12 height 12
click at [0, 0] on input "radio" at bounding box center [0, 0] width 0 height 0
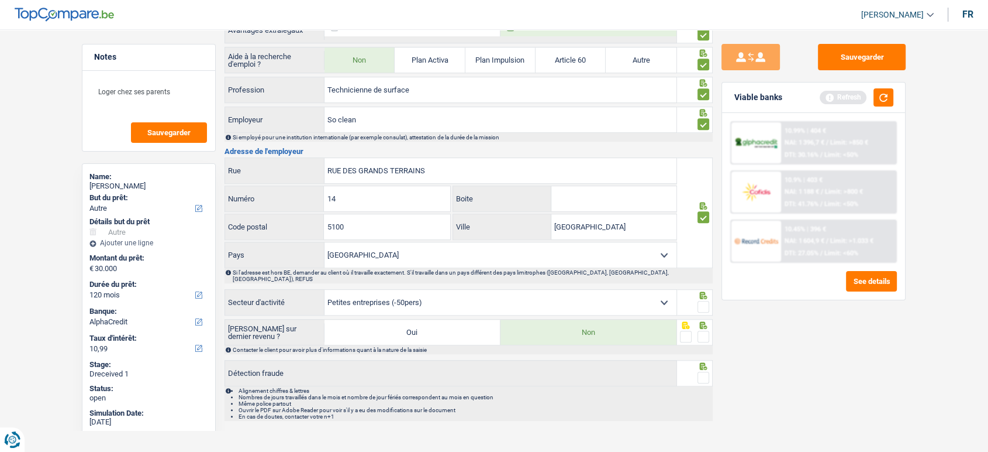
click at [704, 301] on span at bounding box center [704, 307] width 12 height 12
click at [0, 0] on input "radio" at bounding box center [0, 0] width 0 height 0
click at [706, 330] on span at bounding box center [704, 336] width 12 height 12
click at [0, 0] on input "radio" at bounding box center [0, 0] width 0 height 0
click at [705, 371] on span at bounding box center [704, 377] width 12 height 12
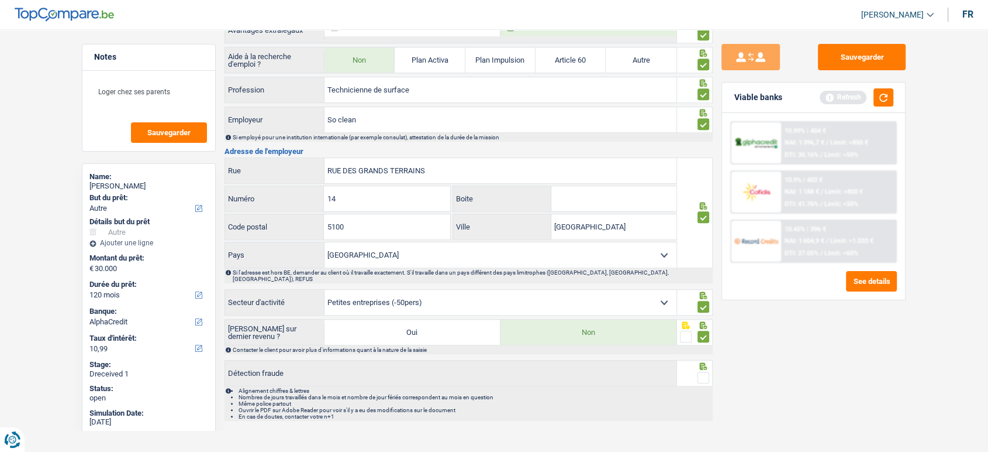
click at [0, 0] on input "radio" at bounding box center [0, 0] width 0 height 0
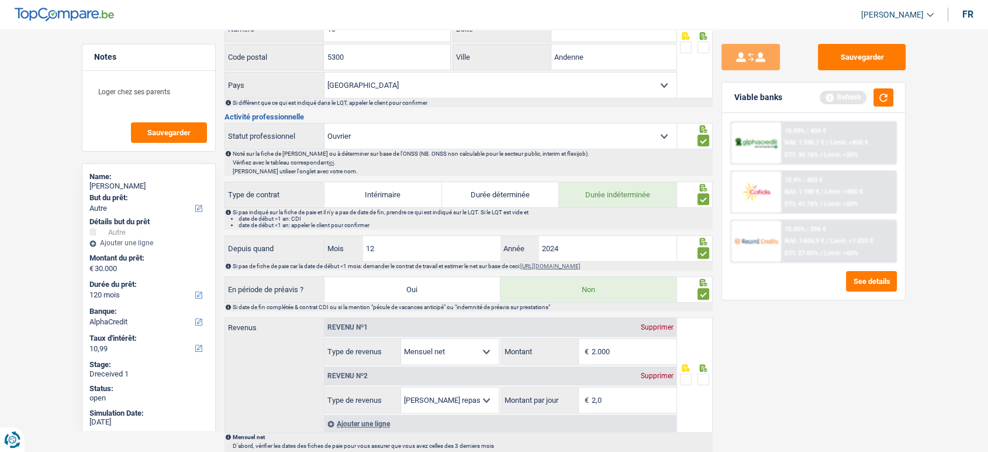
scroll to position [182, 0]
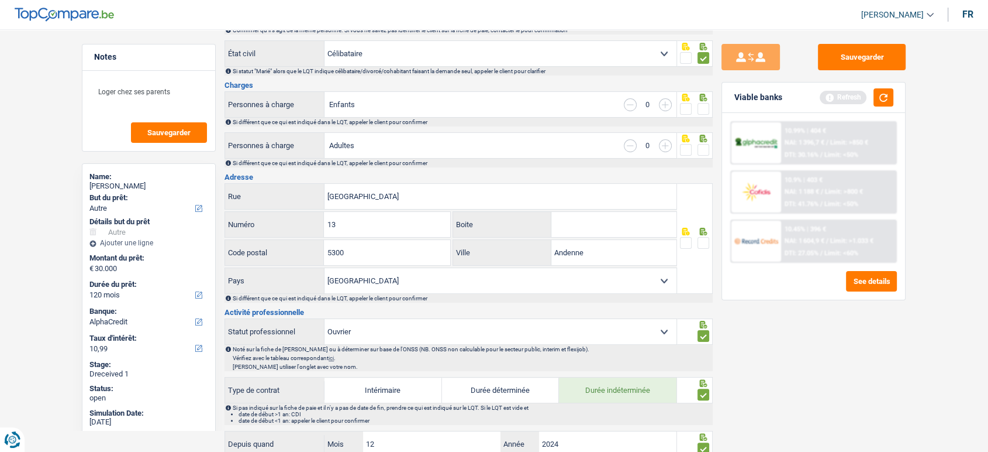
click at [701, 242] on span at bounding box center [704, 243] width 12 height 12
click at [0, 0] on input "radio" at bounding box center [0, 0] width 0 height 0
click at [705, 149] on span at bounding box center [704, 150] width 12 height 12
click at [0, 0] on input "radio" at bounding box center [0, 0] width 0 height 0
click at [702, 113] on div at bounding box center [704, 109] width 12 height 15
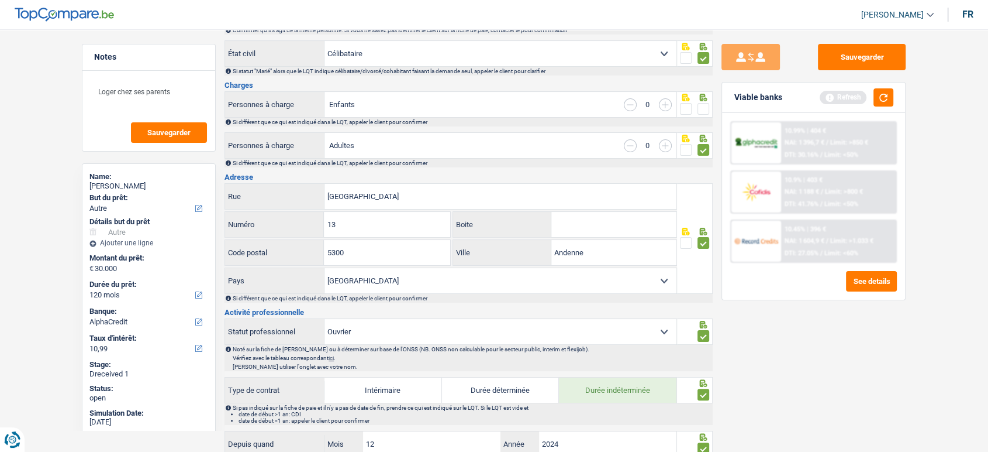
click at [699, 103] on span at bounding box center [704, 109] width 12 height 12
click at [0, 0] on input "radio" at bounding box center [0, 0] width 0 height 0
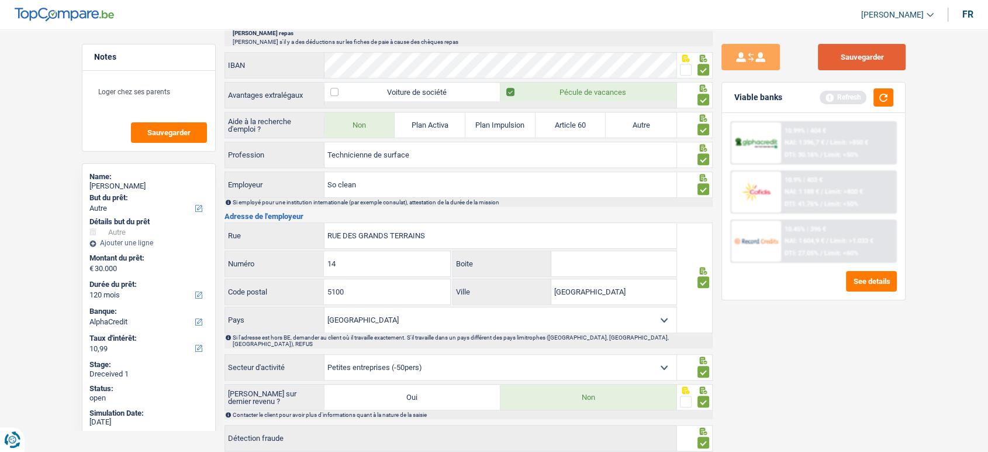
drag, startPoint x: 856, startPoint y: 70, endPoint x: 854, endPoint y: 57, distance: 13.0
click at [856, 70] on div "Sauvegarder Viable banks Refresh 10.99% | 404 € NAI: 1 396,7 € / Limit: >850 € …" at bounding box center [814, 237] width 202 height 386
click at [854, 57] on button "Sauvegarder" at bounding box center [862, 57] width 88 height 26
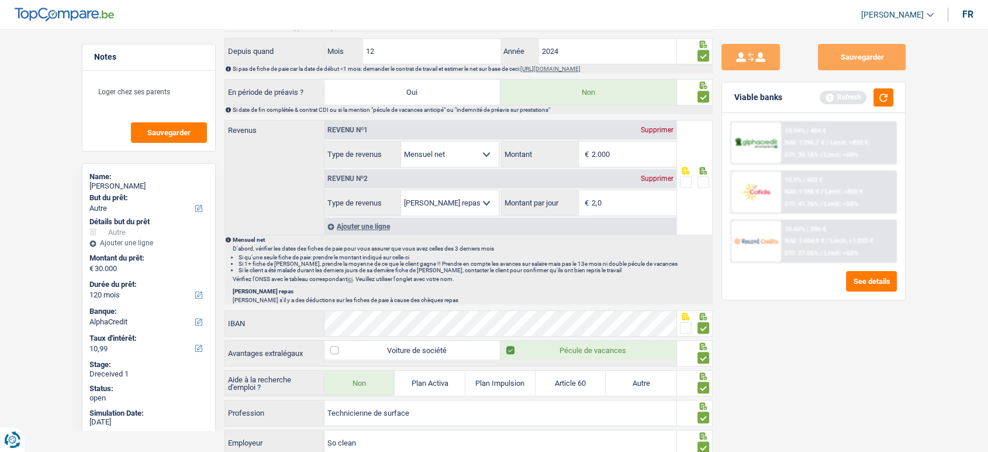
scroll to position [573, 0]
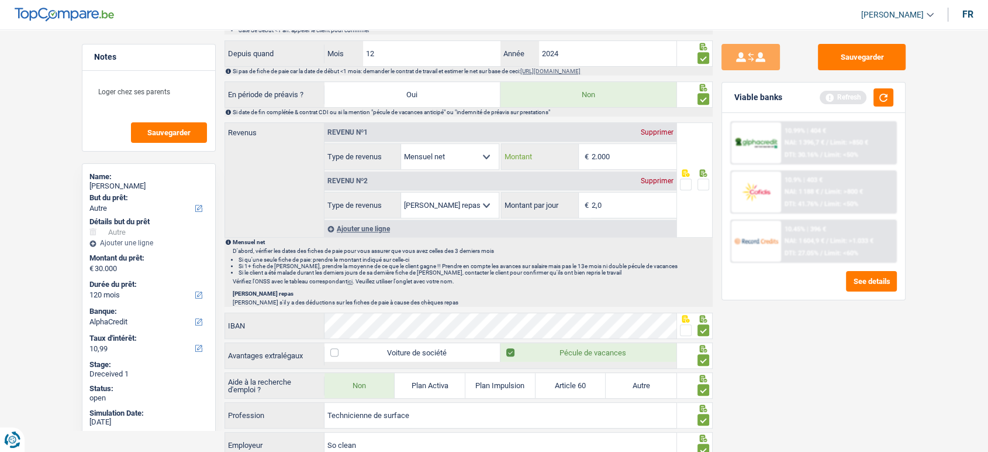
drag, startPoint x: 588, startPoint y: 154, endPoint x: 518, endPoint y: 149, distance: 70.4
click at [529, 149] on div "2.000 € Montant" at bounding box center [589, 156] width 174 height 25
type input "1.612"
click at [705, 177] on div at bounding box center [695, 179] width 36 height 115
click at [702, 180] on span at bounding box center [704, 184] width 12 height 12
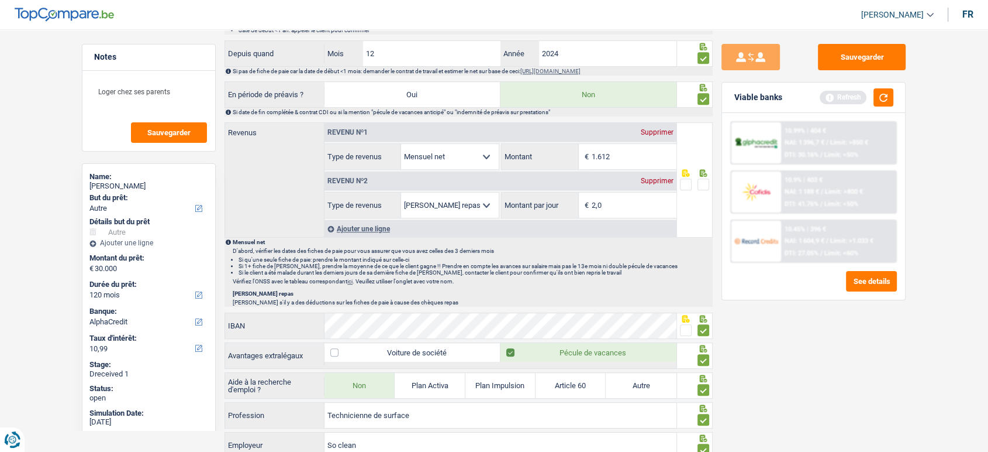
click at [0, 0] on input "radio" at bounding box center [0, 0] width 0 height 0
click at [842, 67] on button "Sauvegarder" at bounding box center [862, 57] width 88 height 26
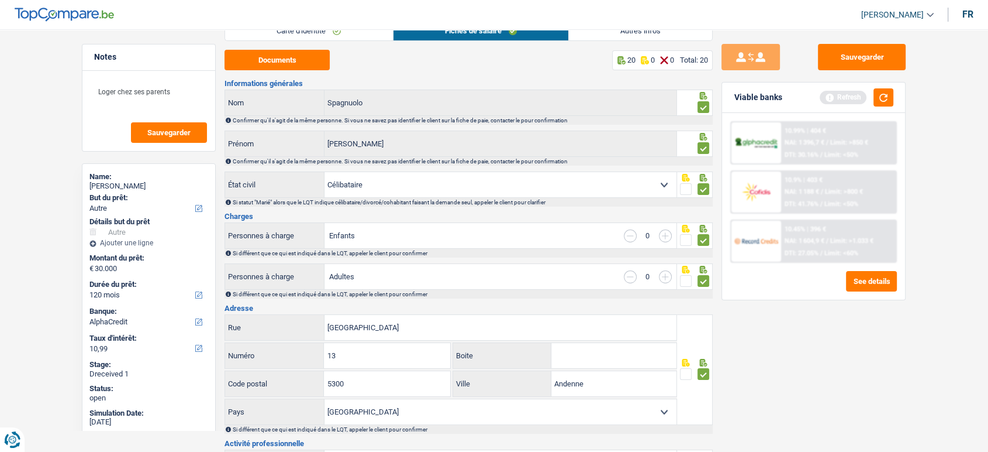
scroll to position [0, 0]
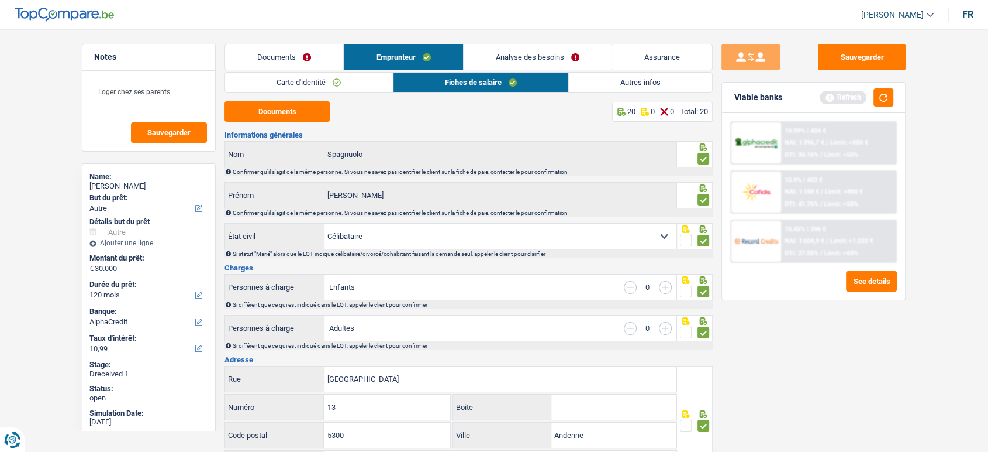
click at [611, 74] on link "Autres infos" at bounding box center [640, 82] width 143 height 19
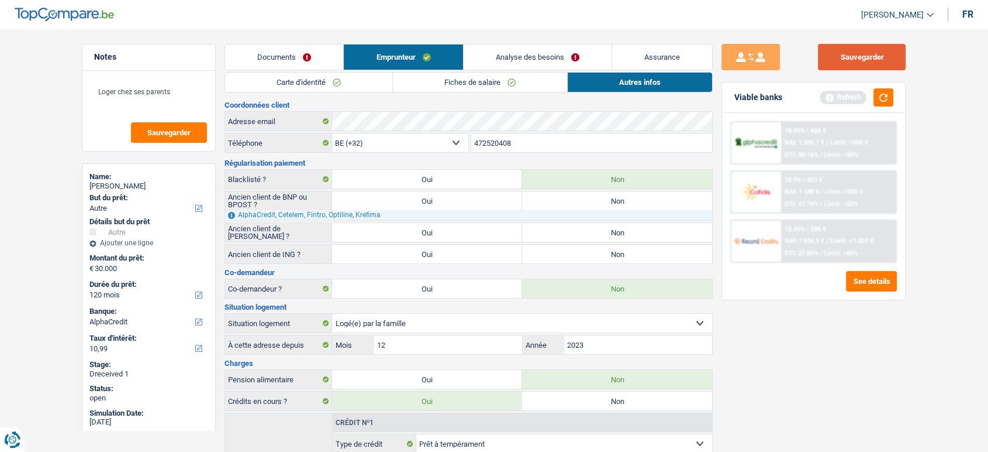
drag, startPoint x: 905, startPoint y: 49, endPoint x: 900, endPoint y: 51, distance: 6.3
click at [903, 49] on button "Sauvegarder" at bounding box center [862, 57] width 88 height 26
click at [635, 210] on div "AlphaCredit, Cetelem, Fintro, Optiline, Krefima" at bounding box center [468, 215] width 487 height 10
click at [611, 44] on link "Analyse des besoins" at bounding box center [538, 56] width 148 height 25
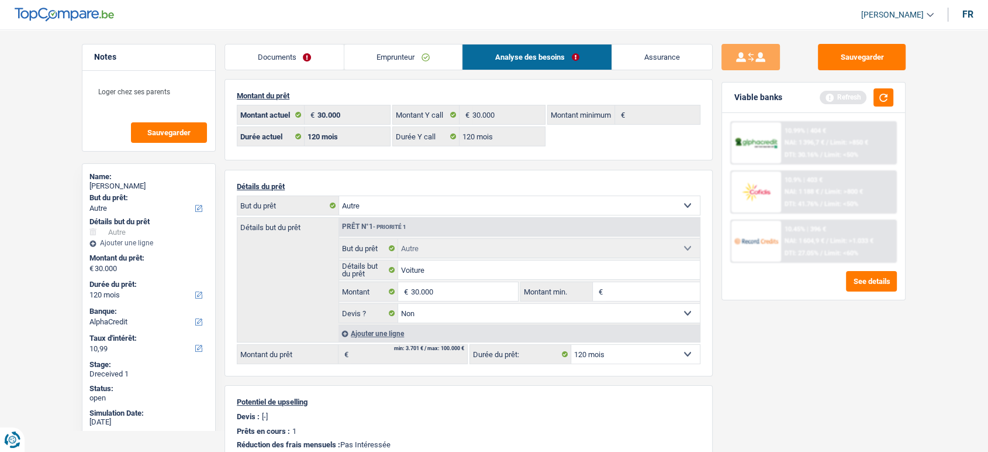
click at [413, 54] on link "Emprunteur" at bounding box center [403, 56] width 118 height 25
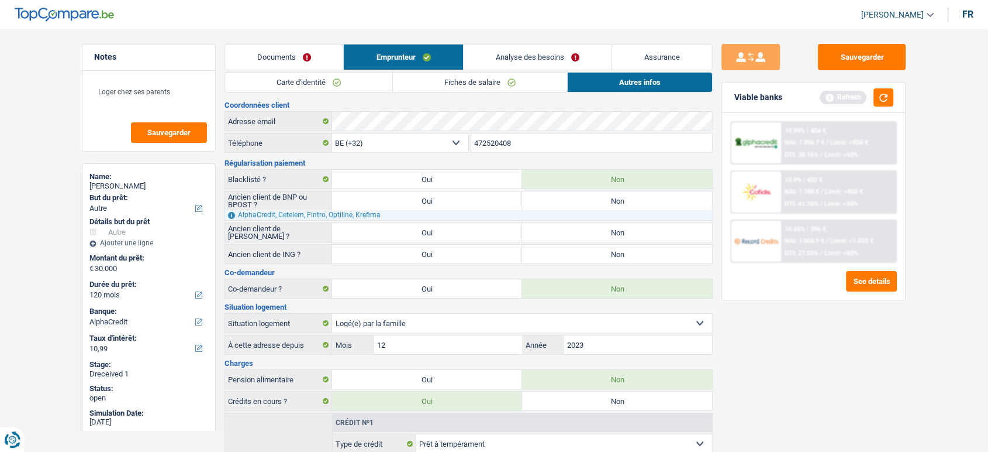
click at [533, 81] on link "Fiches de salaire" at bounding box center [480, 82] width 174 height 19
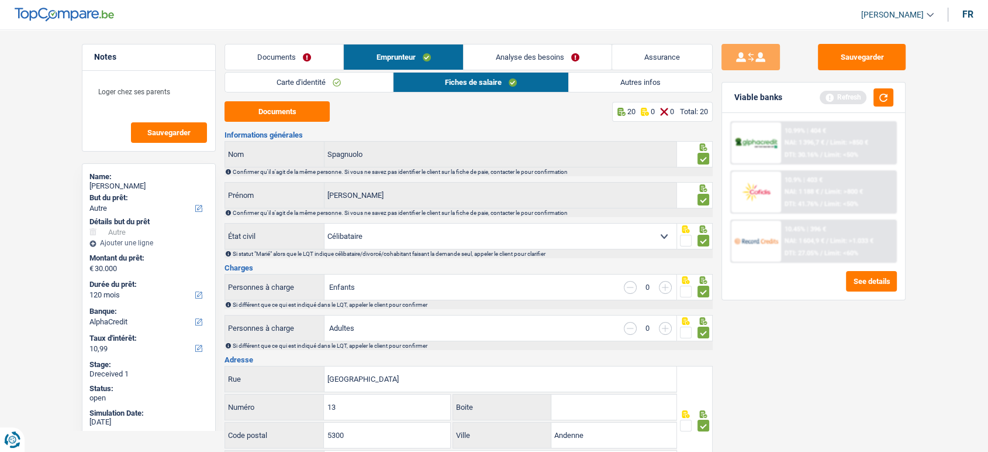
click at [511, 64] on link "Analyse des besoins" at bounding box center [538, 56] width 148 height 25
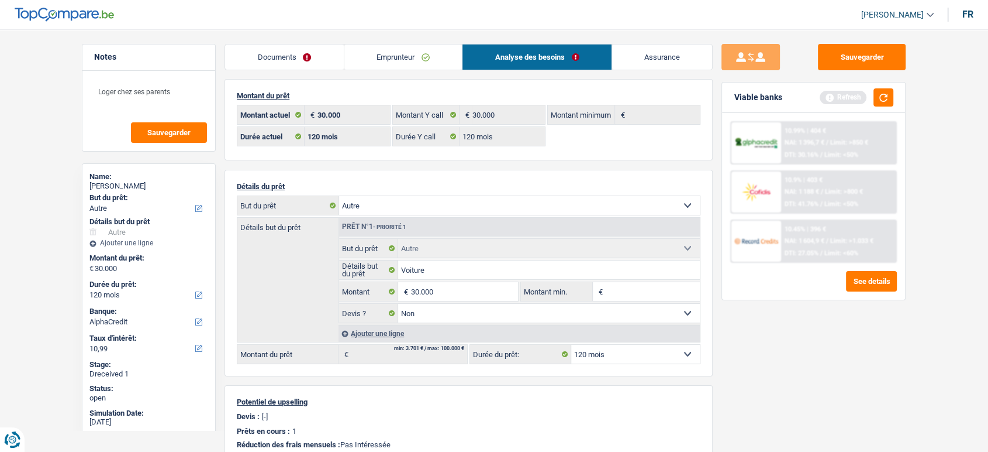
click at [422, 59] on link "Emprunteur" at bounding box center [403, 56] width 118 height 25
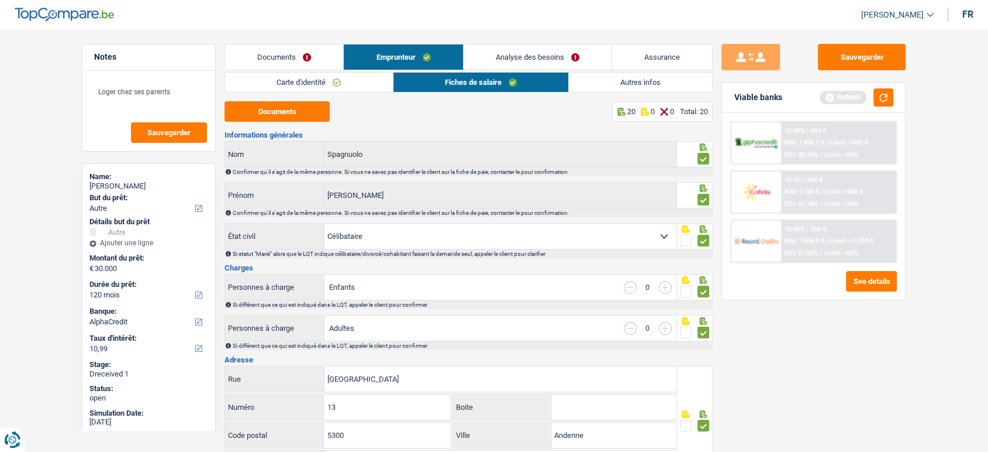
click at [586, 85] on link "Autres infos" at bounding box center [640, 82] width 143 height 19
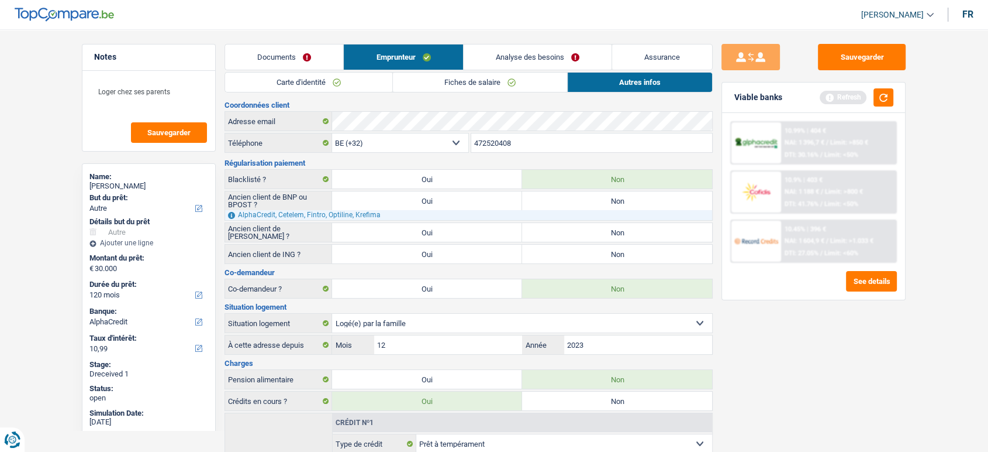
click at [590, 205] on label "Non" at bounding box center [617, 200] width 190 height 19
click at [590, 205] on input "Non" at bounding box center [617, 200] width 190 height 19
radio input "true"
click at [589, 226] on label "Non" at bounding box center [617, 232] width 190 height 19
click at [589, 226] on input "Non" at bounding box center [617, 232] width 190 height 19
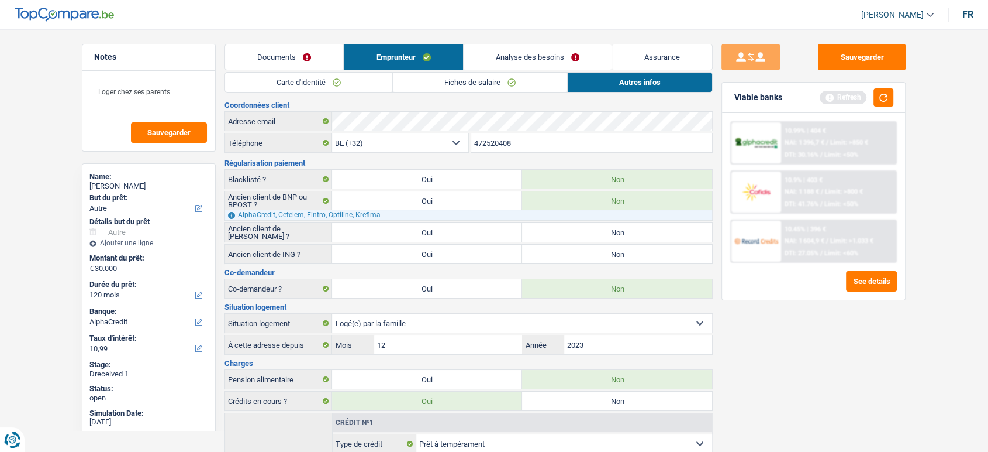
radio input "true"
click at [590, 249] on label "Non" at bounding box center [617, 253] width 190 height 19
click at [590, 249] on input "Non" at bounding box center [617, 253] width 190 height 19
radio input "true"
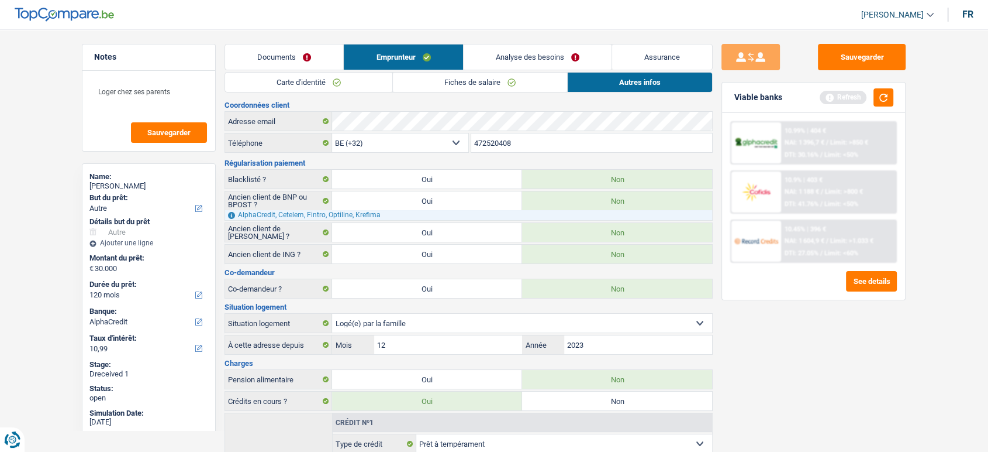
click at [899, 111] on div "Viable banks Refresh" at bounding box center [813, 97] width 183 height 30
drag, startPoint x: 889, startPoint y: 98, endPoint x: 876, endPoint y: 74, distance: 27.5
click at [887, 98] on button "button" at bounding box center [884, 97] width 20 height 18
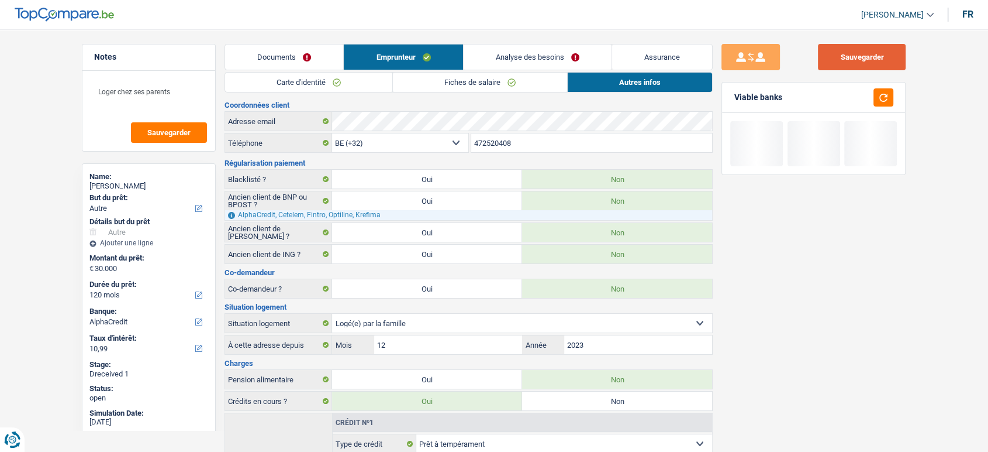
click at [870, 61] on button "Sauvegarder" at bounding box center [862, 57] width 88 height 26
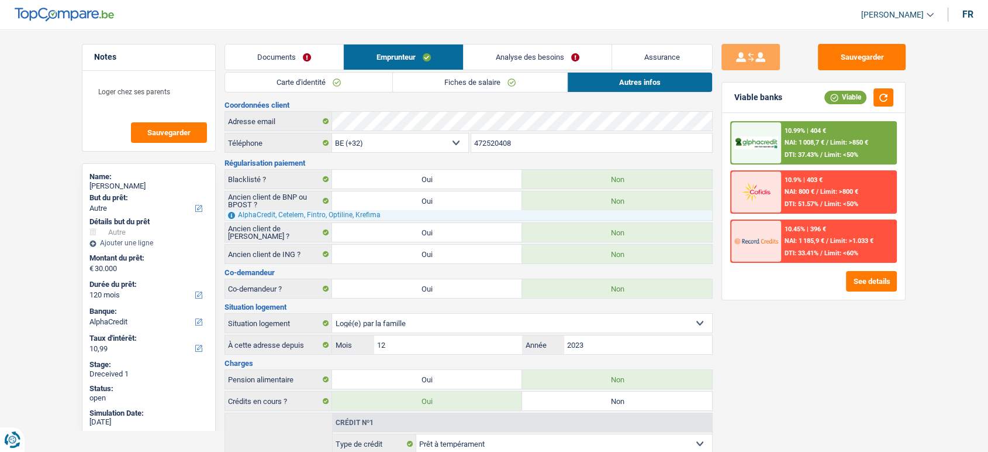
click at [561, 50] on link "Analyse des besoins" at bounding box center [538, 56] width 148 height 25
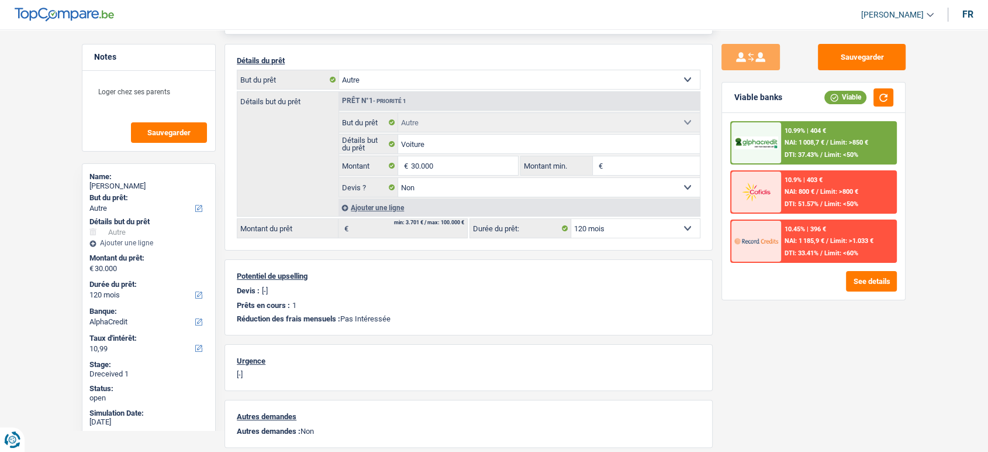
scroll to position [130, 0]
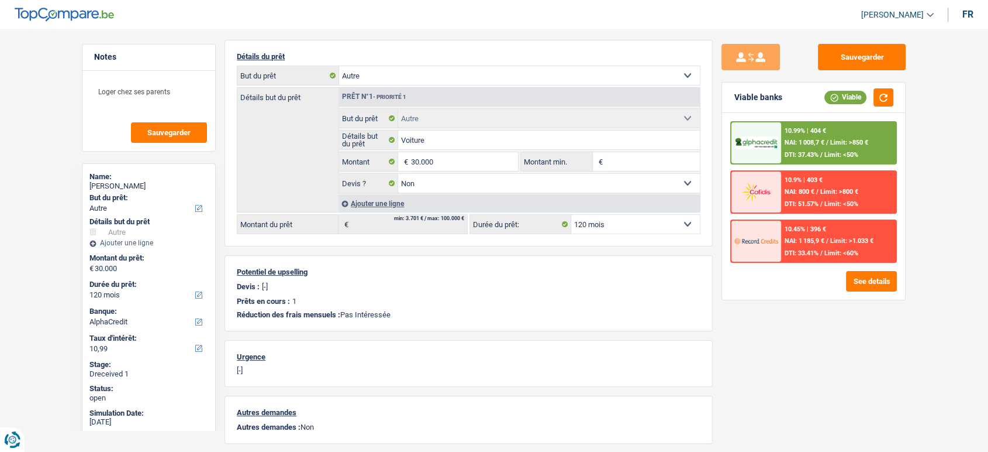
click at [838, 163] on div "10.99% | 404 € NAI: 1 008,7 € / Limit: >850 € DTI: 37.43% / Limit: <50%" at bounding box center [813, 142] width 167 height 43
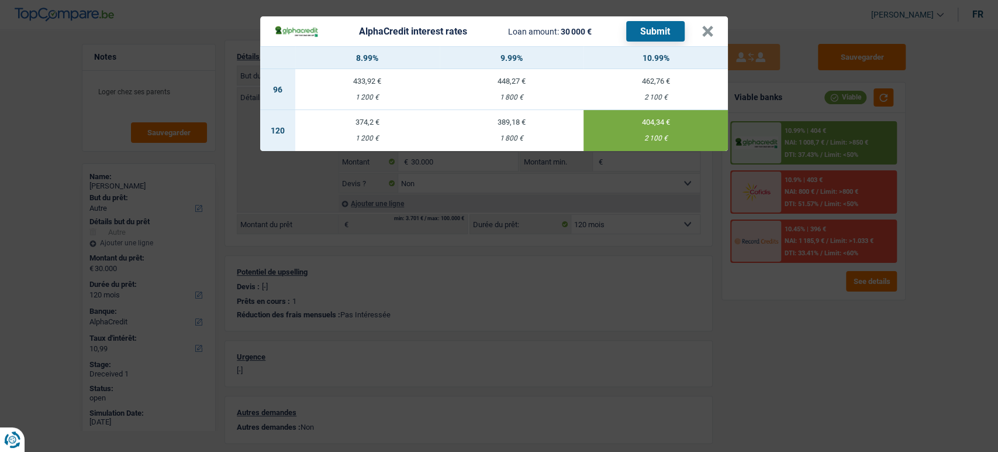
click at [523, 127] on td "389,18 € 1 800 €" at bounding box center [512, 130] width 144 height 41
type input "9,99"
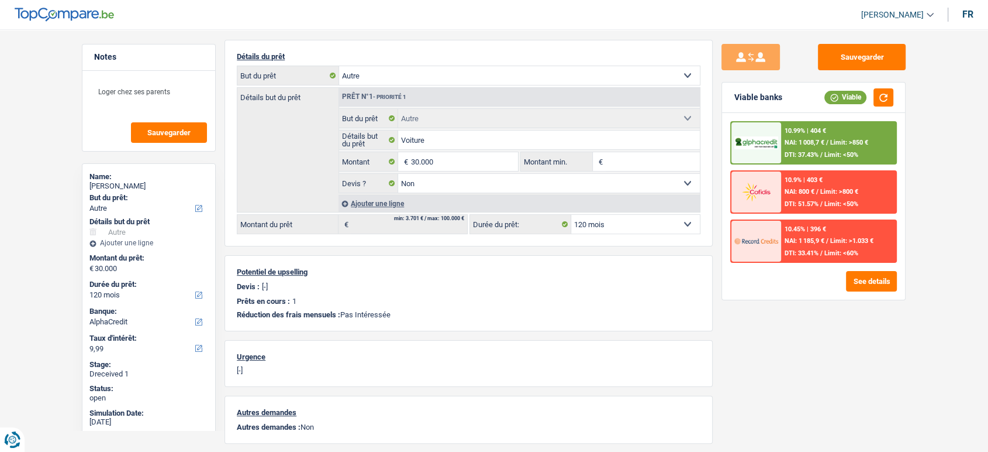
click at [838, 136] on div "10.99% | 404 € NAI: 1 008,7 € / Limit: >850 € DTI: 37.43% / Limit: <50%" at bounding box center [838, 142] width 115 height 41
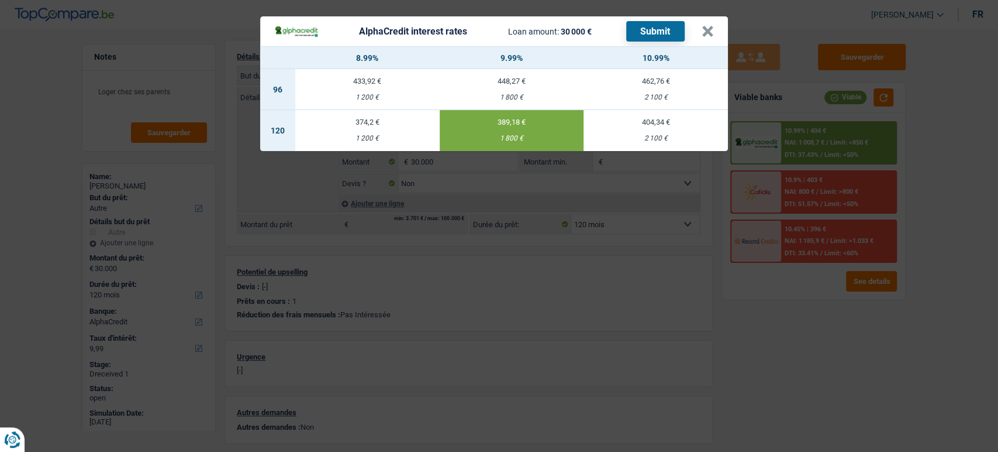
click at [633, 36] on button "Submit" at bounding box center [655, 31] width 58 height 20
click at [708, 35] on button "×" at bounding box center [708, 32] width 12 height 12
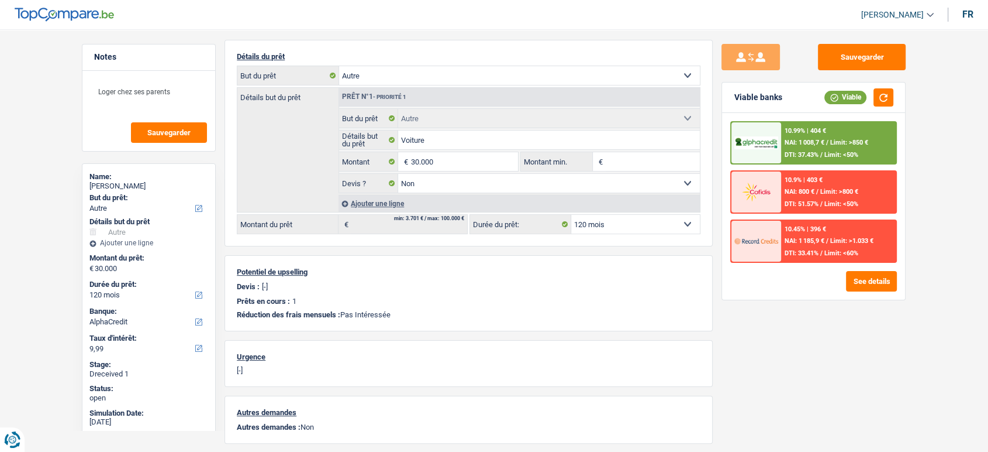
click at [124, 191] on div "Name: Valeria Spagnuolo" at bounding box center [148, 182] width 119 height 21
click at [127, 182] on div "Valeria Spagnuolo" at bounding box center [148, 185] width 119 height 9
copy div "Spagnuolo"
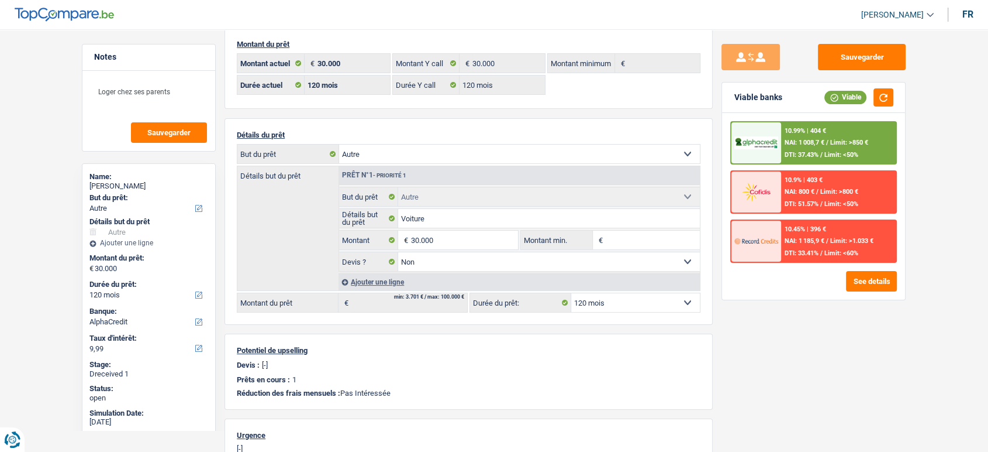
scroll to position [0, 0]
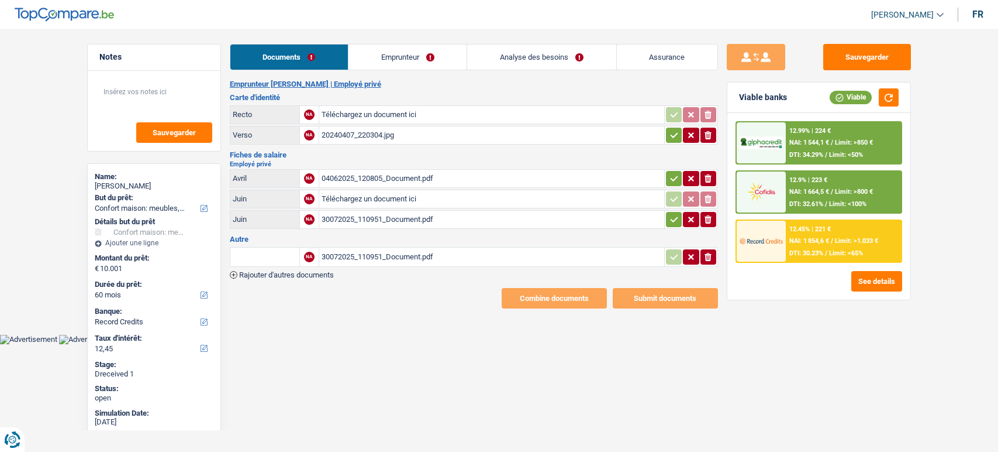
select select "household"
select select "60"
select select "record credits"
click at [393, 140] on div "20240407_220304.jpg" at bounding box center [492, 135] width 340 height 18
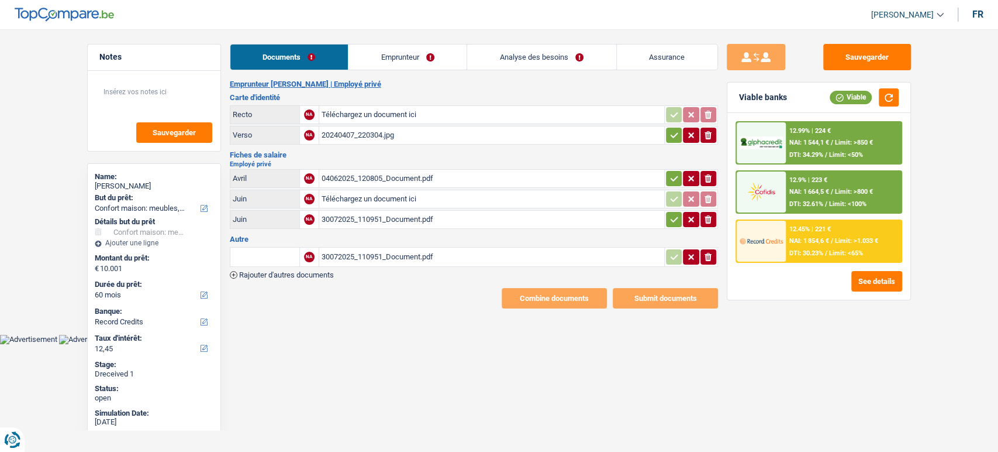
click at [385, 254] on div "30072025_110951_Document.pdf" at bounding box center [492, 257] width 340 height 18
click at [674, 133] on icon "button" at bounding box center [674, 134] width 8 height 5
click at [672, 166] on div "Employé privé [PERSON_NAME] NA 04062025_120805_Document.pdf ionicons-v5-e Juin …" at bounding box center [474, 196] width 488 height 70
click at [672, 173] on icon "button" at bounding box center [674, 179] width 9 height 12
click at [670, 219] on icon "button" at bounding box center [674, 218] width 8 height 5
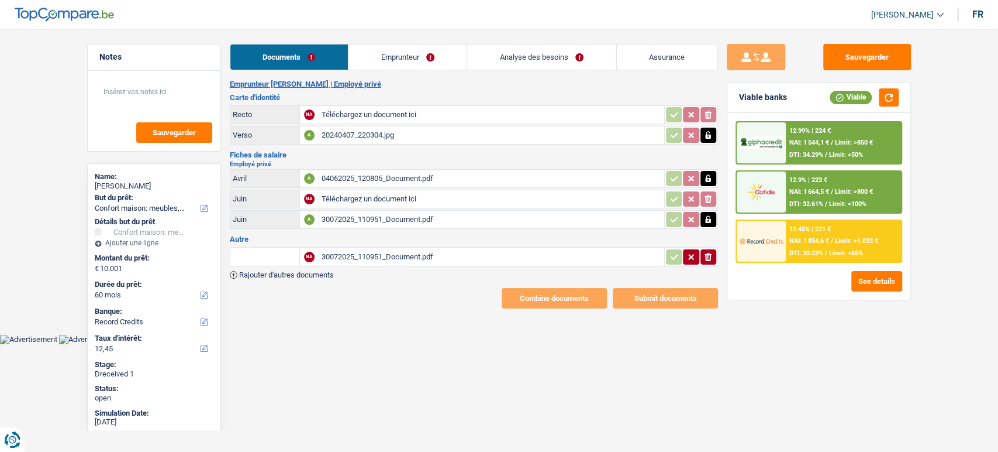
click at [754, 300] on div "Sauvegarder Viable banks Viable 12.99% | 224 € NAI: 1 544,1 € / Limit: >850 € D…" at bounding box center [819, 237] width 202 height 386
click at [415, 178] on div "04062025_120805_Document.pdf" at bounding box center [492, 179] width 340 height 18
click at [423, 215] on div "30072025_110951_Document.pdf" at bounding box center [492, 220] width 340 height 18
click at [377, 256] on div "30072025_110951_Document.pdf" at bounding box center [492, 257] width 340 height 18
click at [380, 177] on div "04062025_120805_Document.pdf" at bounding box center [492, 179] width 340 height 18
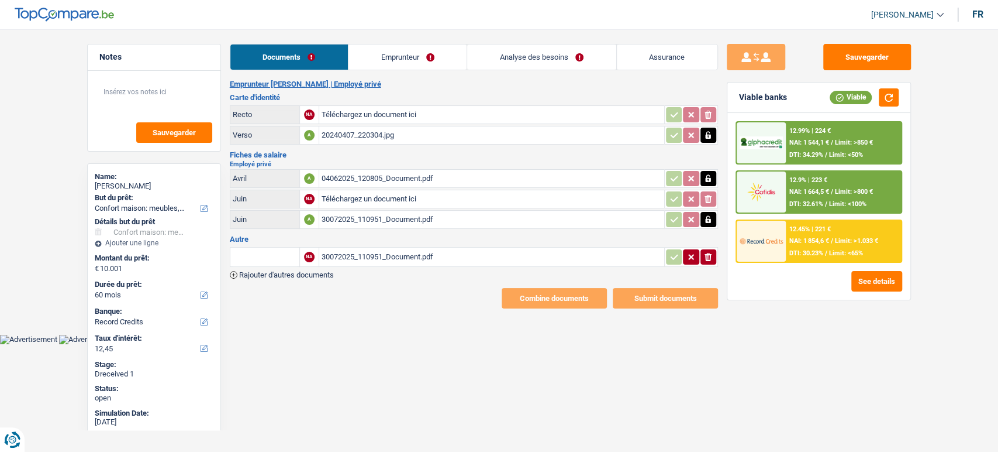
click at [410, 220] on div "30072025_110951_Document.pdf" at bounding box center [492, 220] width 340 height 18
click at [325, 115] on input "Téléchargez un document ici" at bounding box center [492, 115] width 340 height 18
type input "C:\fakepath\20240407_220241.jpg"
click at [351, 177] on div "04062025_120805_Document.pdf" at bounding box center [492, 179] width 340 height 18
click at [416, 226] on td "30072025_110951_Document.pdf" at bounding box center [492, 219] width 346 height 19
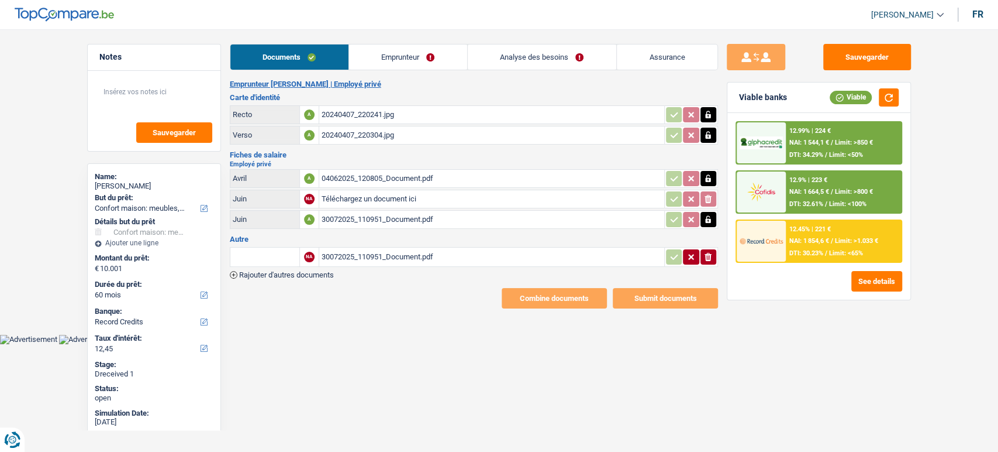
click at [415, 220] on div "30072025_110951_Document.pdf" at bounding box center [492, 220] width 340 height 18
click at [396, 222] on div "30072025_110951_Document.pdf" at bounding box center [492, 220] width 340 height 18
click at [709, 254] on icon "button" at bounding box center [708, 257] width 7 height 8
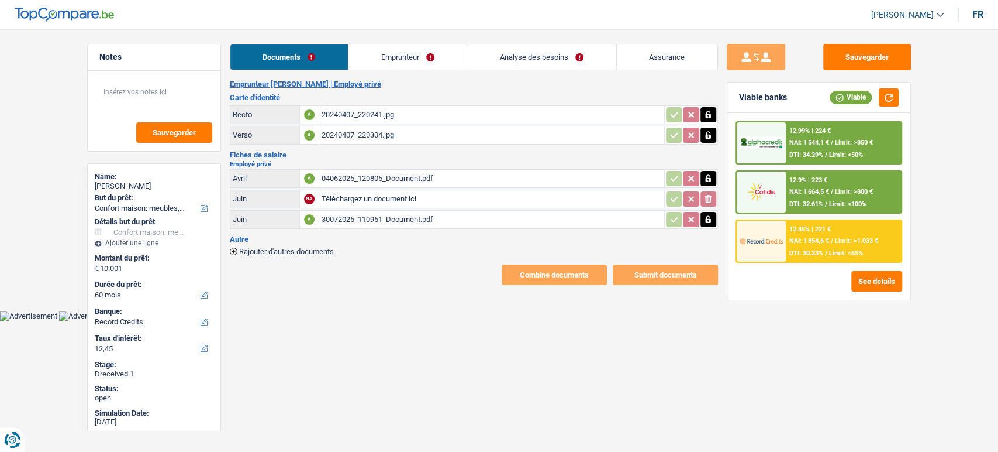
click at [374, 56] on link "Emprunteur" at bounding box center [408, 56] width 118 height 25
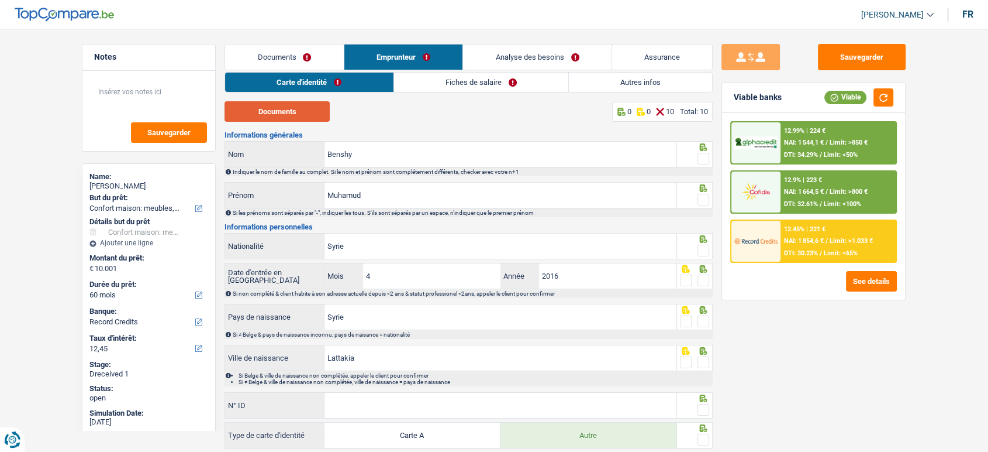
click at [304, 112] on button "Documents" at bounding box center [277, 111] width 105 height 20
click at [898, 71] on div "Sauvegarder Viable banks Viable 12.99% | 224 € NAI: 1 544,1 € / Limit: >850 € D…" at bounding box center [814, 237] width 202 height 386
drag, startPoint x: 895, startPoint y: 68, endPoint x: 769, endPoint y: 12, distance: 138.2
click at [895, 68] on button "Sauvegarder" at bounding box center [862, 57] width 88 height 26
